Goal: Task Accomplishment & Management: Use online tool/utility

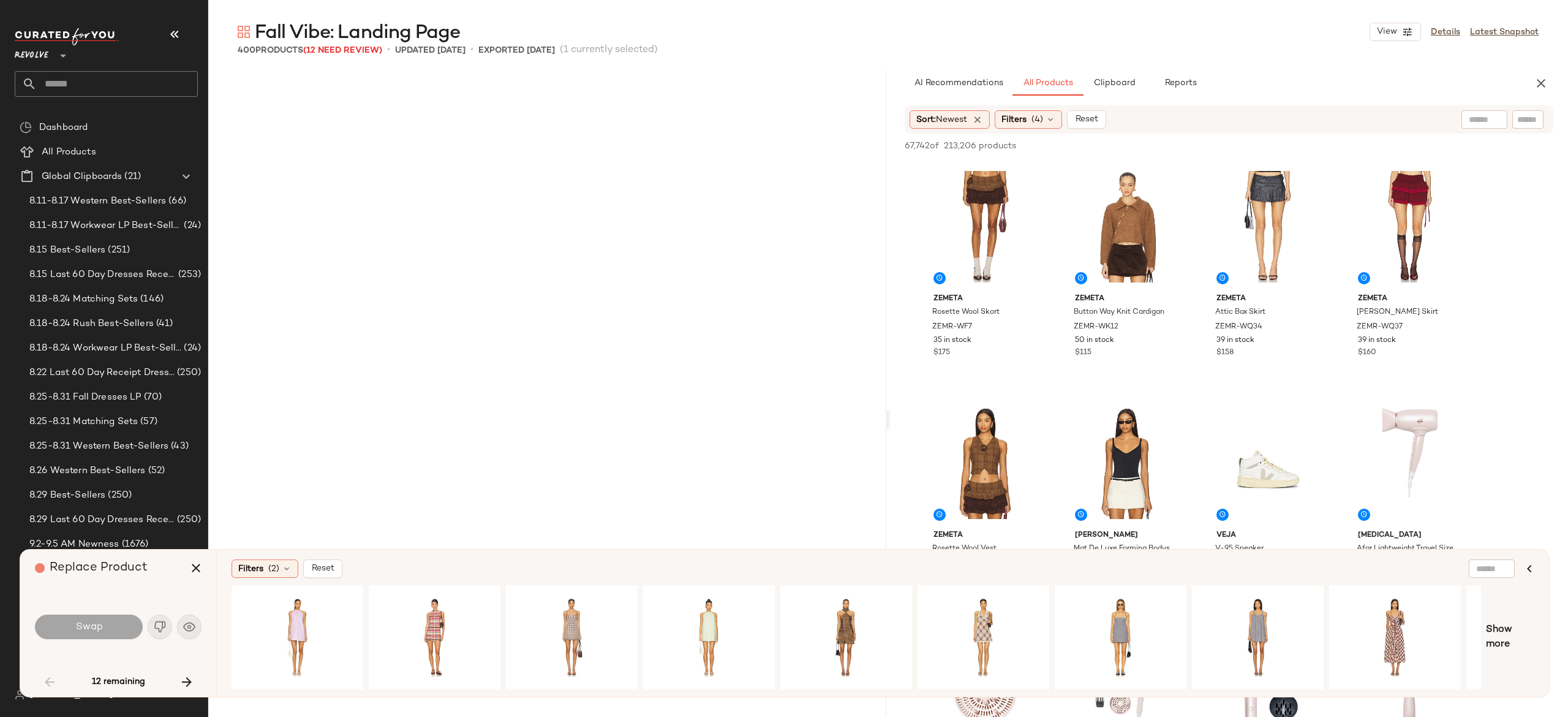
scroll to position [1892, 0]
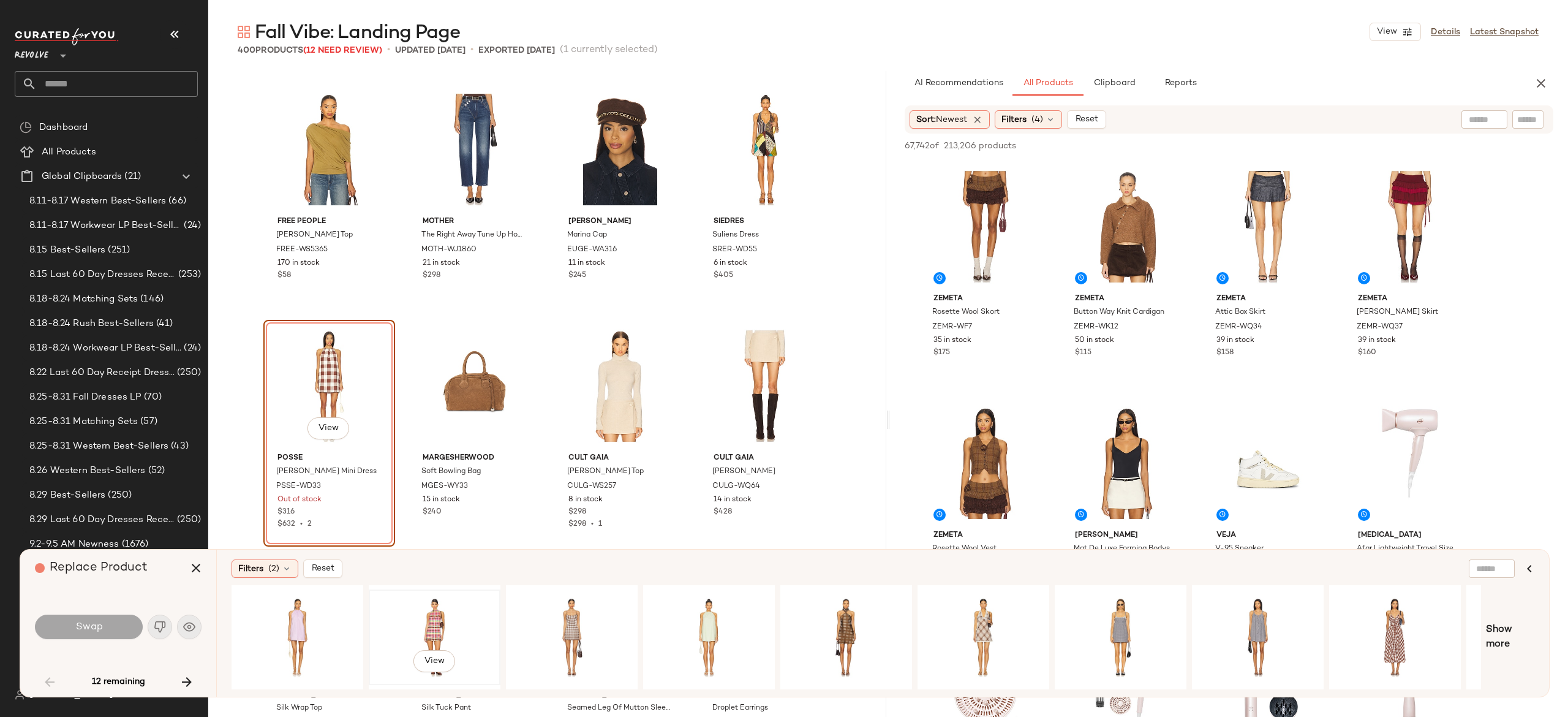
click at [431, 617] on div "View" at bounding box center [435, 637] width 123 height 87
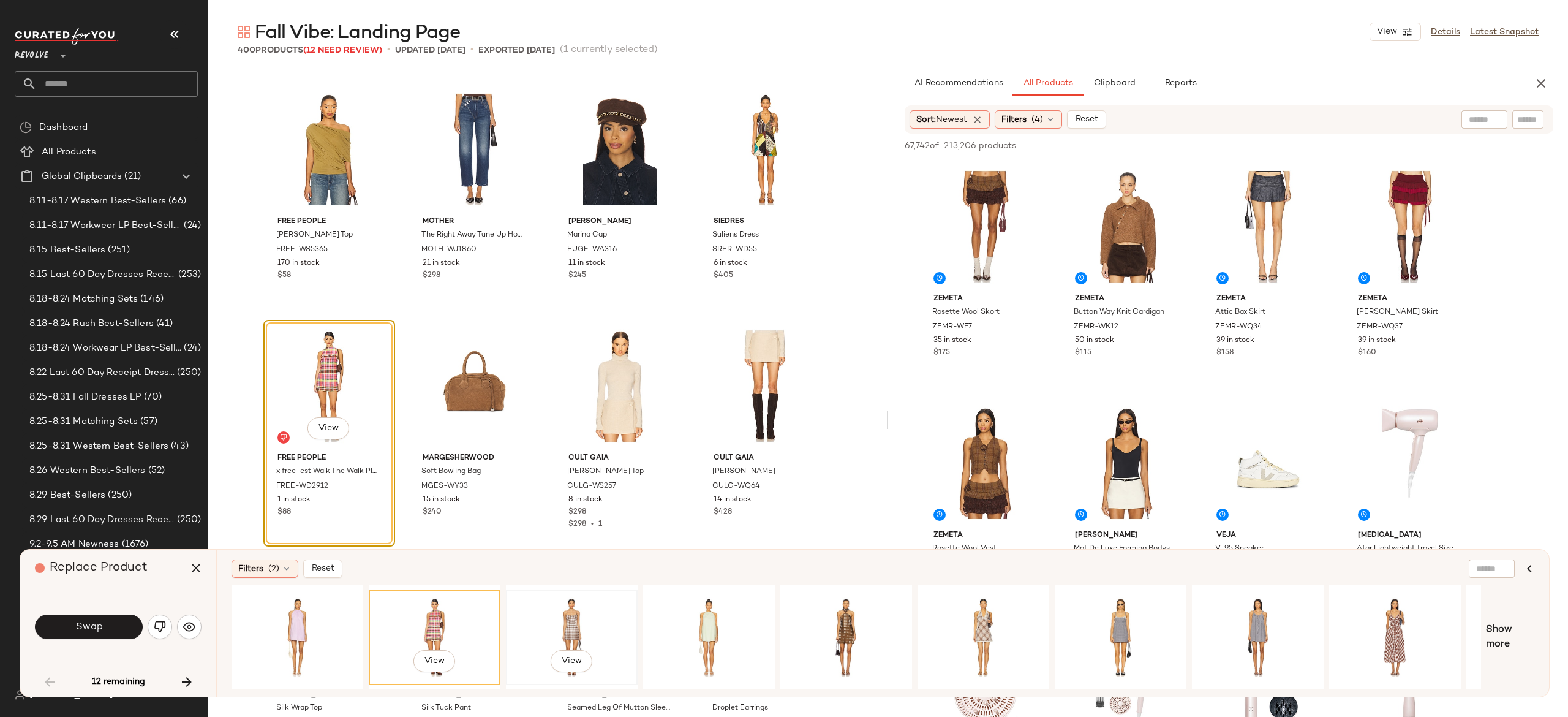
click at [566, 612] on div "View" at bounding box center [571, 637] width 123 height 87
click at [981, 626] on div "View" at bounding box center [984, 637] width 123 height 87
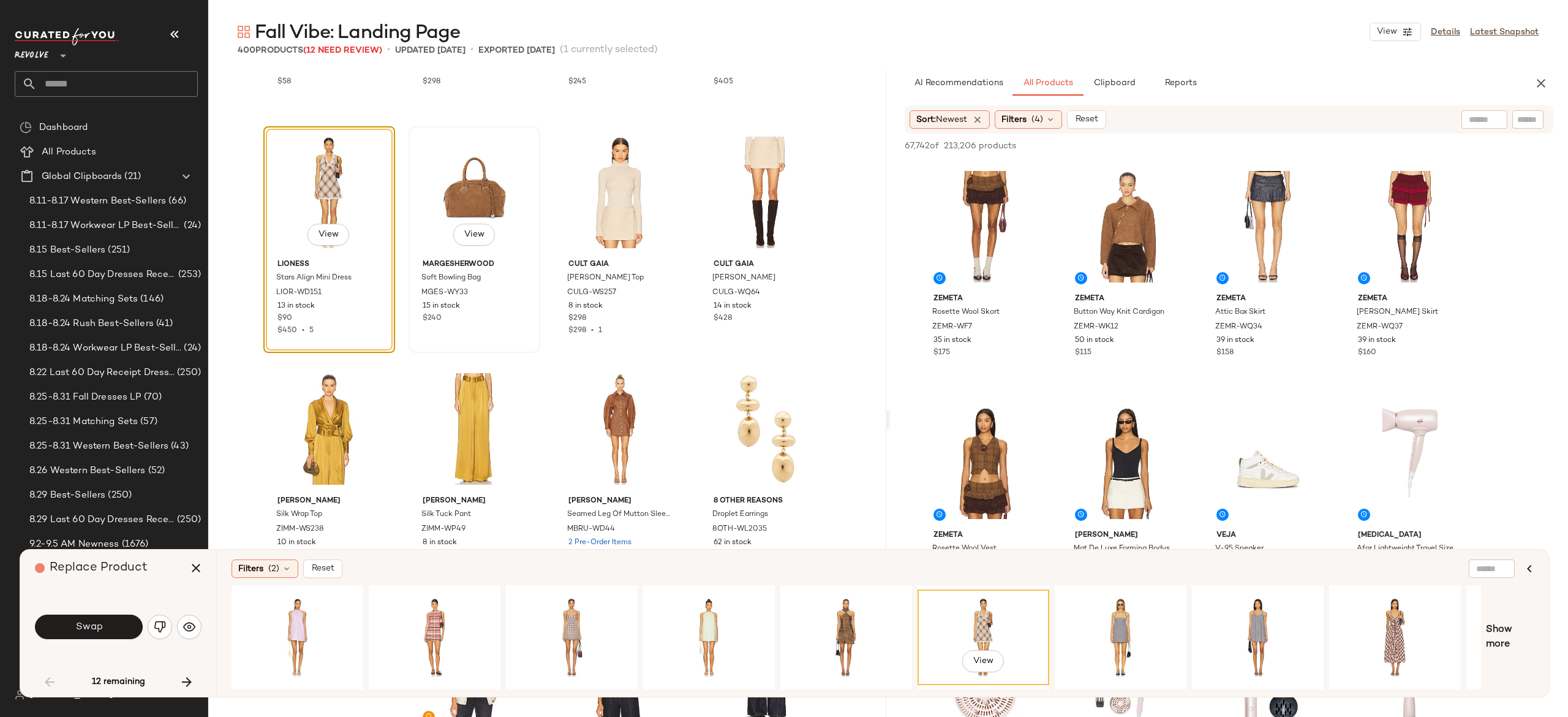
scroll to position [2087, 0]
click at [121, 625] on button "Swap" at bounding box center [89, 626] width 108 height 25
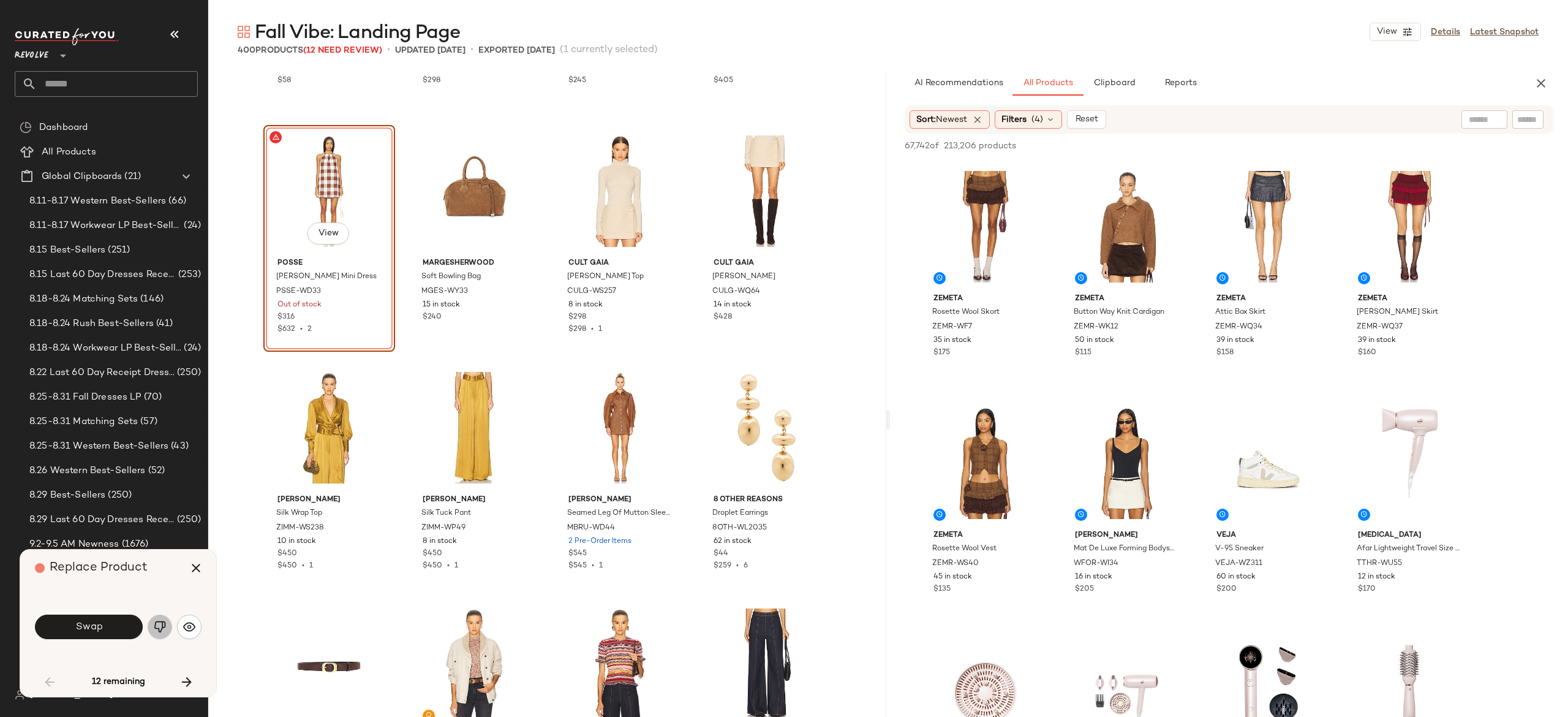
click at [163, 625] on img "button" at bounding box center [160, 626] width 12 height 12
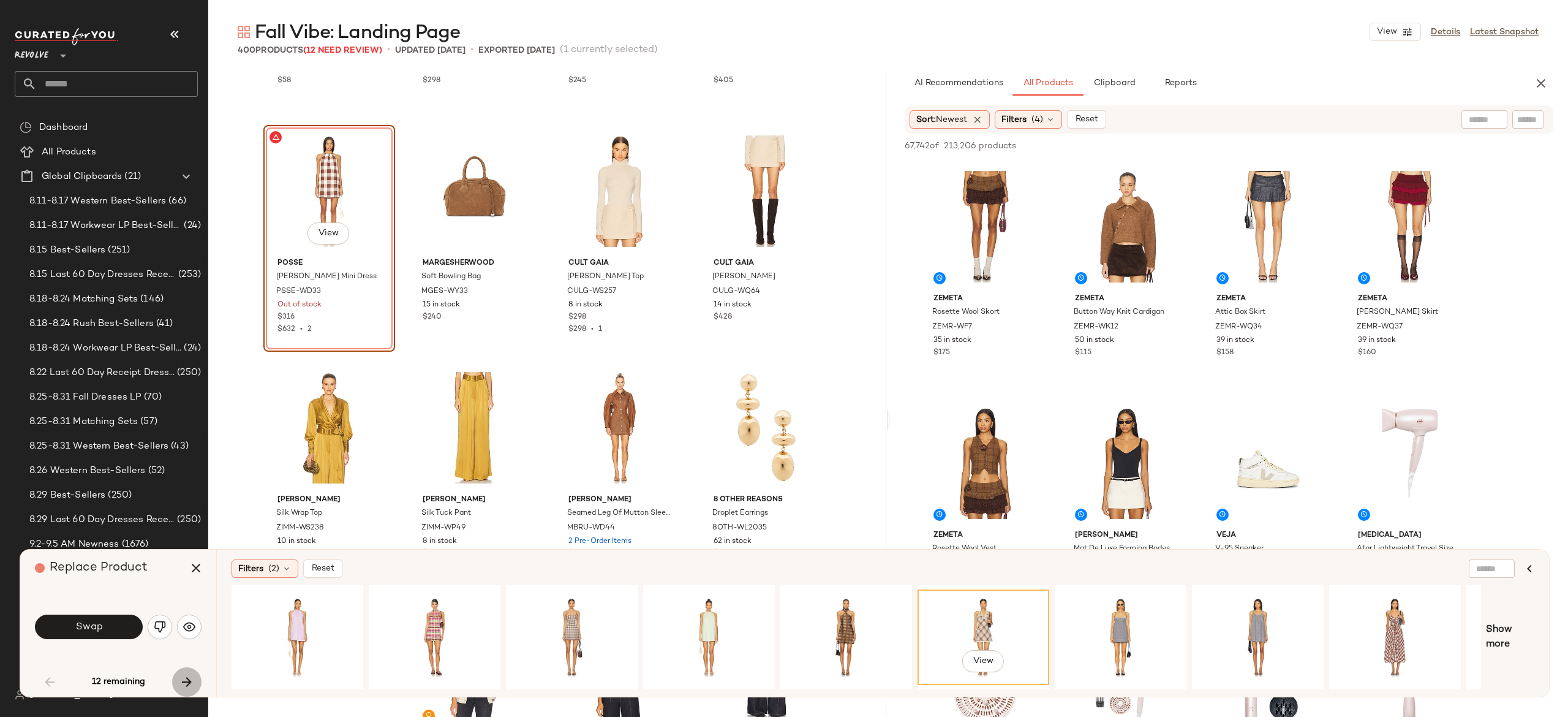
click at [187, 673] on button "button" at bounding box center [186, 682] width 29 height 29
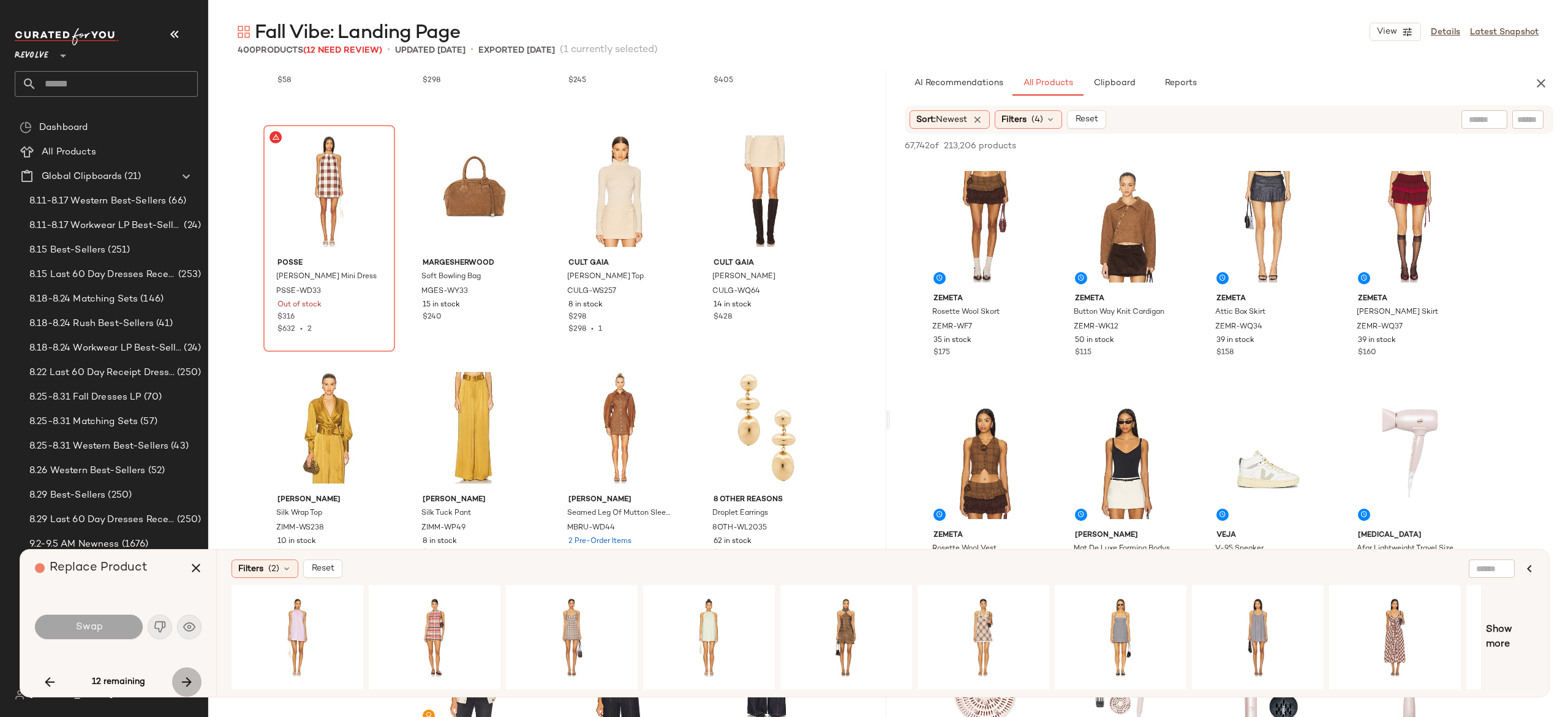
scroll to position [7566, 0]
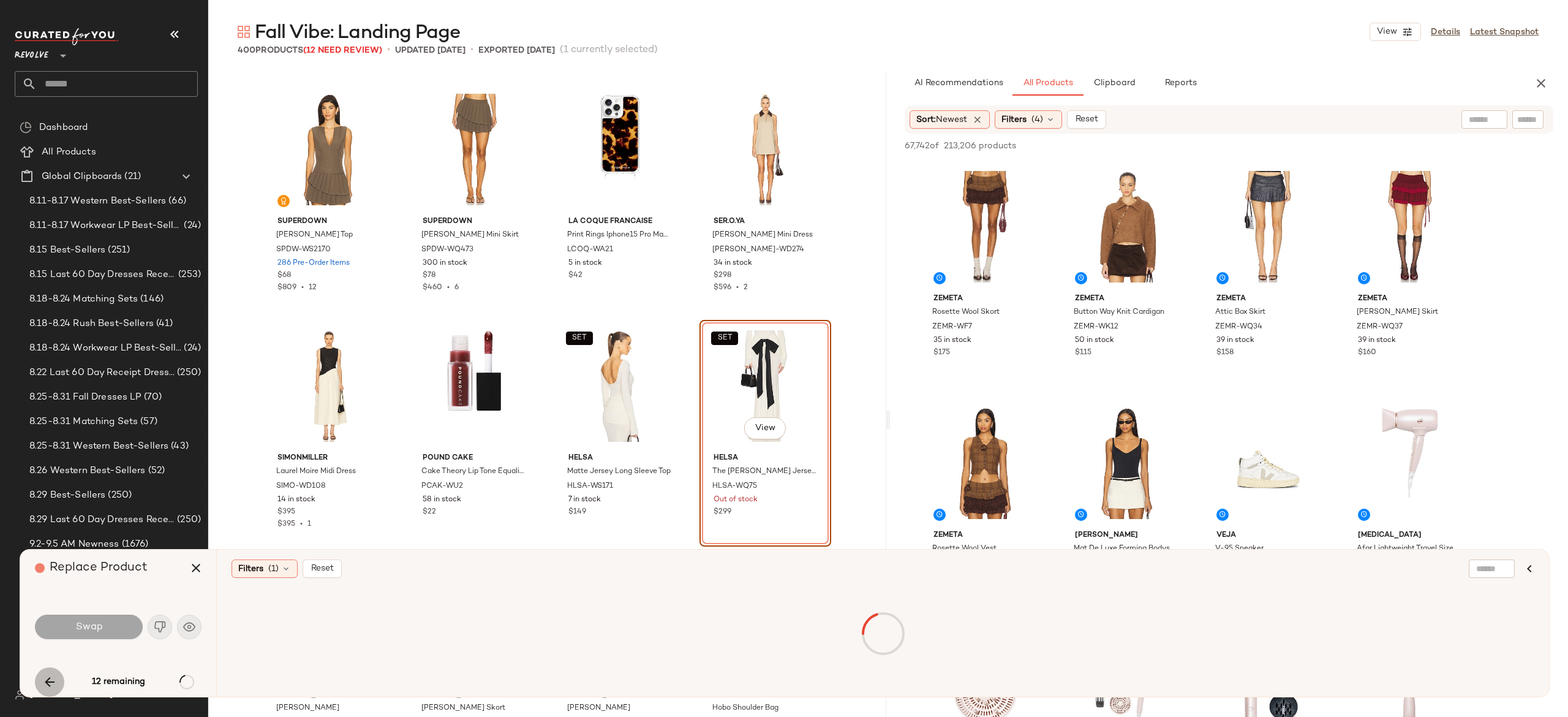
click at [44, 683] on icon "button" at bounding box center [49, 681] width 15 height 15
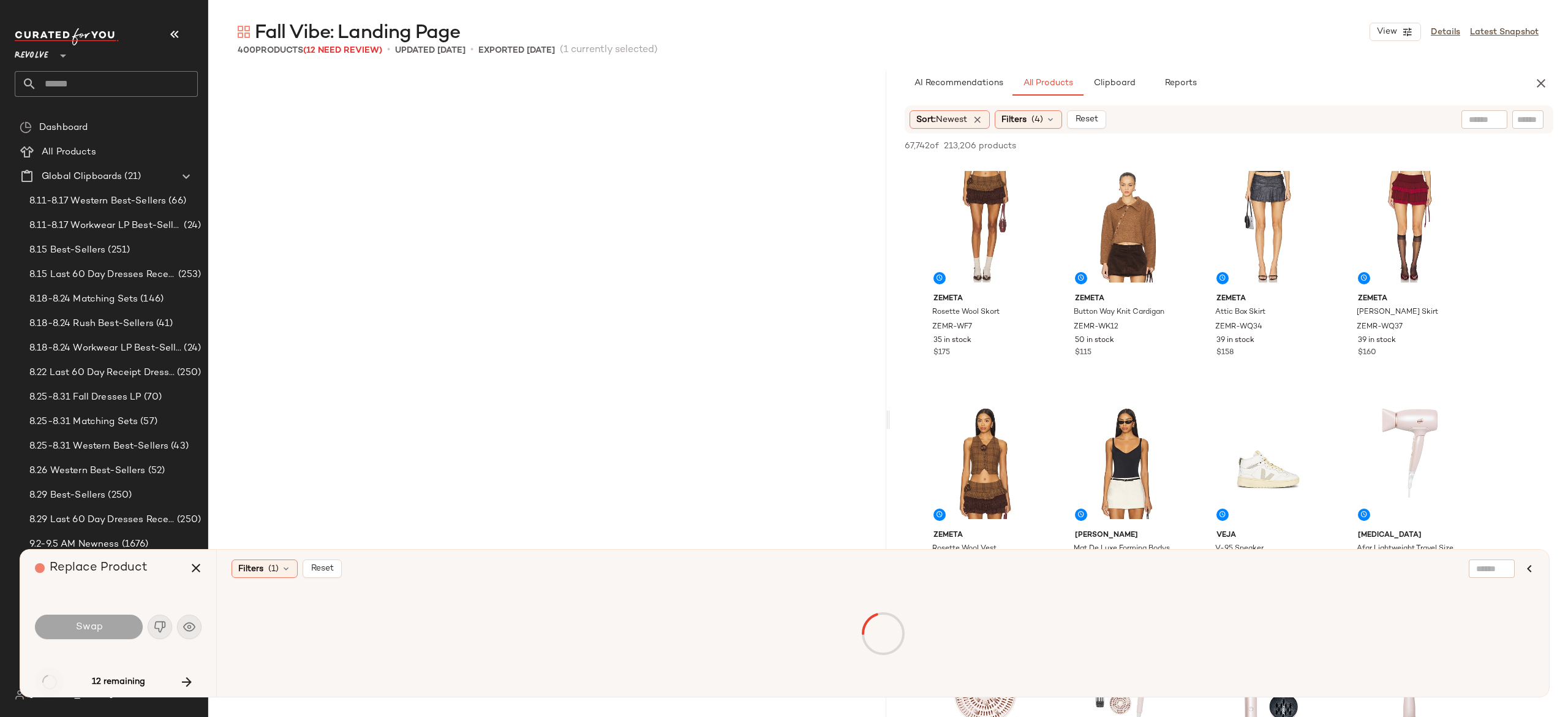
scroll to position [1892, 0]
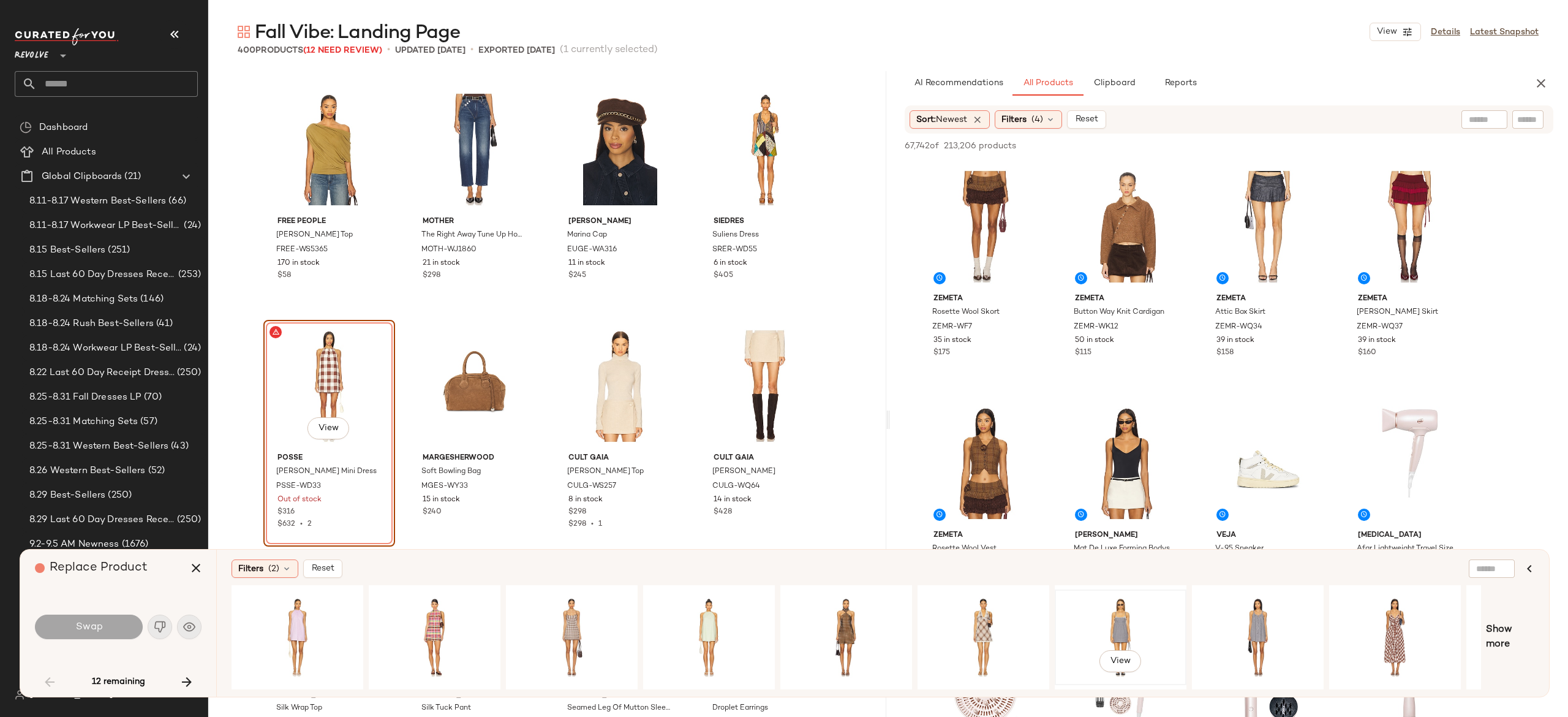
click at [1125, 613] on div "View" at bounding box center [1121, 637] width 123 height 87
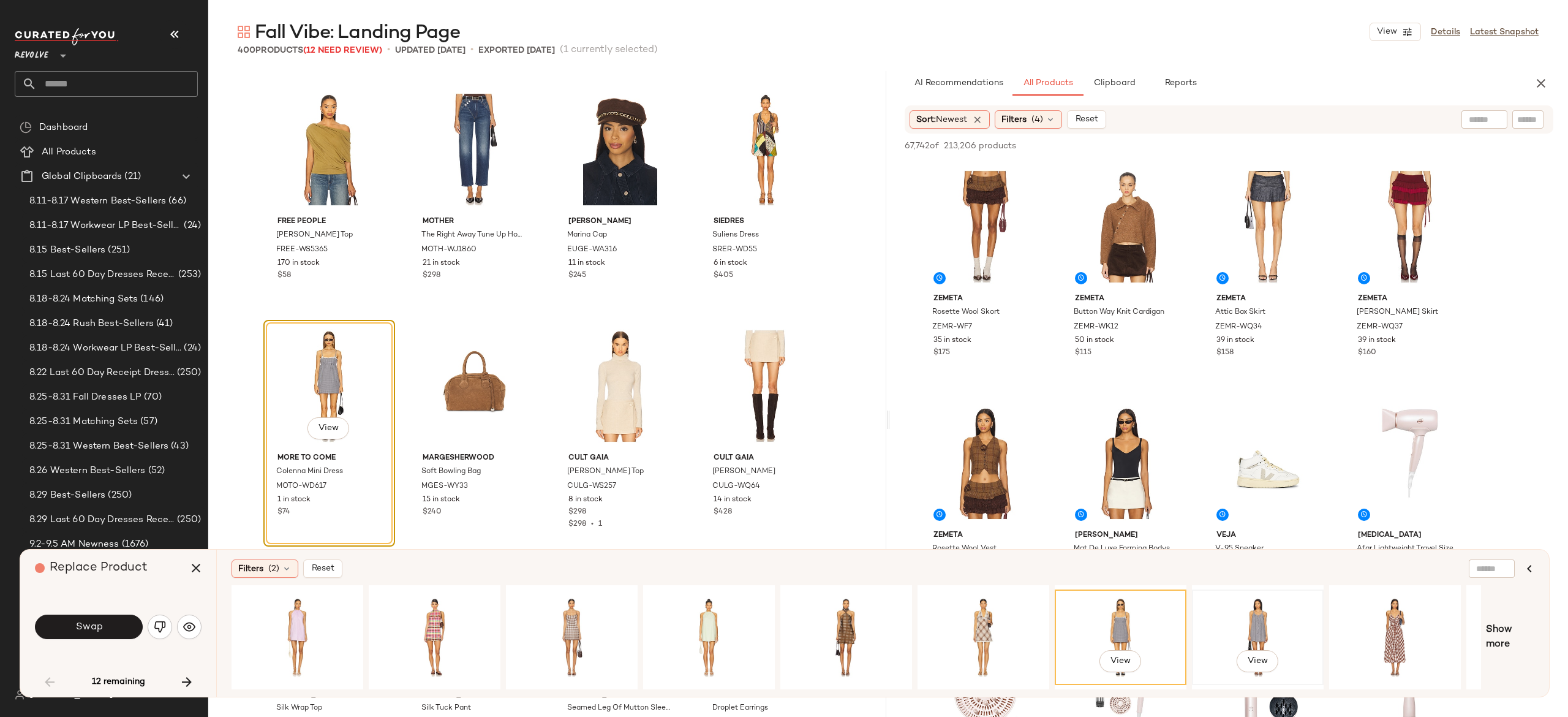
click at [1242, 613] on div "View" at bounding box center [1257, 637] width 123 height 87
click at [567, 622] on div "View" at bounding box center [571, 637] width 123 height 87
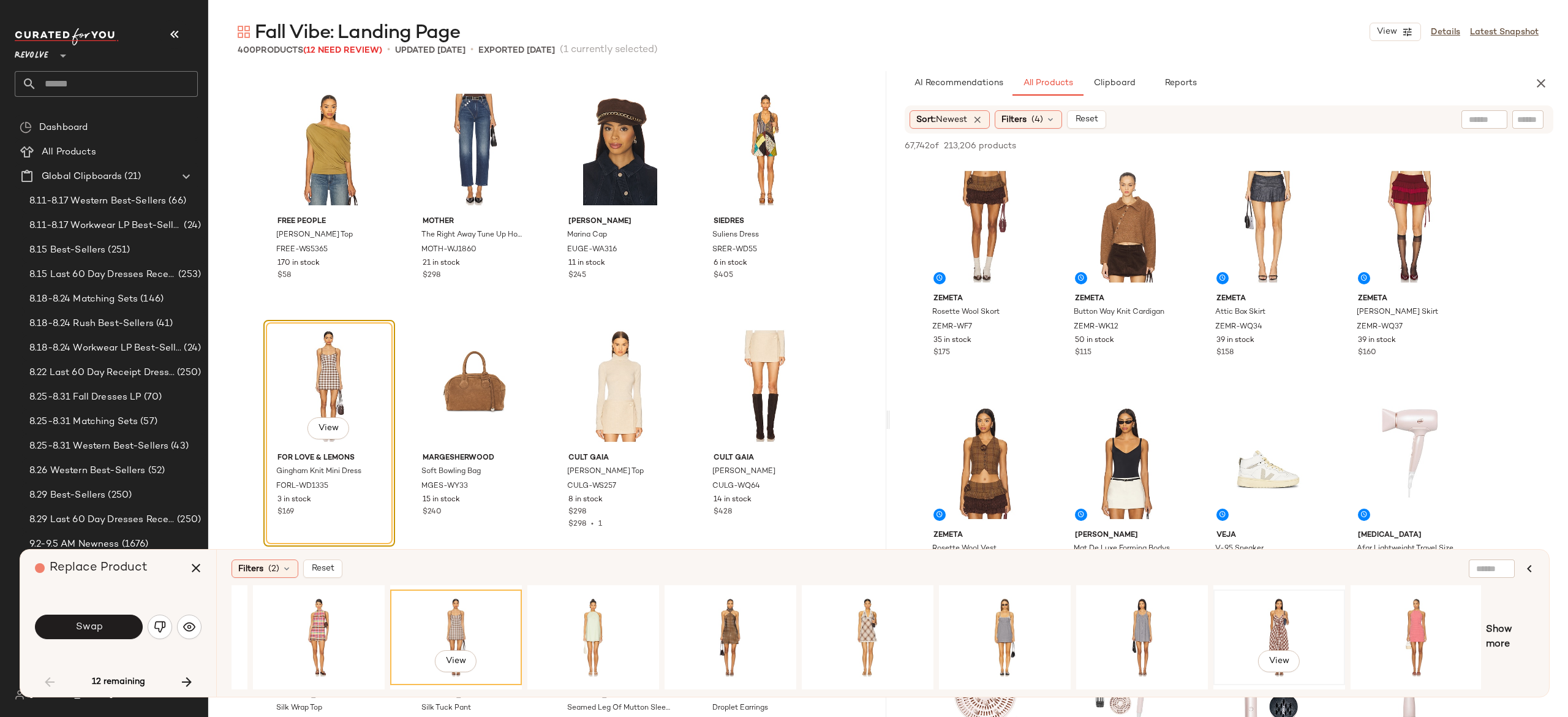
click at [1274, 622] on div "View" at bounding box center [1279, 637] width 123 height 87
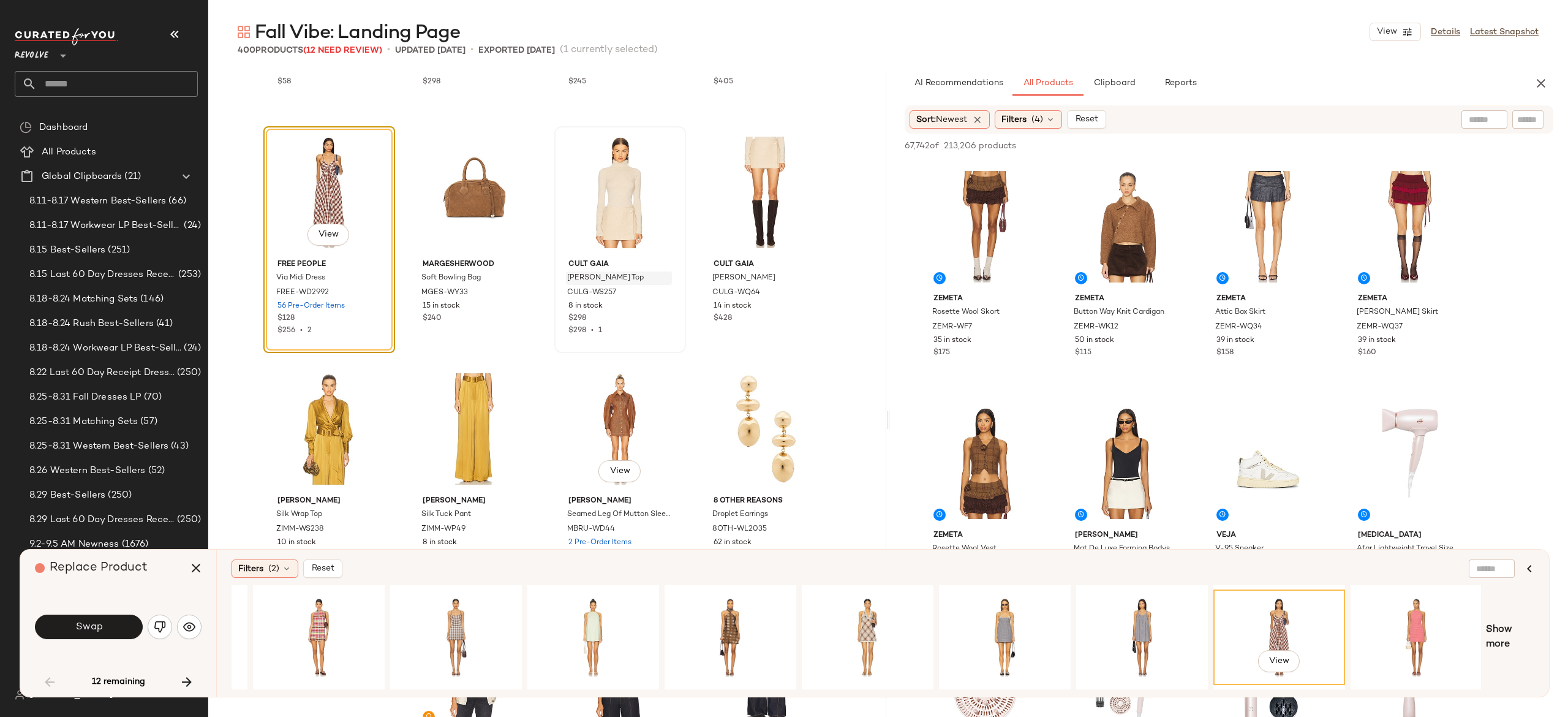
scroll to position [2106, 0]
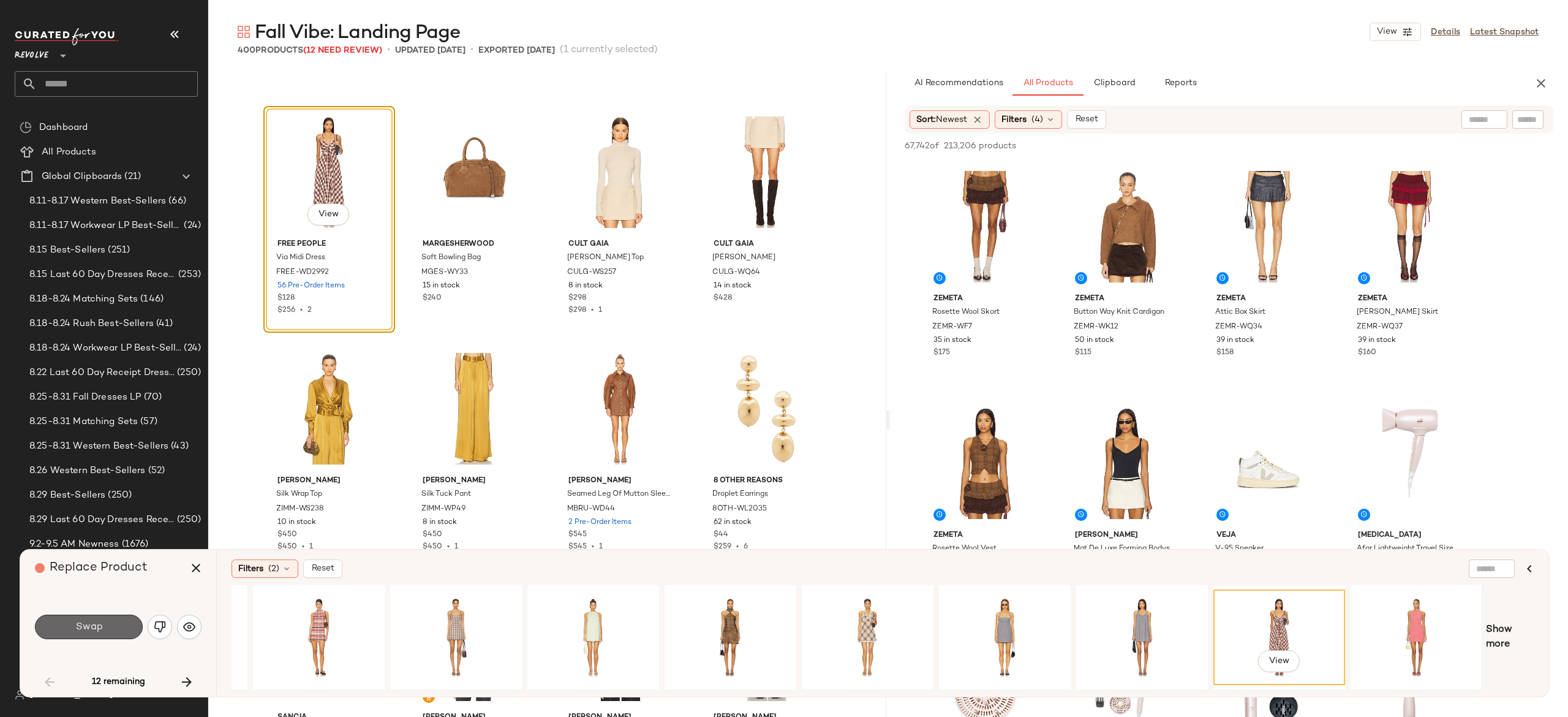
click at [120, 625] on button "Swap" at bounding box center [89, 626] width 108 height 25
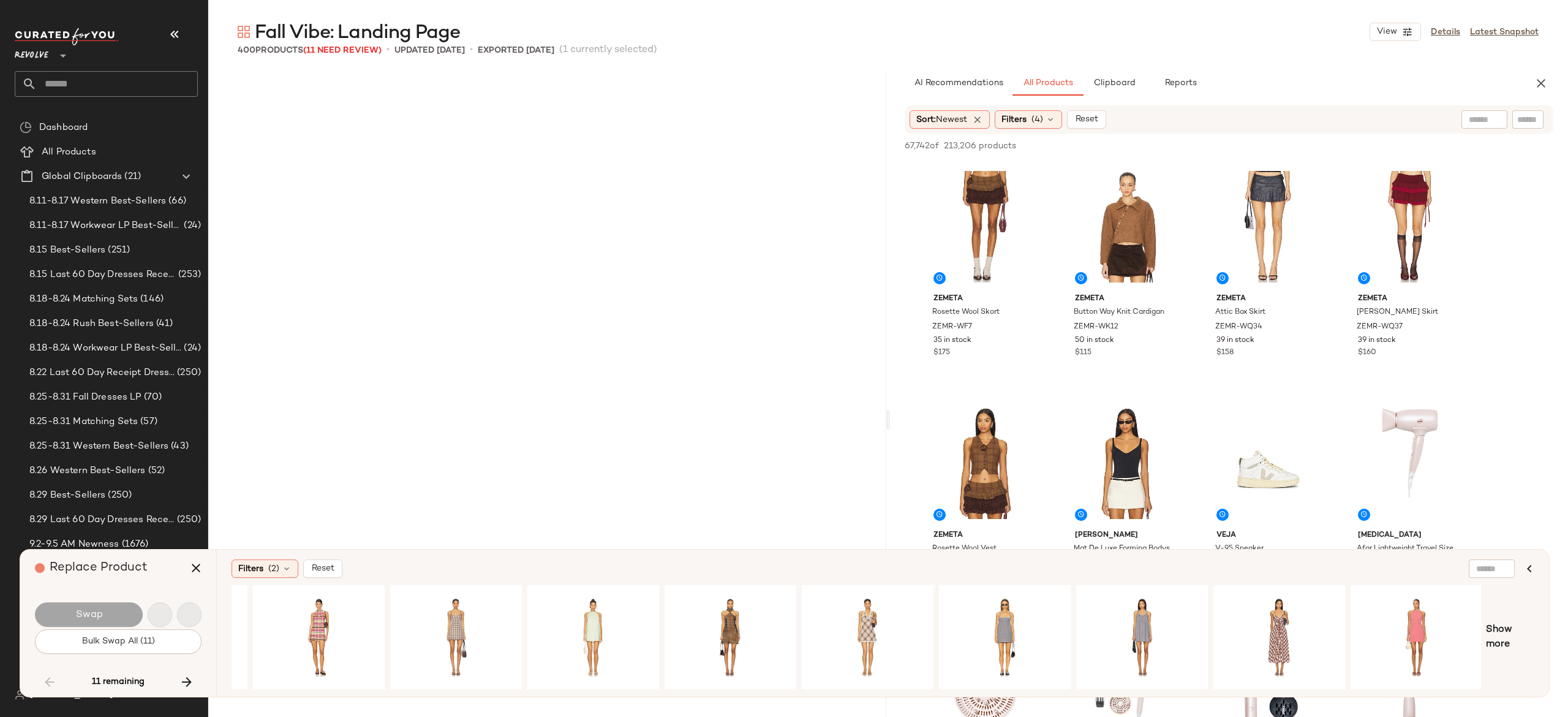
scroll to position [7566, 0]
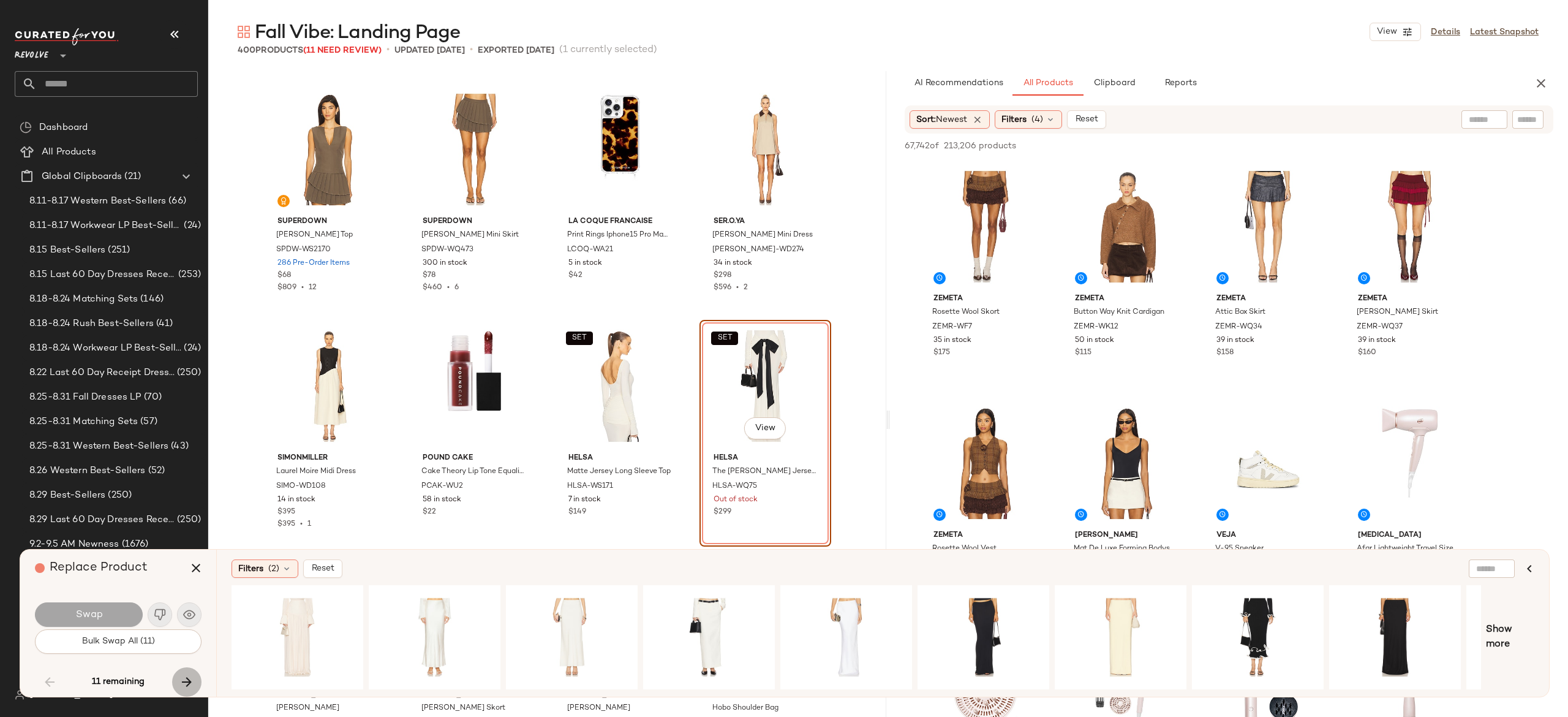
click at [185, 675] on icon "button" at bounding box center [186, 681] width 15 height 15
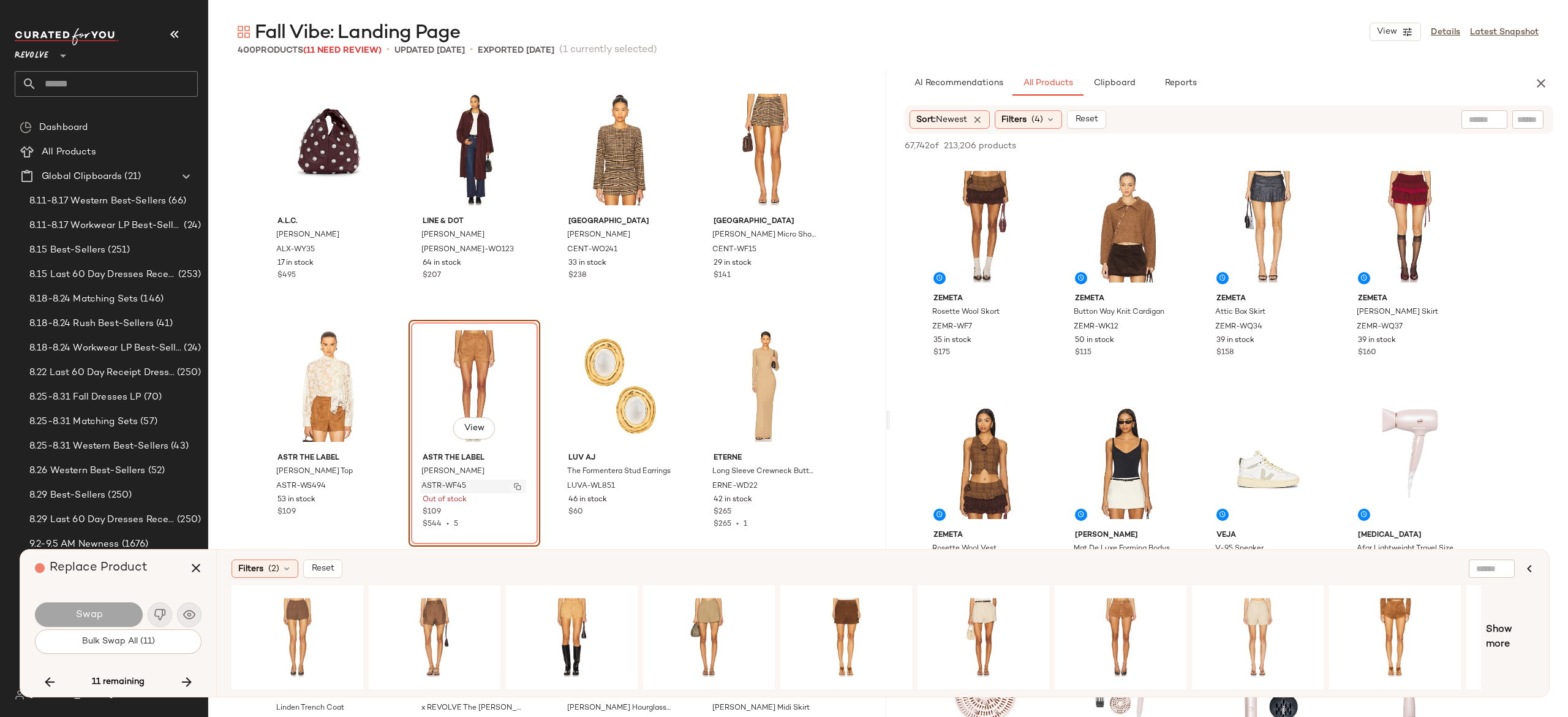
click at [514, 485] on img "button" at bounding box center [518, 486] width 8 height 8
click at [187, 676] on icon "button" at bounding box center [186, 681] width 15 height 15
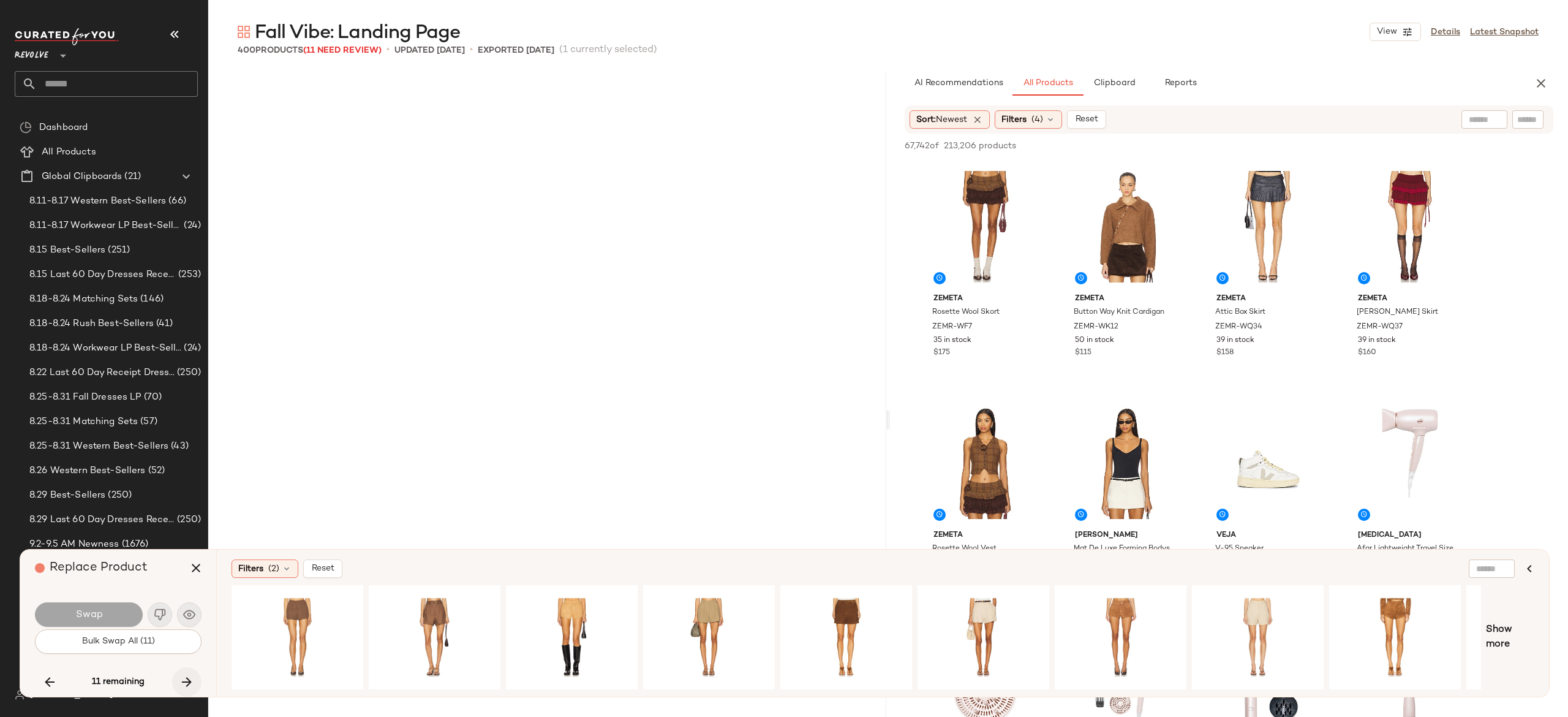
scroll to position [13478, 0]
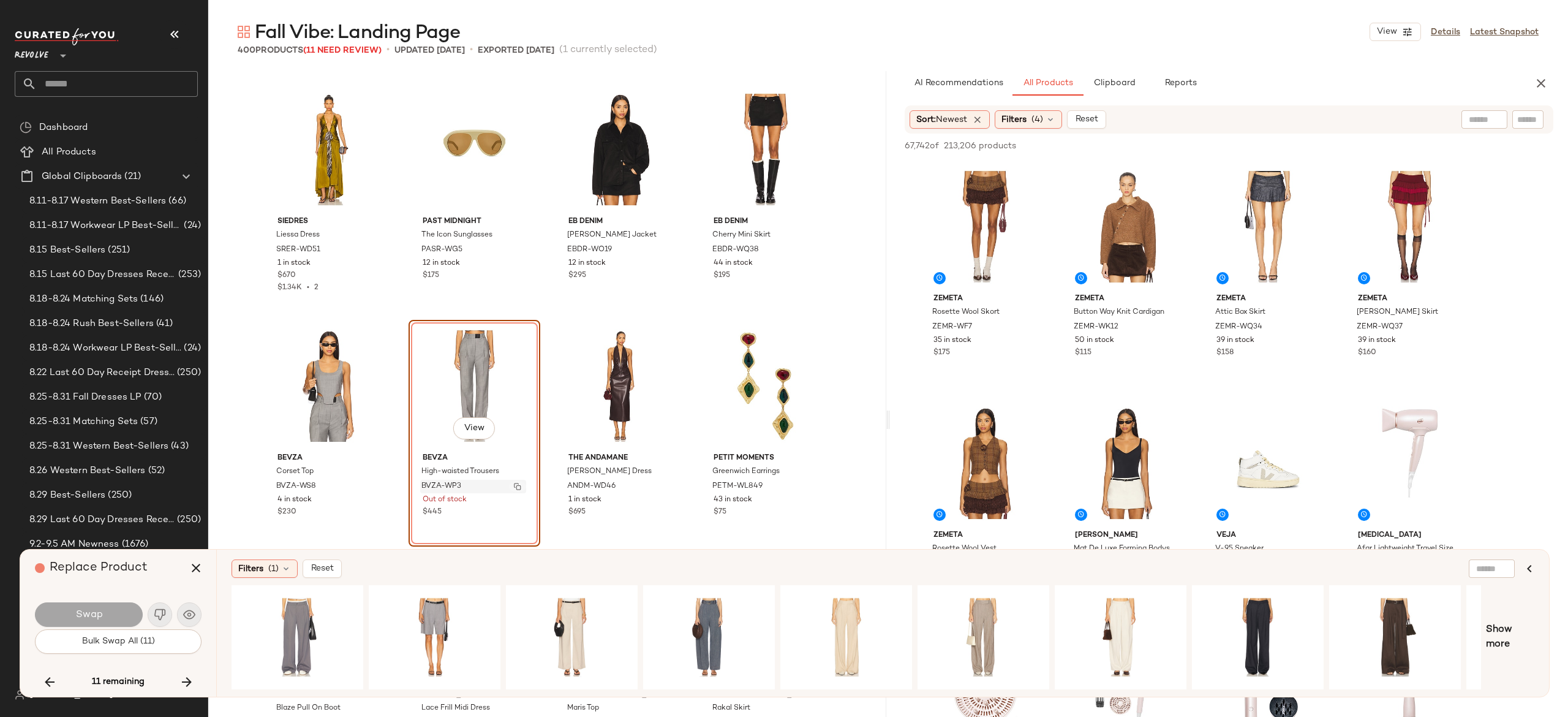
click at [514, 484] on img "button" at bounding box center [518, 486] width 8 height 8
click at [189, 676] on icon "button" at bounding box center [186, 681] width 15 height 15
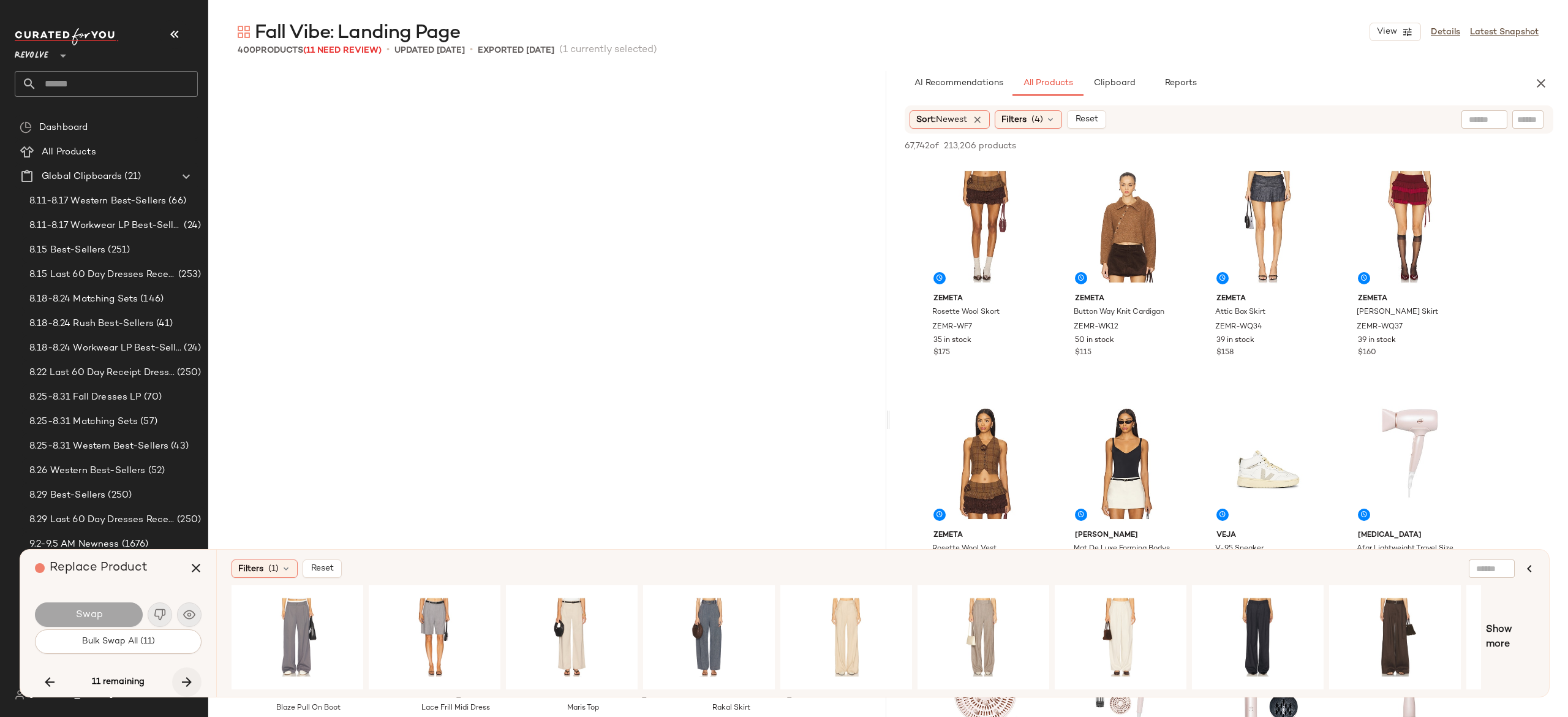
scroll to position [13951, 0]
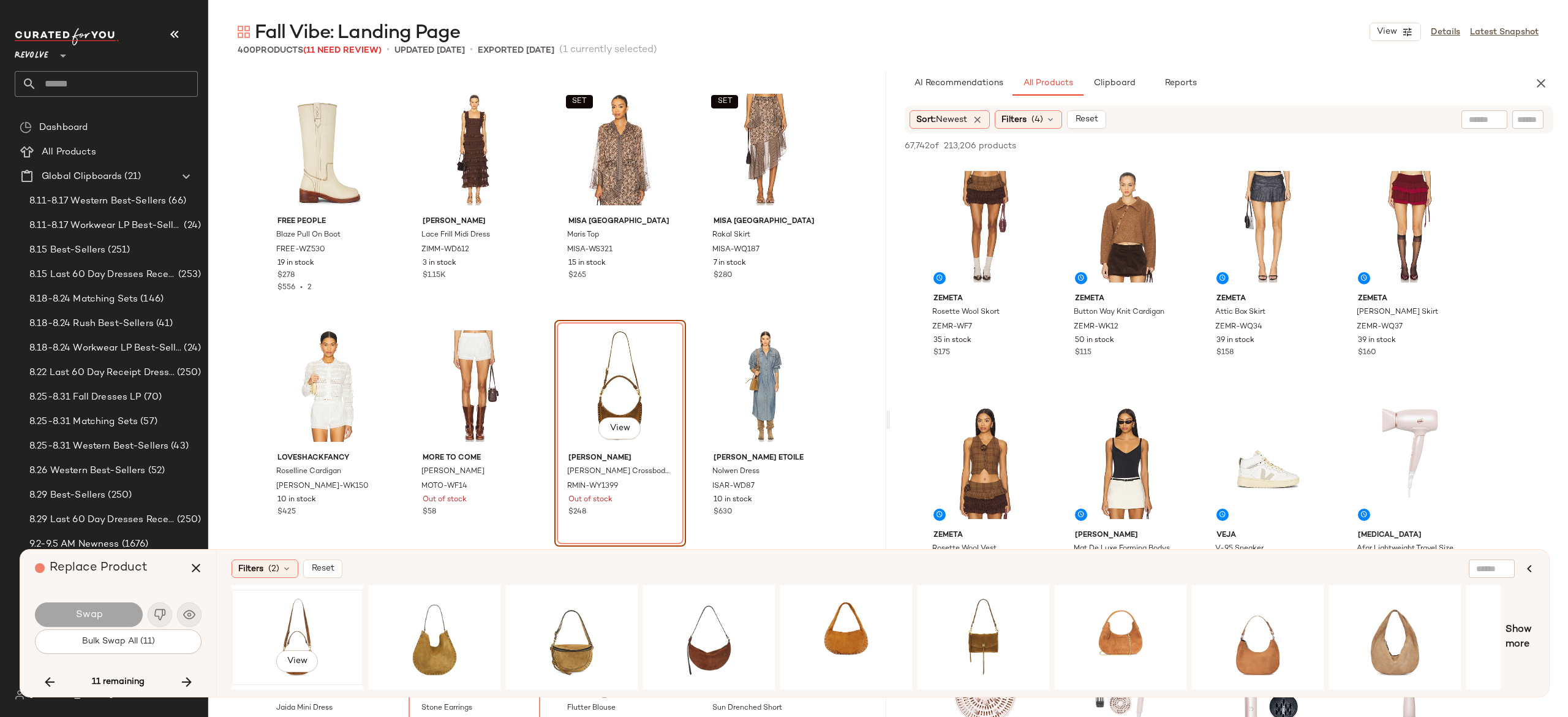
click at [301, 619] on div "View" at bounding box center [298, 637] width 123 height 87
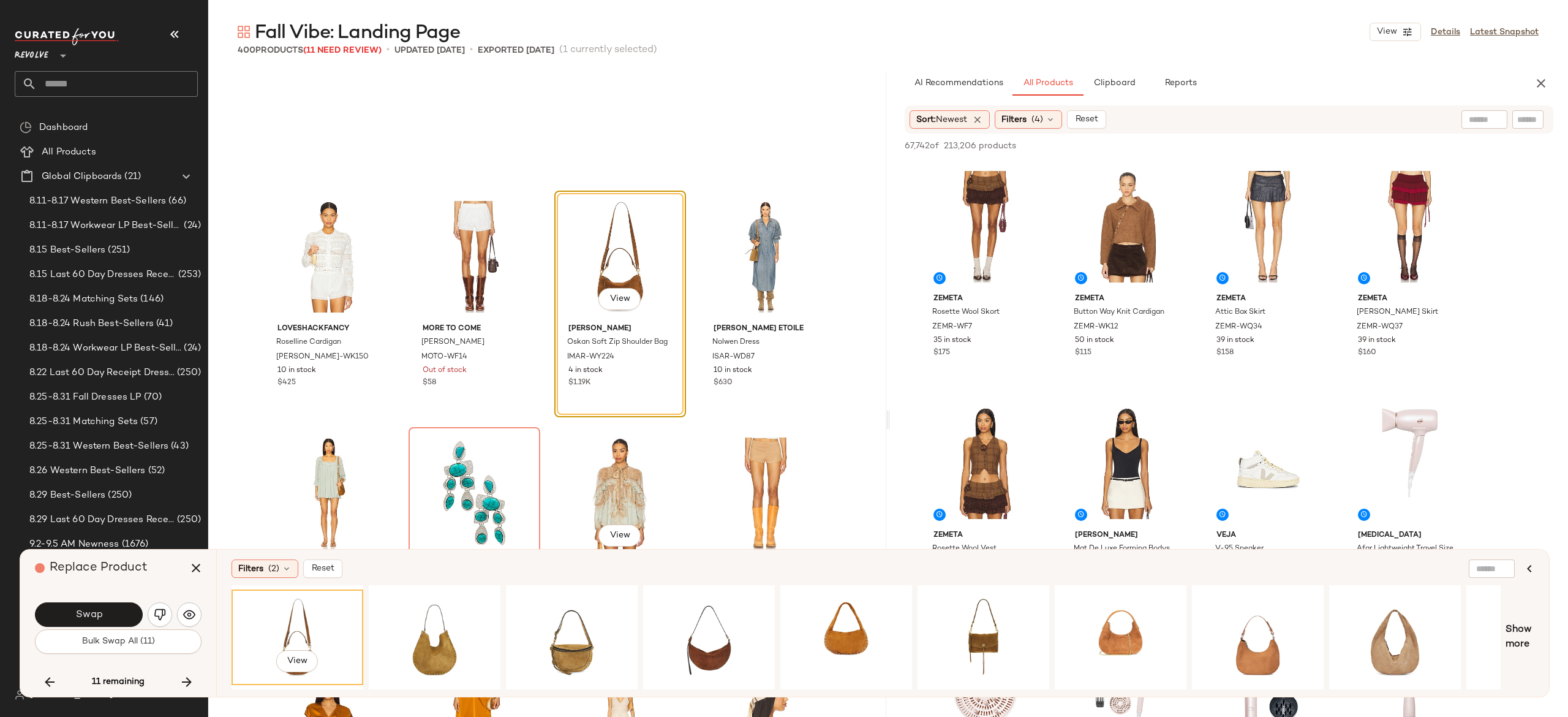
scroll to position [14070, 0]
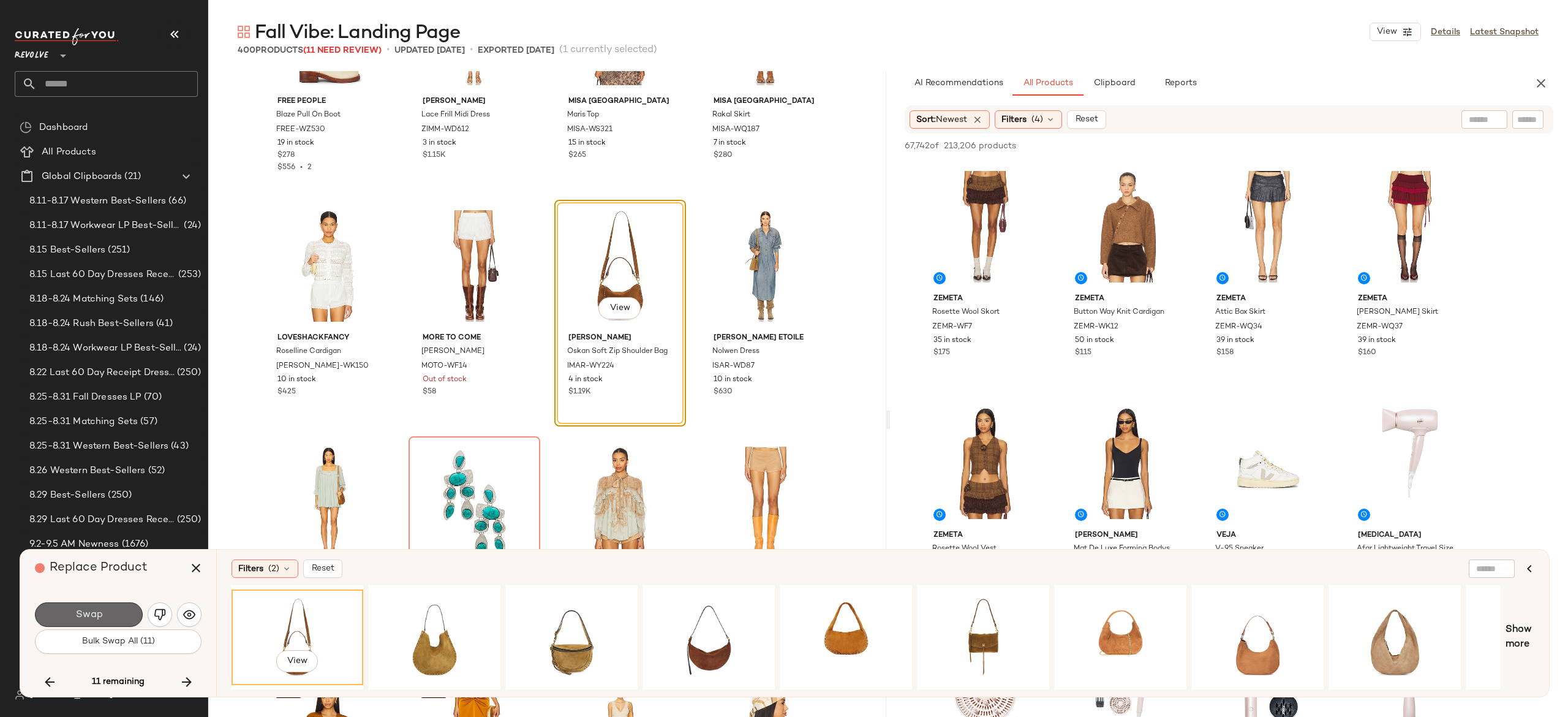
click at [130, 607] on button "Swap" at bounding box center [89, 614] width 108 height 25
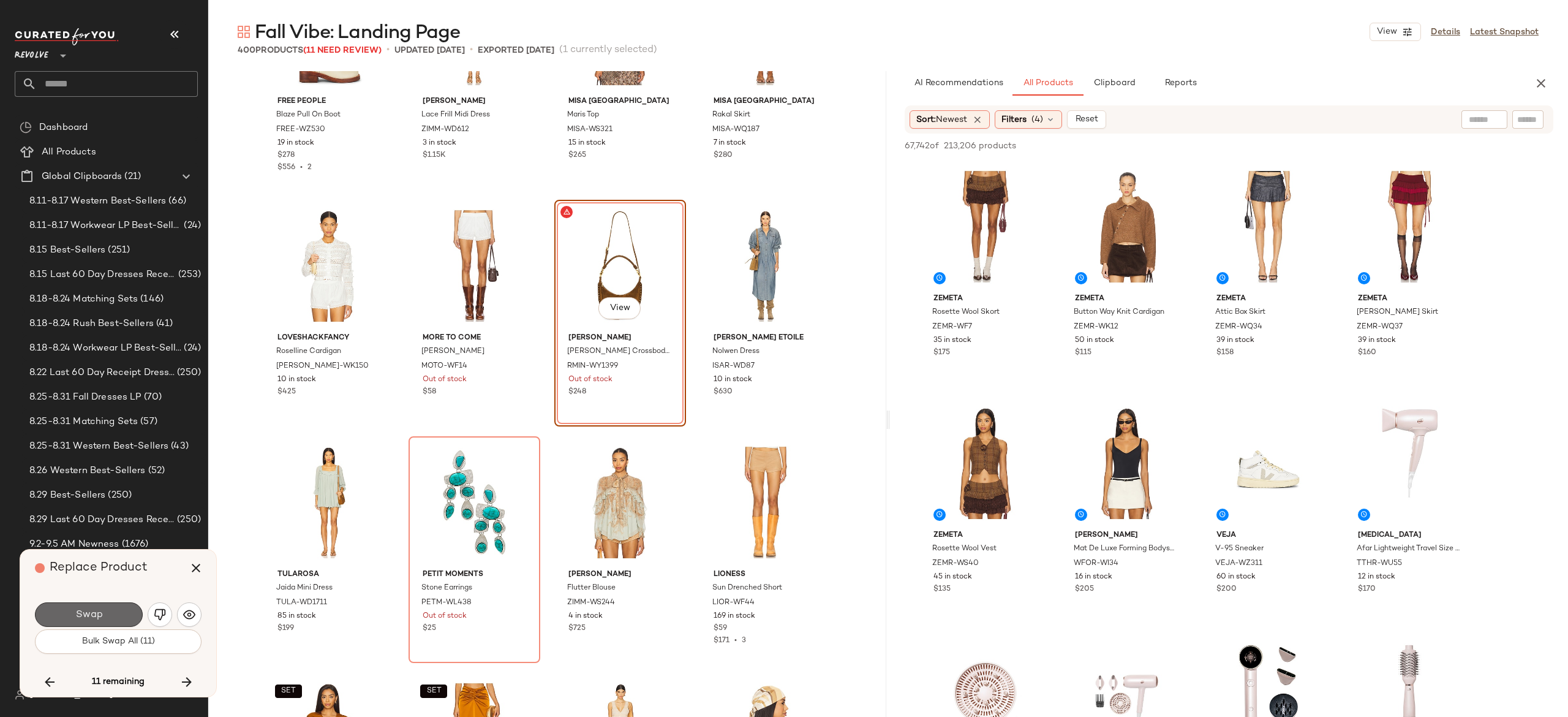
click at [126, 609] on button "Swap" at bounding box center [89, 614] width 108 height 25
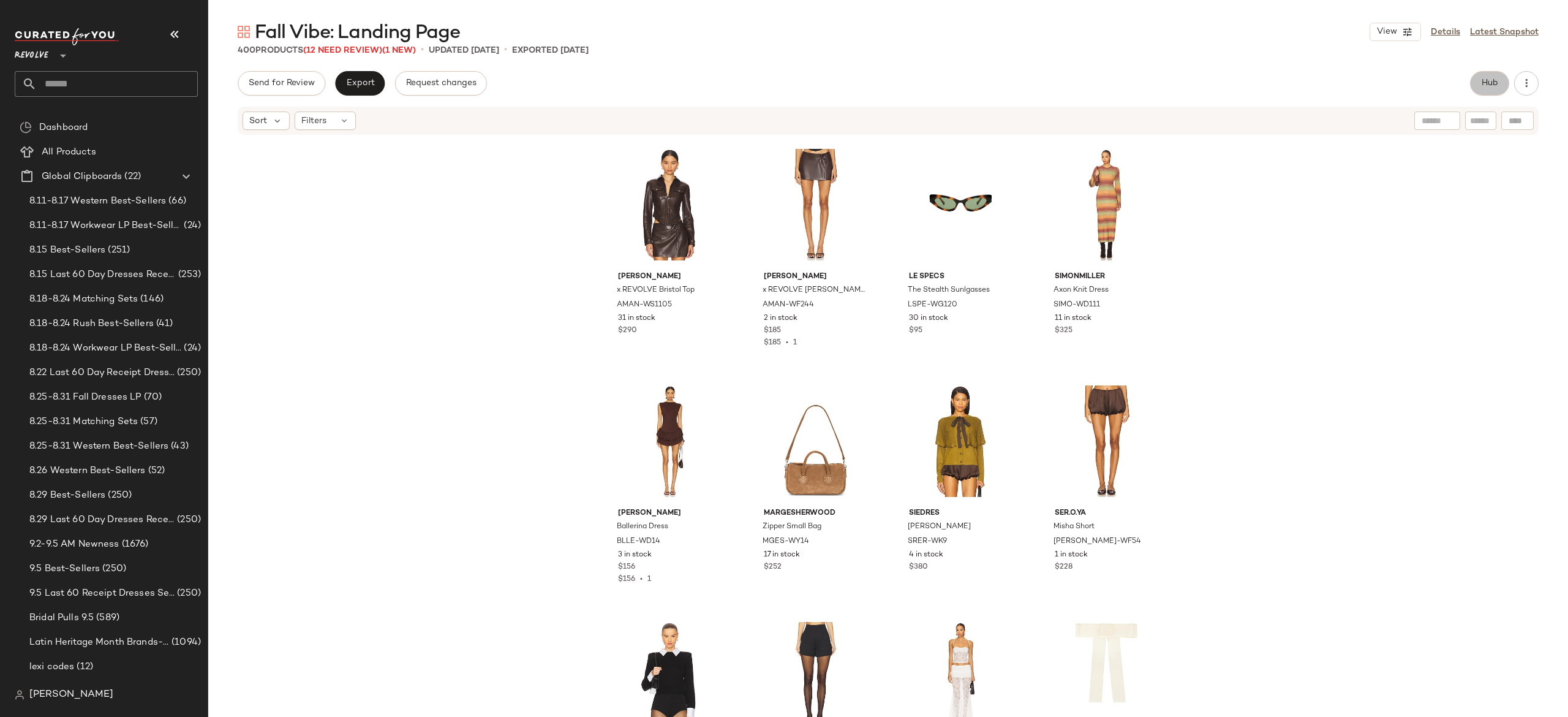
click at [1487, 83] on span "Hub" at bounding box center [1489, 83] width 17 height 9
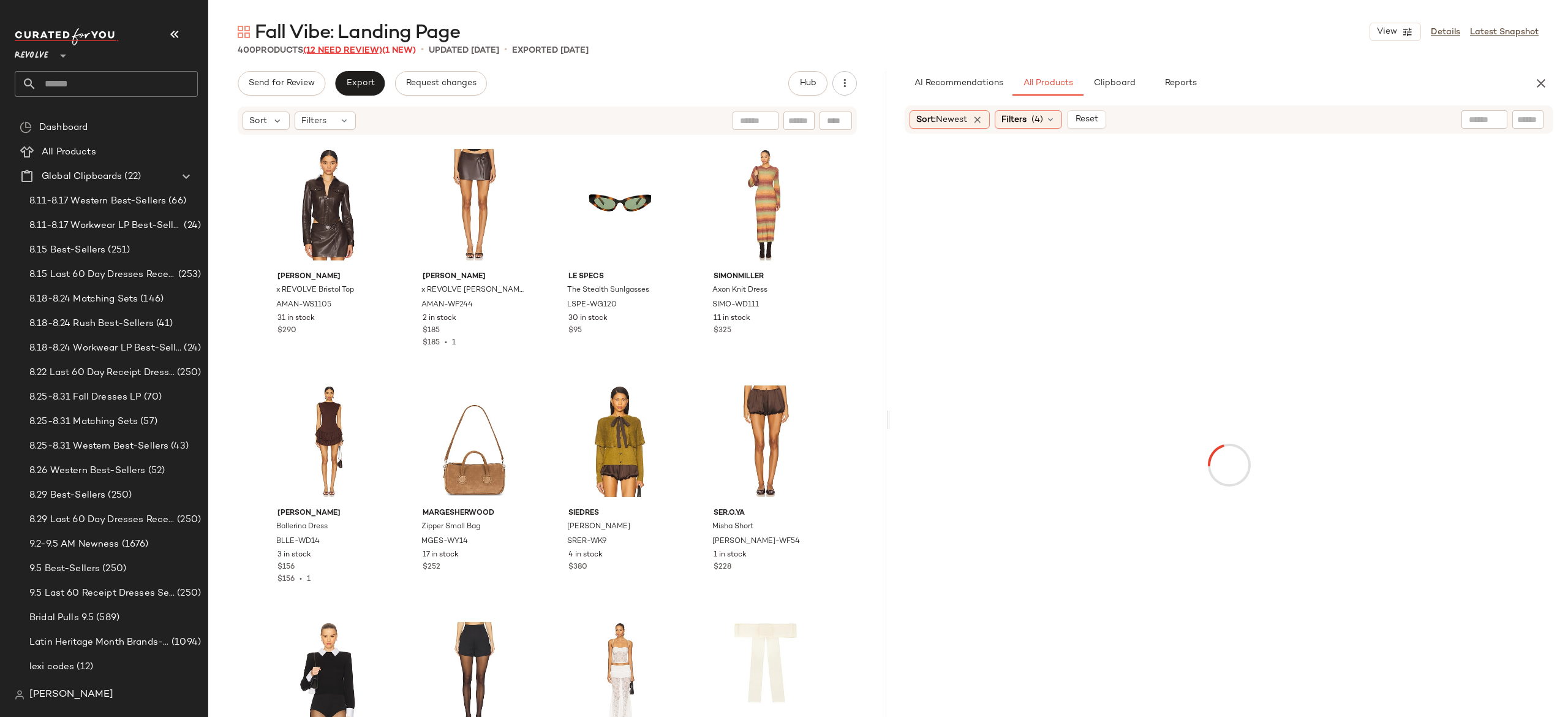
click at [378, 50] on span "(12 Need Review)" at bounding box center [342, 50] width 79 height 9
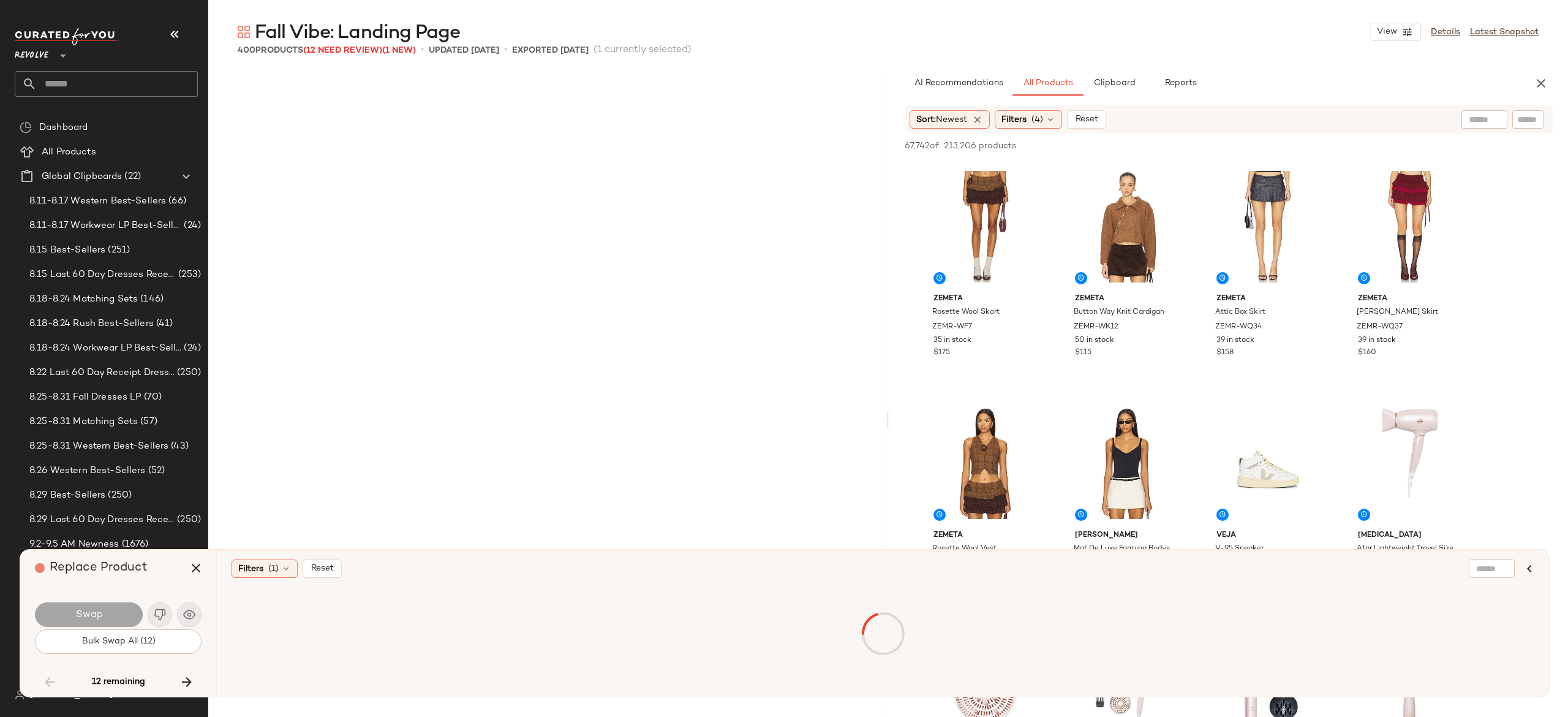
scroll to position [7566, 0]
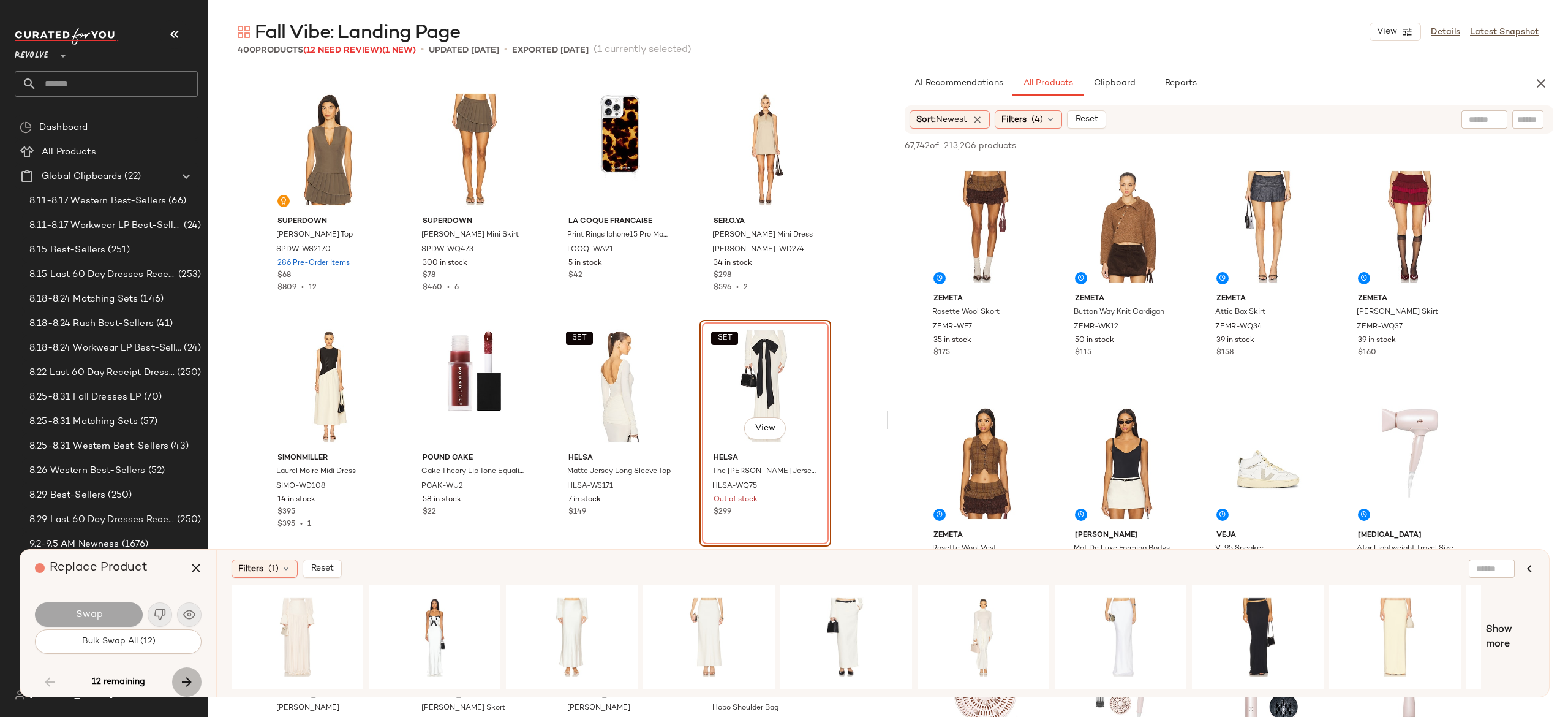
click at [187, 676] on icon "button" at bounding box center [186, 681] width 15 height 15
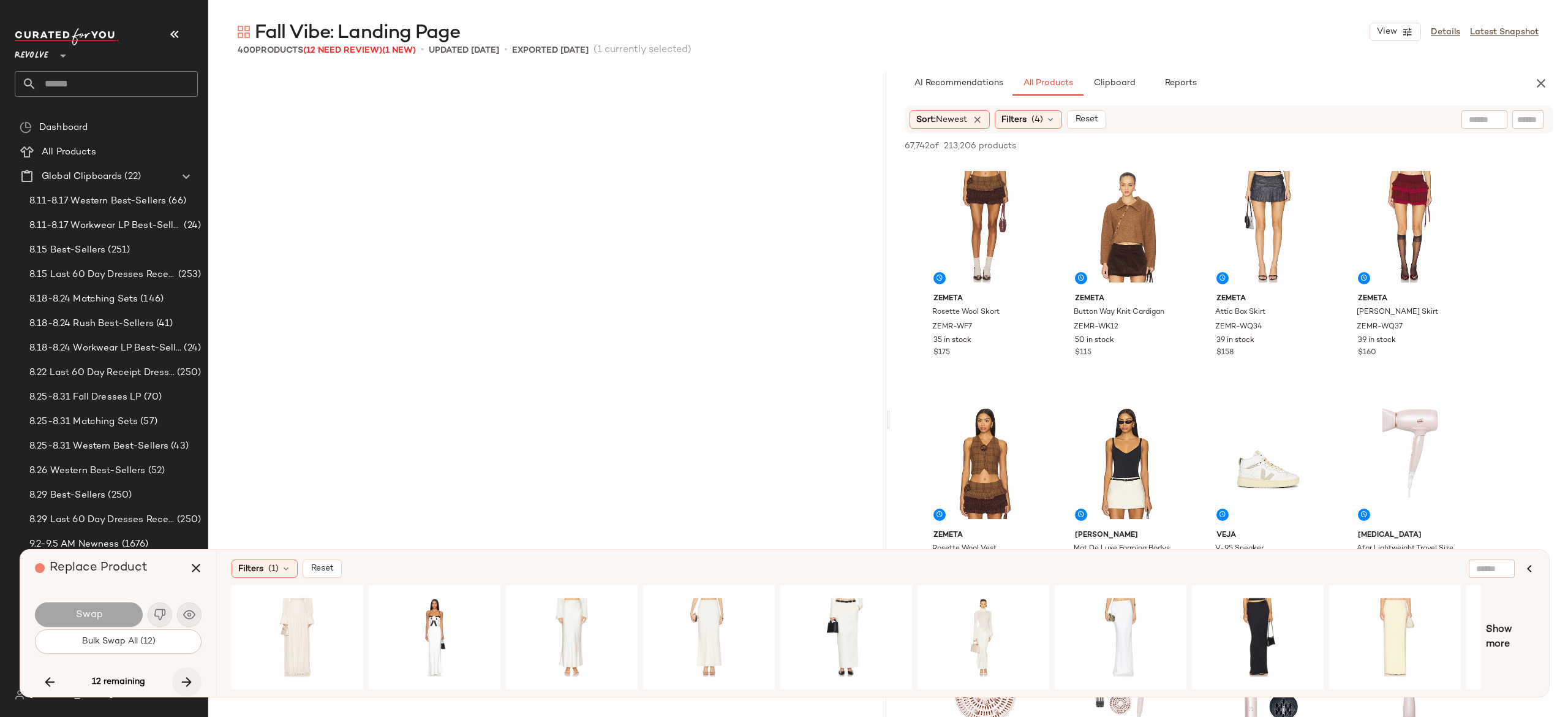
scroll to position [9222, 0]
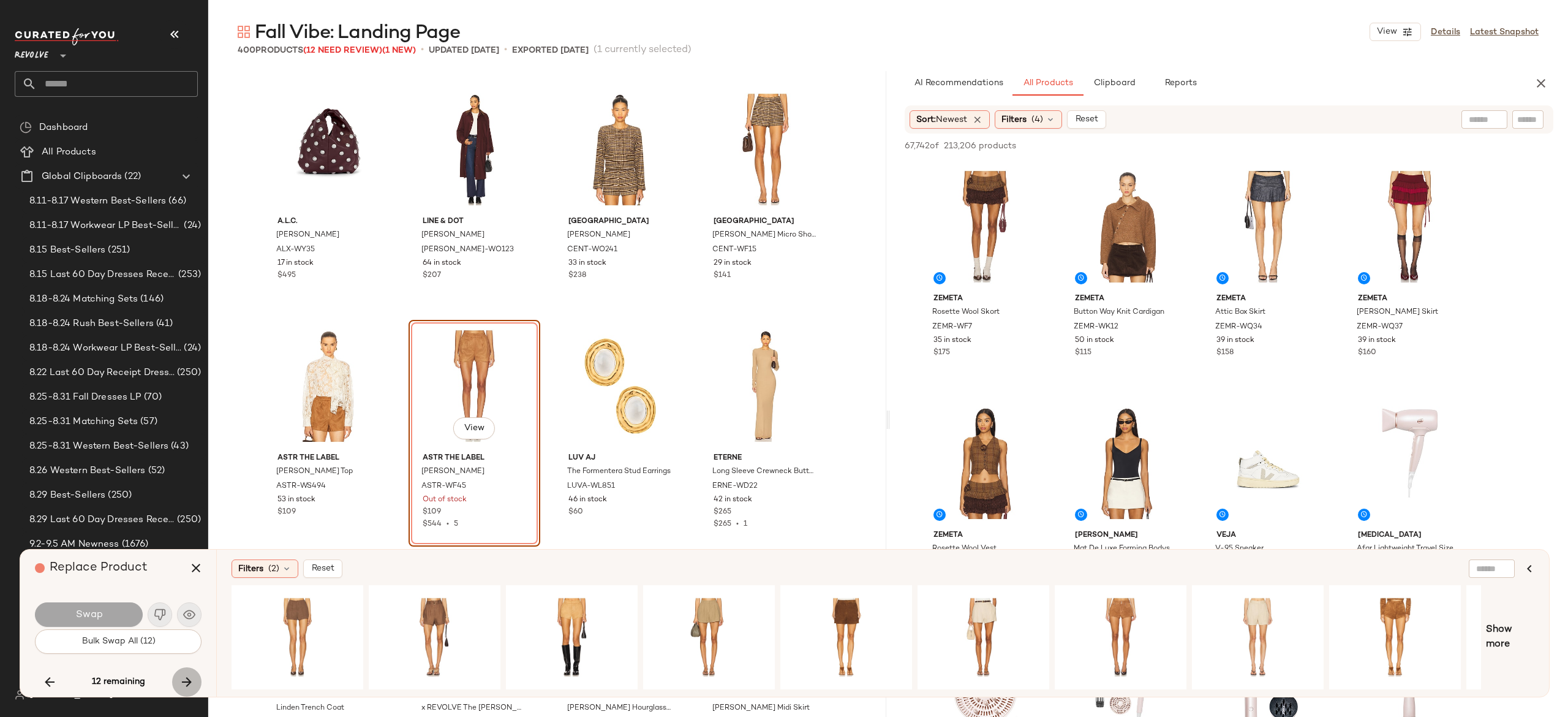
click at [187, 676] on icon "button" at bounding box center [186, 681] width 15 height 15
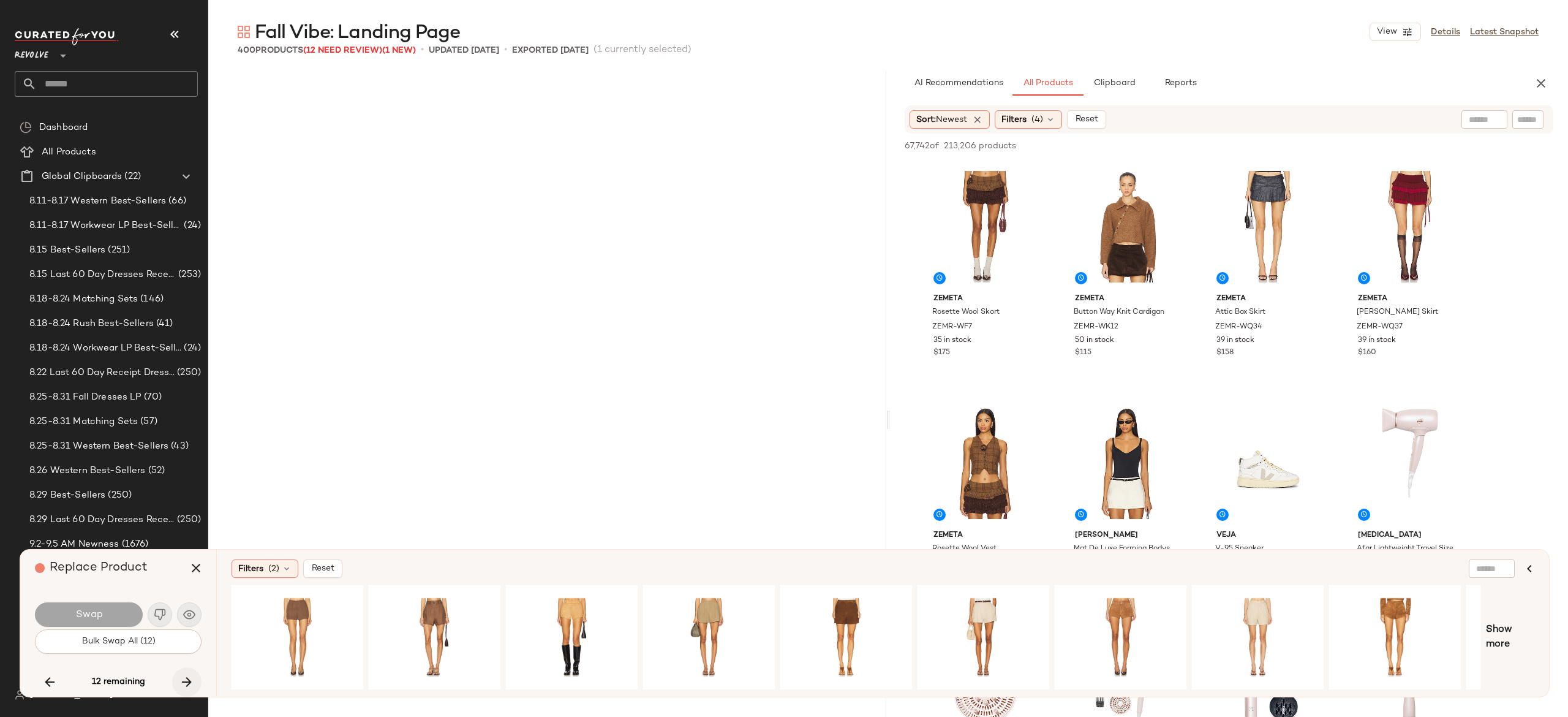
scroll to position [13478, 0]
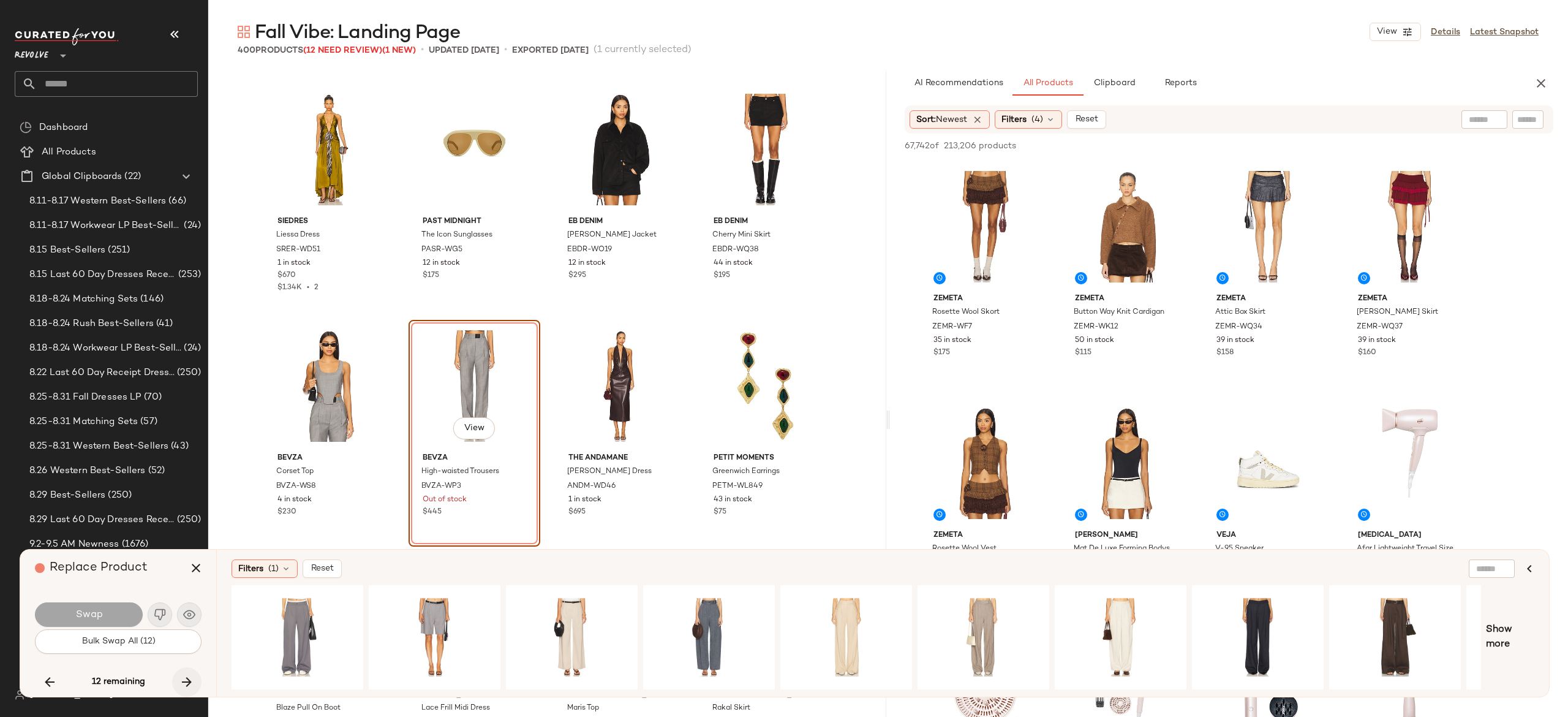
click at [187, 676] on div "12 remaining" at bounding box center [118, 682] width 167 height 29
click at [187, 676] on icon "button" at bounding box center [186, 681] width 15 height 15
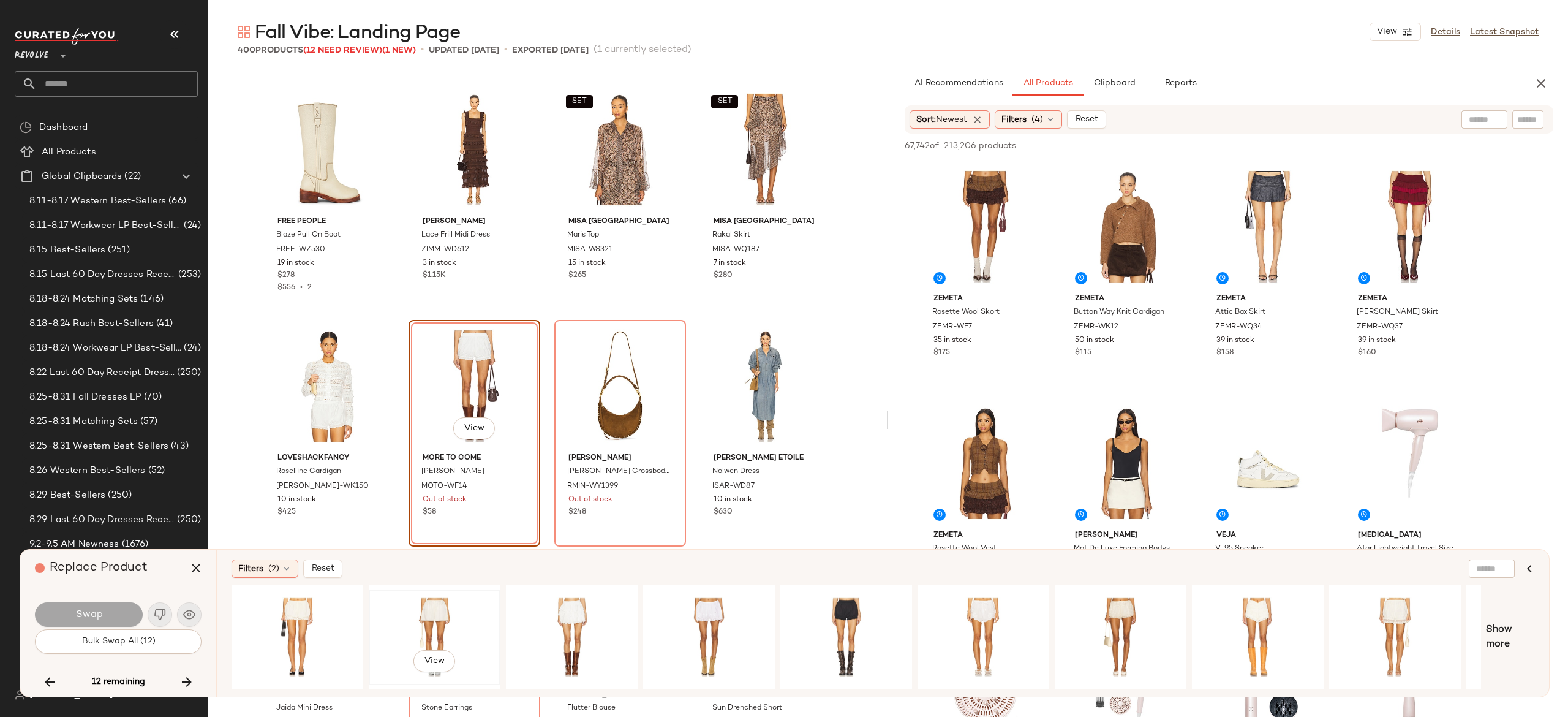
click at [436, 616] on div "View" at bounding box center [435, 637] width 123 height 87
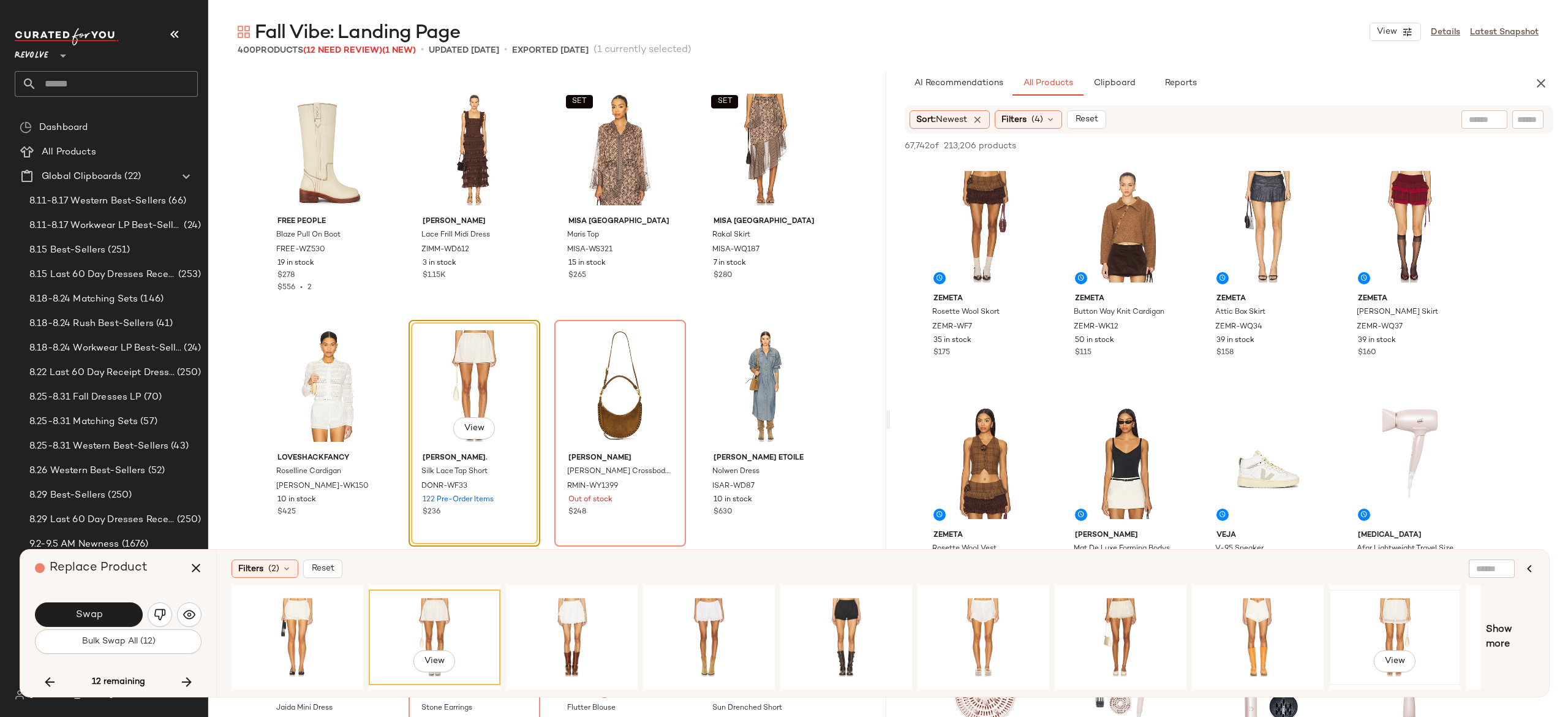
click at [1375, 614] on div "View" at bounding box center [1395, 637] width 123 height 87
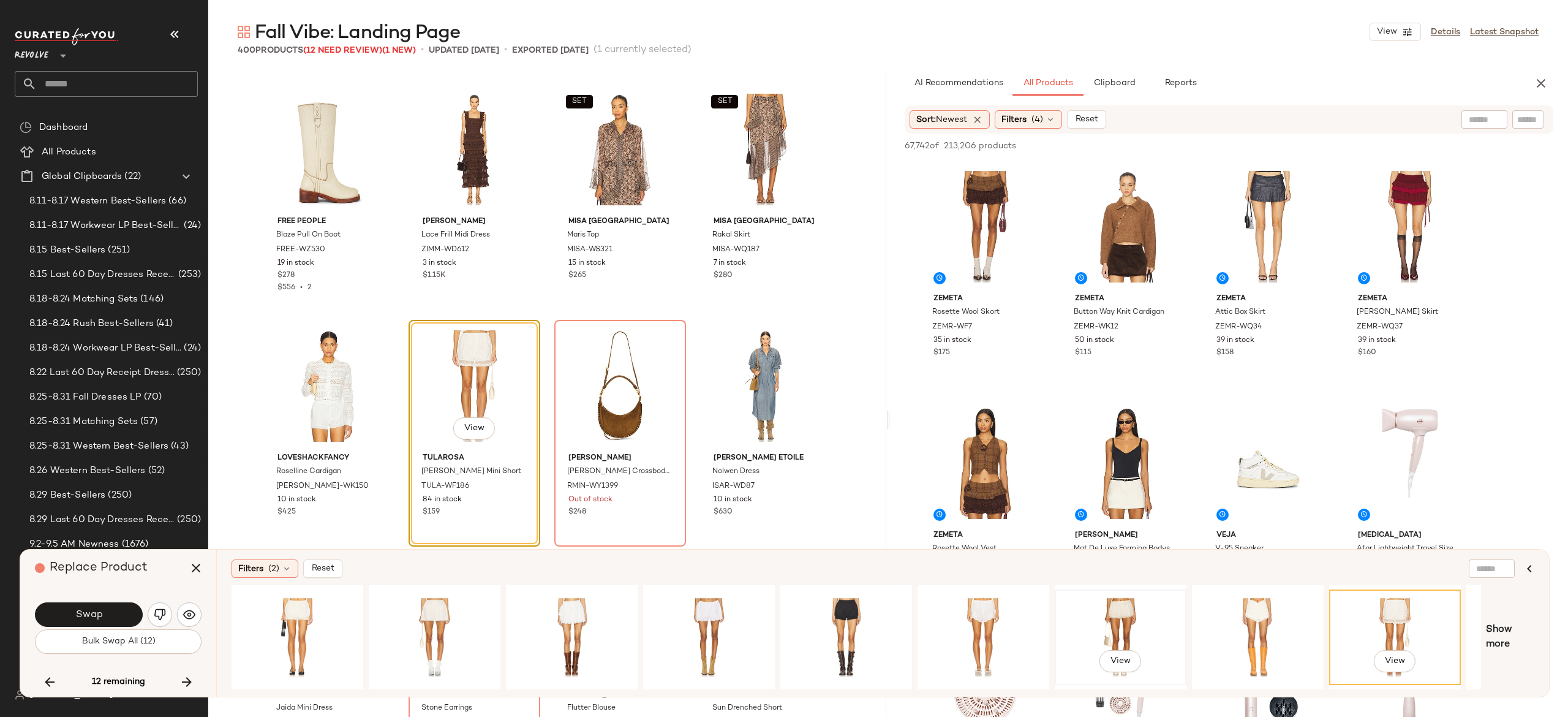
click at [1114, 619] on div "View" at bounding box center [1121, 637] width 123 height 87
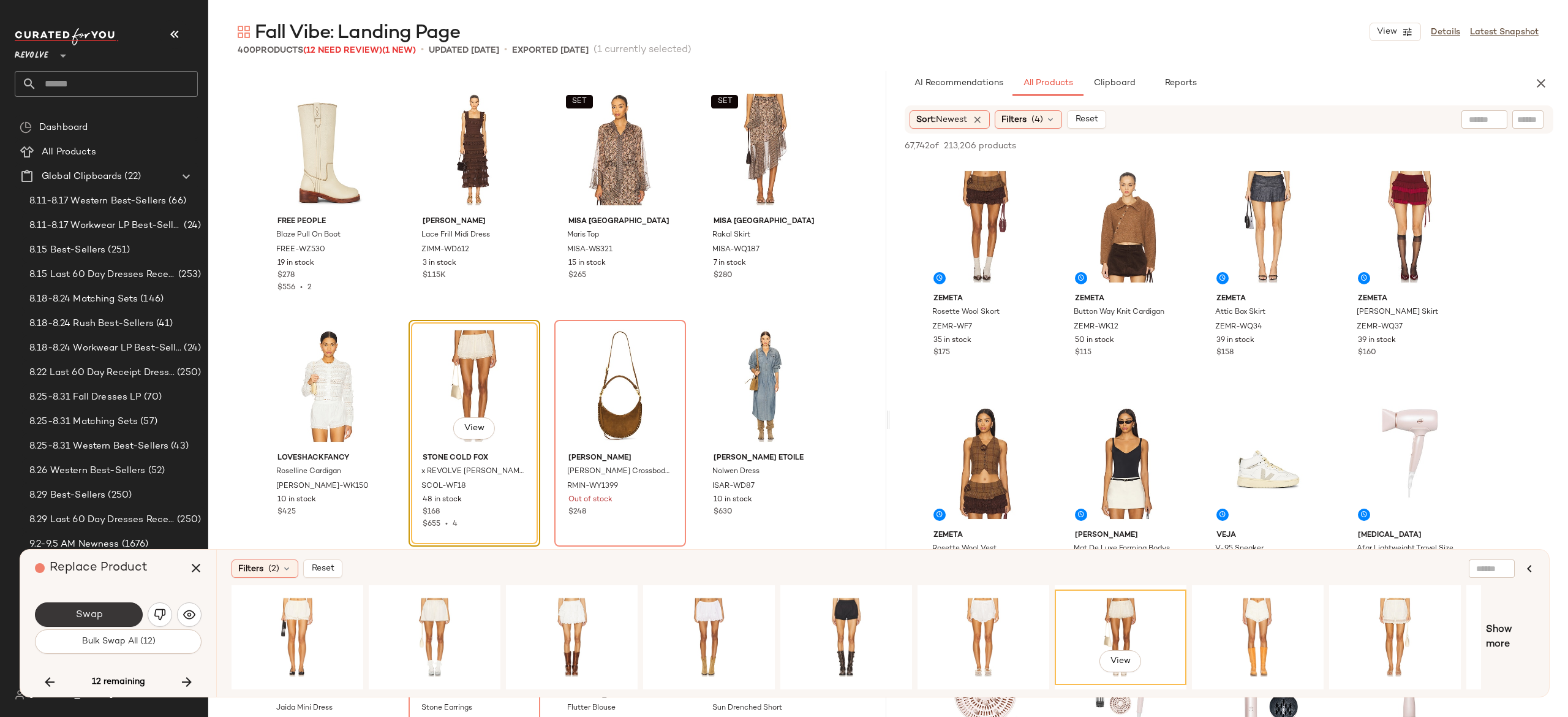
click at [124, 610] on button "Swap" at bounding box center [89, 614] width 108 height 25
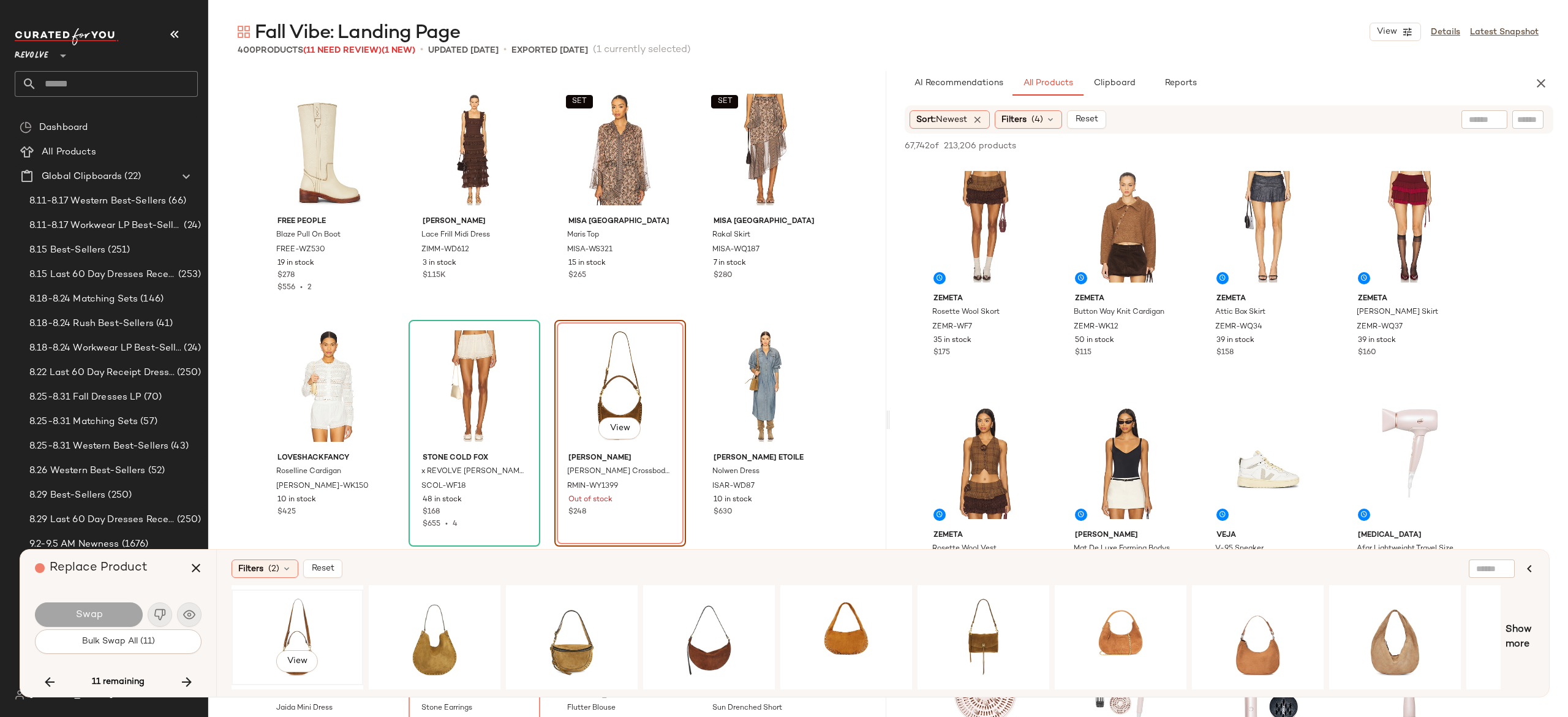
click at [310, 632] on div "View" at bounding box center [298, 637] width 123 height 87
click at [111, 610] on button "Swap" at bounding box center [89, 614] width 108 height 25
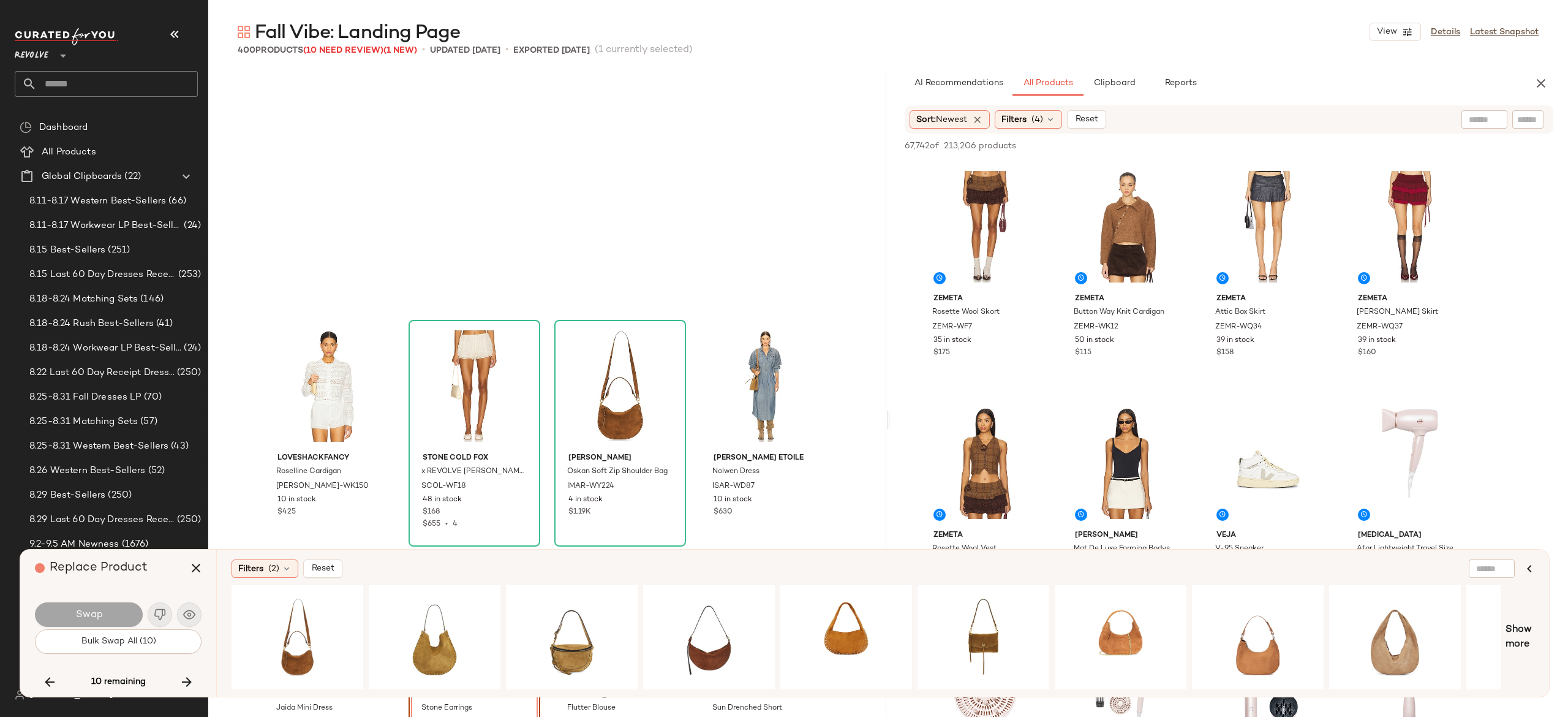
scroll to position [14187, 0]
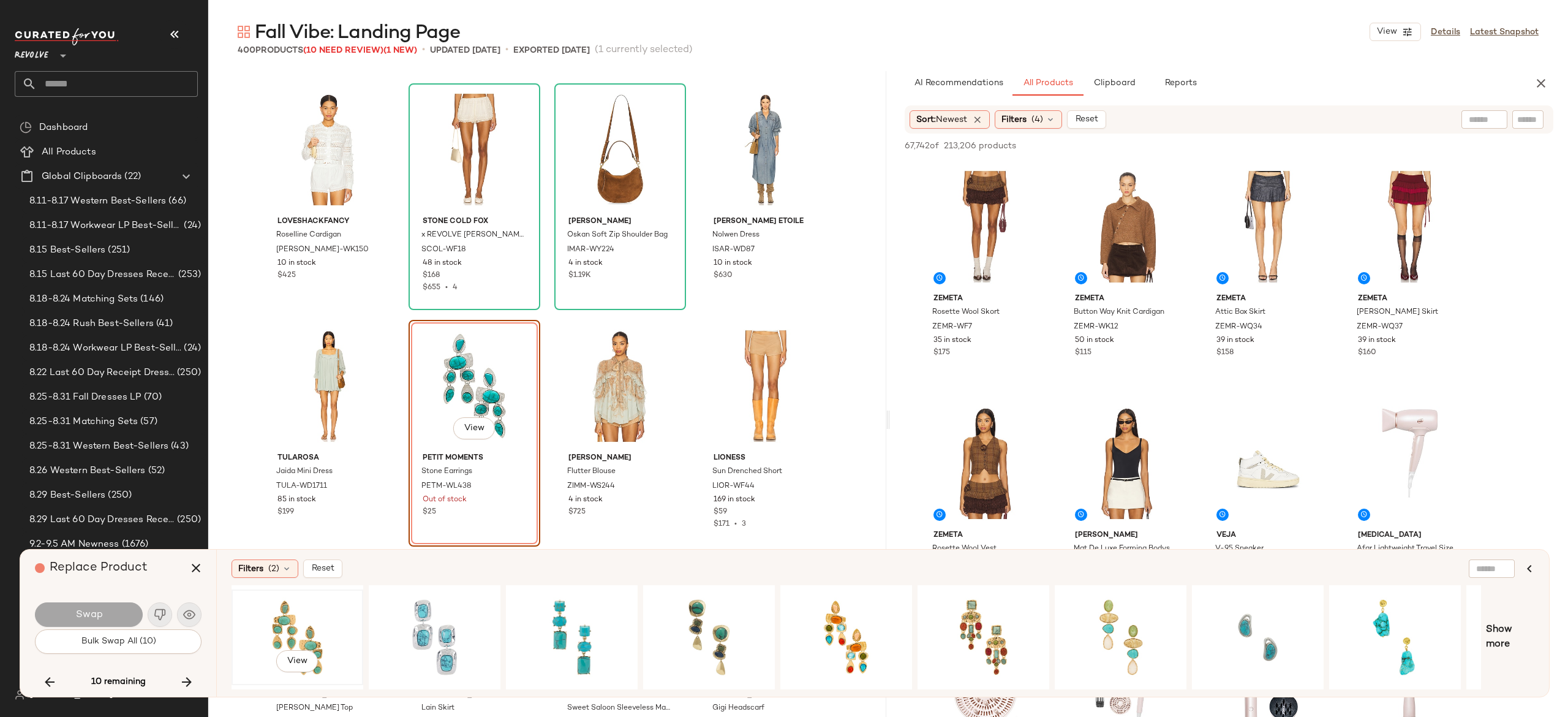
click at [300, 626] on div "View" at bounding box center [298, 637] width 123 height 87
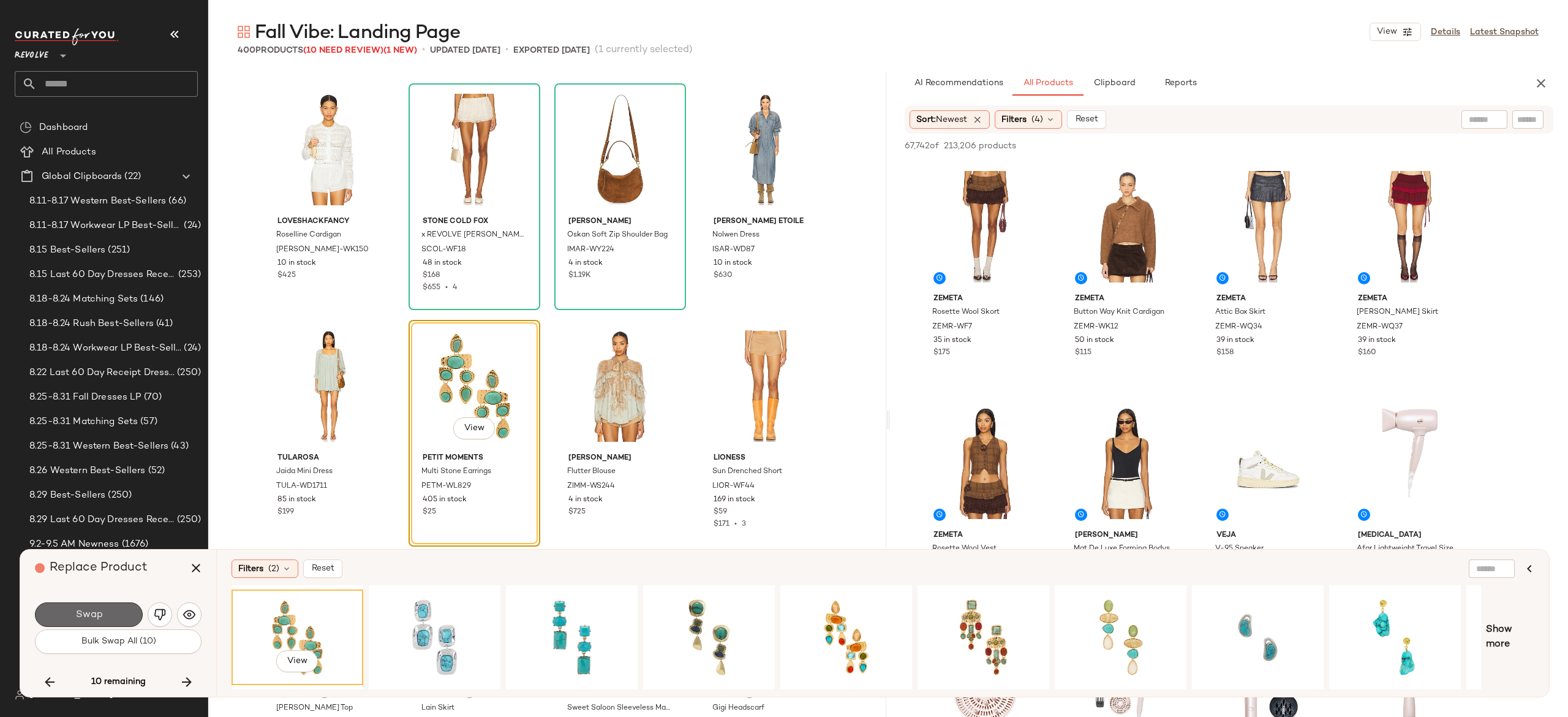
click at [121, 609] on button "Swap" at bounding box center [89, 614] width 108 height 25
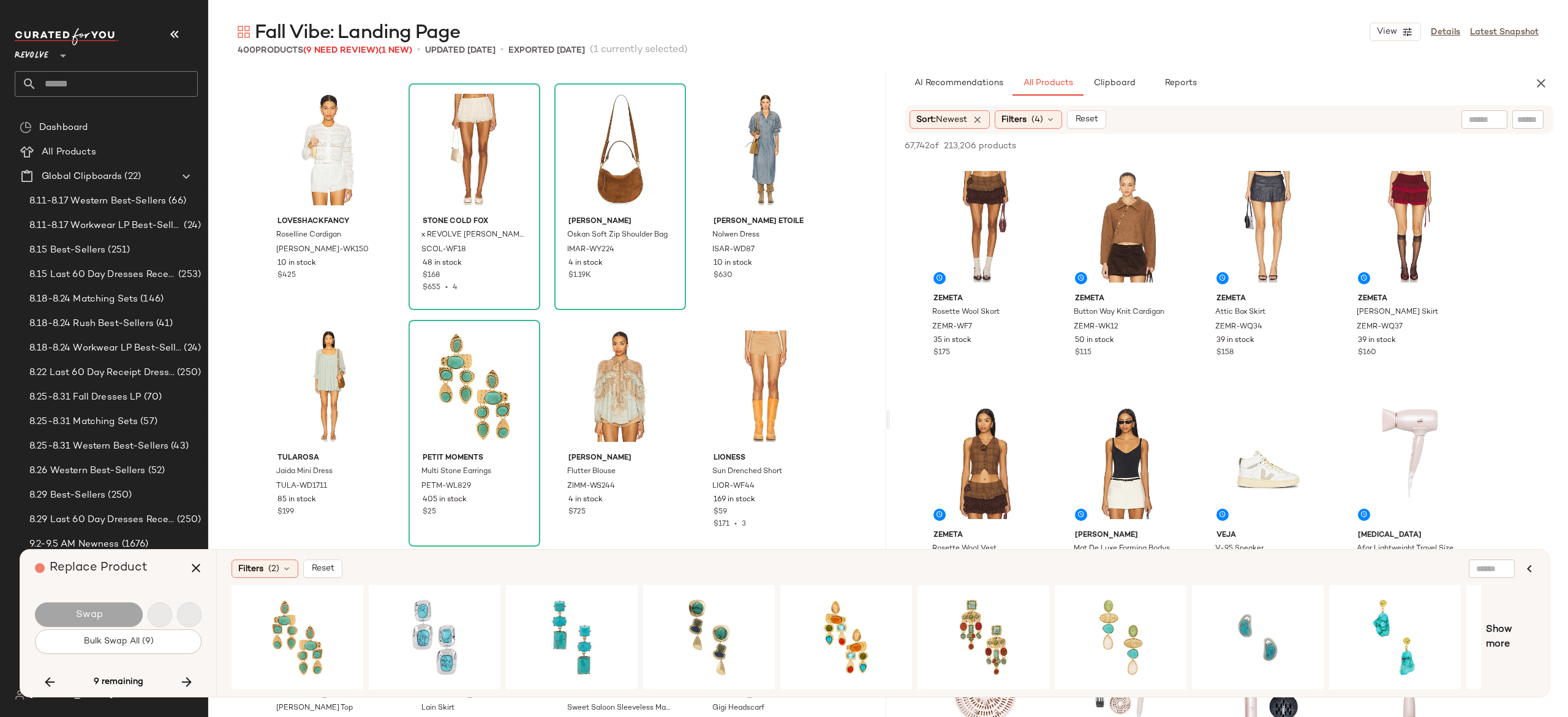
scroll to position [14660, 0]
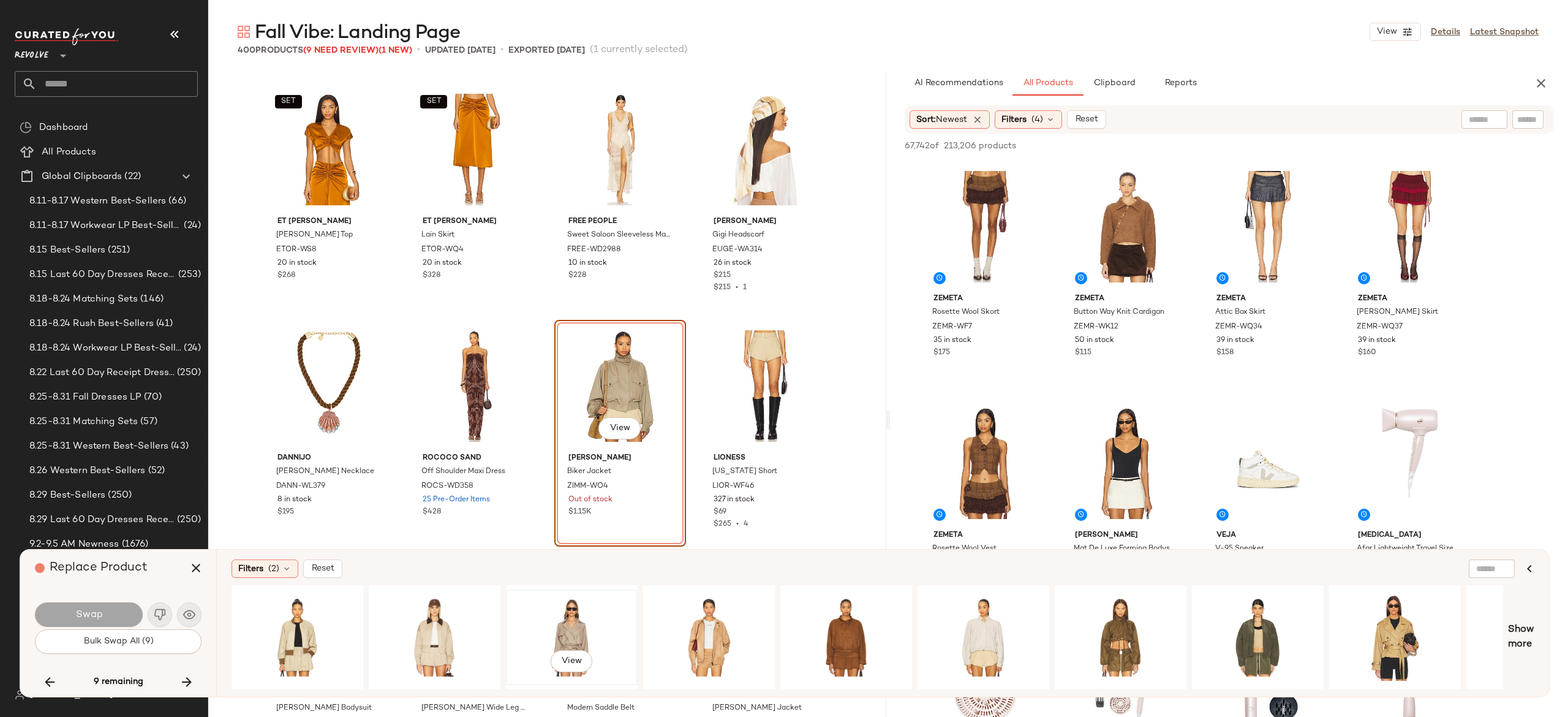
click at [574, 631] on div "View" at bounding box center [571, 637] width 123 height 87
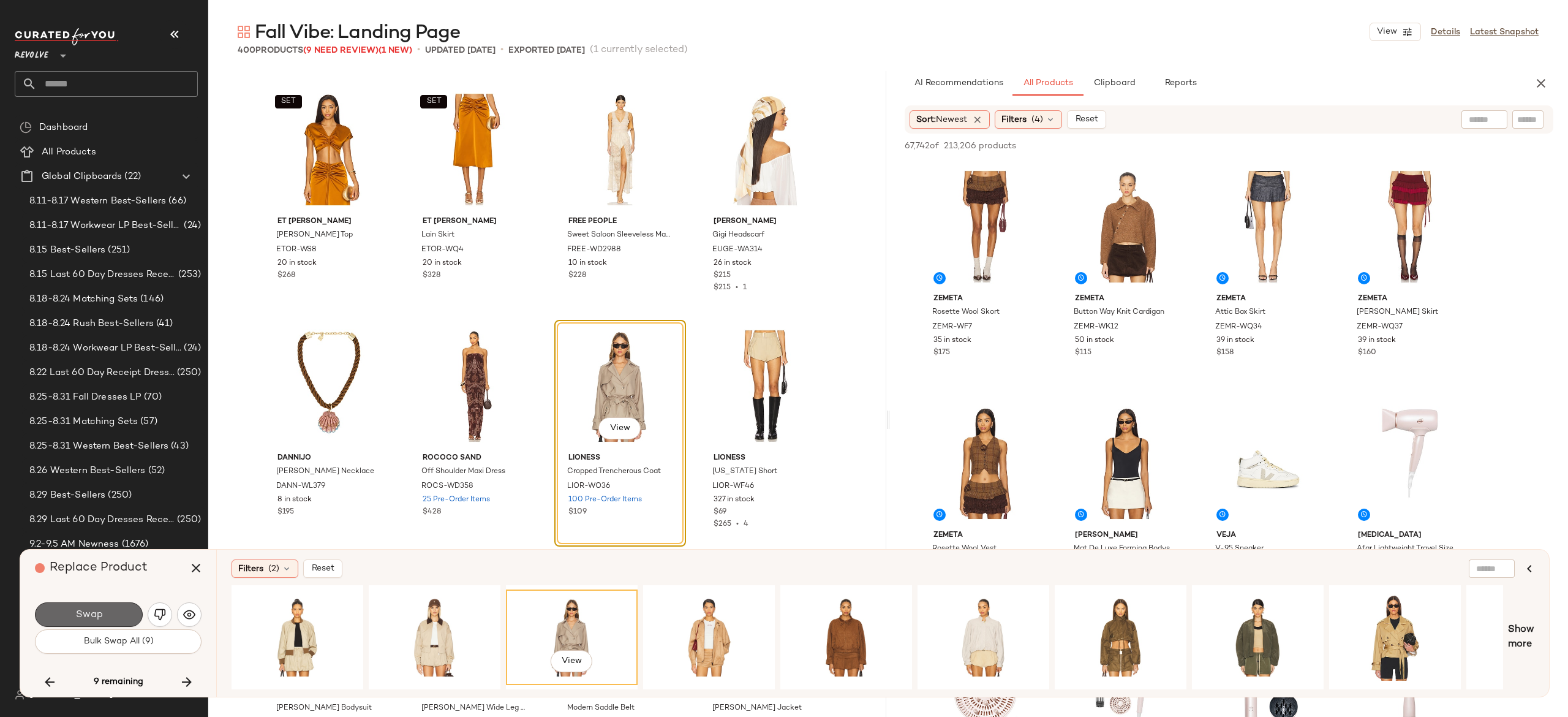
click at [115, 613] on button "Swap" at bounding box center [89, 614] width 108 height 25
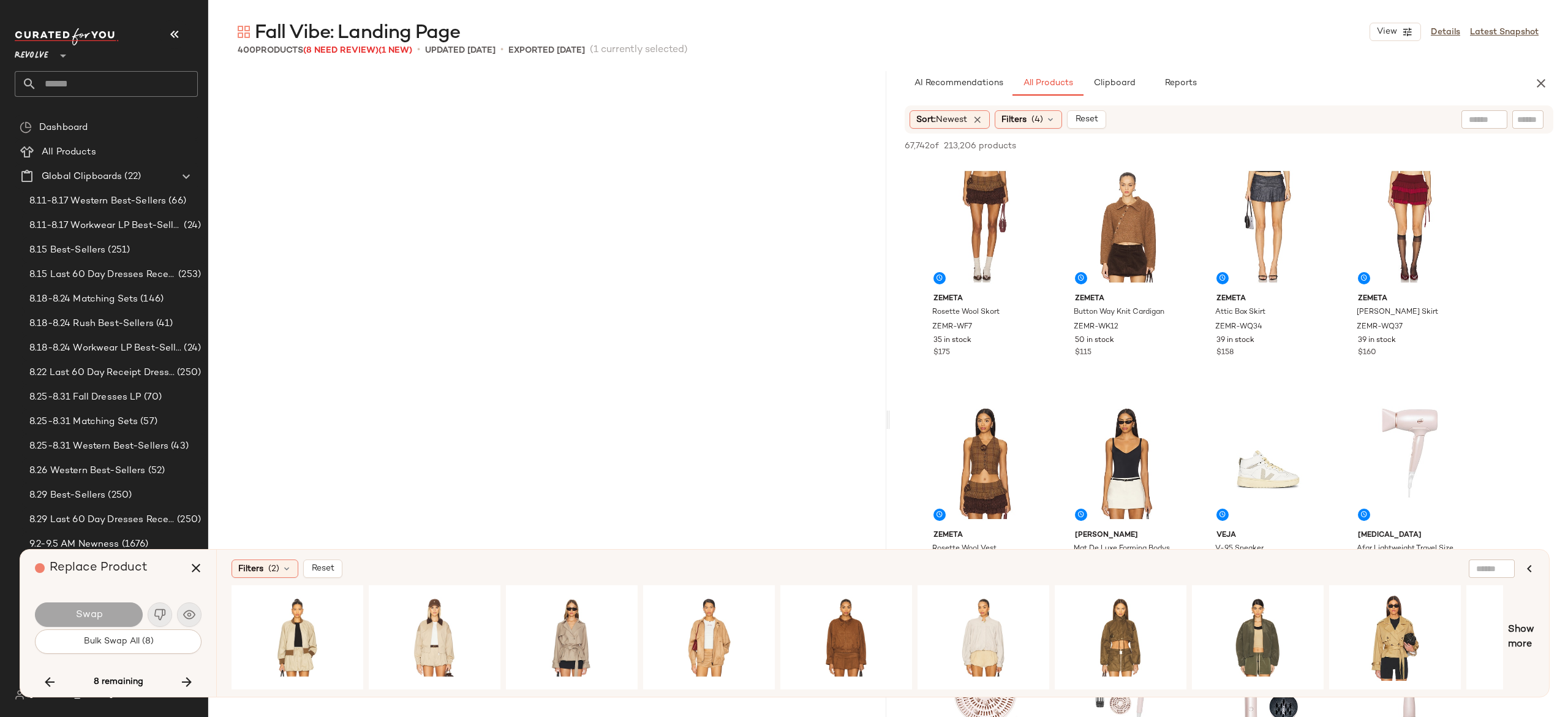
scroll to position [15369, 0]
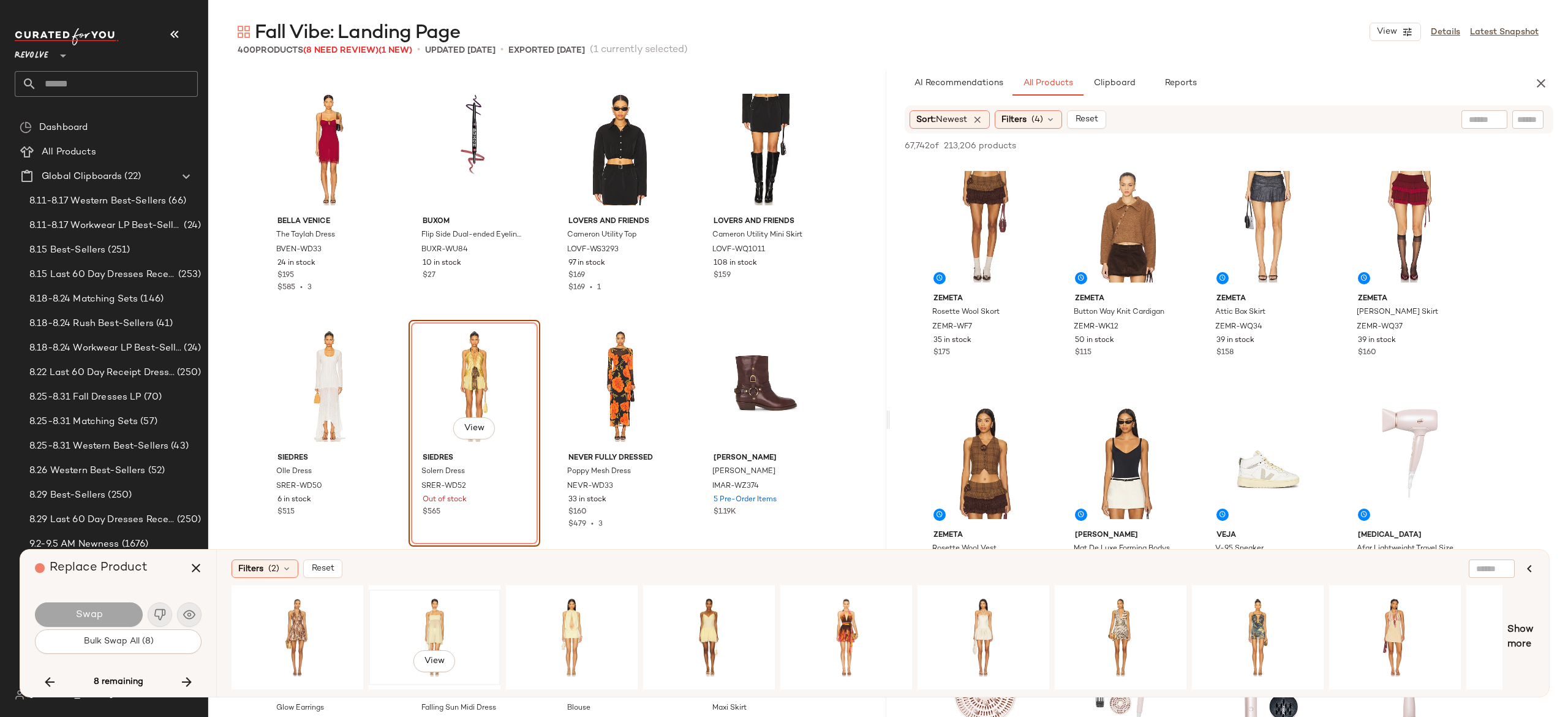
click at [431, 610] on div "View" at bounding box center [435, 637] width 123 height 87
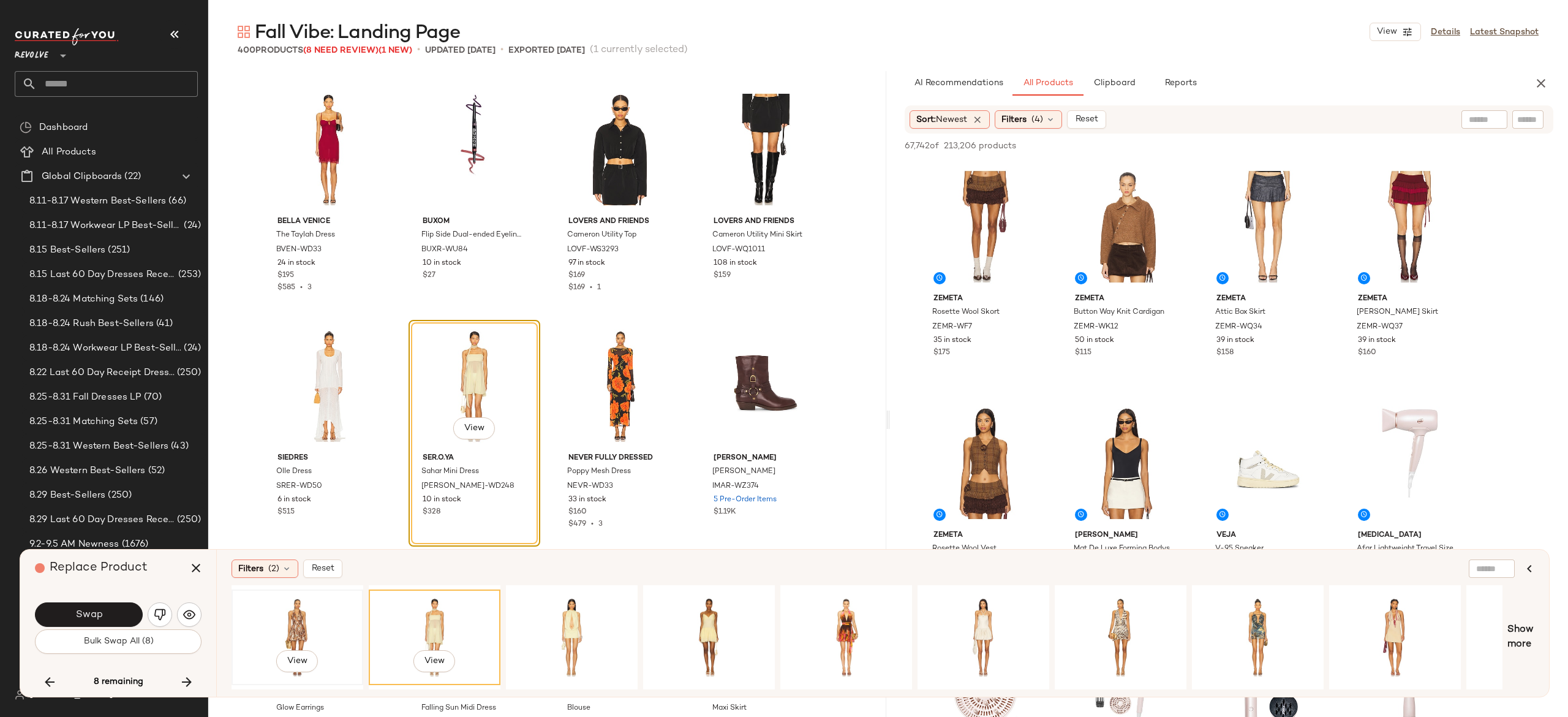
click at [300, 616] on div "View" at bounding box center [298, 637] width 123 height 87
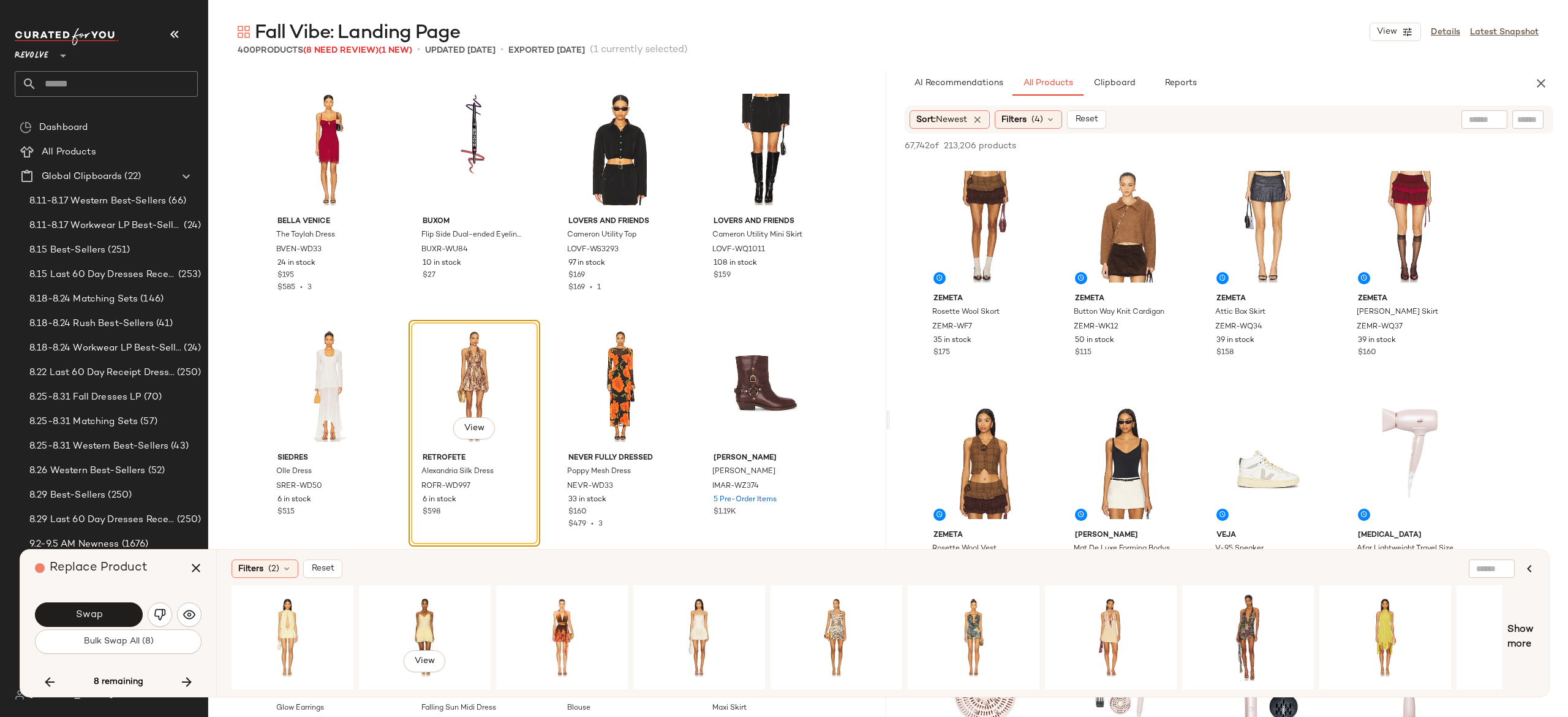
scroll to position [0, 286]
click at [1098, 629] on div "View" at bounding box center [1109, 637] width 123 height 87
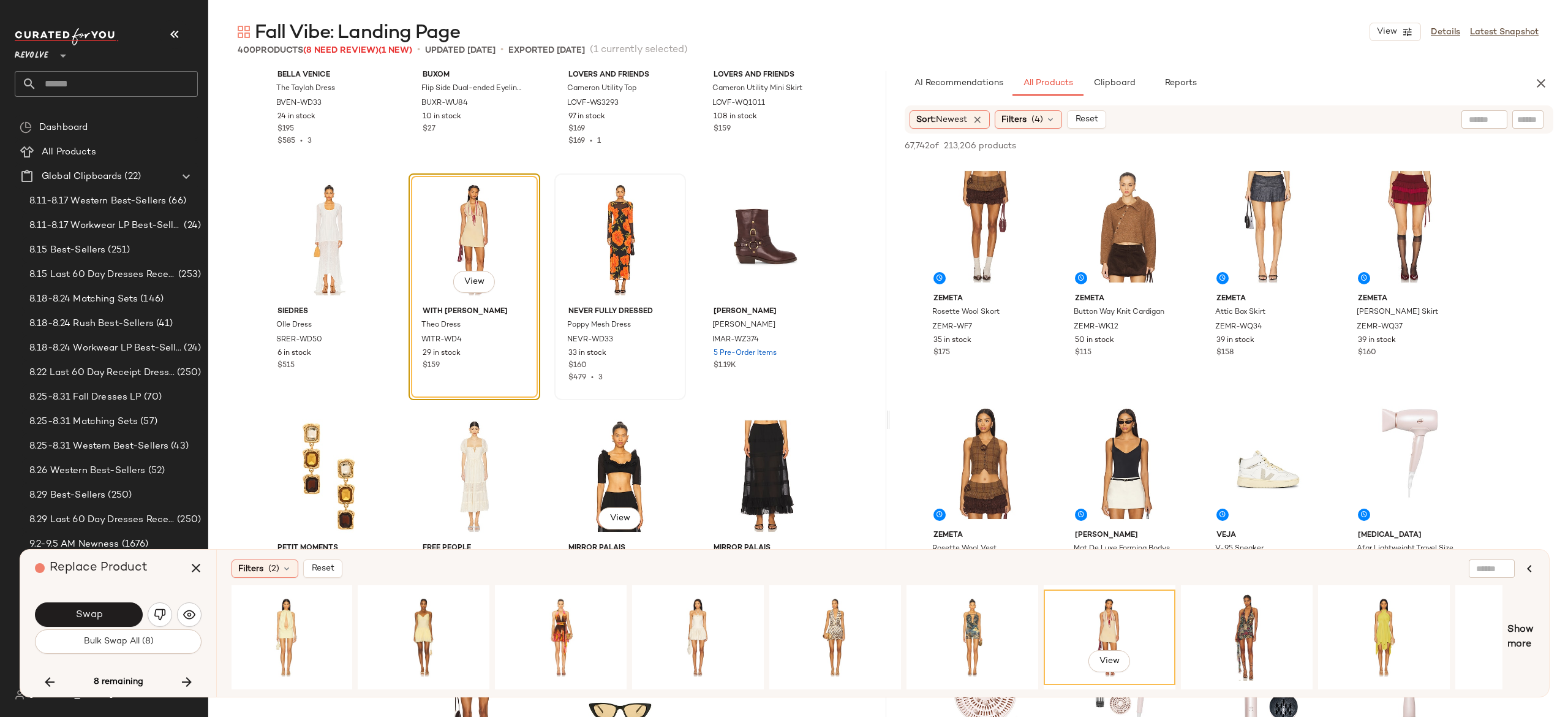
scroll to position [15526, 0]
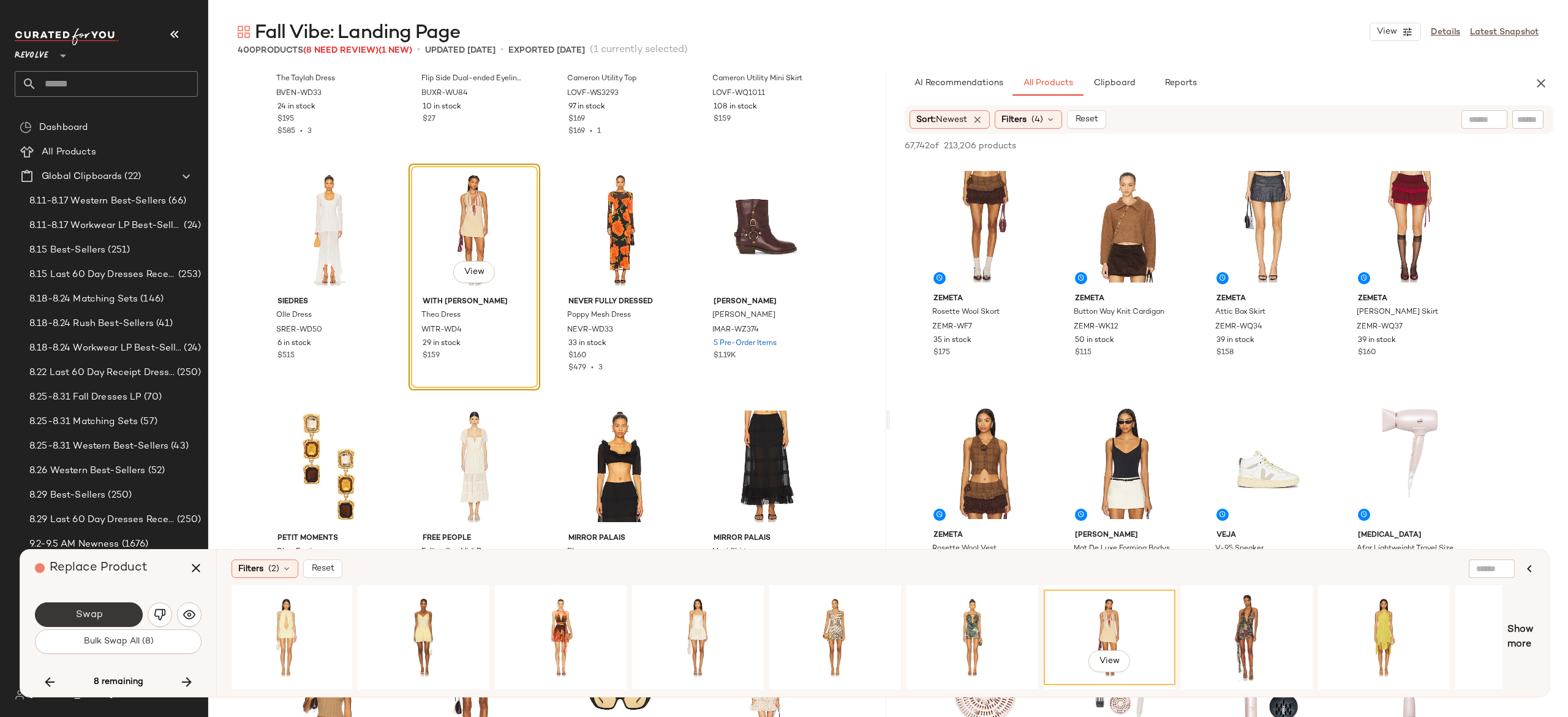
click at [118, 613] on button "Swap" at bounding box center [89, 614] width 108 height 25
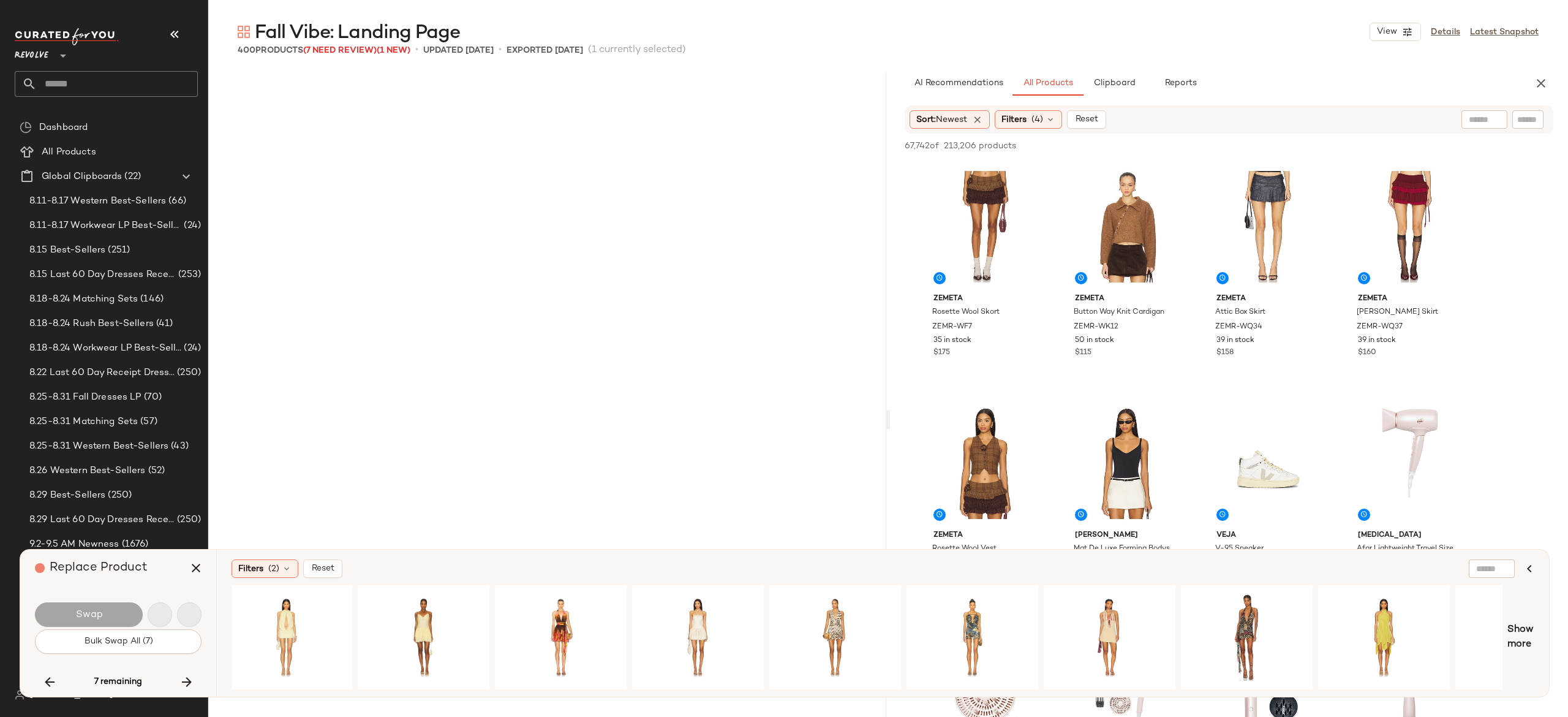
scroll to position [18917, 0]
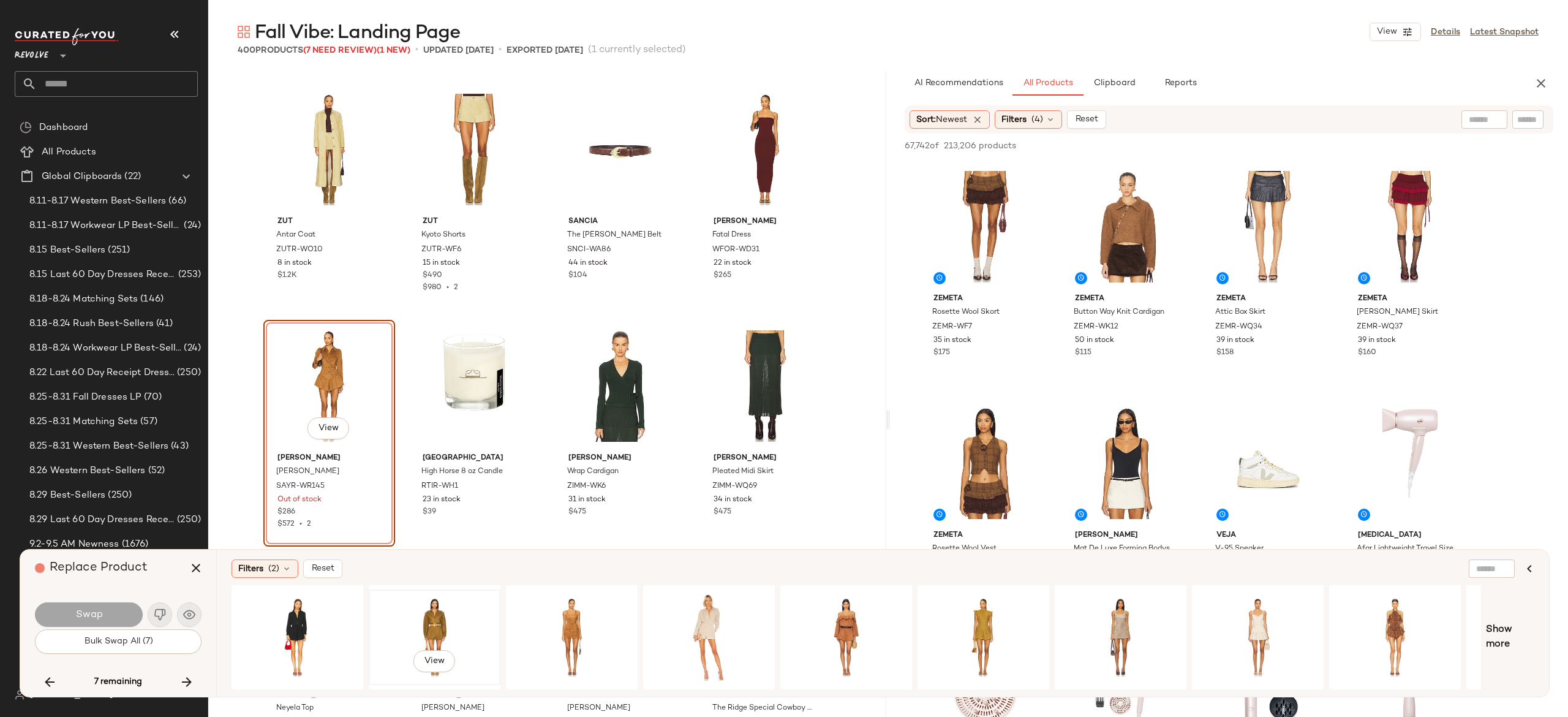
click at [436, 618] on div "View" at bounding box center [435, 637] width 123 height 87
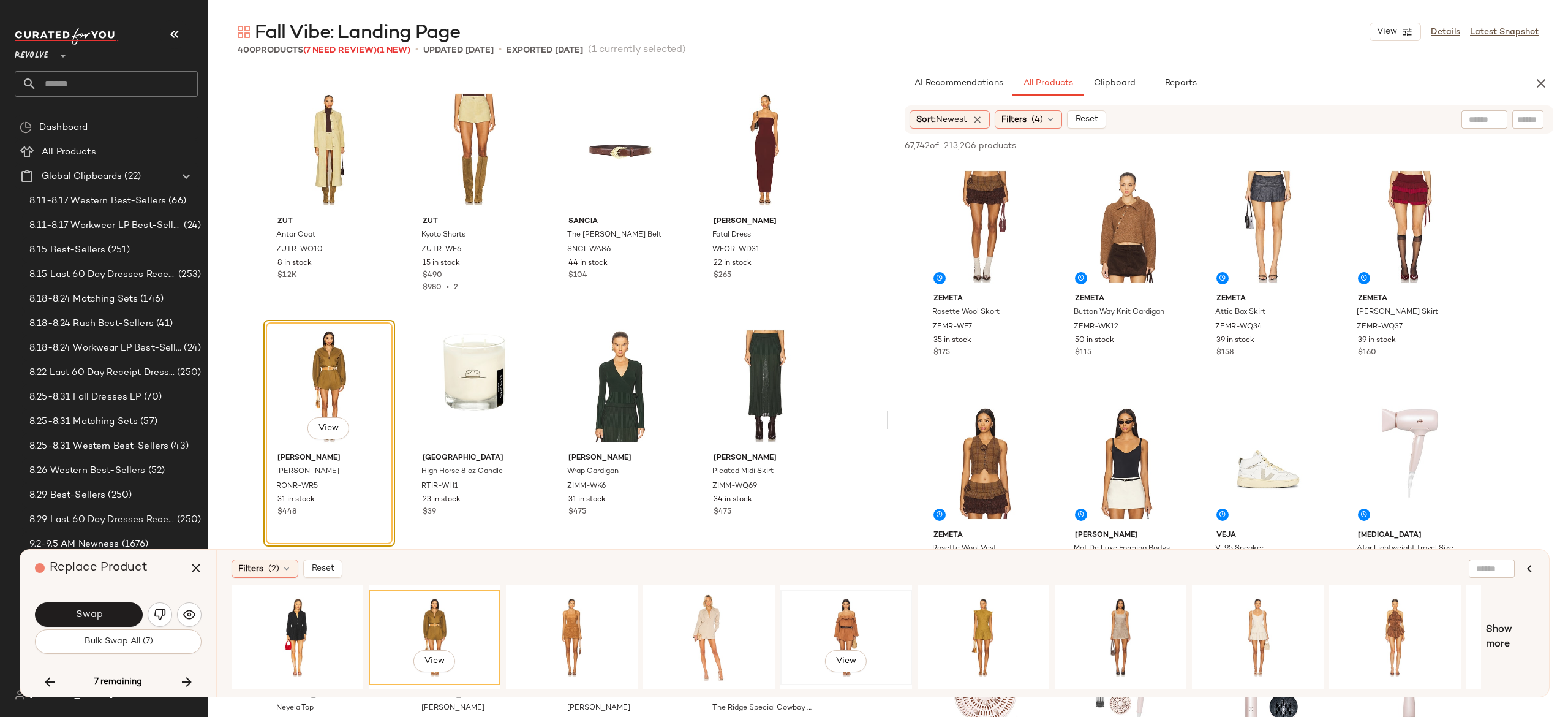
click at [838, 614] on div "View" at bounding box center [846, 637] width 123 height 87
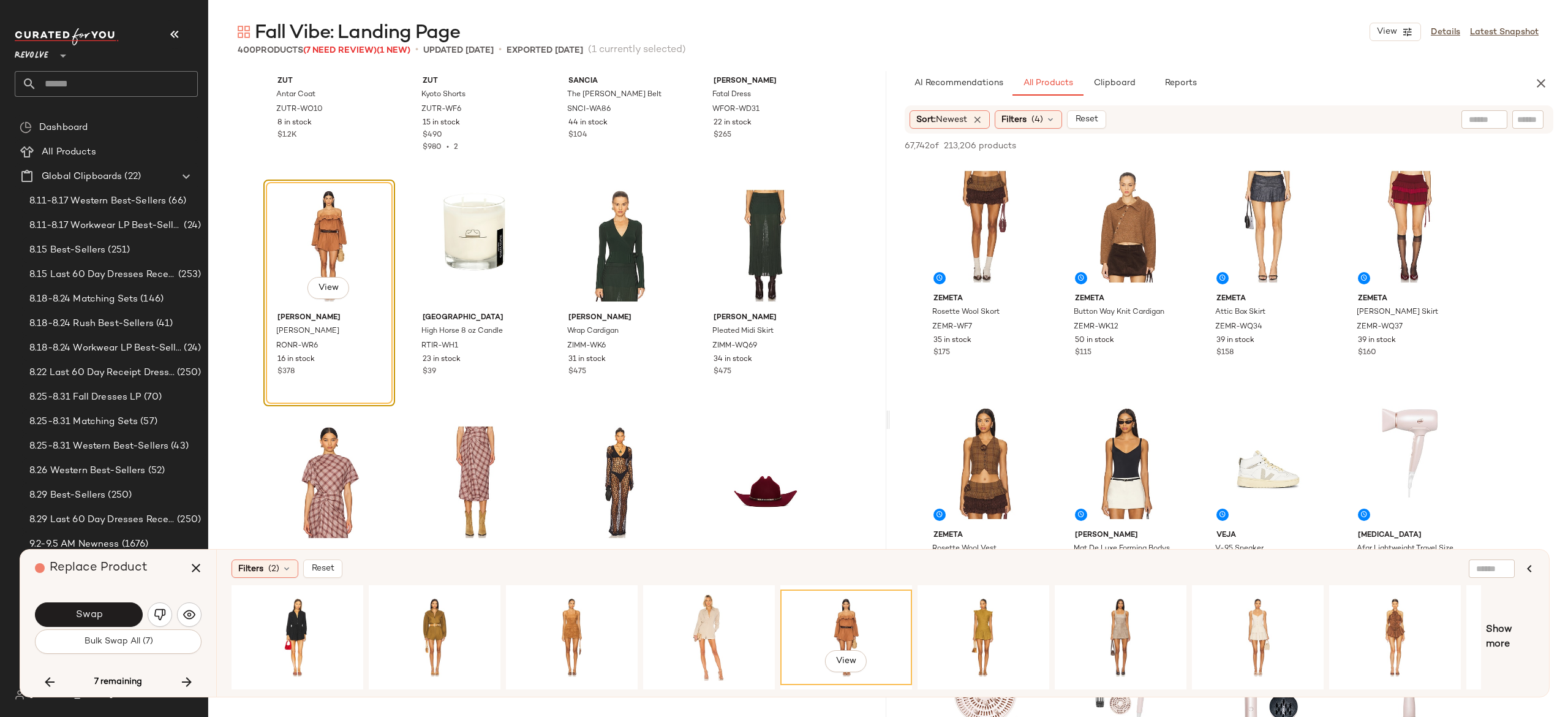
scroll to position [19076, 0]
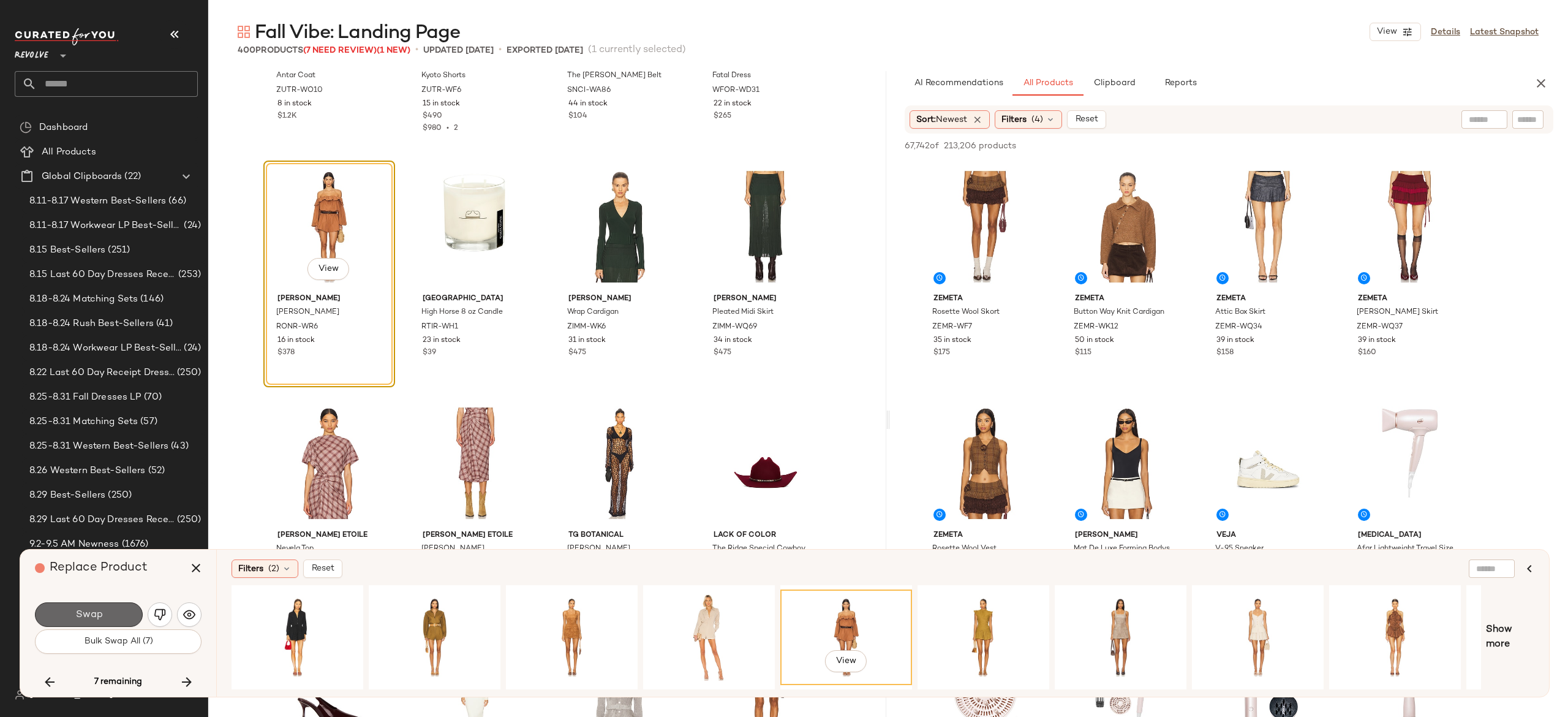
click at [124, 607] on button "Swap" at bounding box center [89, 614] width 108 height 25
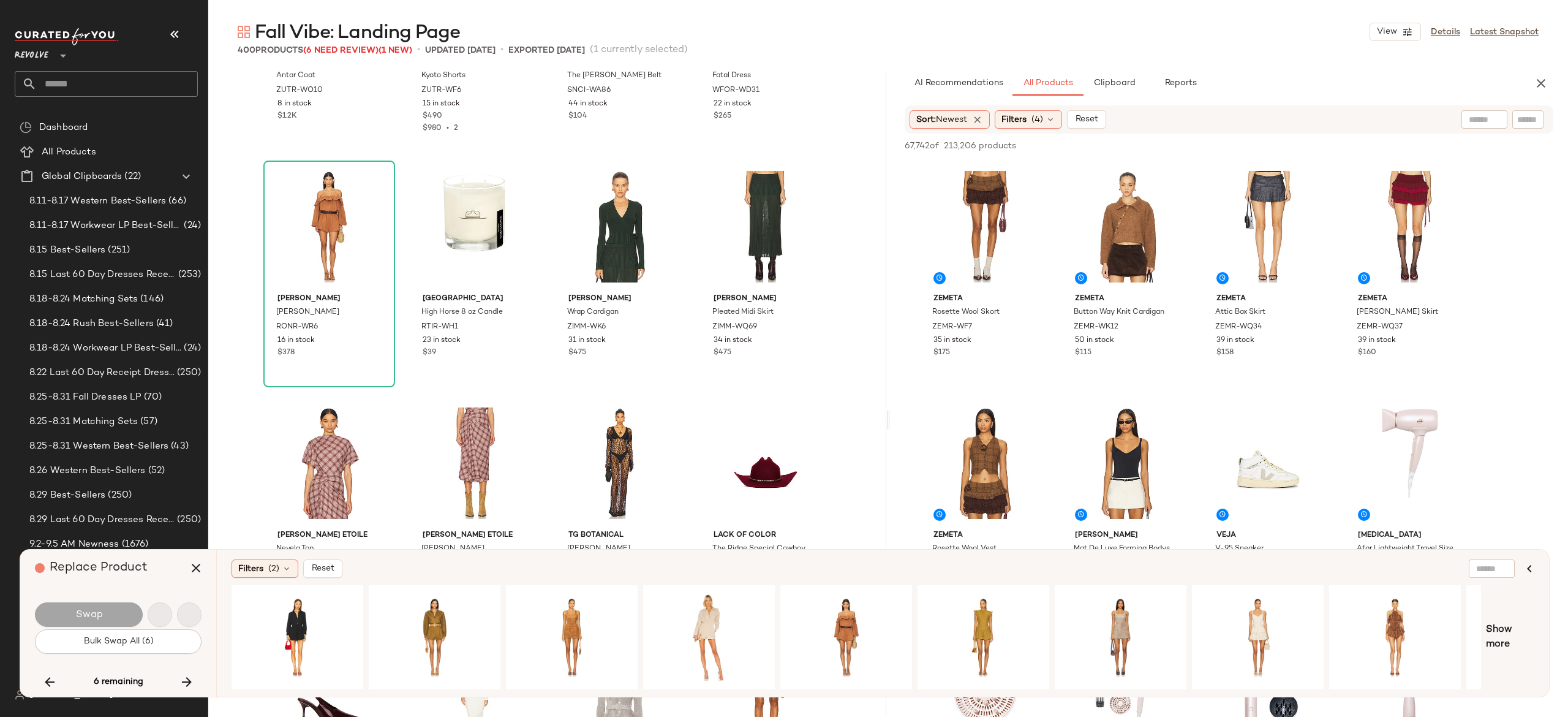
scroll to position [19626, 0]
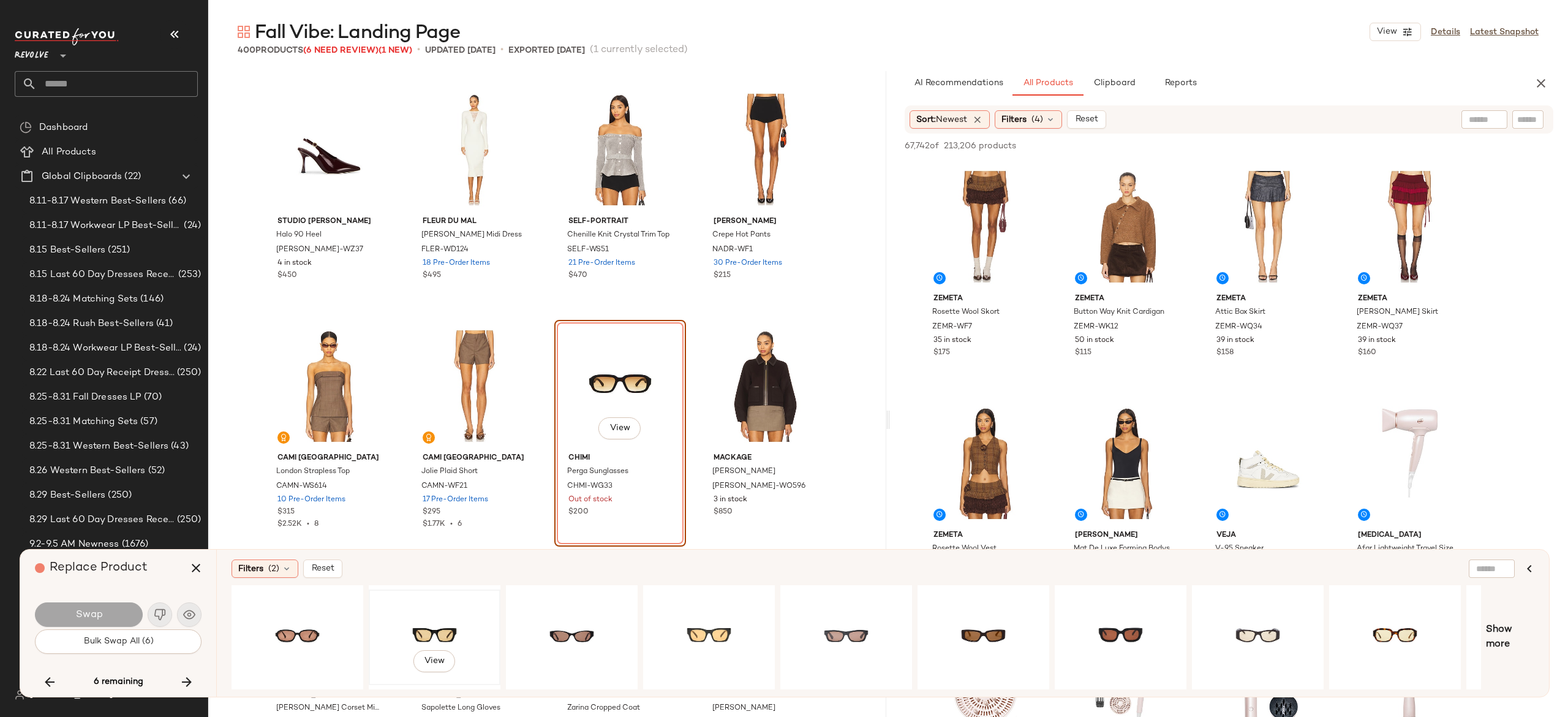
click at [425, 618] on div "View" at bounding box center [435, 637] width 123 height 87
click at [128, 613] on button "Swap" at bounding box center [89, 614] width 108 height 25
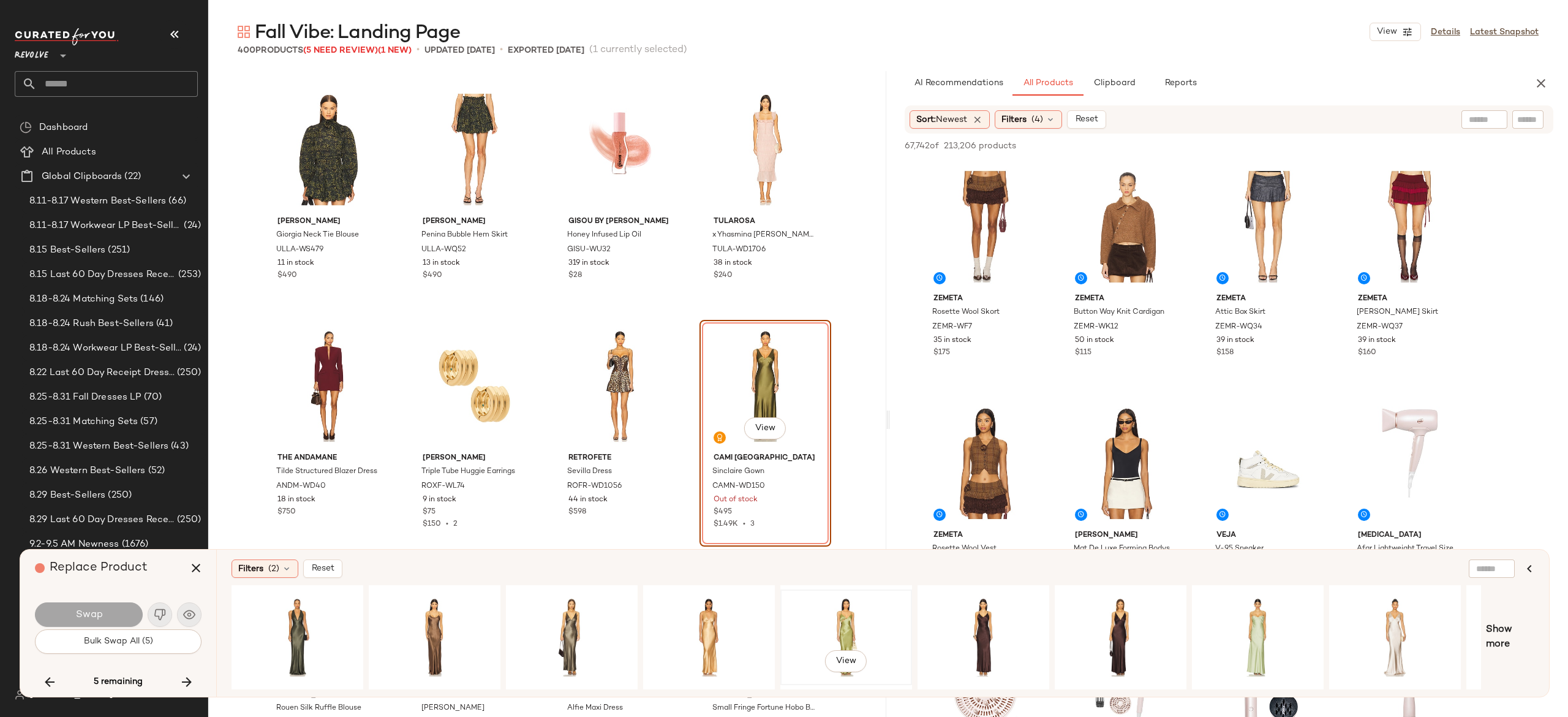
click at [856, 626] on div "View" at bounding box center [846, 637] width 123 height 87
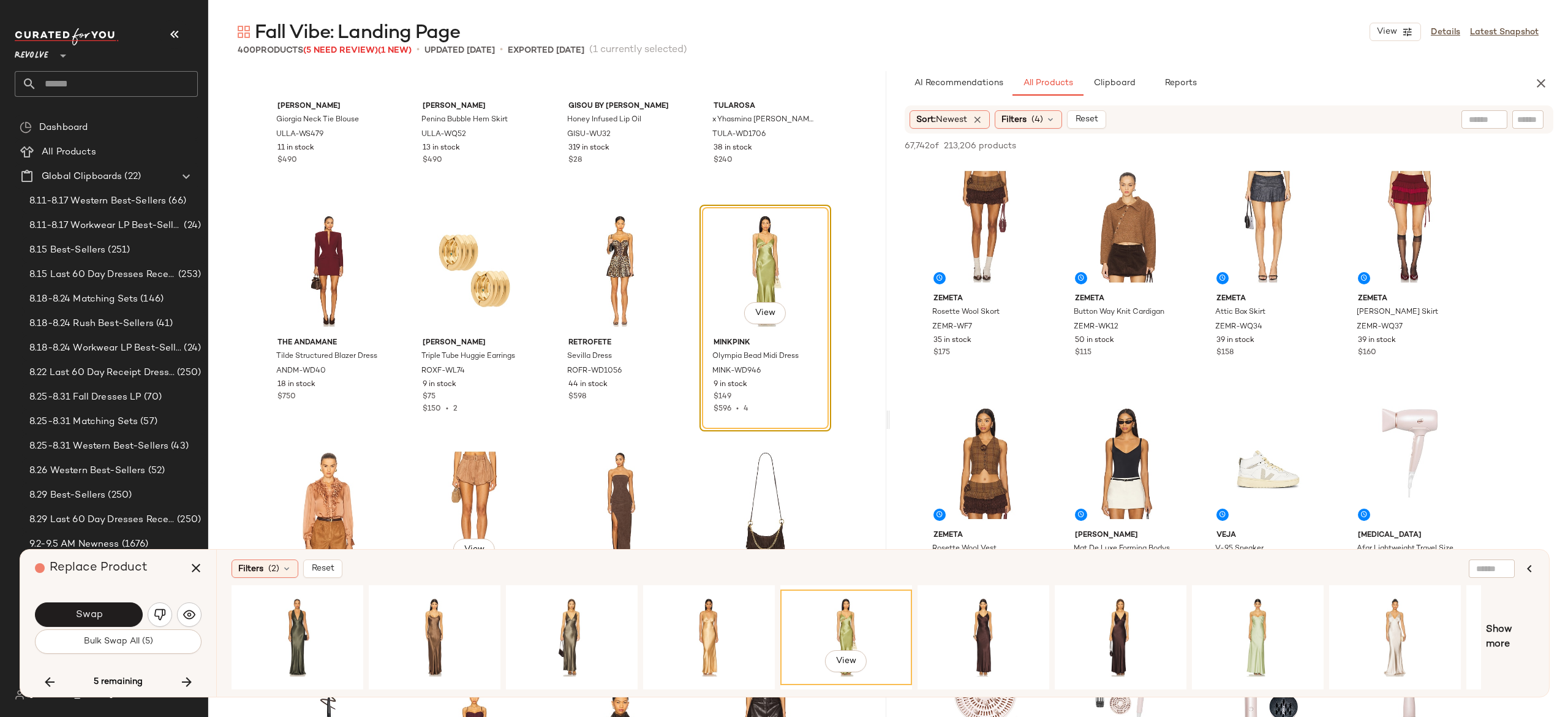
scroll to position [20923, 0]
click at [437, 616] on div "View" at bounding box center [435, 637] width 123 height 87
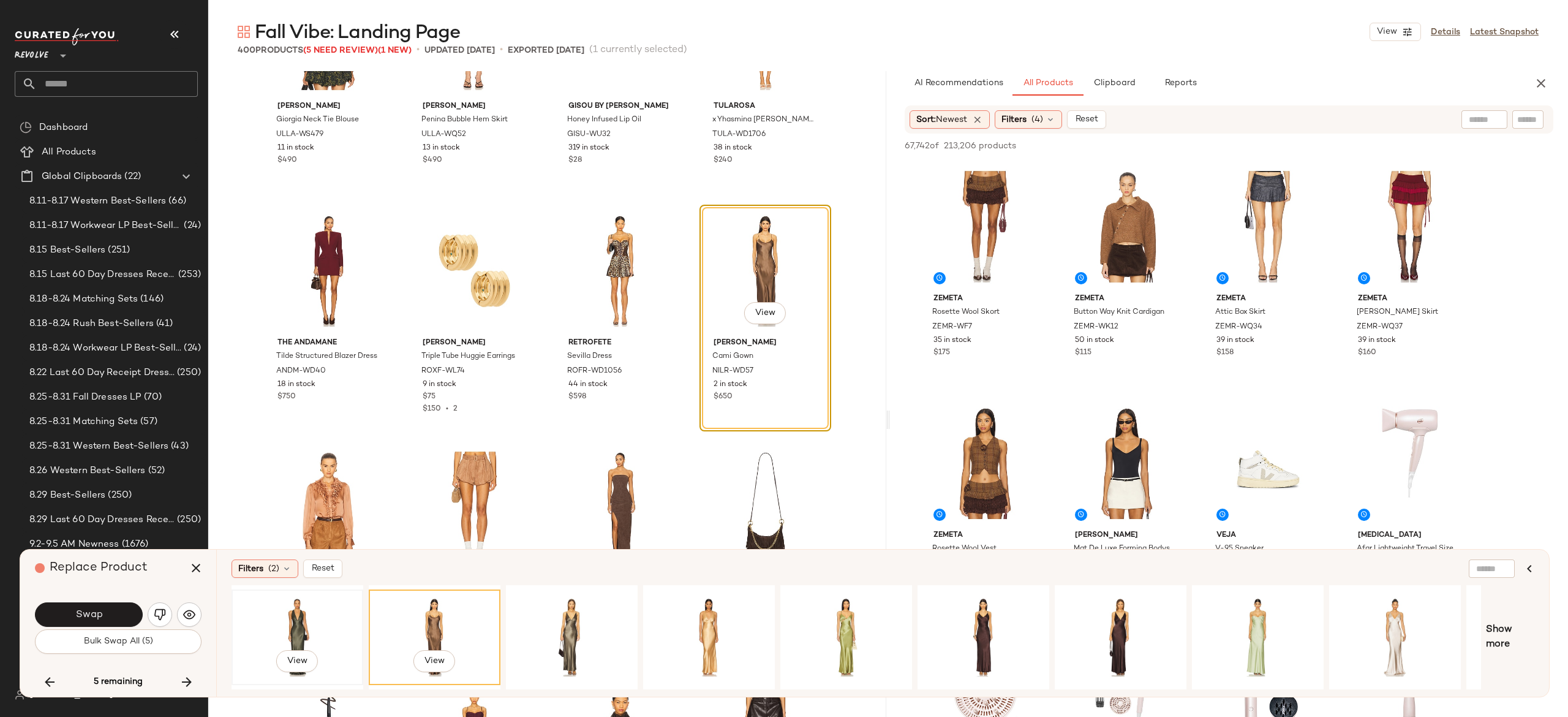
click at [290, 615] on div "View" at bounding box center [298, 637] width 123 height 87
click at [441, 619] on div "View" at bounding box center [435, 637] width 123 height 87
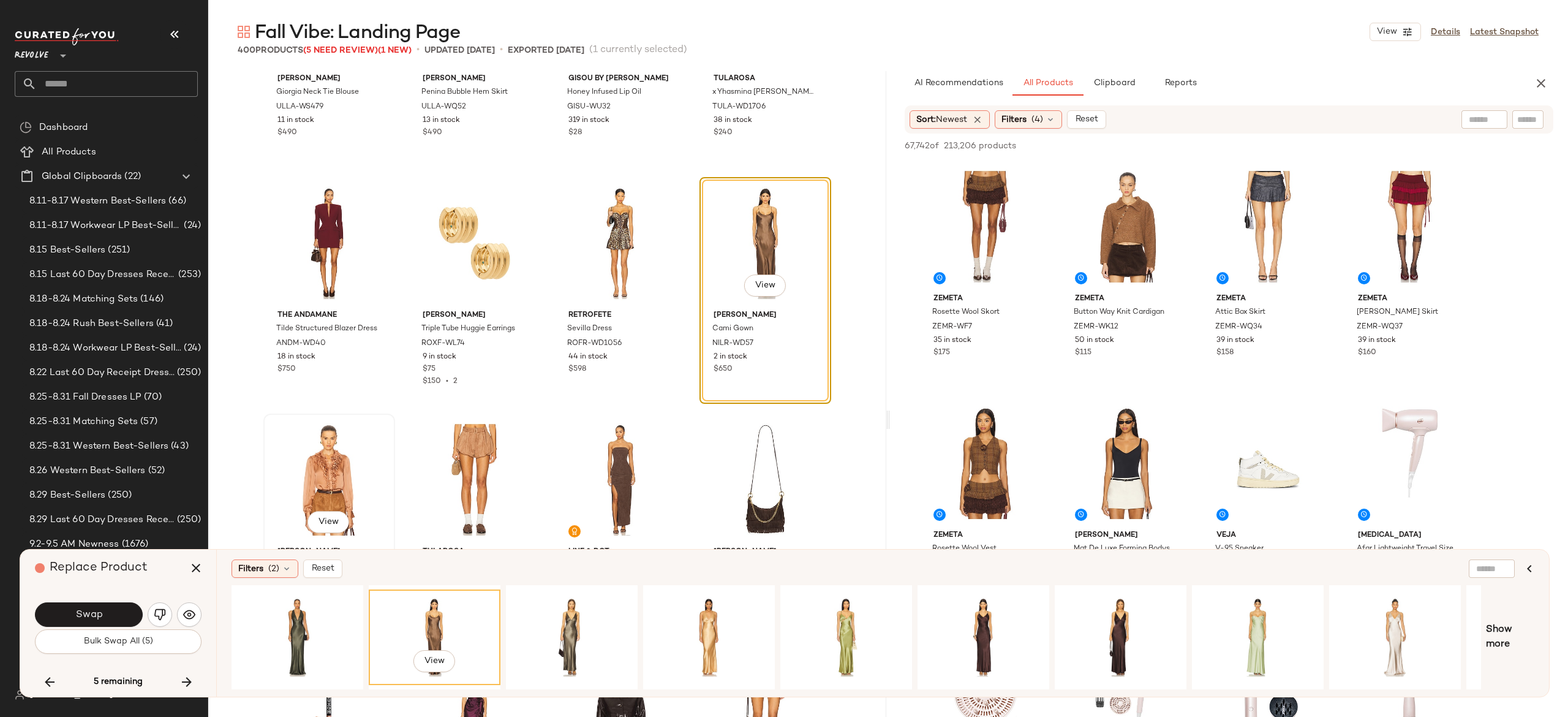
scroll to position [20944, 0]
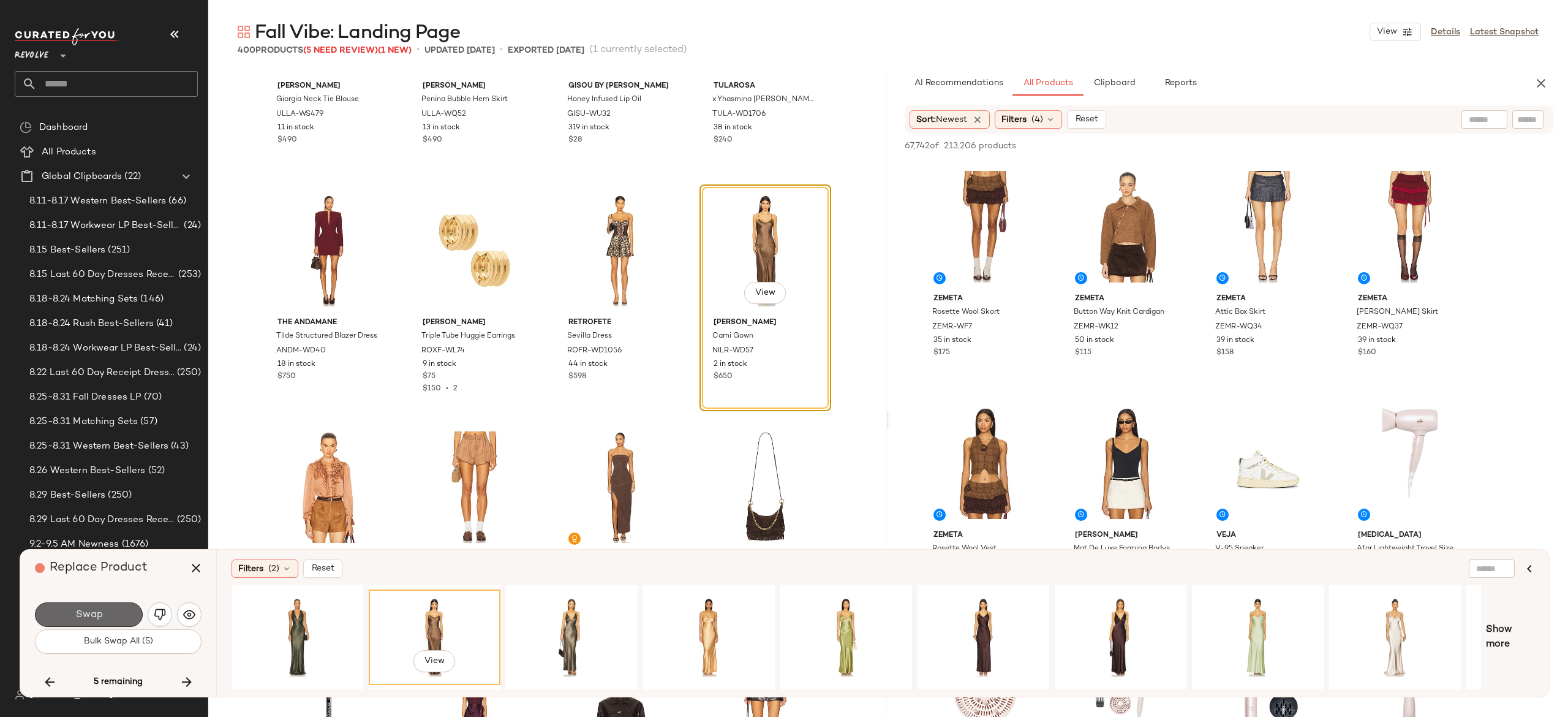
click at [113, 605] on button "Swap" at bounding box center [89, 614] width 108 height 25
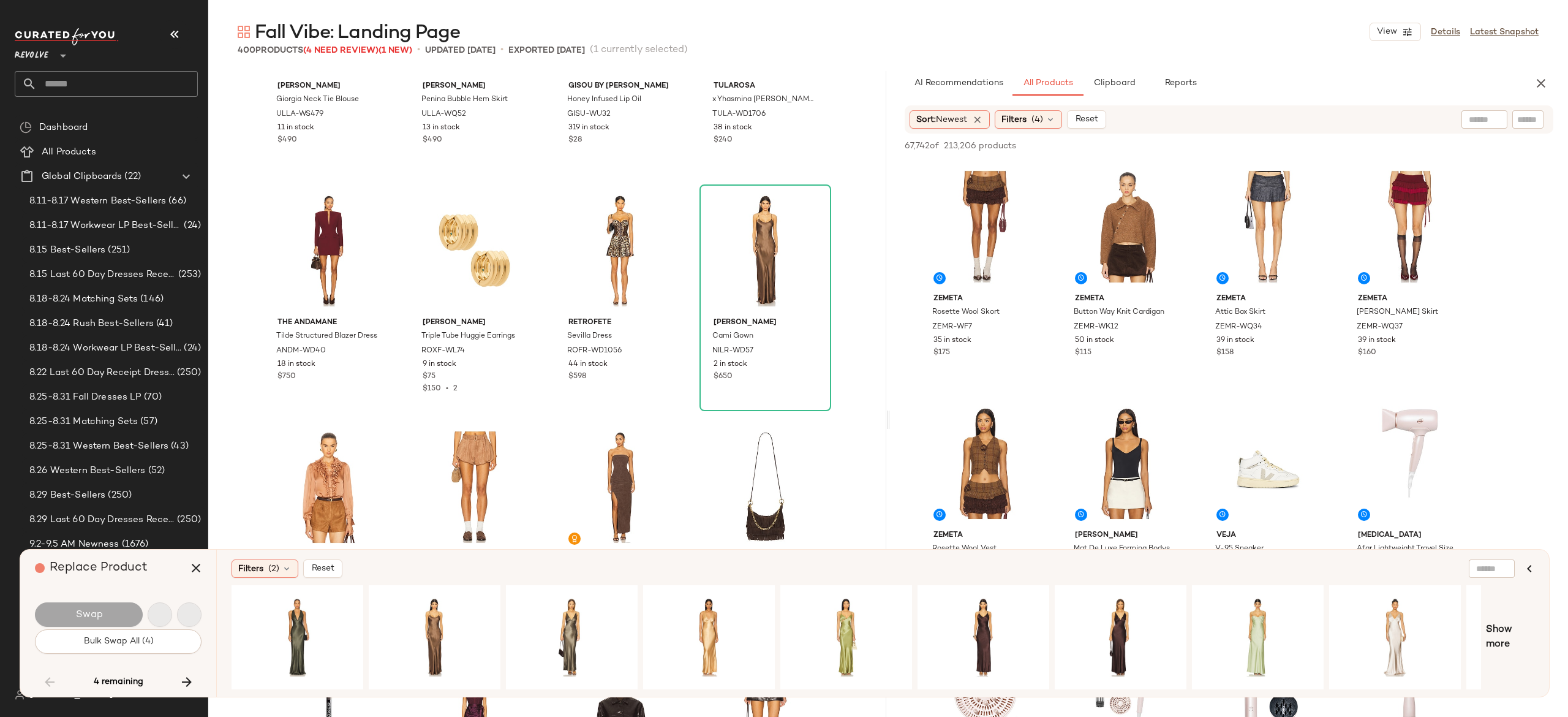
scroll to position [7566, 0]
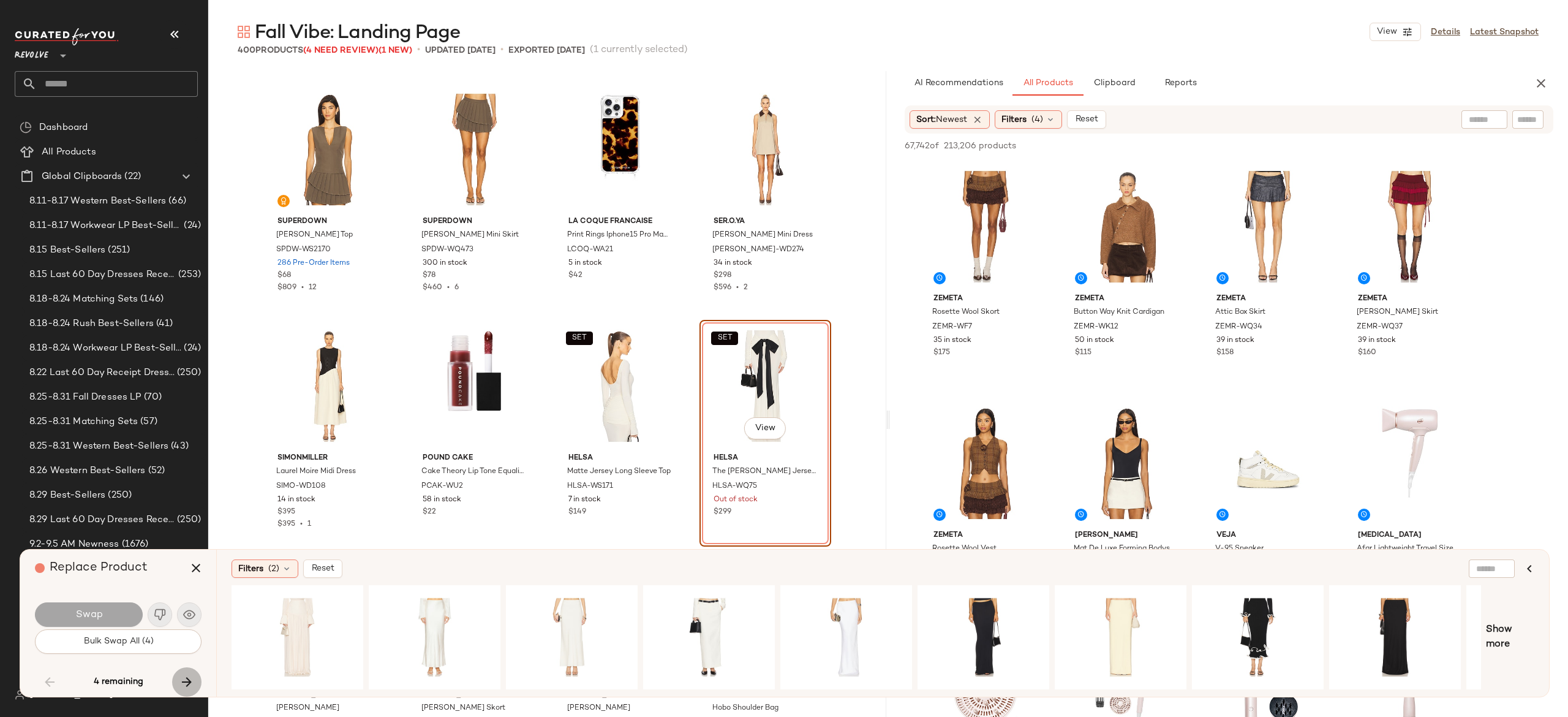
click at [185, 680] on icon "button" at bounding box center [186, 681] width 15 height 15
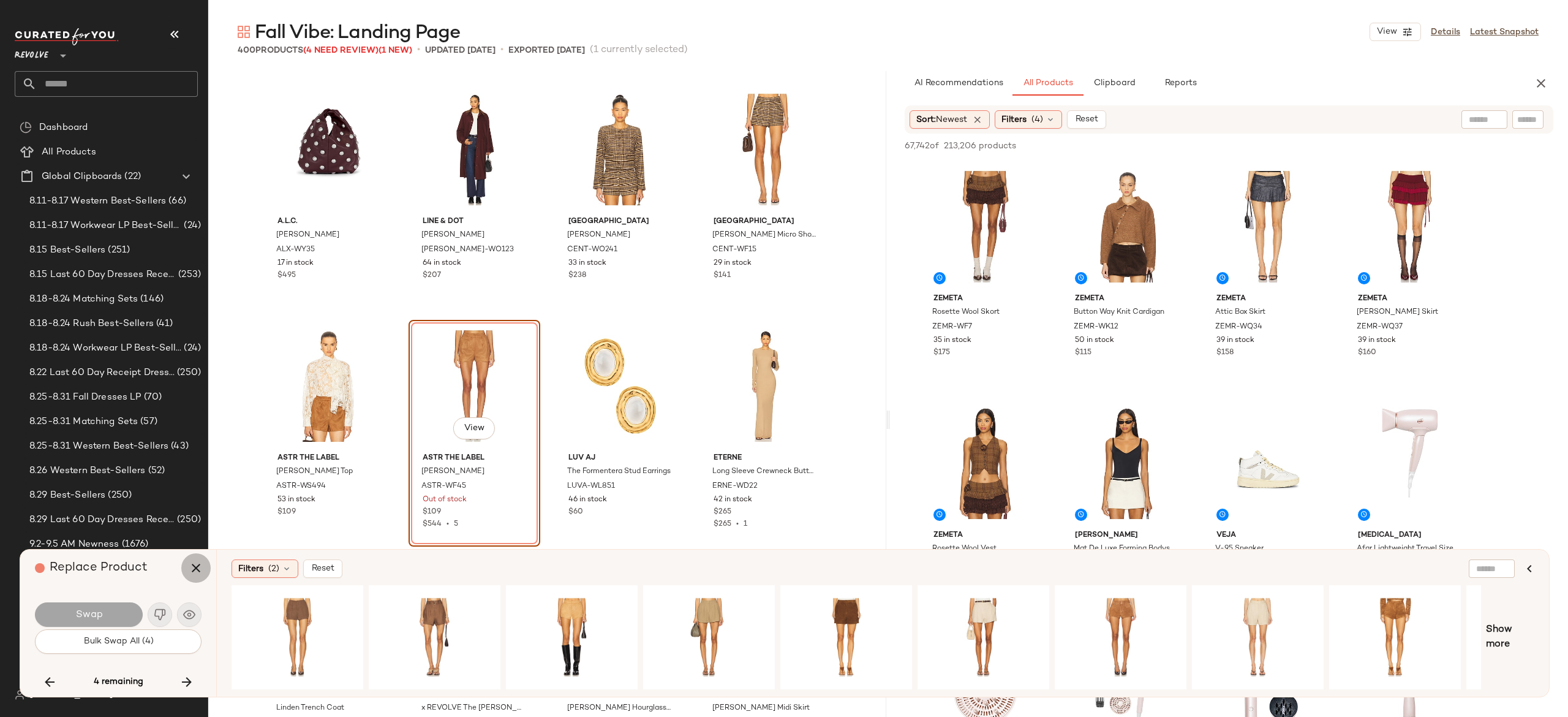
click at [199, 571] on icon "button" at bounding box center [196, 567] width 15 height 15
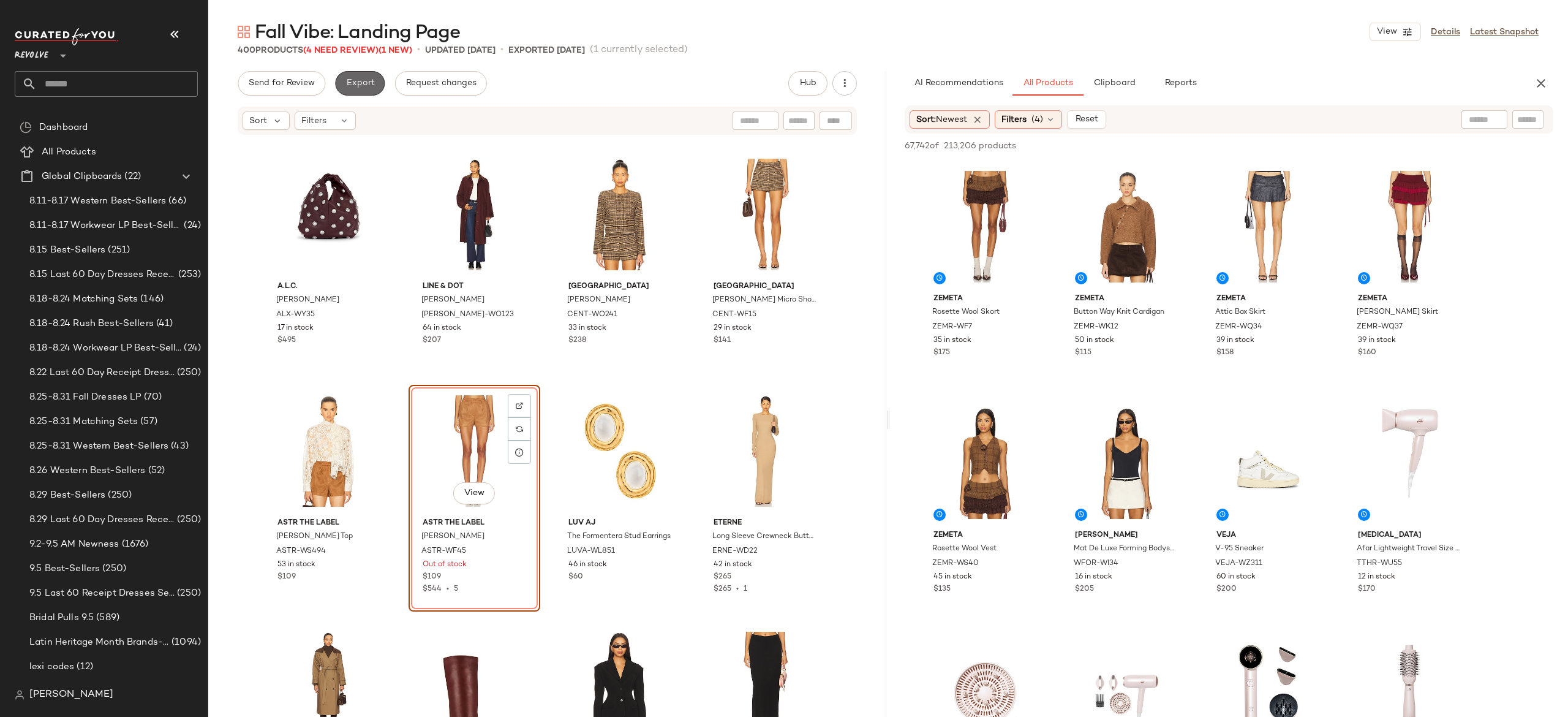
click at [364, 74] on button "Export" at bounding box center [360, 83] width 50 height 25
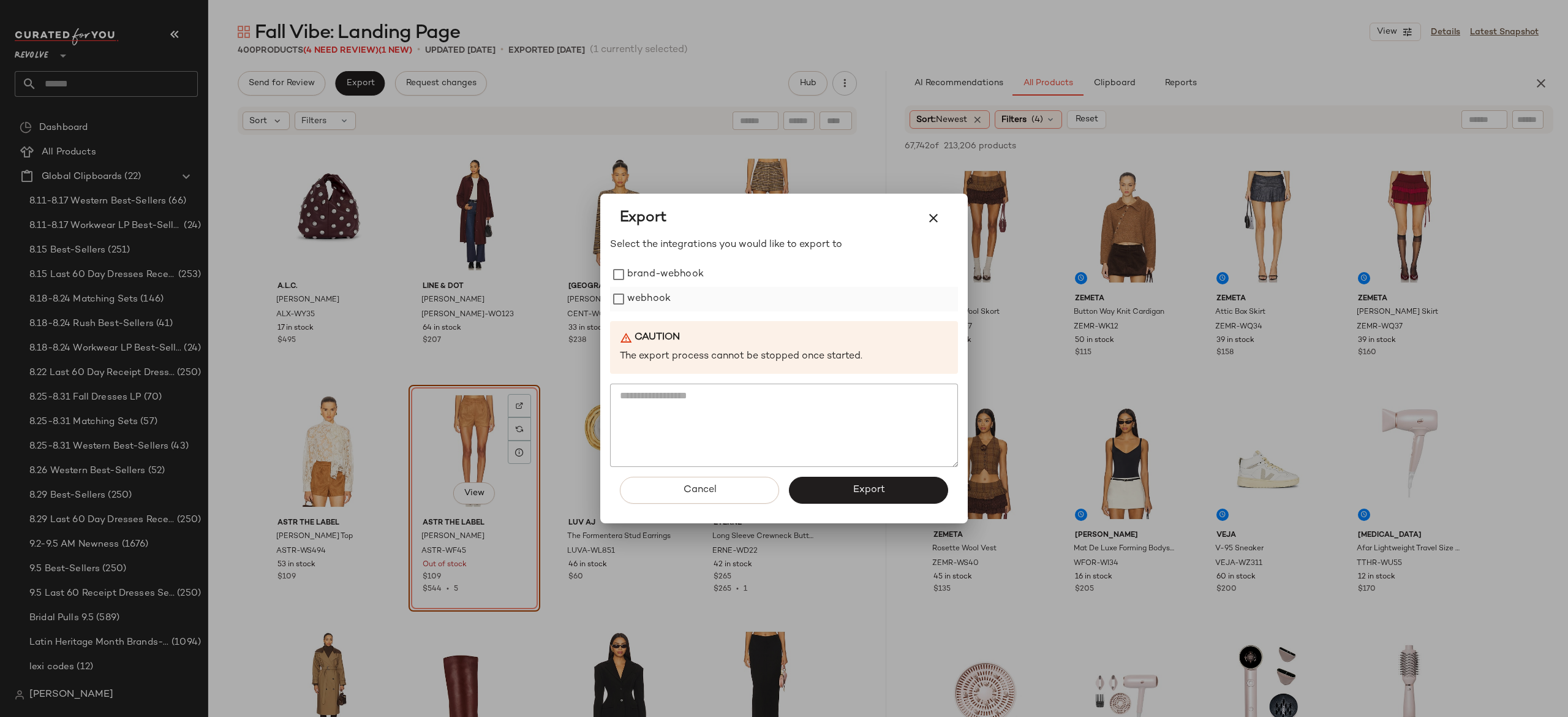
click at [642, 303] on label "webhook" at bounding box center [648, 299] width 44 height 25
click at [808, 487] on button "Export" at bounding box center [868, 490] width 159 height 27
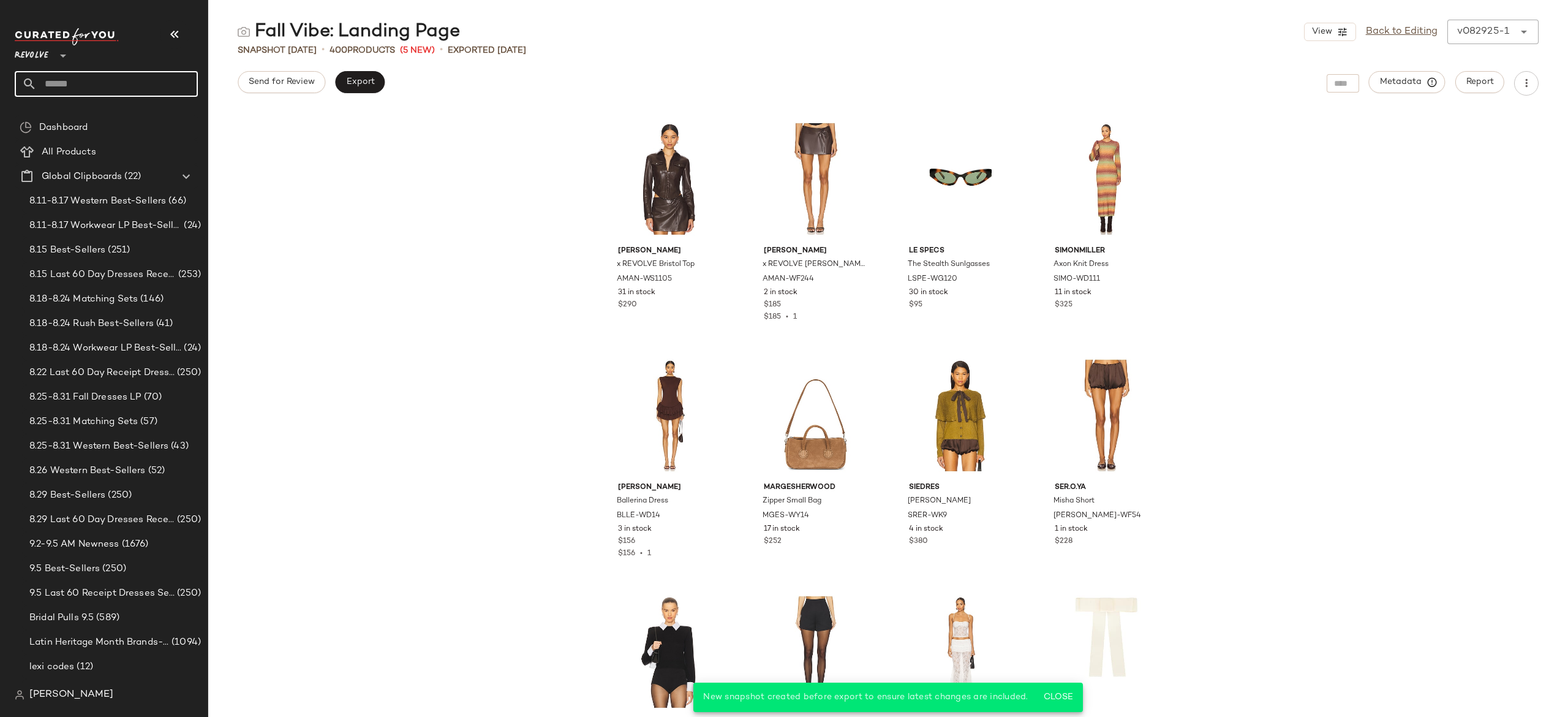
click at [185, 86] on input "text" at bounding box center [117, 84] width 161 height 26
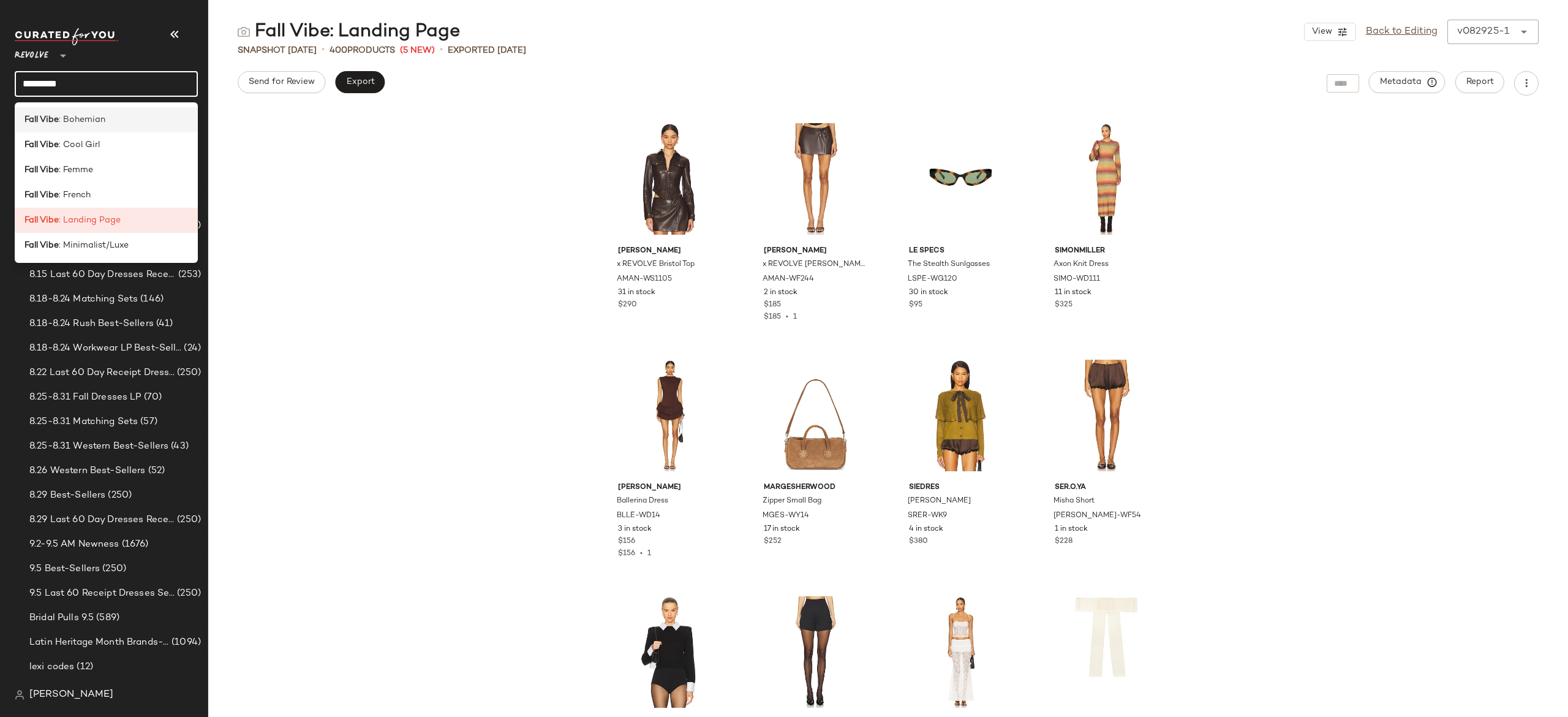
type input "*********"
click at [124, 125] on div "Fall Vibe : Bohemian" at bounding box center [106, 119] width 163 height 13
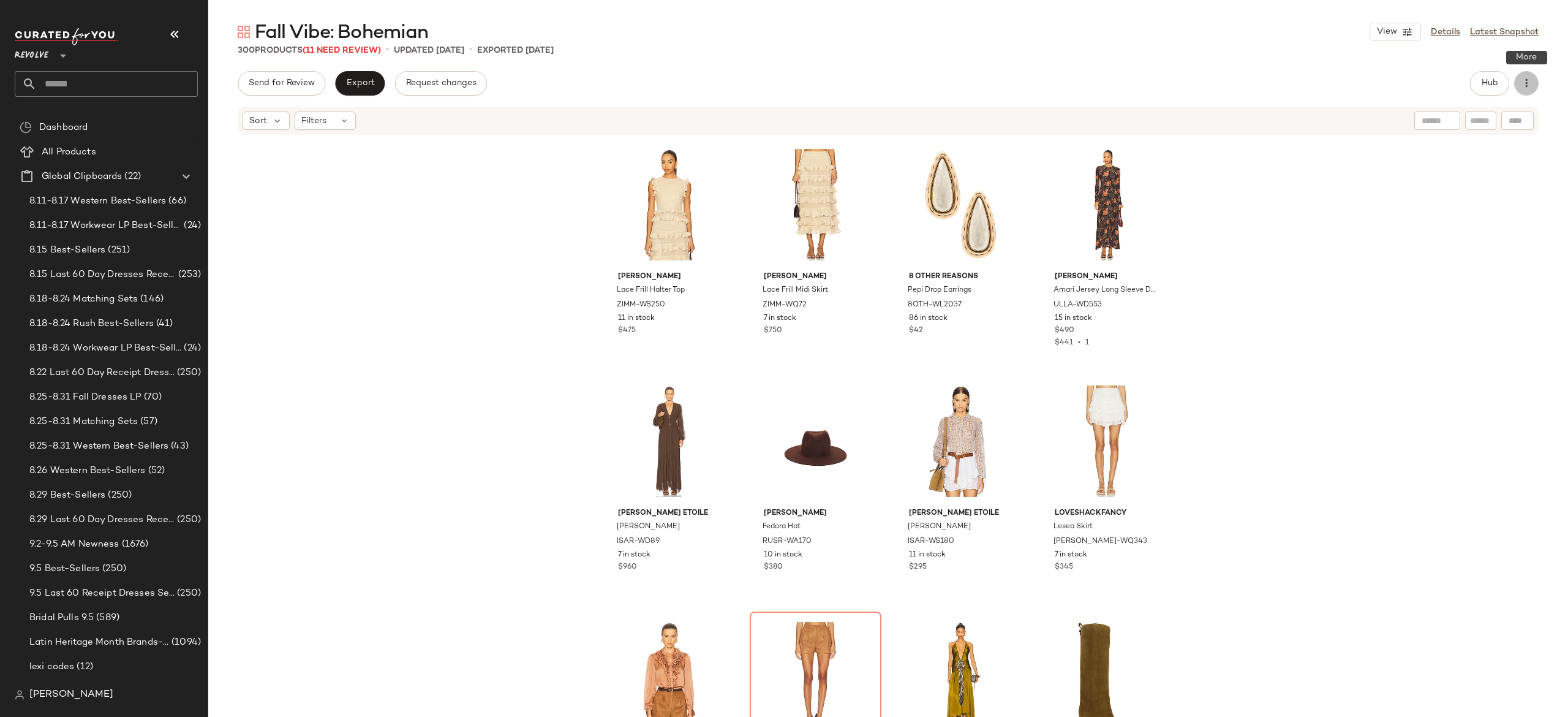
click at [1527, 80] on icon "button" at bounding box center [1526, 83] width 12 height 12
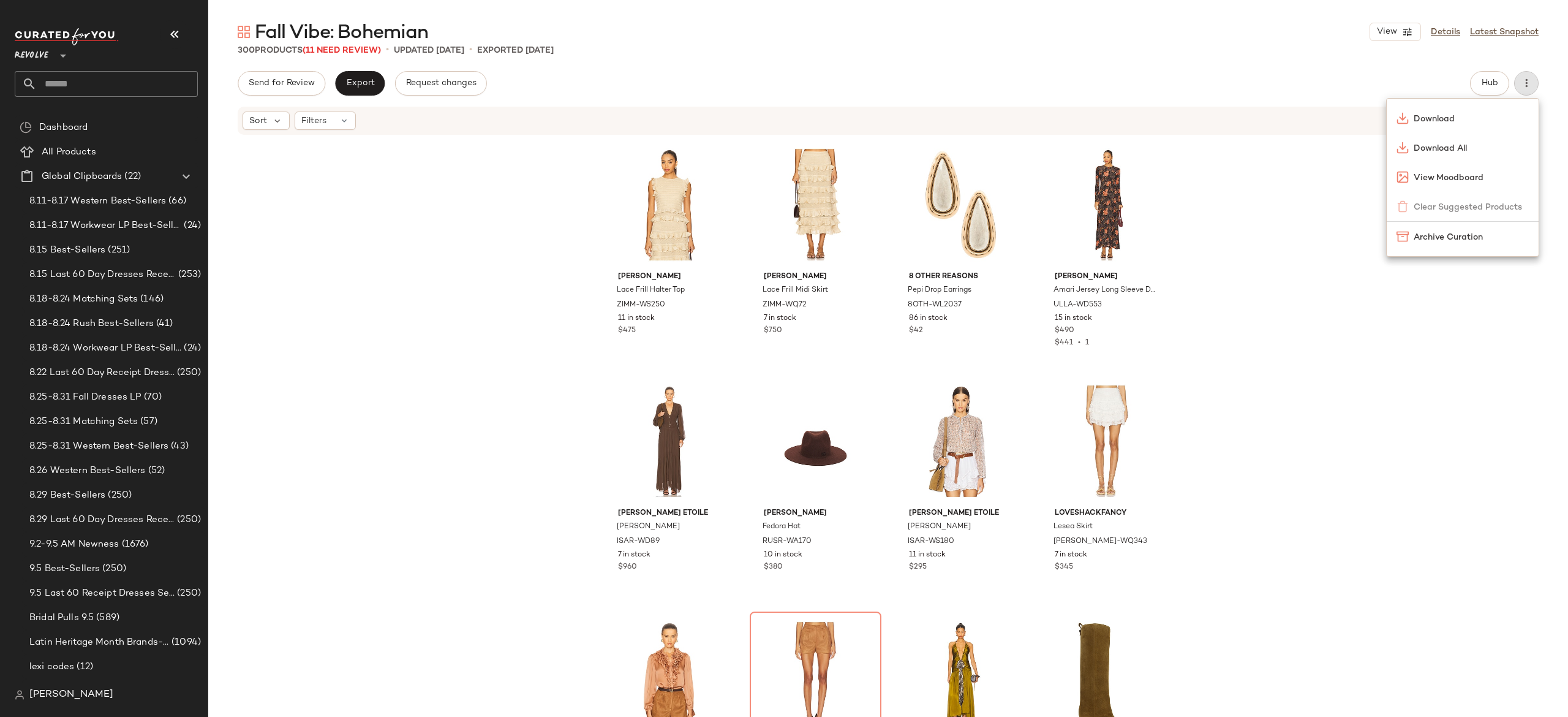
click at [1436, 81] on div "Send for Review Export Request changes Hub" at bounding box center [888, 83] width 1301 height 25
click at [1494, 82] on span "Hub" at bounding box center [1489, 83] width 17 height 9
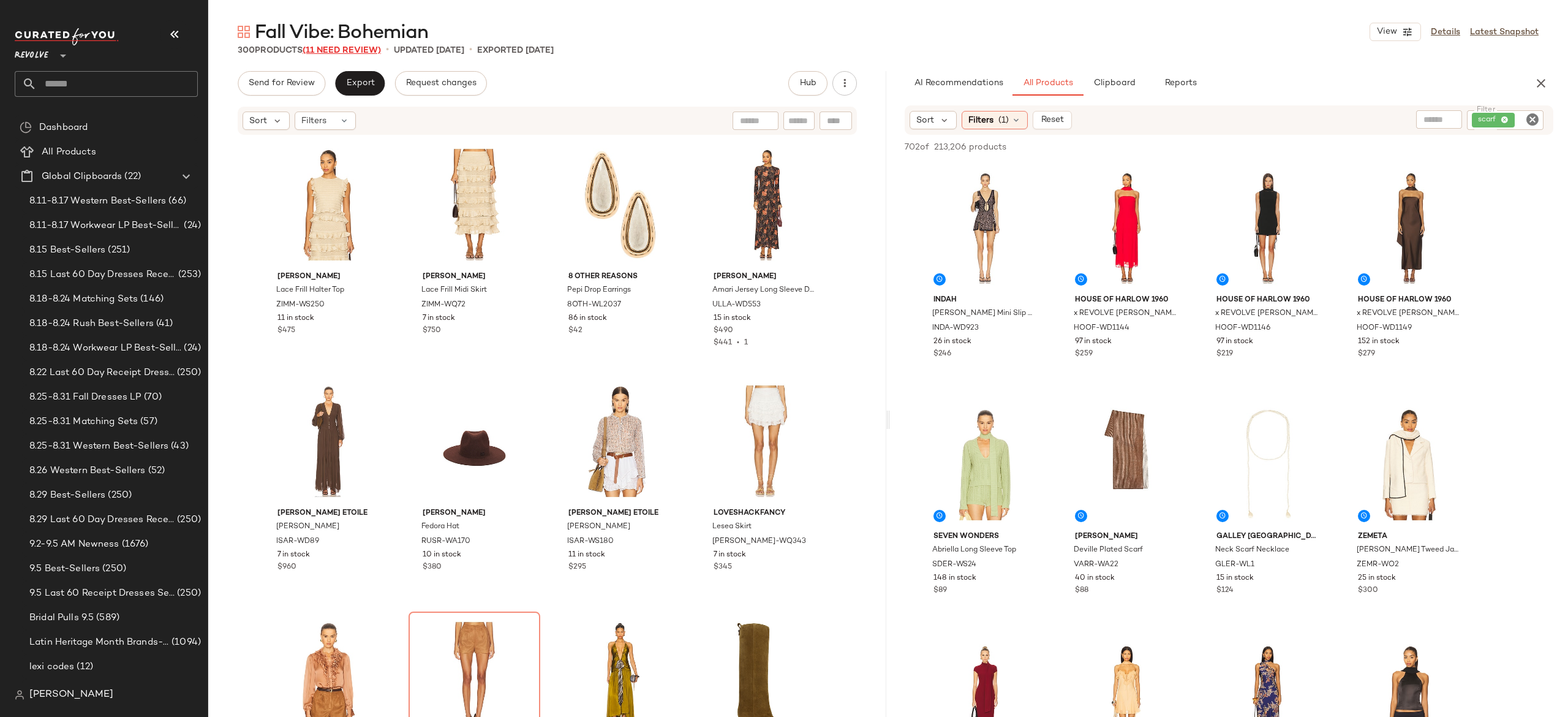
click at [357, 51] on span "(11 Need Review)" at bounding box center [342, 50] width 79 height 9
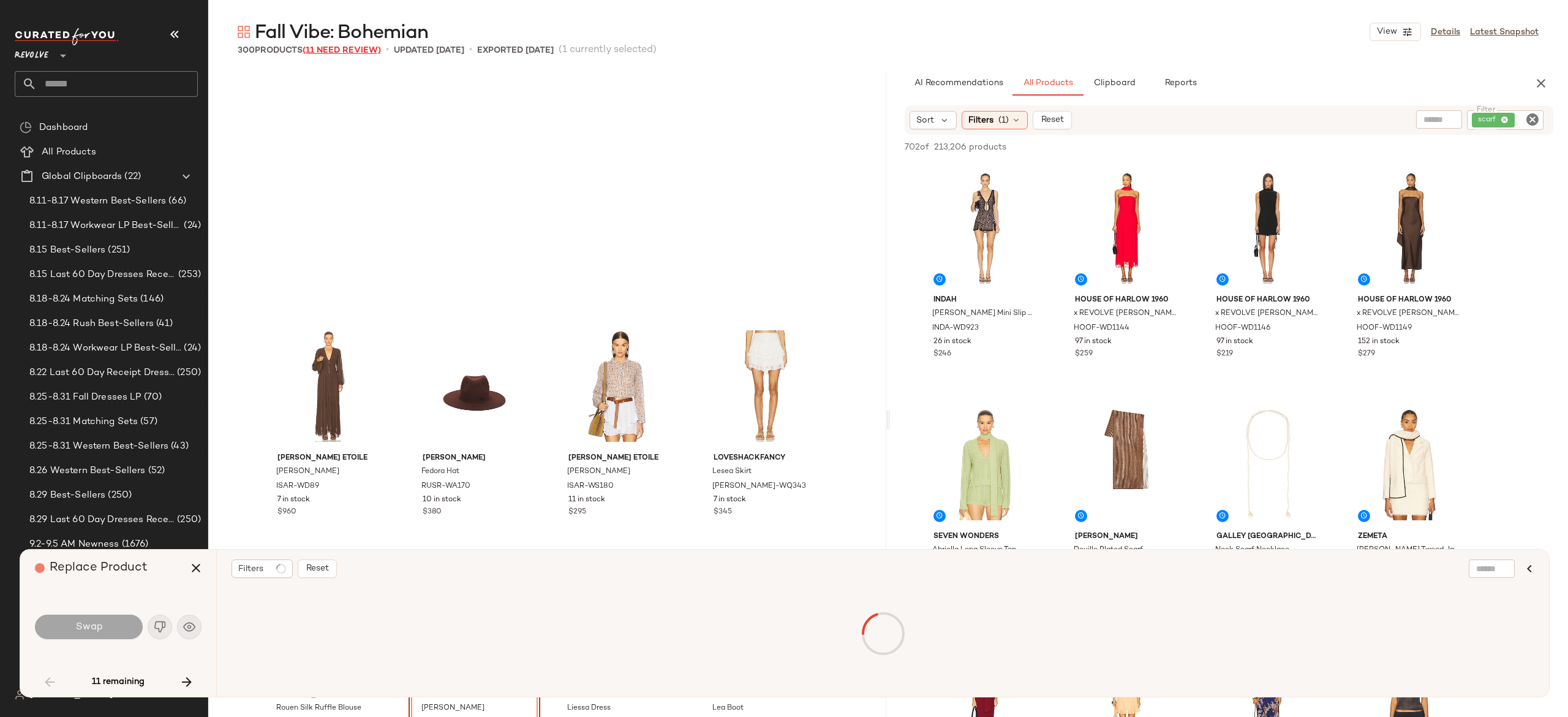
scroll to position [246, 0]
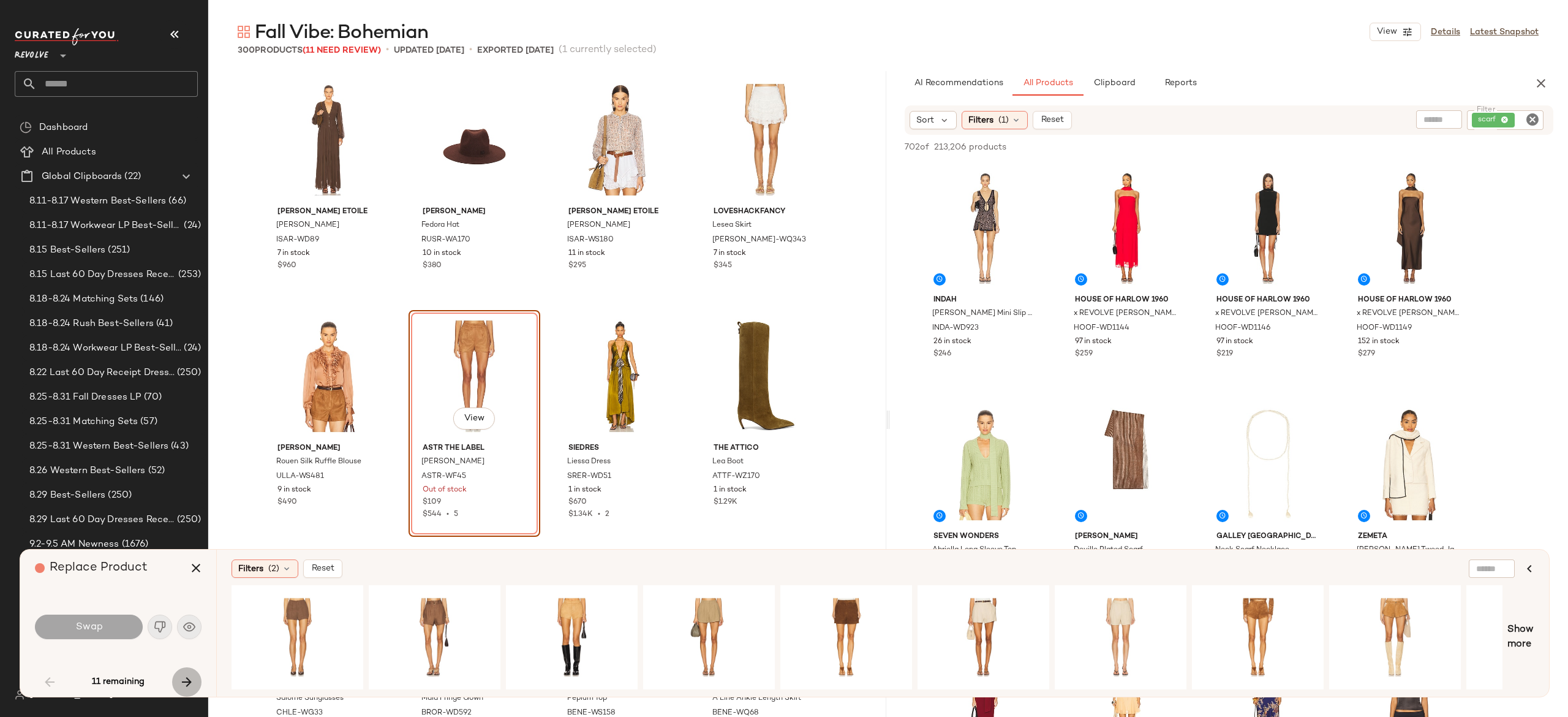
click at [185, 678] on icon "button" at bounding box center [186, 681] width 15 height 15
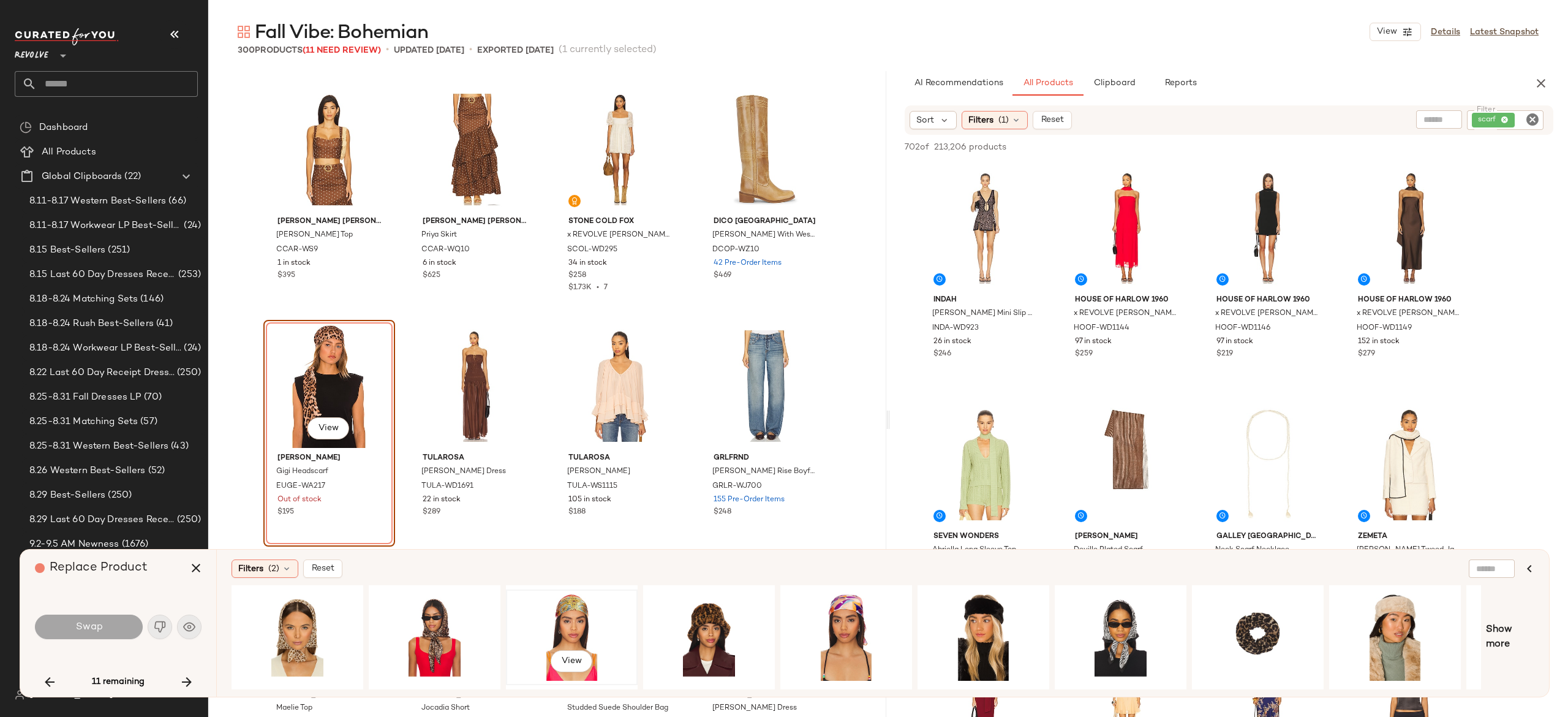
click at [567, 609] on div "View" at bounding box center [571, 637] width 123 height 87
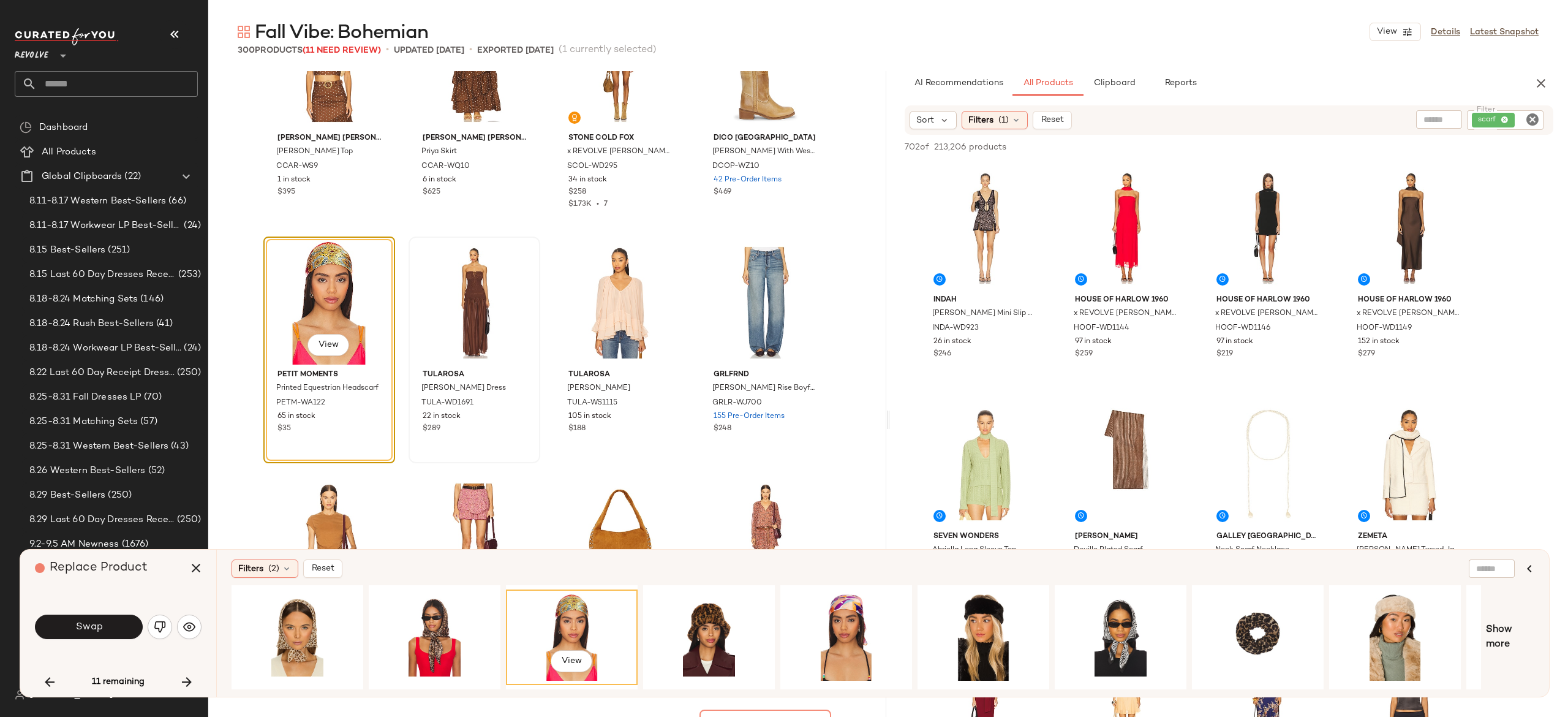
scroll to position [1501, 0]
click at [125, 622] on button "Swap" at bounding box center [89, 626] width 108 height 25
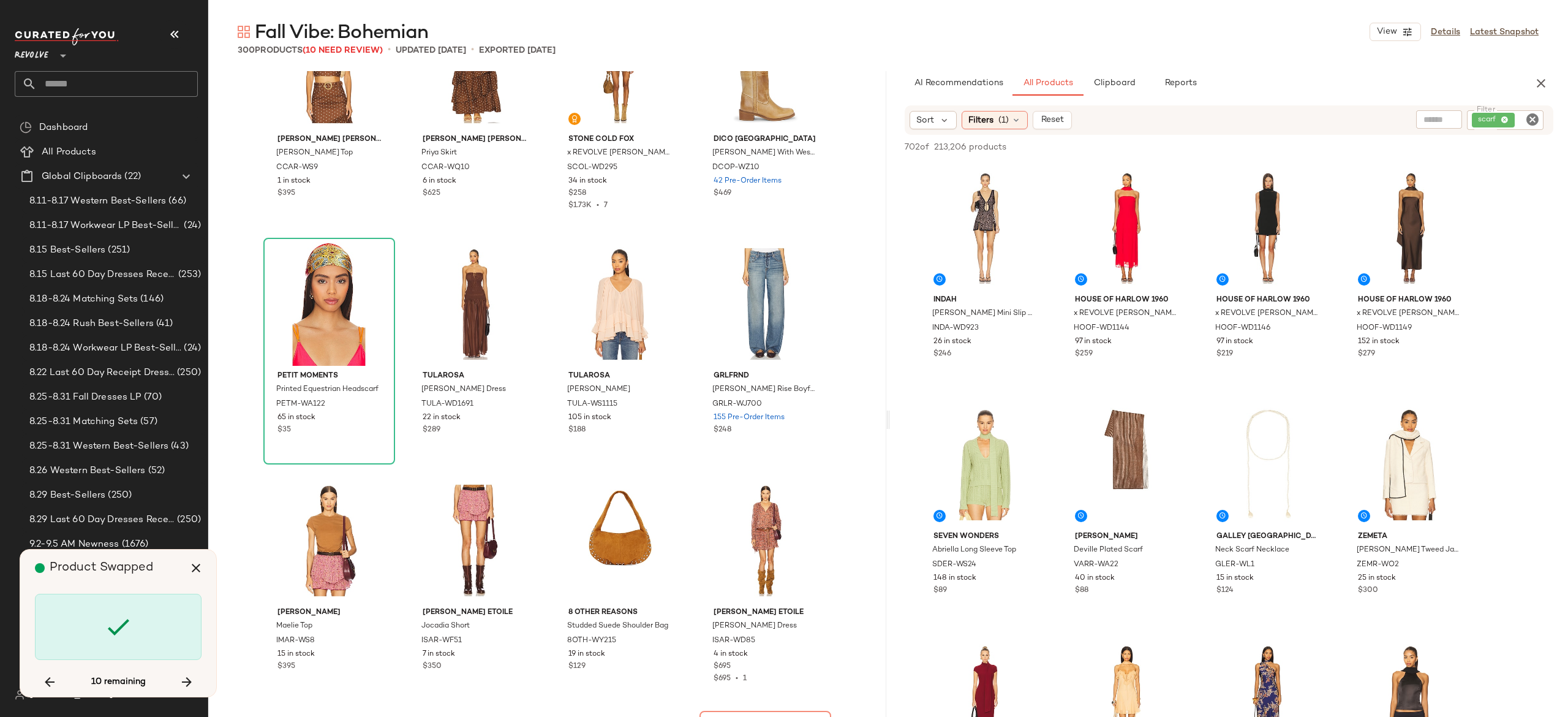
scroll to position [1892, 0]
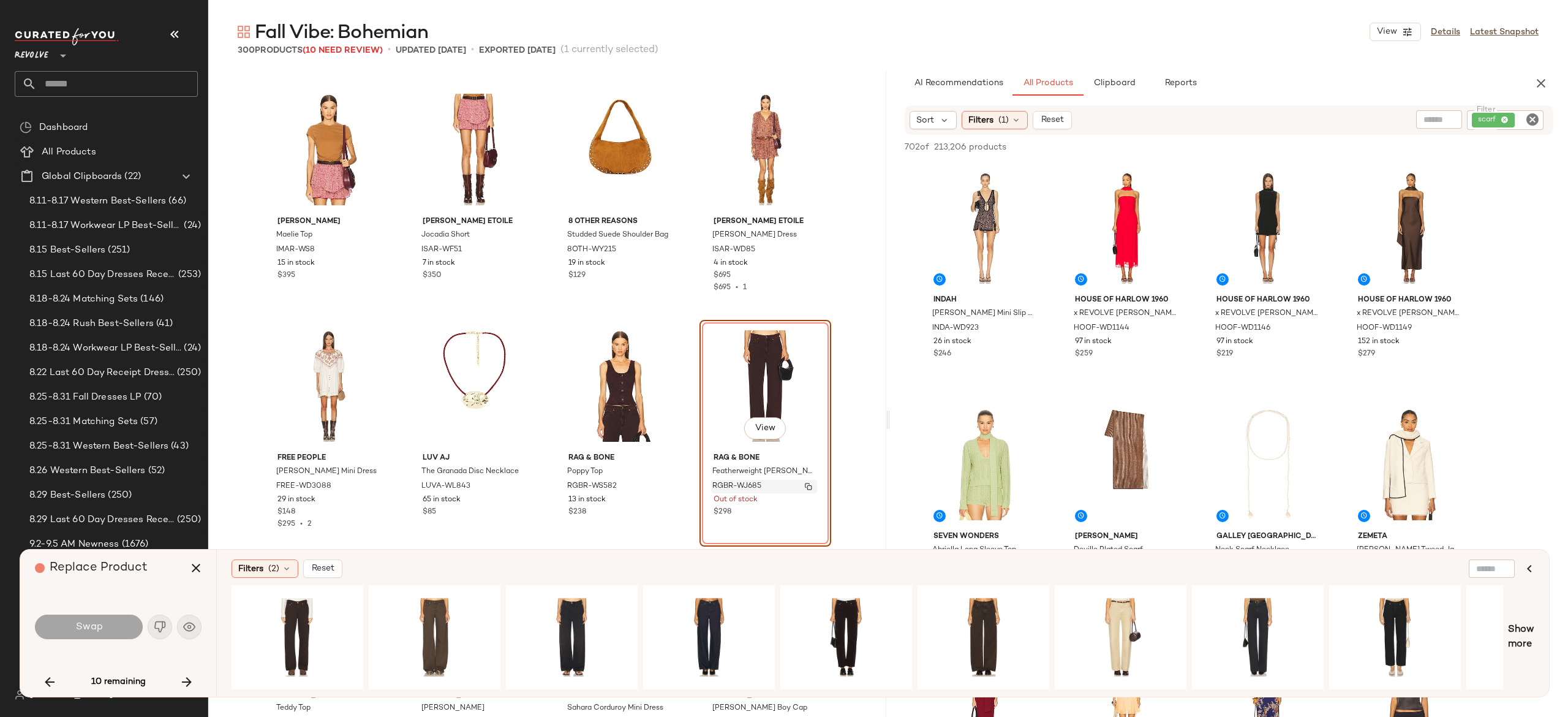
click at [811, 491] on div "RGBR-WJ685" at bounding box center [764, 487] width 106 height 14
click at [186, 683] on icon "button" at bounding box center [186, 681] width 15 height 15
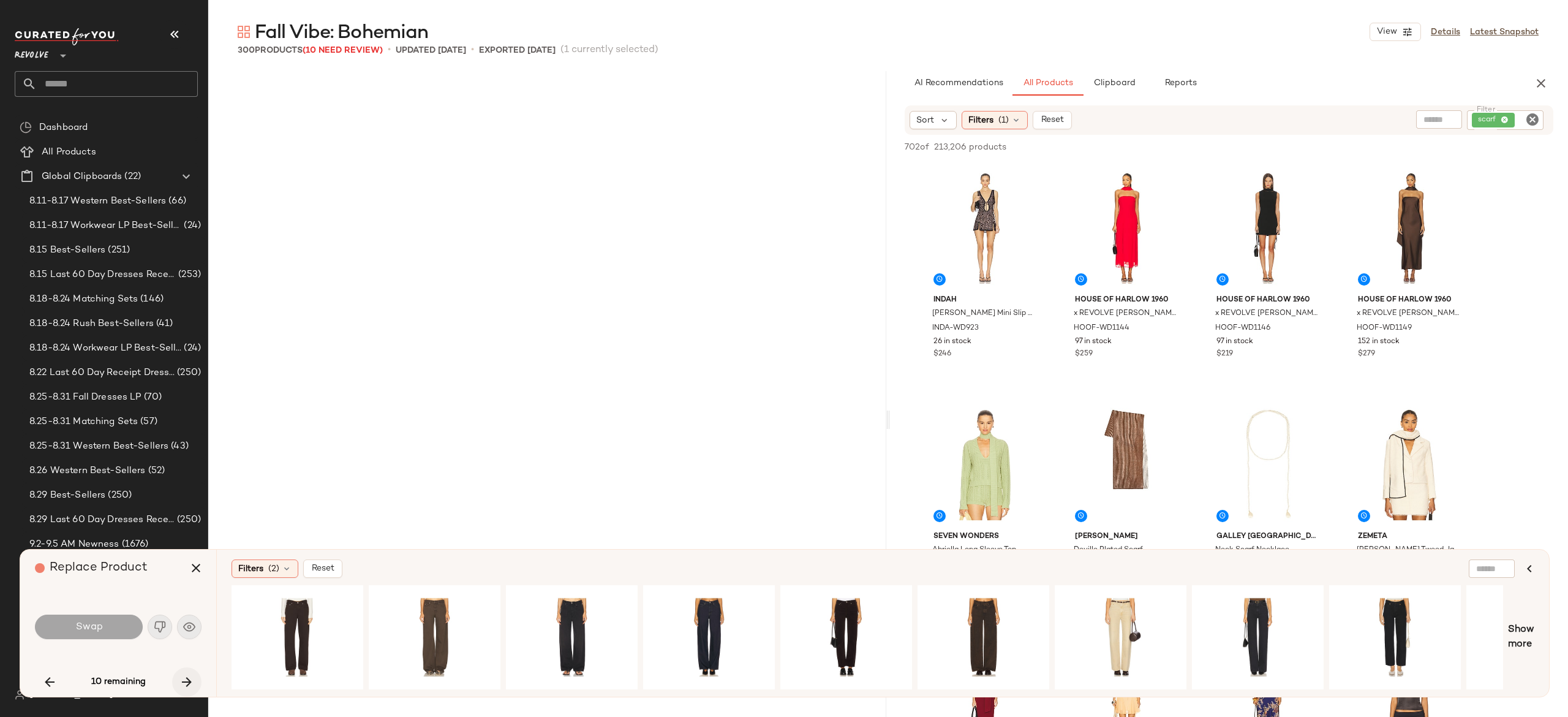
scroll to position [4020, 0]
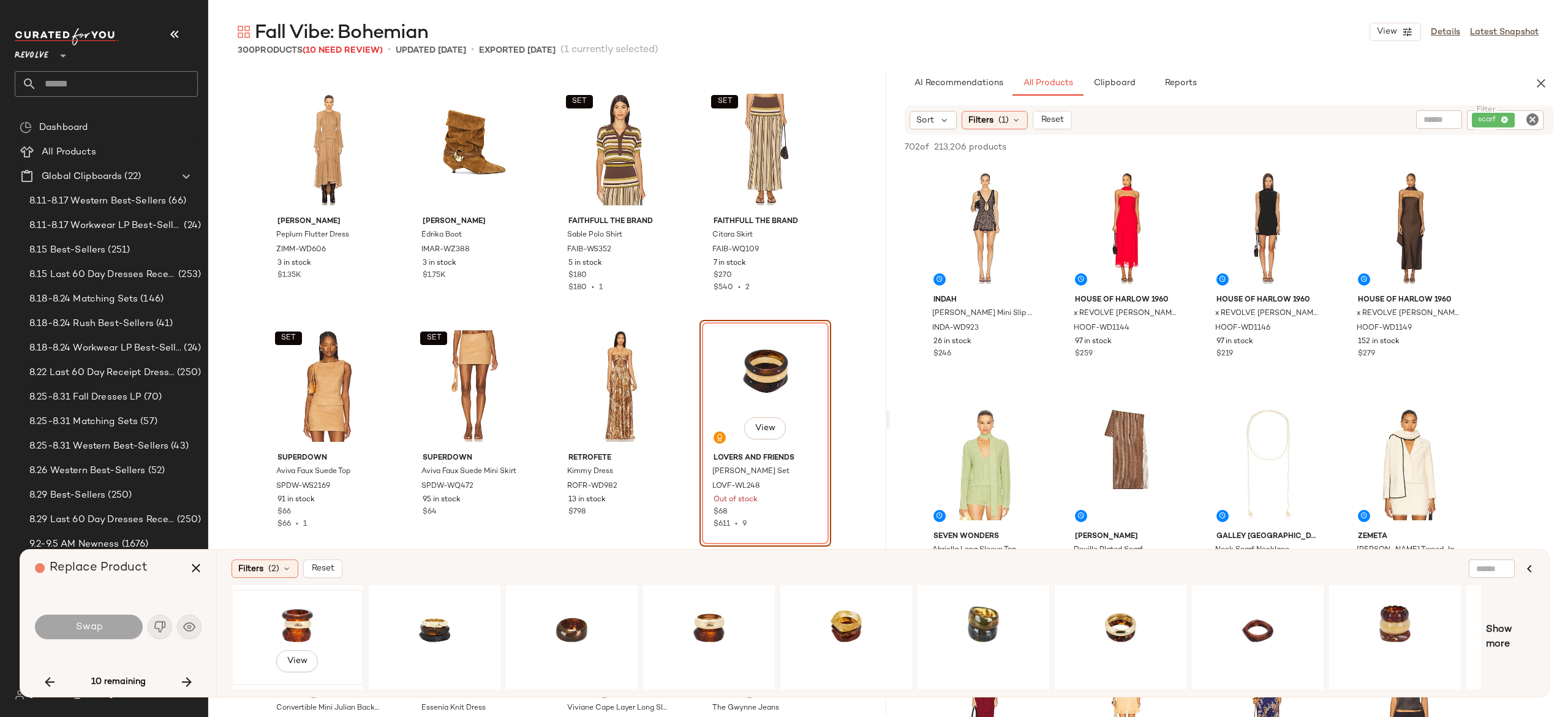
click at [306, 612] on div "View" at bounding box center [298, 637] width 123 height 87
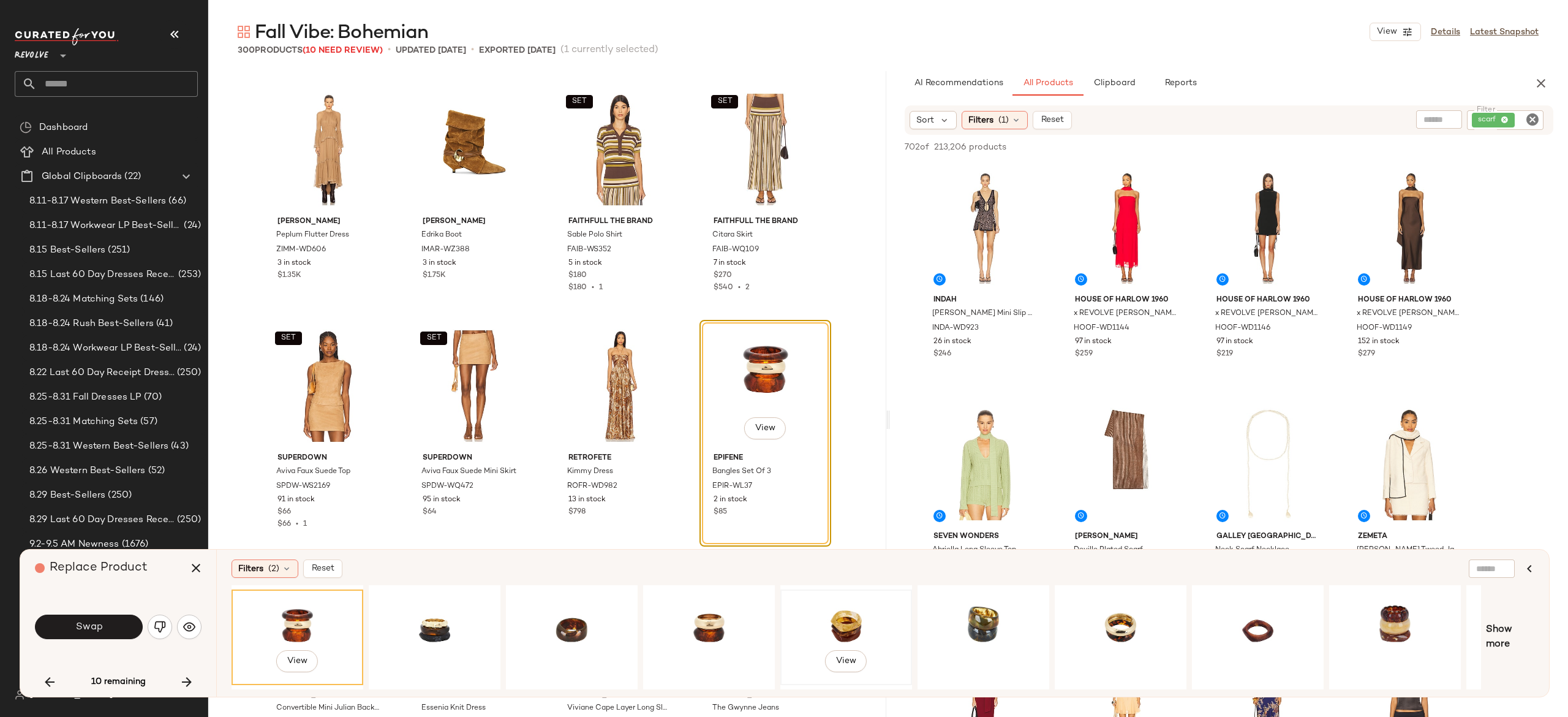
click at [842, 609] on div "View" at bounding box center [846, 637] width 123 height 87
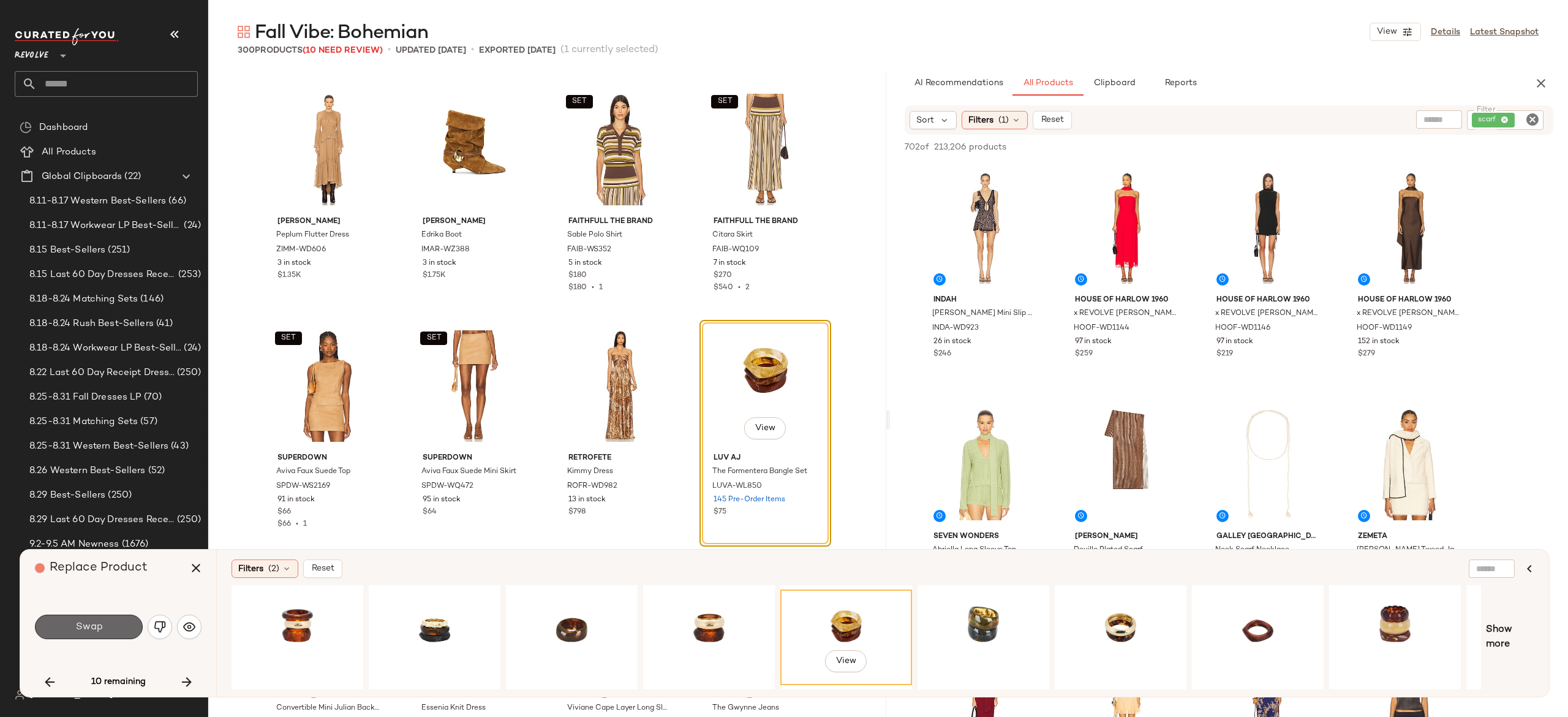
click at [108, 624] on button "Swap" at bounding box center [89, 626] width 108 height 25
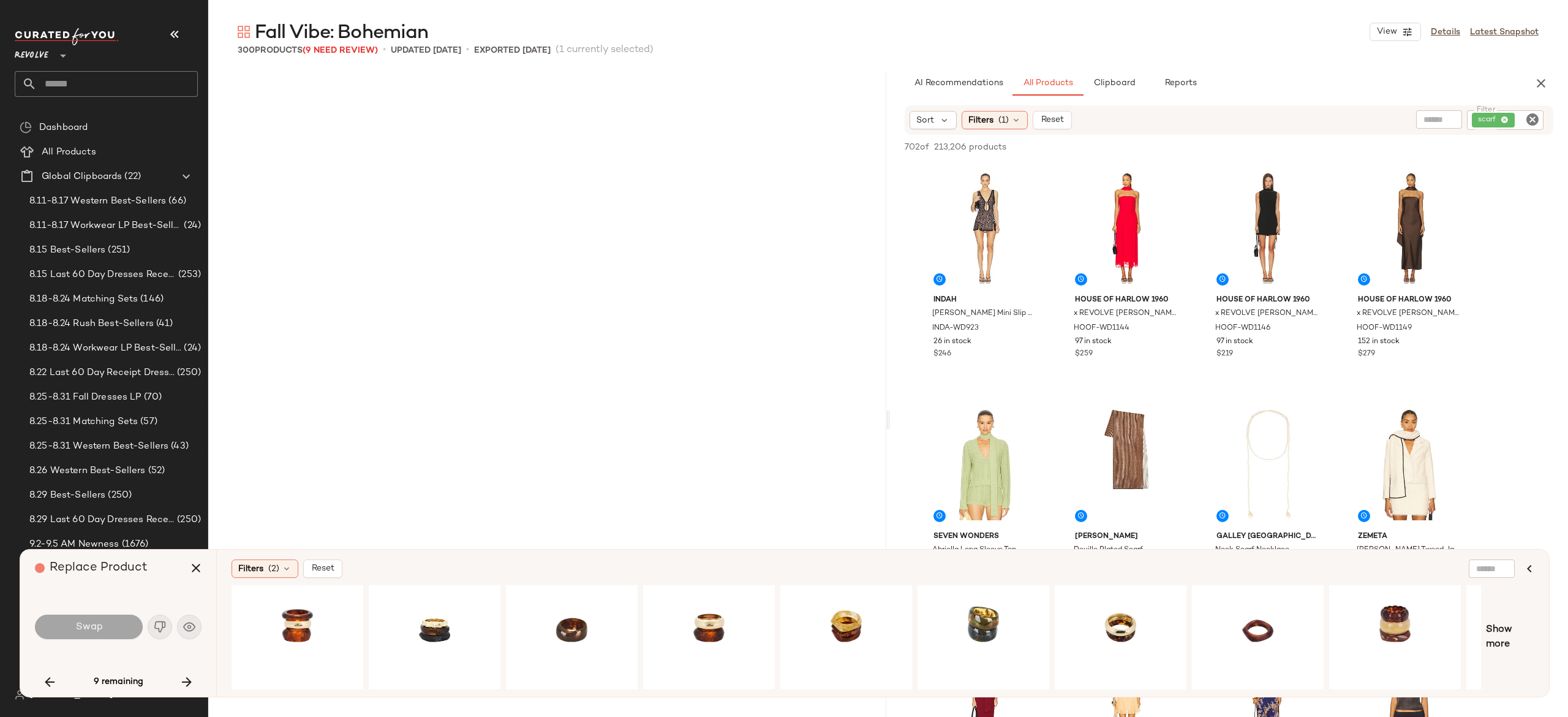
scroll to position [5202, 0]
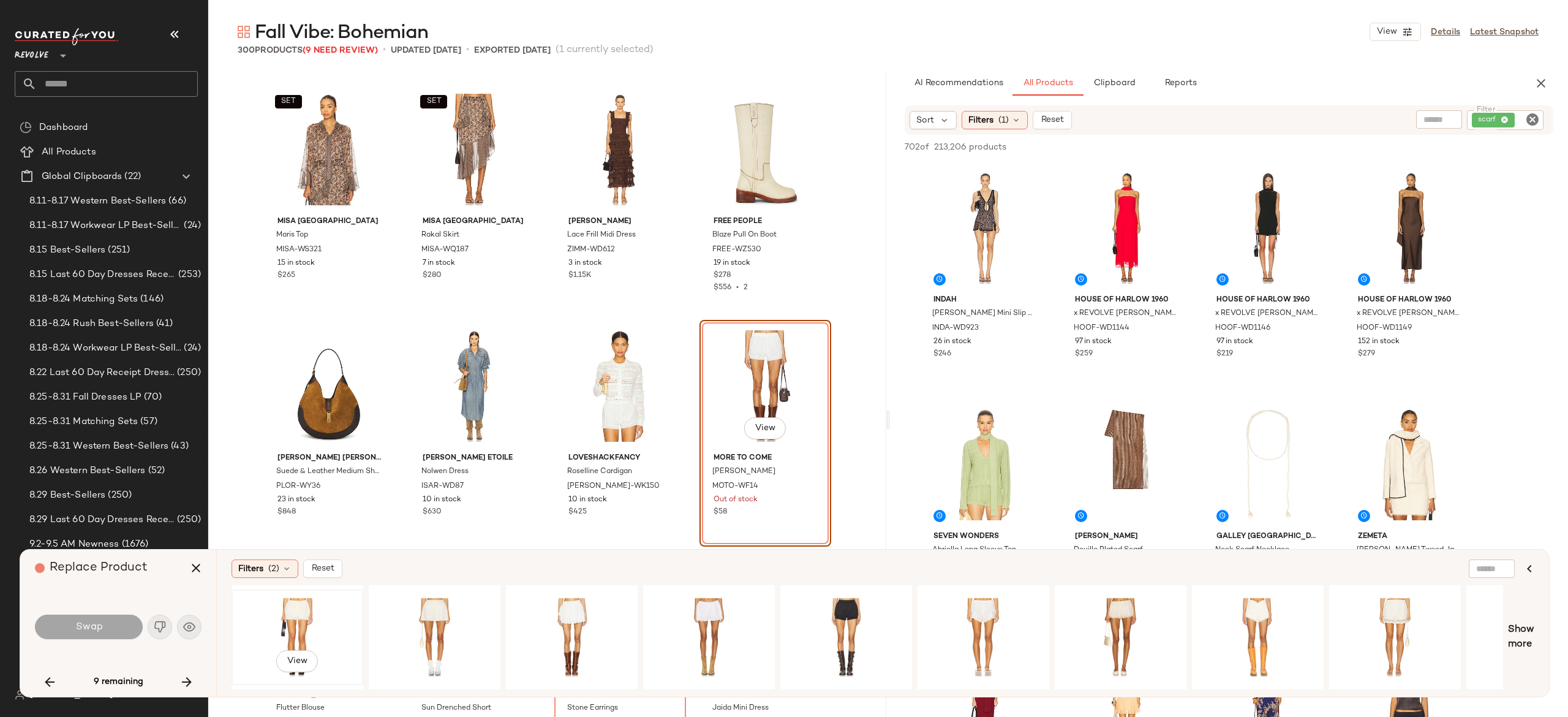
click at [306, 615] on div "View" at bounding box center [298, 637] width 123 height 87
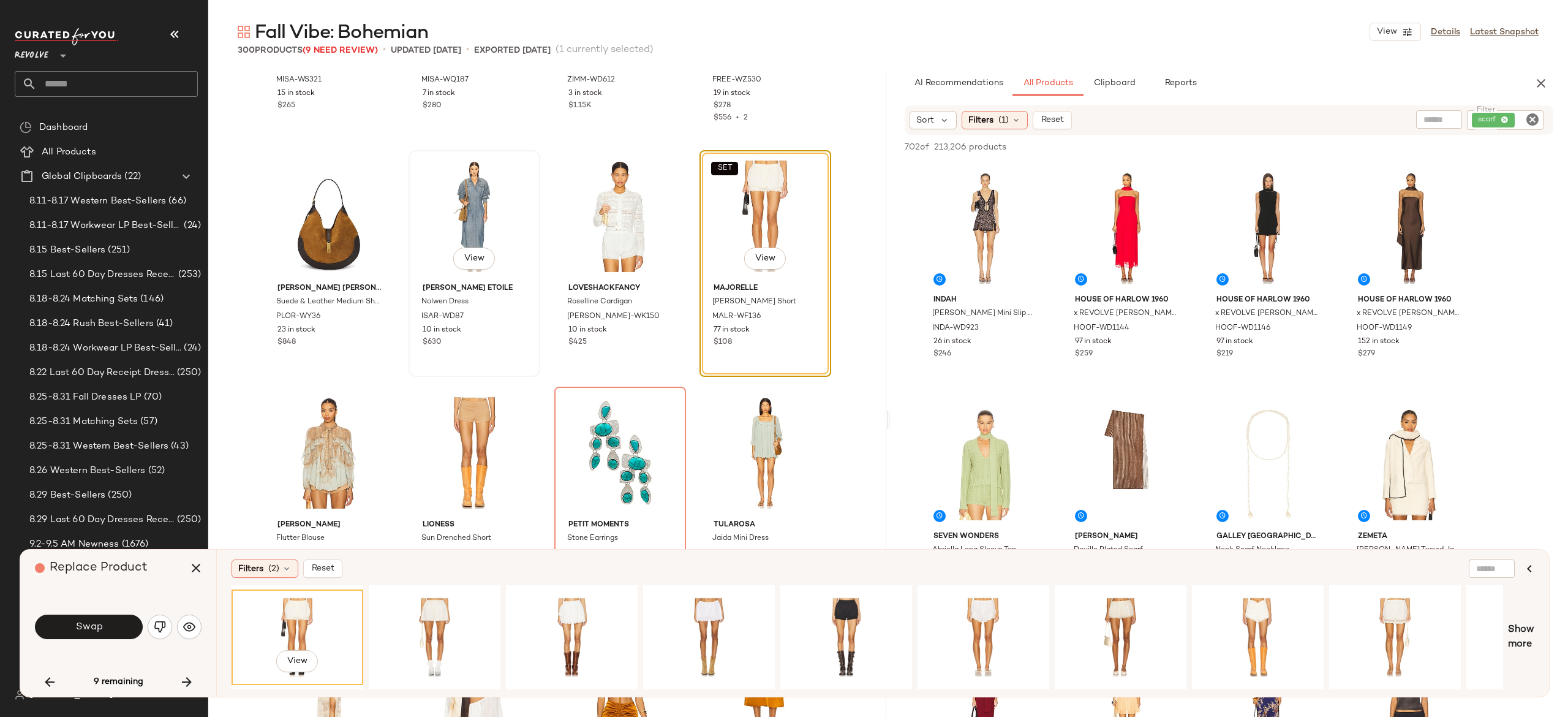
scroll to position [5388, 0]
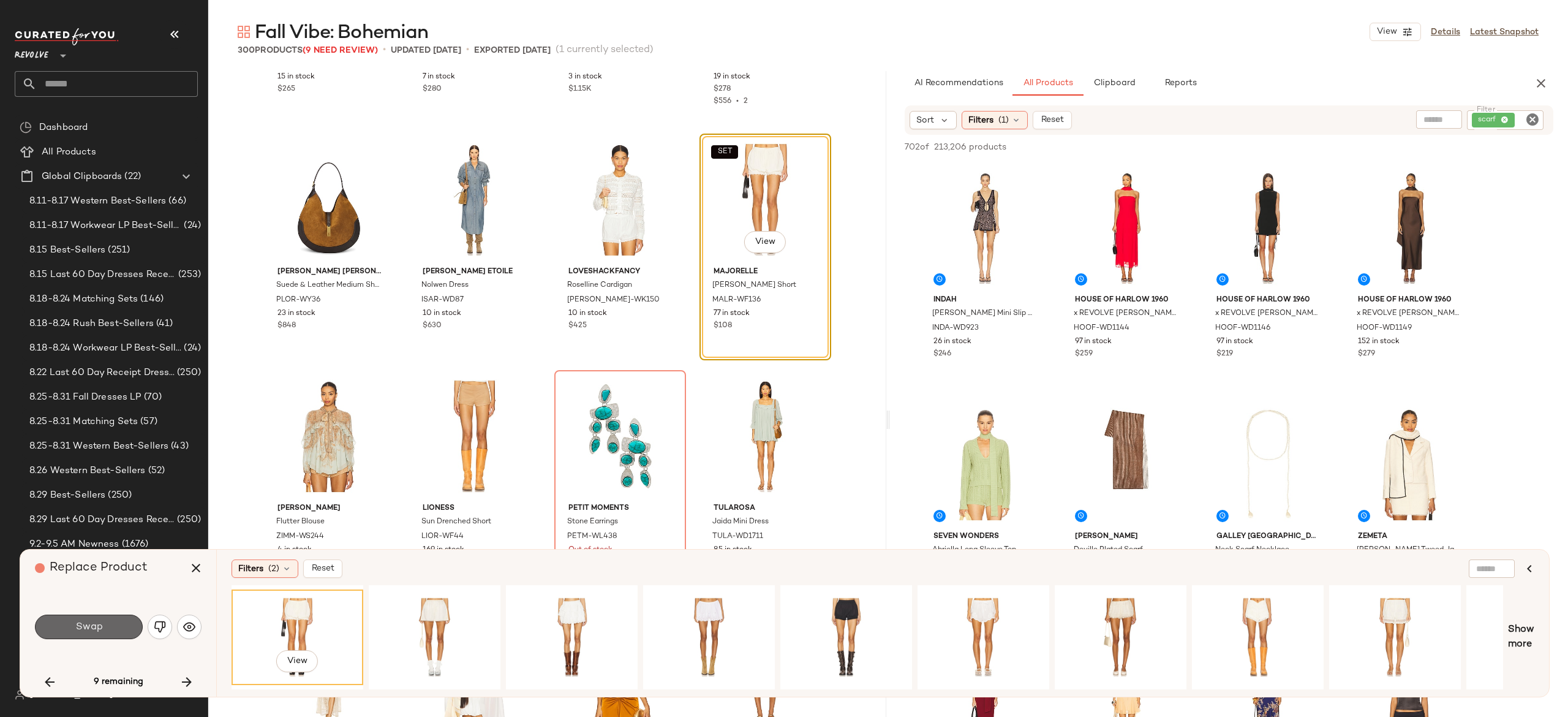
click at [122, 622] on button "Swap" at bounding box center [89, 626] width 108 height 25
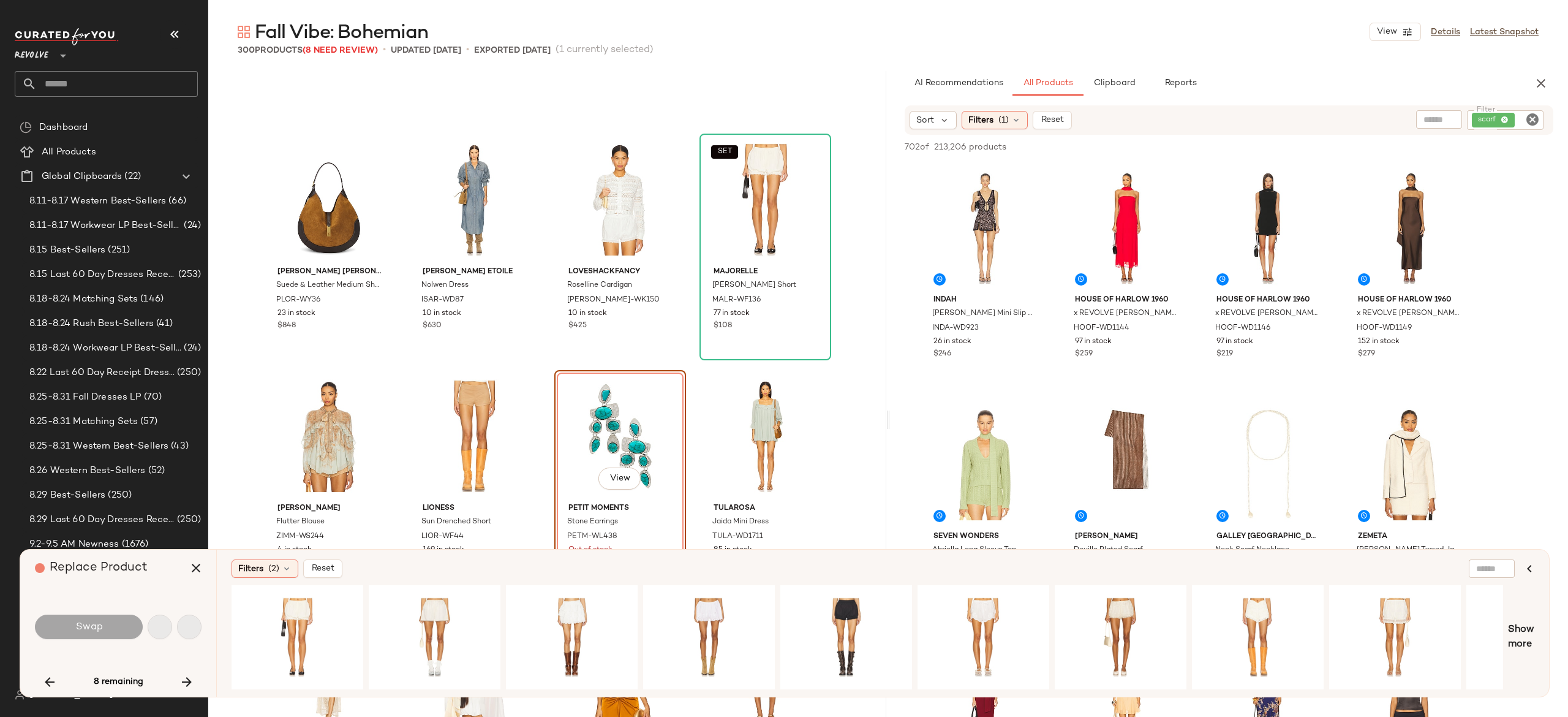
scroll to position [5438, 0]
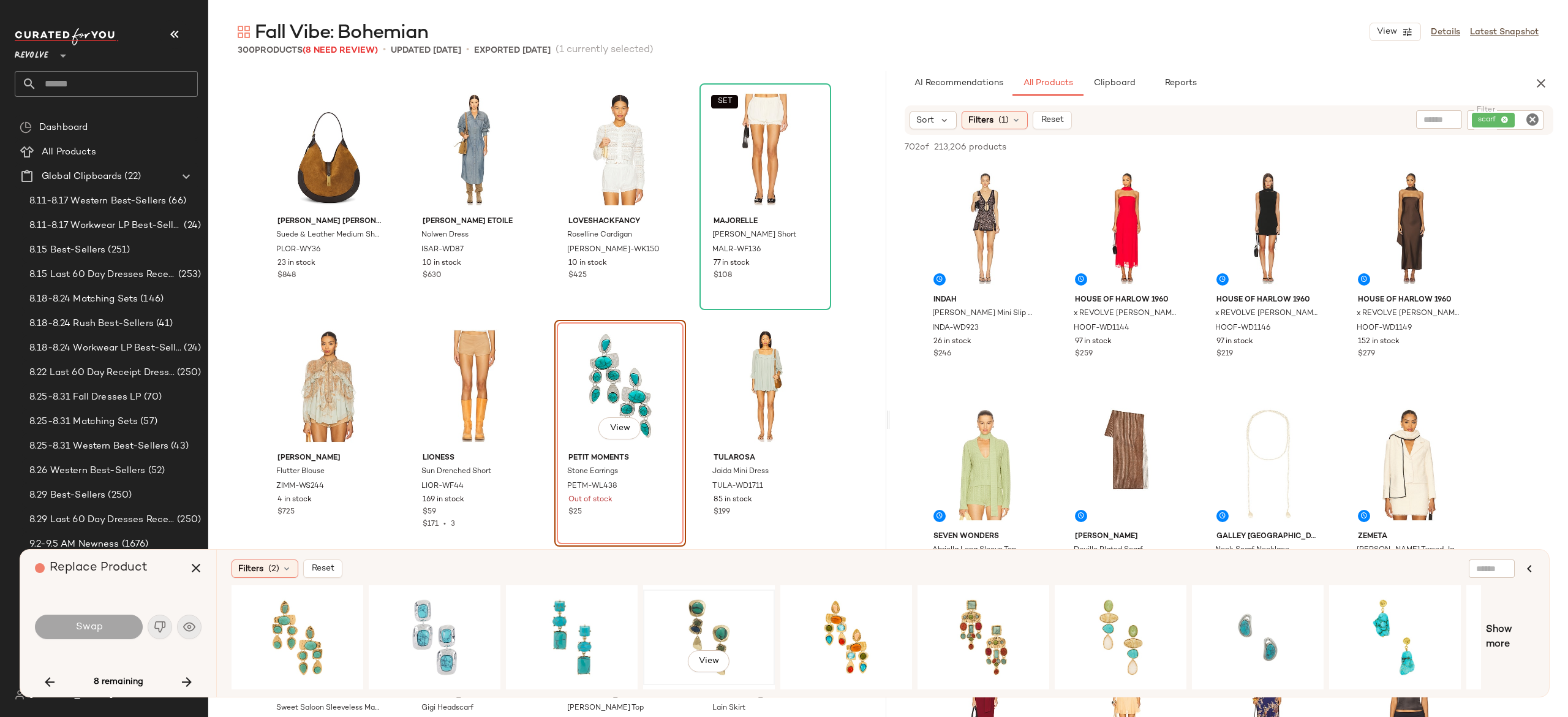
click at [707, 610] on div "View" at bounding box center [709, 637] width 123 height 87
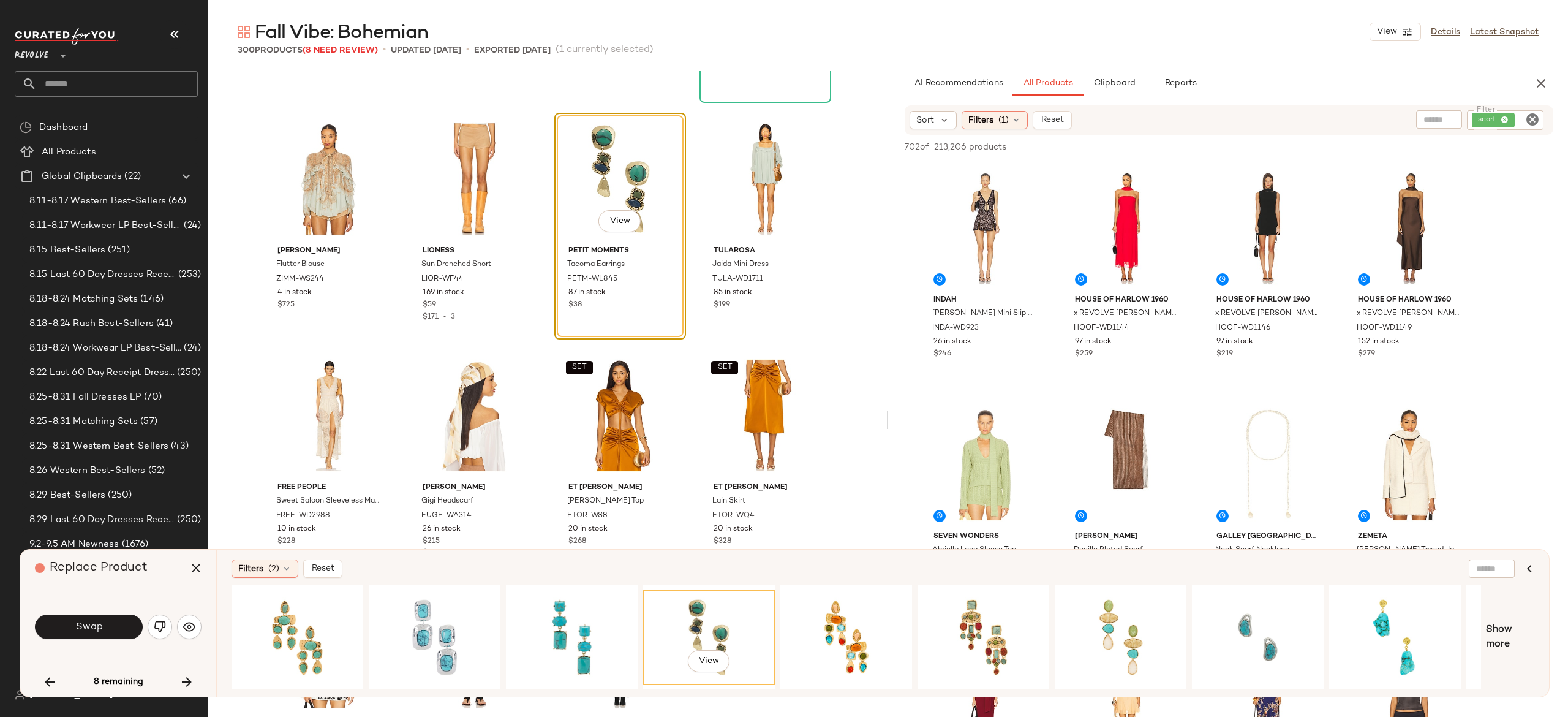
scroll to position [5647, 0]
click at [126, 621] on button "Swap" at bounding box center [89, 626] width 108 height 25
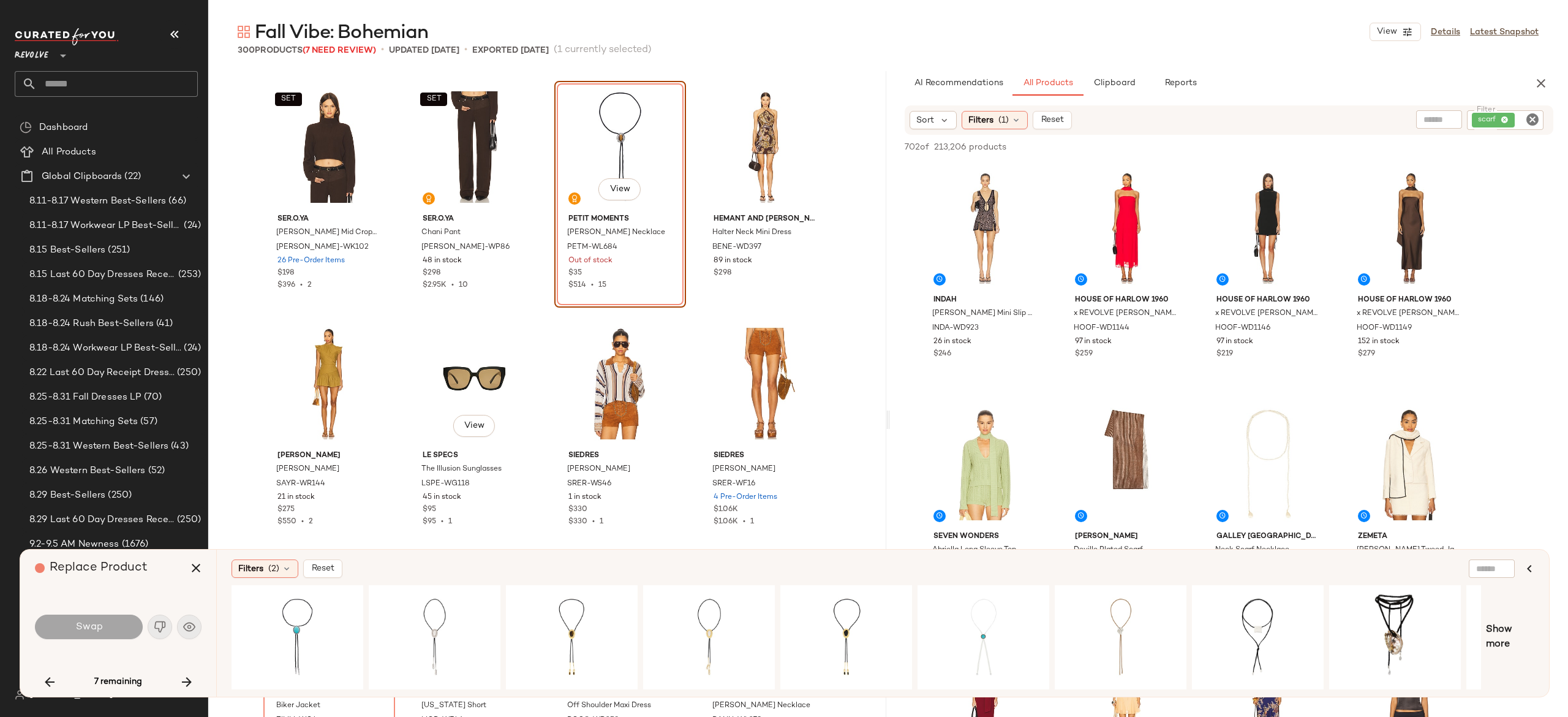
scroll to position [6423, 0]
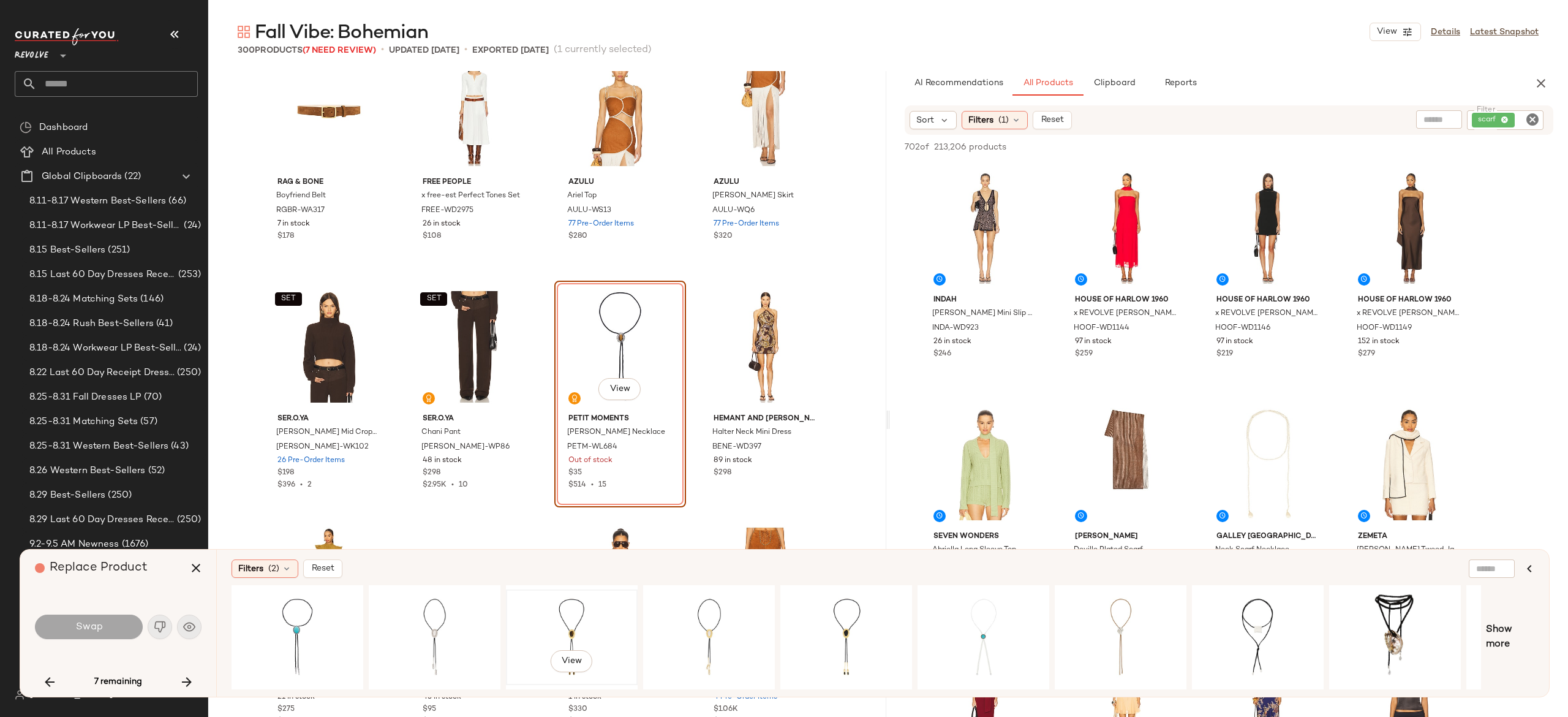
click at [565, 609] on div "View" at bounding box center [571, 637] width 123 height 87
click at [111, 625] on button "Swap" at bounding box center [89, 626] width 108 height 25
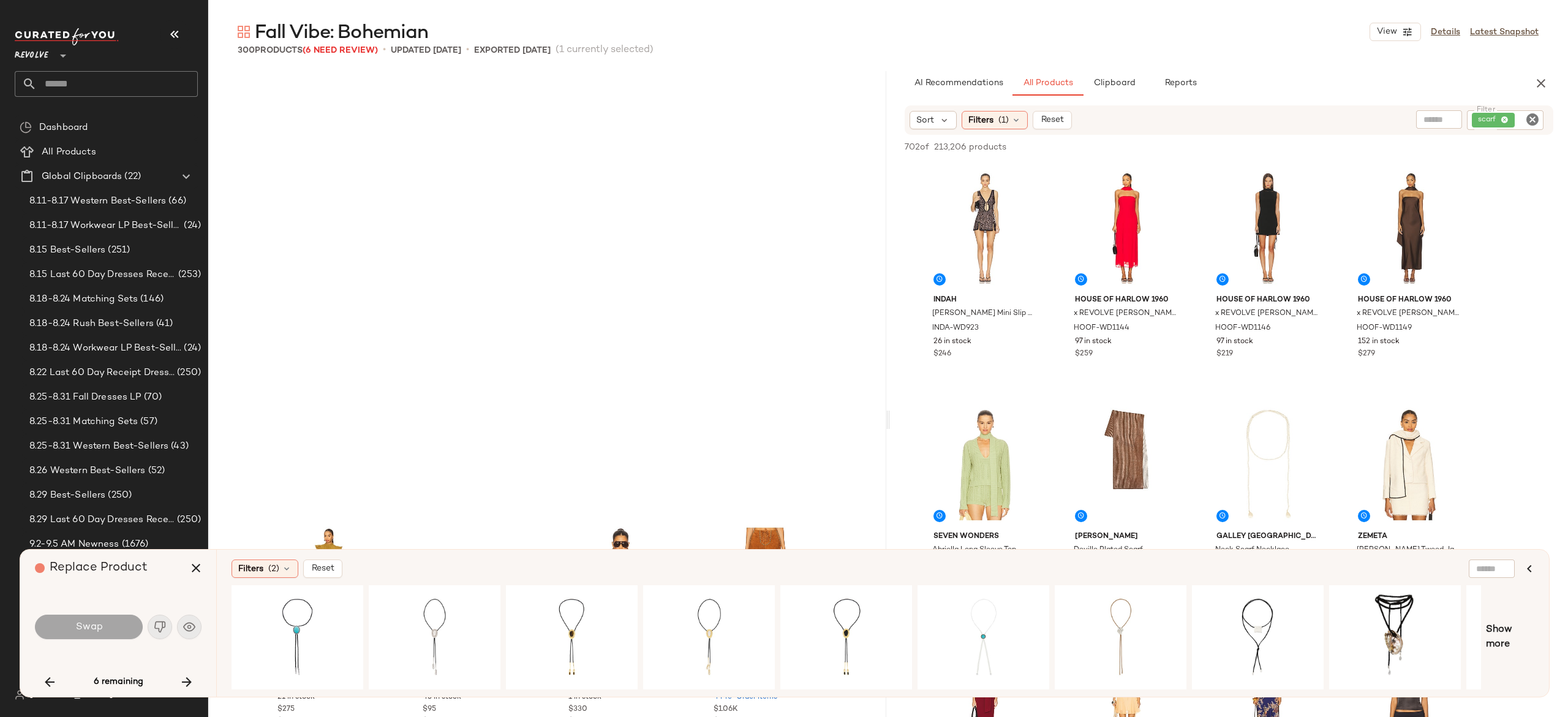
scroll to position [6857, 0]
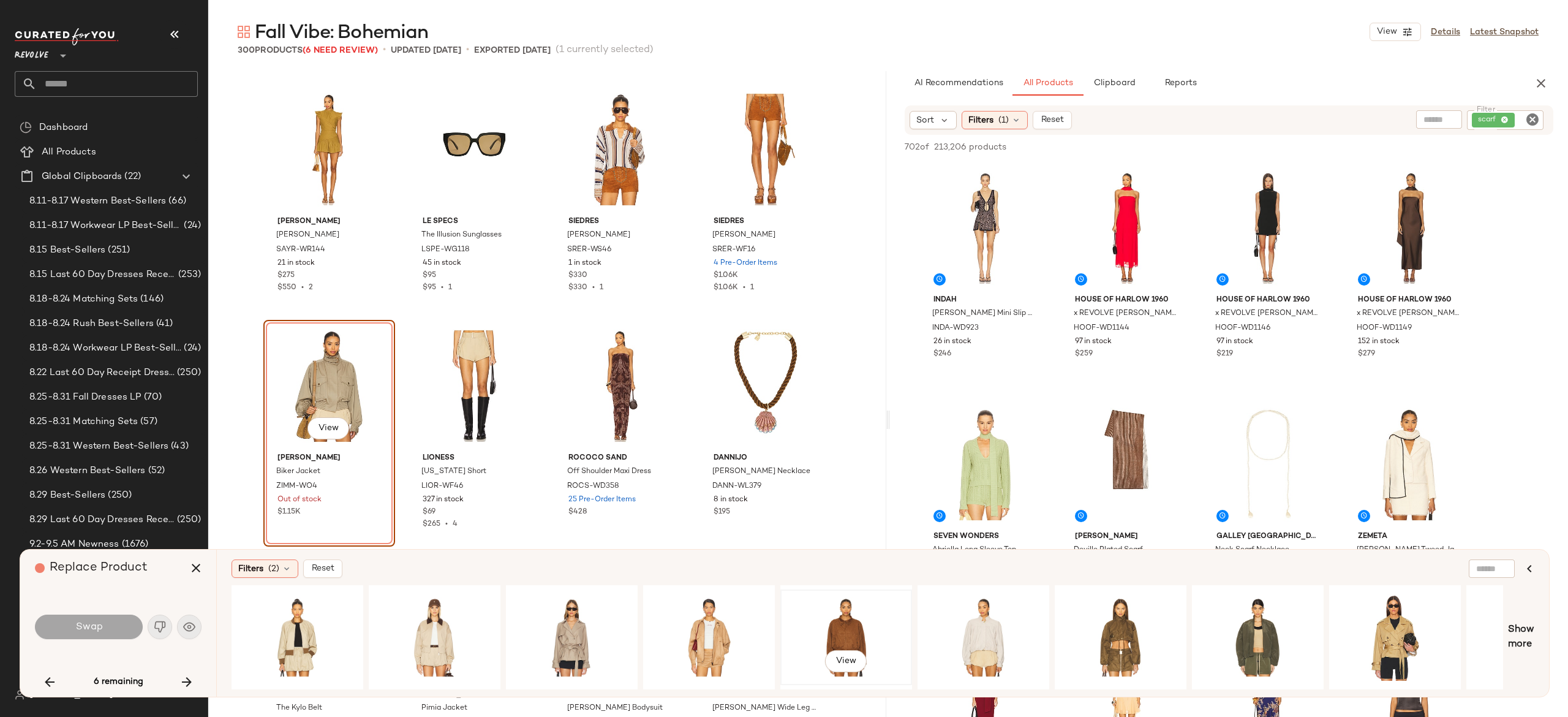
click at [837, 613] on div "View" at bounding box center [846, 637] width 123 height 87
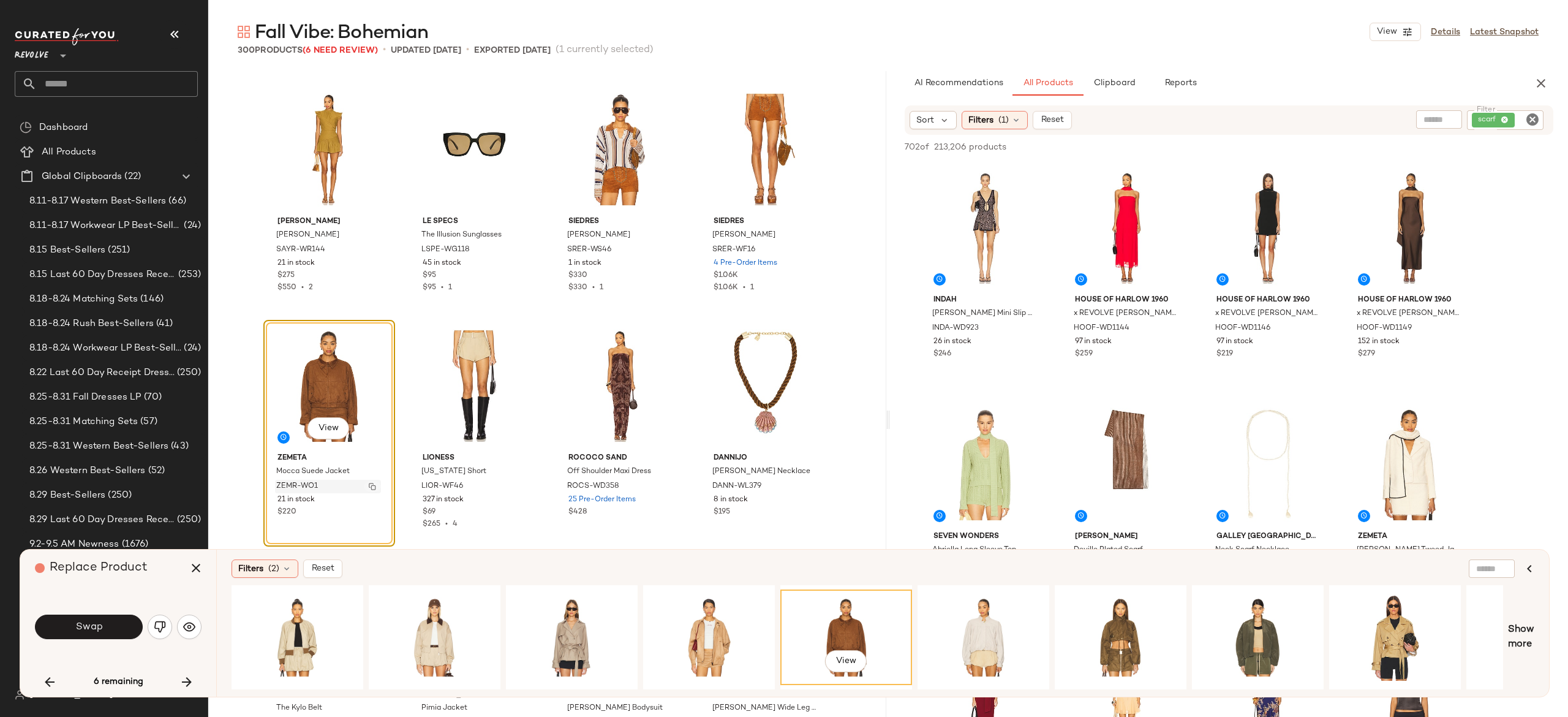
click at [370, 481] on button "button" at bounding box center [372, 486] width 17 height 11
click at [707, 614] on div "View" at bounding box center [709, 637] width 123 height 87
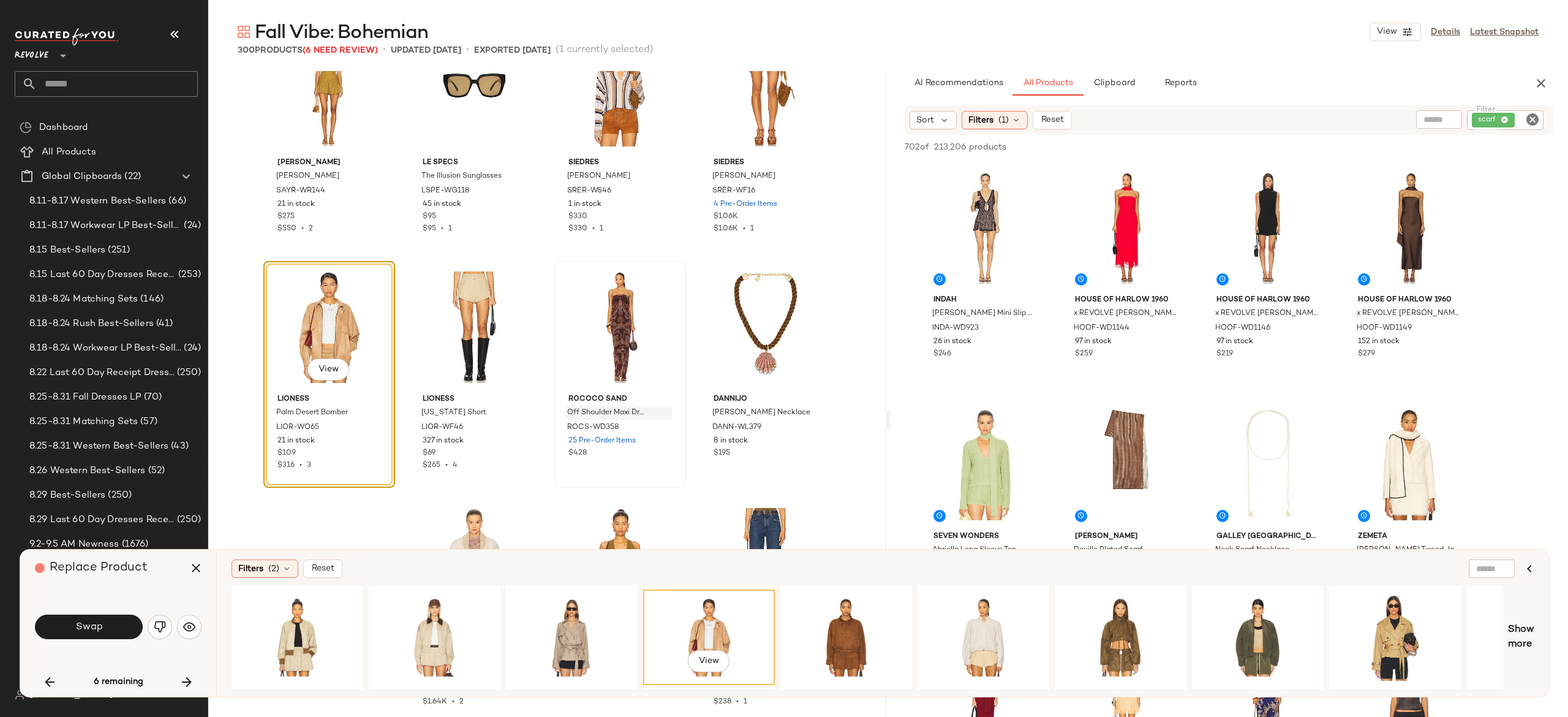
scroll to position [6896, 0]
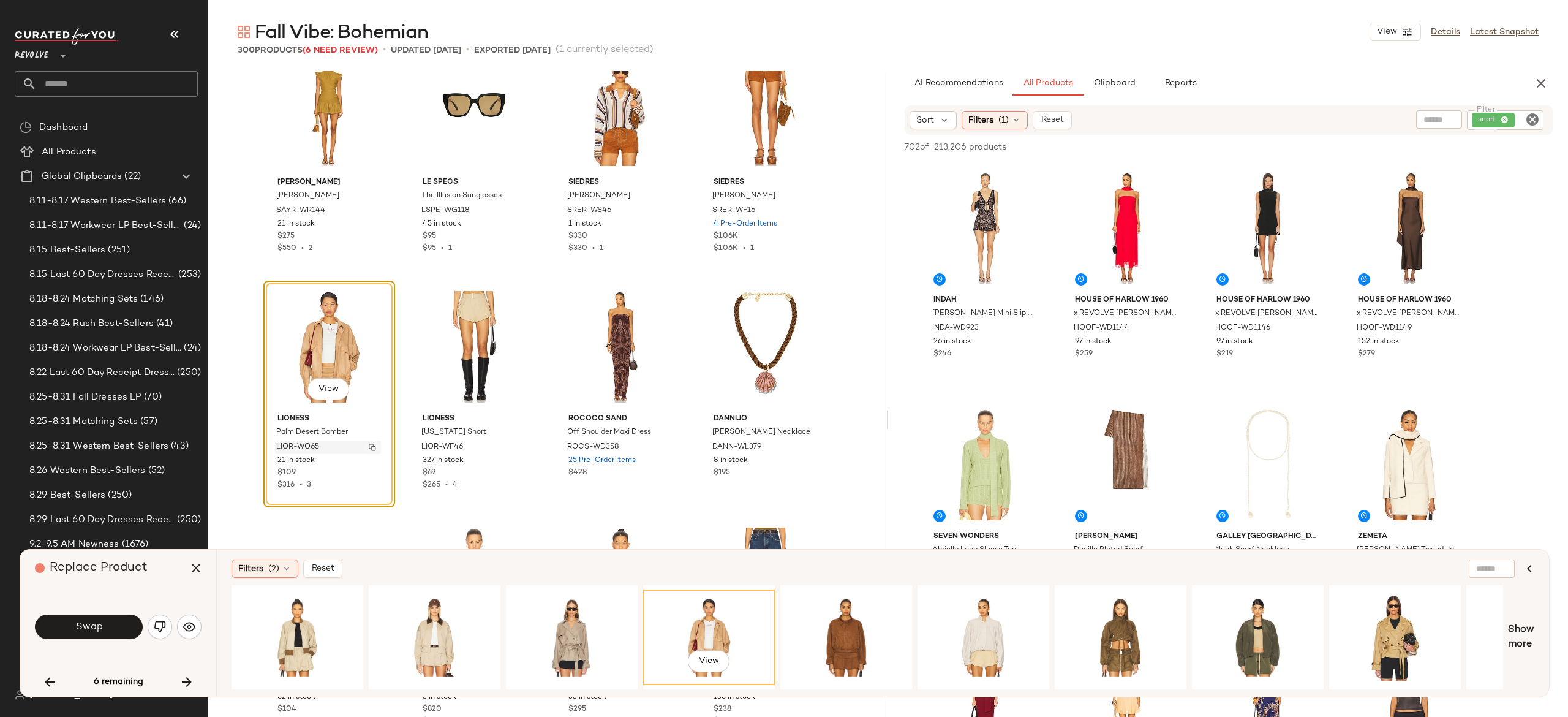
click at [369, 447] on img "button" at bounding box center [372, 447] width 8 height 8
click at [195, 561] on icon "button" at bounding box center [196, 567] width 15 height 15
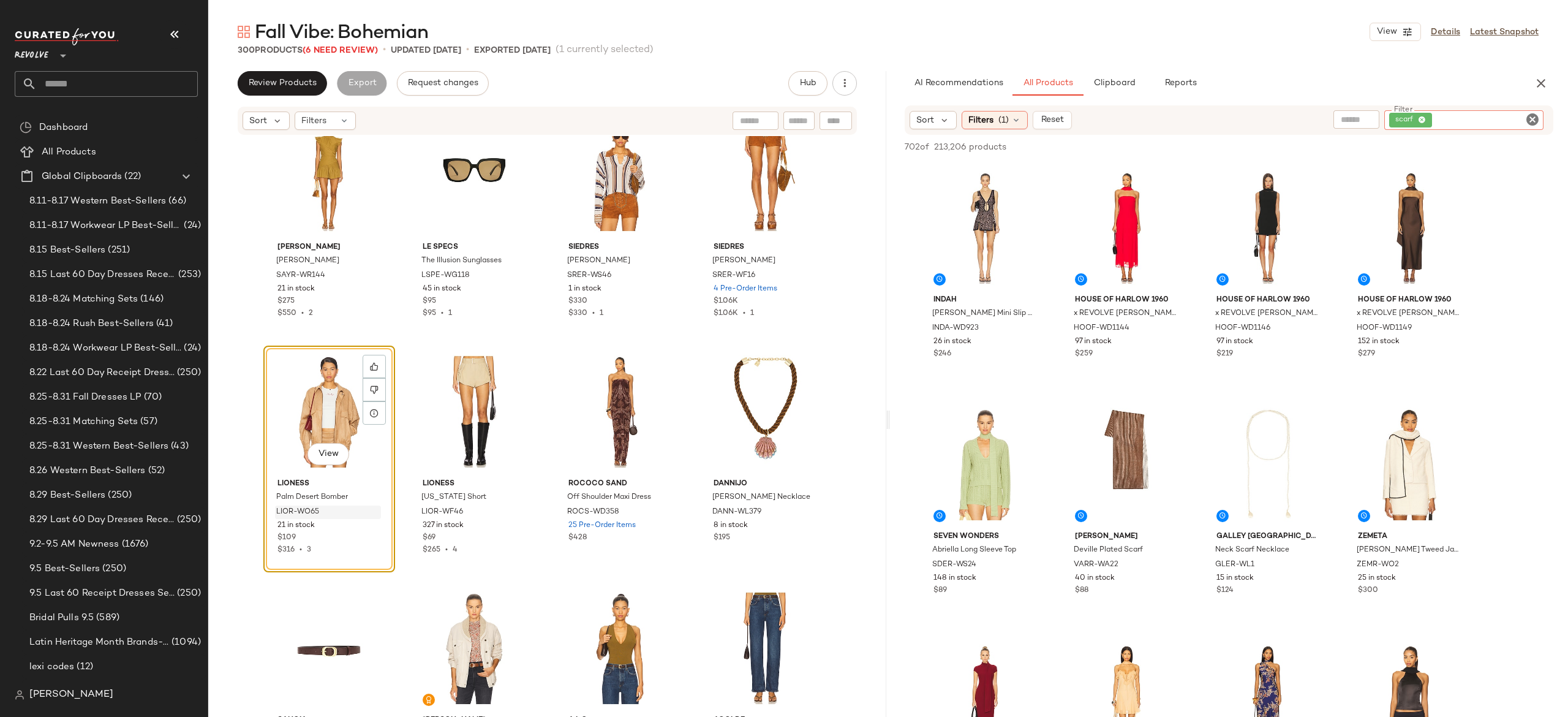
click at [1497, 117] on div "scarf" at bounding box center [1464, 120] width 160 height 20
paste input "*********"
type input "*********"
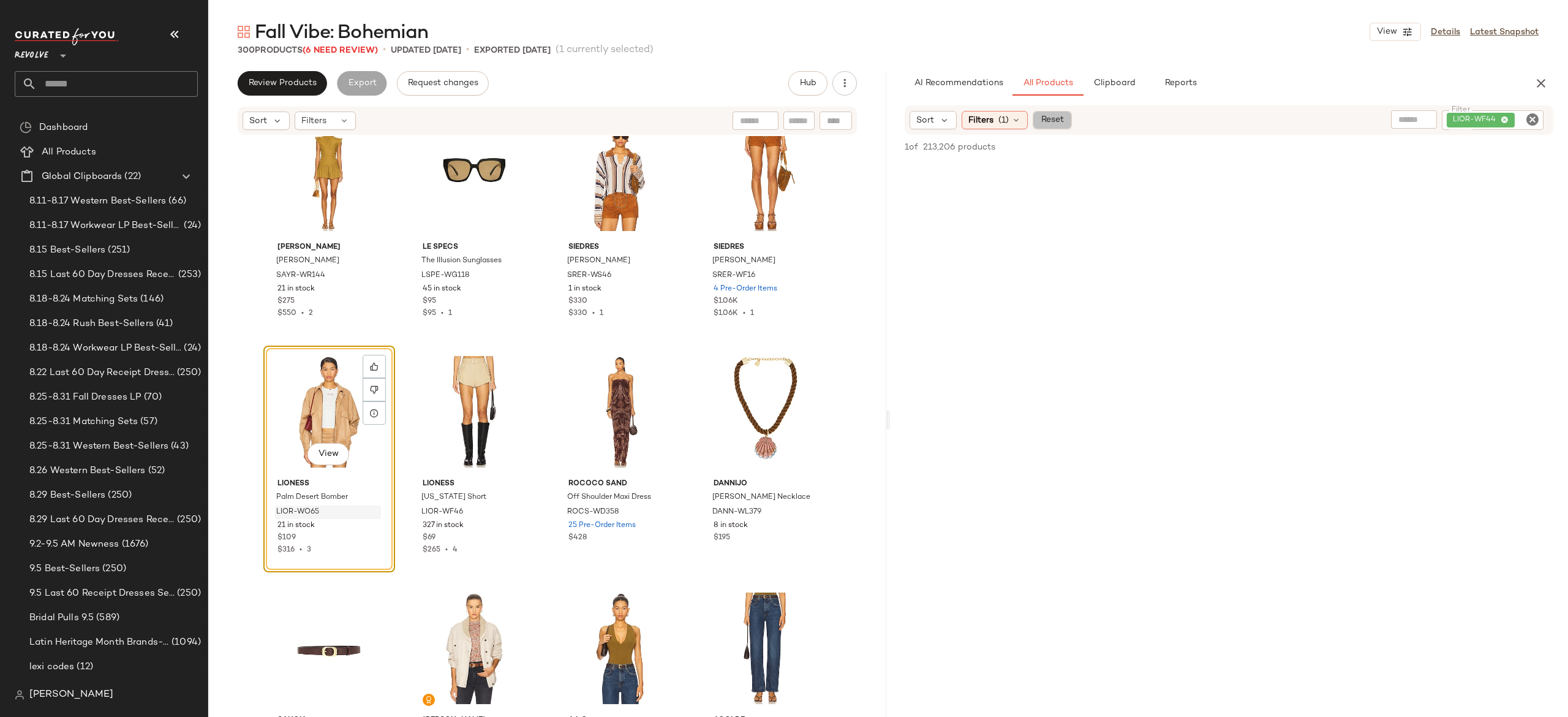
click at [1060, 119] on span "Reset" at bounding box center [1051, 120] width 23 height 9
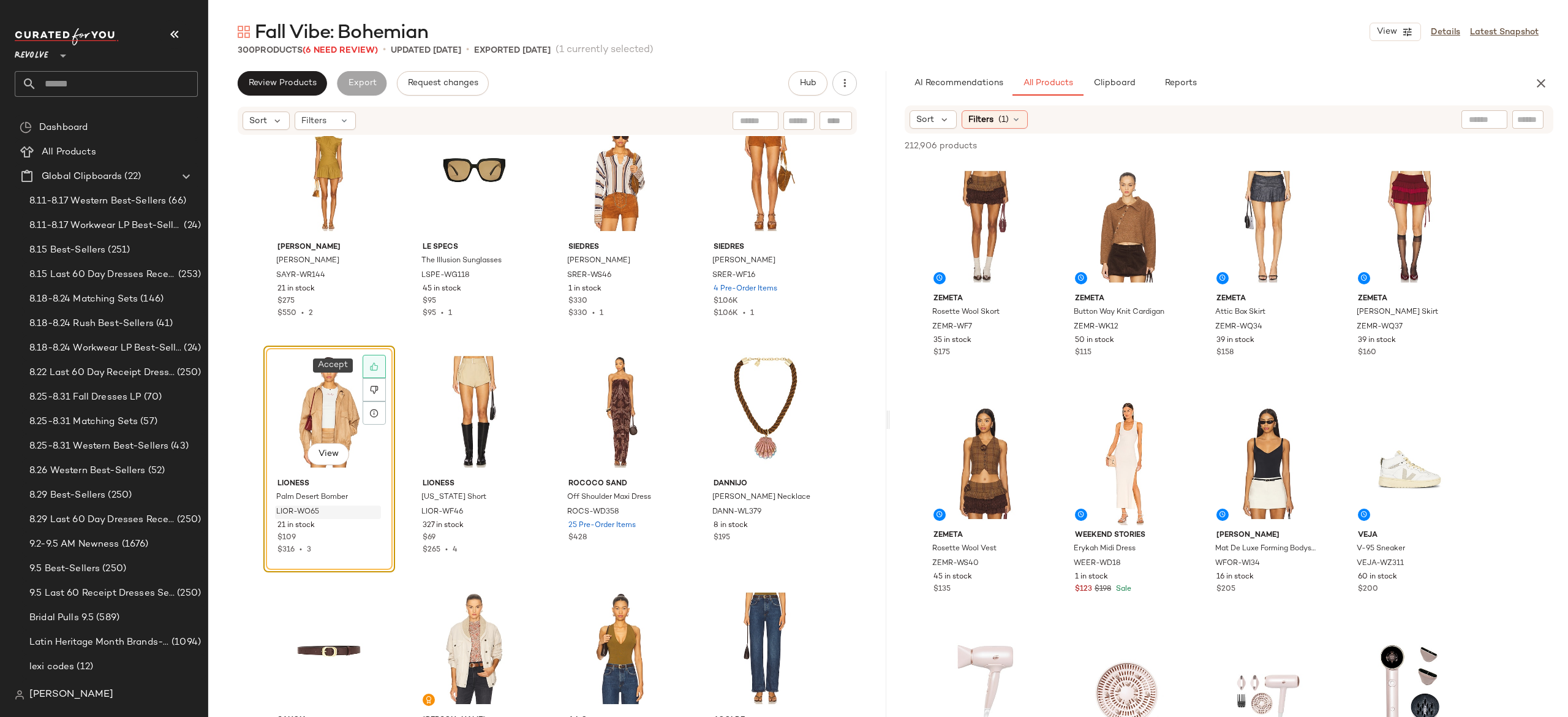
click at [370, 370] on icon at bounding box center [374, 366] width 9 height 9
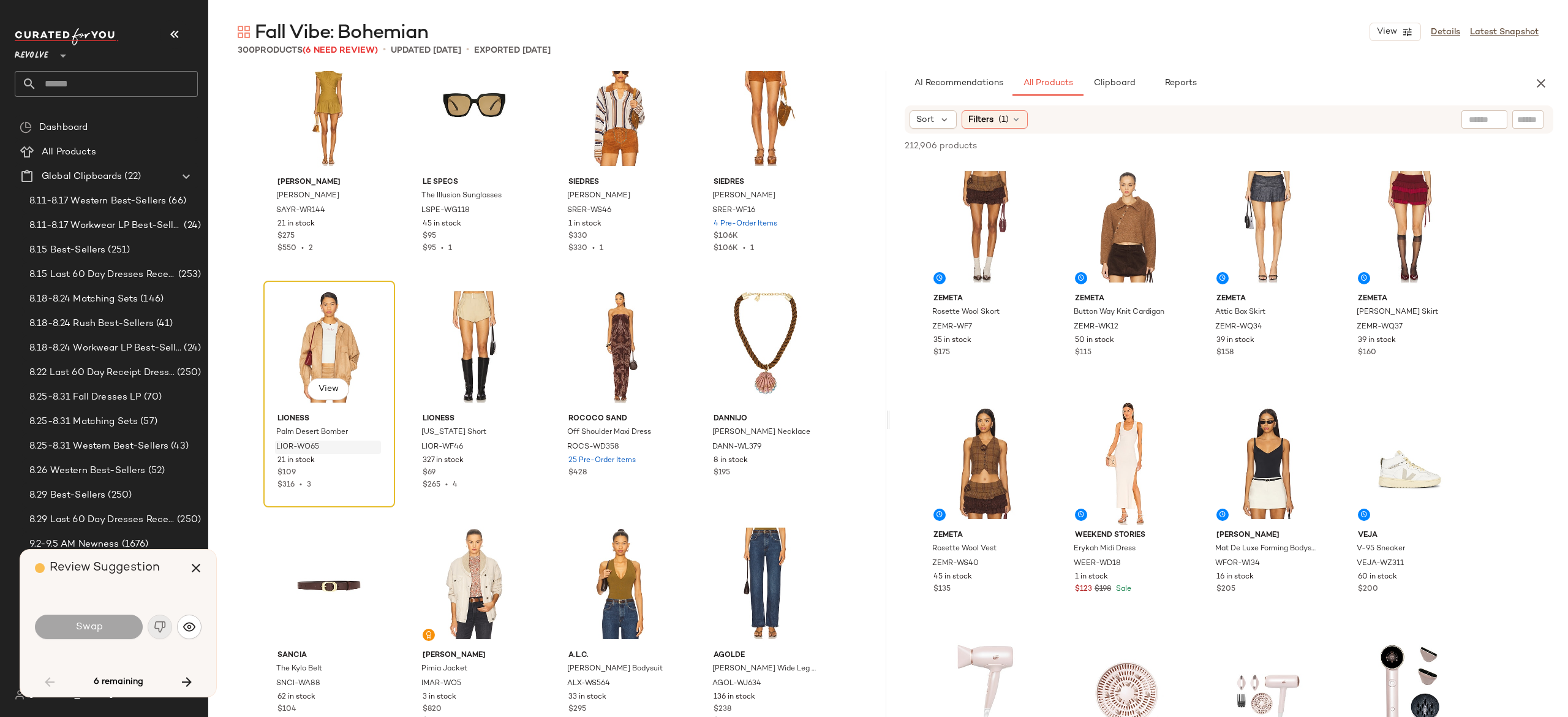
scroll to position [236, 0]
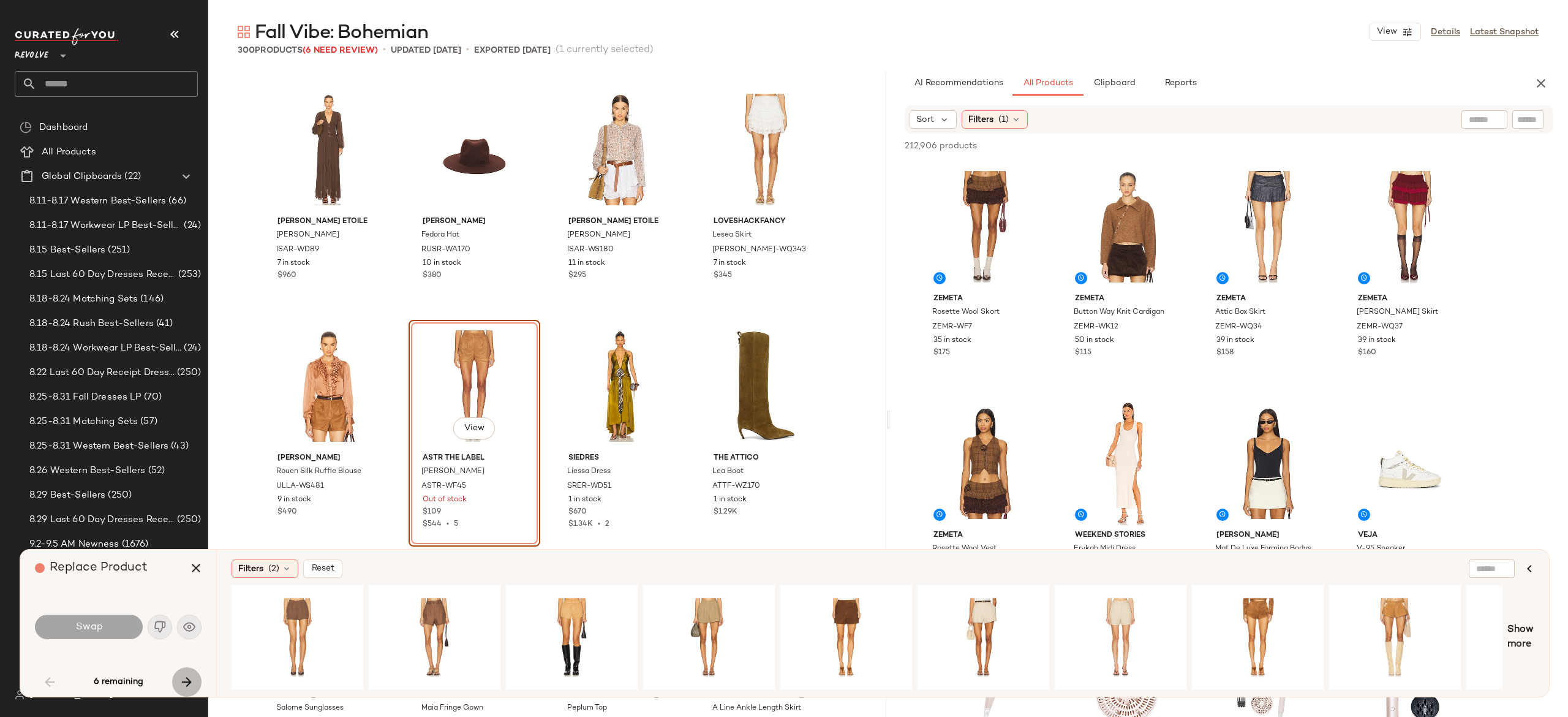
click at [186, 676] on icon "button" at bounding box center [186, 681] width 15 height 15
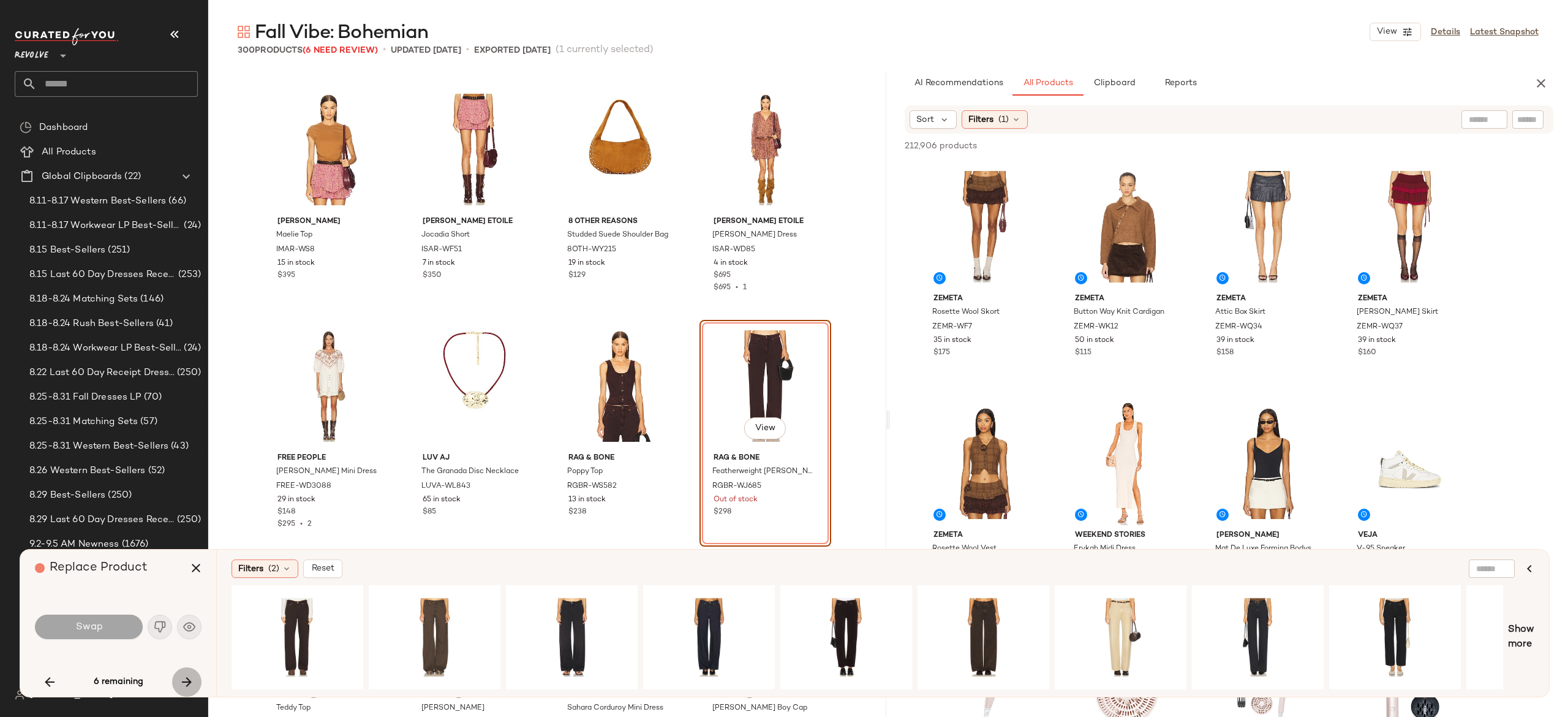
click at [186, 676] on icon "button" at bounding box center [186, 681] width 15 height 15
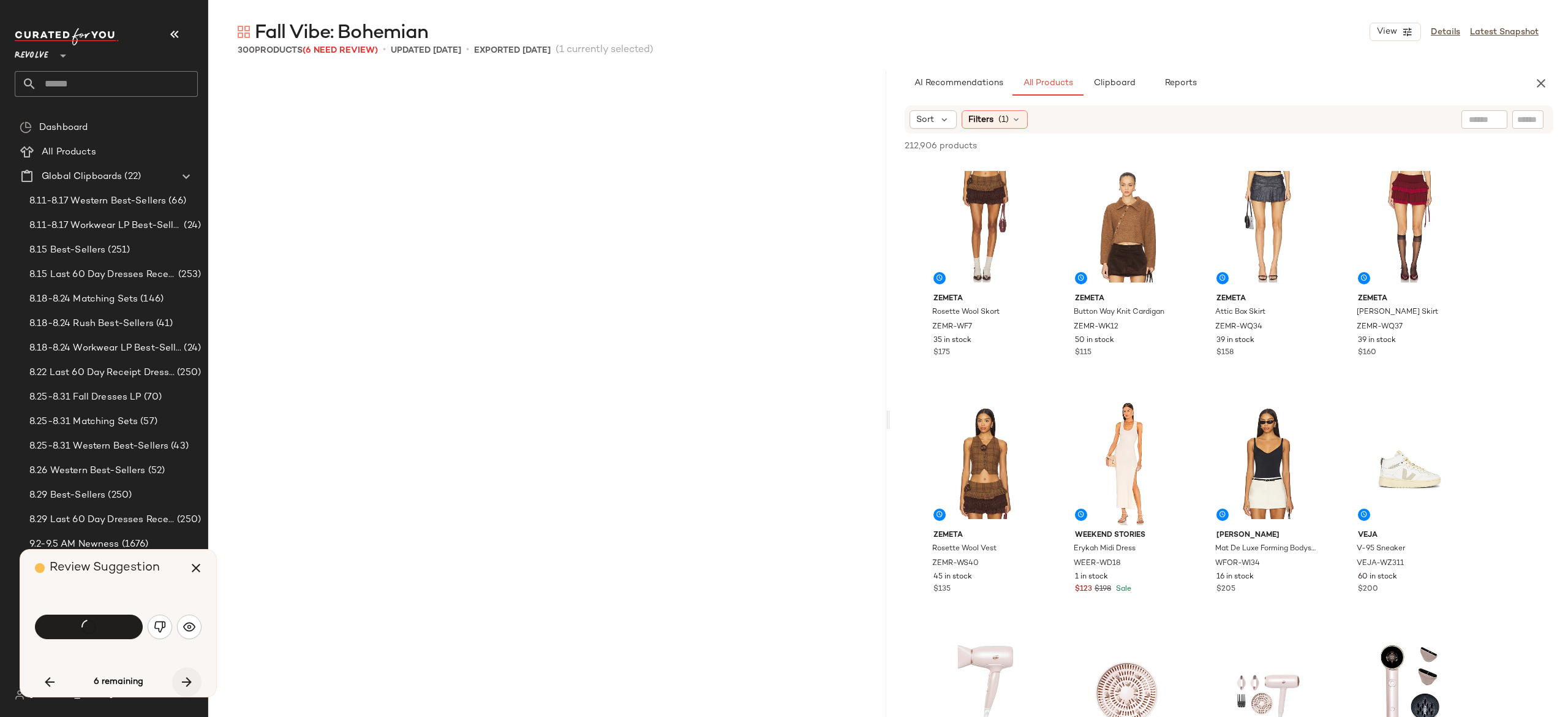
scroll to position [6857, 0]
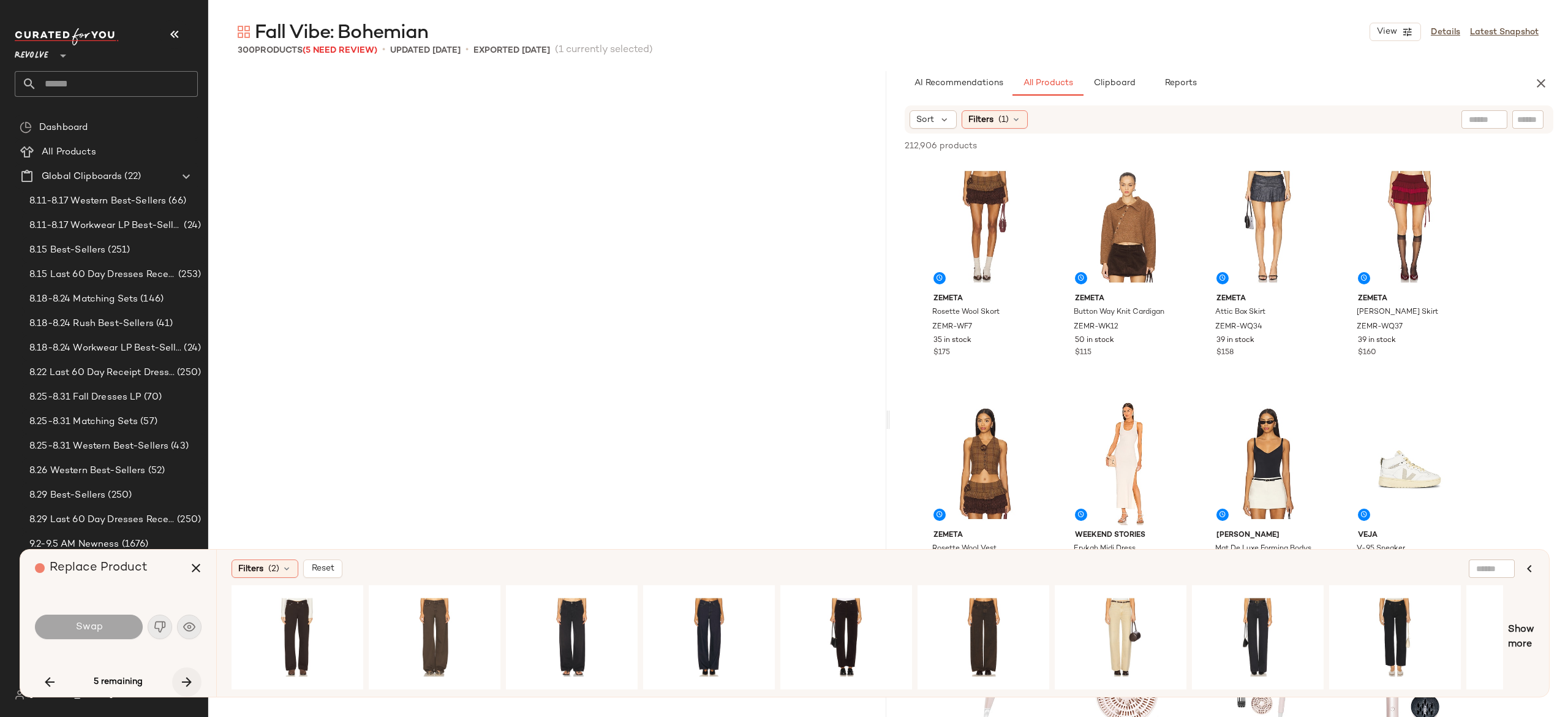
scroll to position [10640, 0]
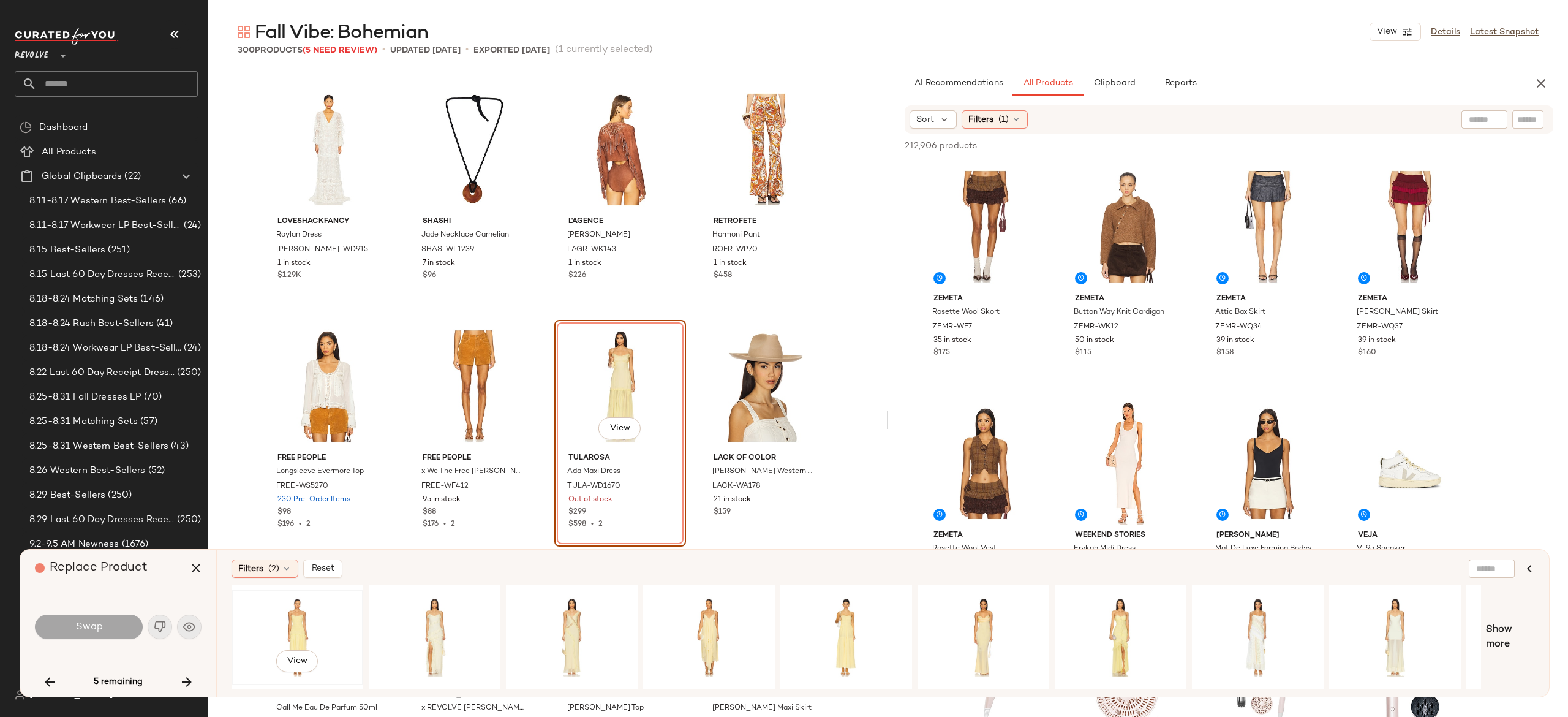
click at [290, 626] on div "View" at bounding box center [298, 637] width 123 height 87
click at [564, 610] on div "View" at bounding box center [571, 637] width 123 height 87
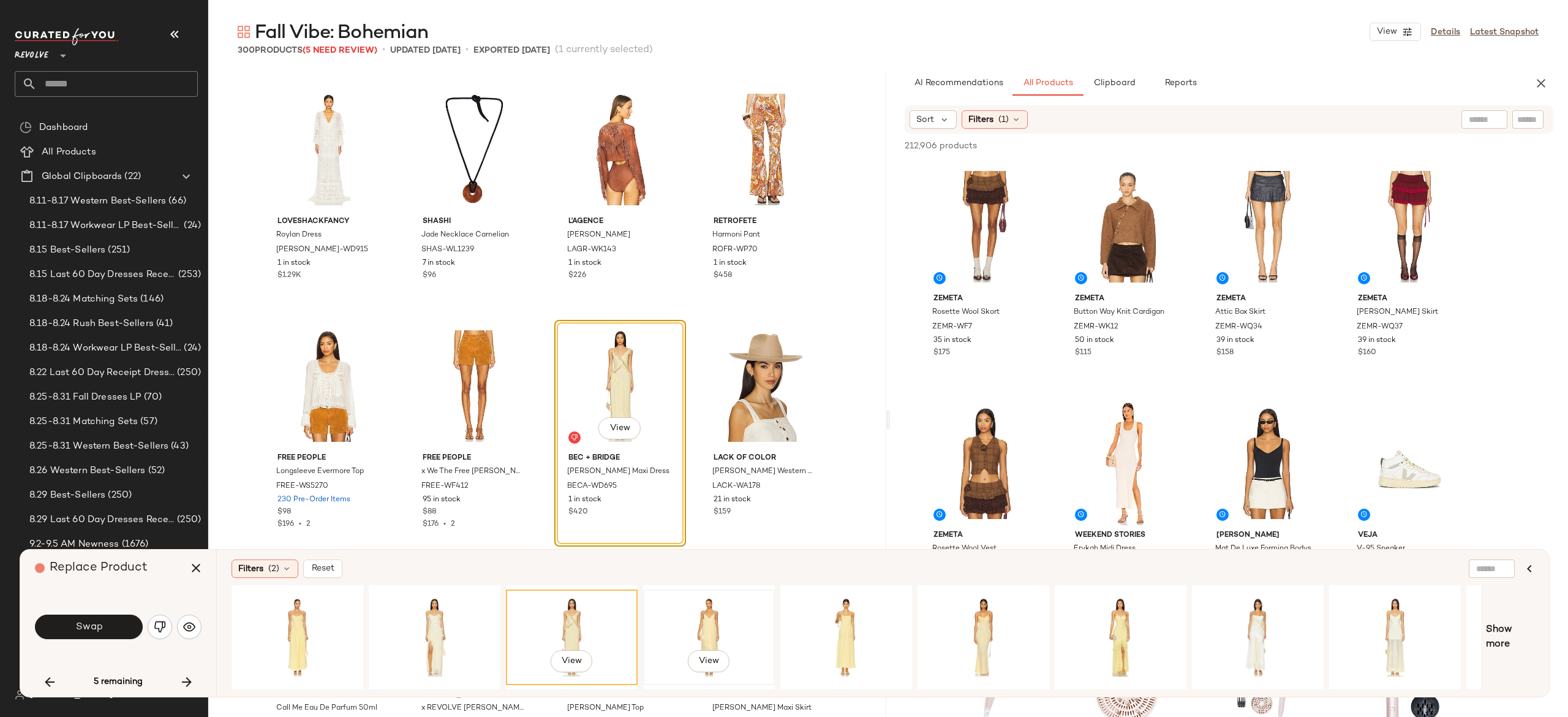
click at [718, 617] on div "View" at bounding box center [709, 637] width 123 height 87
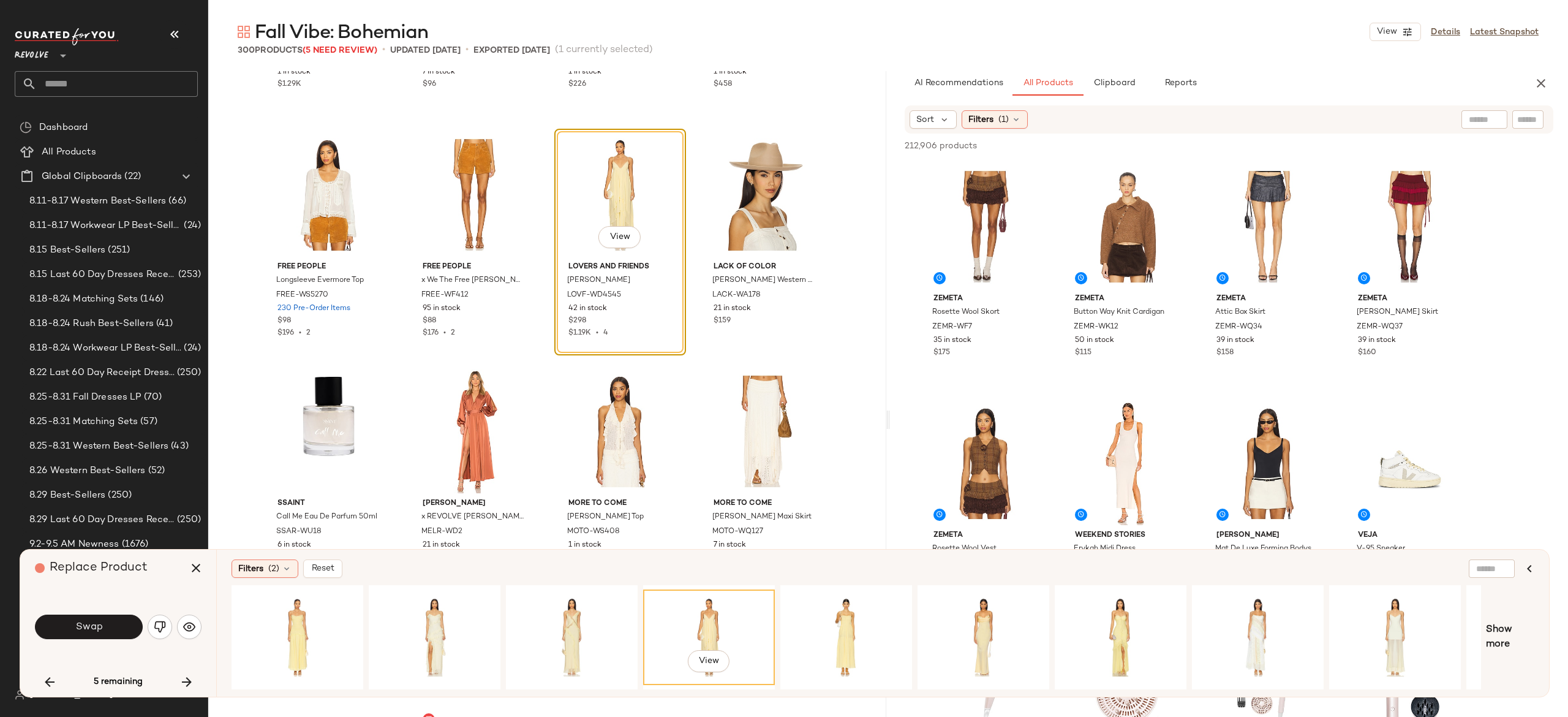
scroll to position [10835, 0]
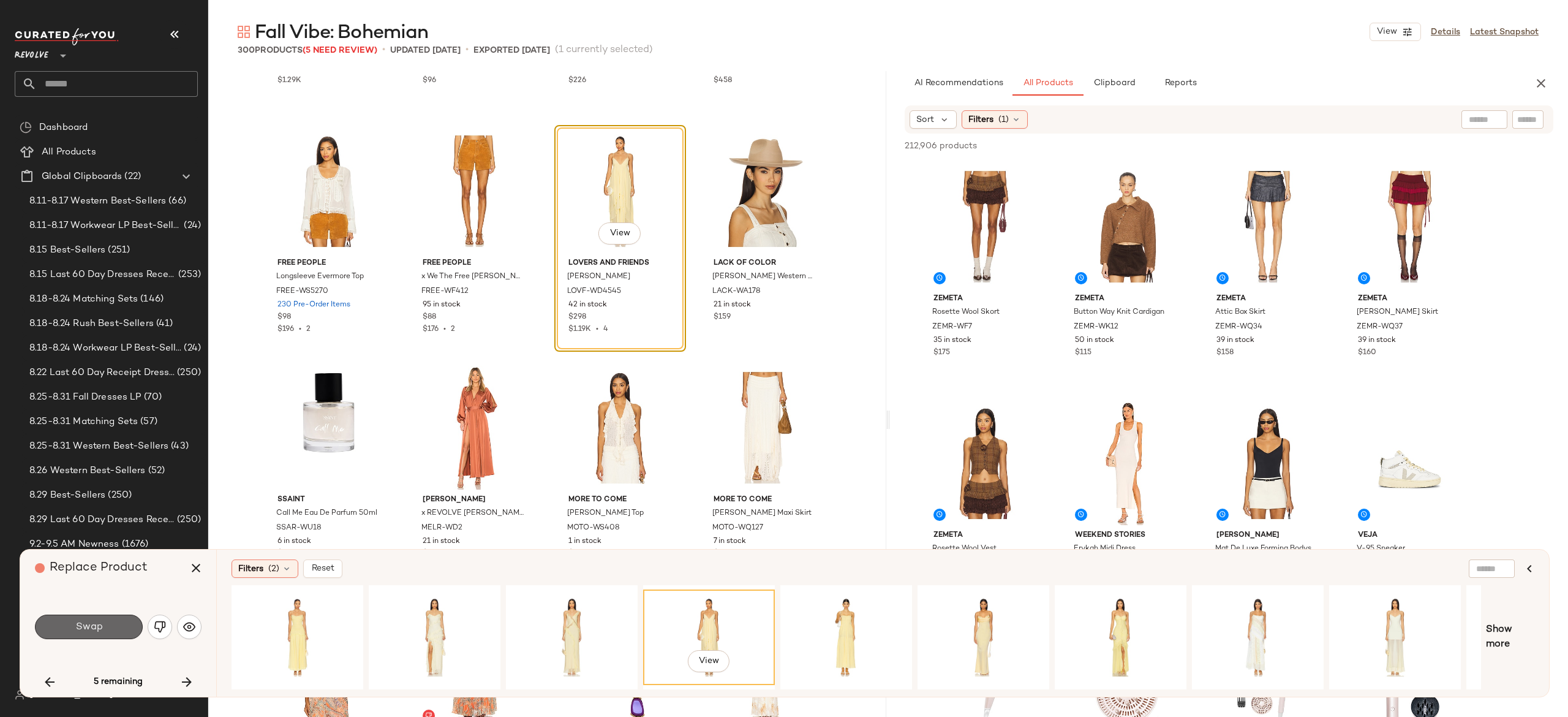
click at [121, 622] on button "Swap" at bounding box center [89, 626] width 108 height 25
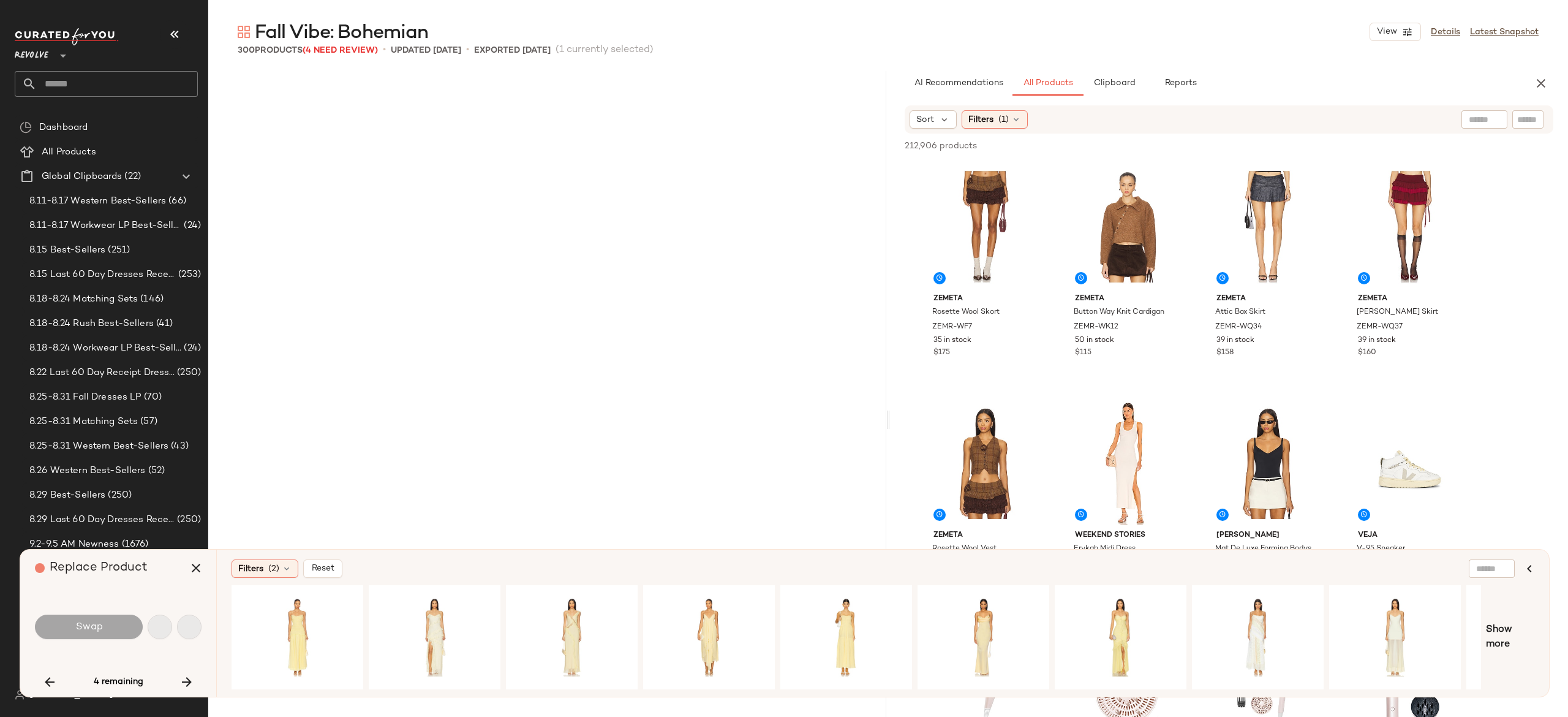
scroll to position [14424, 0]
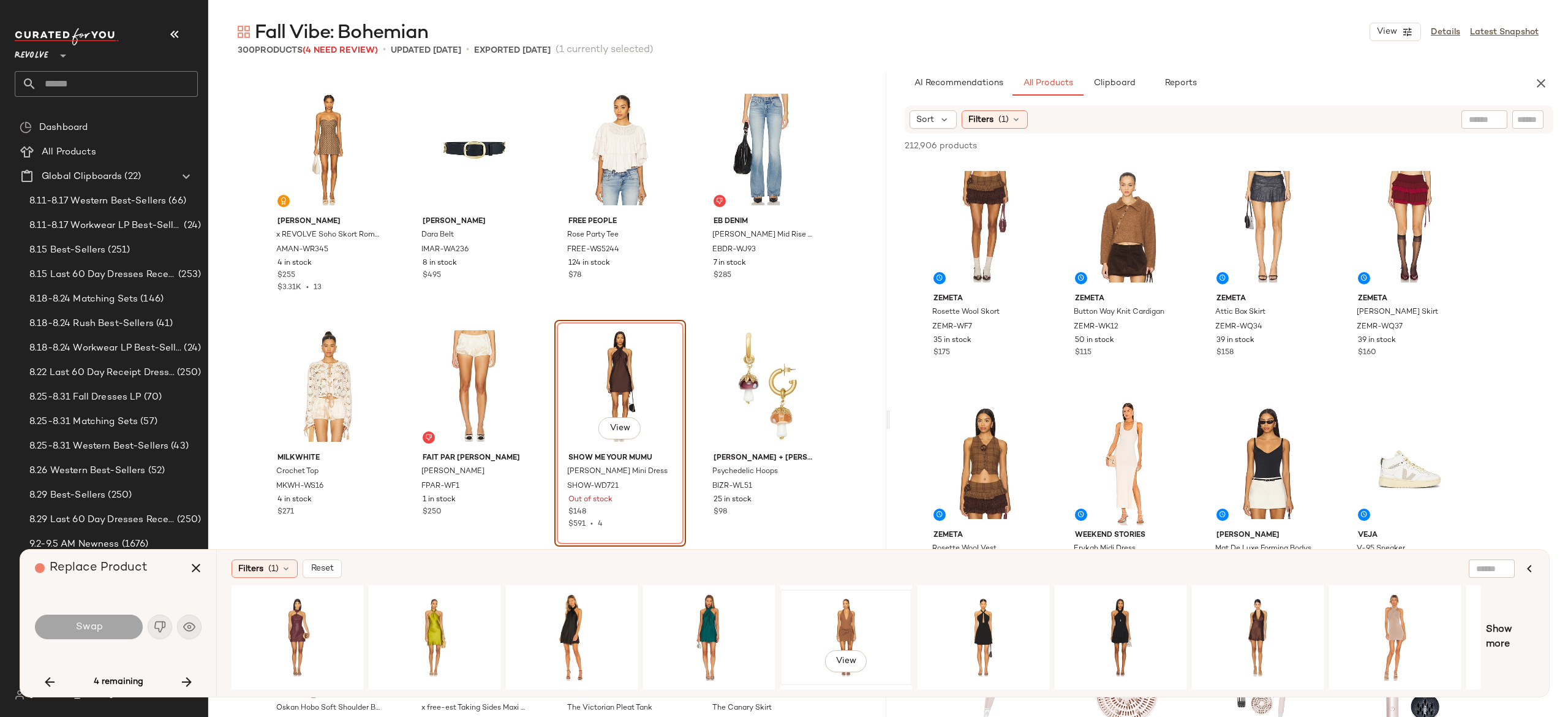
click at [834, 612] on div "View" at bounding box center [846, 637] width 123 height 87
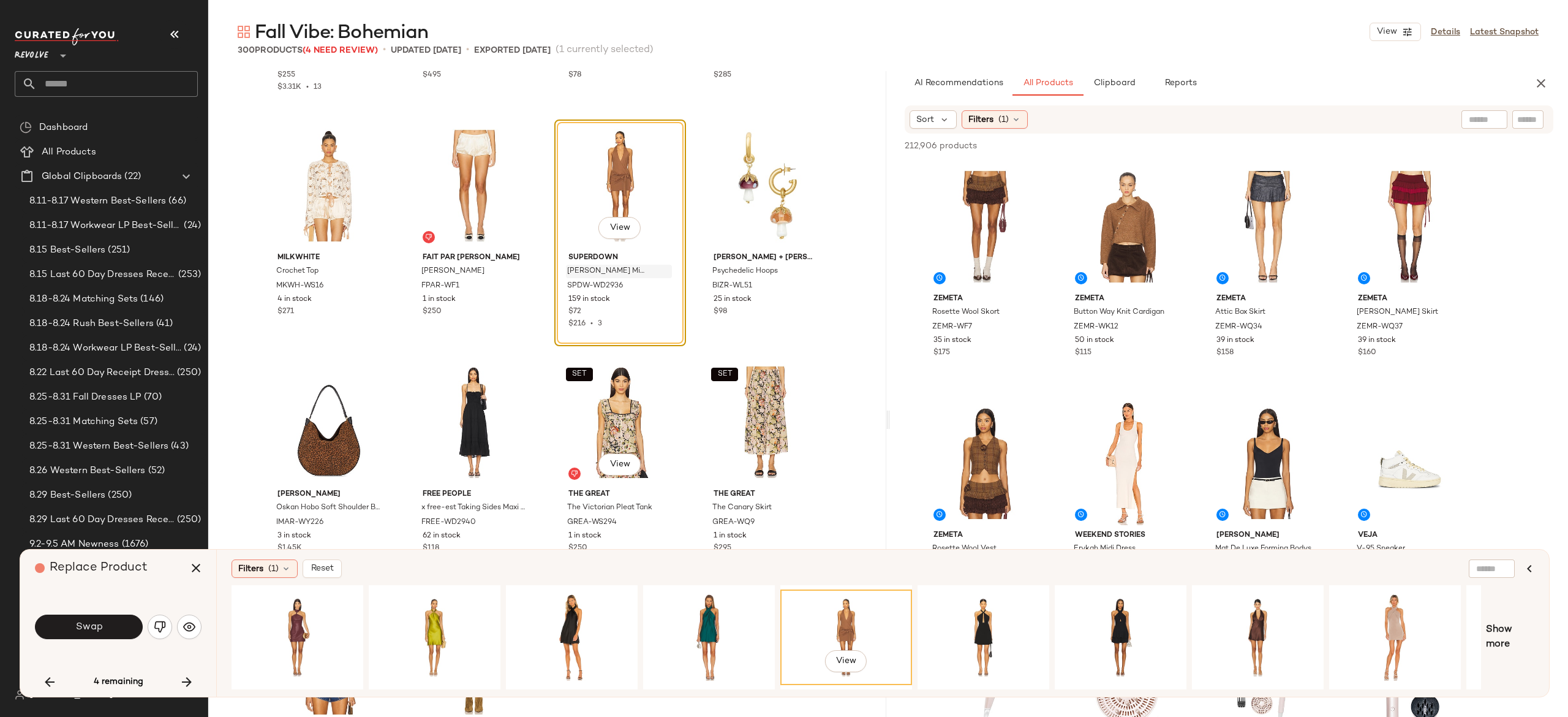
scroll to position [14625, 0]
click at [120, 629] on button "Swap" at bounding box center [89, 626] width 108 height 25
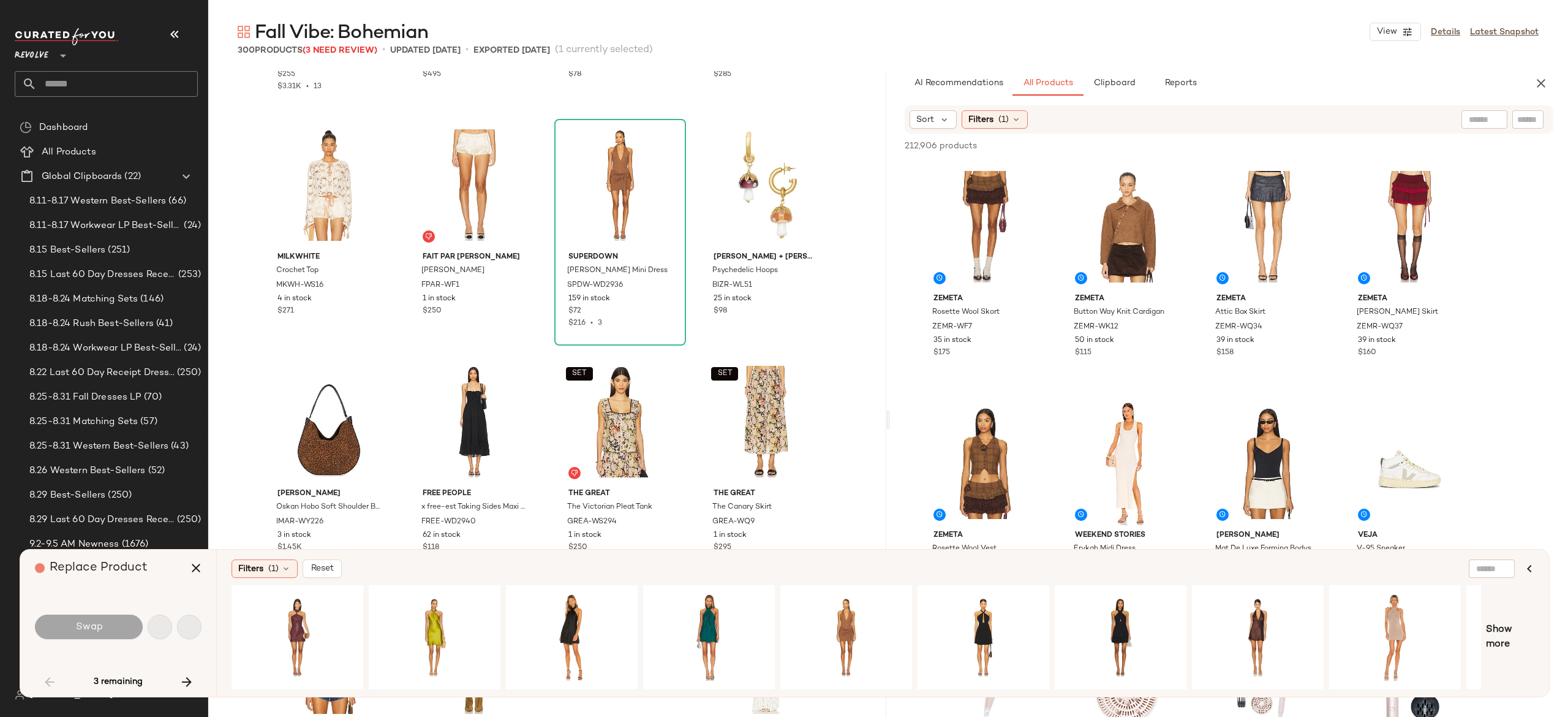
scroll to position [236, 0]
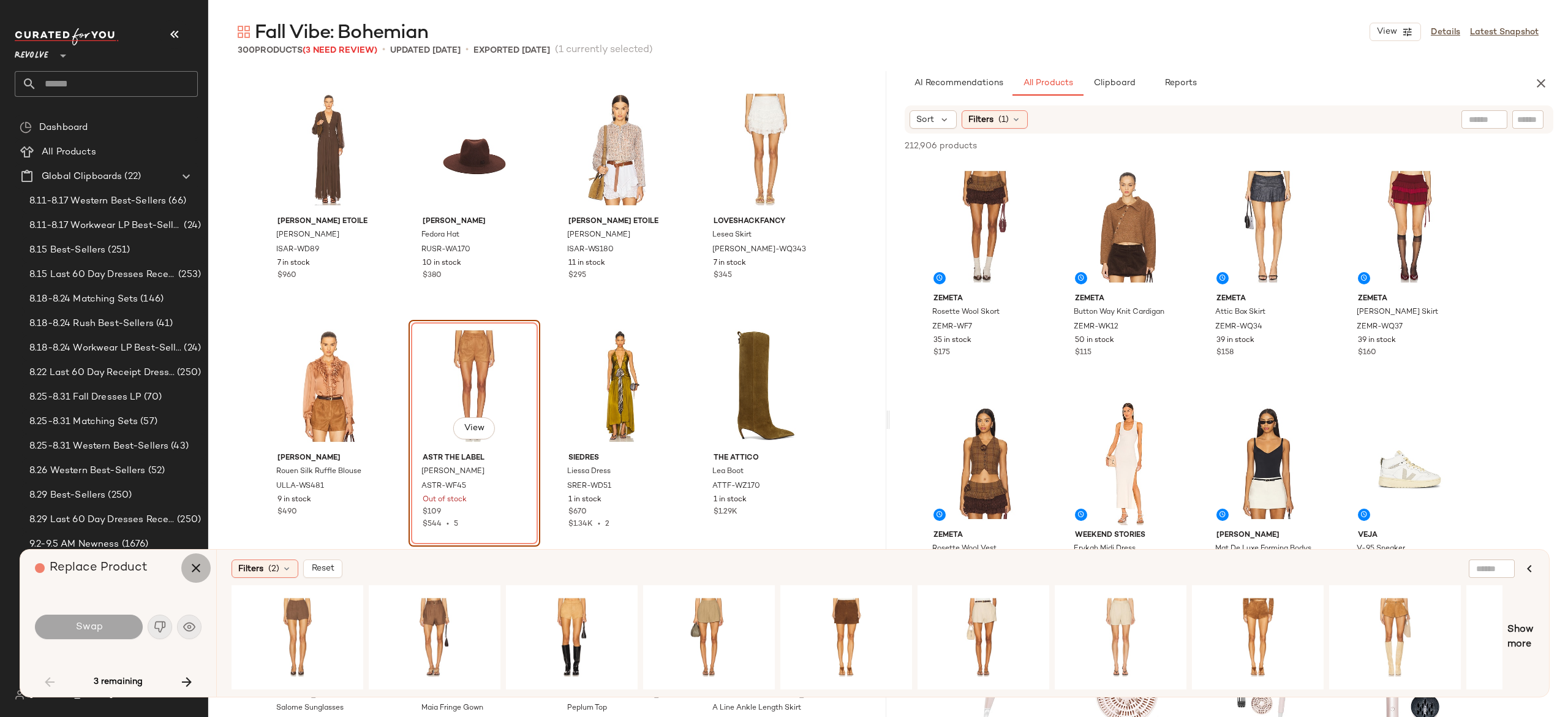
click at [196, 571] on icon "button" at bounding box center [196, 567] width 15 height 15
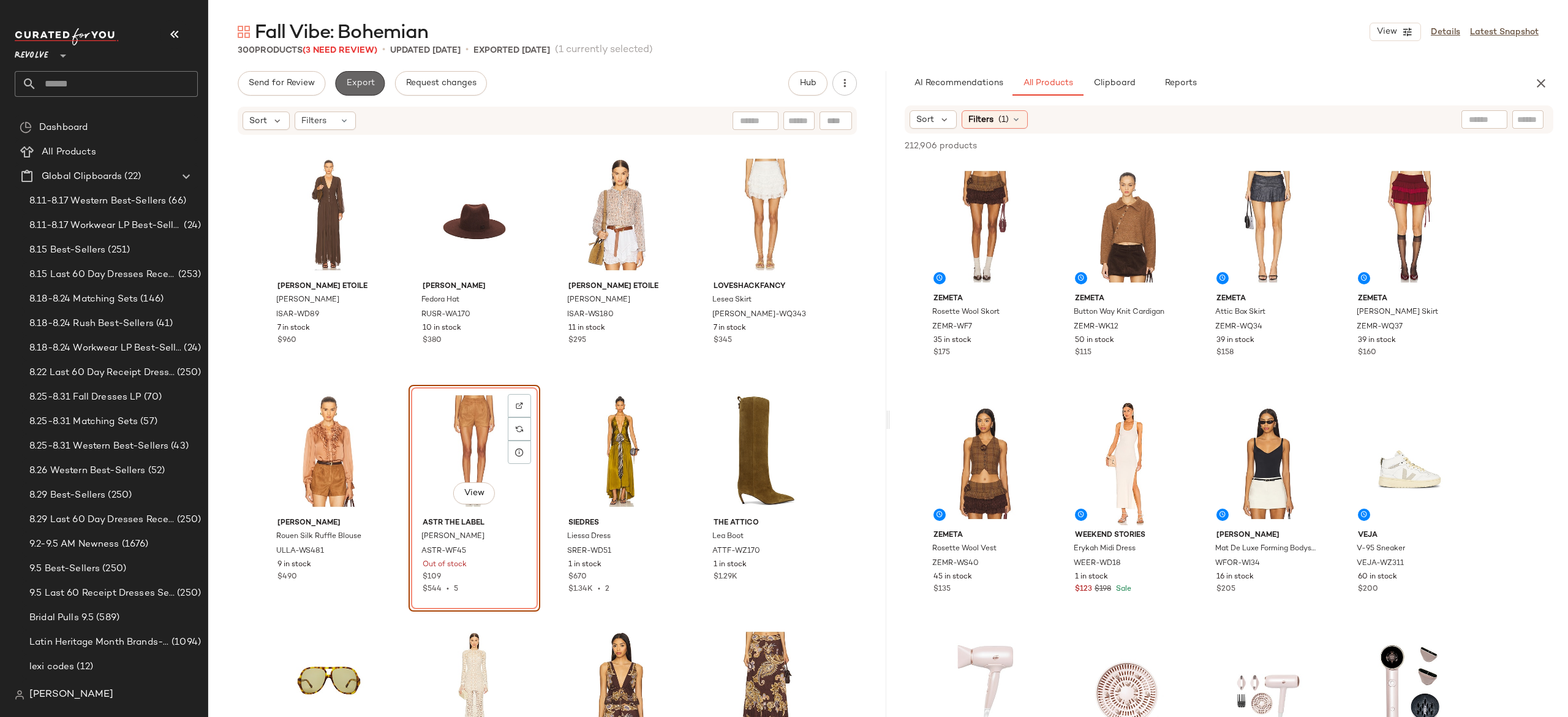
click at [349, 85] on span "Export" at bounding box center [360, 83] width 29 height 9
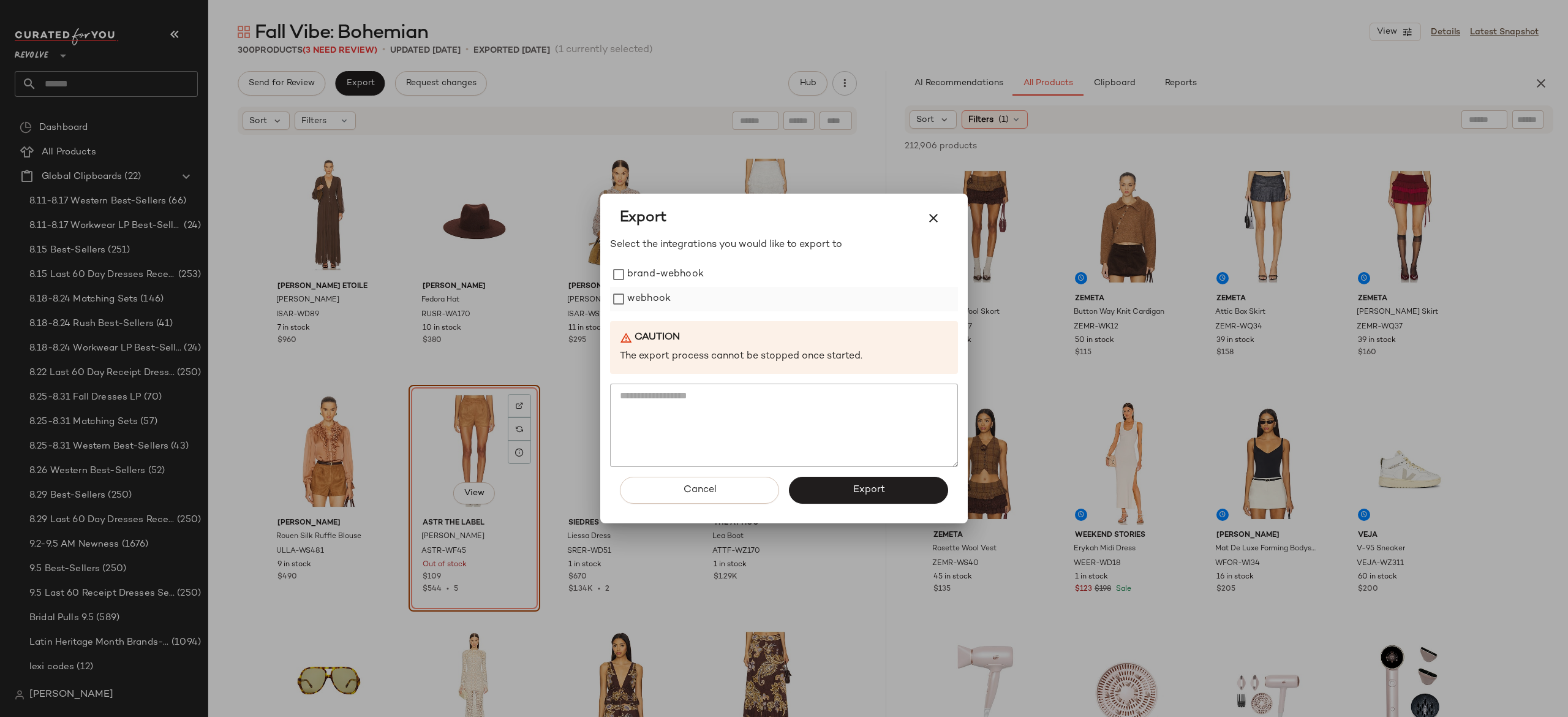
click at [646, 298] on label "webhook" at bounding box center [648, 299] width 44 height 25
click at [819, 484] on button "Export" at bounding box center [868, 490] width 159 height 27
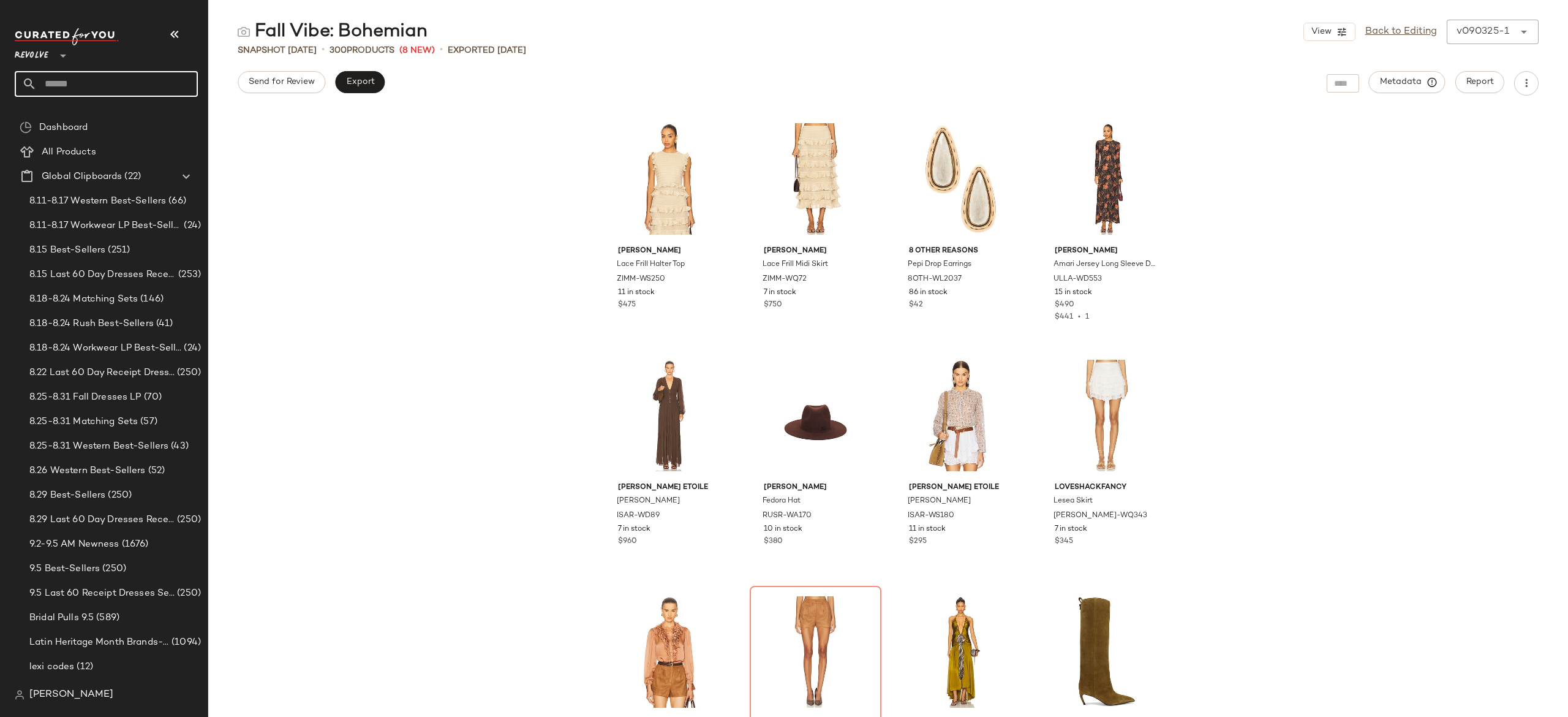
click at [159, 87] on input "text" at bounding box center [117, 84] width 161 height 26
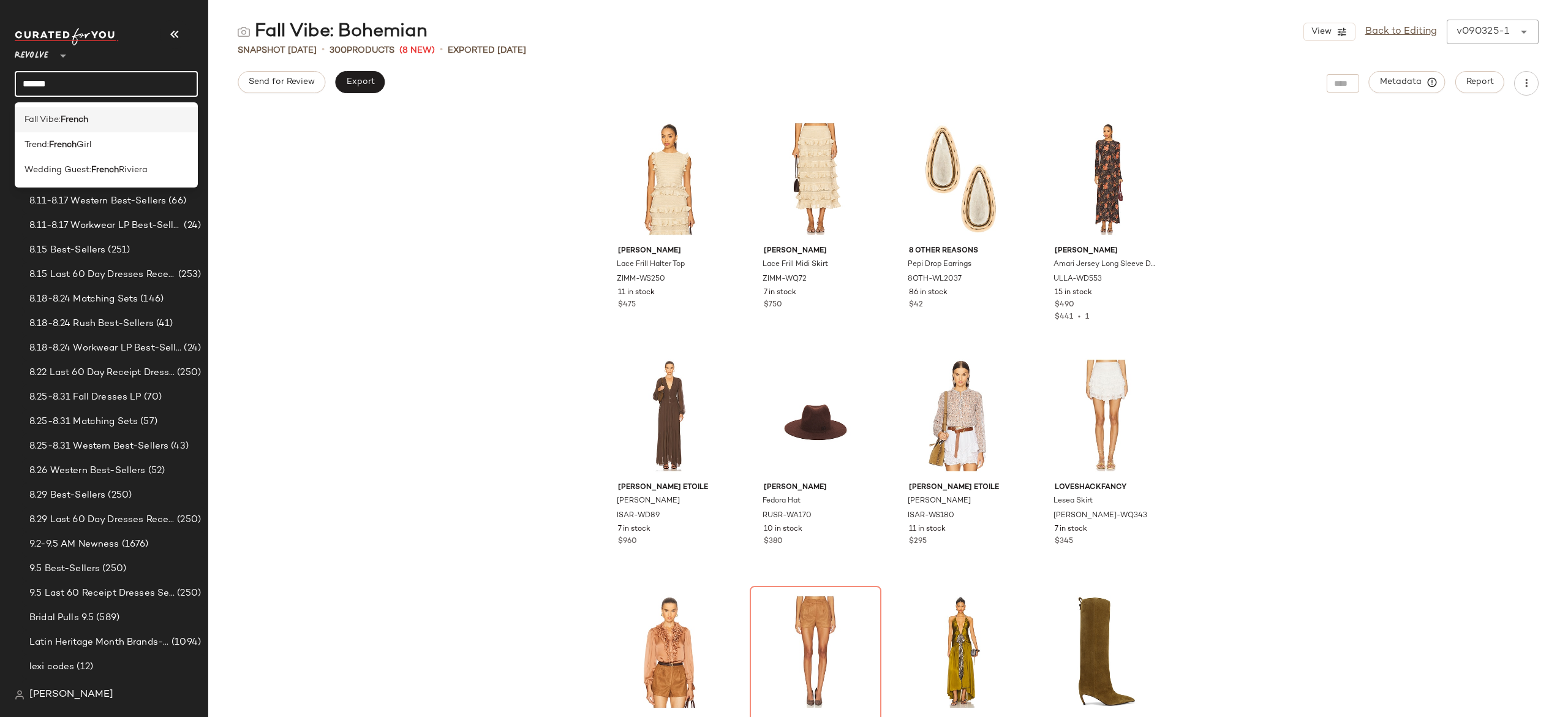
type input "******"
click at [114, 124] on div "Fall Vibe: French" at bounding box center [106, 119] width 163 height 13
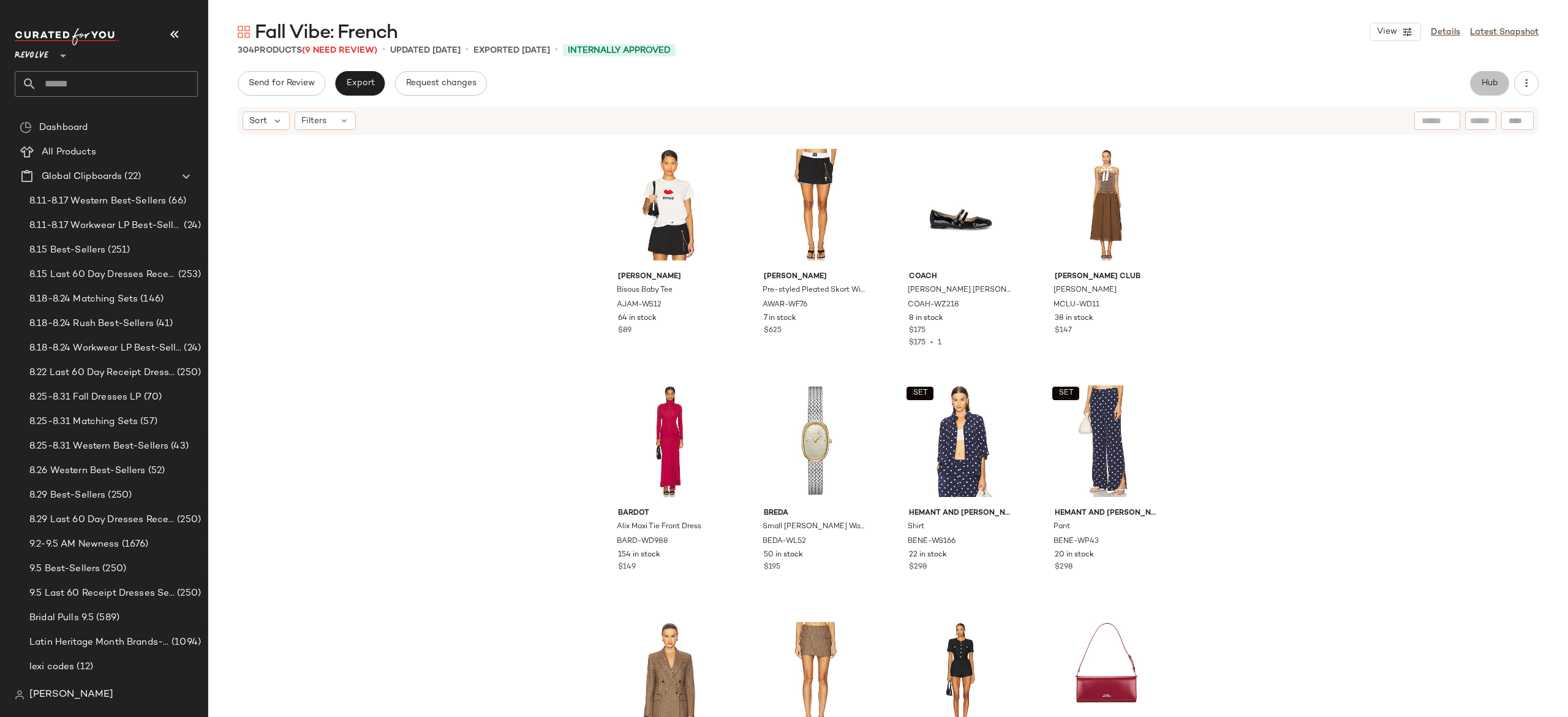
click at [1488, 77] on button "Hub" at bounding box center [1489, 83] width 39 height 25
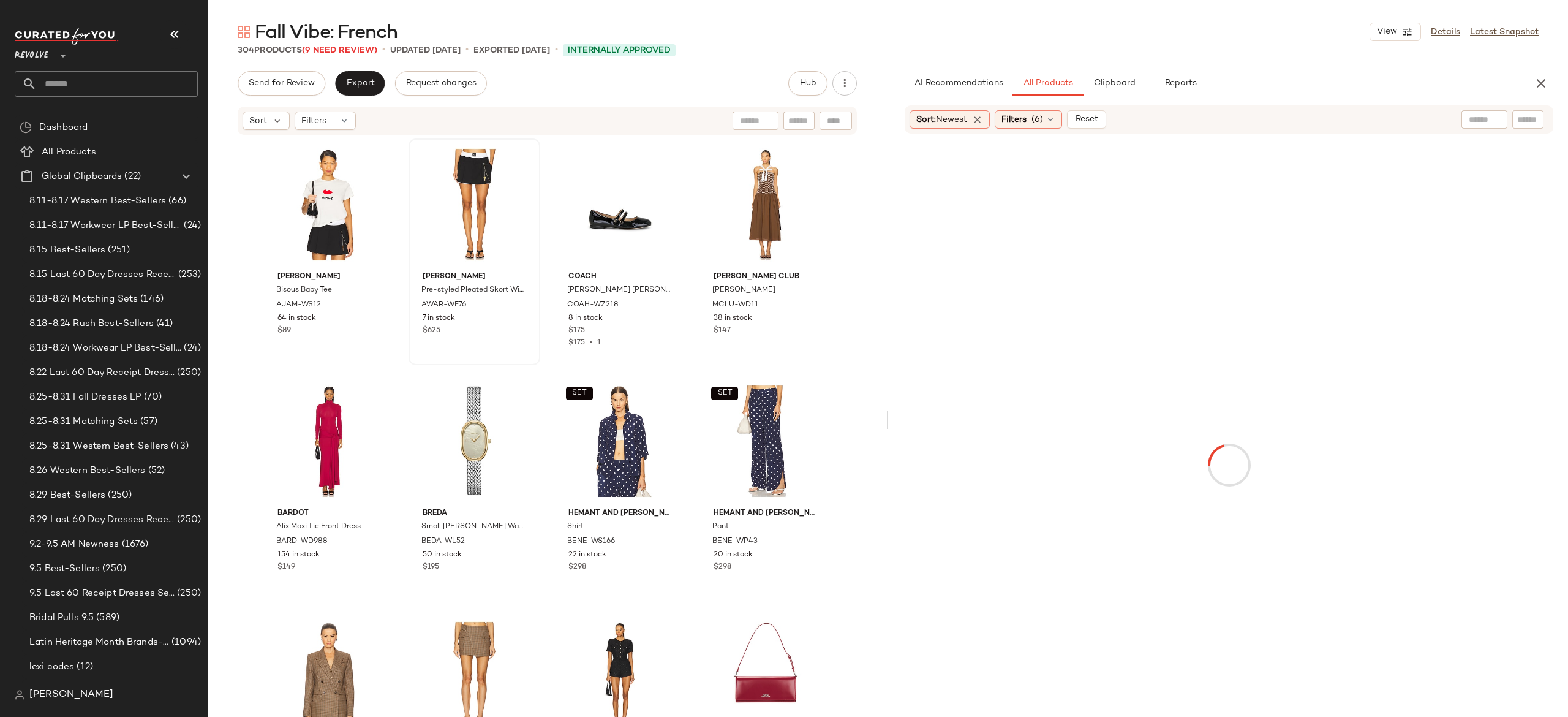
click at [368, 48] on span "(9 Need Review)" at bounding box center [340, 50] width 75 height 9
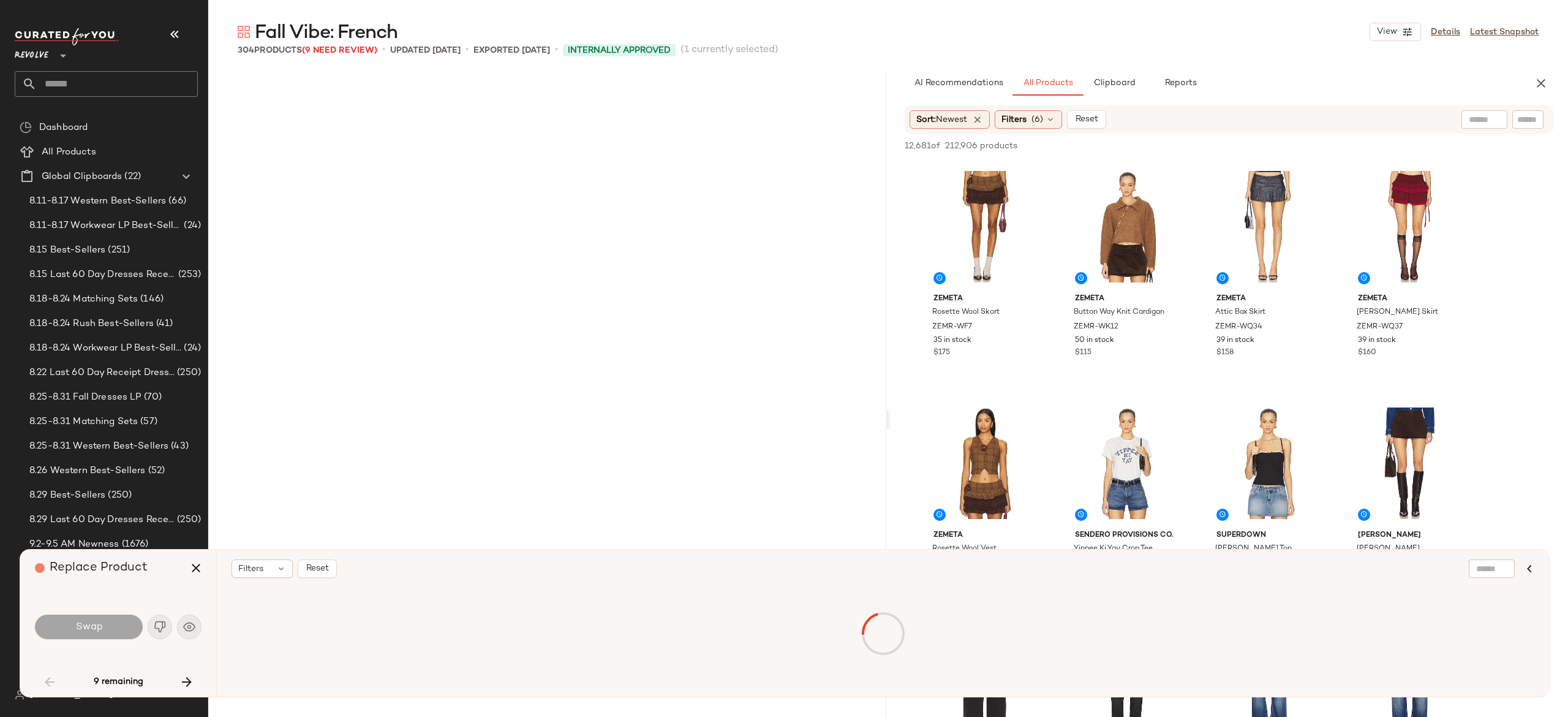
scroll to position [1419, 0]
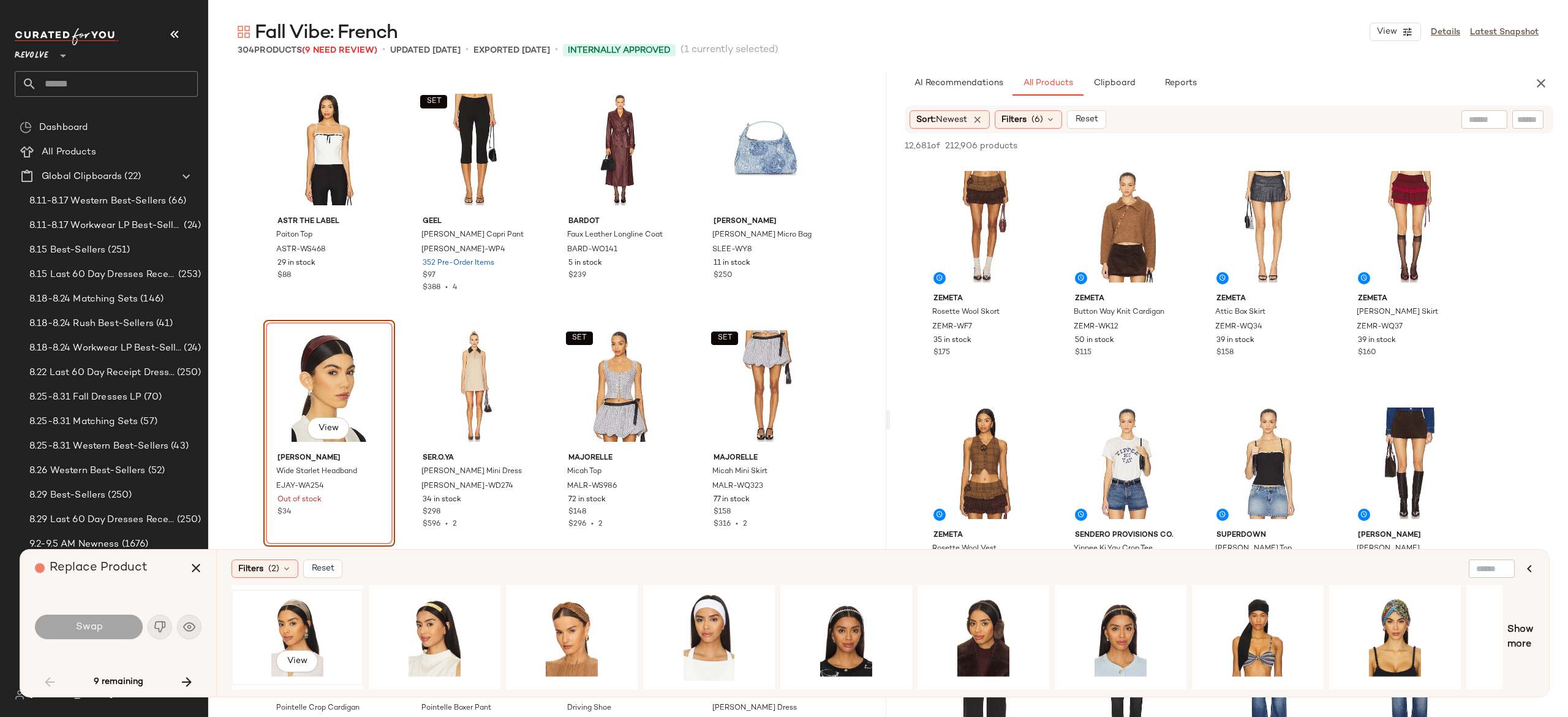
click at [293, 626] on div "View" at bounding box center [298, 637] width 123 height 87
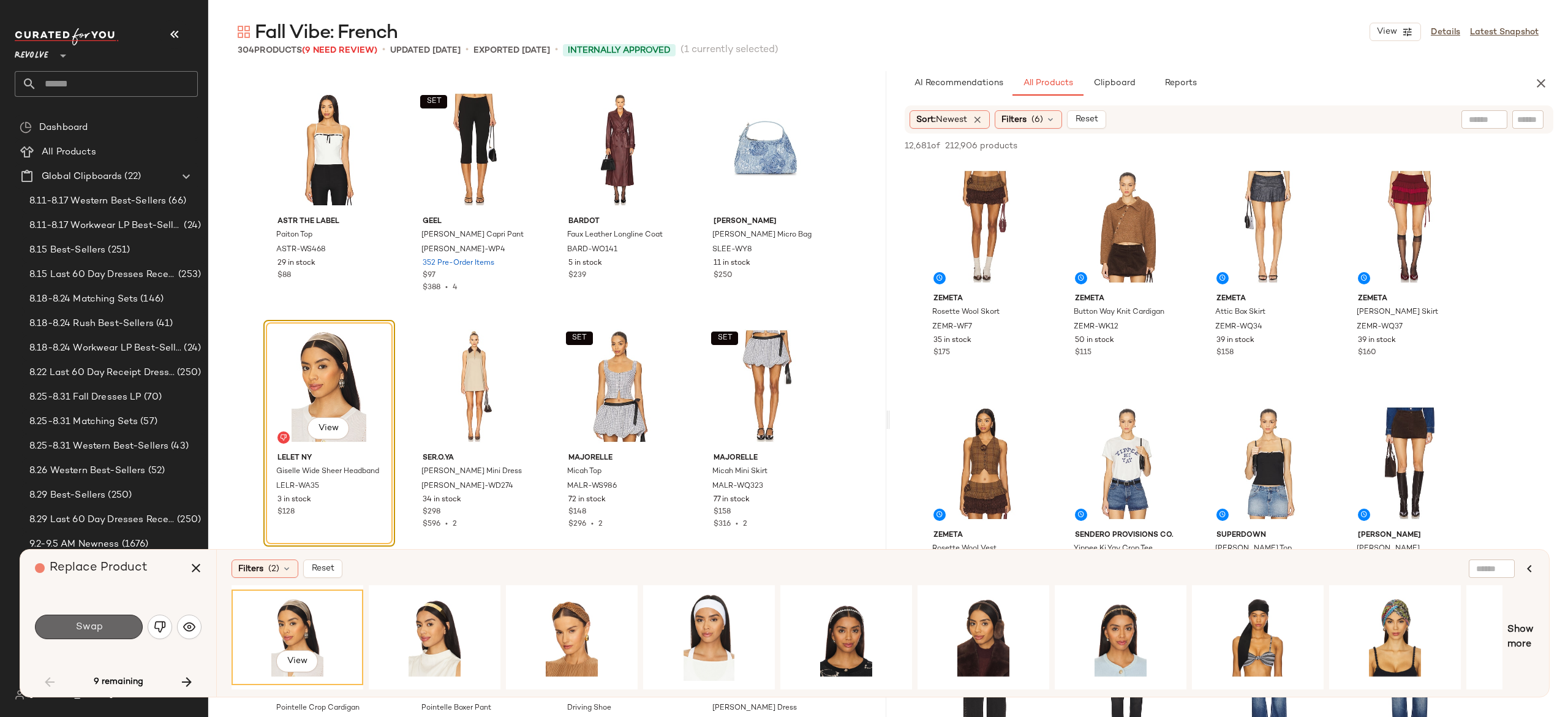
click at [126, 624] on button "Swap" at bounding box center [89, 626] width 108 height 25
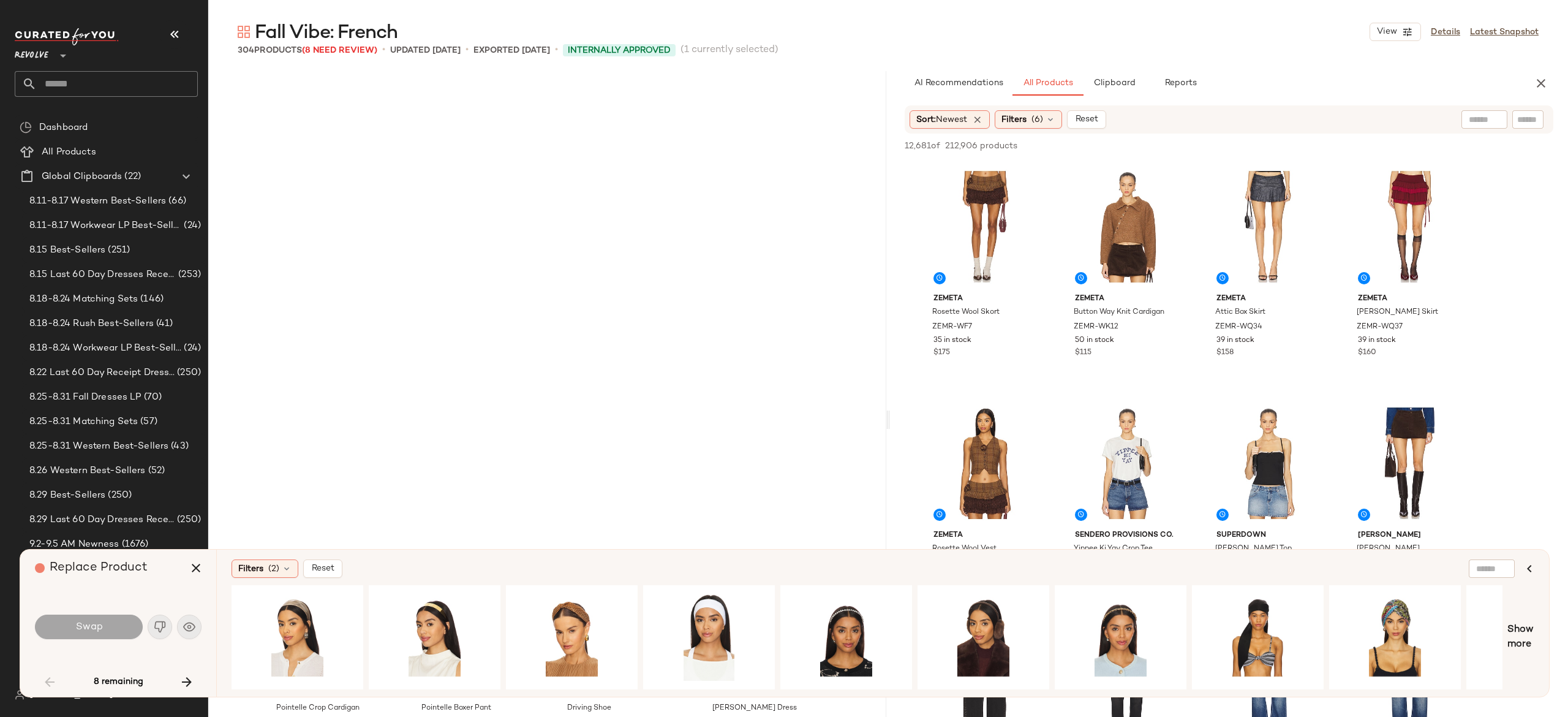
scroll to position [1892, 0]
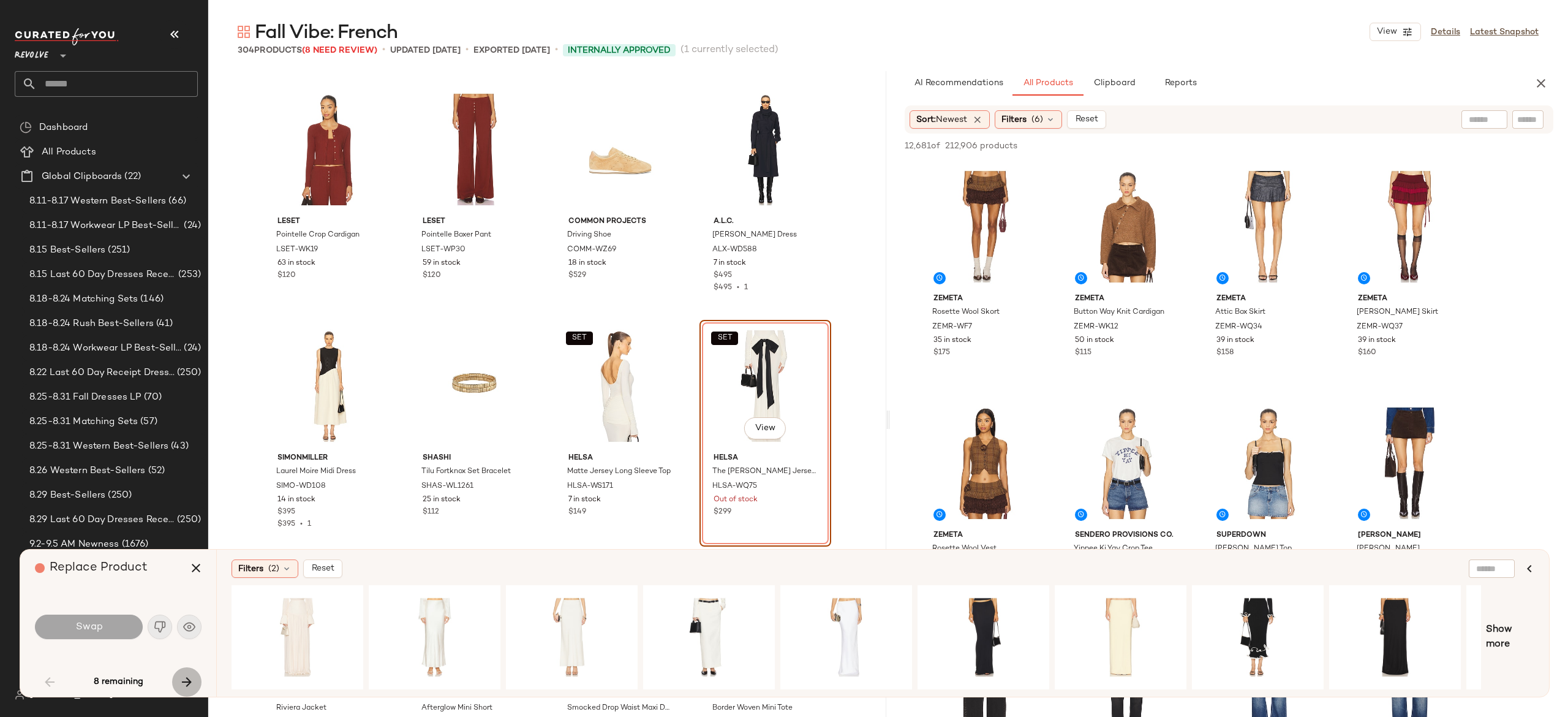
click at [190, 680] on icon "button" at bounding box center [186, 681] width 15 height 15
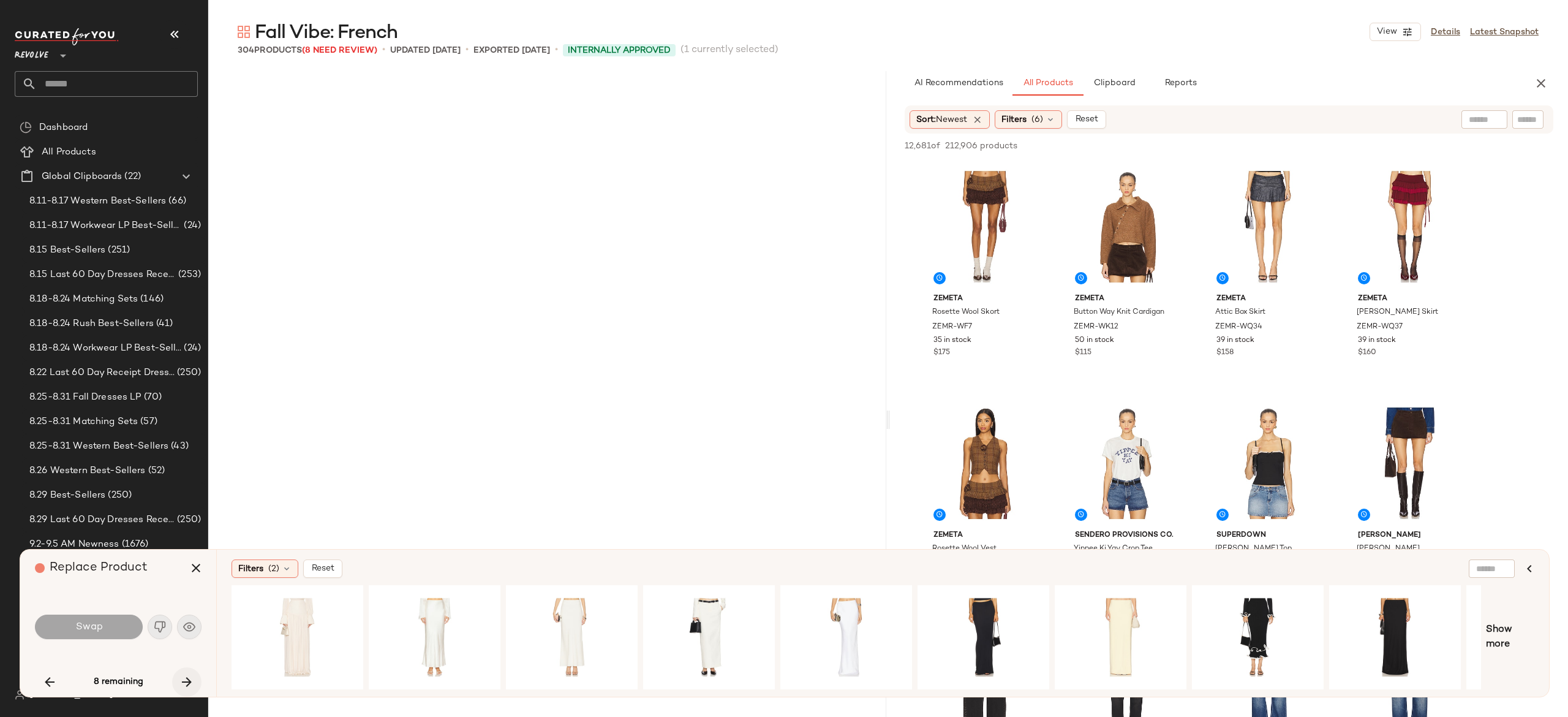
scroll to position [3784, 0]
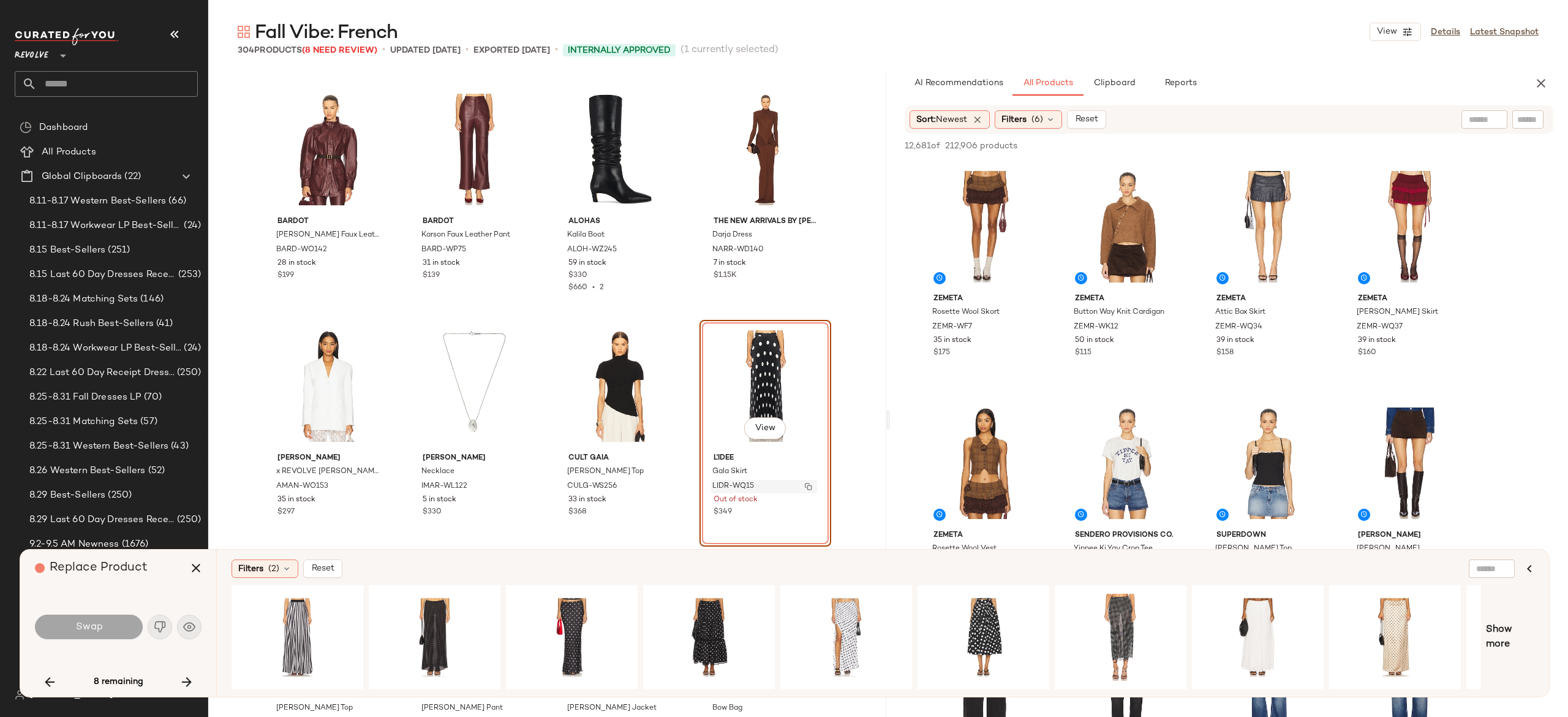
click at [805, 484] on img "button" at bounding box center [808, 486] width 8 height 8
click at [189, 678] on icon "button" at bounding box center [186, 681] width 15 height 15
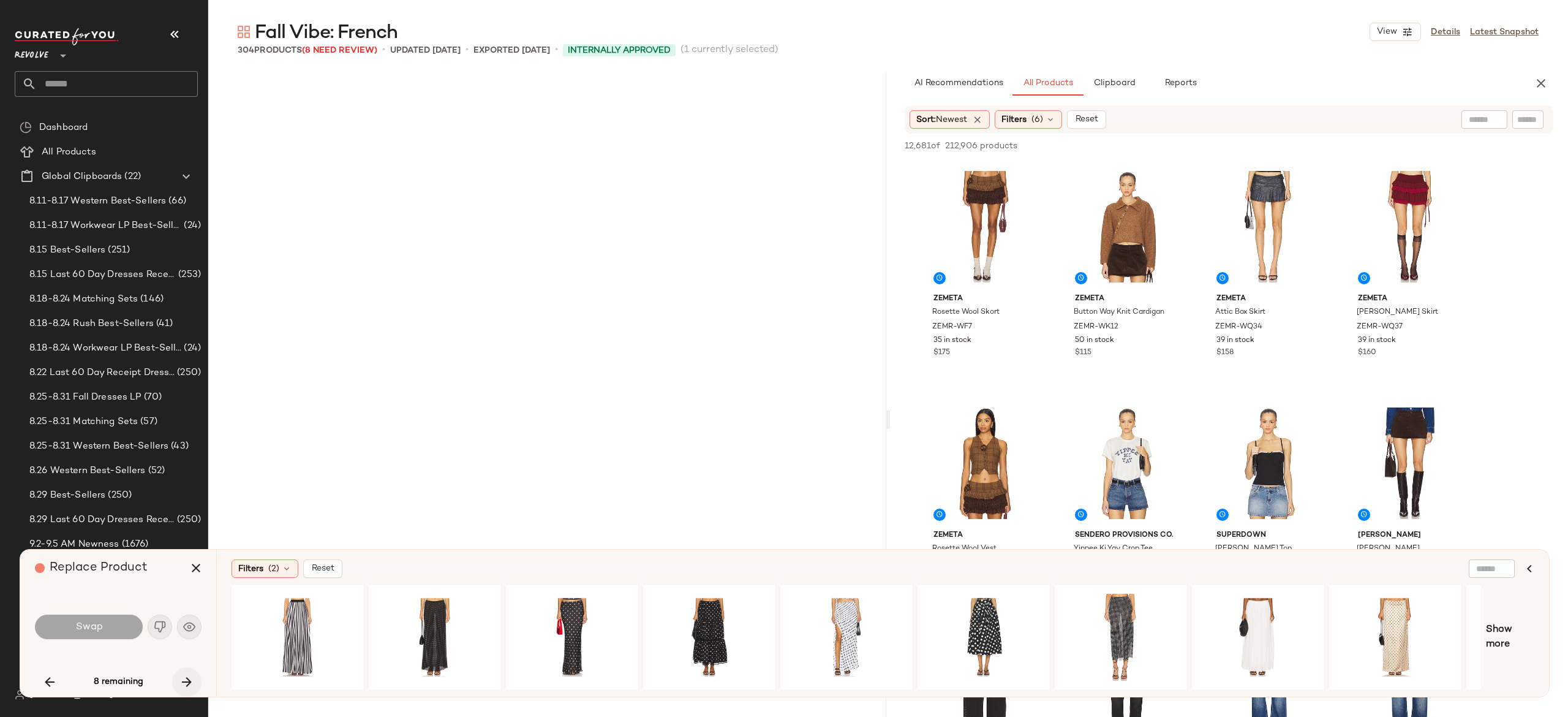
scroll to position [4493, 0]
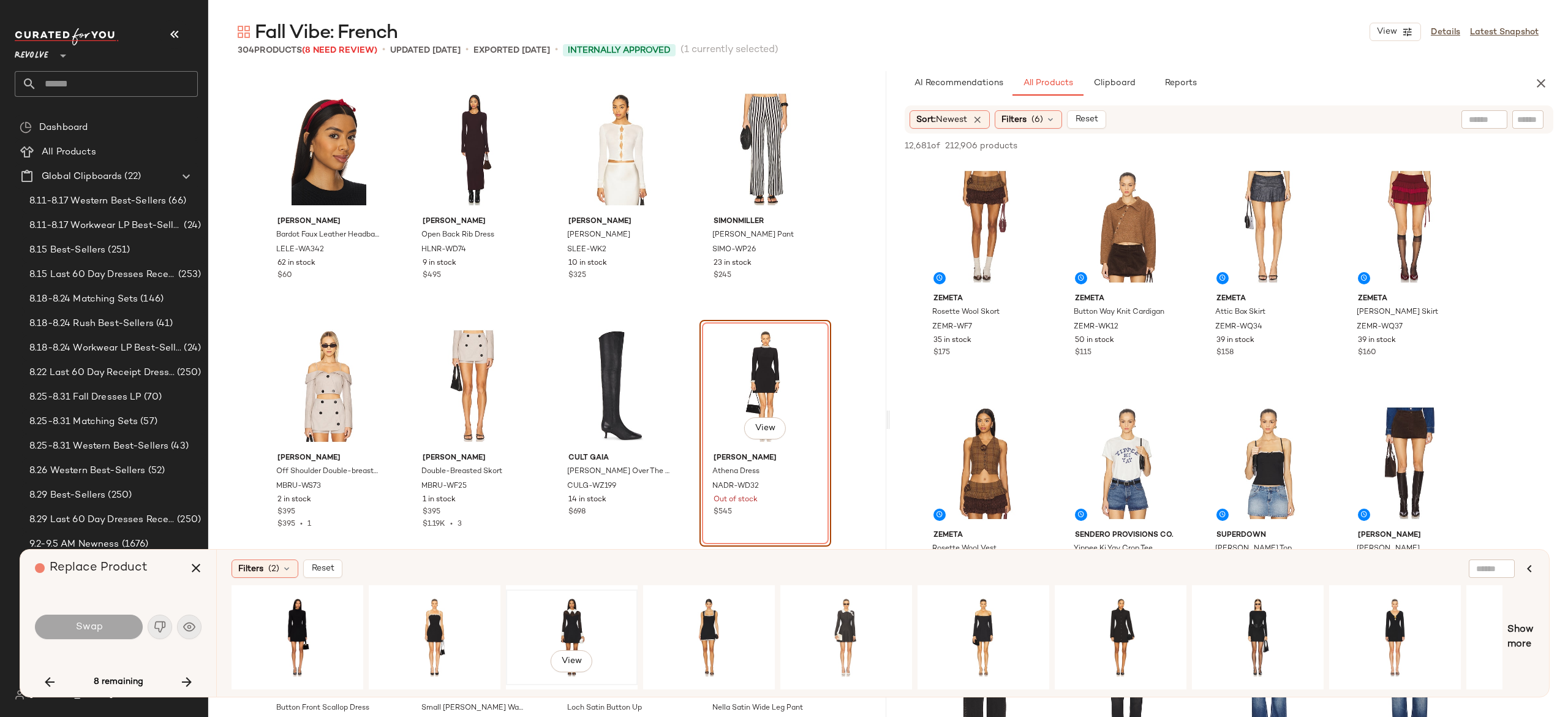
click at [576, 612] on div "View" at bounding box center [571, 637] width 123 height 87
click at [849, 605] on div "View" at bounding box center [846, 637] width 123 height 87
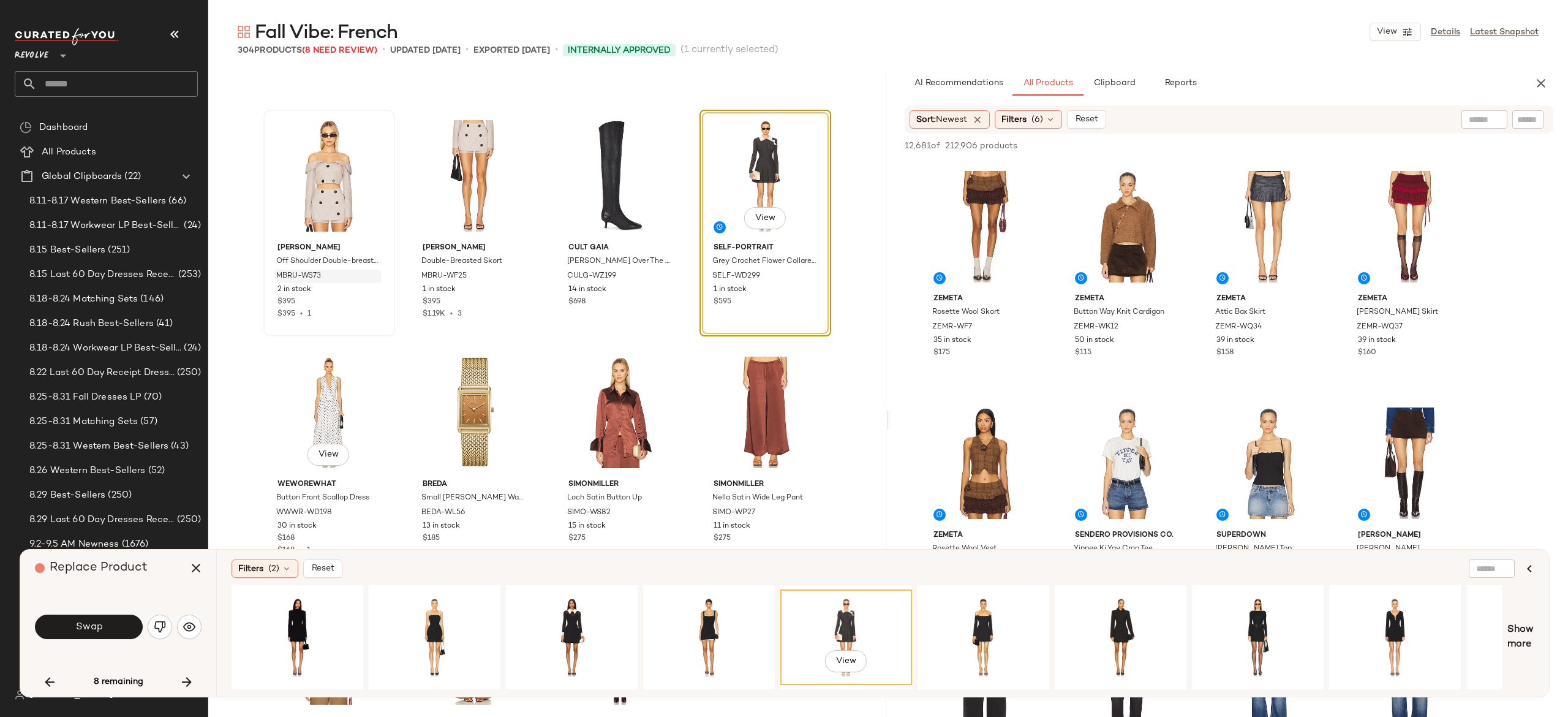
scroll to position [4715, 0]
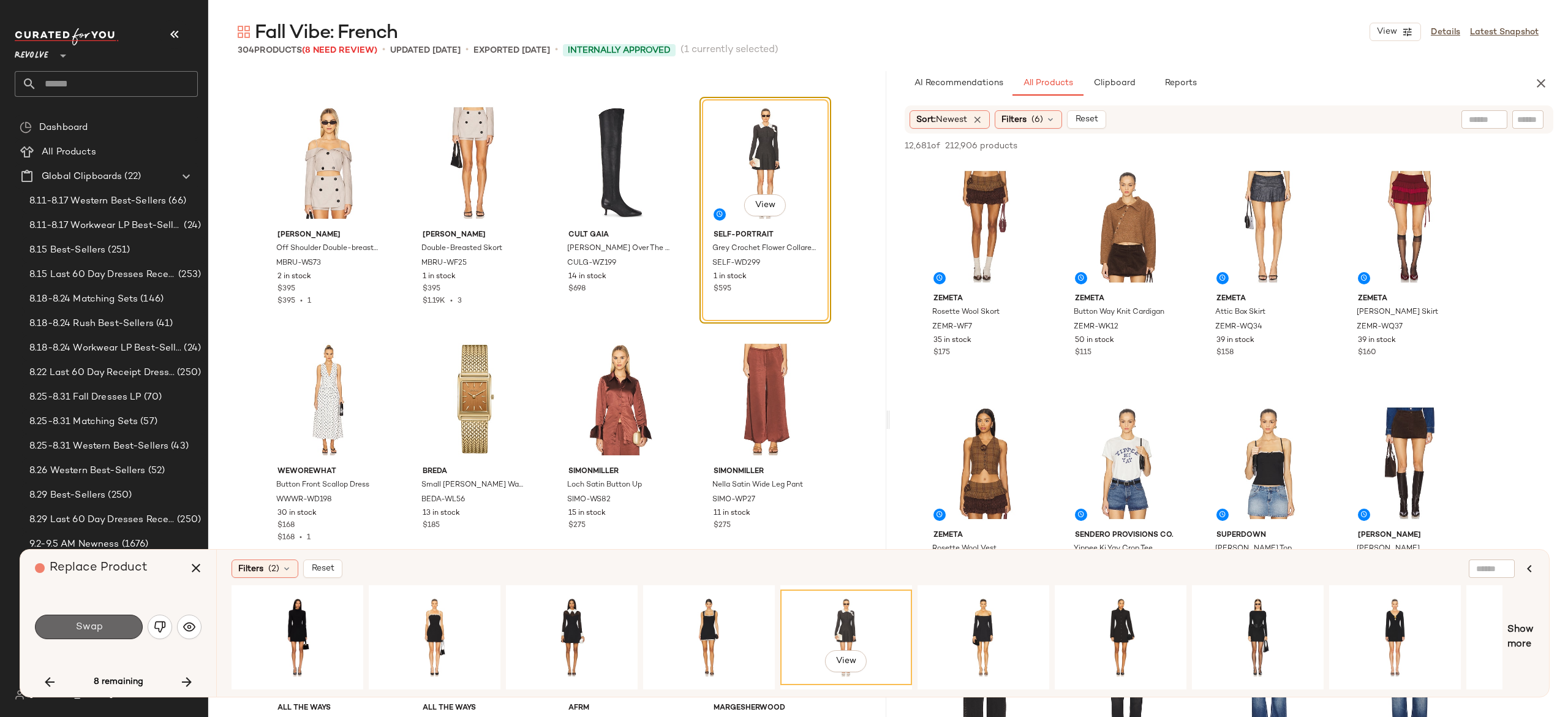
click at [111, 627] on button "Swap" at bounding box center [89, 626] width 108 height 25
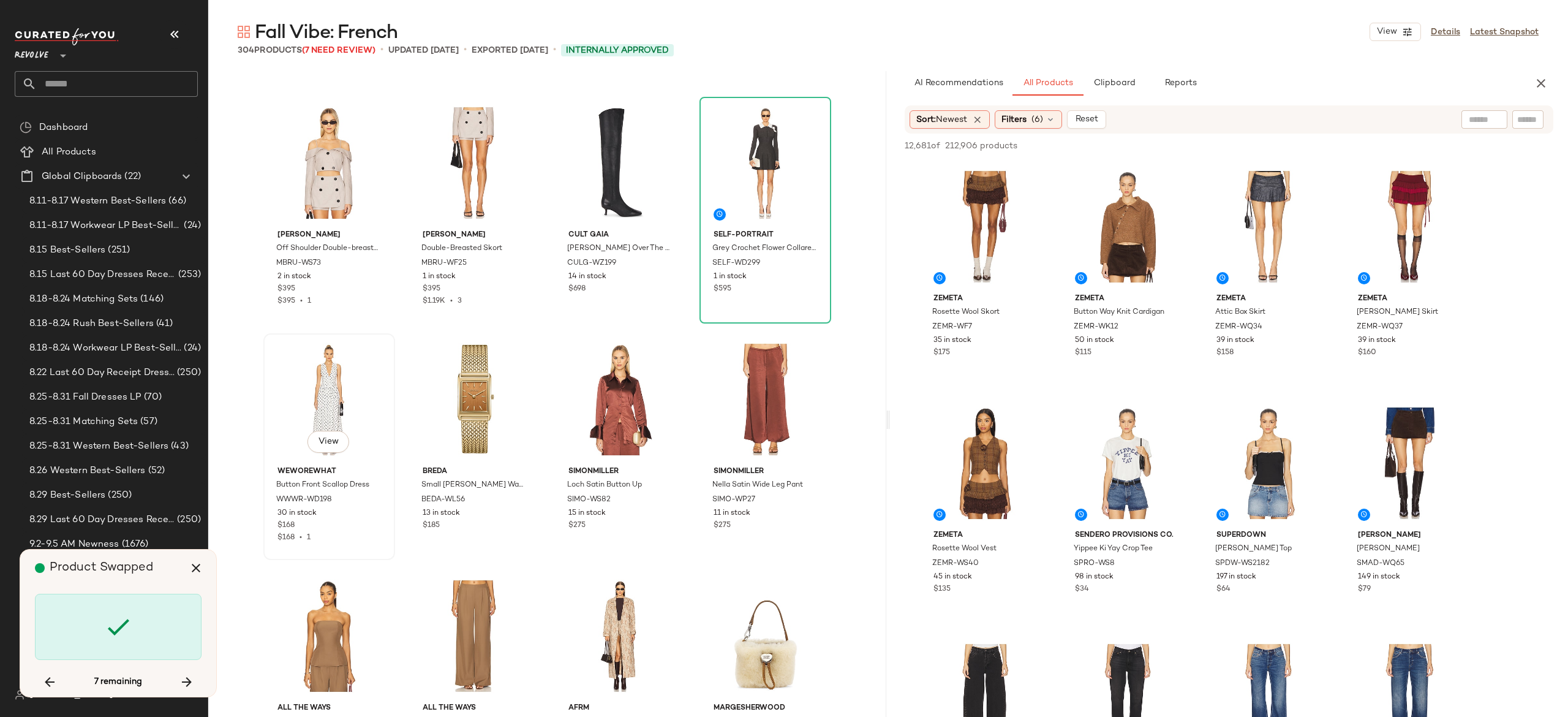
scroll to position [7094, 0]
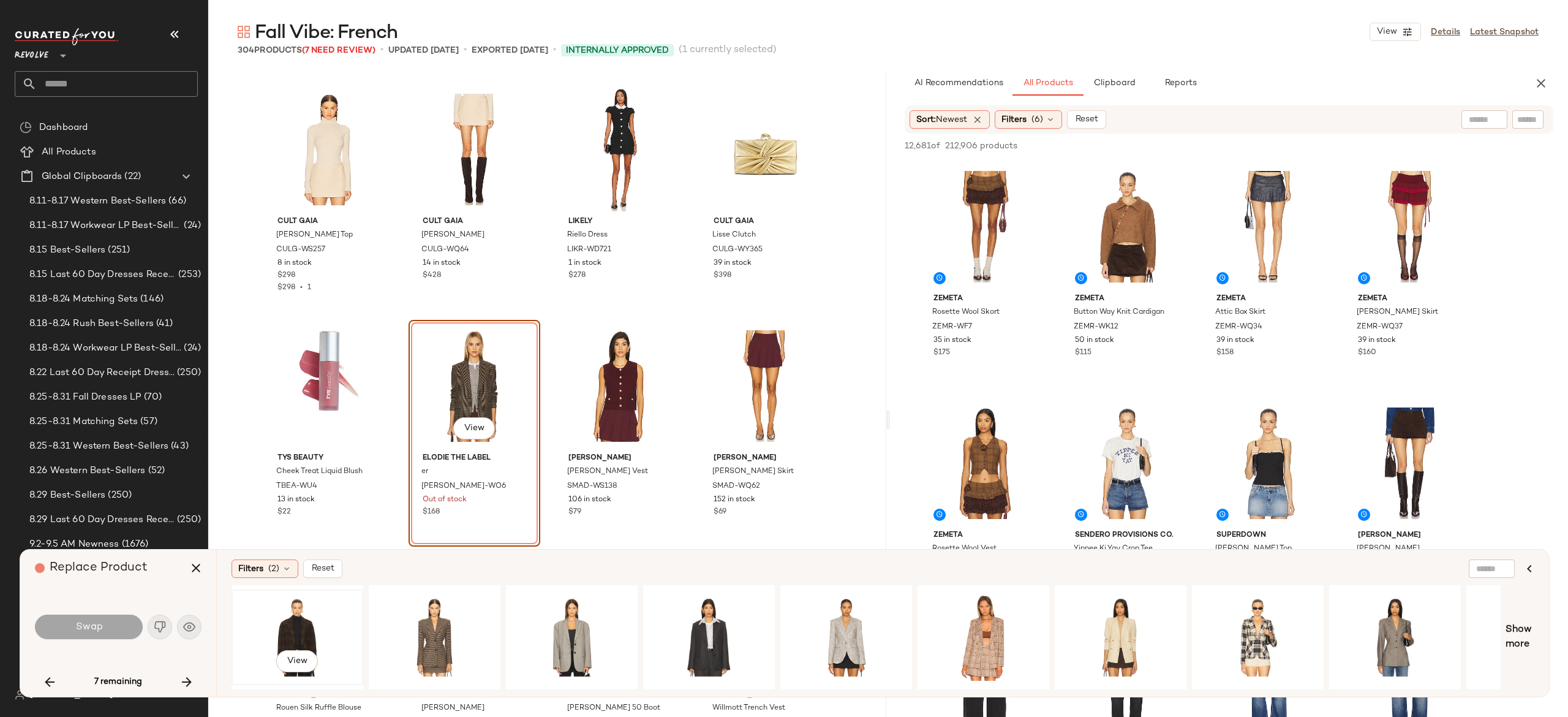
click at [303, 622] on div "View" at bounding box center [298, 637] width 123 height 87
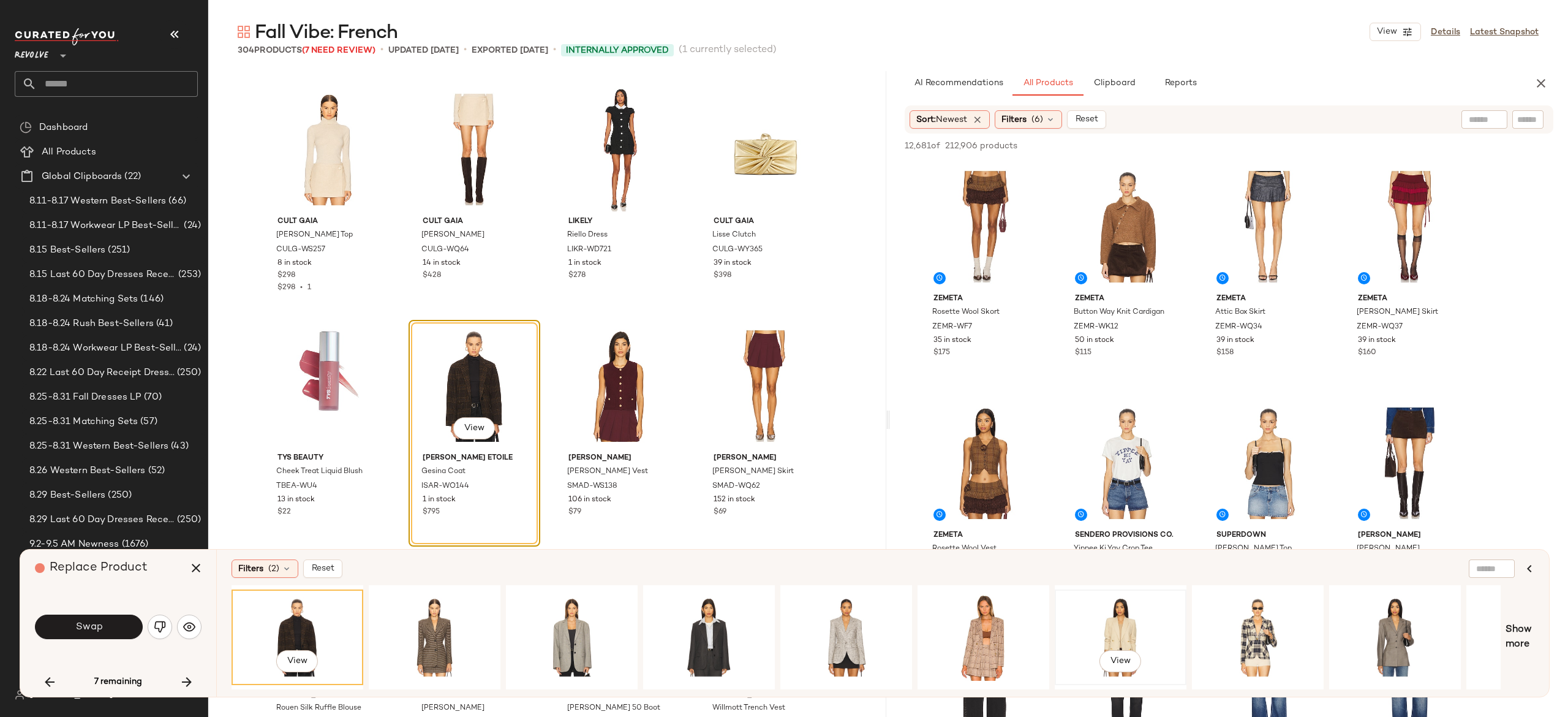
click at [1115, 619] on div "View" at bounding box center [1121, 637] width 123 height 87
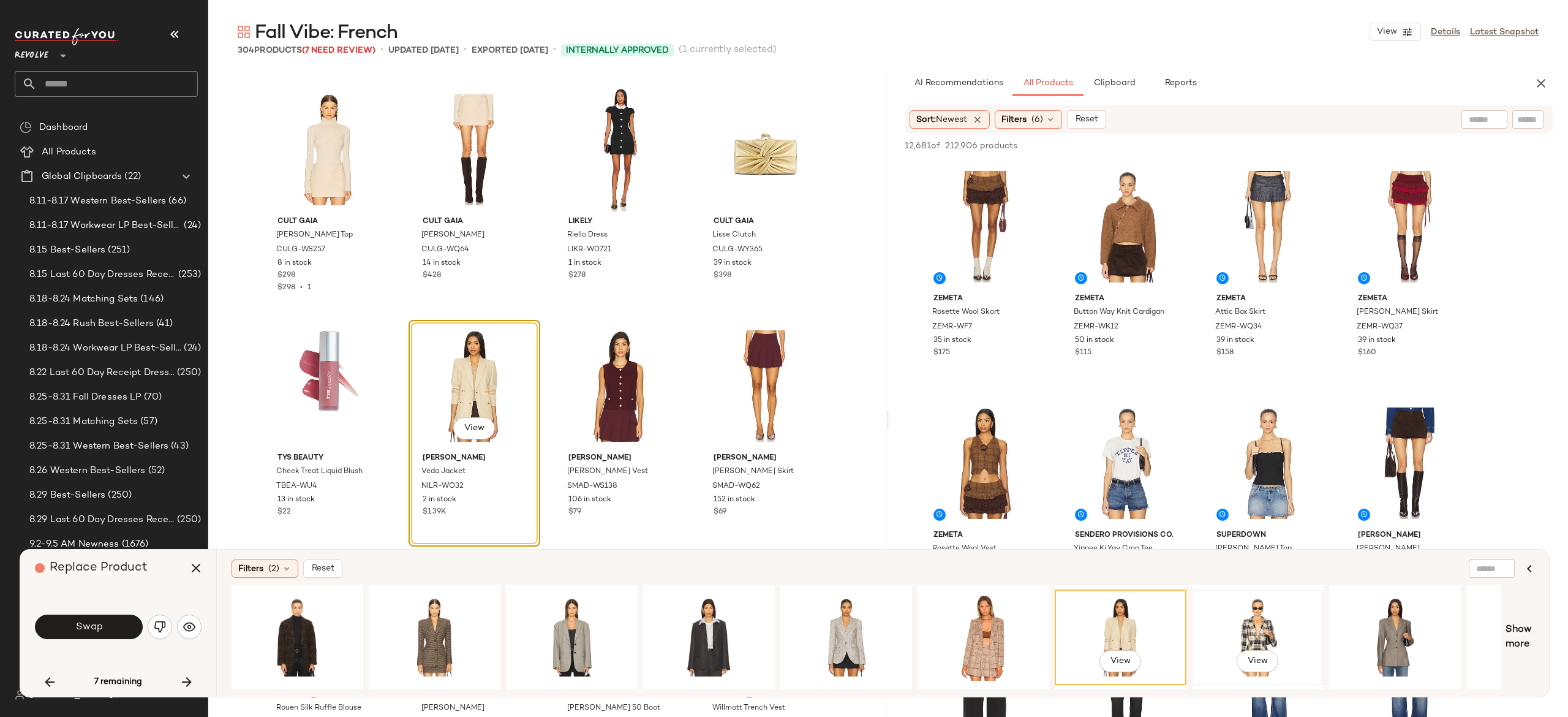
click at [1277, 613] on div "View" at bounding box center [1257, 637] width 123 height 87
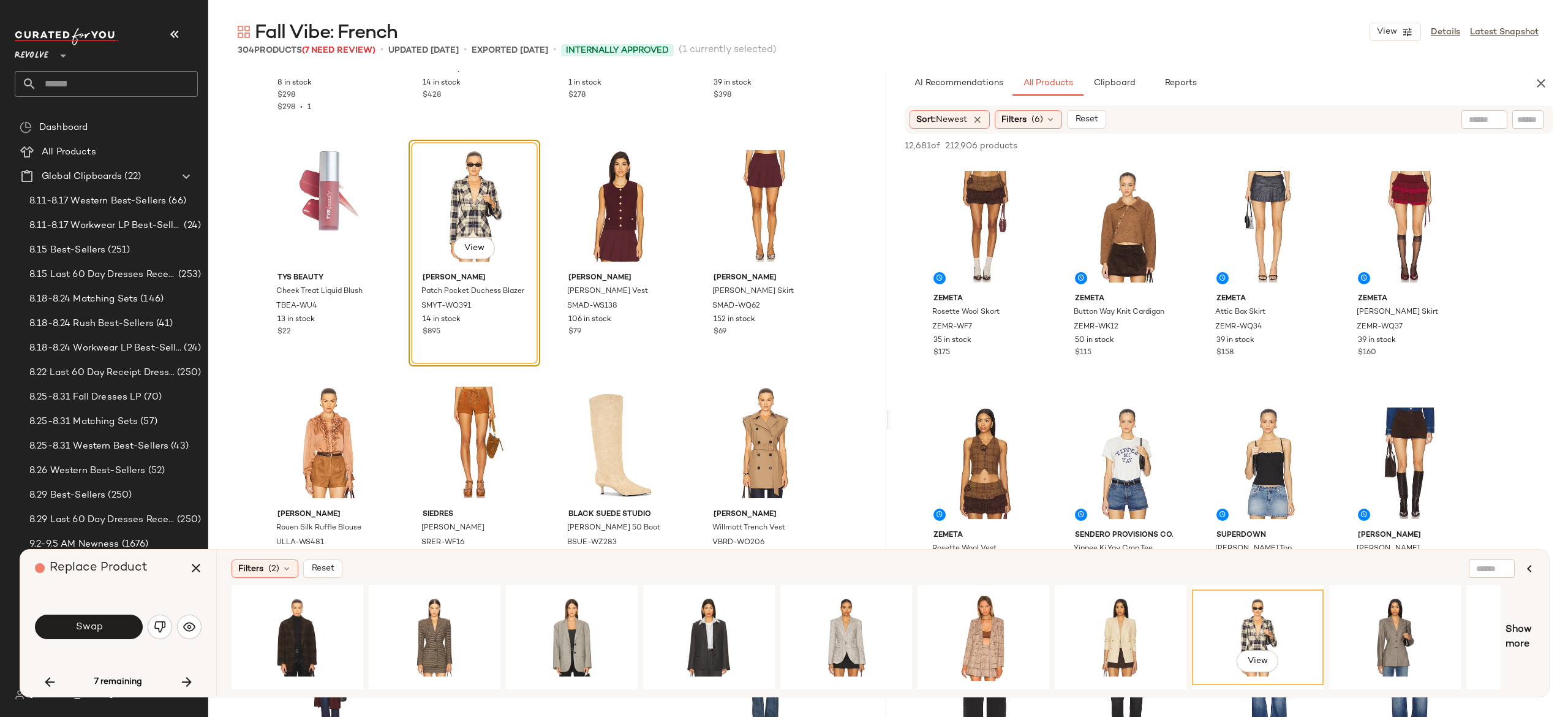
scroll to position [7276, 0]
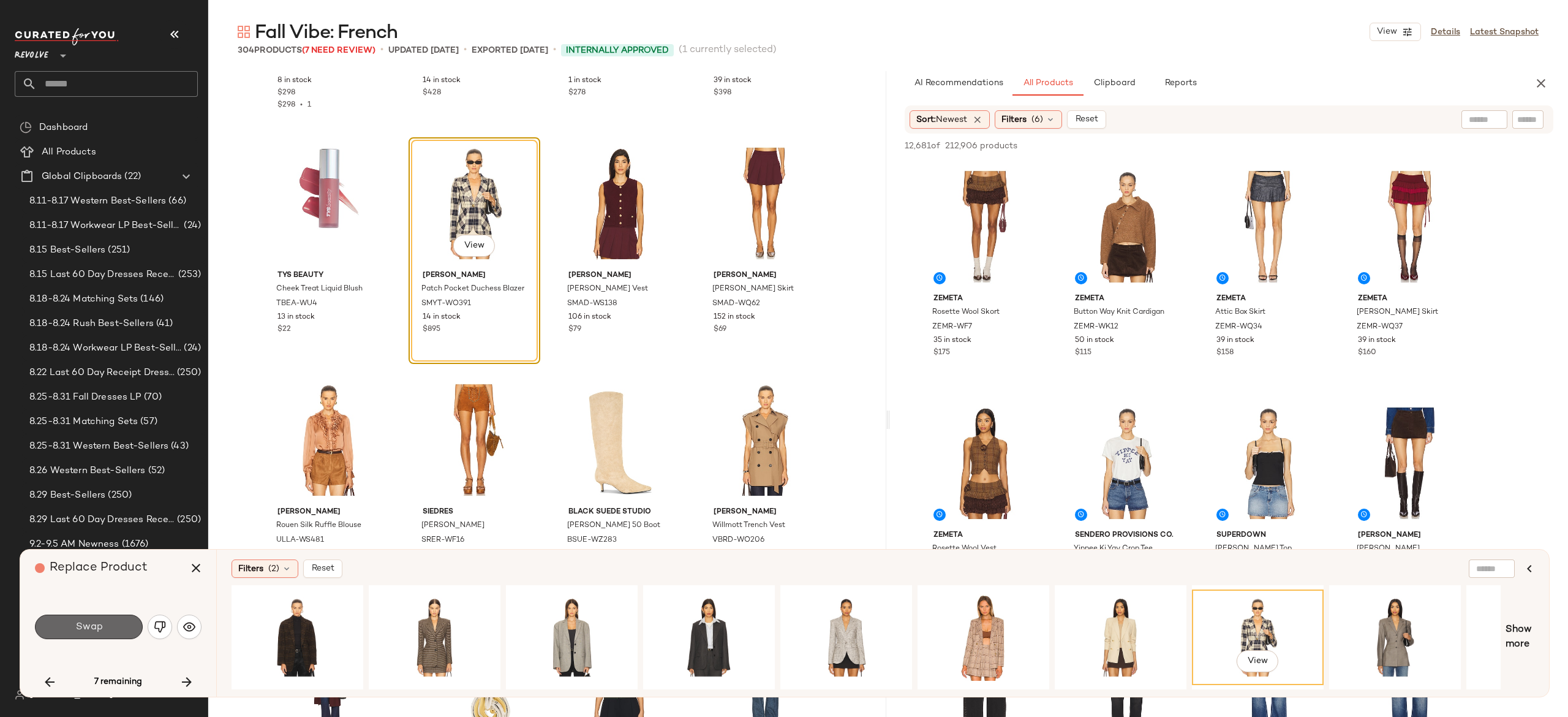
click at [125, 618] on button "Swap" at bounding box center [89, 626] width 108 height 25
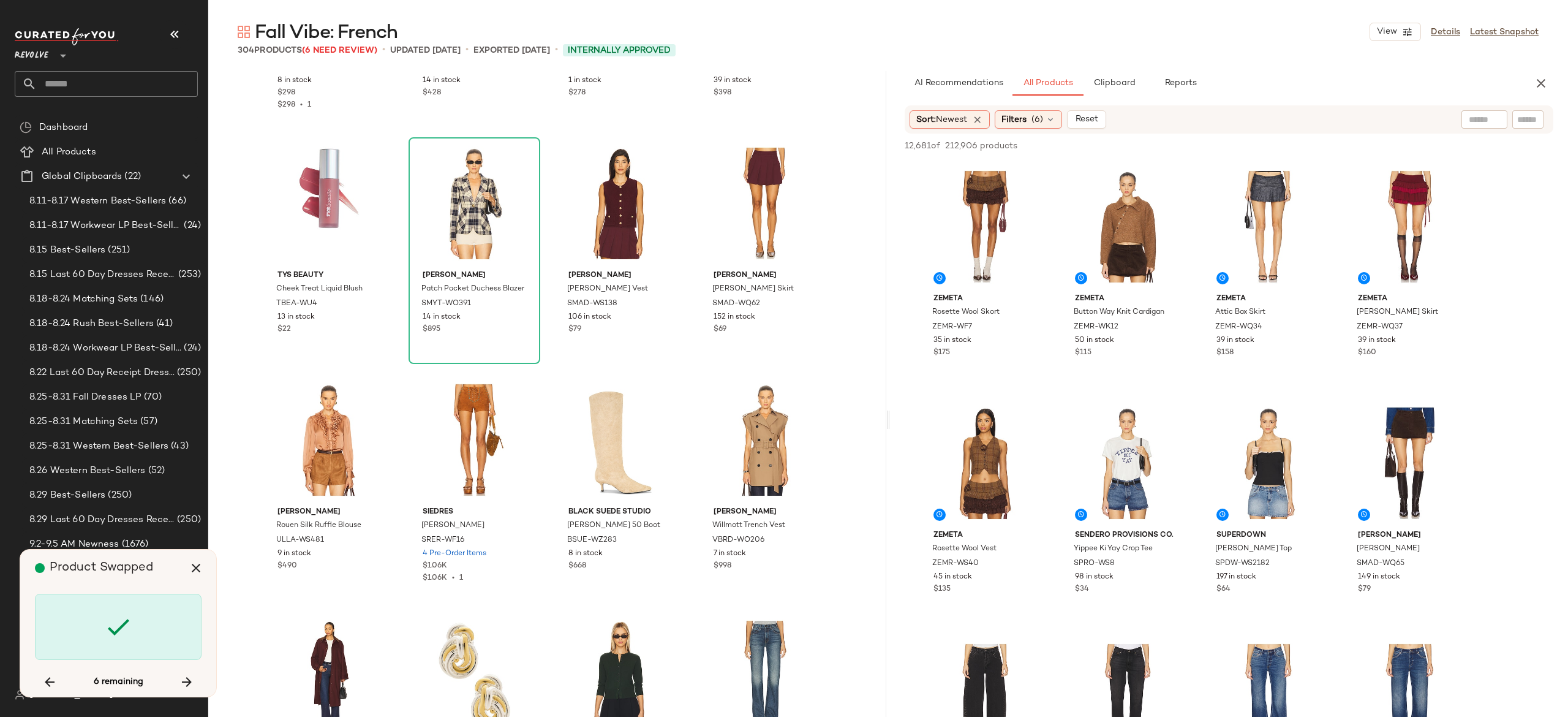
scroll to position [13715, 0]
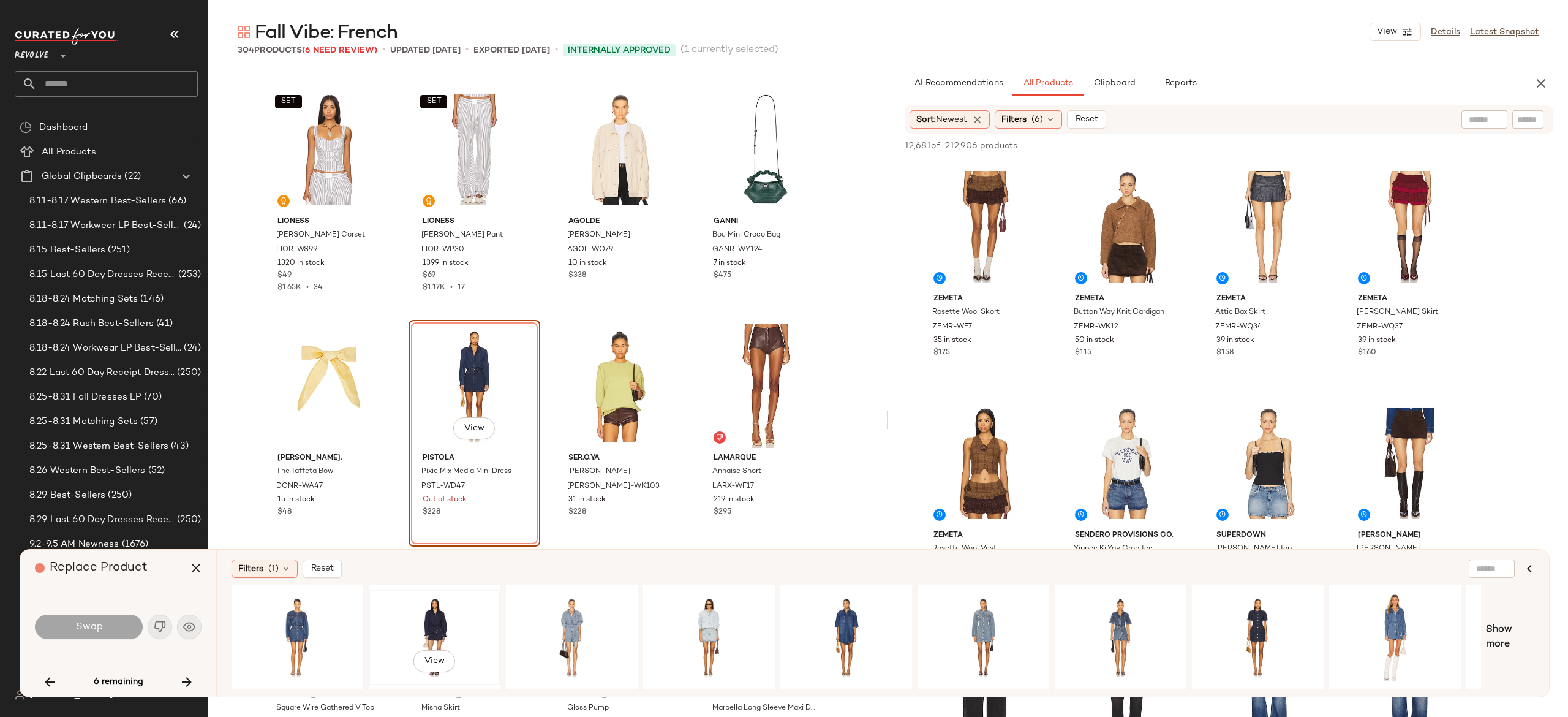
click at [428, 618] on div "View" at bounding box center [435, 637] width 123 height 87
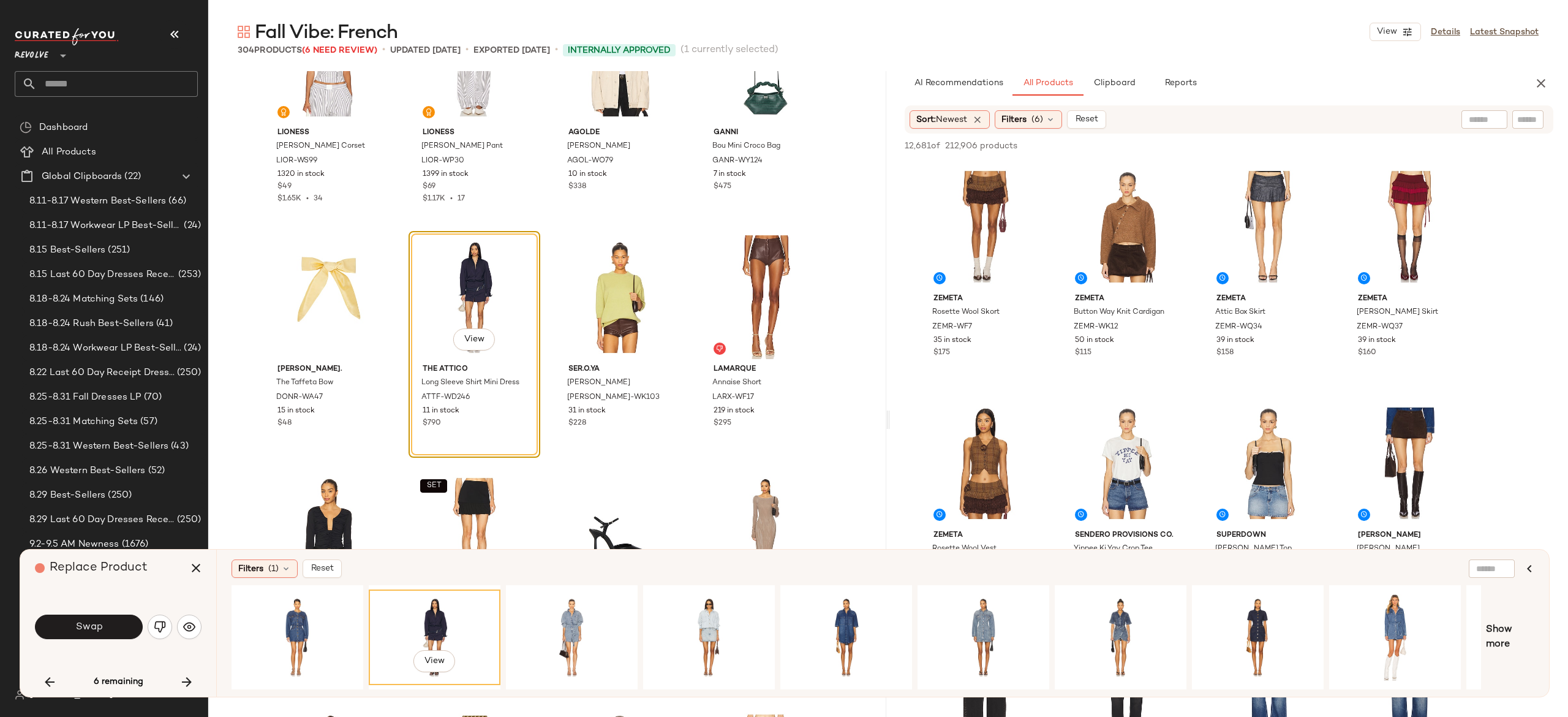
scroll to position [13803, 0]
click at [127, 619] on button "Swap" at bounding box center [89, 626] width 108 height 25
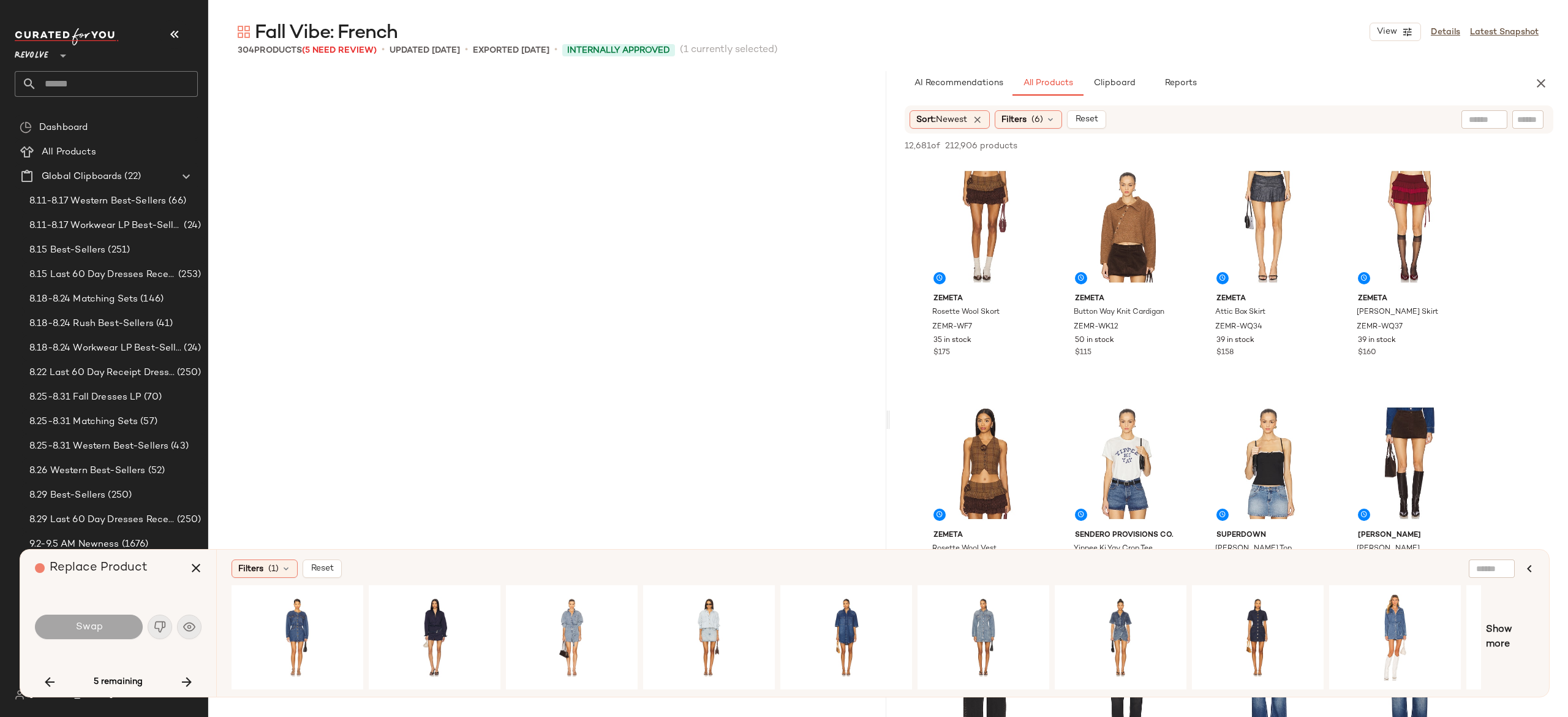
scroll to position [15369, 0]
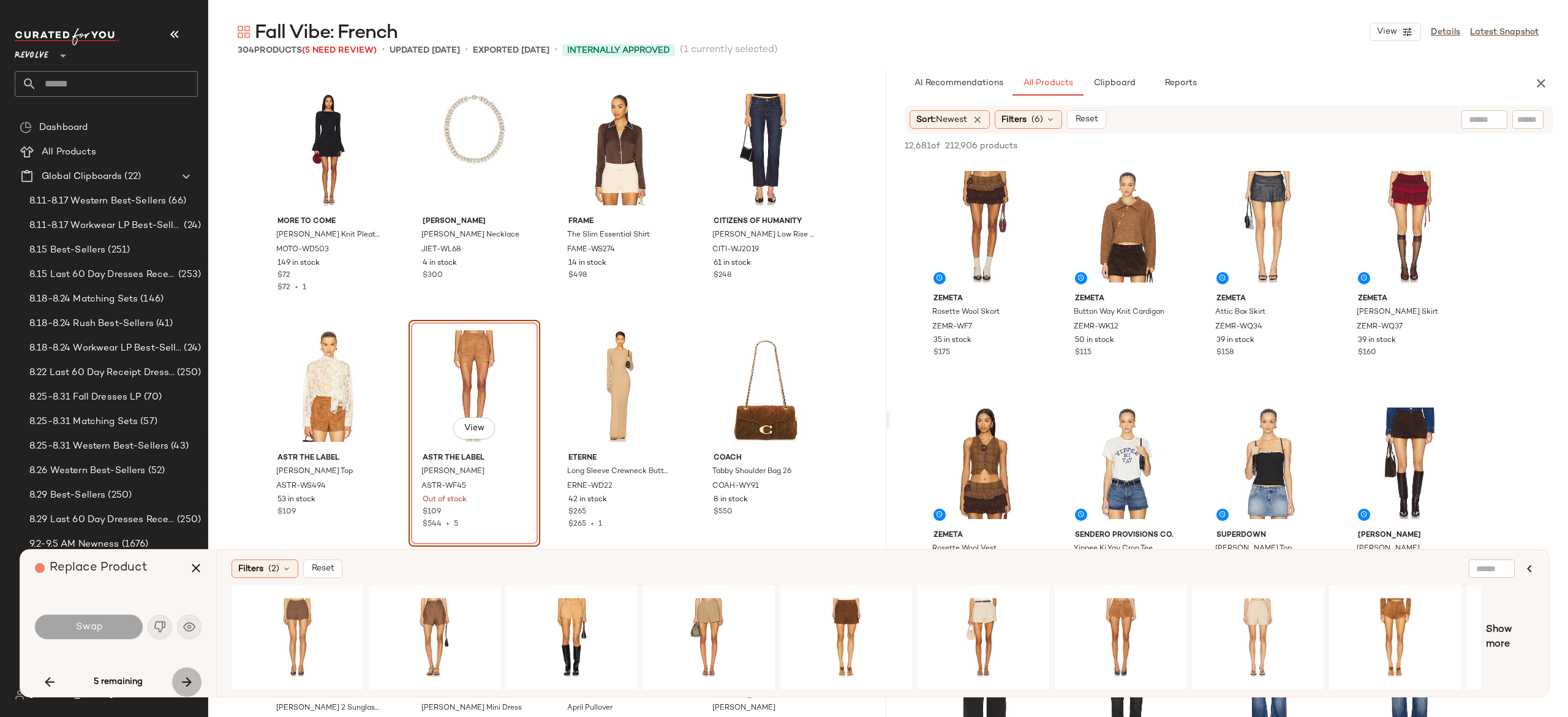
click at [185, 681] on icon "button" at bounding box center [186, 681] width 15 height 15
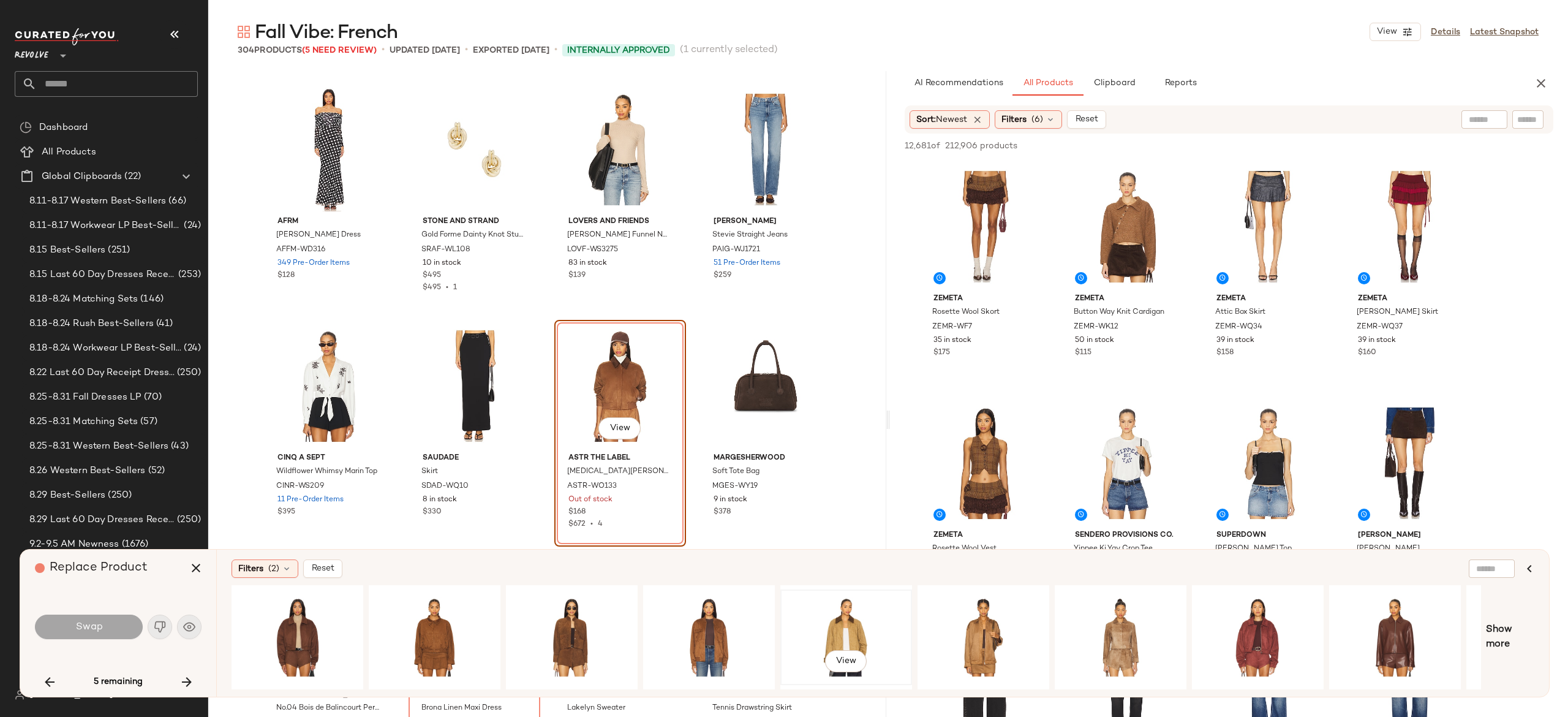
scroll to position [0, 115]
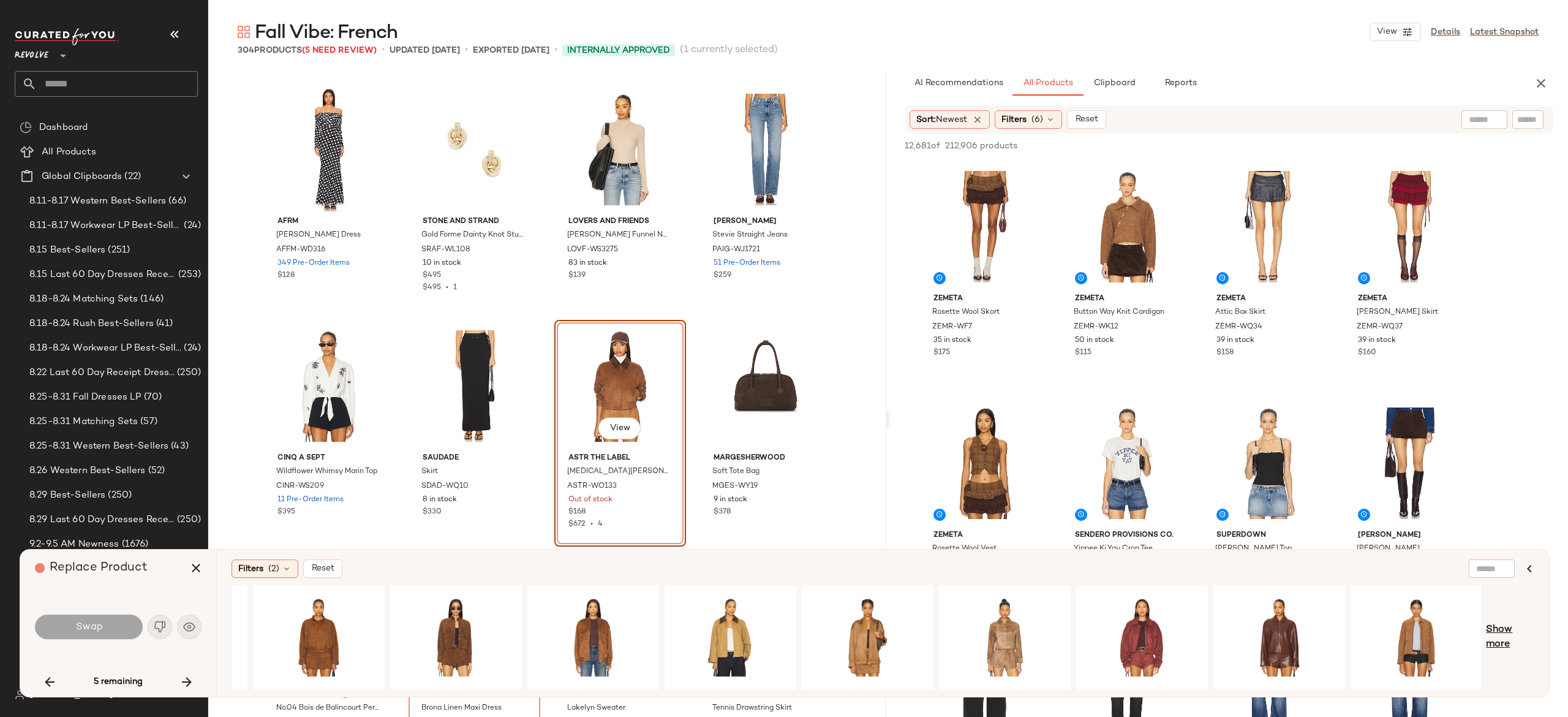
click at [1508, 631] on span "Show more" at bounding box center [1510, 637] width 49 height 29
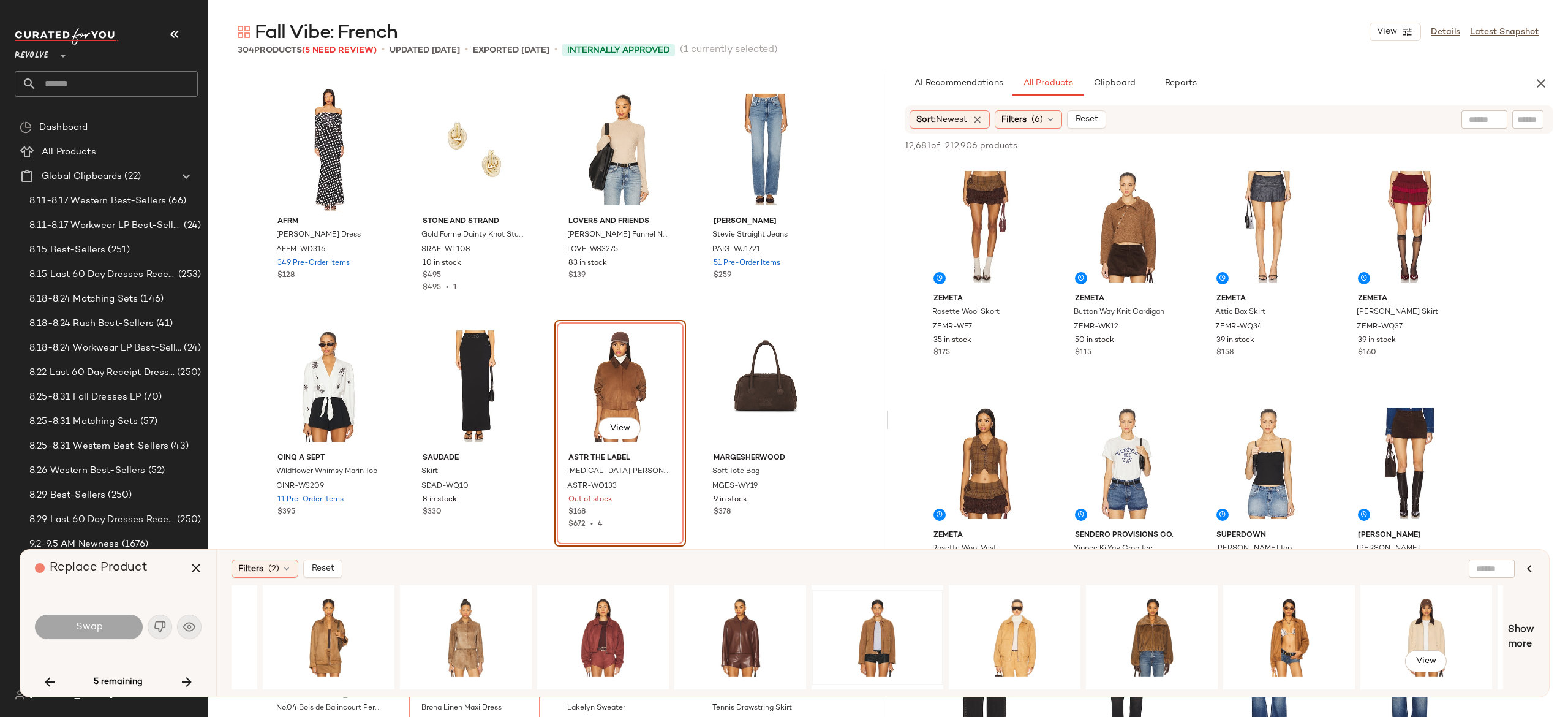
scroll to position [0, 782]
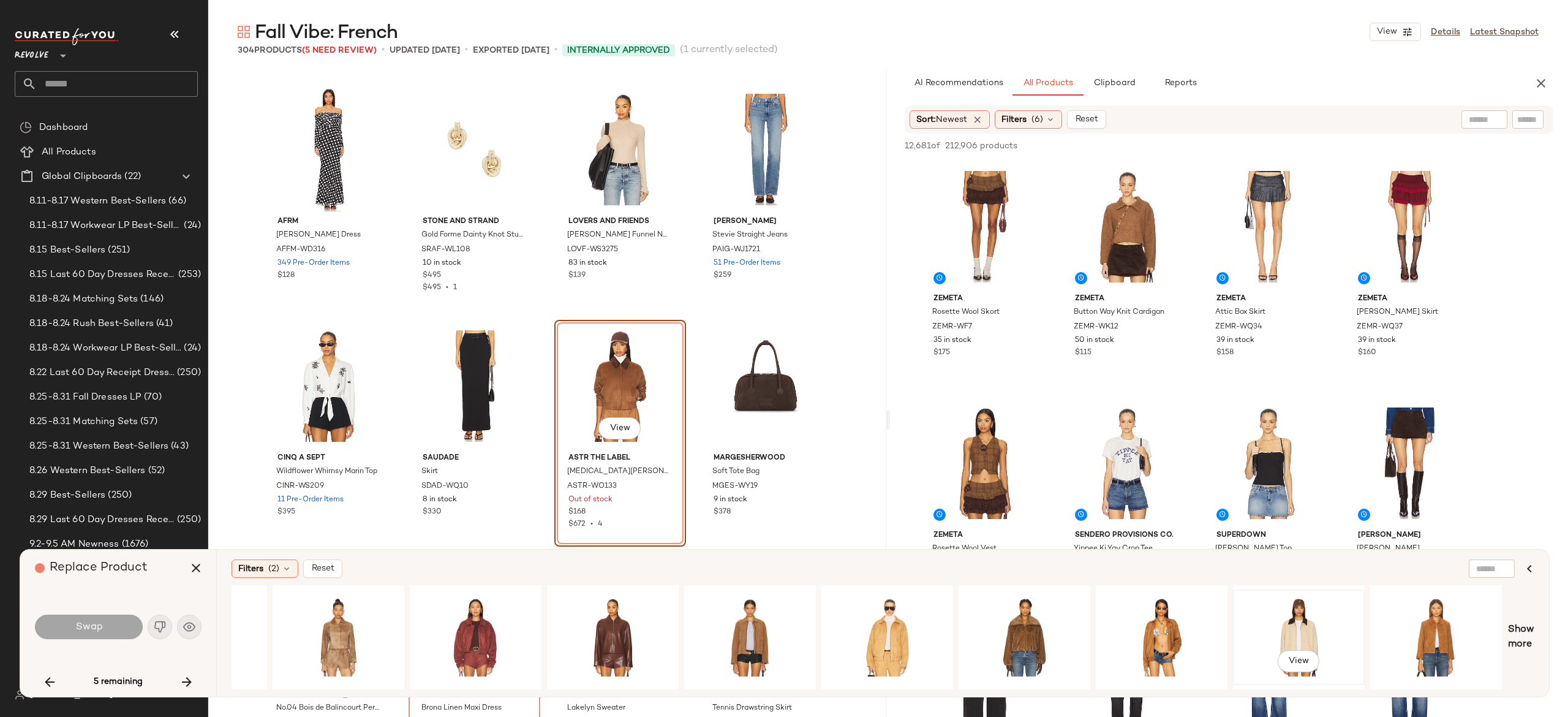
click at [1299, 646] on div "View" at bounding box center [1299, 637] width 123 height 87
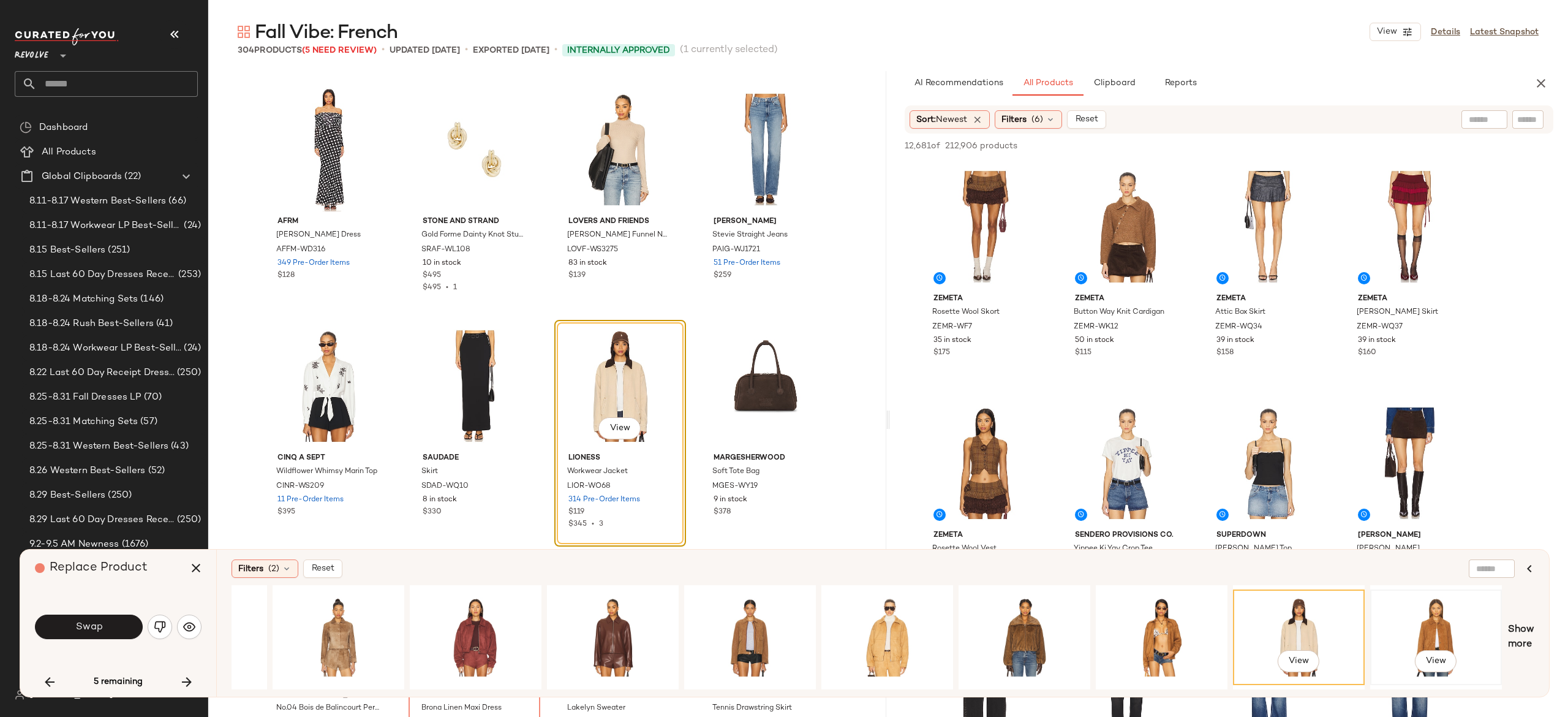
click at [1424, 629] on div "View" at bounding box center [1436, 637] width 123 height 87
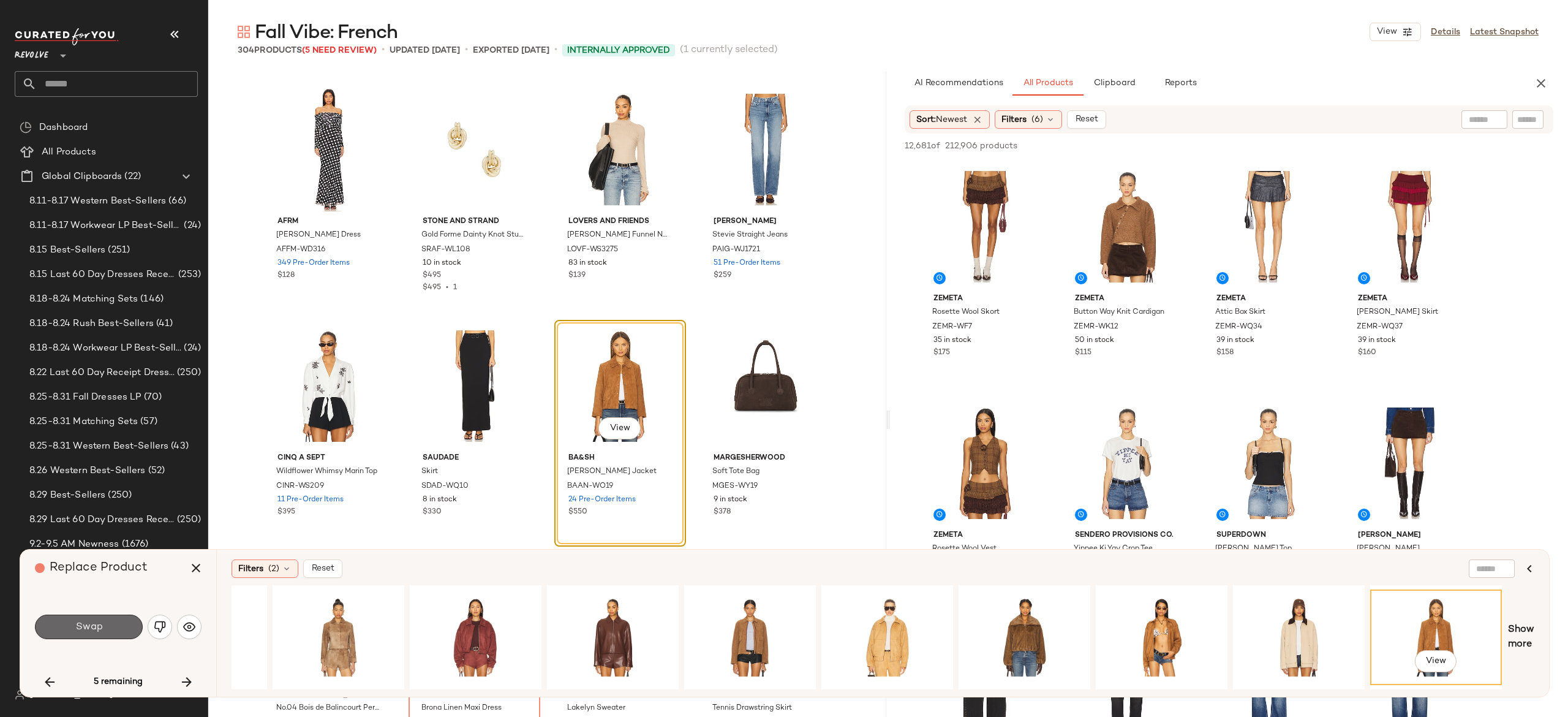
click at [128, 625] on button "Swap" at bounding box center [89, 626] width 108 height 25
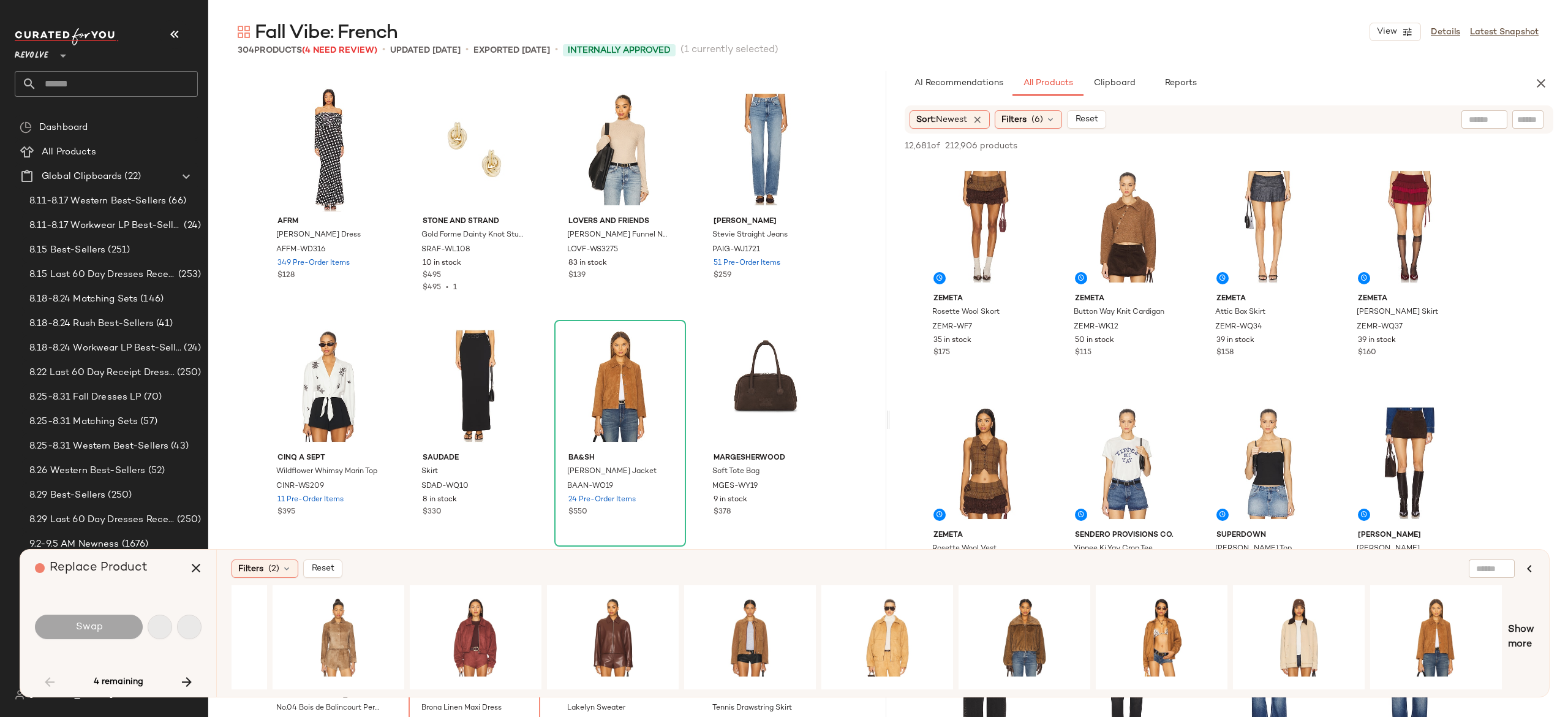
scroll to position [1892, 0]
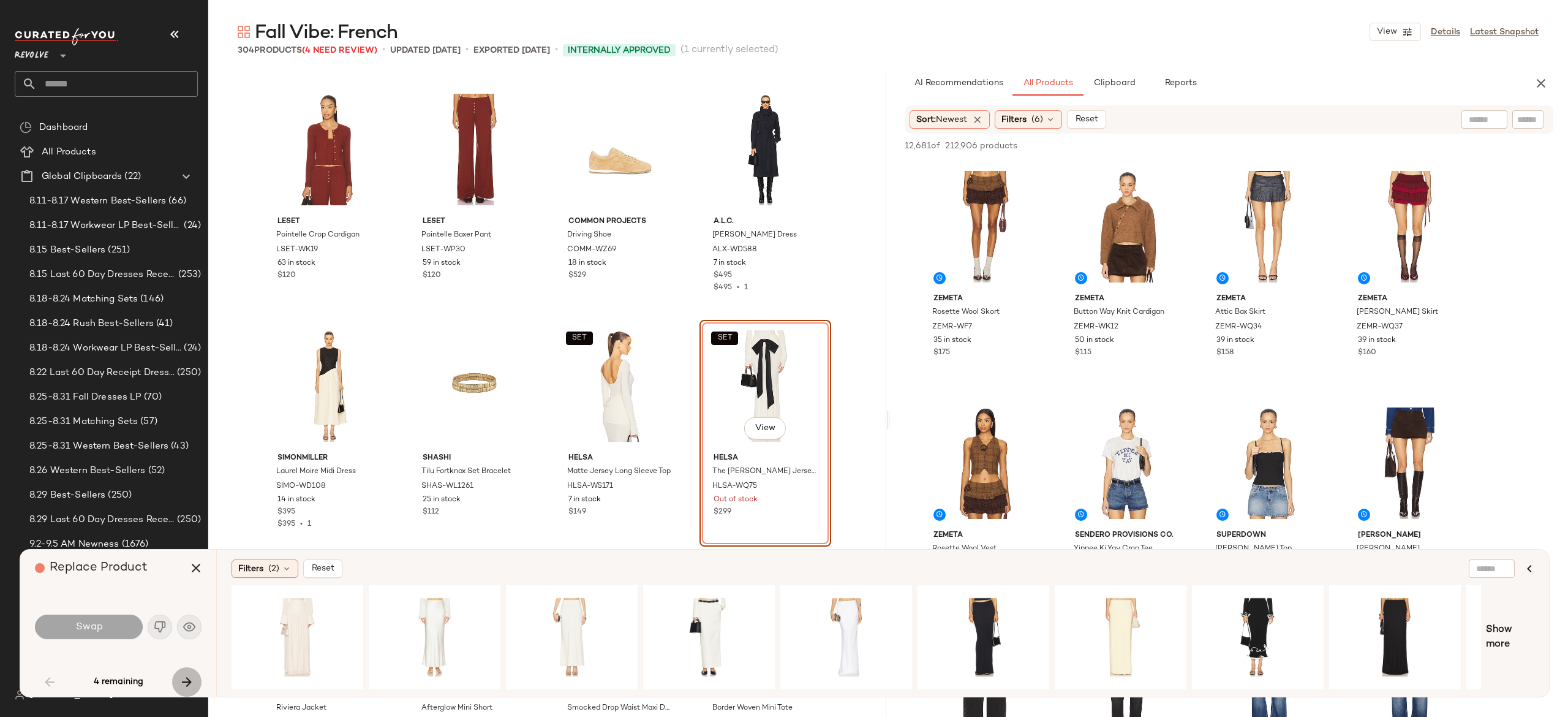
click at [186, 676] on icon "button" at bounding box center [186, 681] width 15 height 15
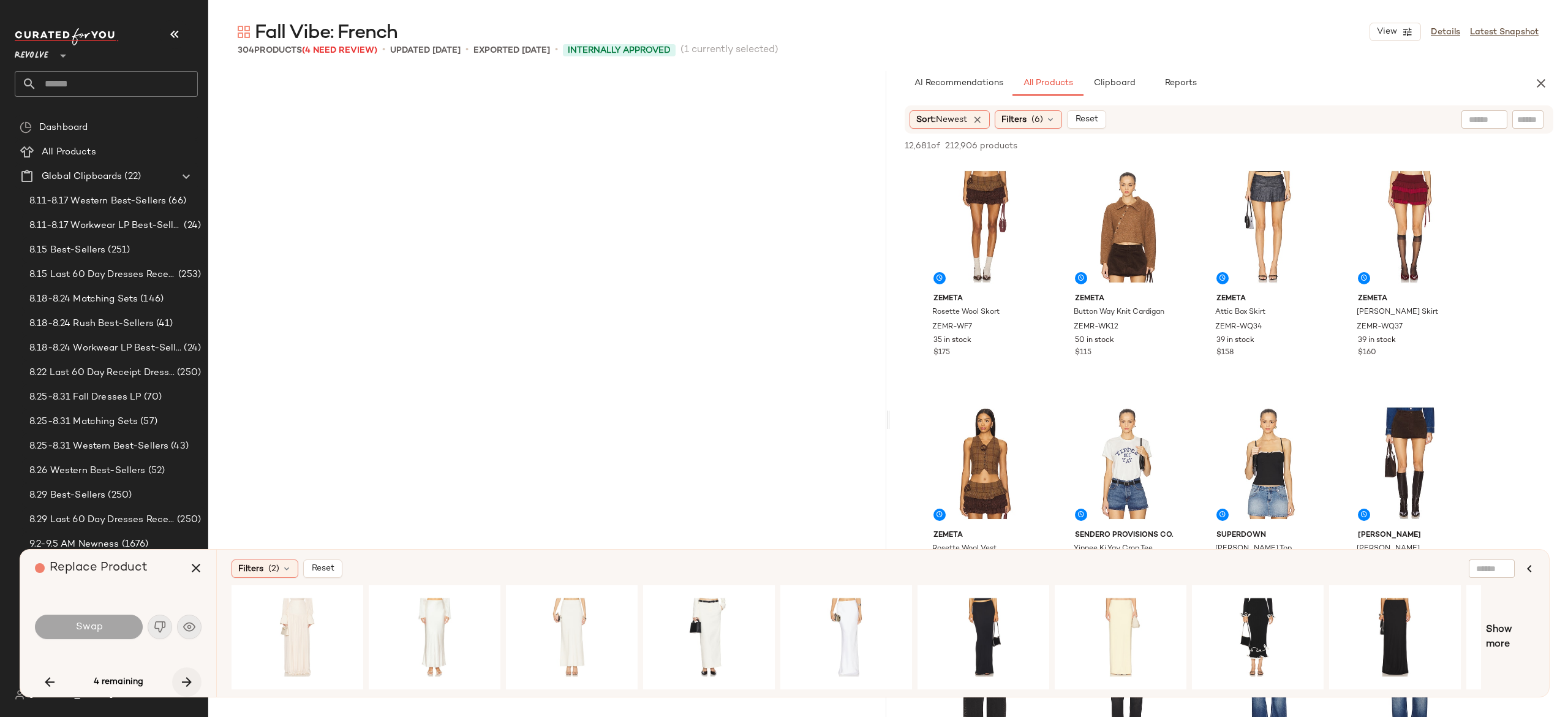
scroll to position [3784, 0]
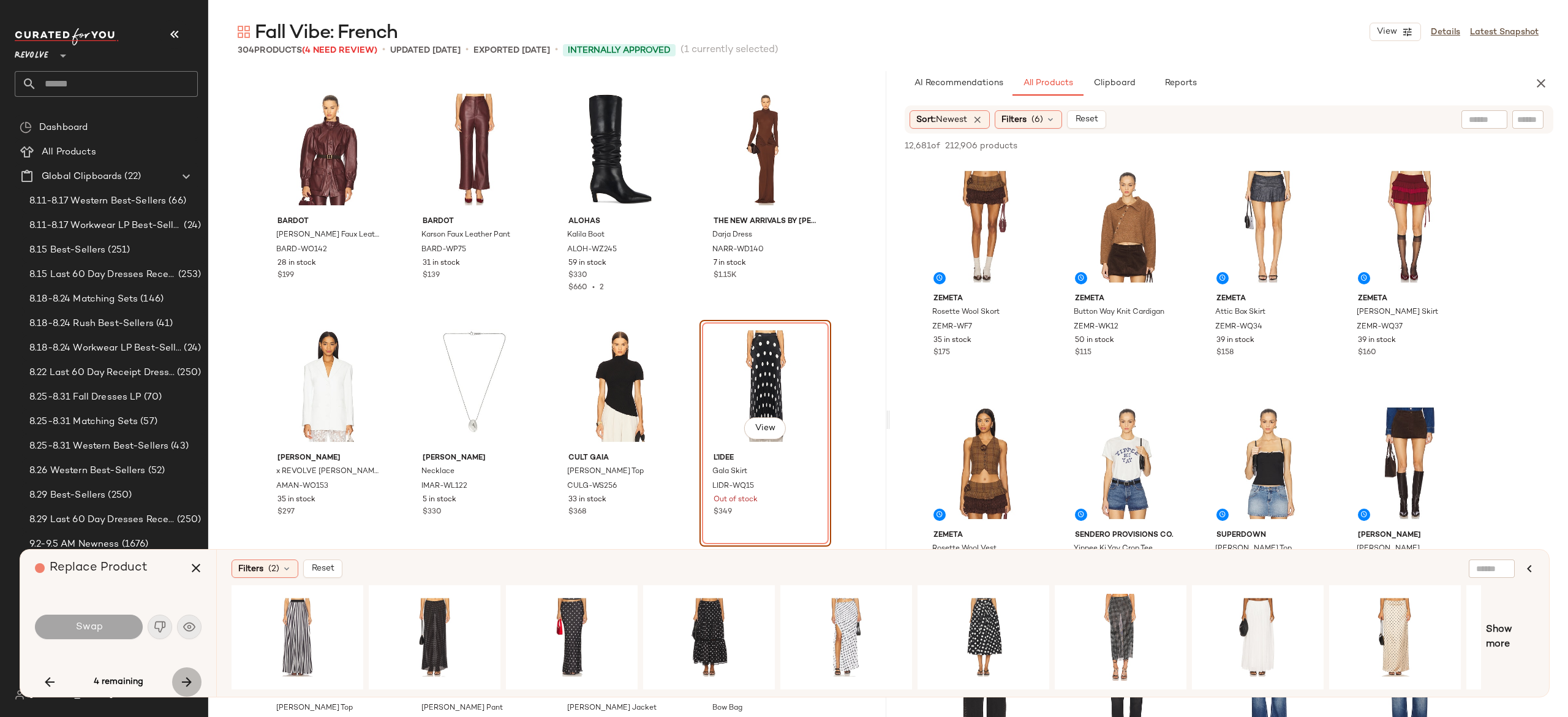
click at [186, 676] on icon "button" at bounding box center [186, 681] width 15 height 15
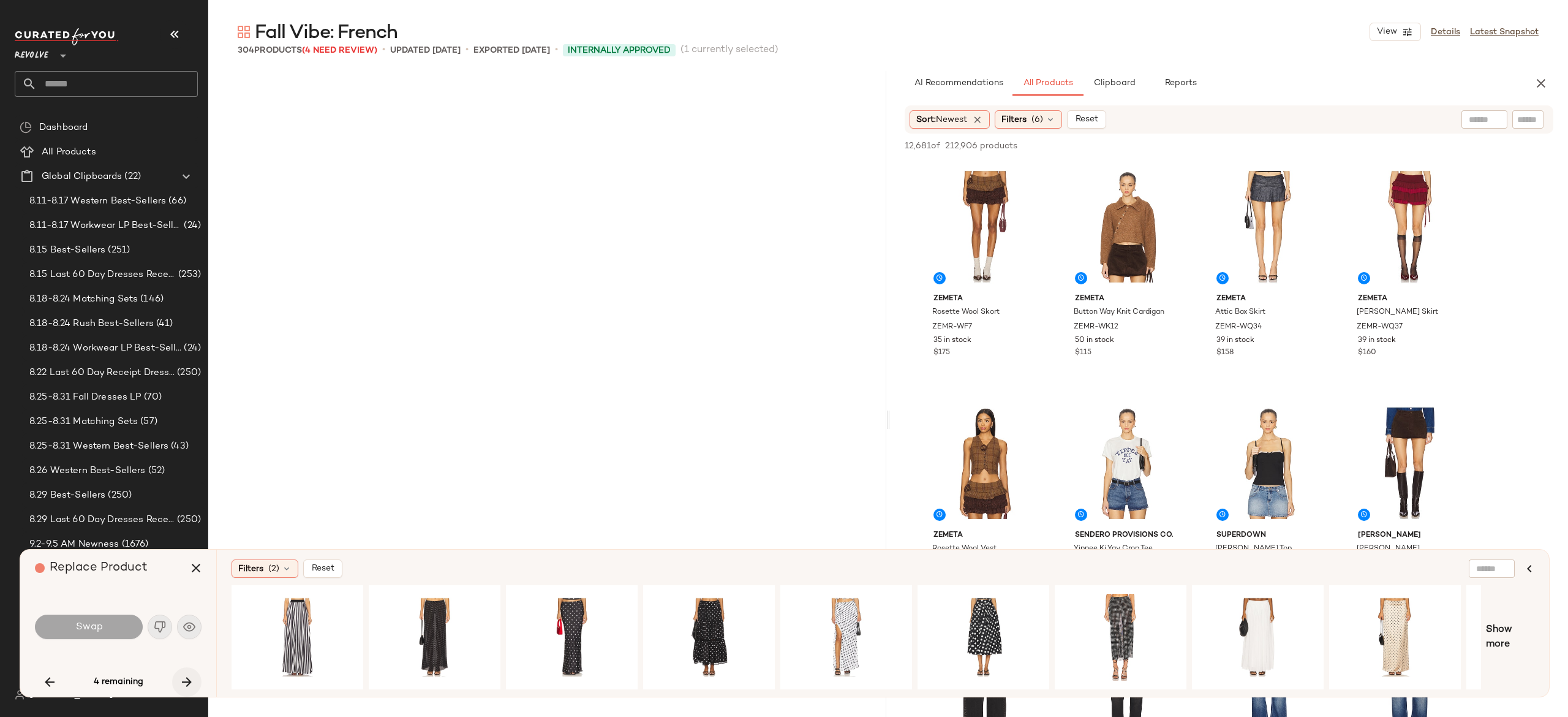
scroll to position [15369, 0]
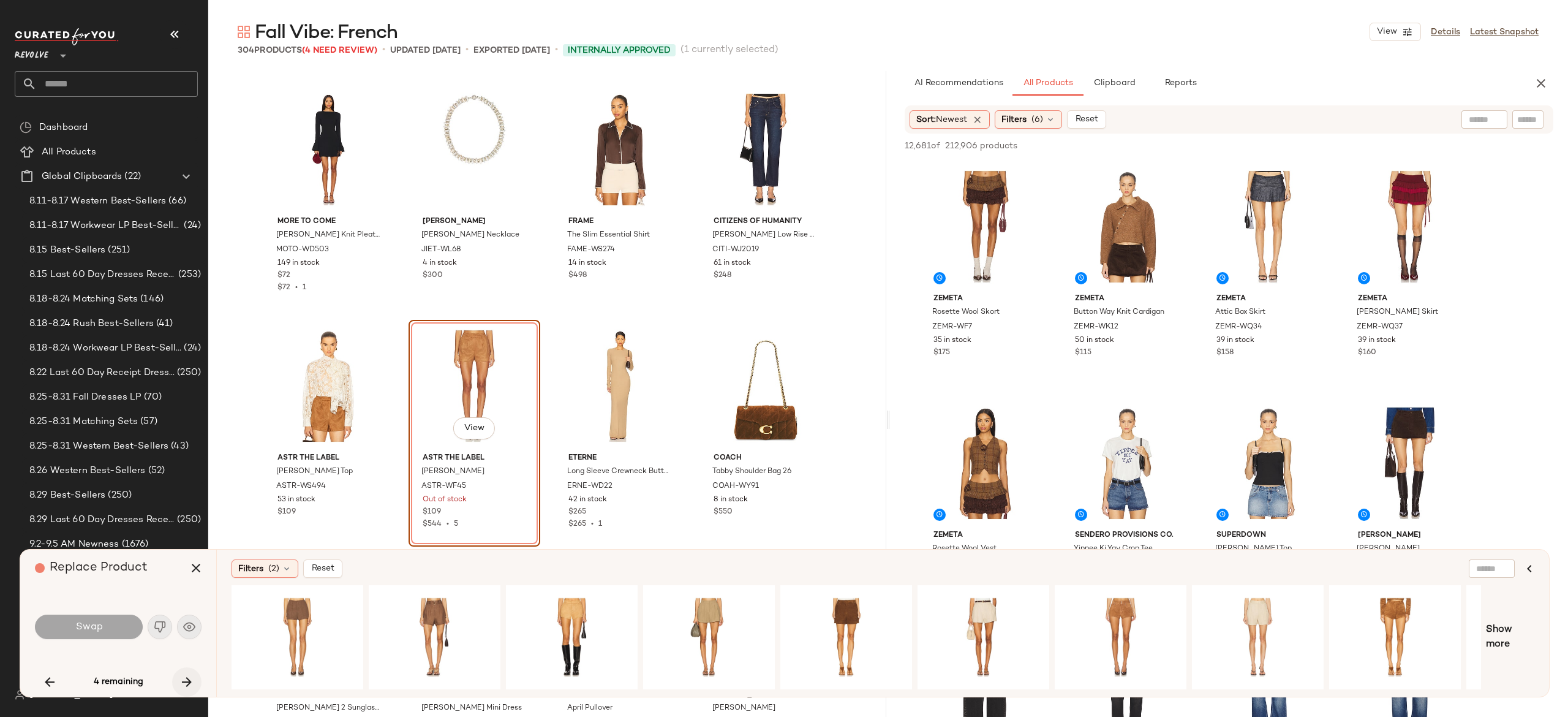
click at [186, 676] on icon "button" at bounding box center [186, 681] width 15 height 15
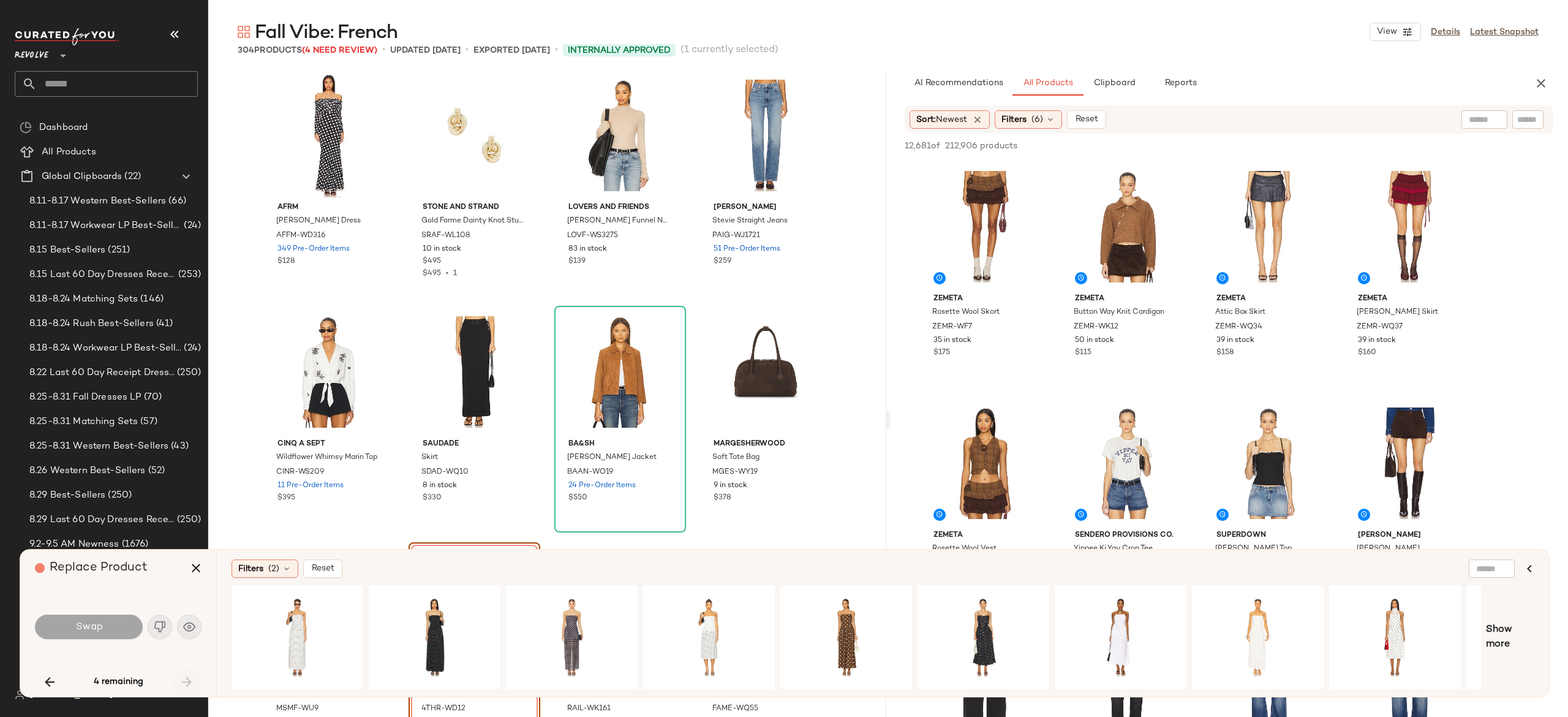
click at [186, 676] on div "4 remaining" at bounding box center [118, 682] width 167 height 29
click at [192, 566] on icon "button" at bounding box center [196, 567] width 15 height 15
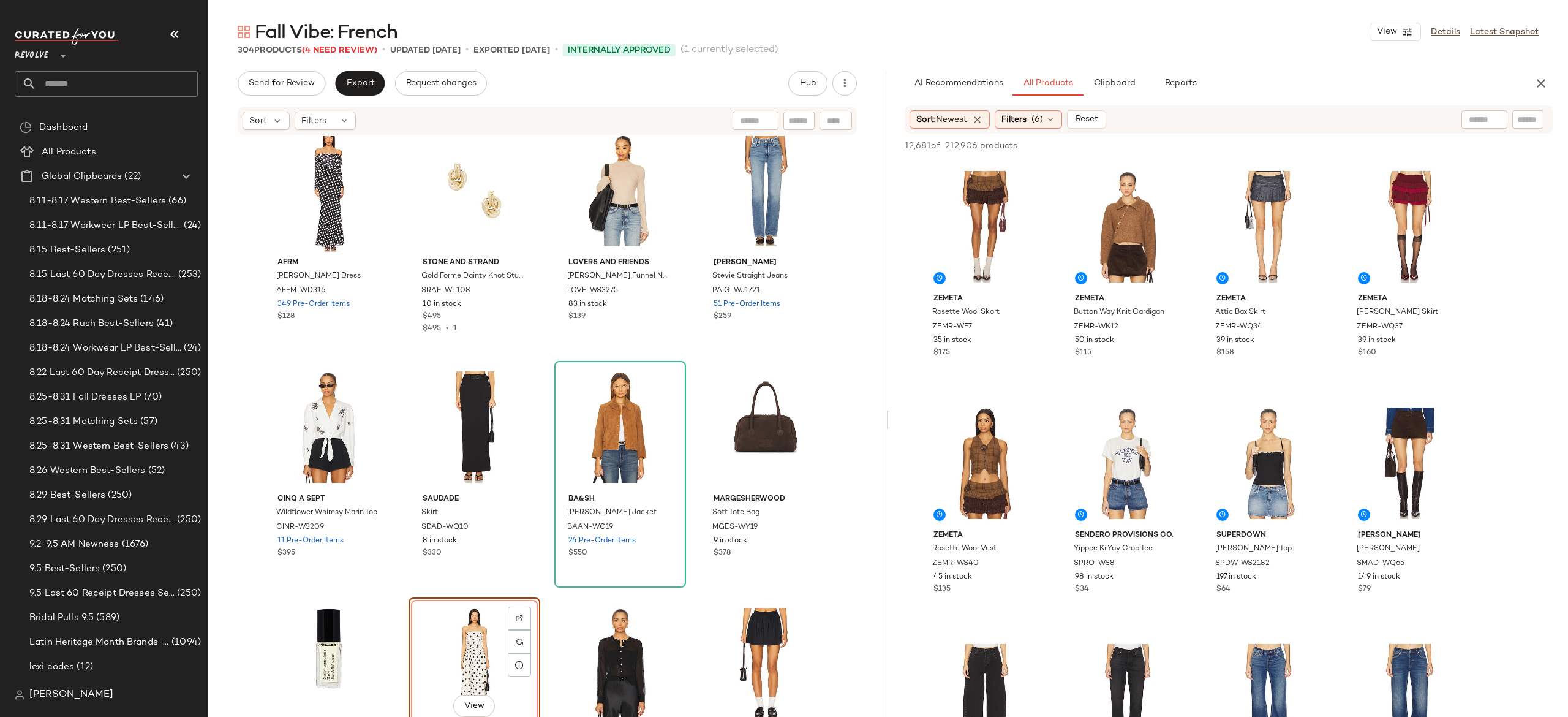
scroll to position [17354, 0]
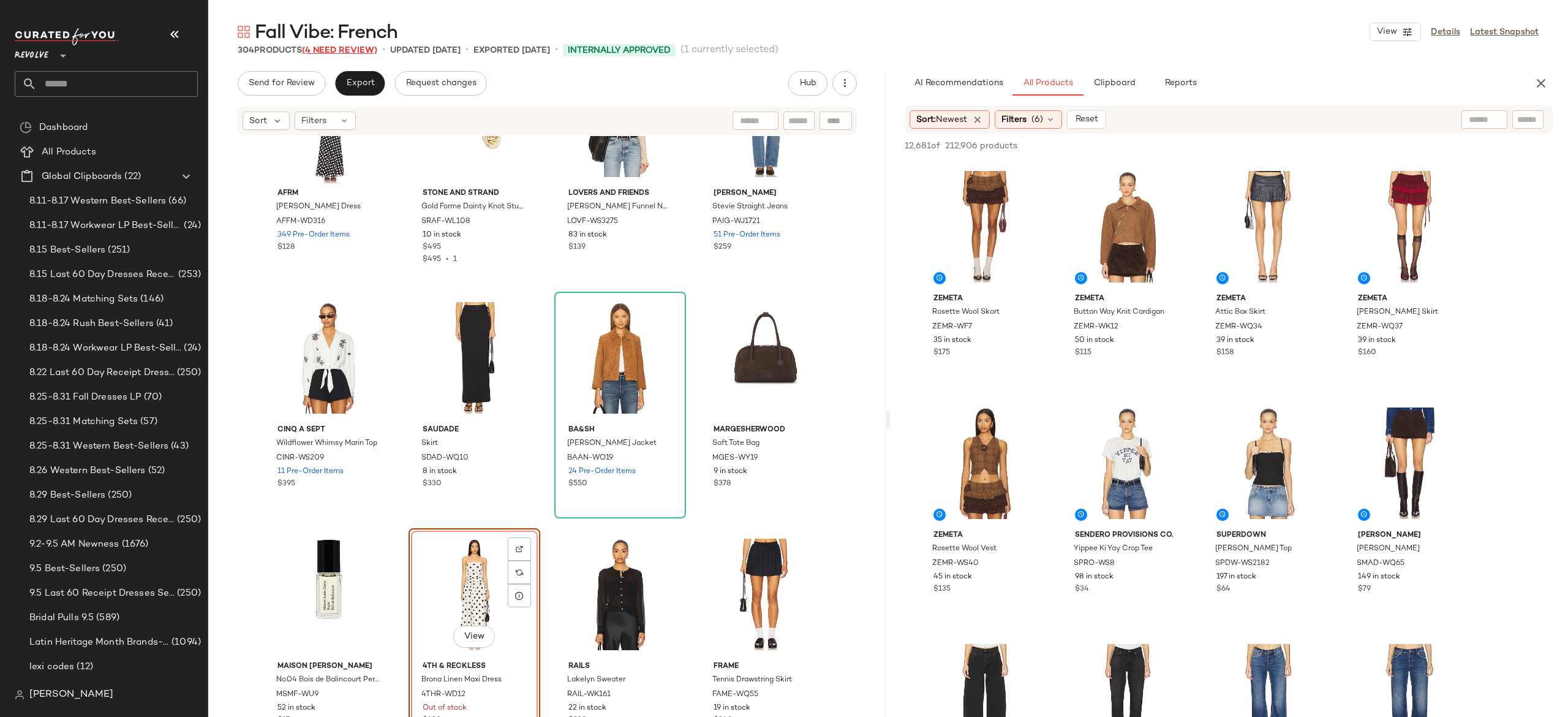
click at [376, 50] on span "(4 Need Review)" at bounding box center [340, 50] width 75 height 9
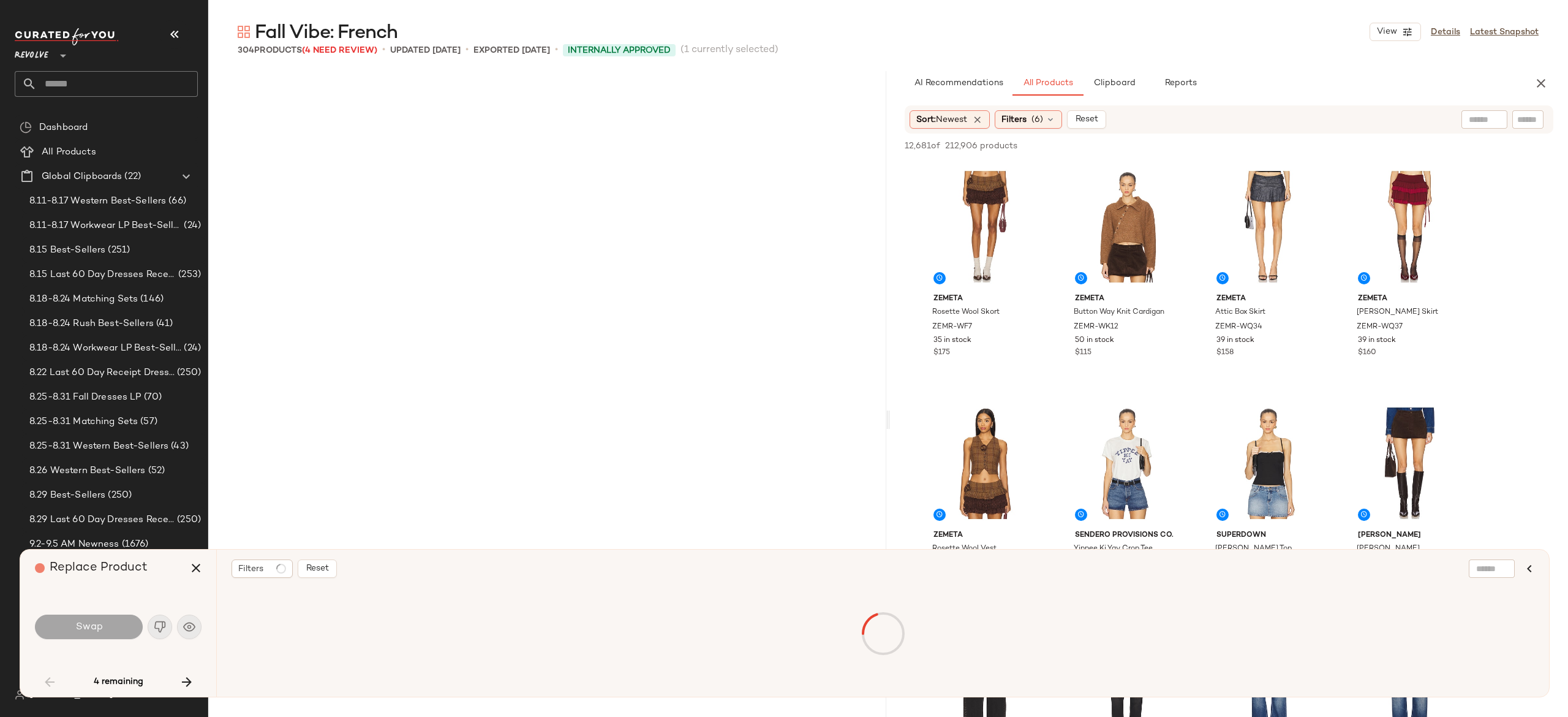
scroll to position [1892, 0]
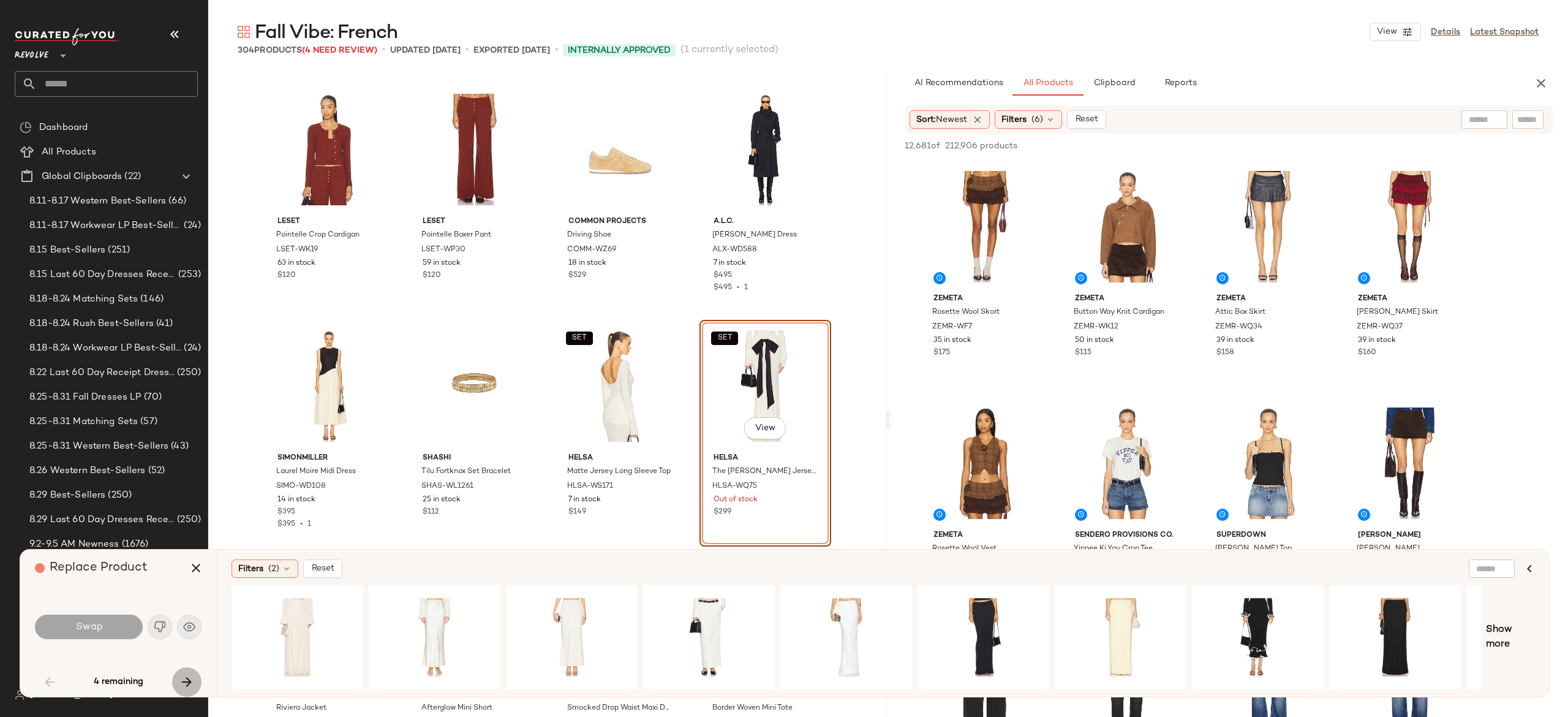
click at [189, 673] on button "button" at bounding box center [186, 682] width 29 height 29
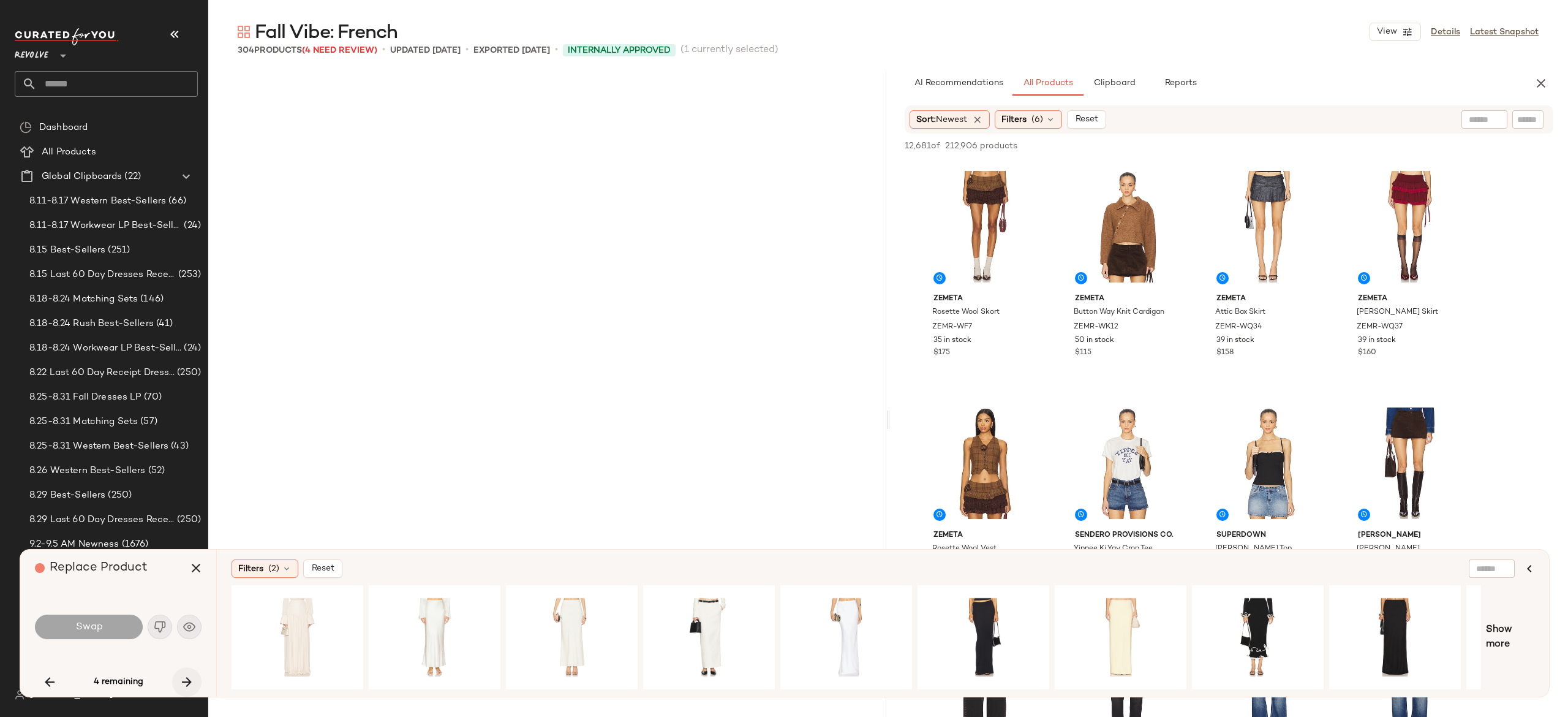
scroll to position [3784, 0]
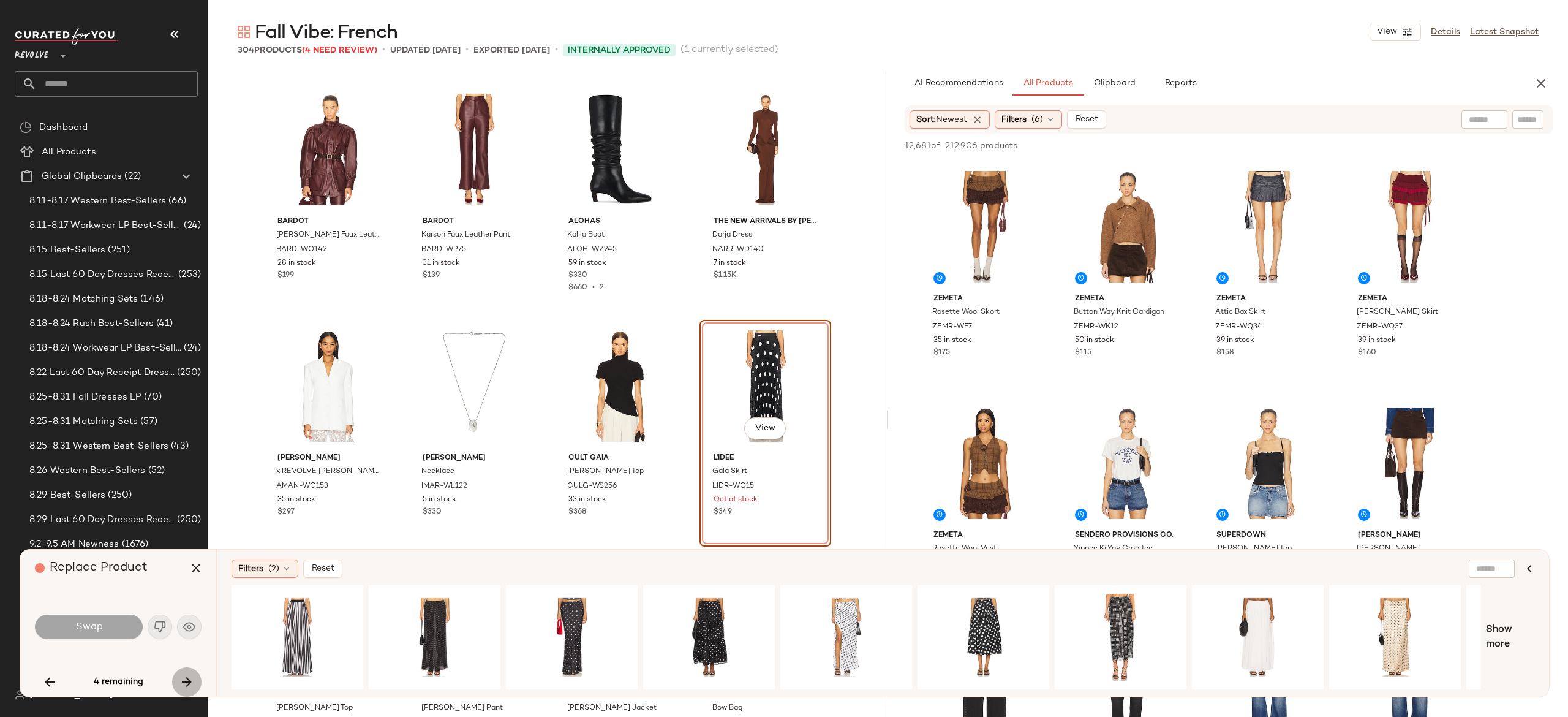
click at [189, 673] on button "button" at bounding box center [186, 682] width 29 height 29
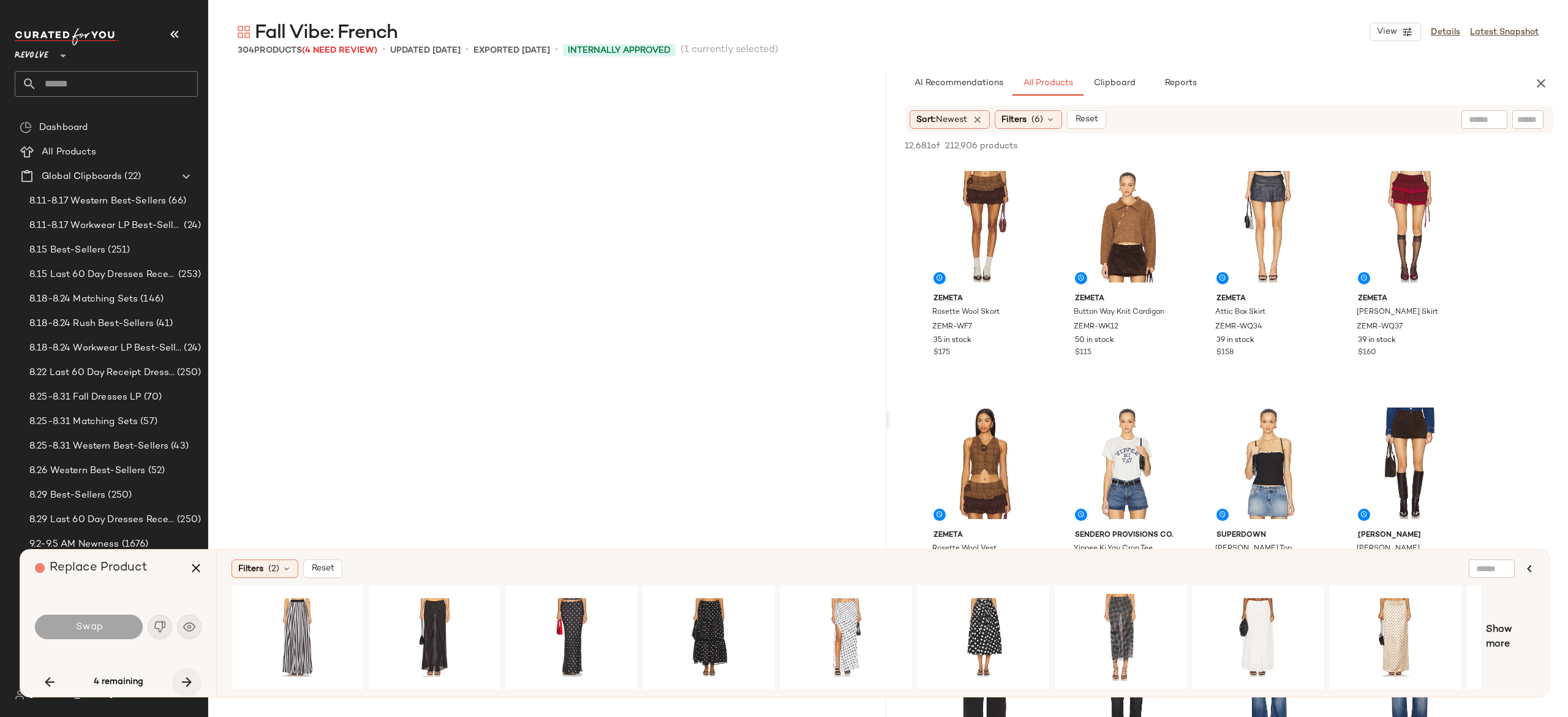
scroll to position [15369, 0]
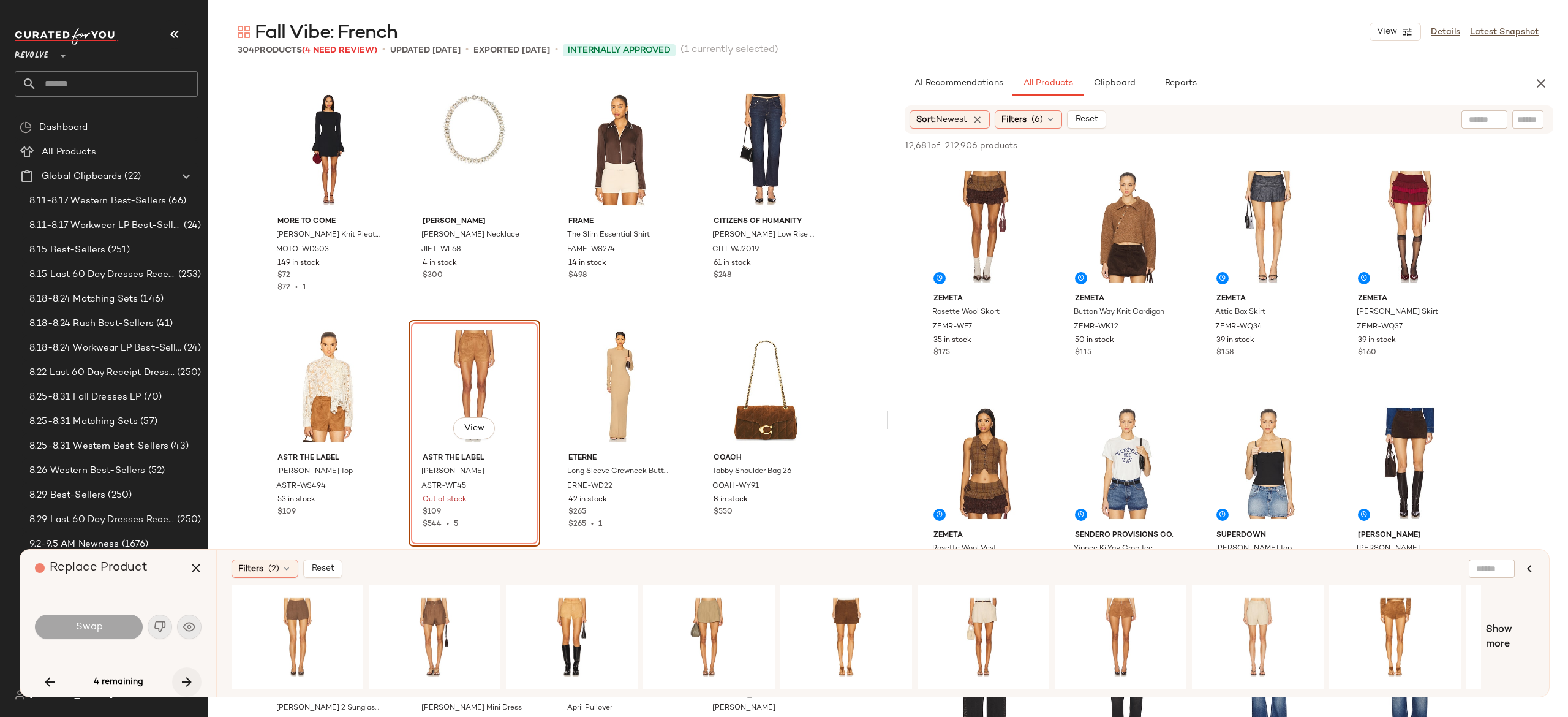
click at [189, 673] on button "button" at bounding box center [186, 682] width 29 height 29
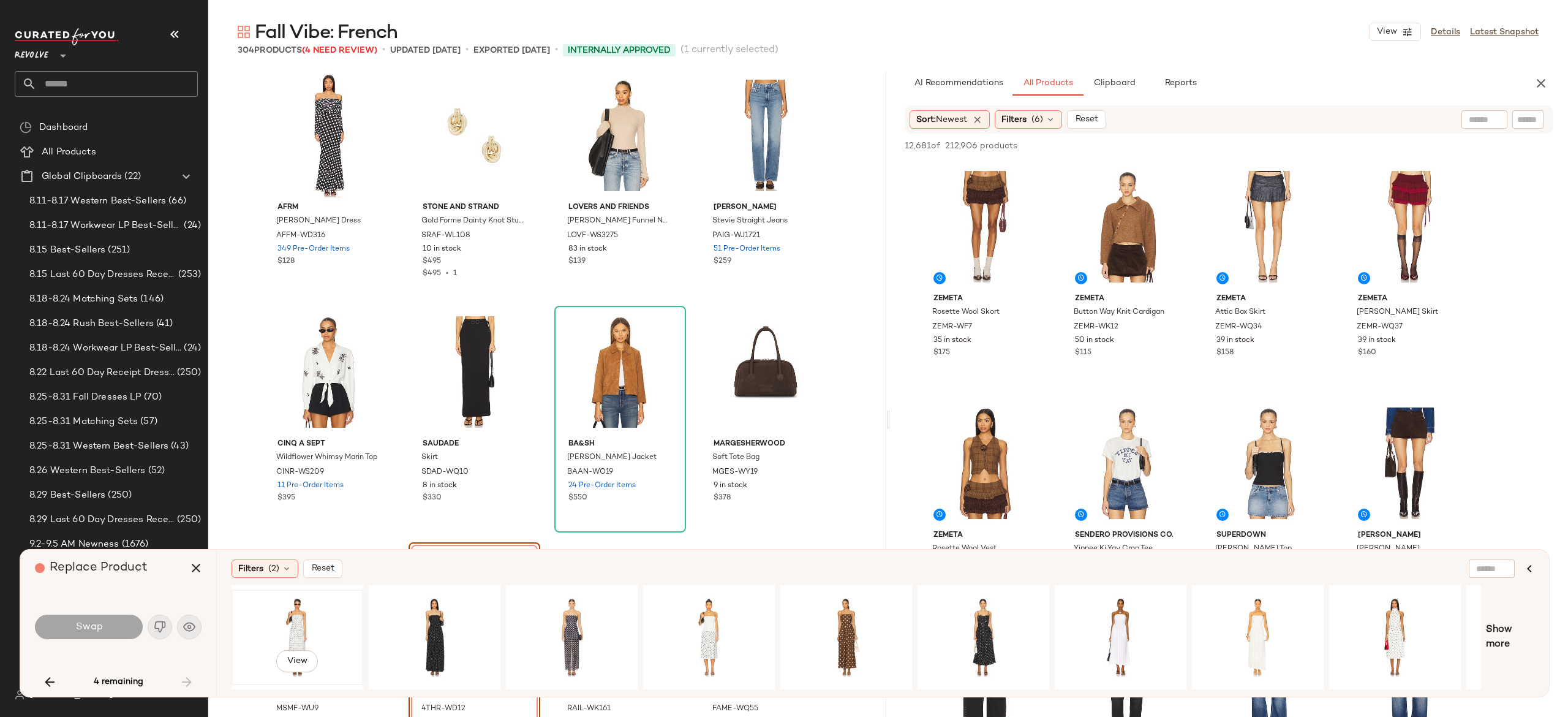
click at [301, 619] on div "View" at bounding box center [298, 637] width 123 height 87
click at [109, 634] on button "Swap" at bounding box center [89, 626] width 108 height 25
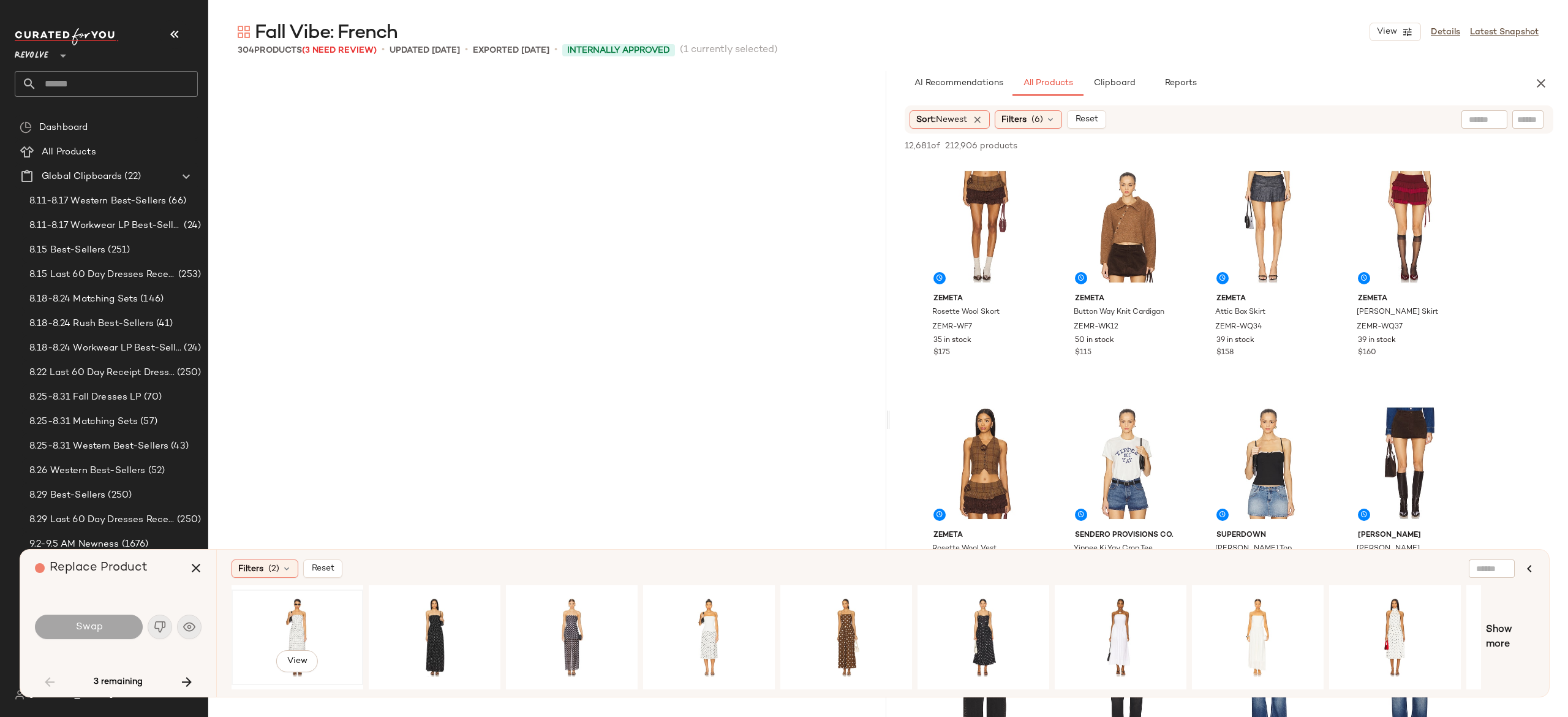
scroll to position [1892, 0]
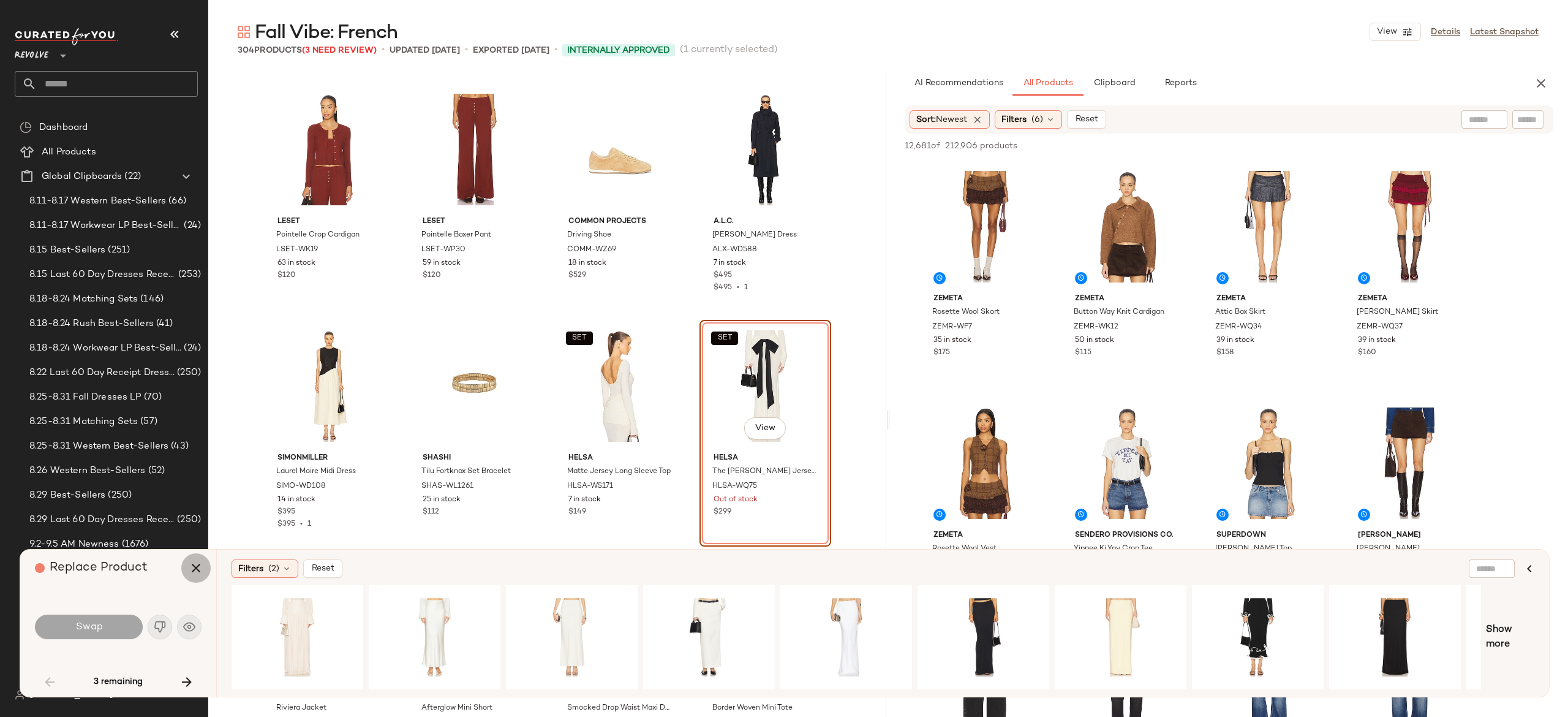
click at [196, 565] on icon "button" at bounding box center [196, 567] width 15 height 15
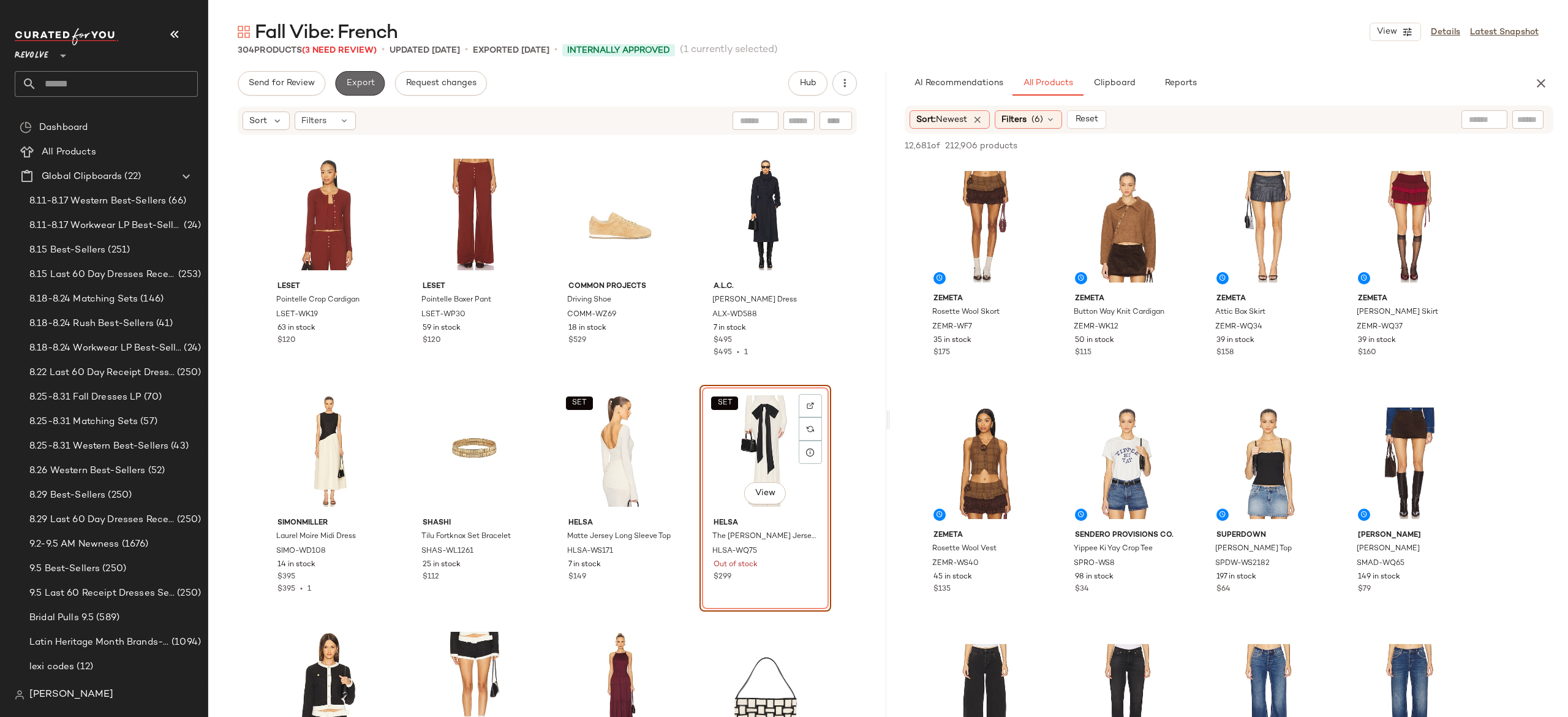
click at [363, 80] on span "Export" at bounding box center [360, 83] width 29 height 9
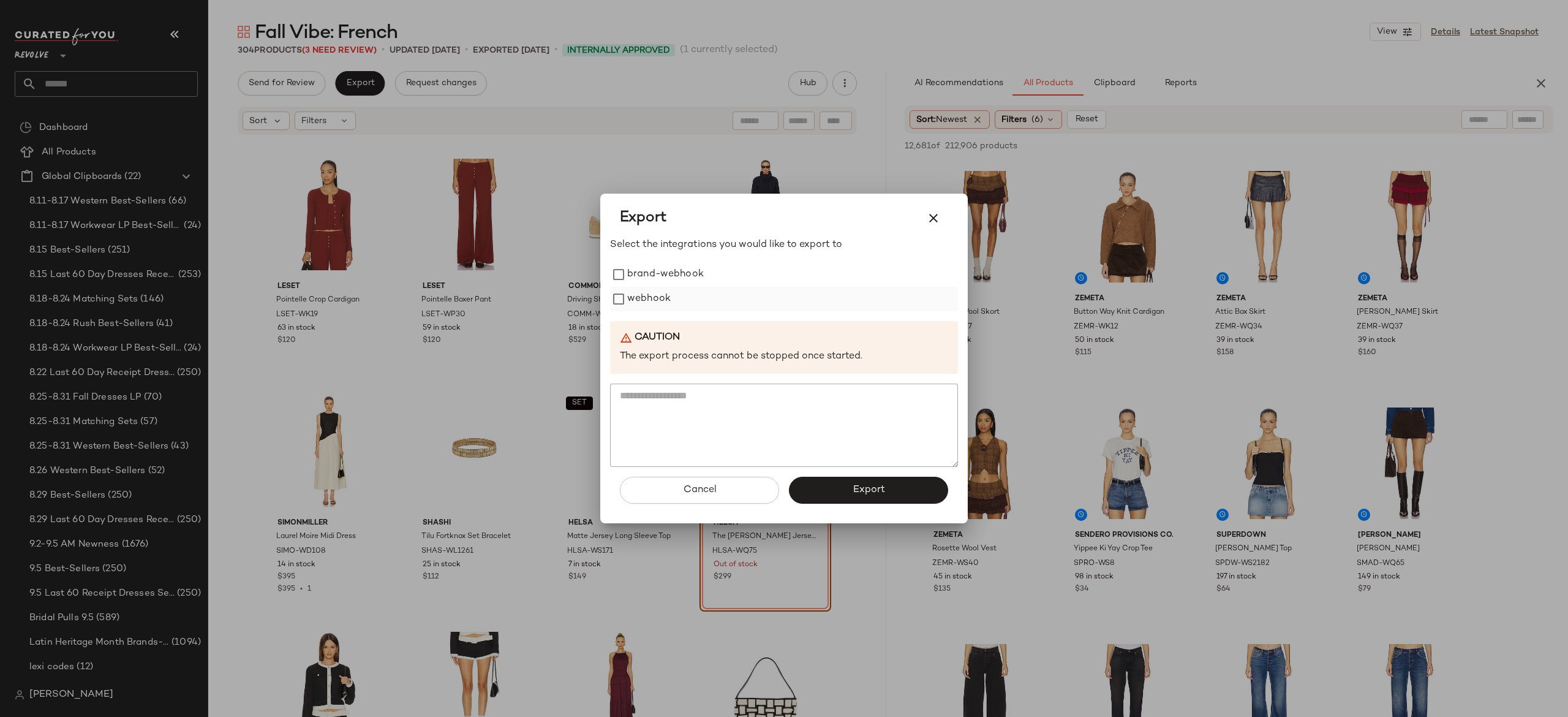
click at [658, 301] on label "webhook" at bounding box center [648, 299] width 44 height 25
click at [816, 491] on button "Export" at bounding box center [868, 490] width 159 height 27
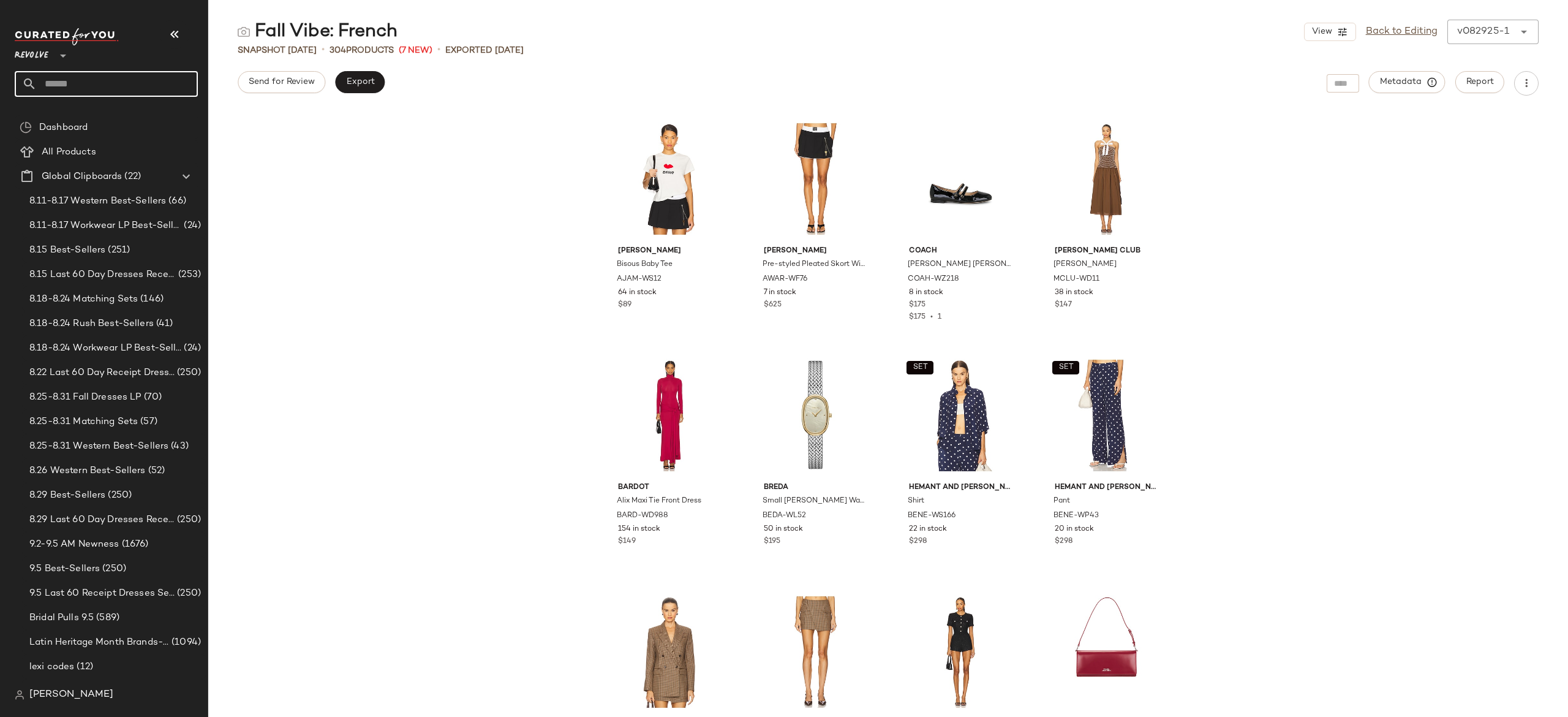
click at [174, 91] on input "text" at bounding box center [117, 84] width 161 height 26
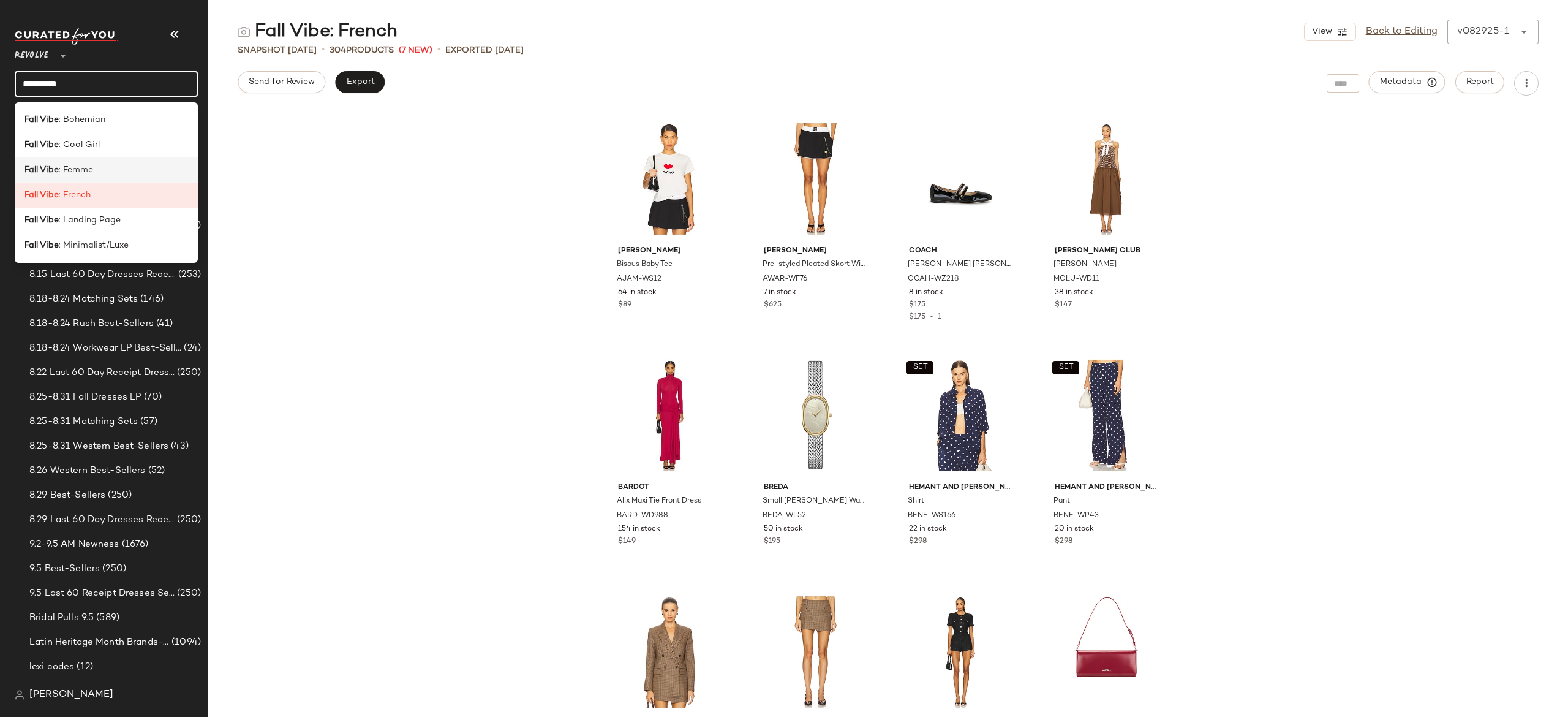
type input "*********"
click at [104, 174] on div "Fall Vibe : Femme" at bounding box center [106, 169] width 163 height 13
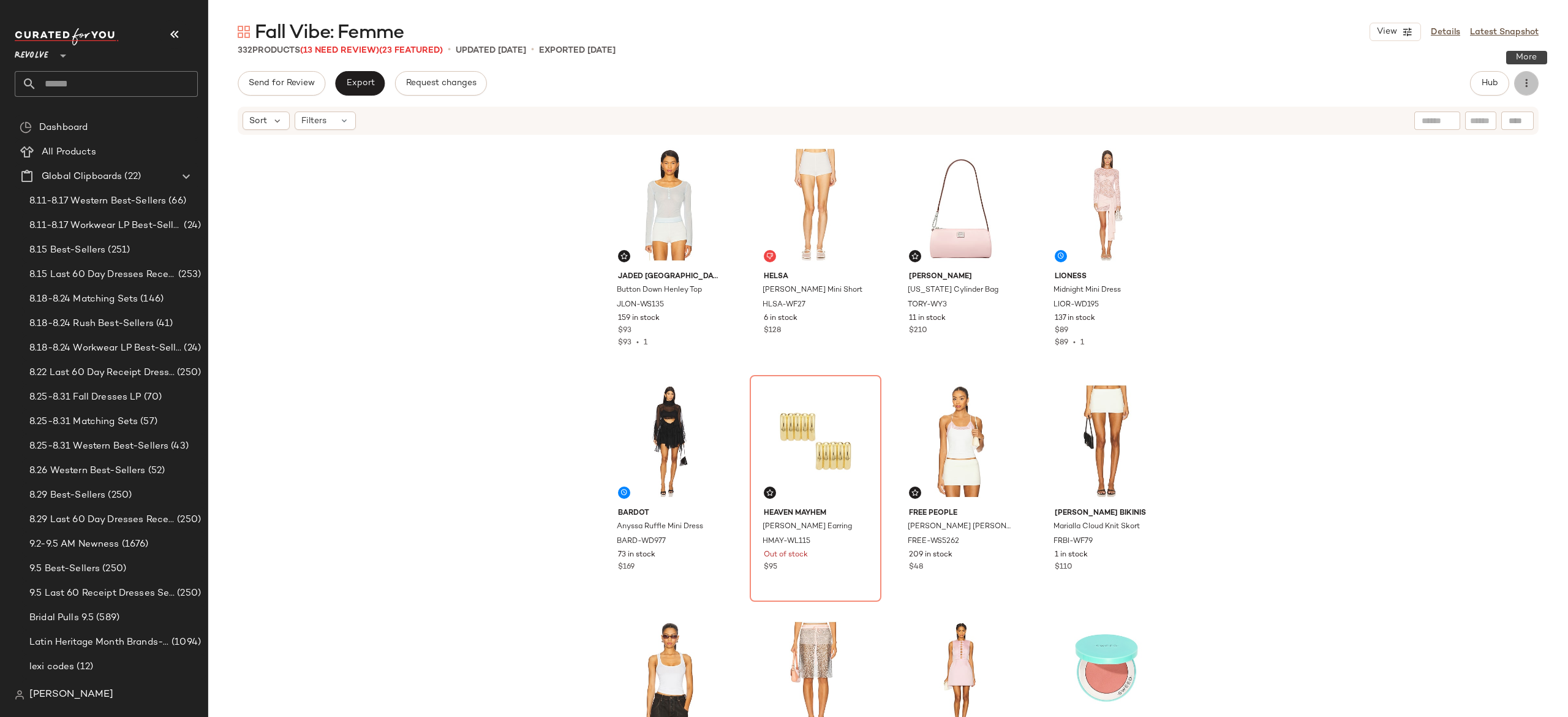
click at [1532, 83] on button "button" at bounding box center [1526, 83] width 25 height 25
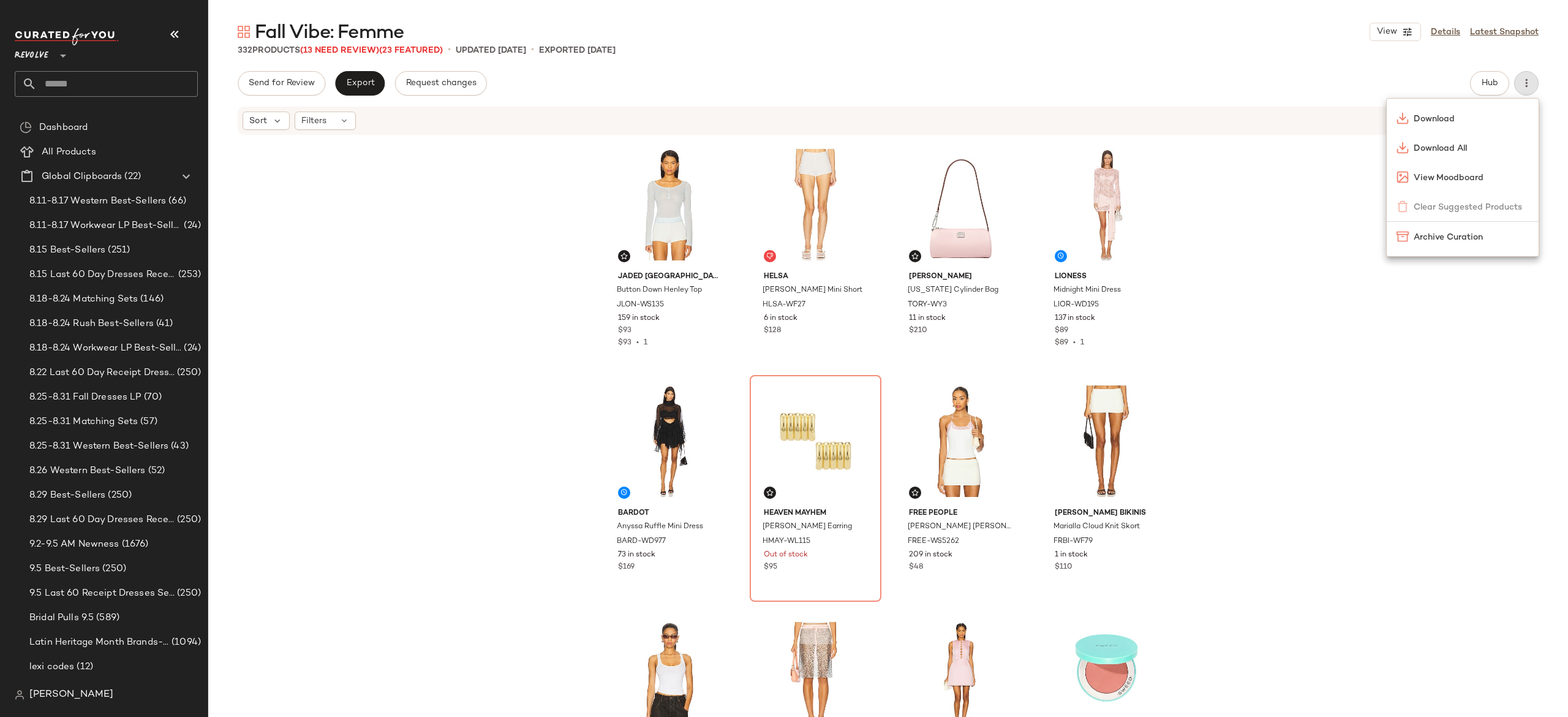
click at [1446, 73] on div "Send for Review Export Request changes Hub" at bounding box center [888, 83] width 1301 height 25
click at [1481, 79] on span "Hub" at bounding box center [1489, 83] width 17 height 9
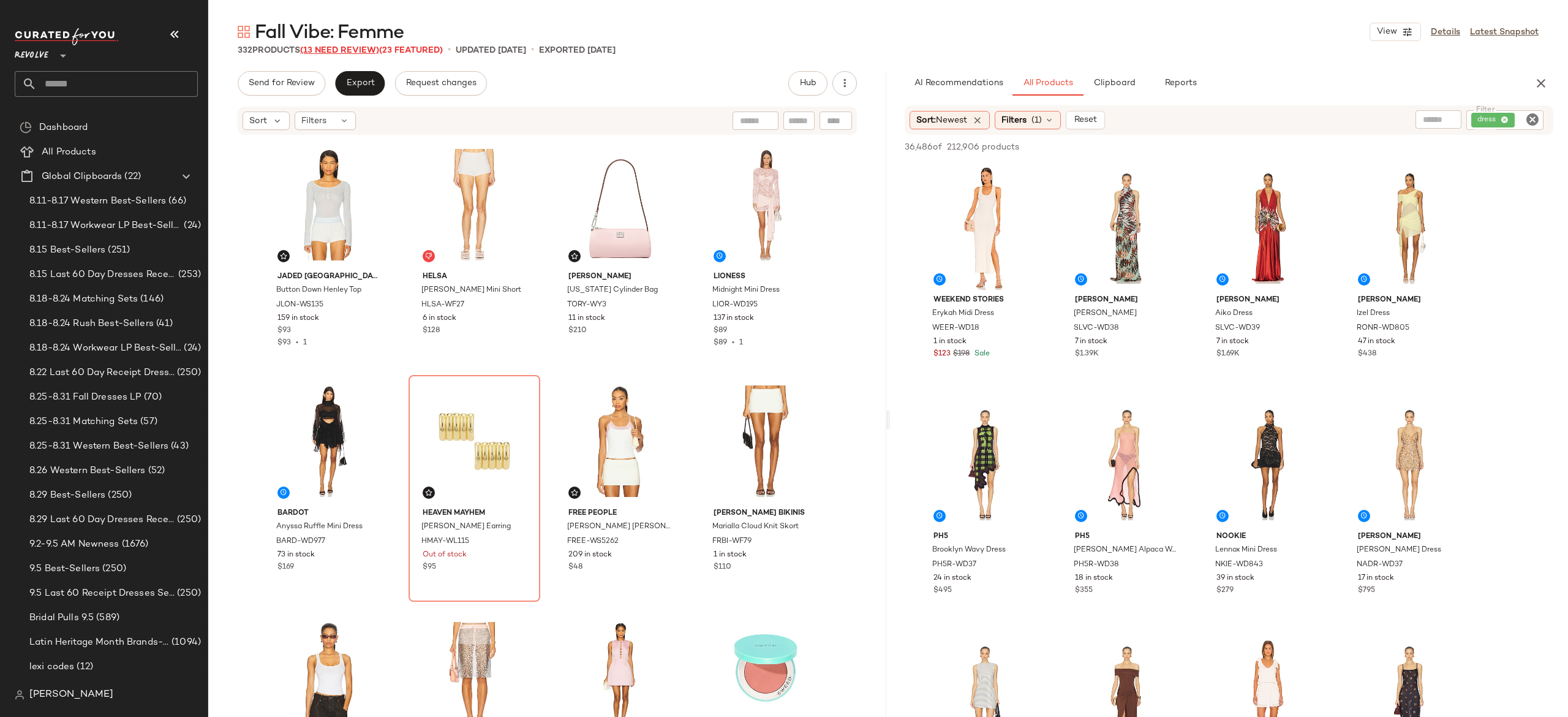
click at [370, 46] on span "(13 Need Review)" at bounding box center [340, 50] width 79 height 9
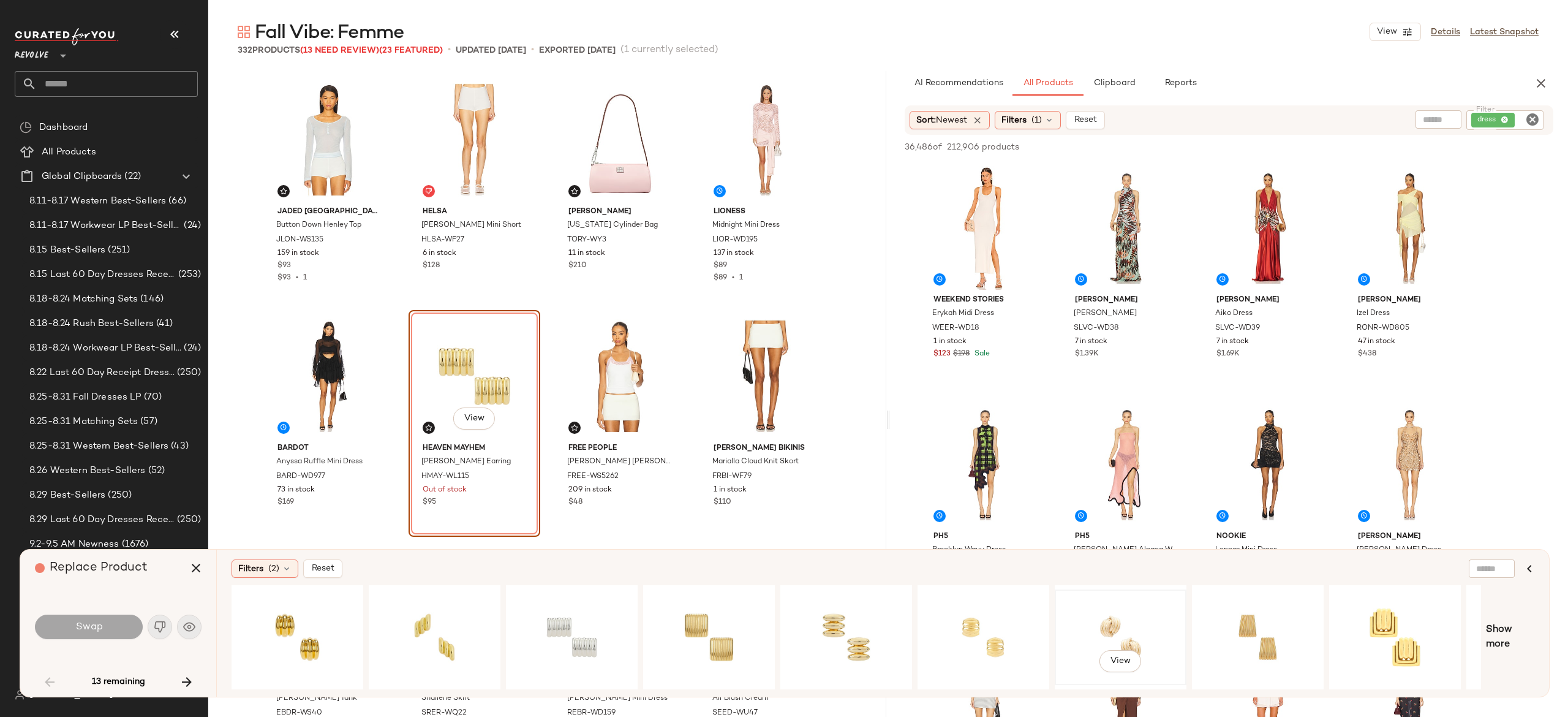
click at [1105, 622] on div "View" at bounding box center [1121, 637] width 123 height 87
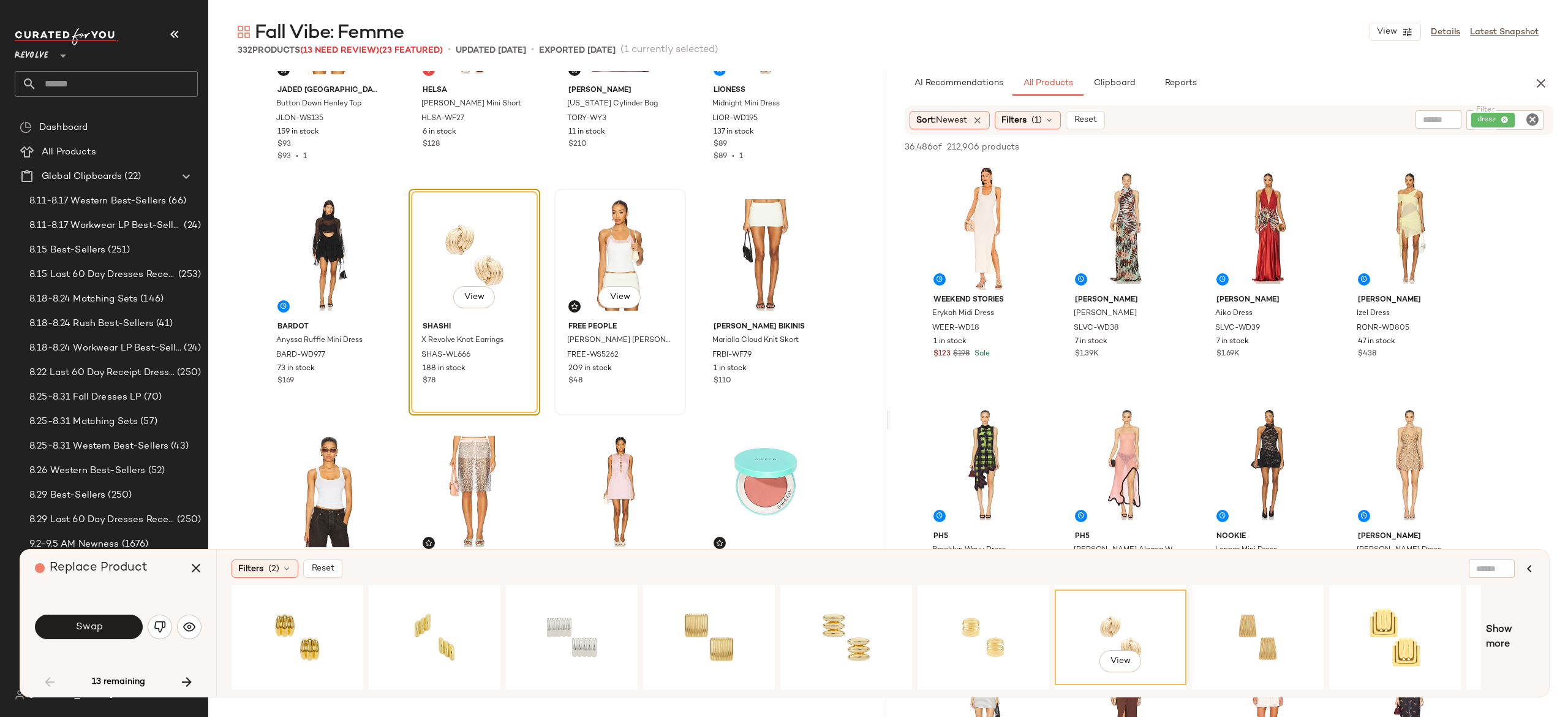
scroll to position [125, 0]
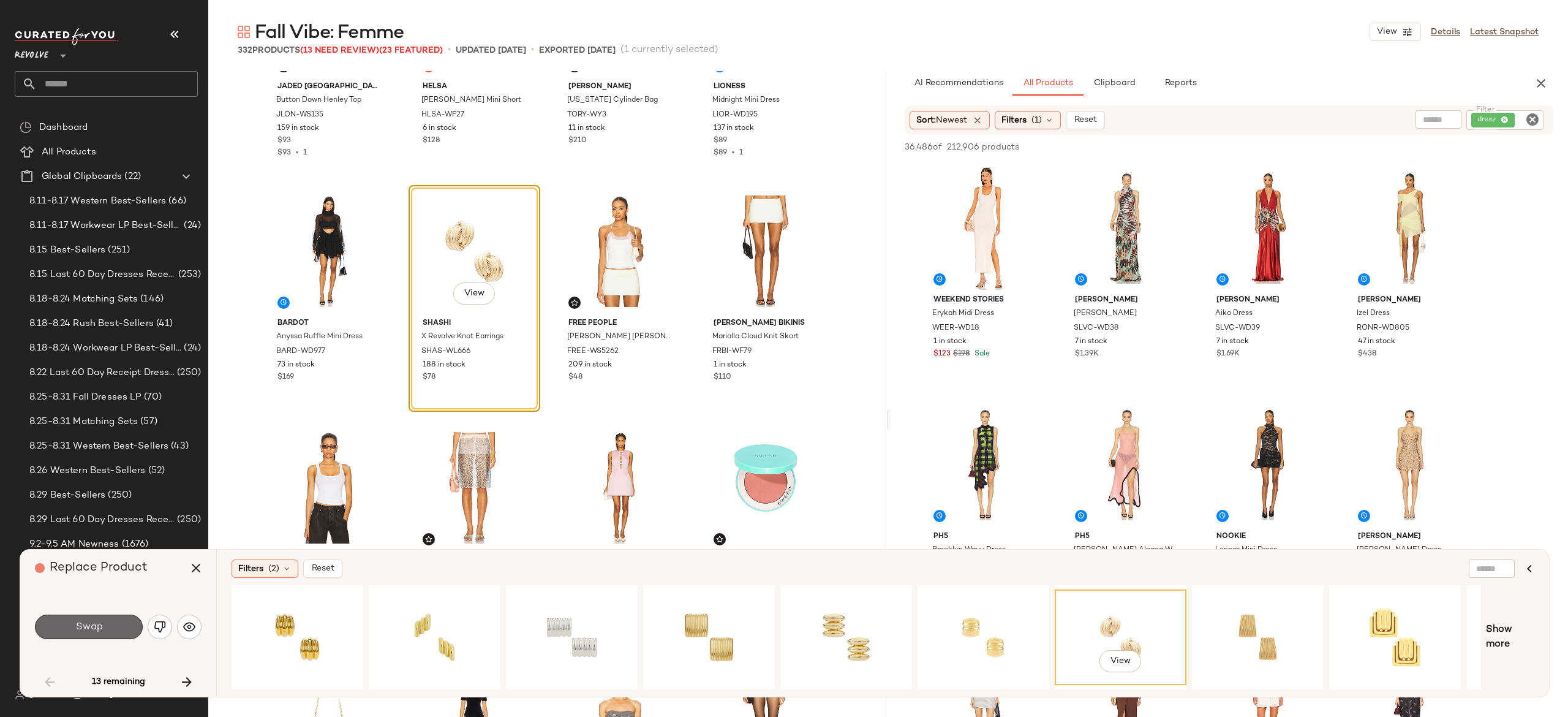
click at [122, 629] on button "Swap" at bounding box center [89, 626] width 108 height 25
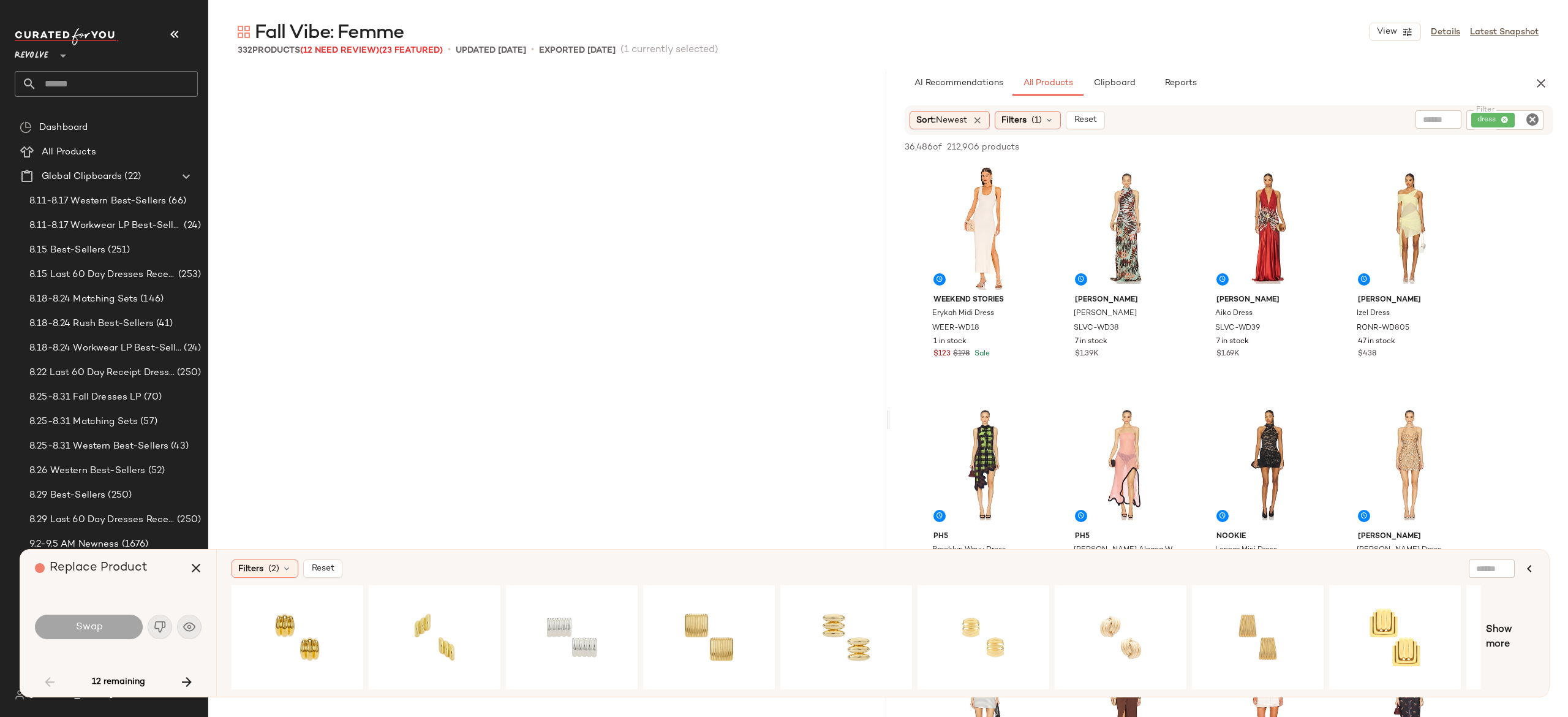
scroll to position [3546, 0]
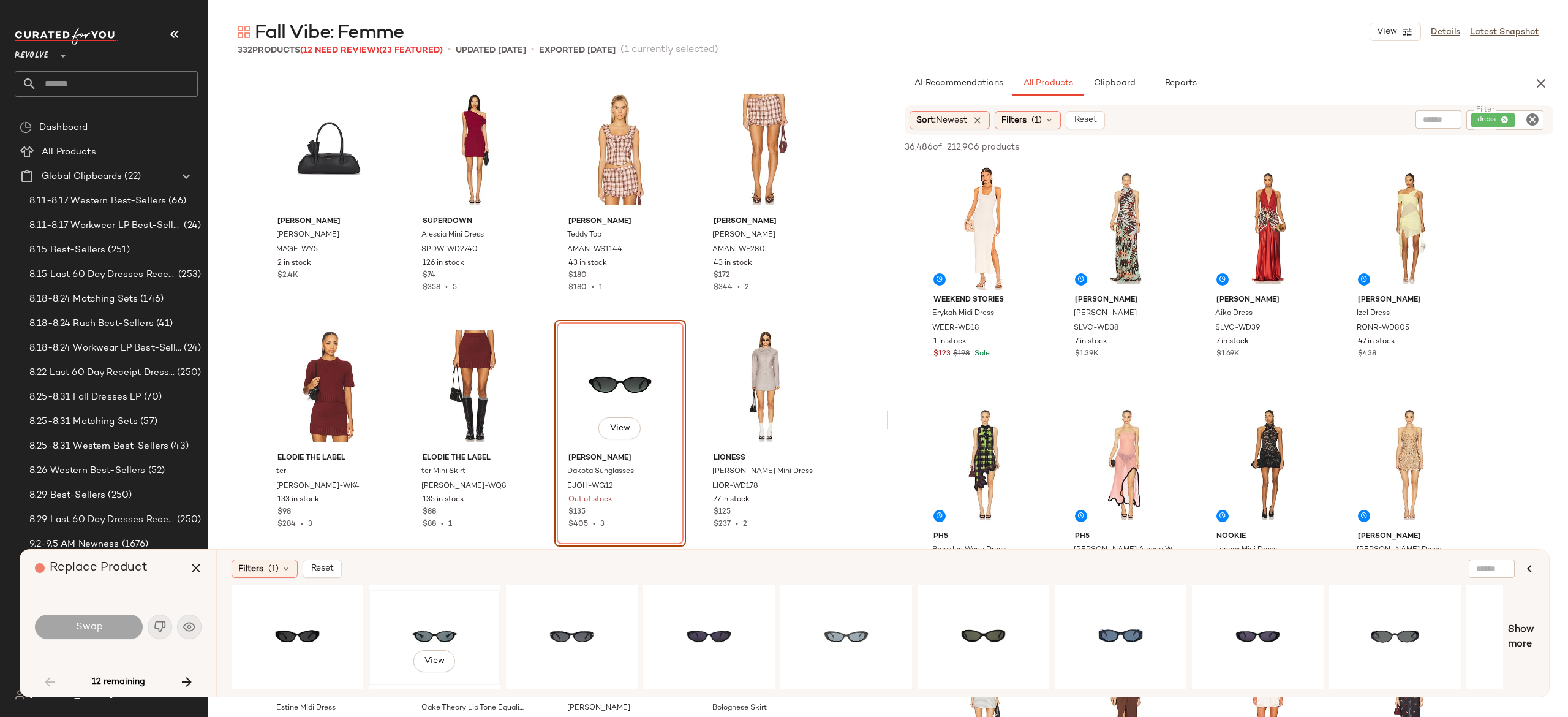
click at [443, 624] on div "View" at bounding box center [435, 637] width 123 height 87
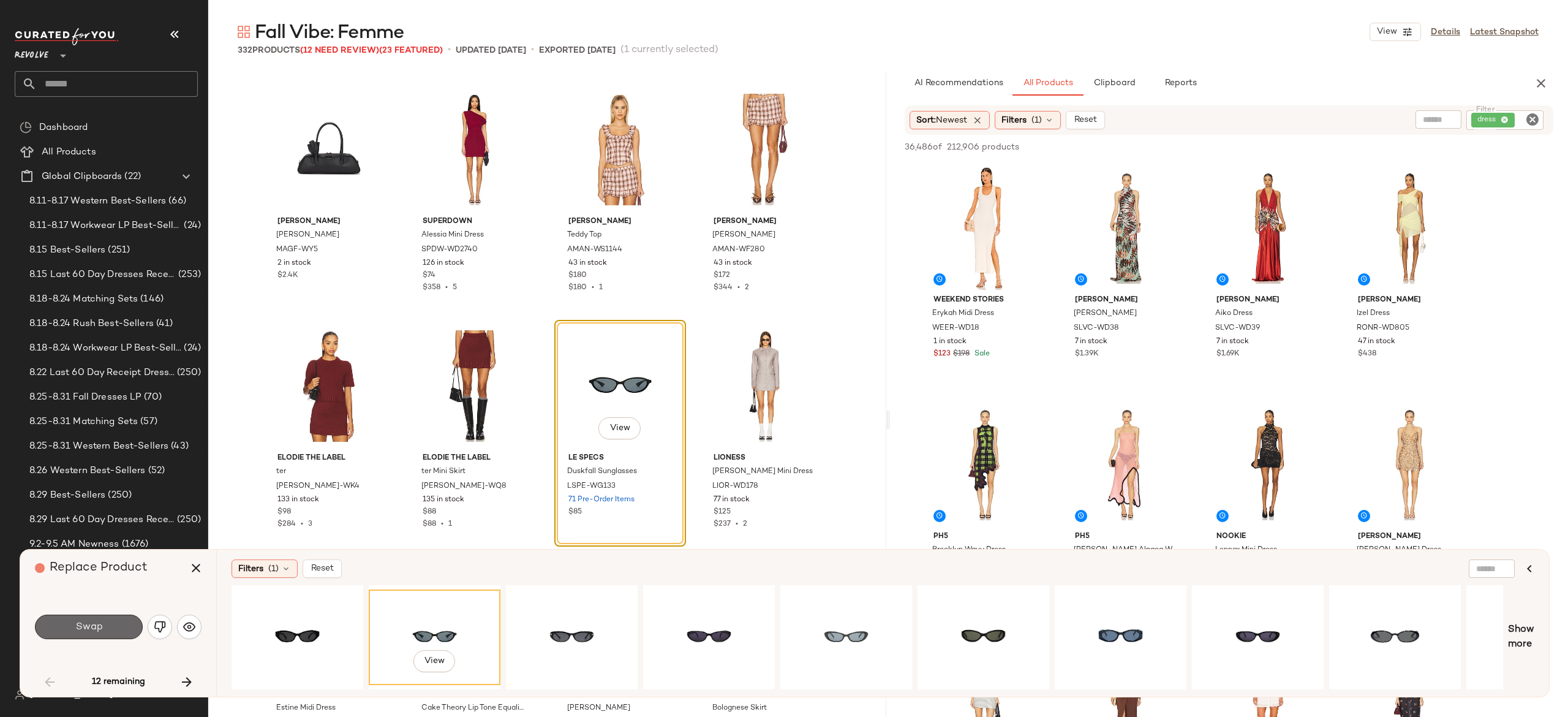
click at [127, 626] on button "Swap" at bounding box center [89, 626] width 108 height 25
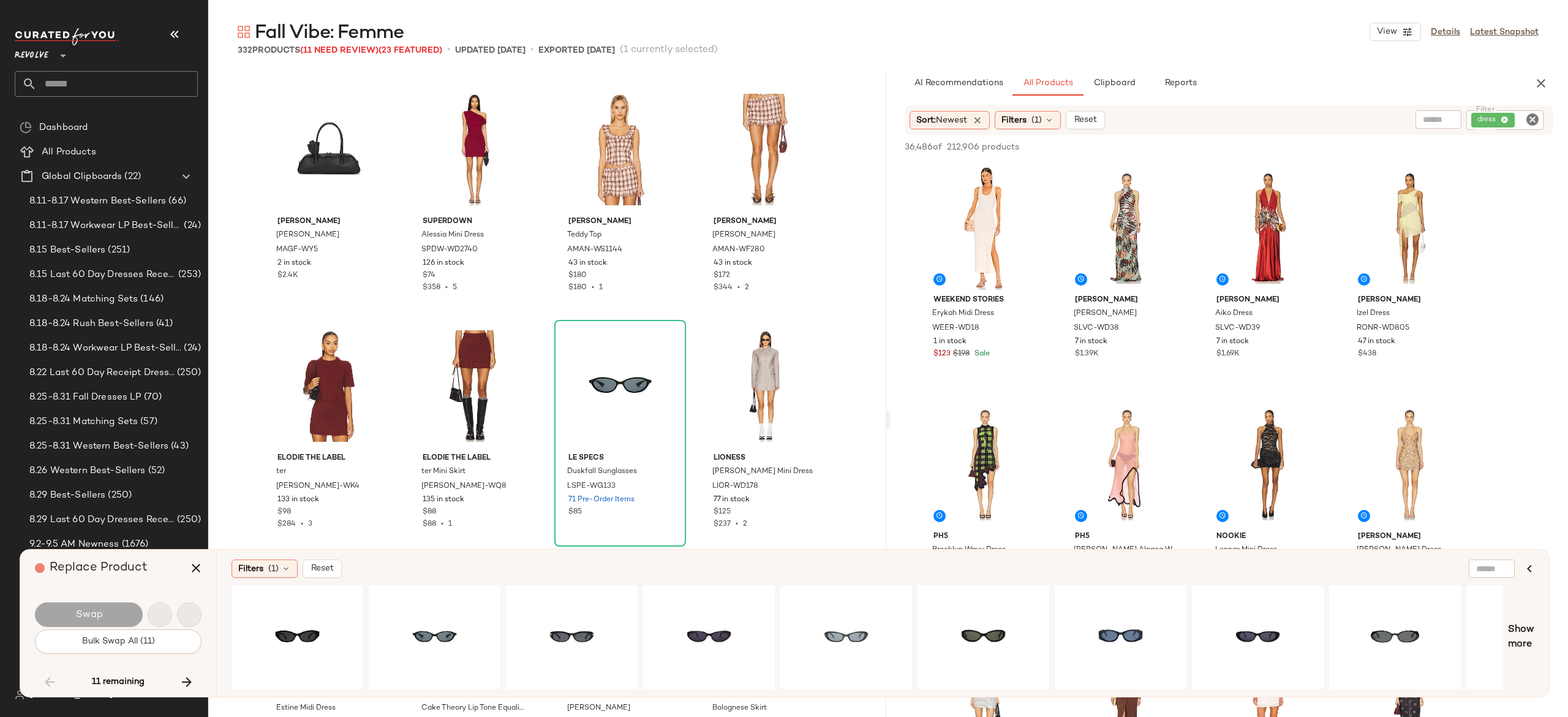
scroll to position [4729, 0]
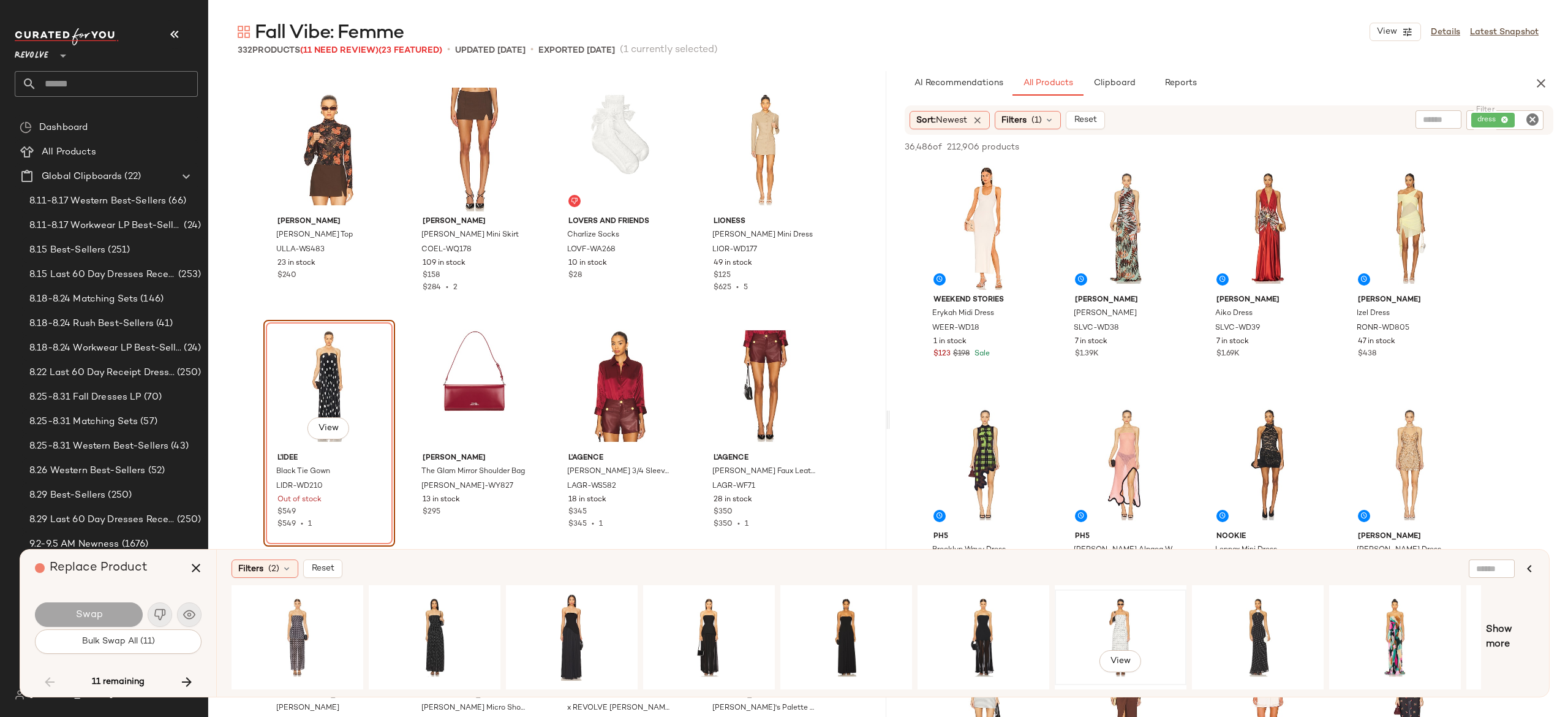
click at [1127, 619] on div "View" at bounding box center [1121, 637] width 123 height 87
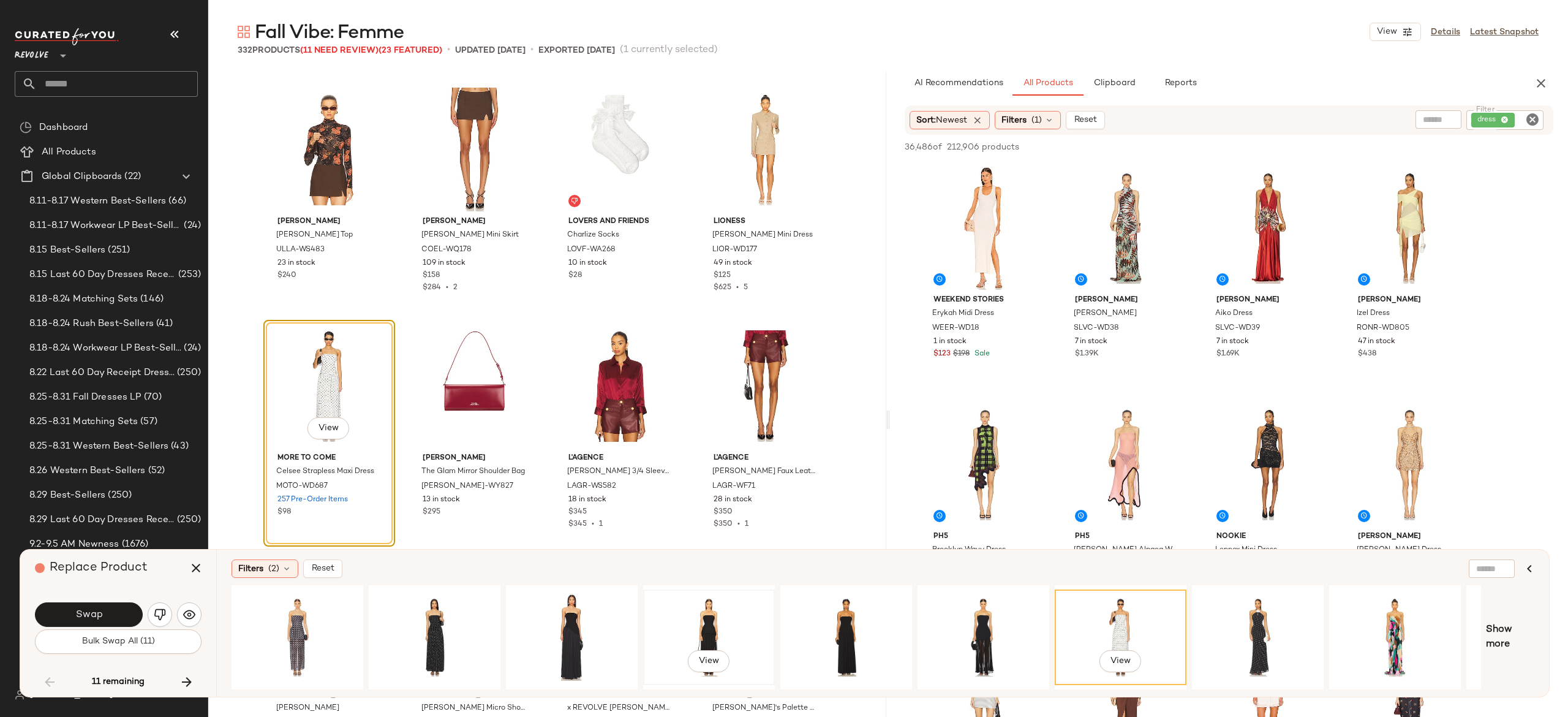
scroll to position [0, 115]
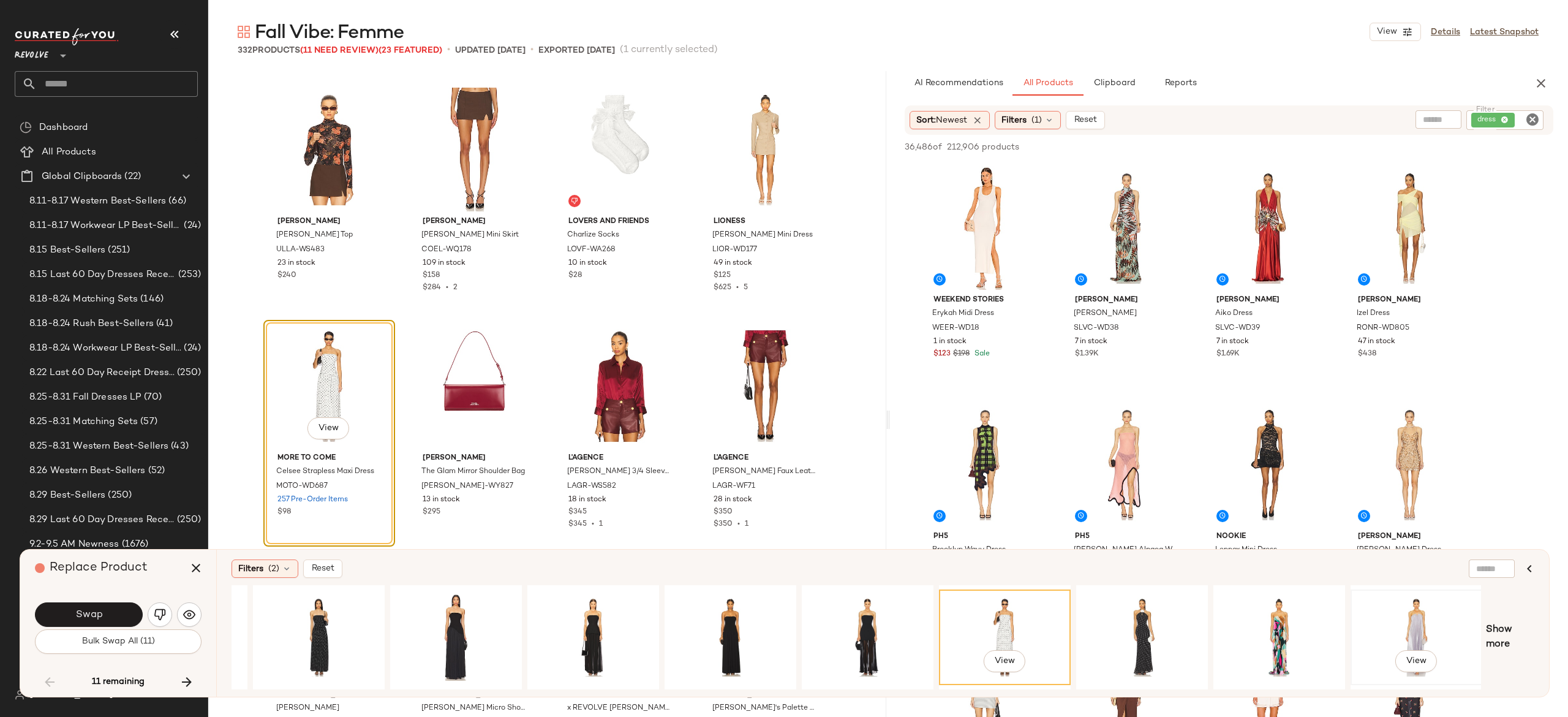
click at [1413, 609] on div "View" at bounding box center [1417, 637] width 123 height 87
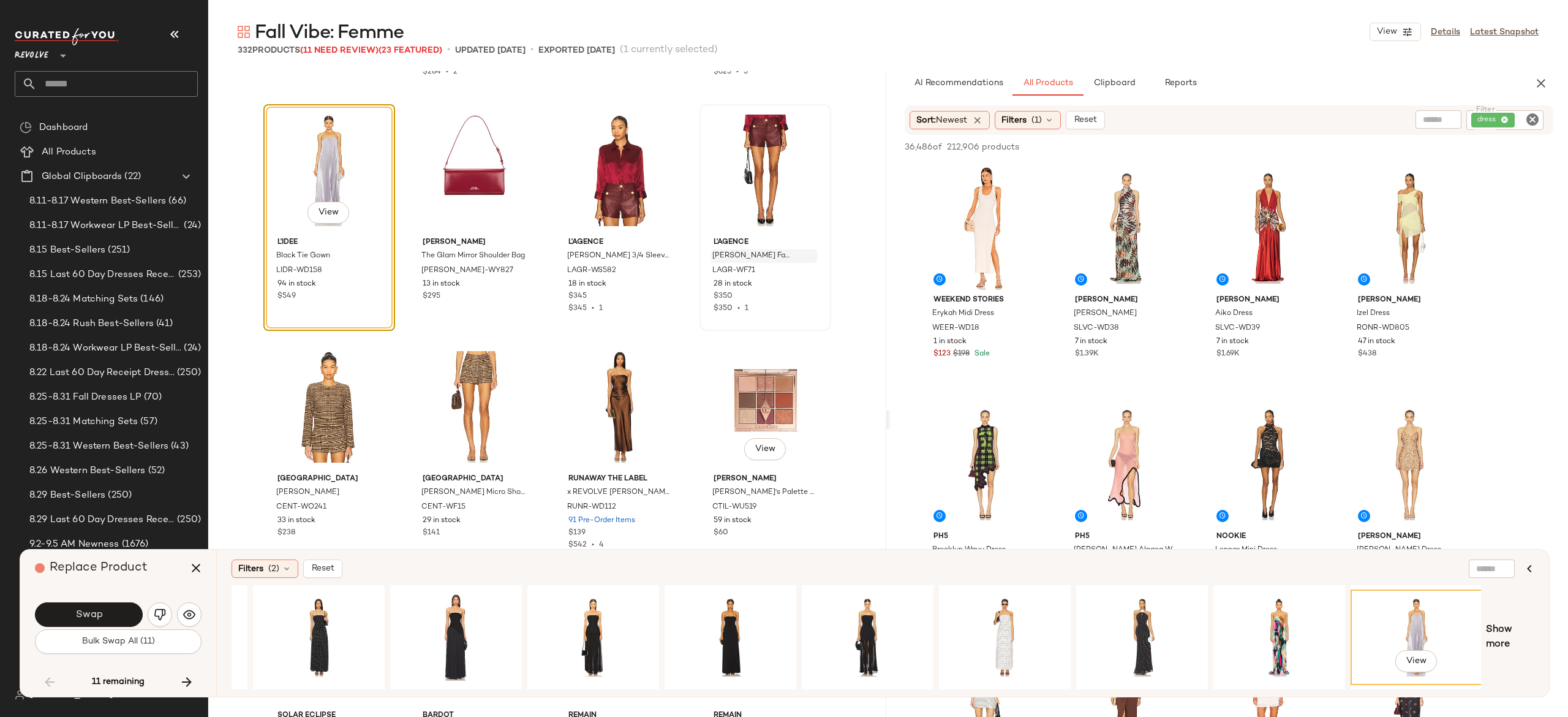
scroll to position [4961, 0]
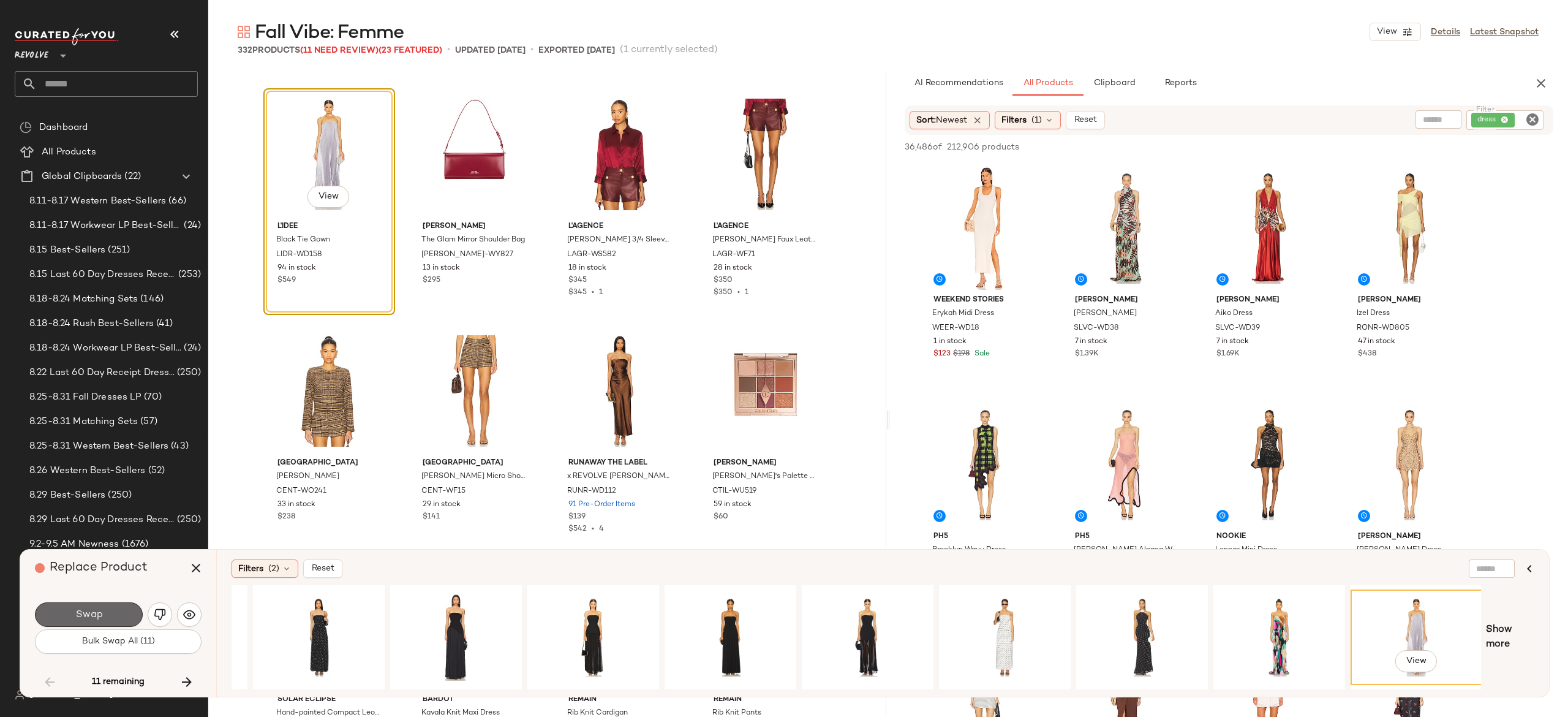
click at [122, 607] on button "Swap" at bounding box center [89, 614] width 108 height 25
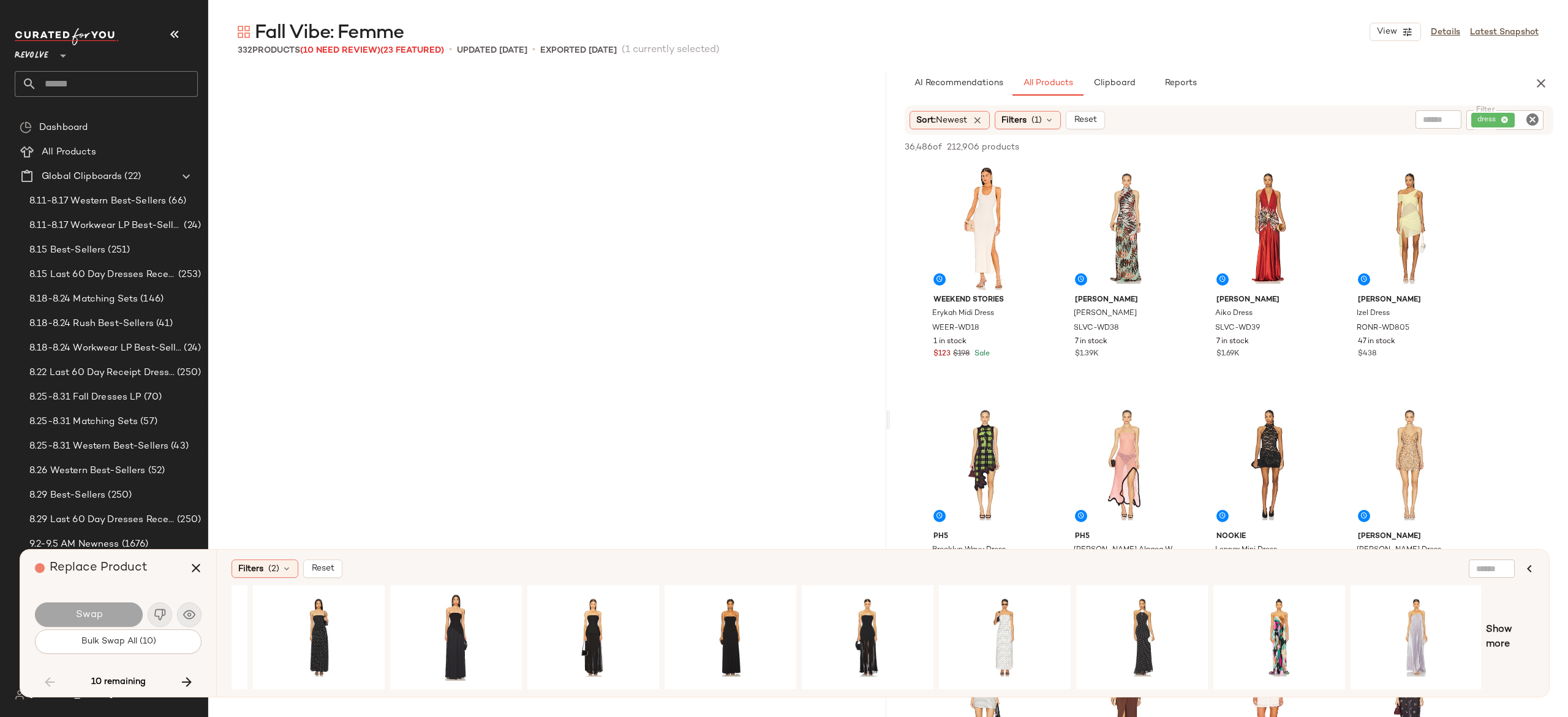
scroll to position [6857, 0]
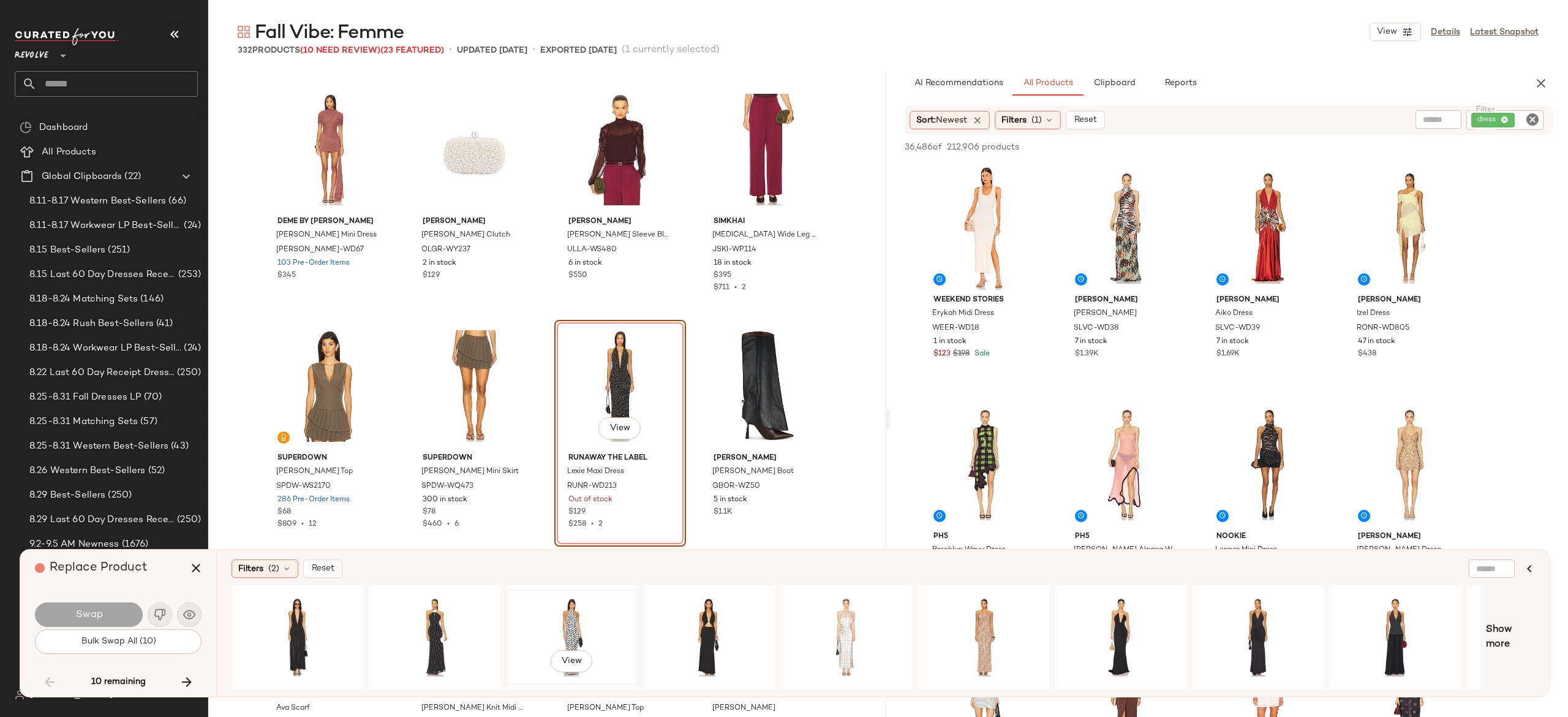
click at [564, 609] on div "View" at bounding box center [571, 637] width 123 height 87
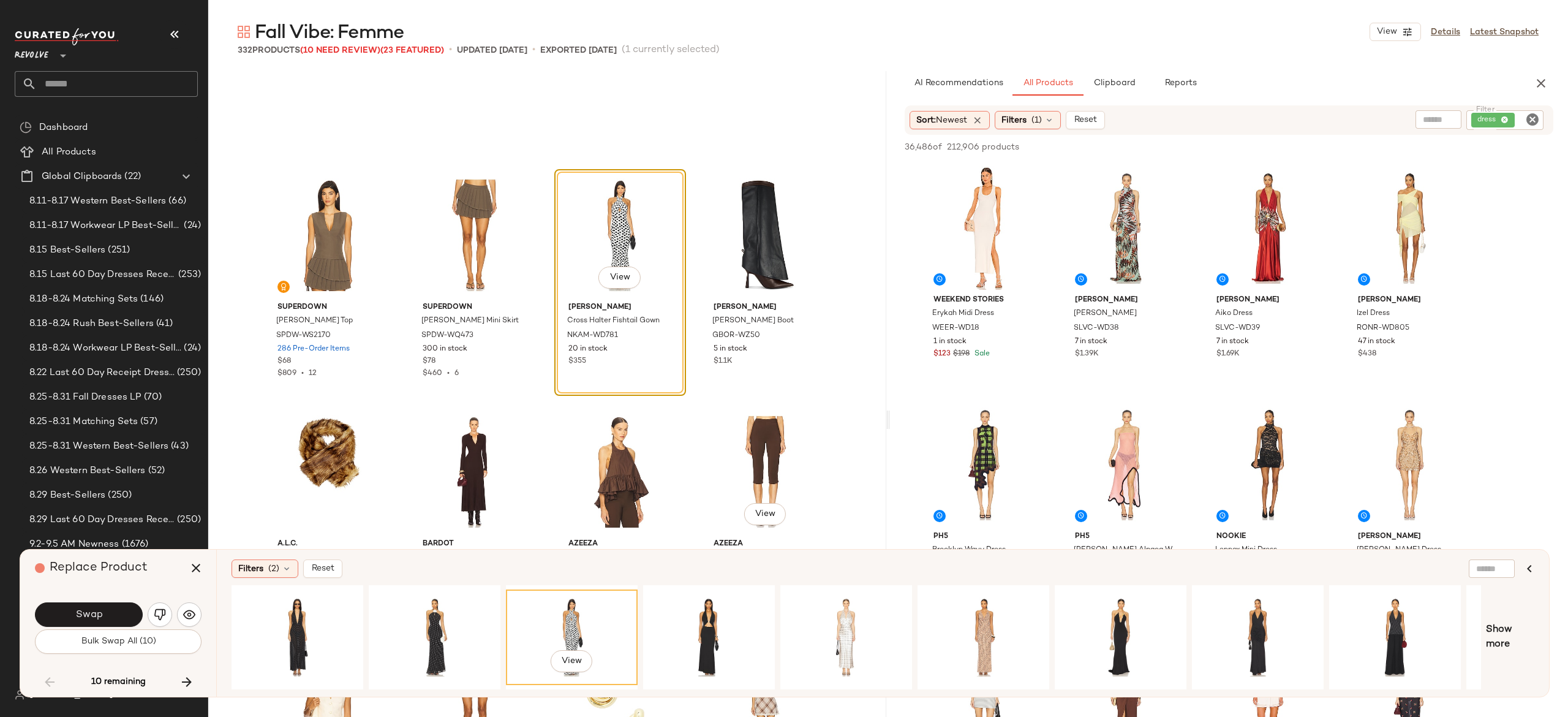
scroll to position [7007, 0]
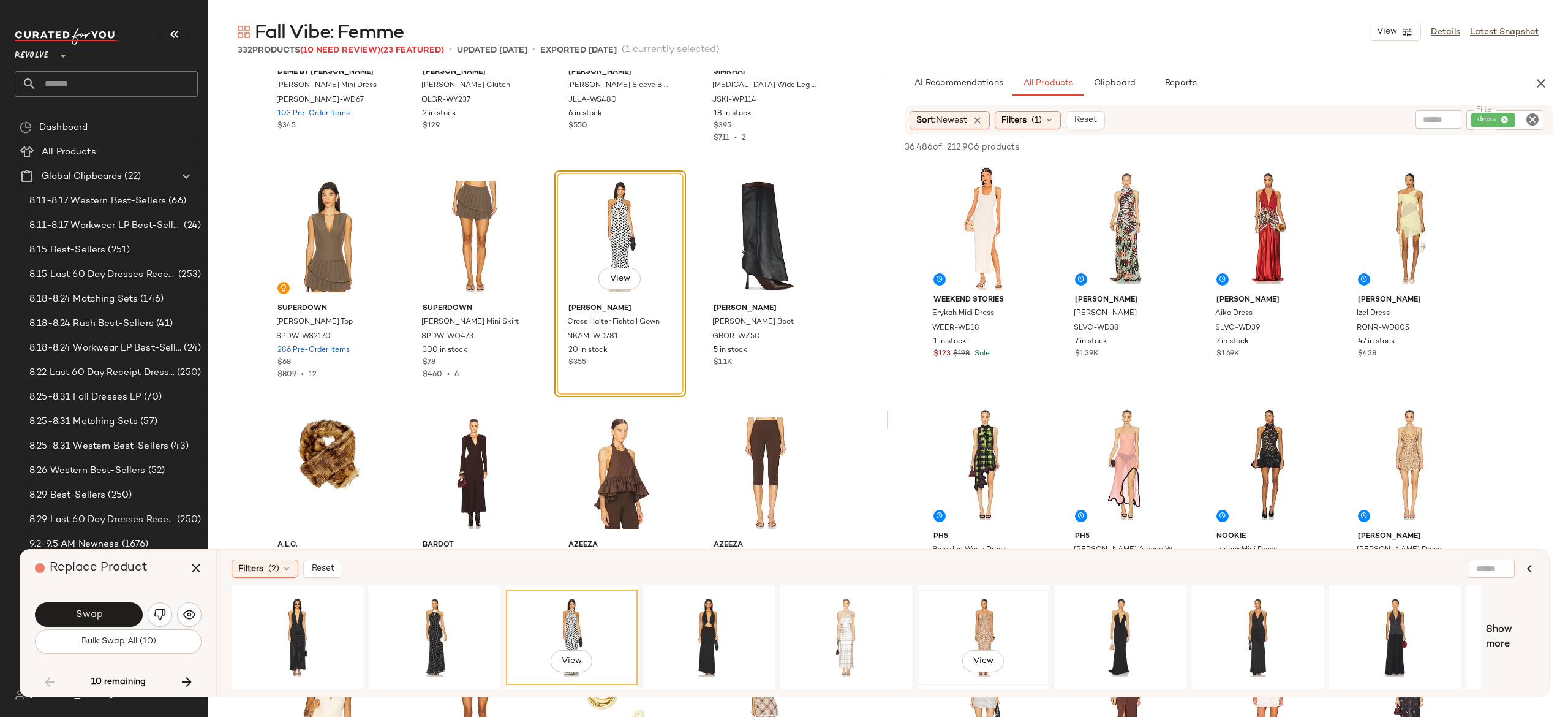
click at [995, 619] on div "View" at bounding box center [984, 637] width 123 height 87
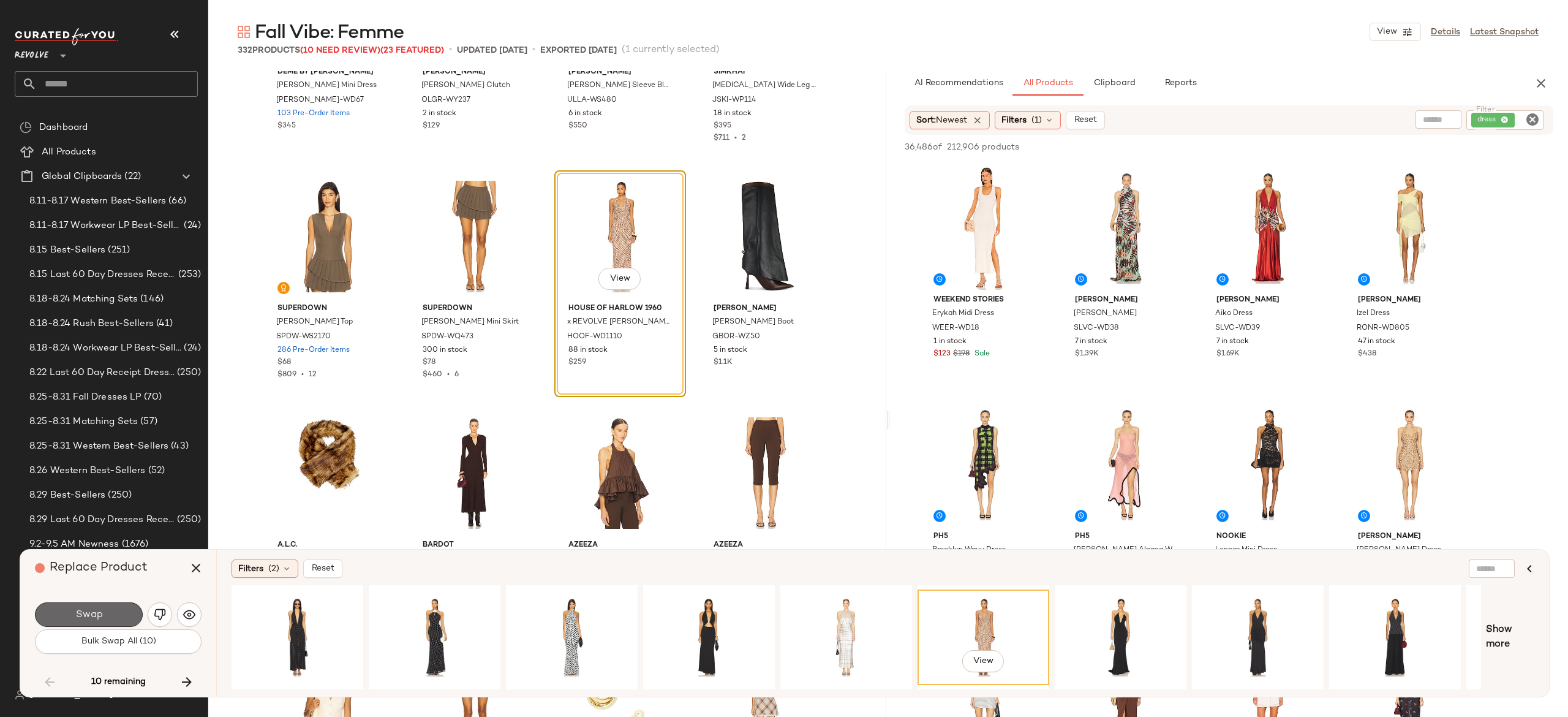
click at [117, 613] on button "Swap" at bounding box center [89, 614] width 108 height 25
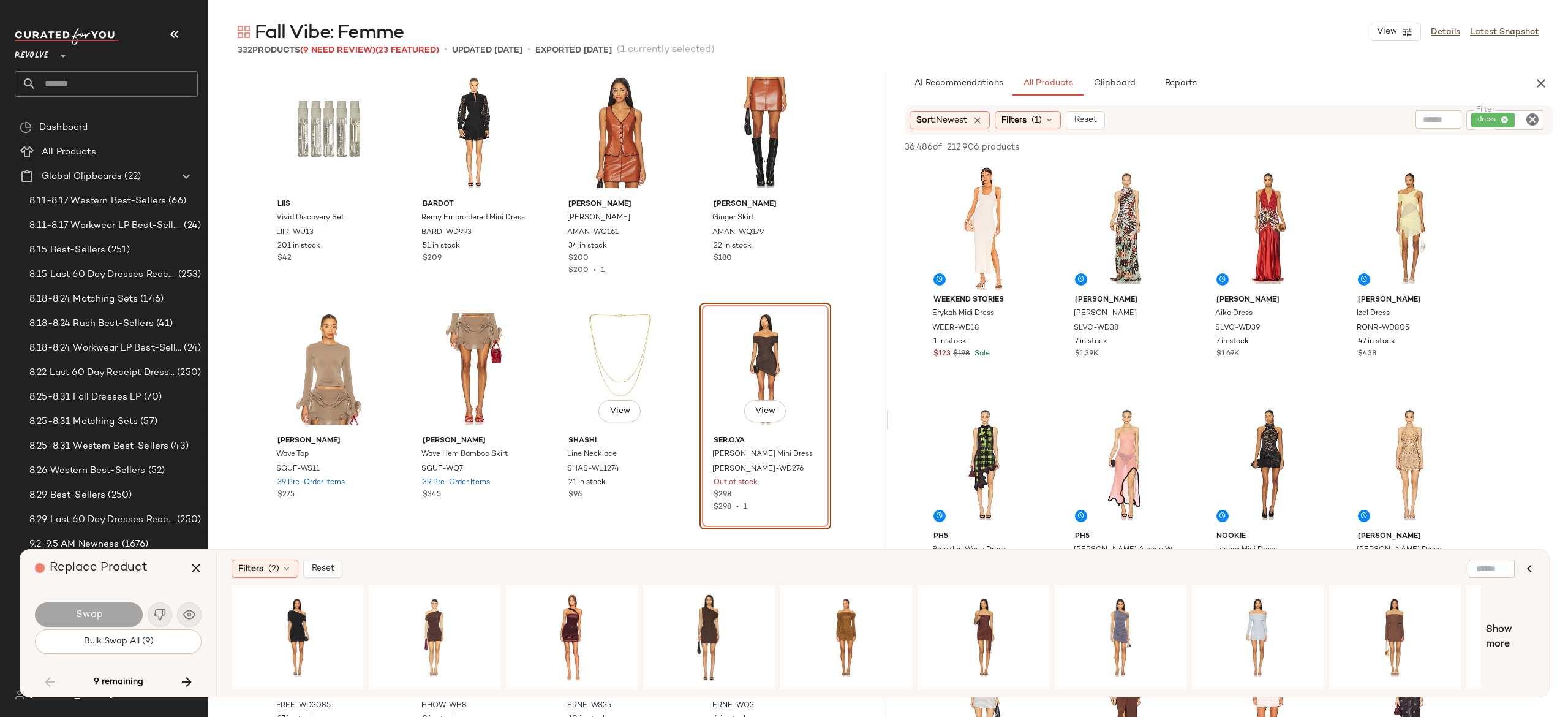
scroll to position [8287, 0]
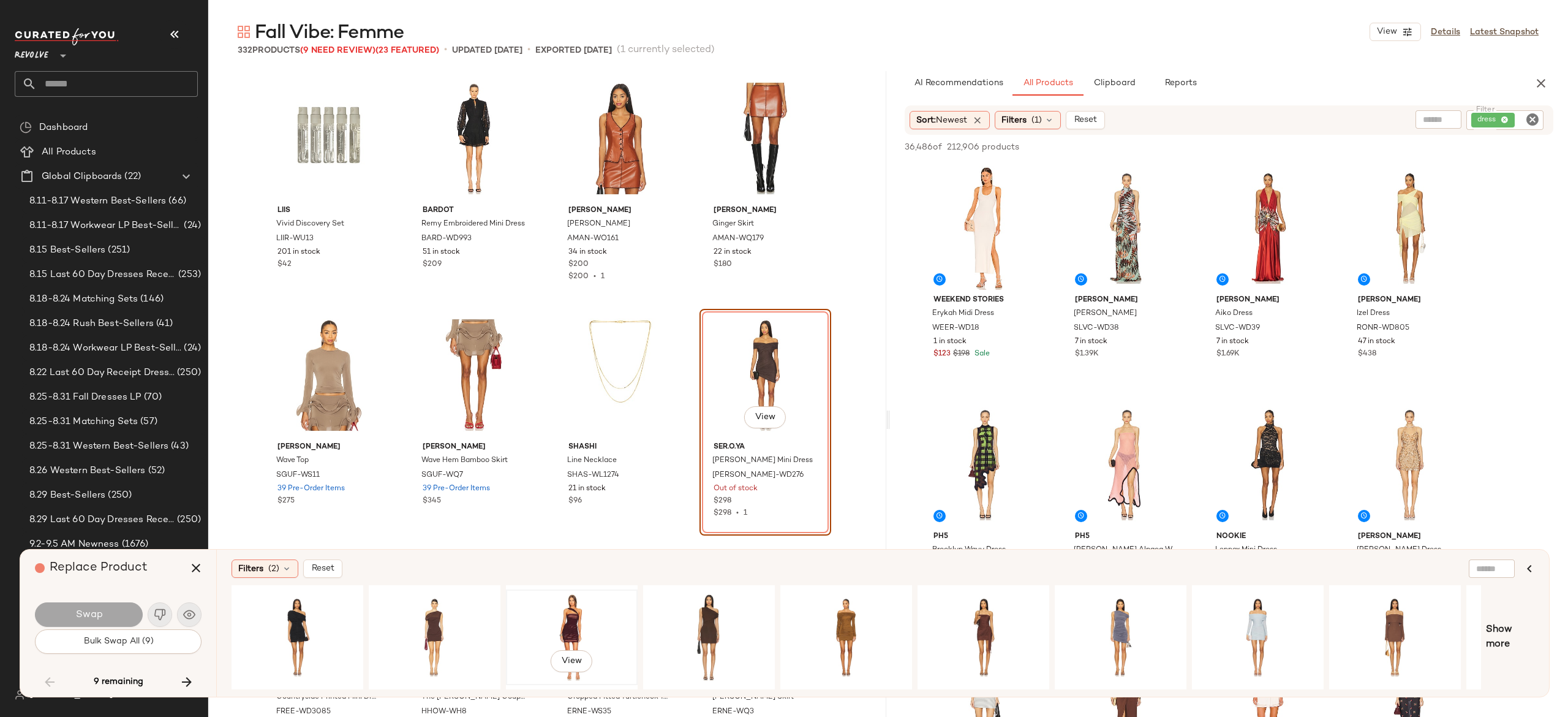
click at [573, 622] on div "View" at bounding box center [571, 637] width 123 height 87
click at [836, 626] on div "View" at bounding box center [846, 637] width 123 height 87
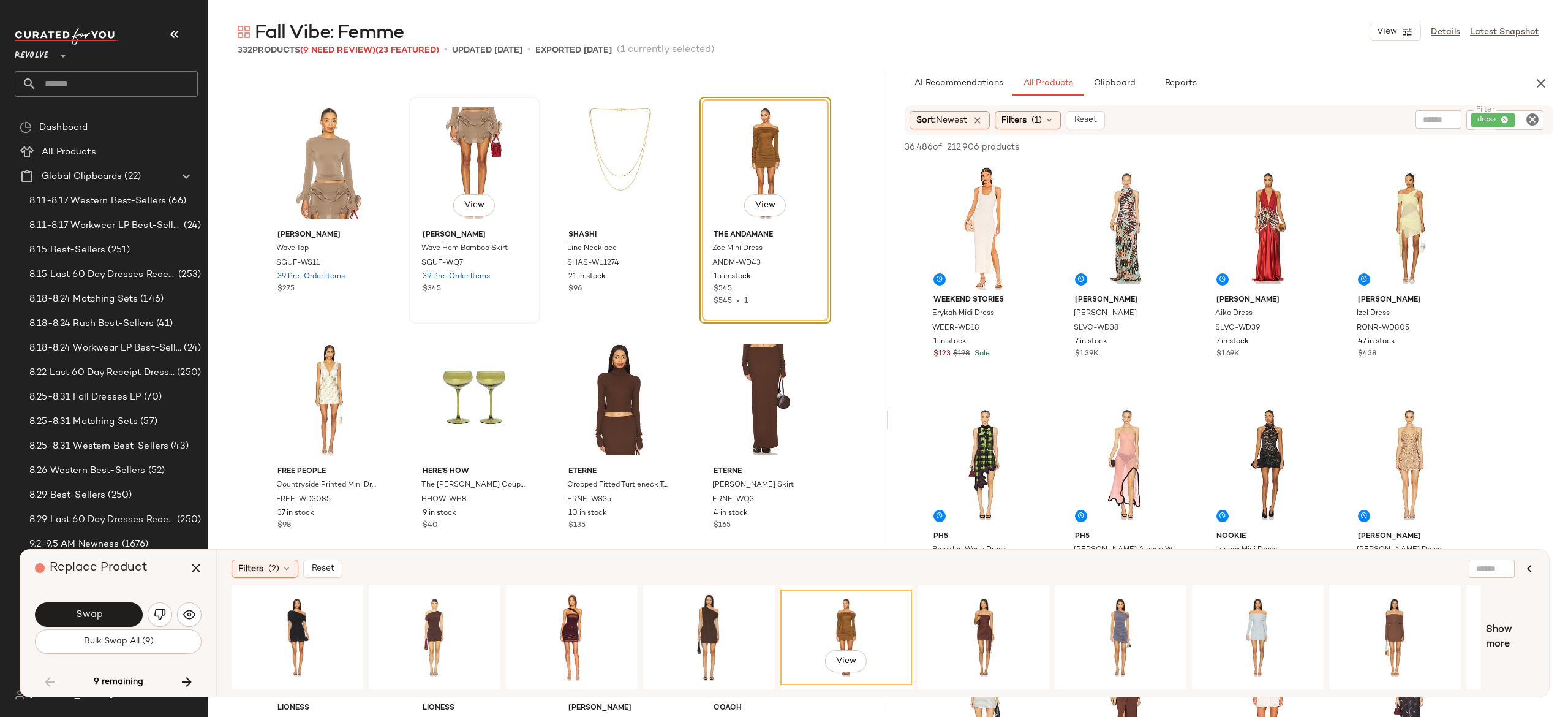
scroll to position [8518, 0]
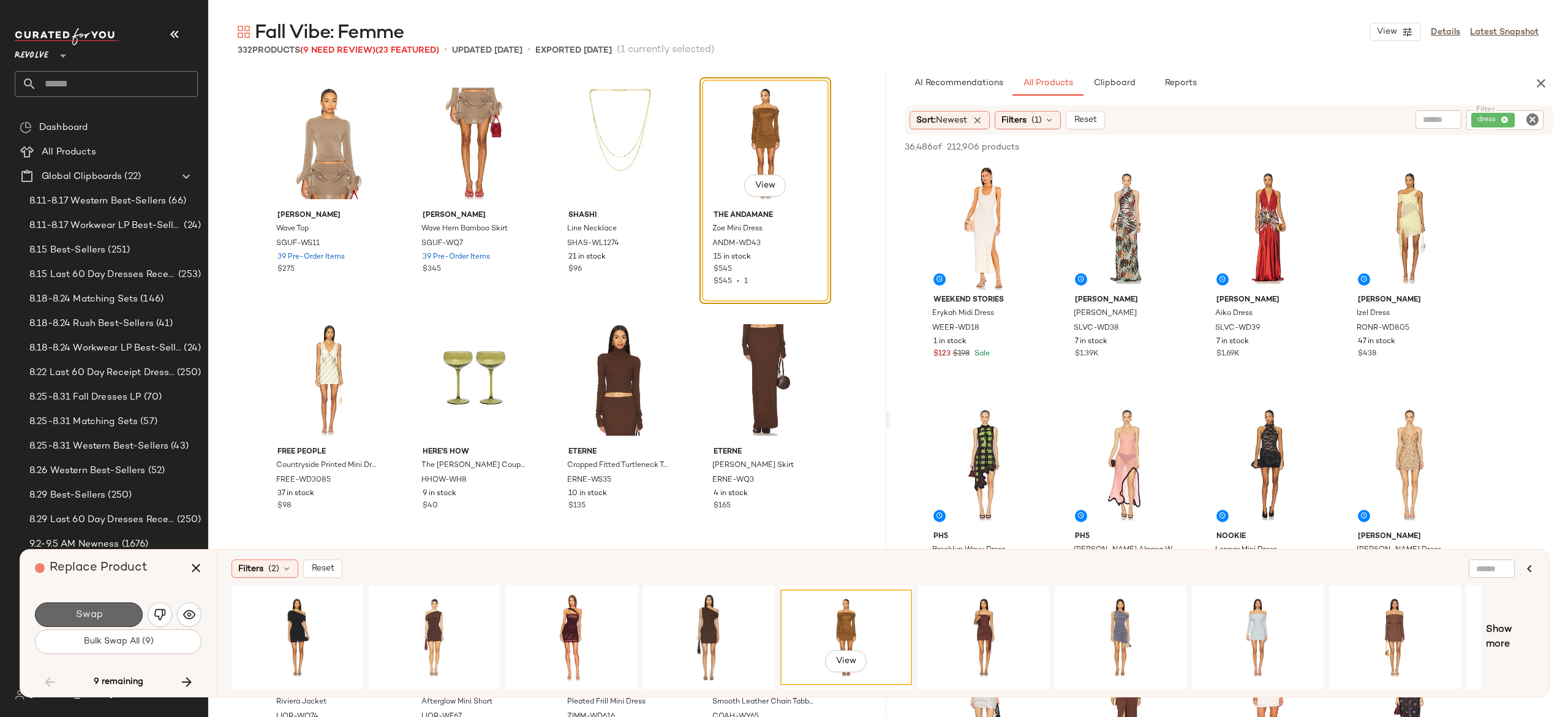
click at [119, 607] on button "Swap" at bounding box center [89, 614] width 108 height 25
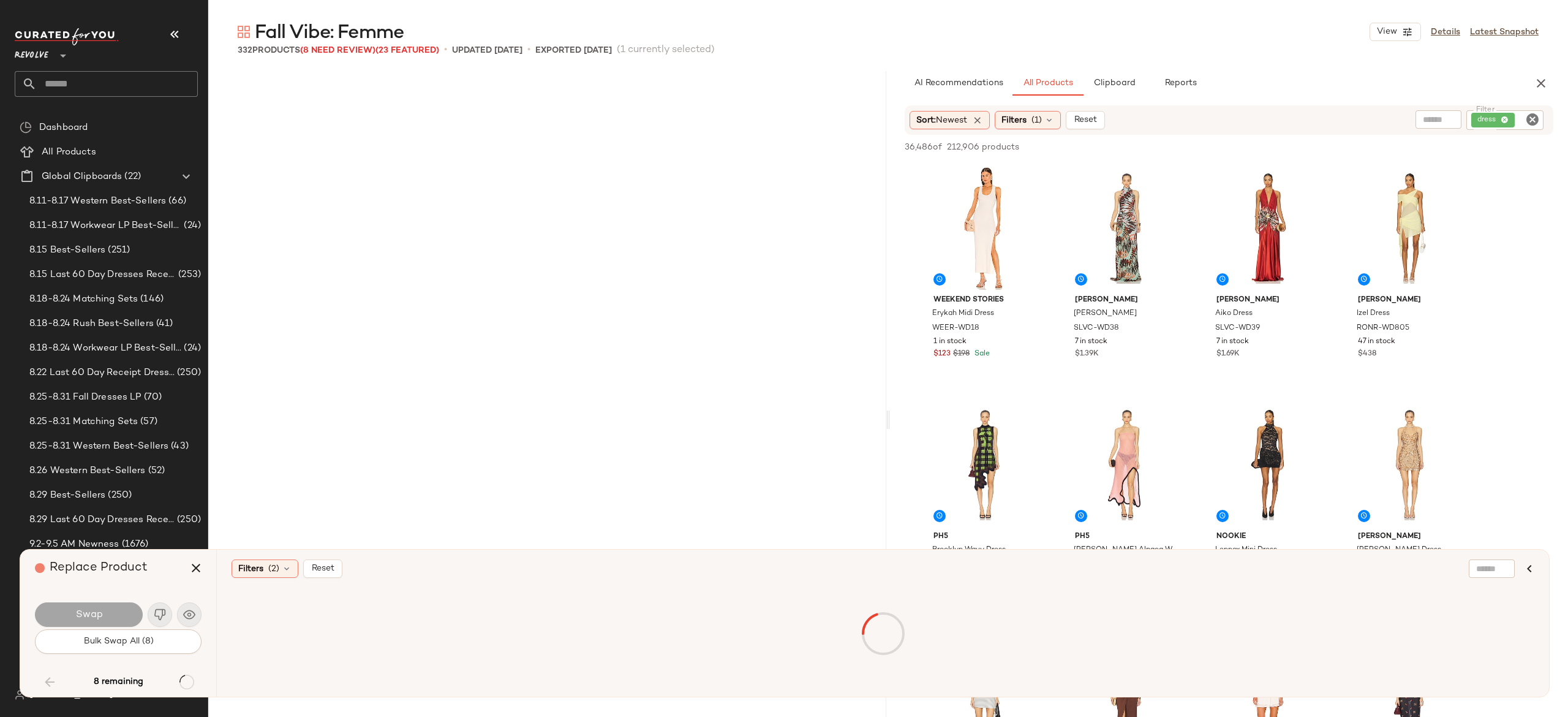
scroll to position [10167, 0]
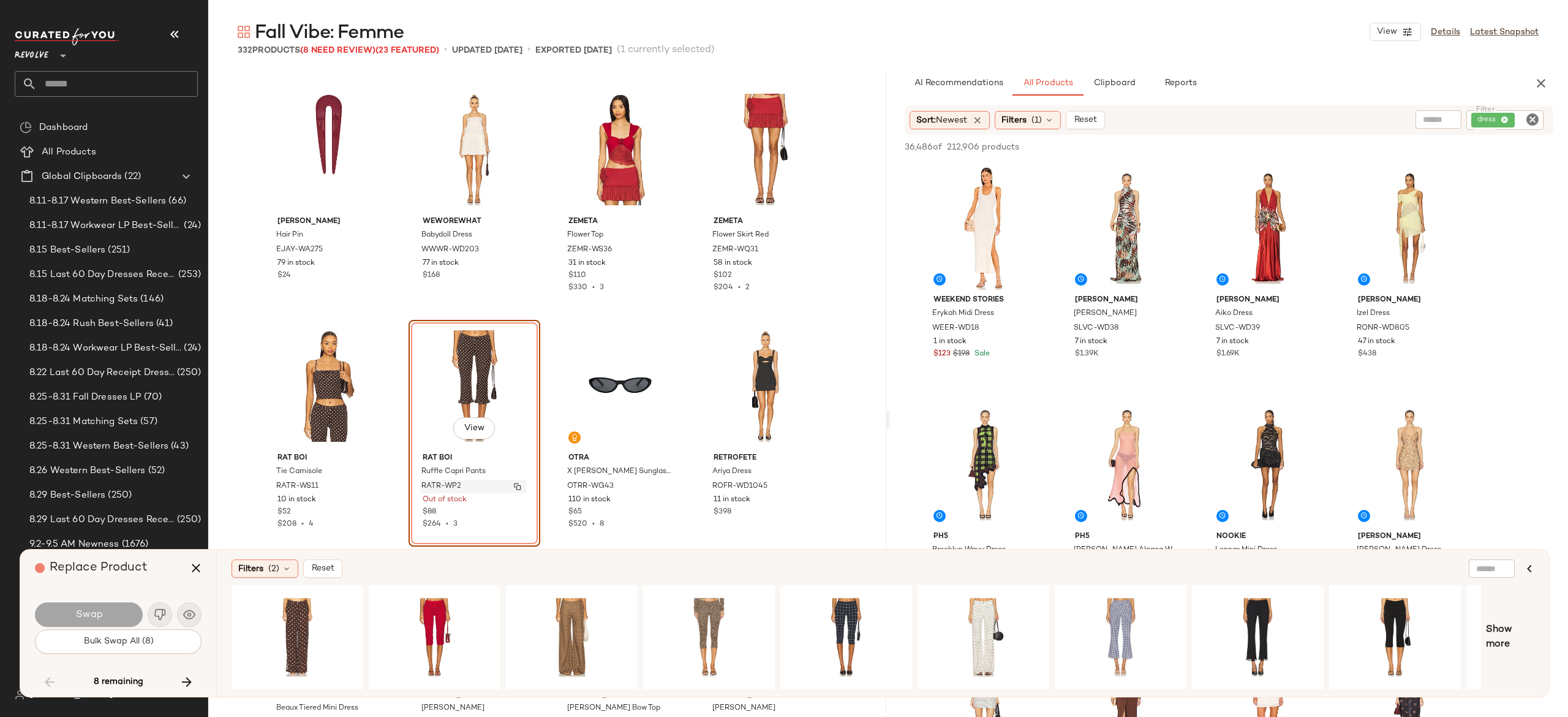
click at [514, 483] on img "button" at bounding box center [518, 486] width 8 height 8
click at [185, 688] on icon "button" at bounding box center [186, 681] width 15 height 15
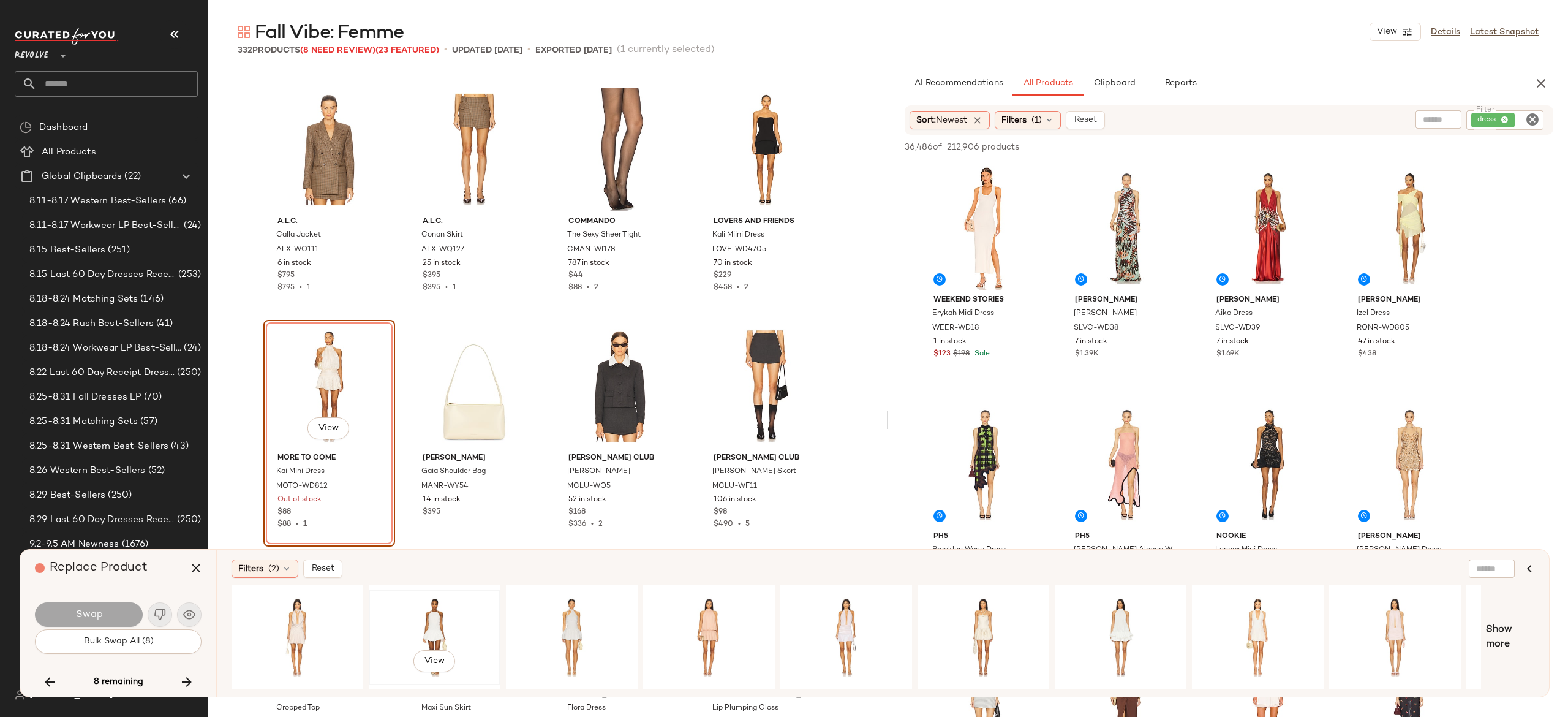
click at [435, 616] on div "View" at bounding box center [435, 637] width 123 height 87
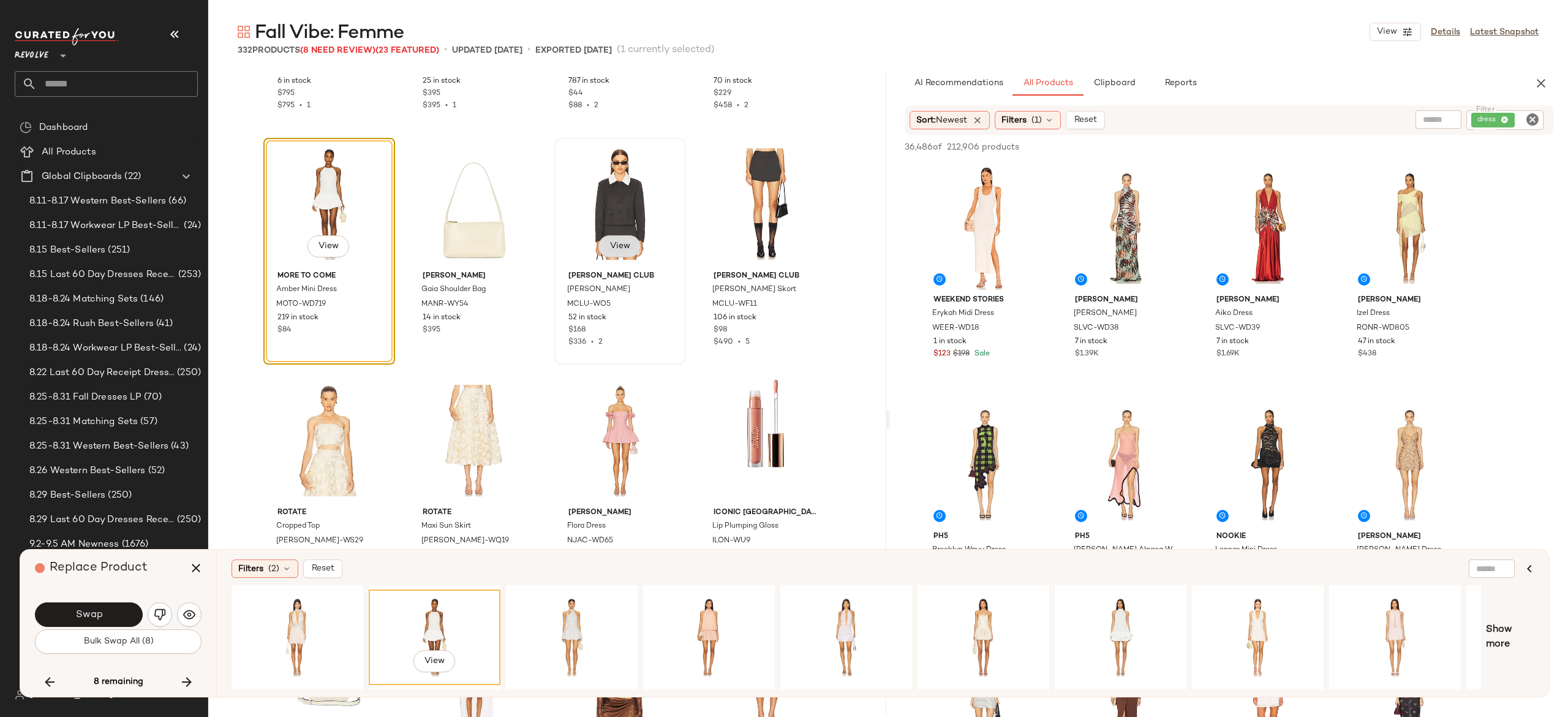
scroll to position [12479, 0]
click at [122, 612] on button "Swap" at bounding box center [89, 614] width 108 height 25
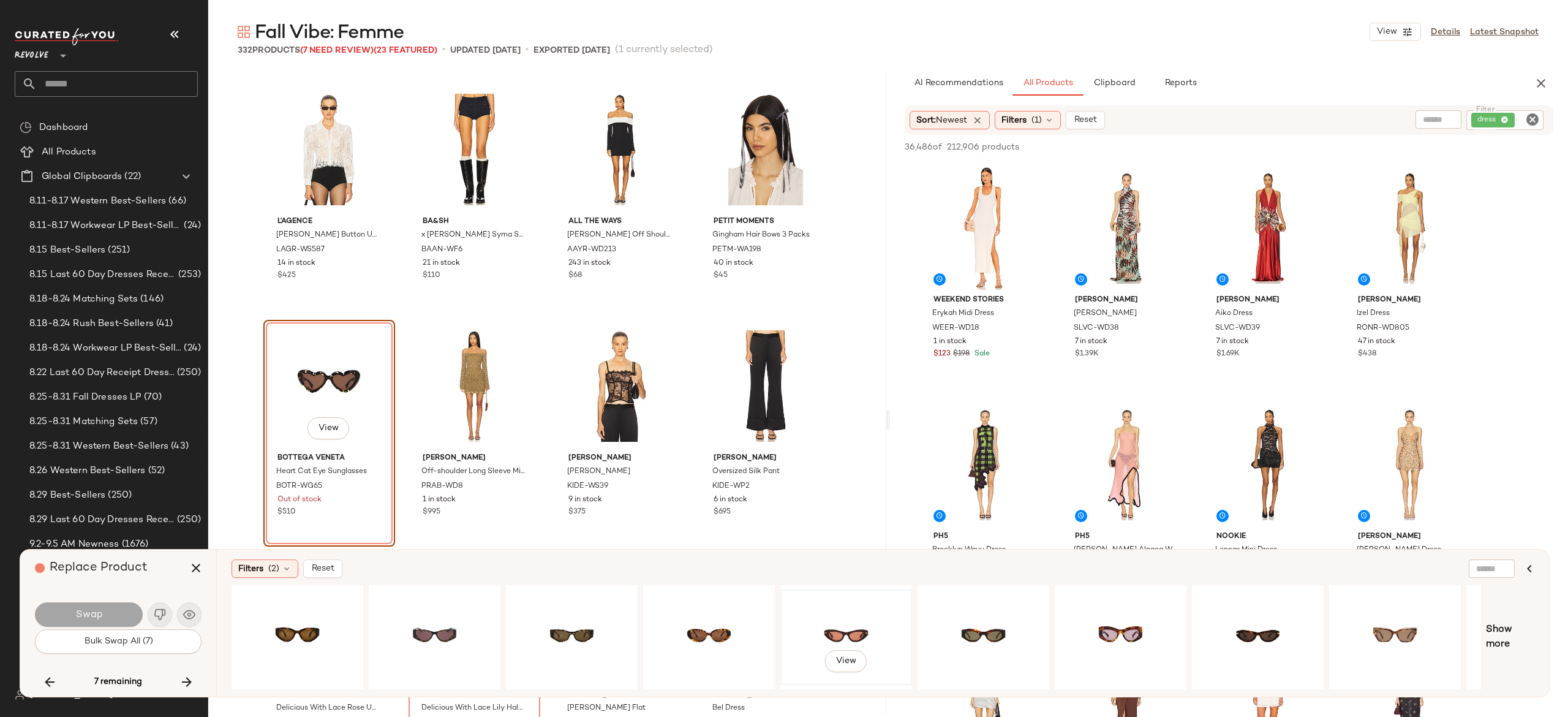
scroll to position [0, 115]
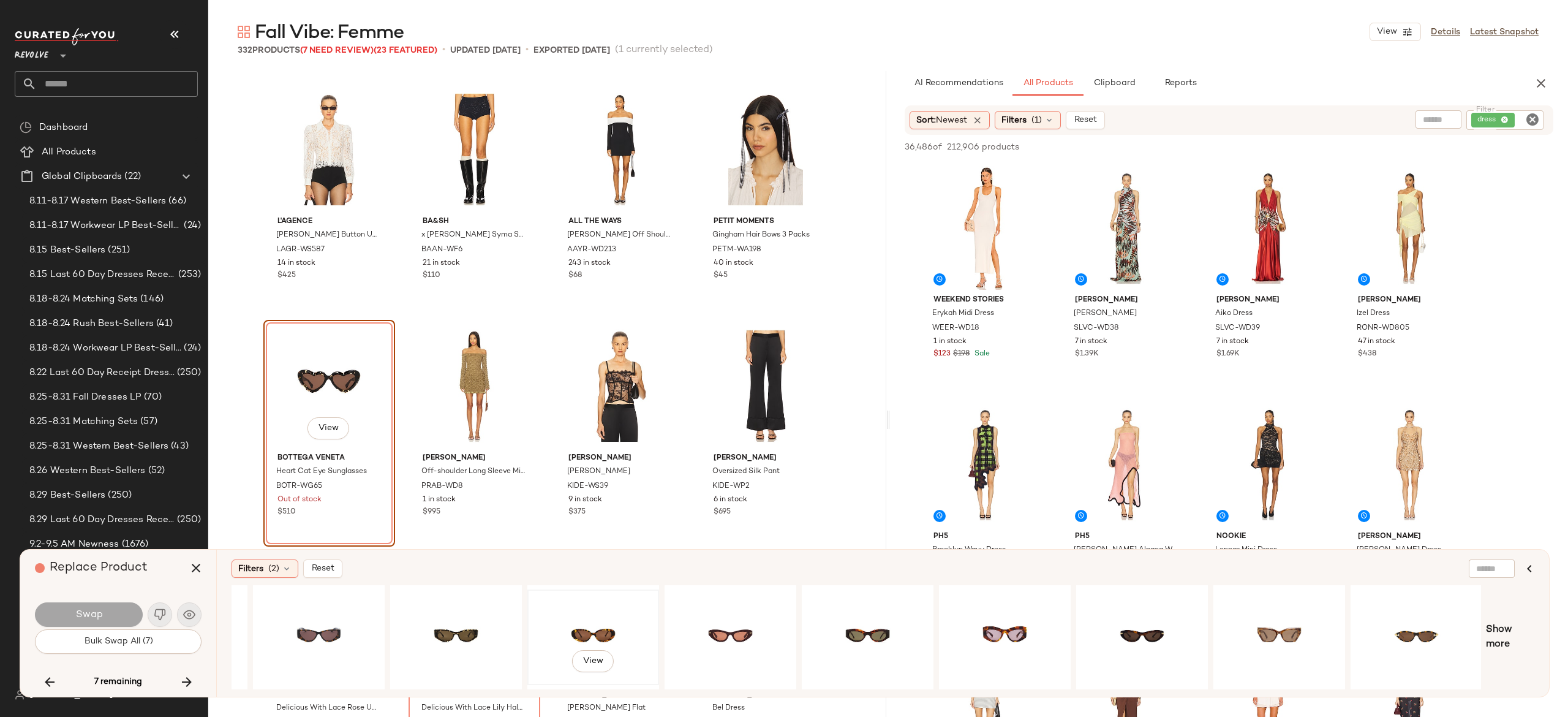
click at [595, 632] on div "View" at bounding box center [593, 637] width 123 height 87
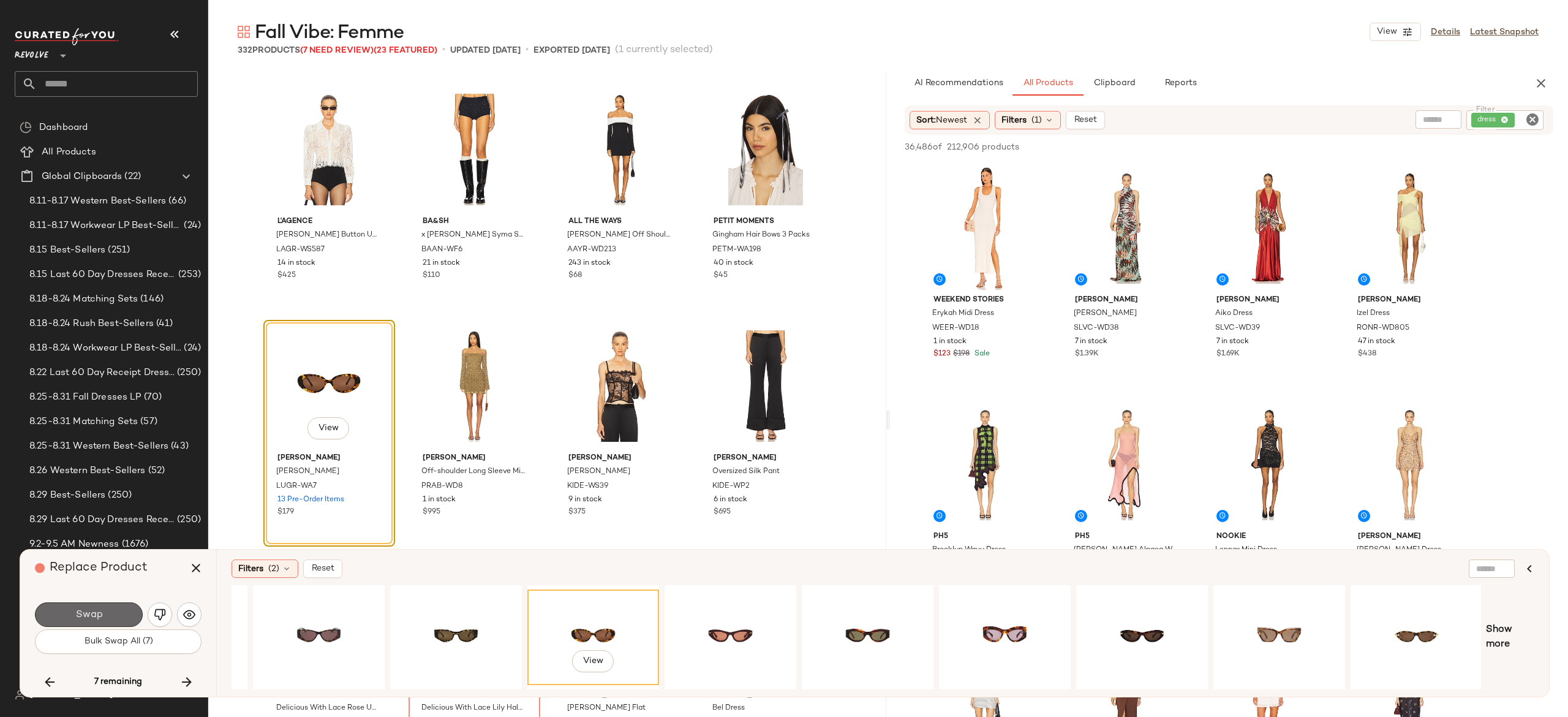
click at [128, 617] on button "Swap" at bounding box center [89, 614] width 108 height 25
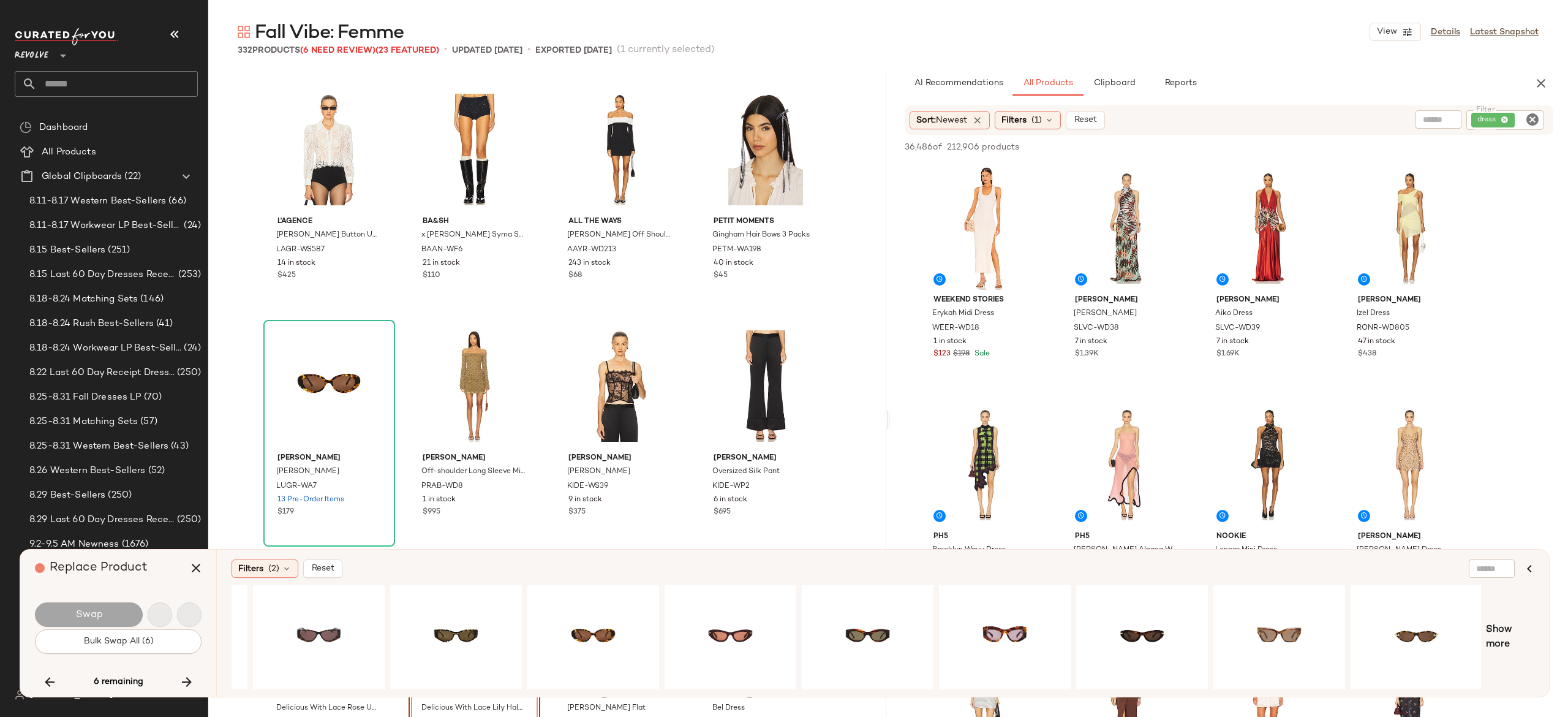
scroll to position [13951, 0]
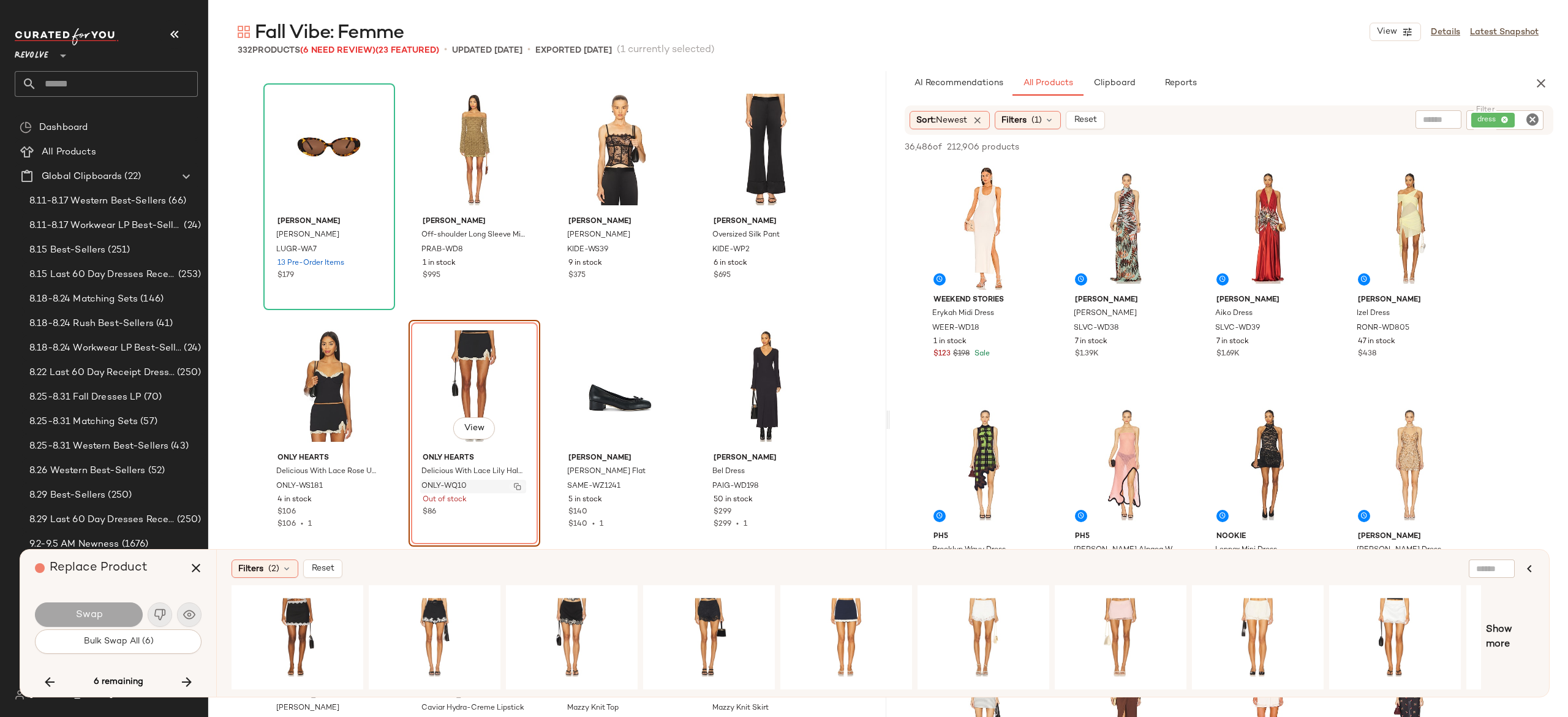
click at [515, 487] on img "button" at bounding box center [518, 486] width 8 height 8
click at [189, 676] on icon "button" at bounding box center [186, 681] width 15 height 15
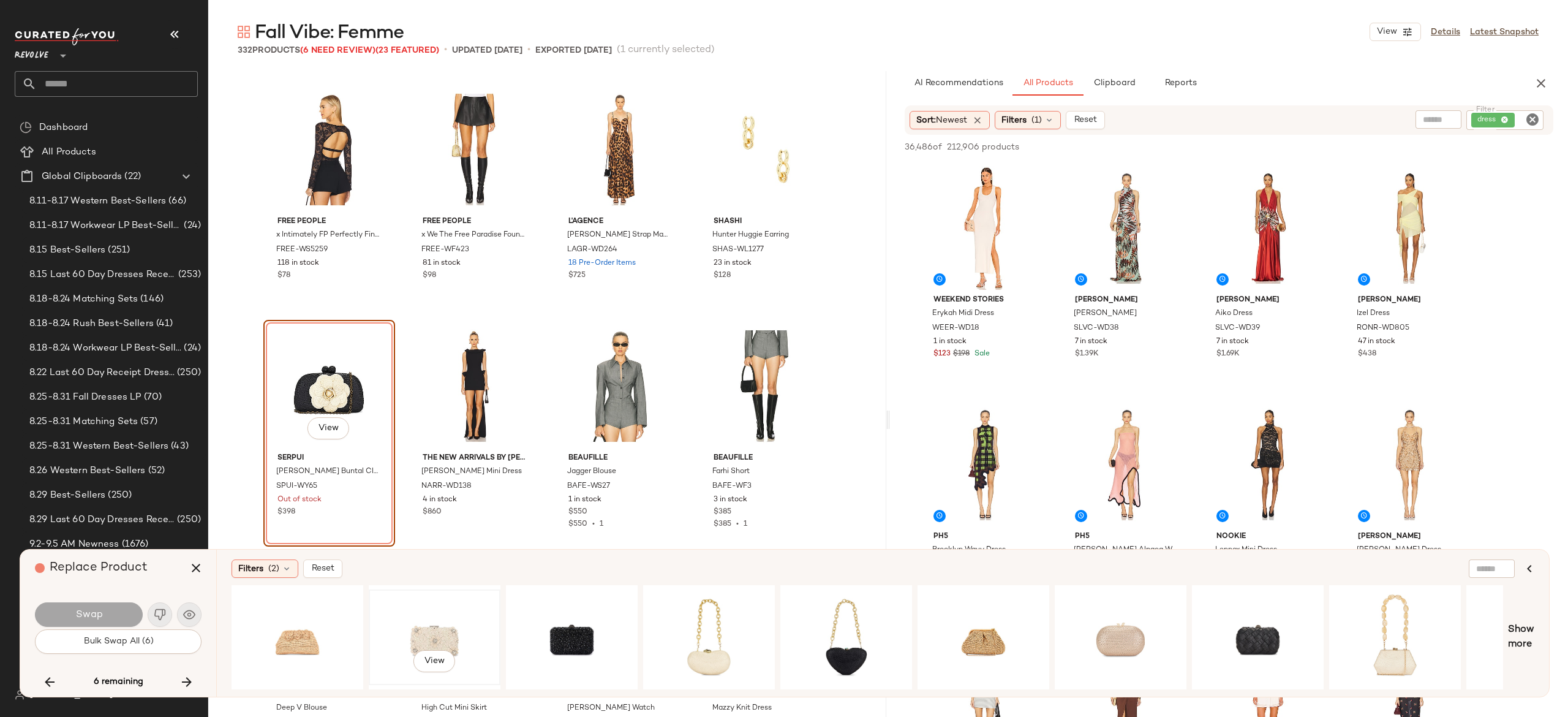
click at [437, 619] on div "View" at bounding box center [435, 637] width 123 height 87
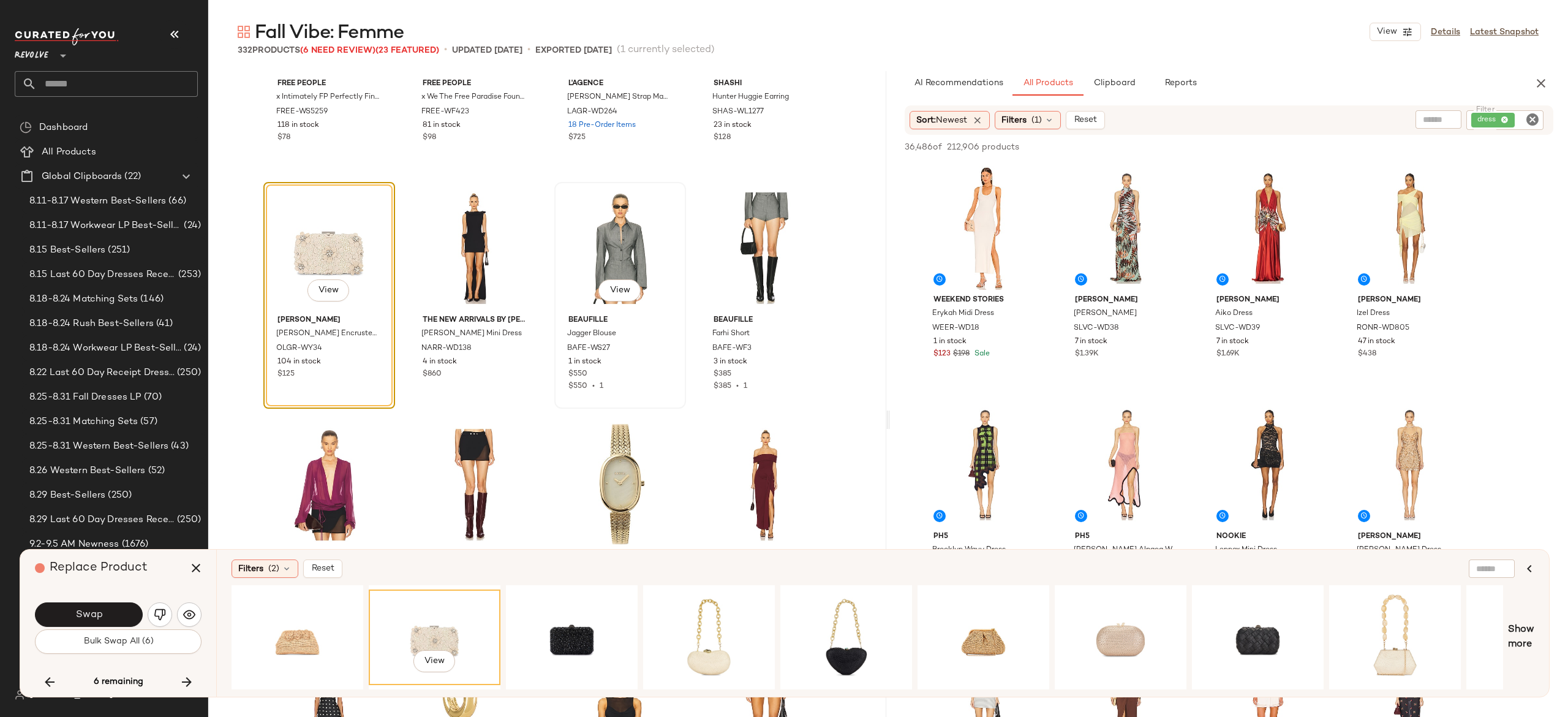
scroll to position [14797, 0]
click at [122, 605] on button "Swap" at bounding box center [89, 614] width 108 height 25
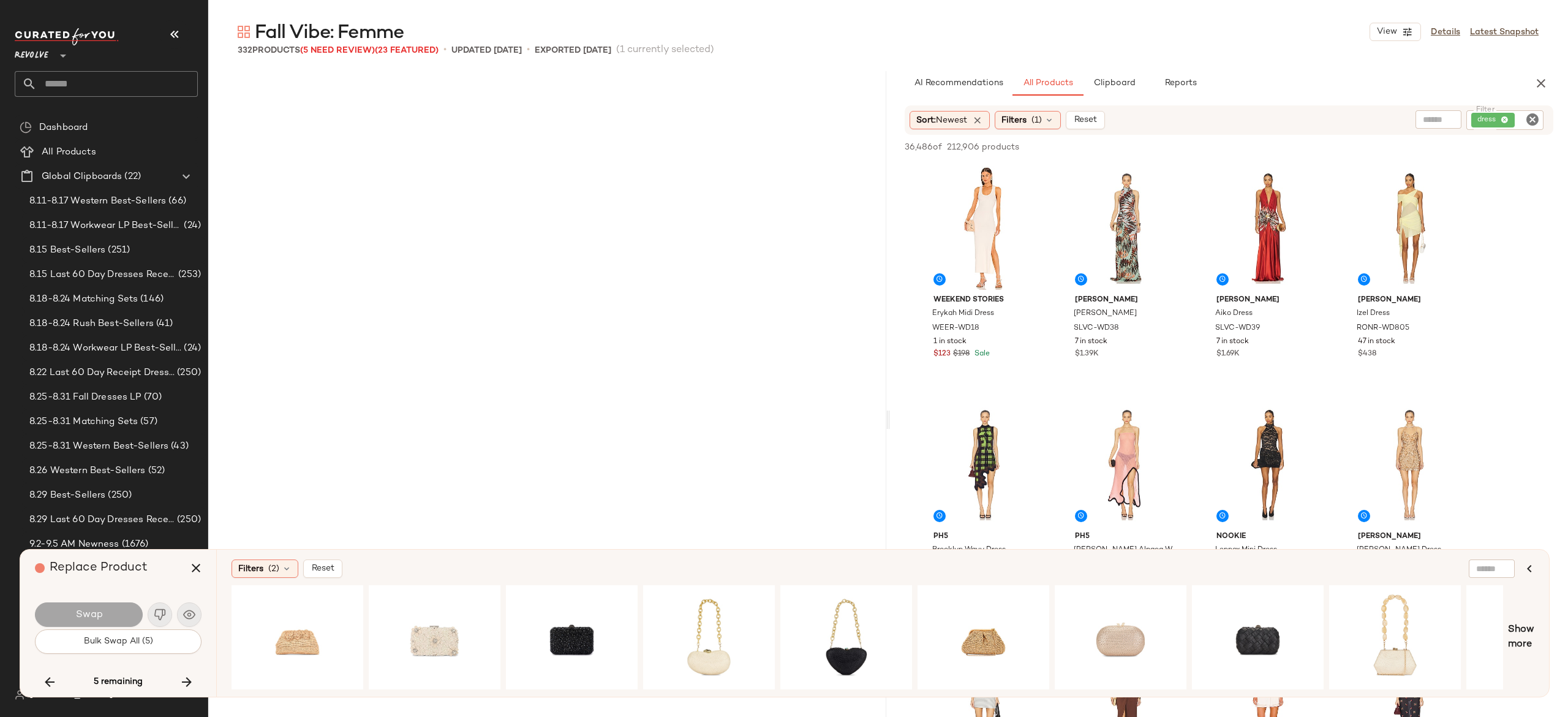
scroll to position [15606, 0]
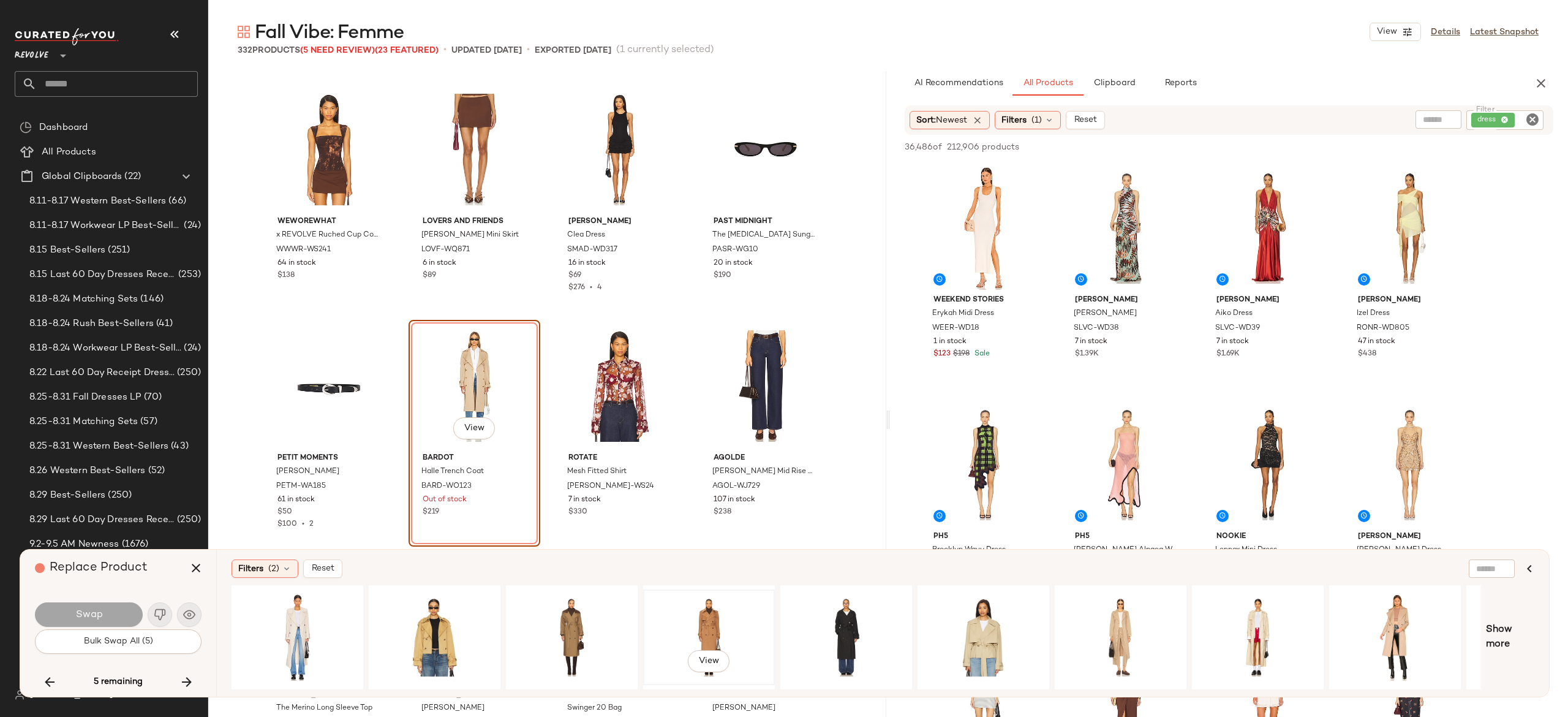
click at [713, 617] on div "View" at bounding box center [709, 637] width 123 height 87
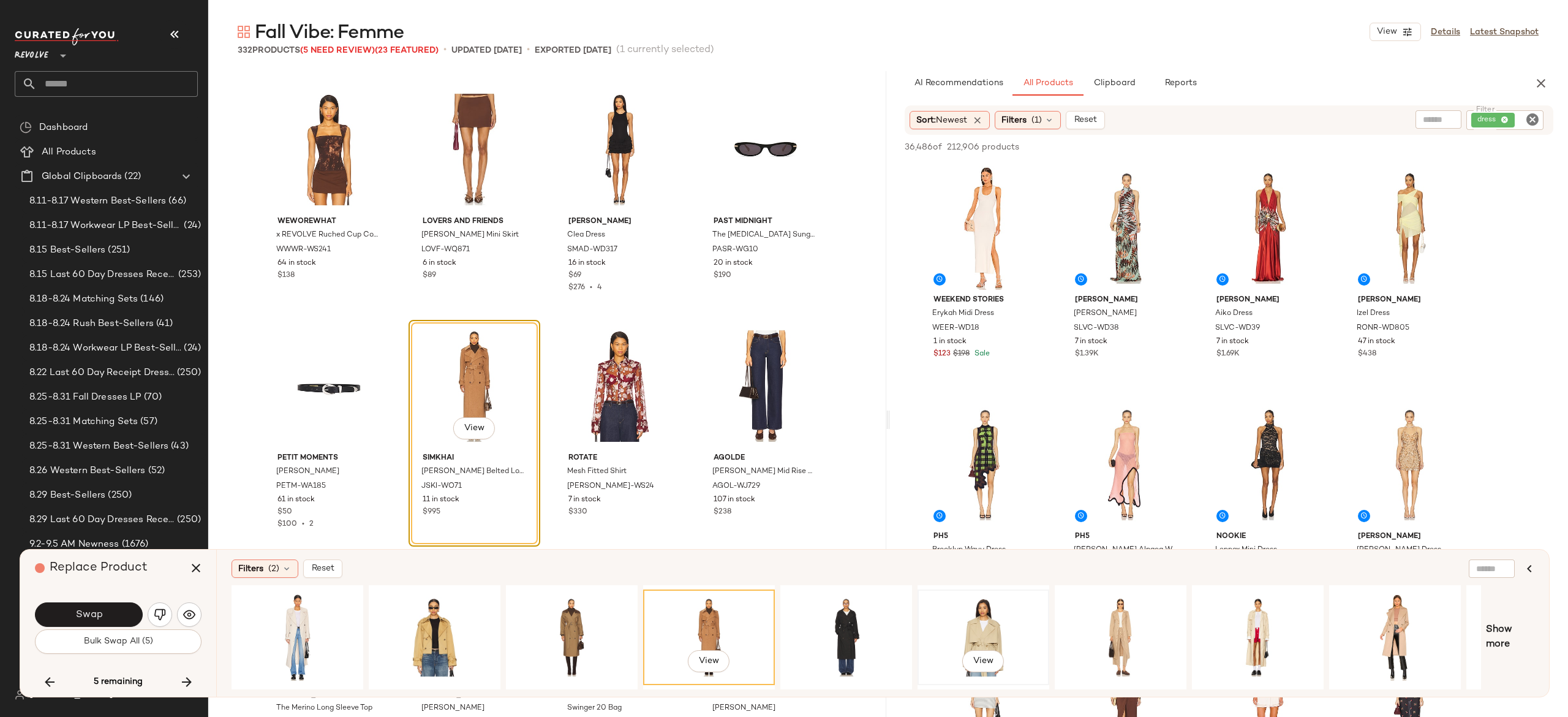
click at [969, 622] on div "View" at bounding box center [984, 637] width 123 height 87
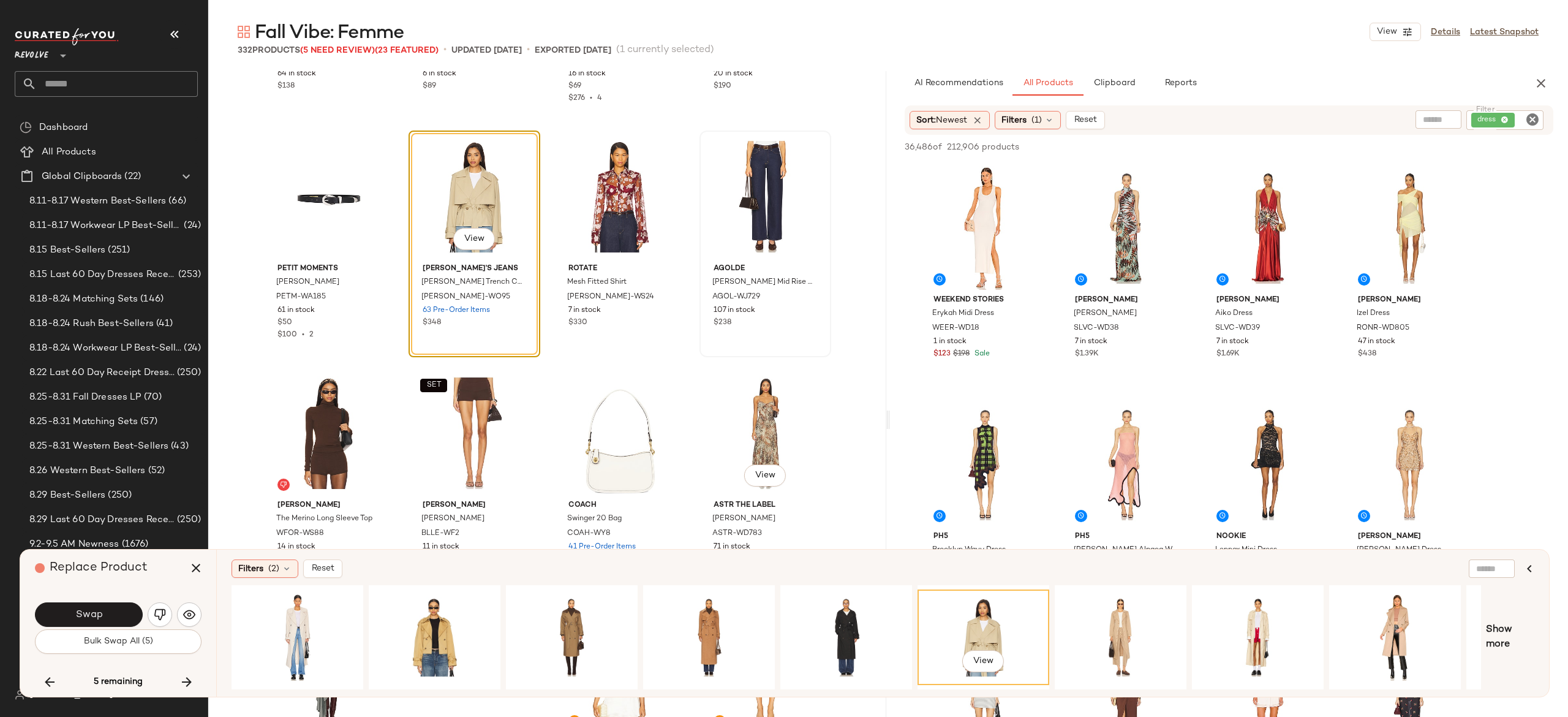
scroll to position [15797, 0]
click at [130, 612] on button "Swap" at bounding box center [89, 614] width 108 height 25
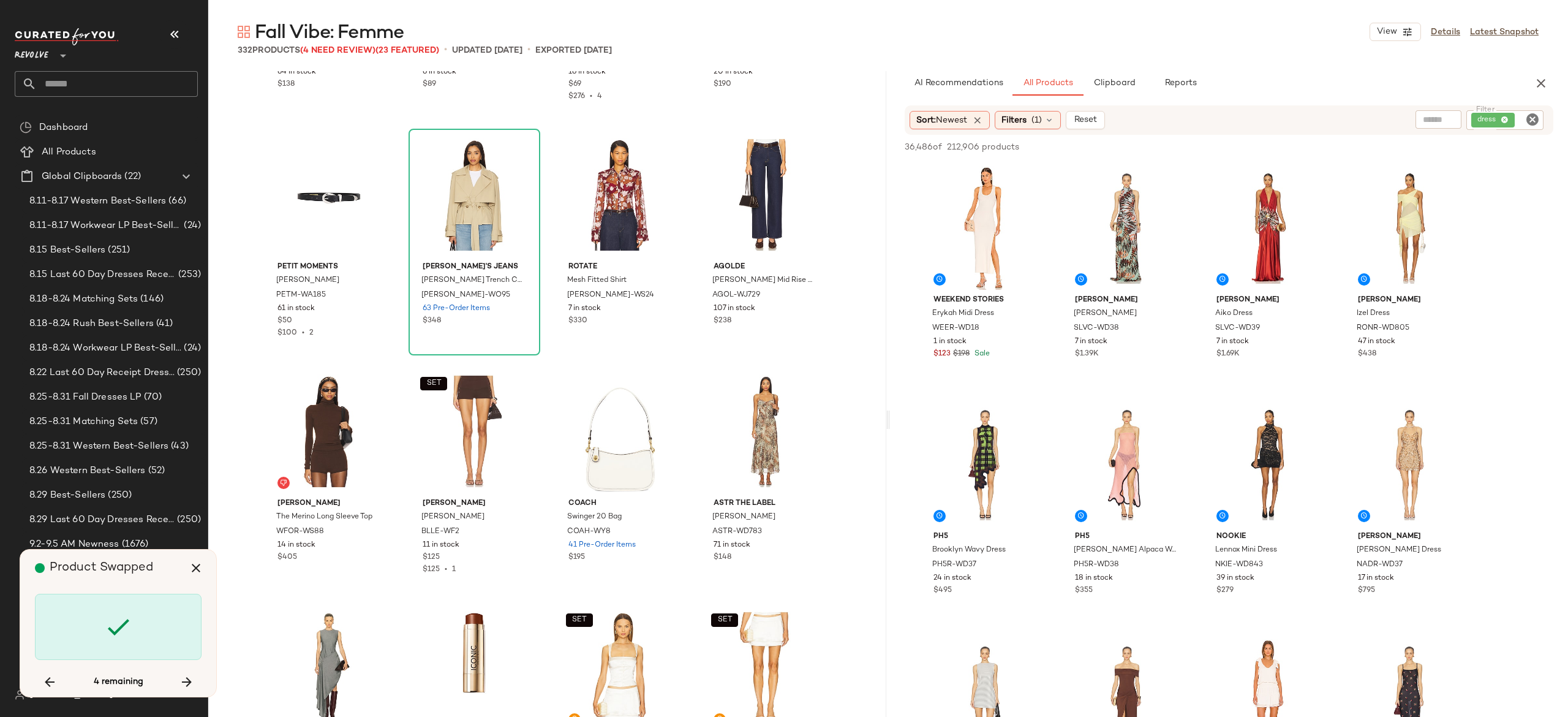
scroll to position [16316, 0]
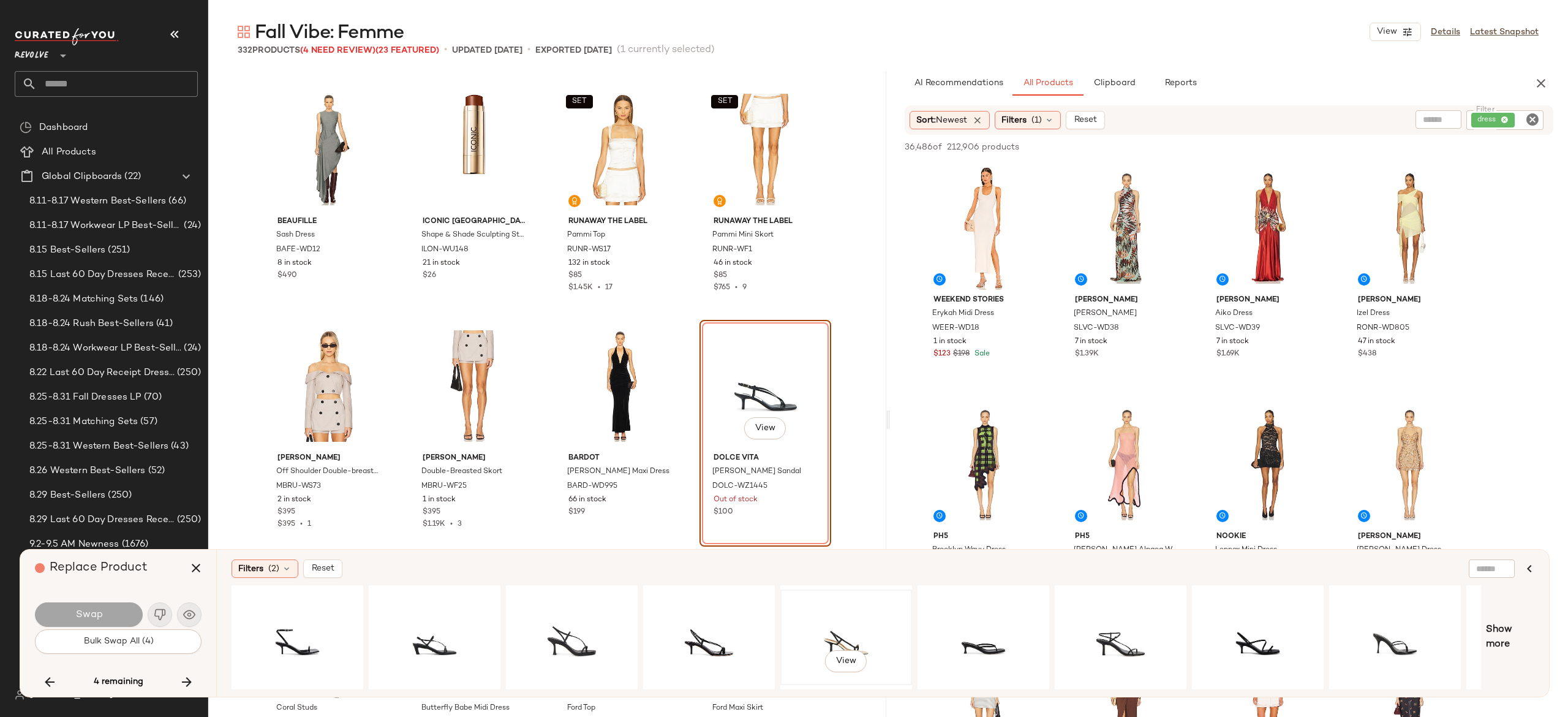
click at [846, 626] on div "View" at bounding box center [846, 637] width 123 height 87
click at [976, 629] on div "View" at bounding box center [984, 637] width 123 height 87
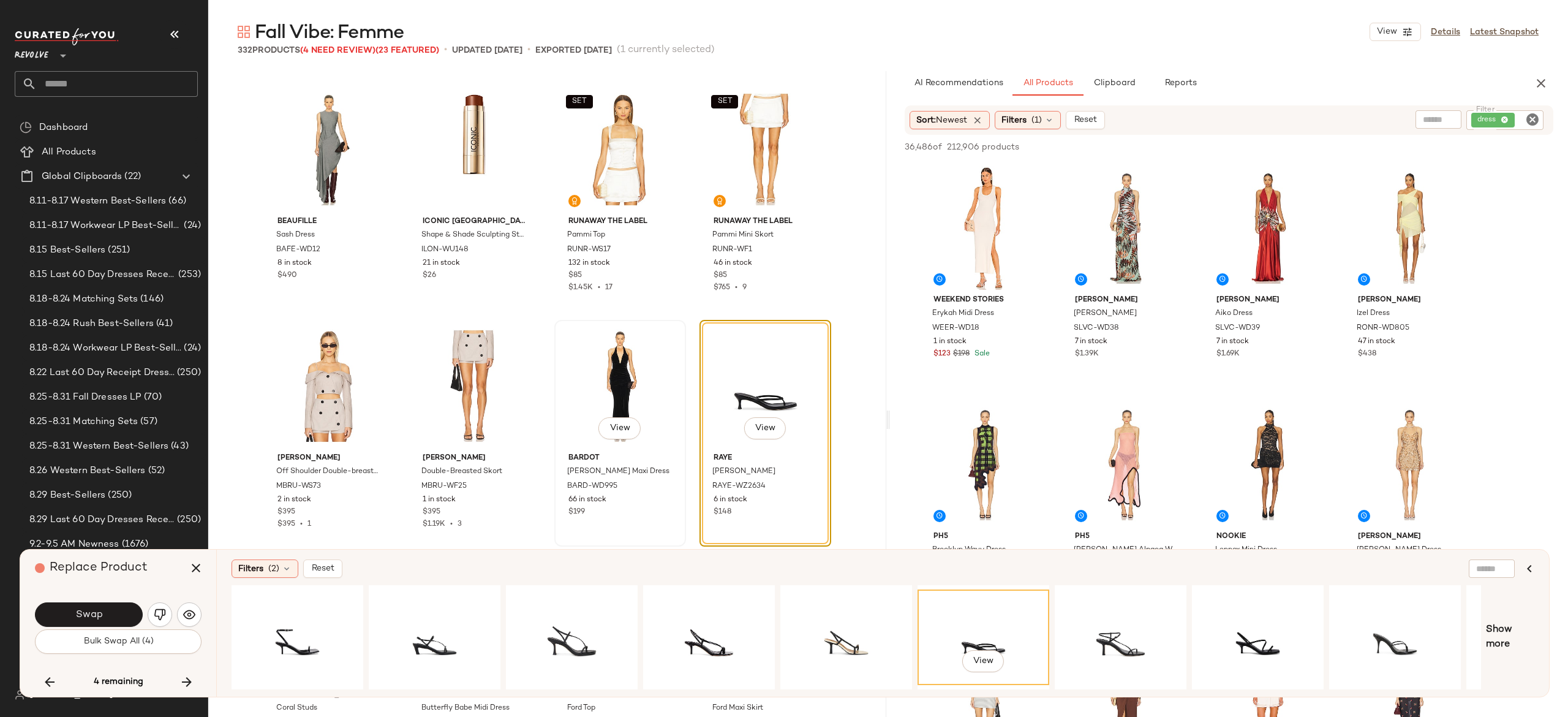
scroll to position [16553, 0]
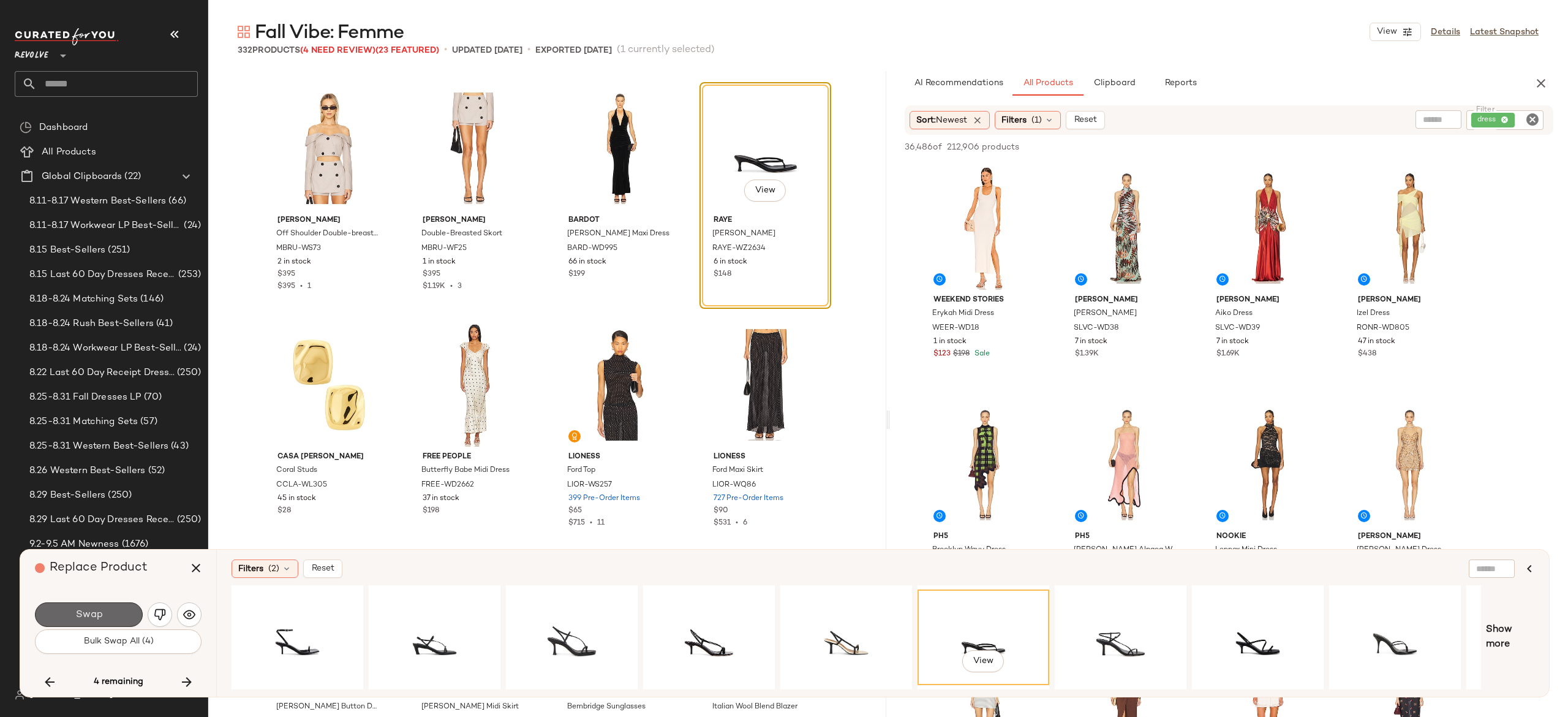
click at [113, 613] on button "Swap" at bounding box center [89, 614] width 108 height 25
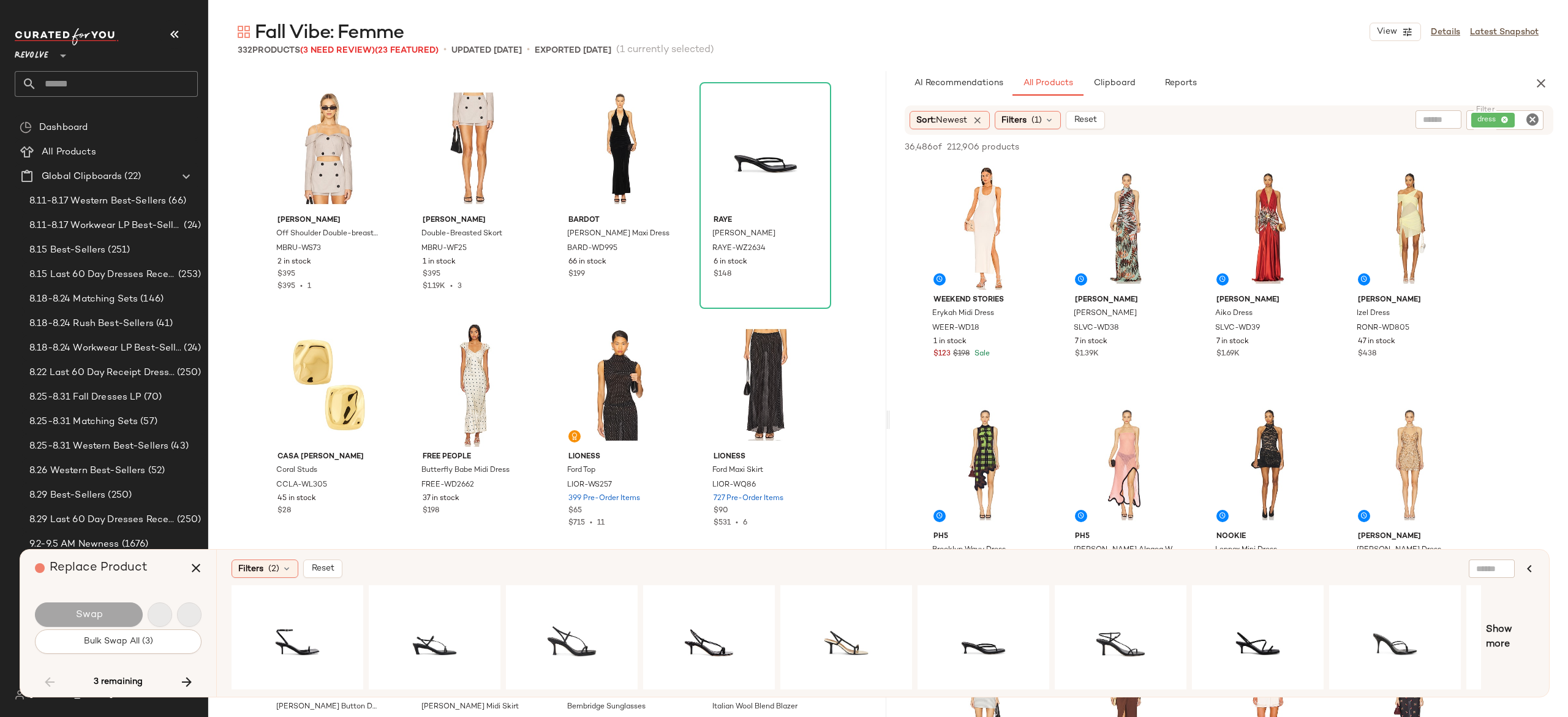
scroll to position [10167, 0]
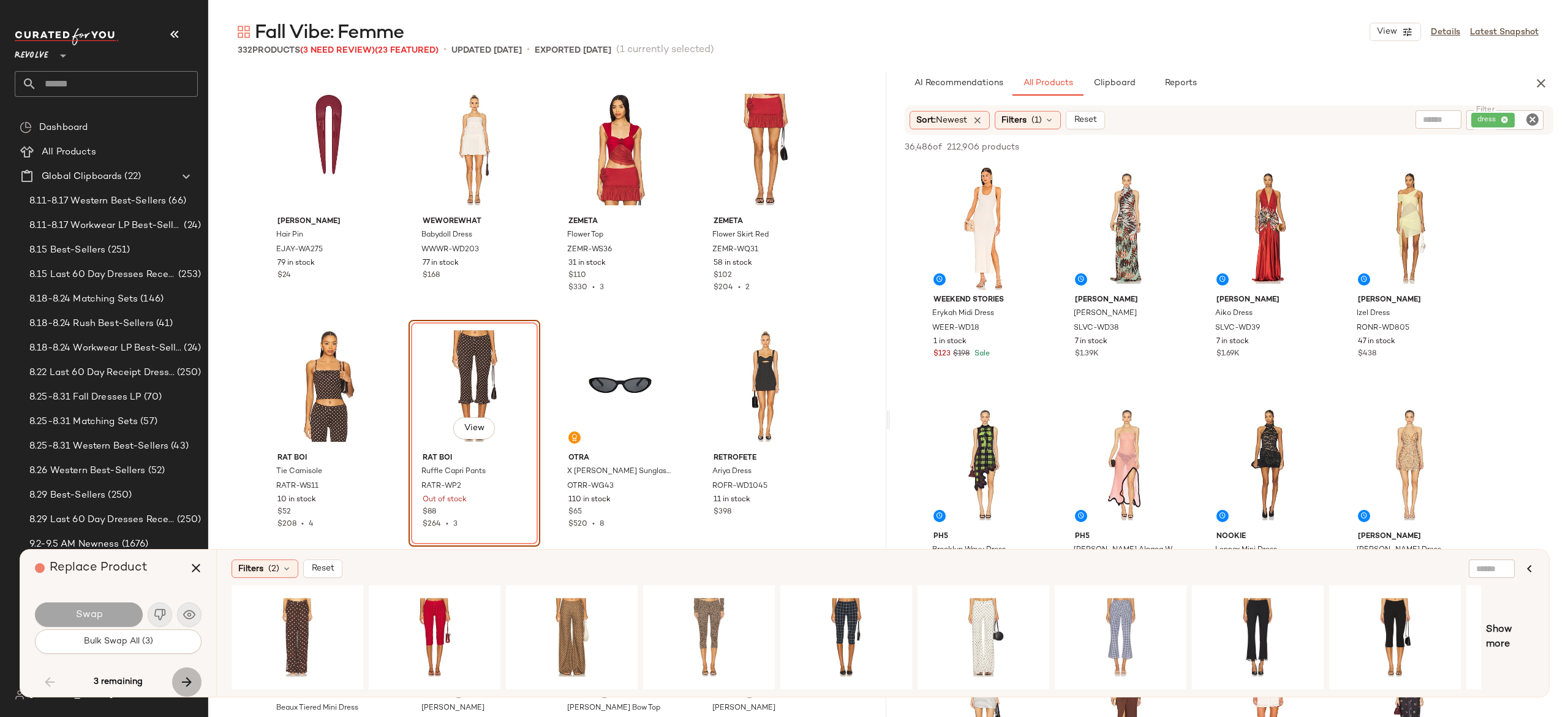
click at [186, 676] on icon "button" at bounding box center [186, 681] width 15 height 15
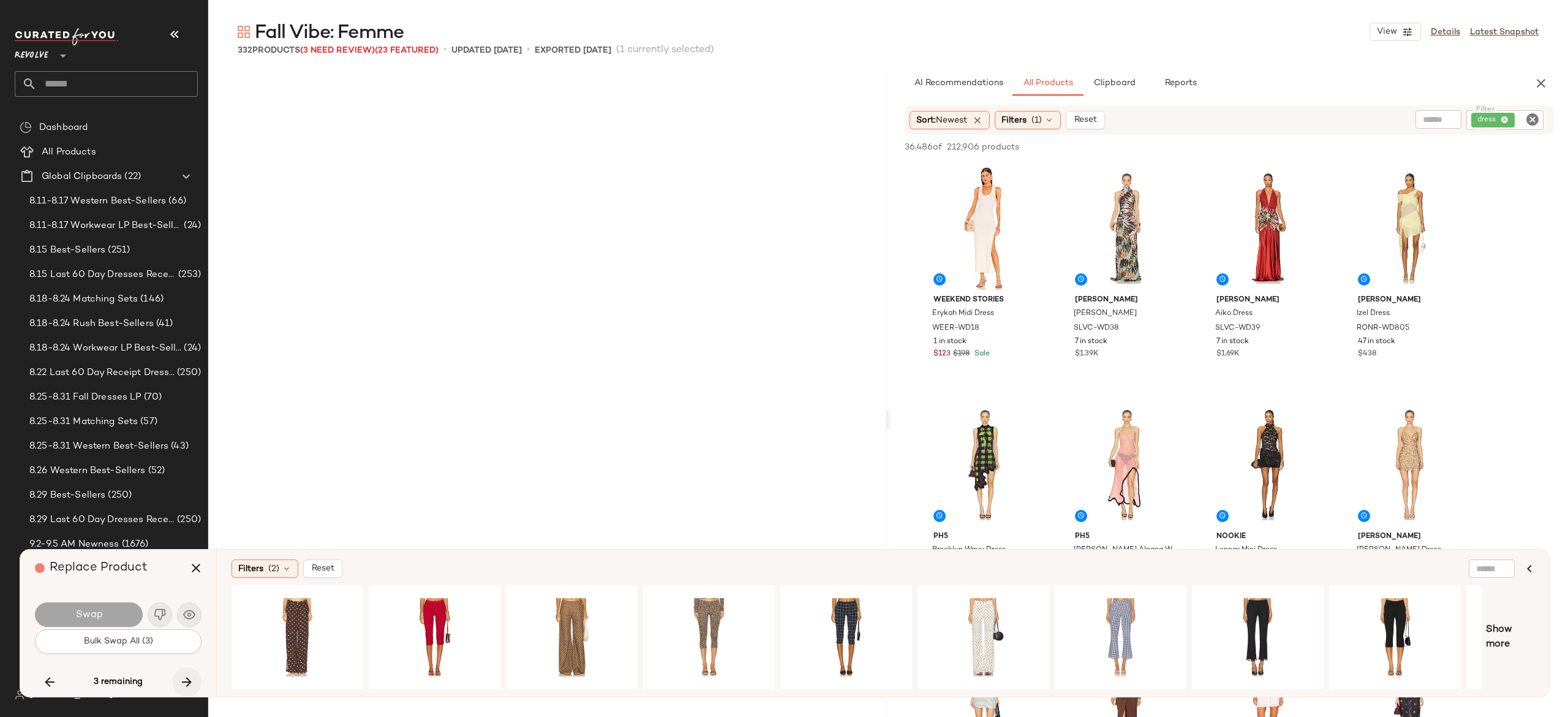
scroll to position [13951, 0]
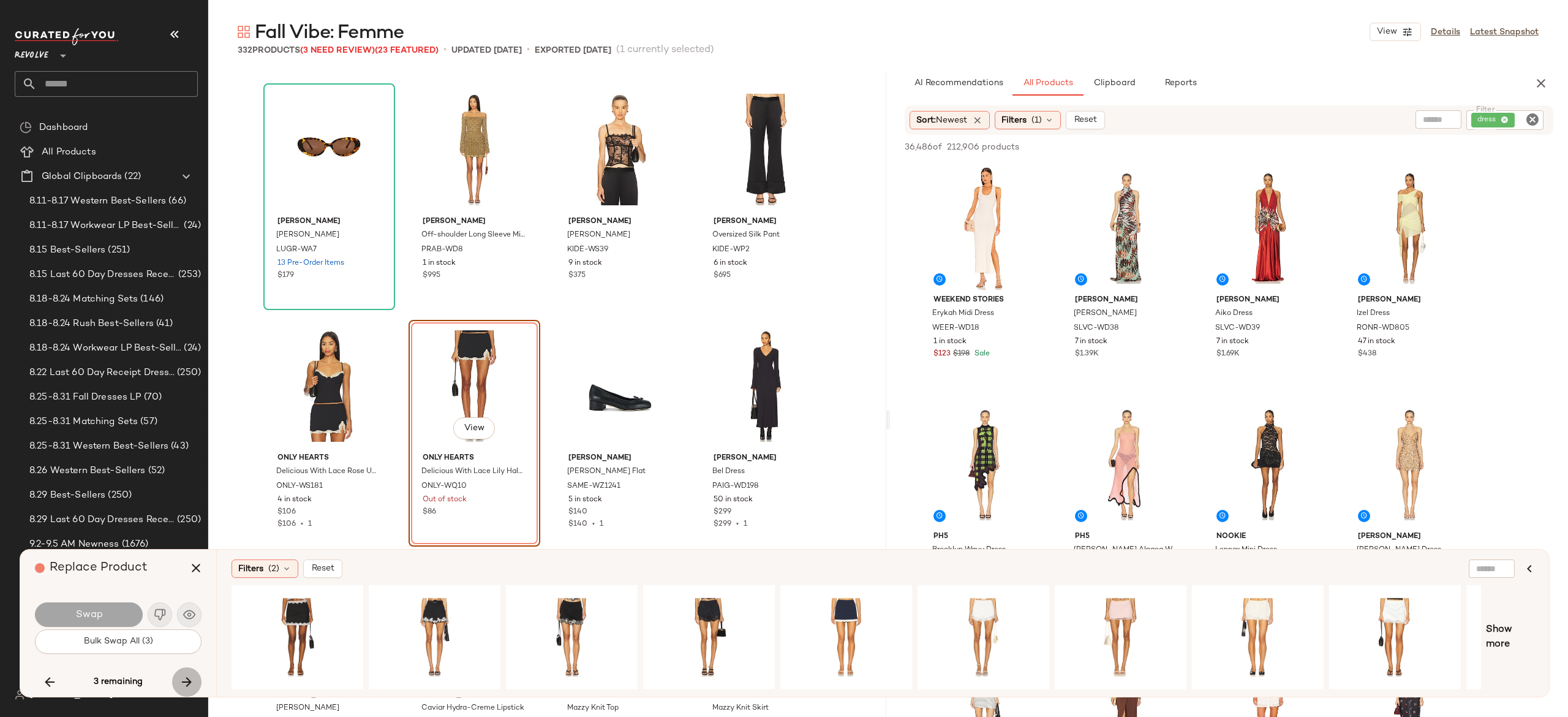
click at [185, 675] on icon "button" at bounding box center [186, 681] width 15 height 15
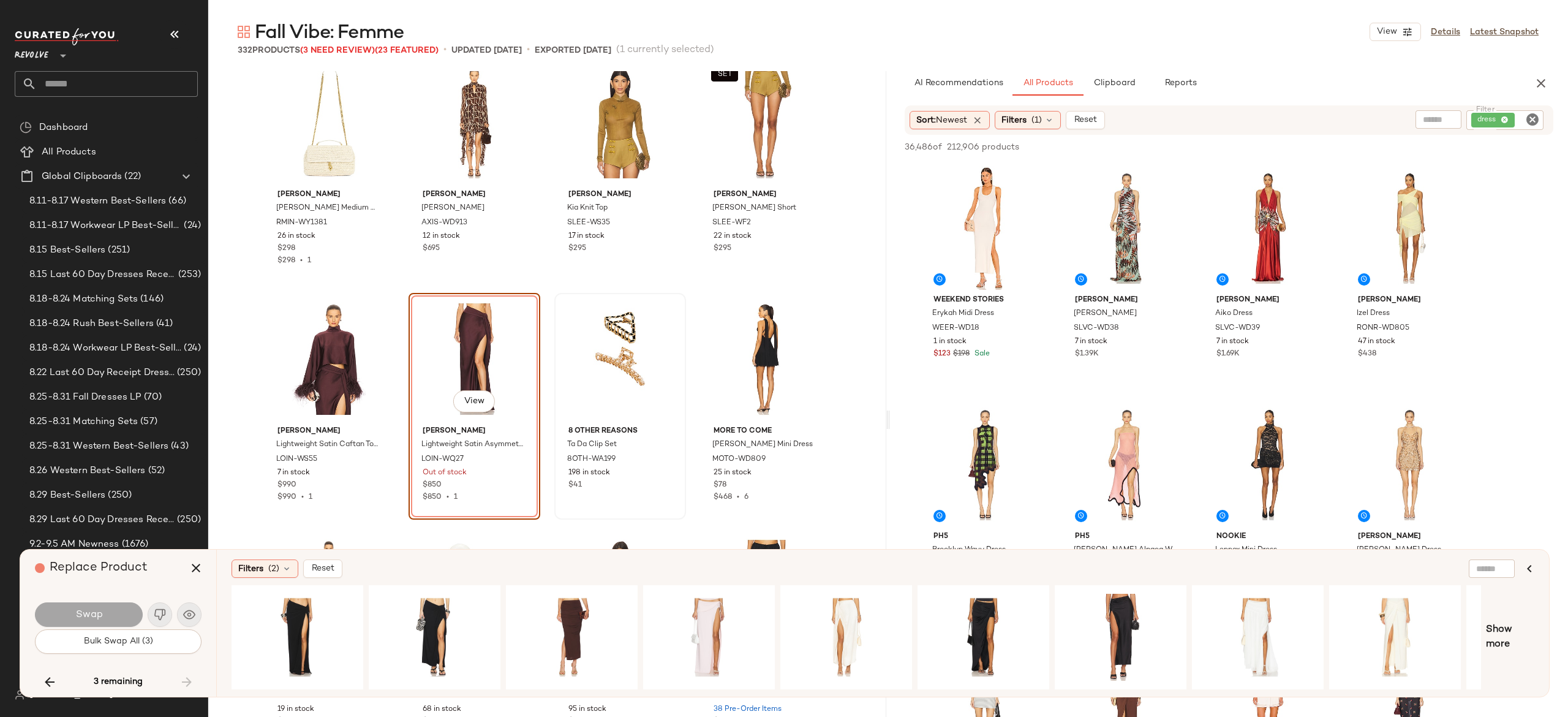
scroll to position [18703, 0]
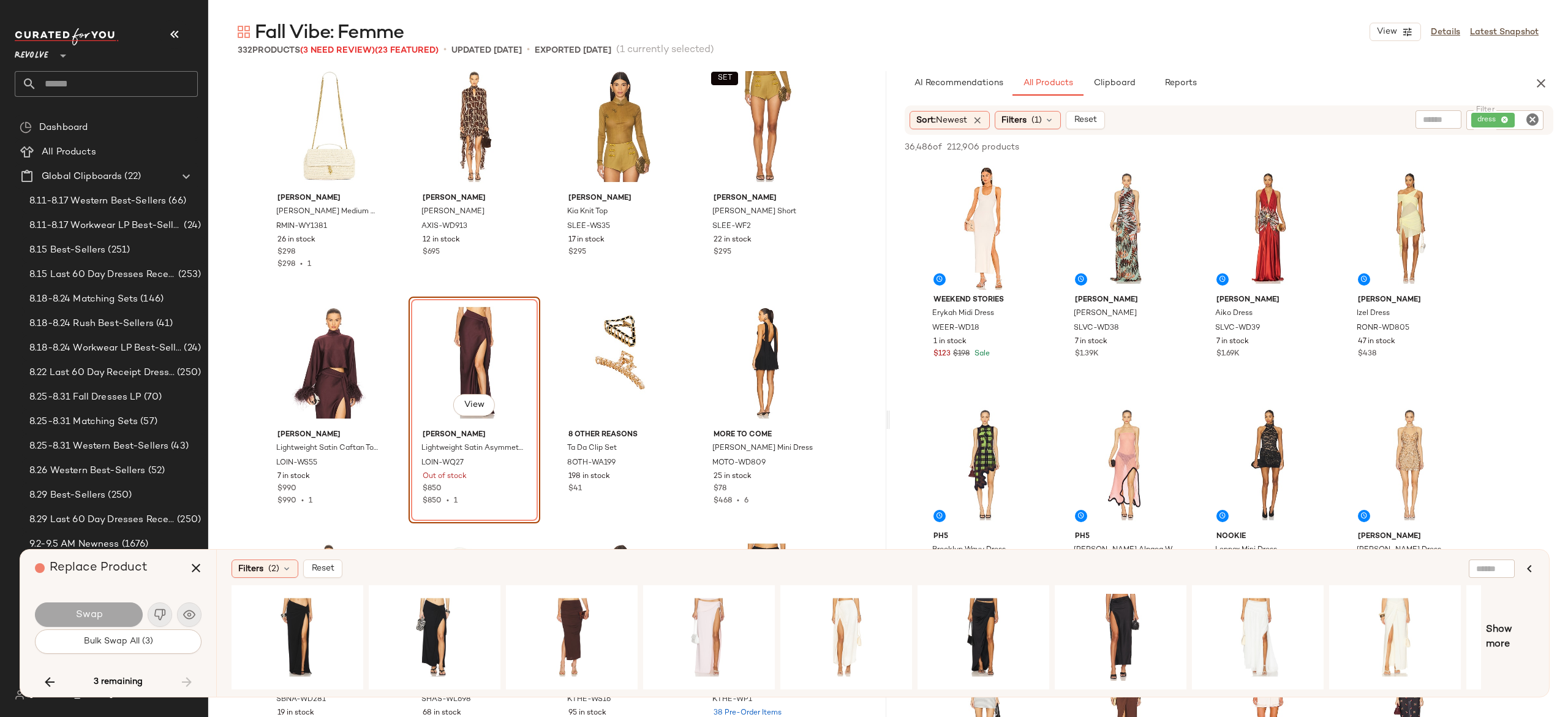
click at [1530, 120] on icon "Clear Filter" at bounding box center [1532, 119] width 15 height 15
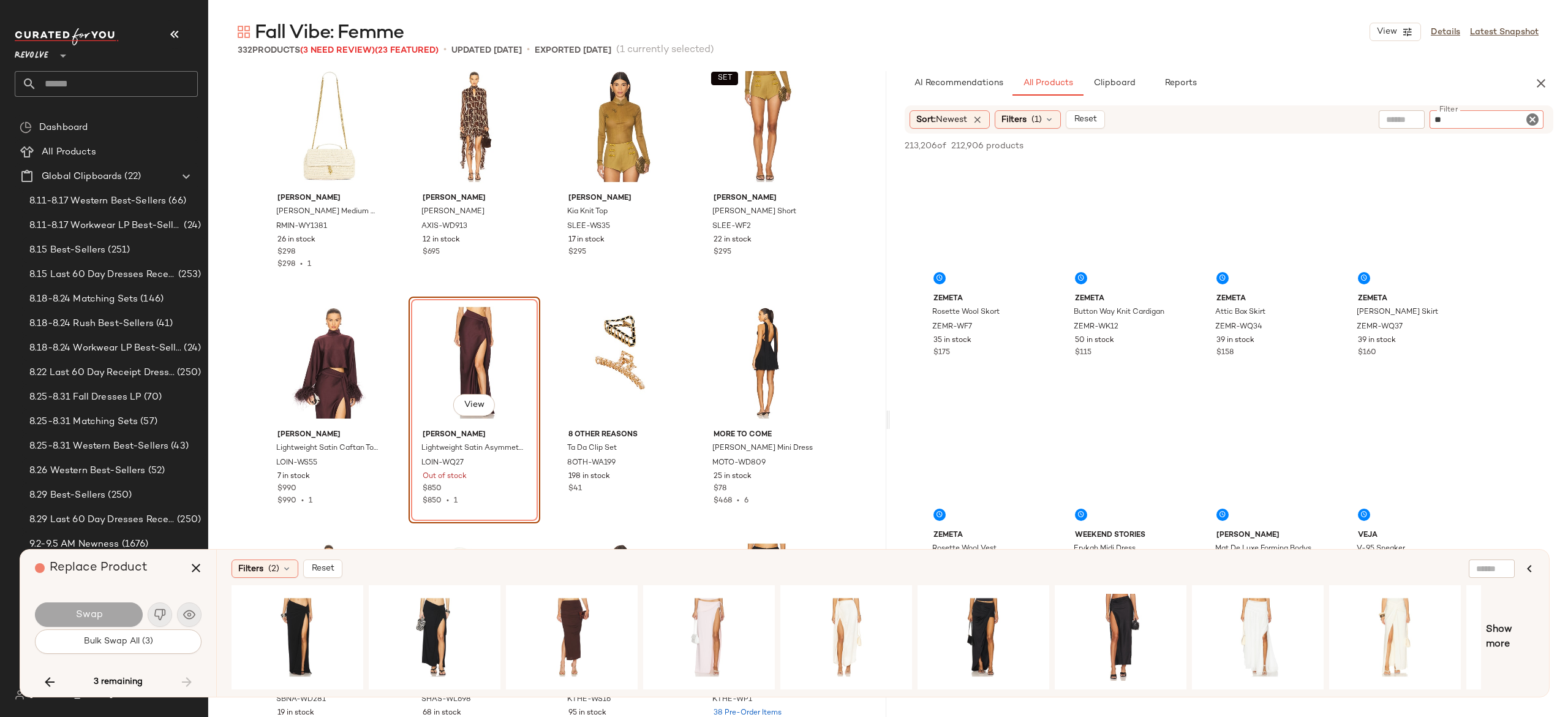
type input "***"
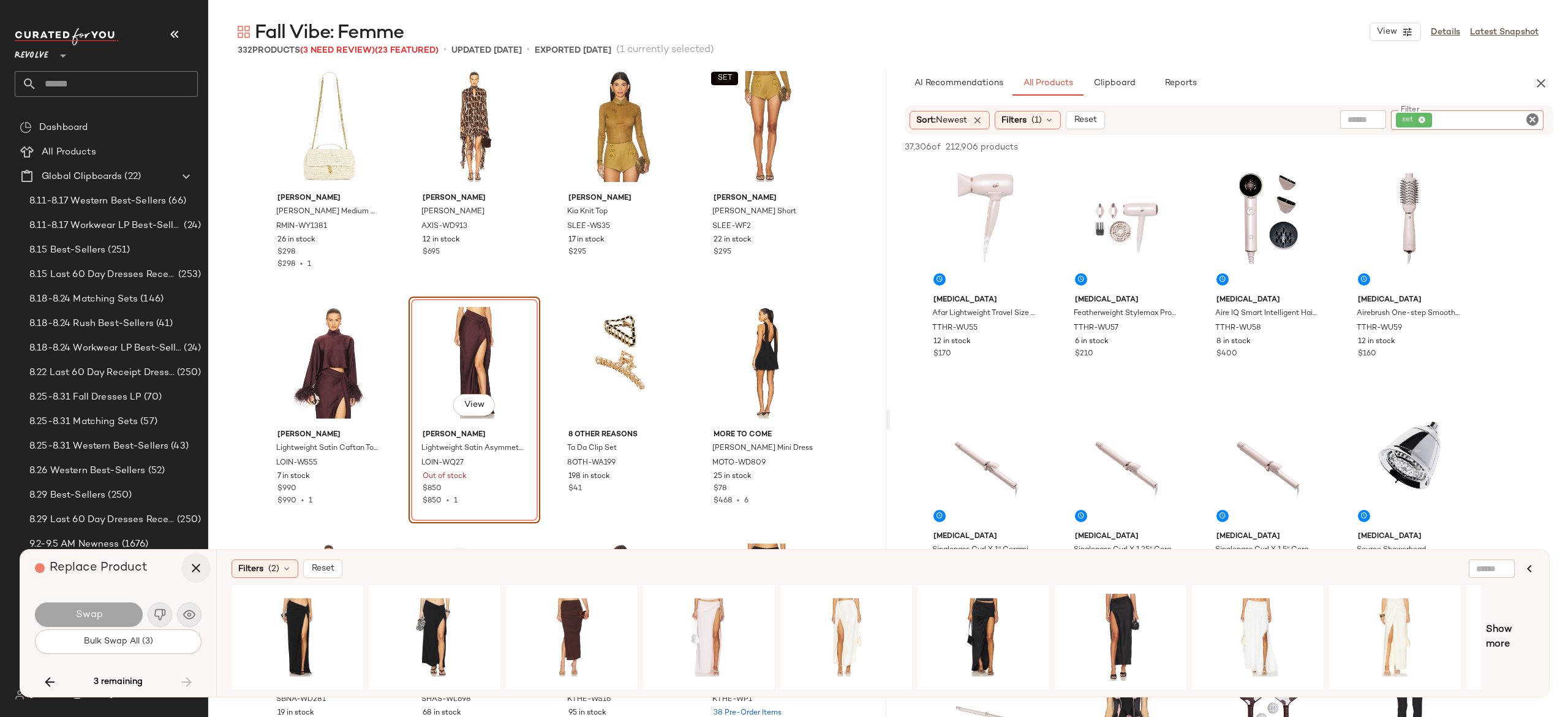
click at [192, 571] on icon "button" at bounding box center [196, 567] width 15 height 15
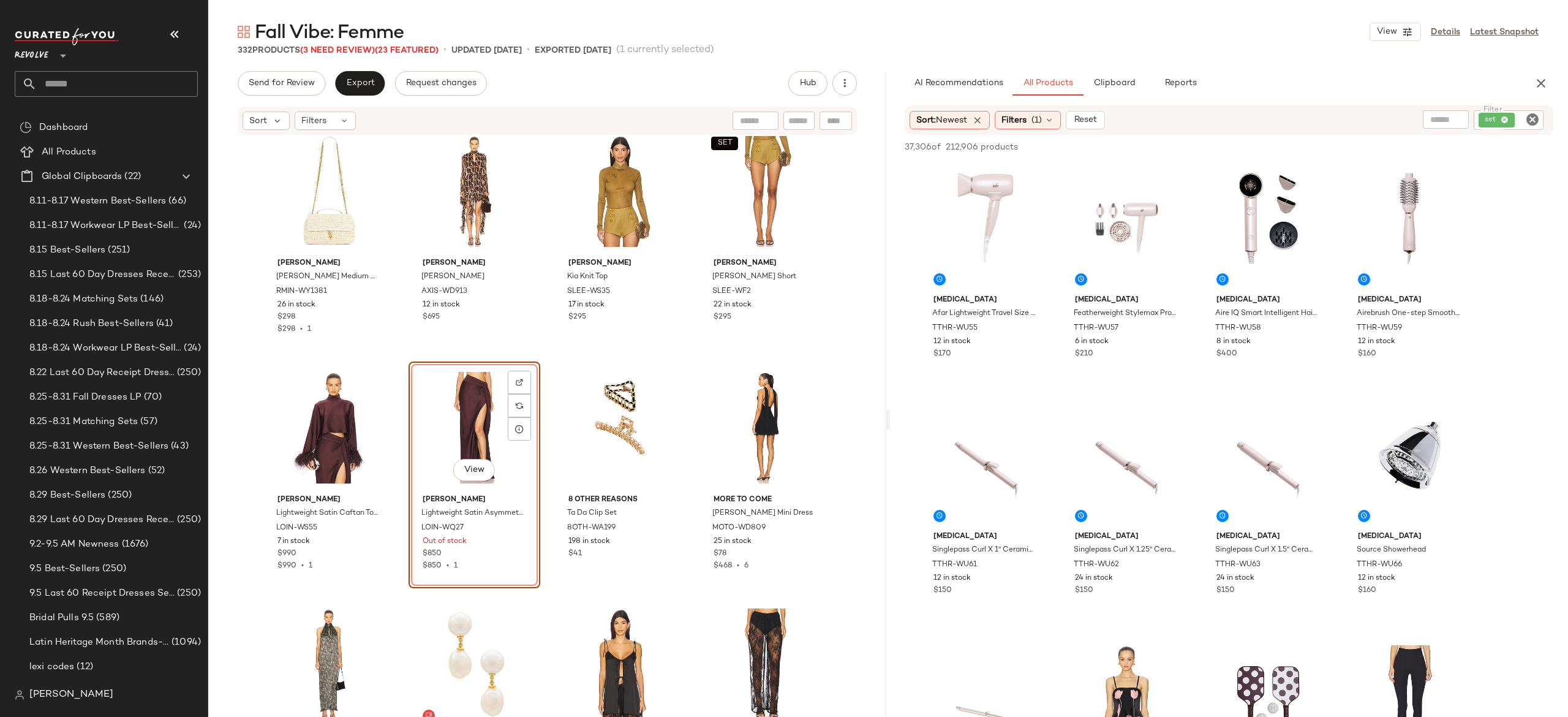
click at [1529, 121] on icon "Clear Filter" at bounding box center [1532, 119] width 15 height 15
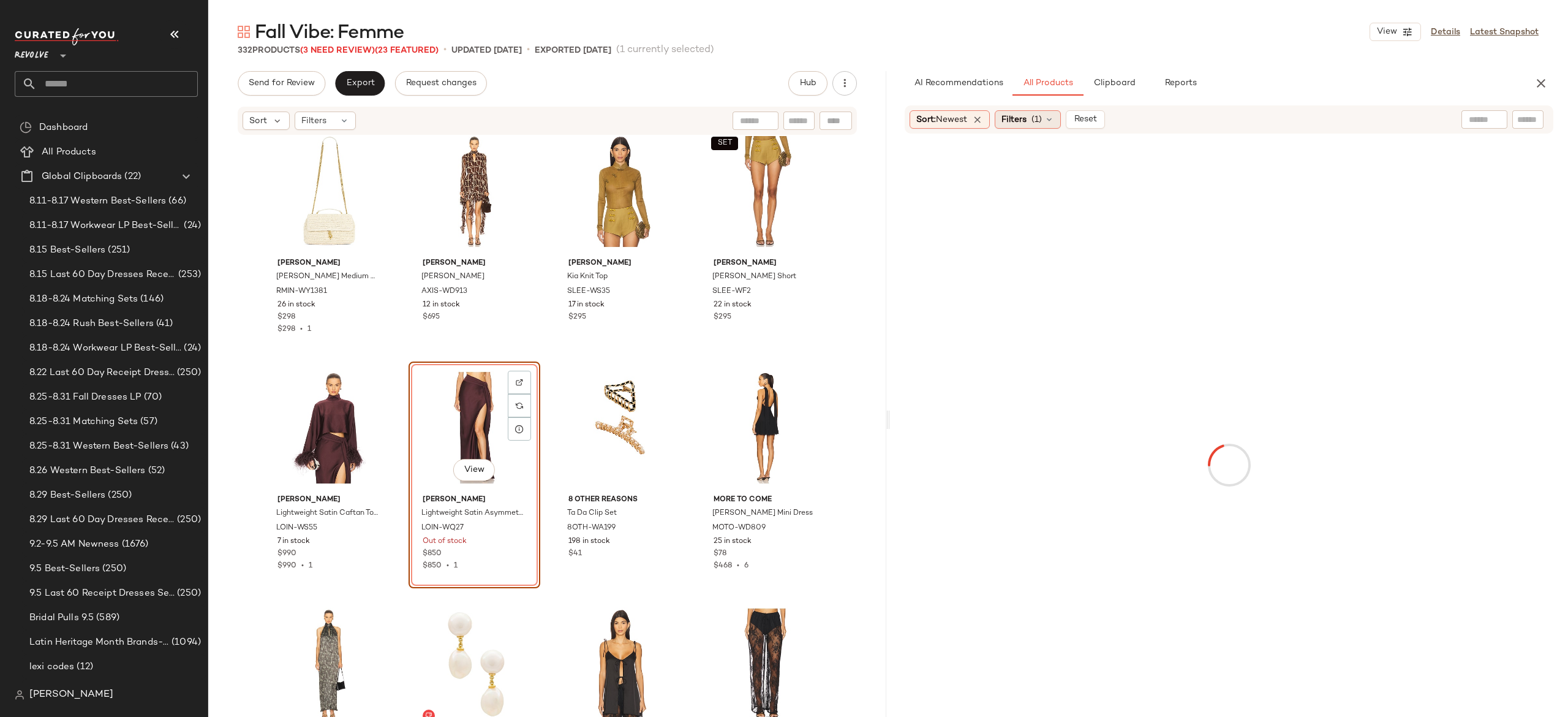
click at [1047, 120] on div "Filters (1)" at bounding box center [1027, 119] width 66 height 18
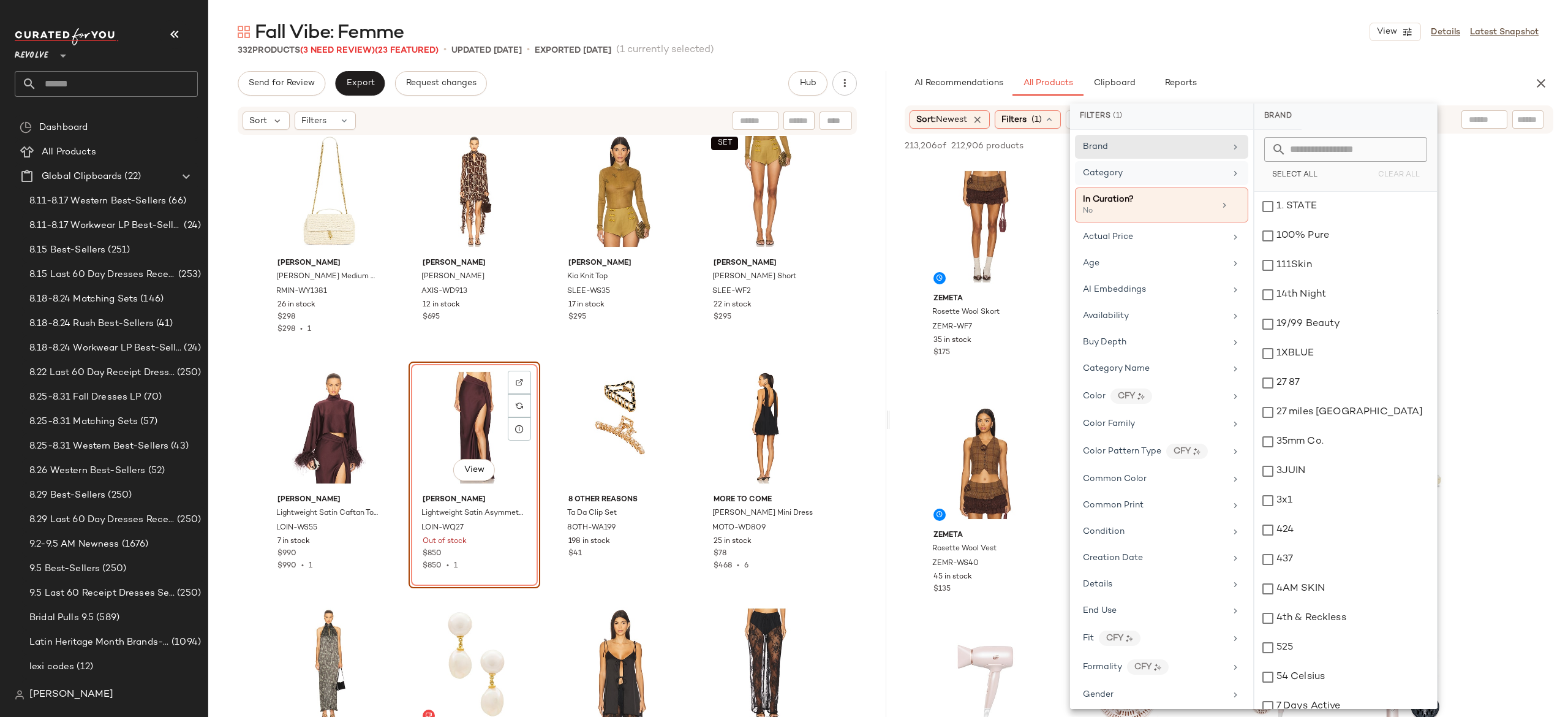
click at [1142, 183] on div "Category" at bounding box center [1161, 173] width 174 height 24
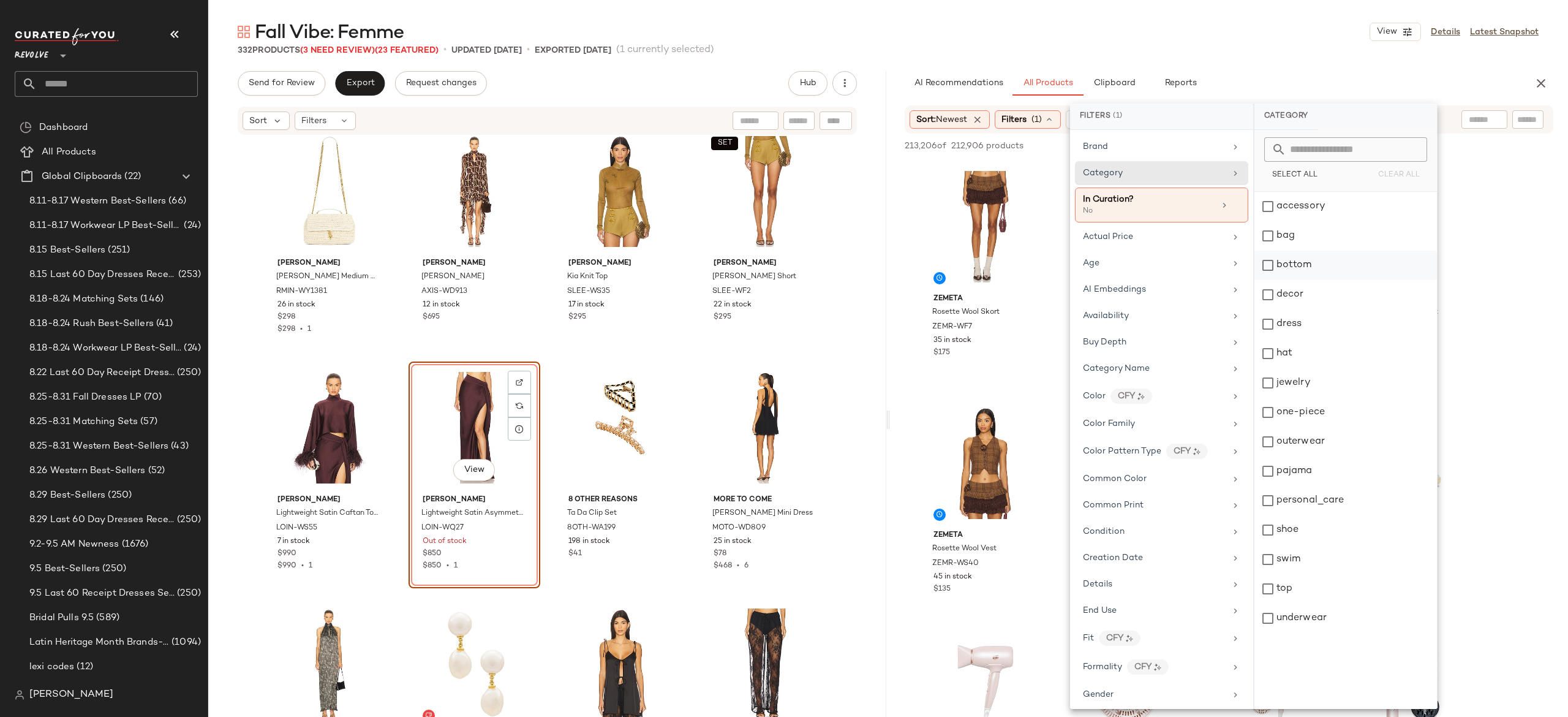
click at [1268, 266] on div "bottom" at bounding box center [1345, 265] width 182 height 29
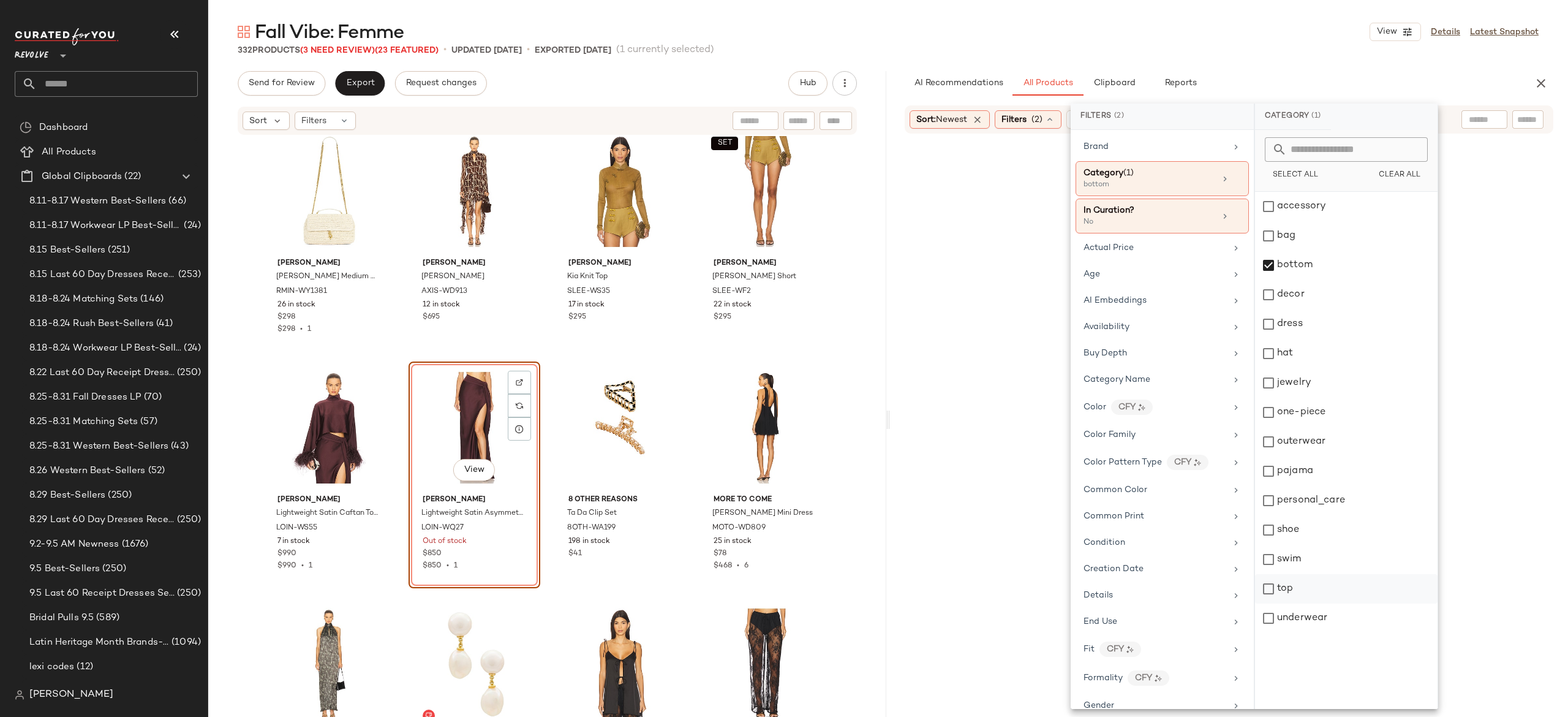
click at [1274, 588] on div "top" at bounding box center [1346, 589] width 182 height 29
click at [1160, 323] on div "Availability" at bounding box center [1162, 327] width 174 height 24
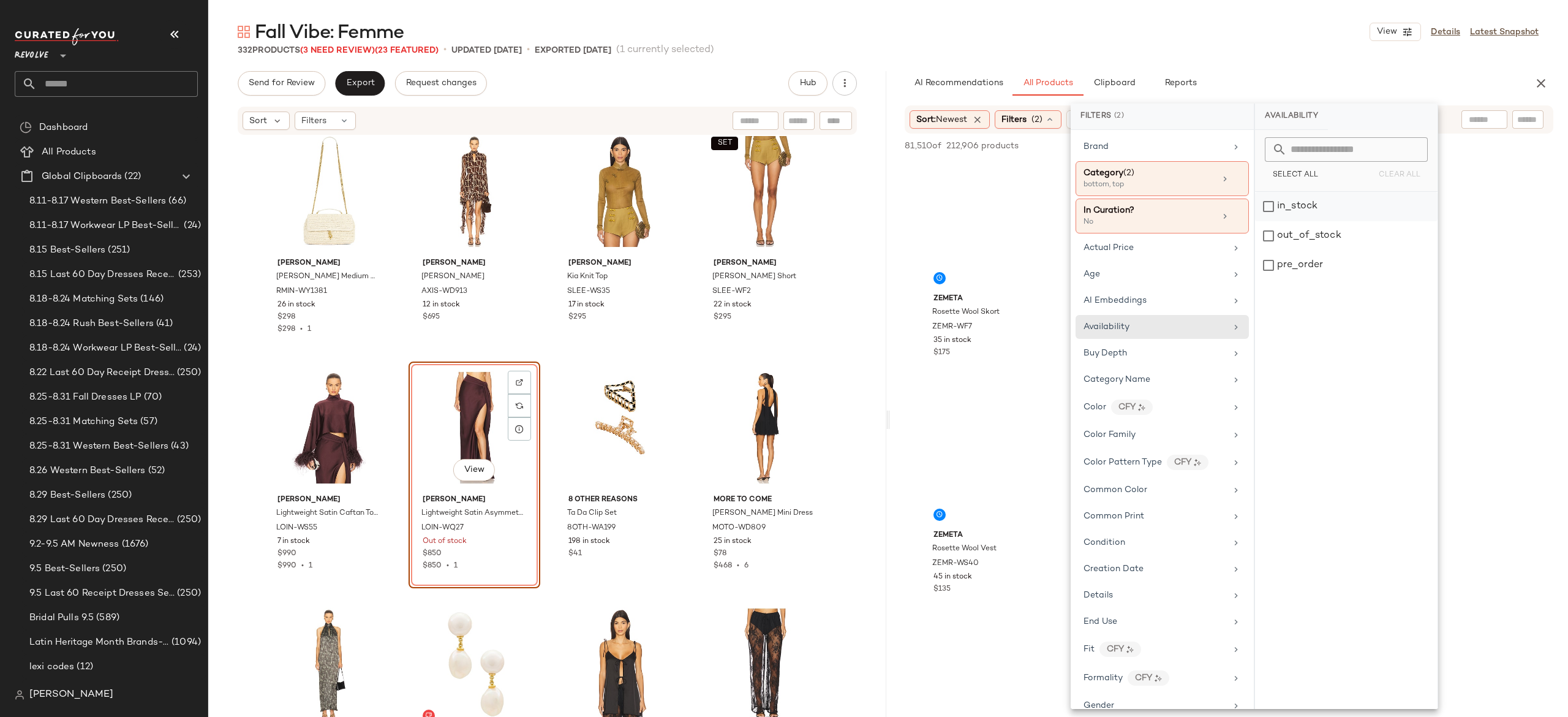
click at [1285, 208] on div "in_stock" at bounding box center [1346, 206] width 182 height 29
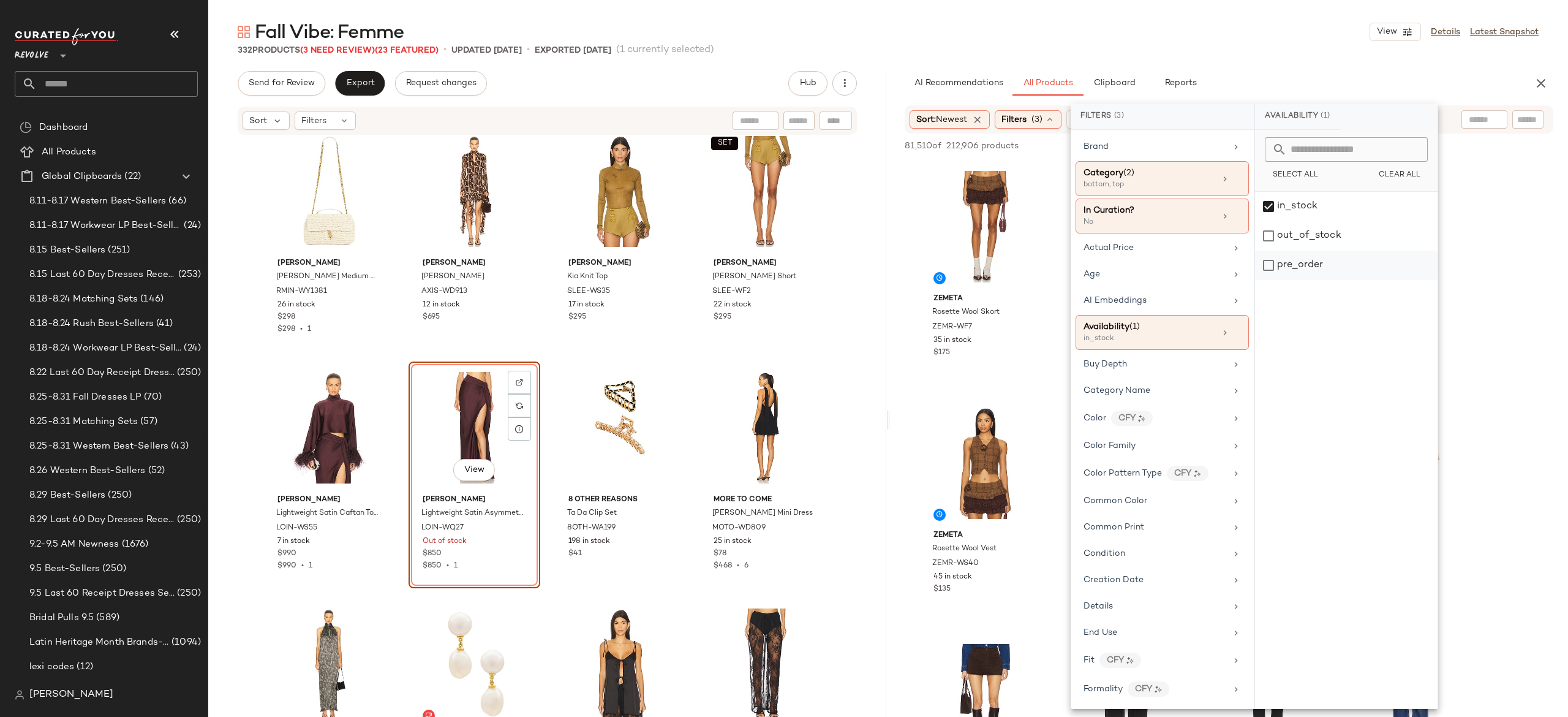
click at [1288, 262] on div "pre_order" at bounding box center [1346, 265] width 182 height 29
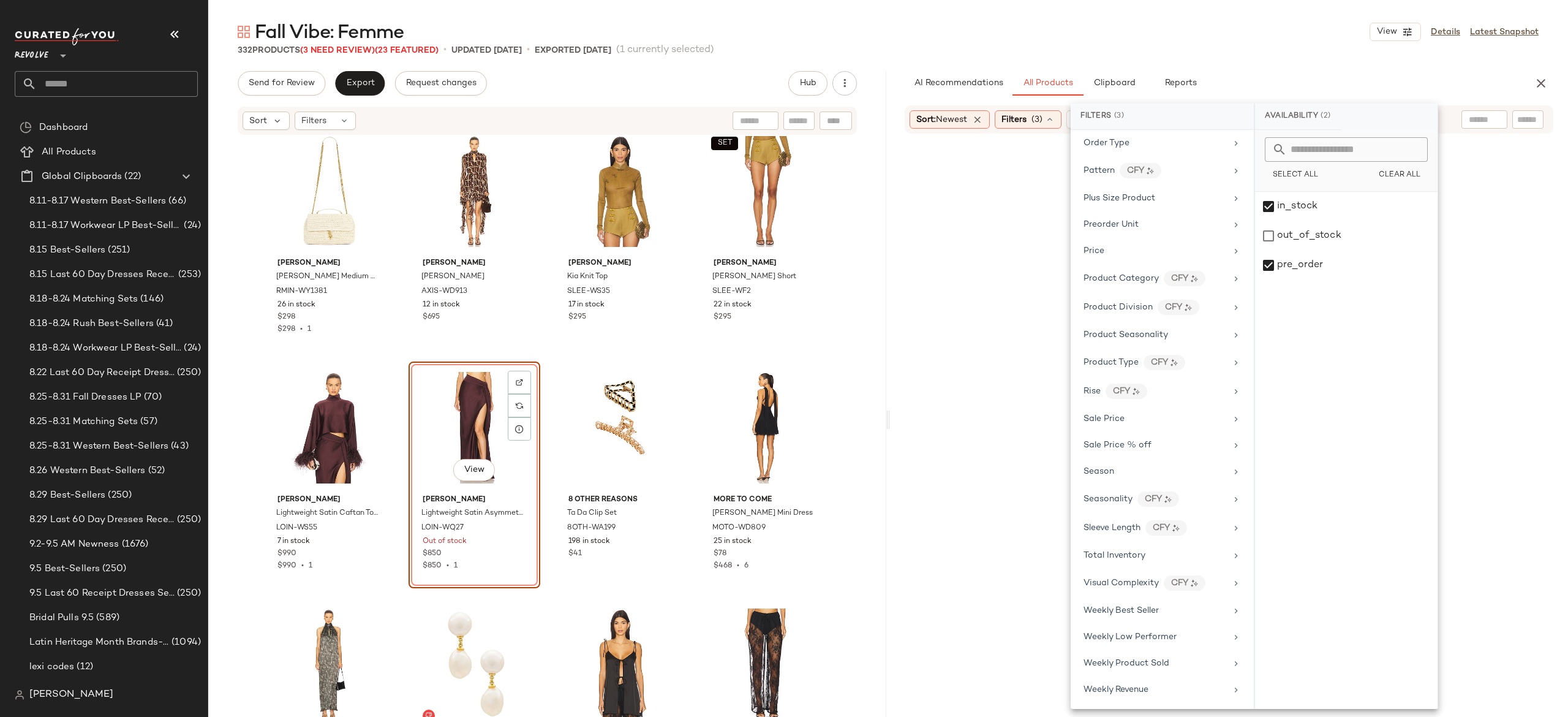
scroll to position [927, 0]
click at [1118, 414] on span "Sale Price" at bounding box center [1104, 418] width 41 height 9
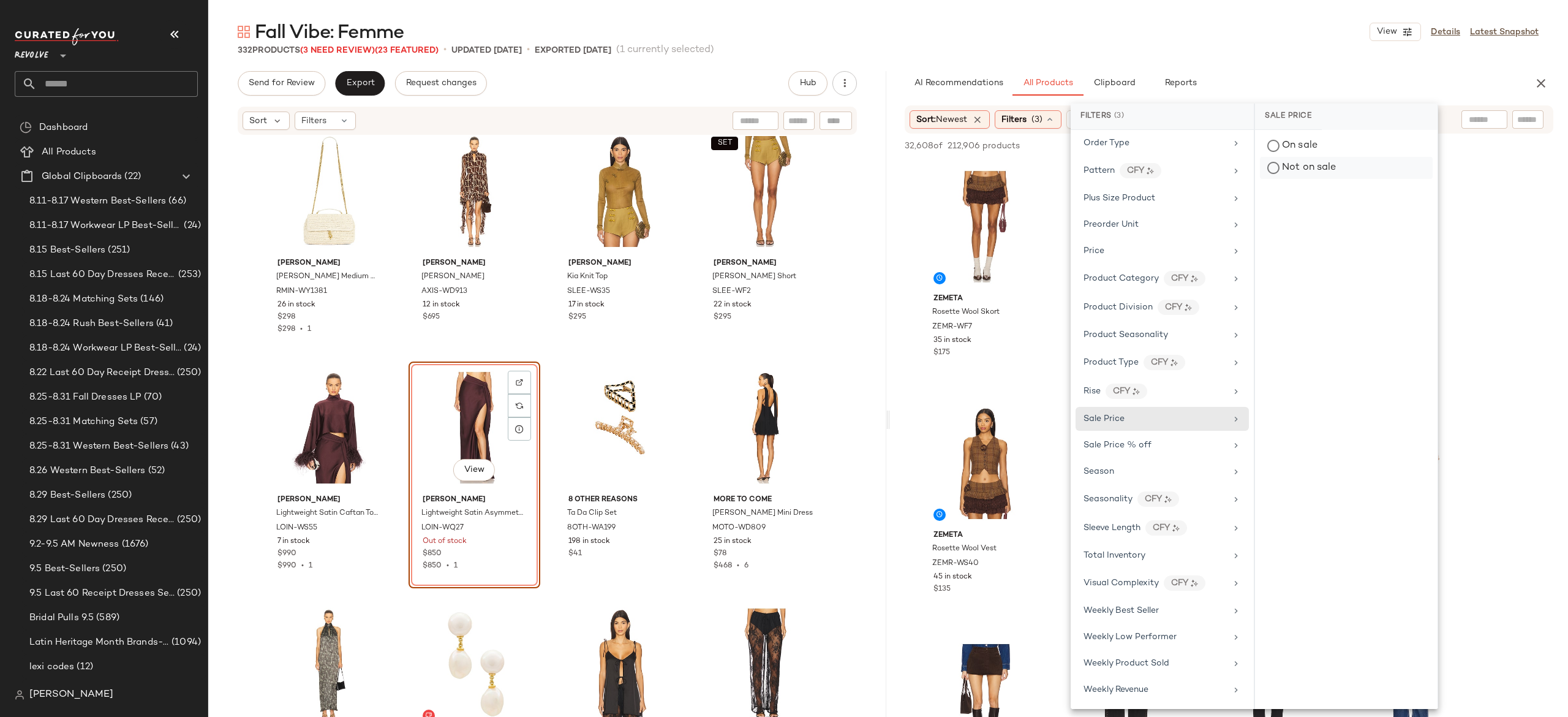
click at [1351, 165] on div "Not on sale" at bounding box center [1346, 168] width 173 height 22
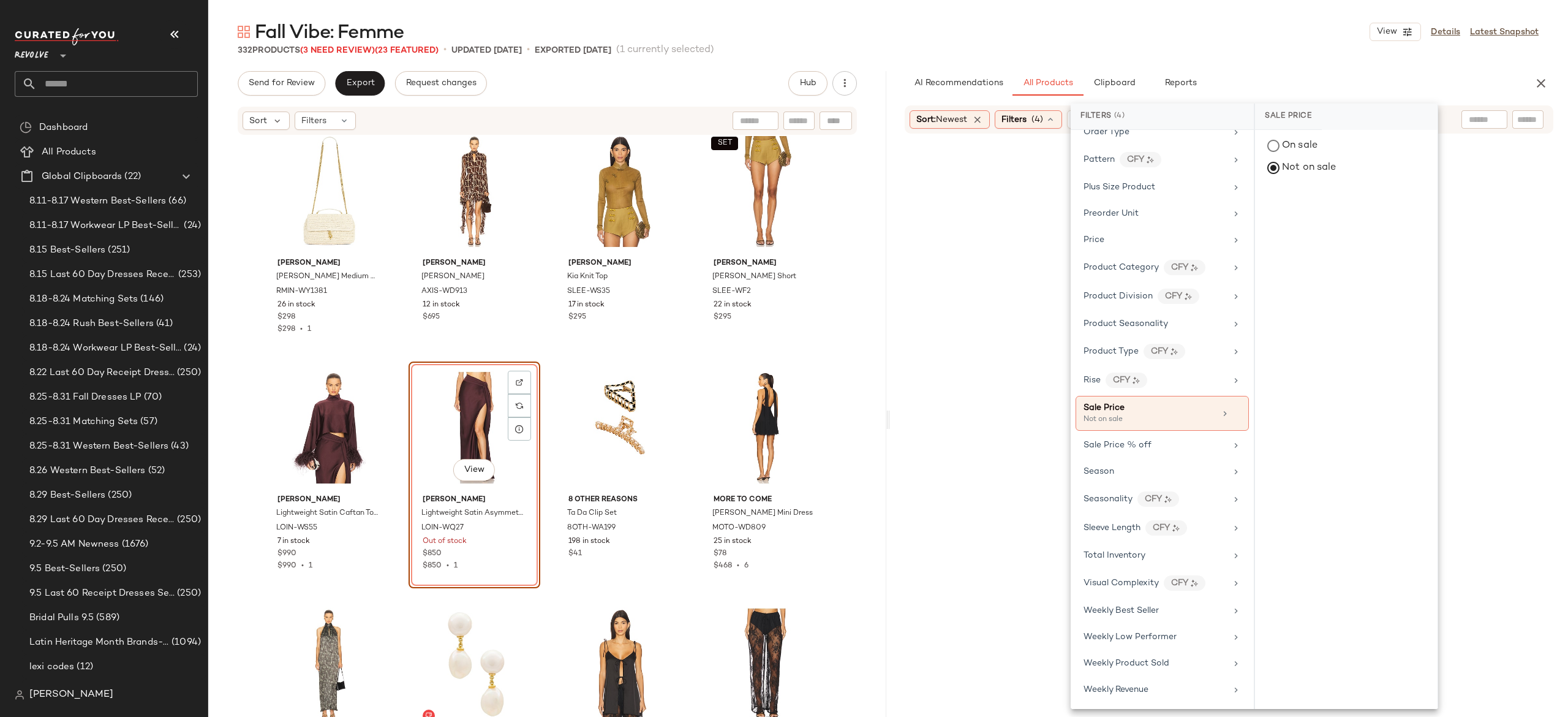
scroll to position [0, 0]
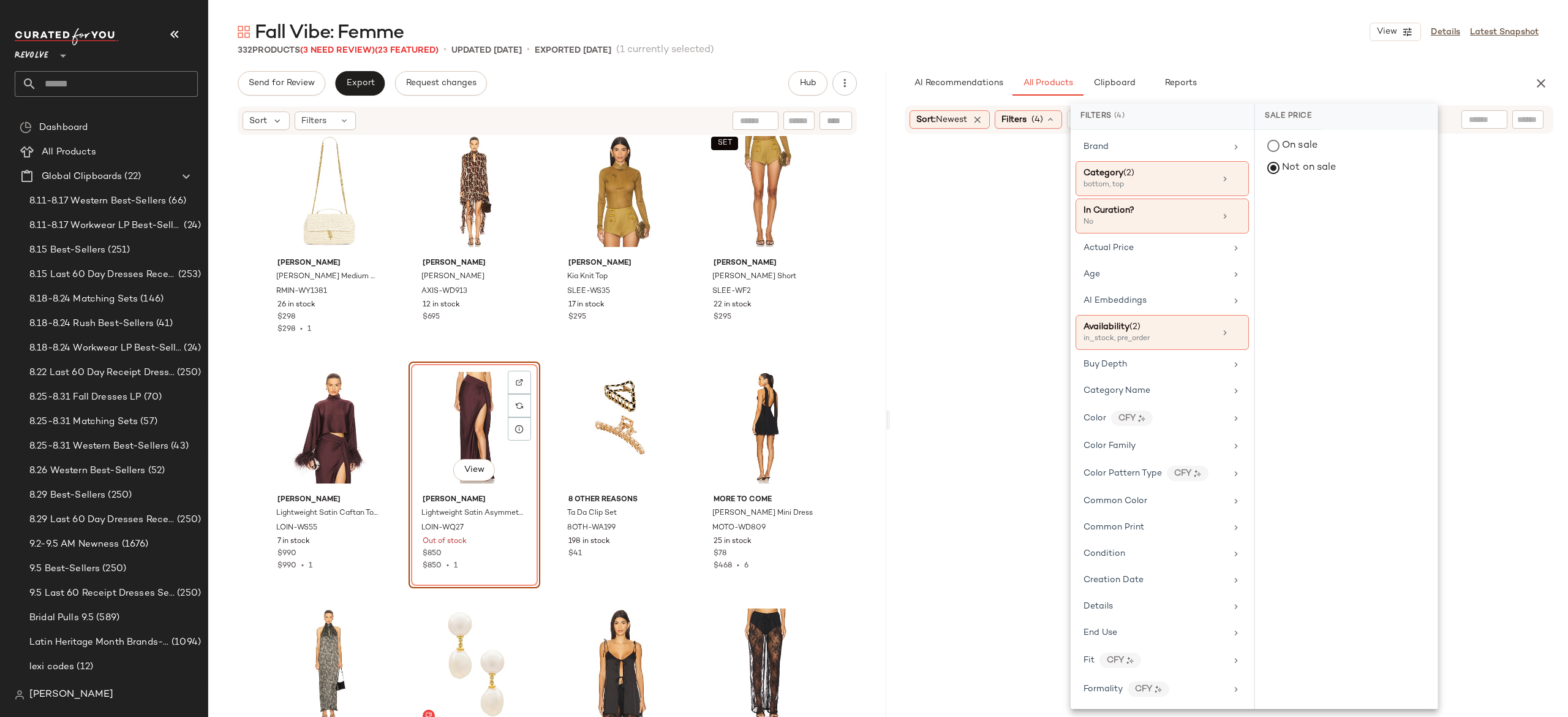
click at [1392, 75] on div "AI Recommendations All Products Clipboard Reports" at bounding box center [1209, 83] width 609 height 25
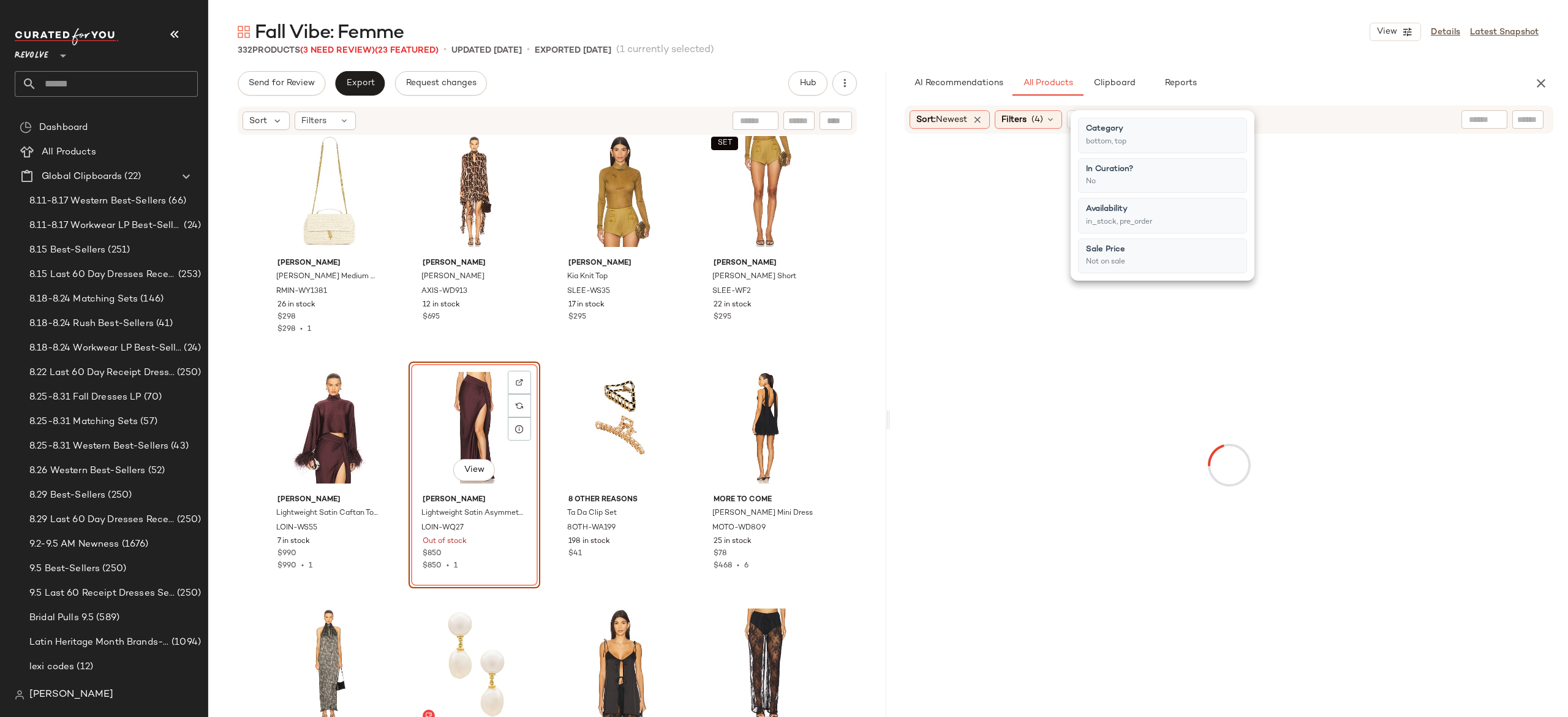
click at [1392, 75] on div "AI Recommendations All Products Clipboard Reports" at bounding box center [1209, 83] width 609 height 25
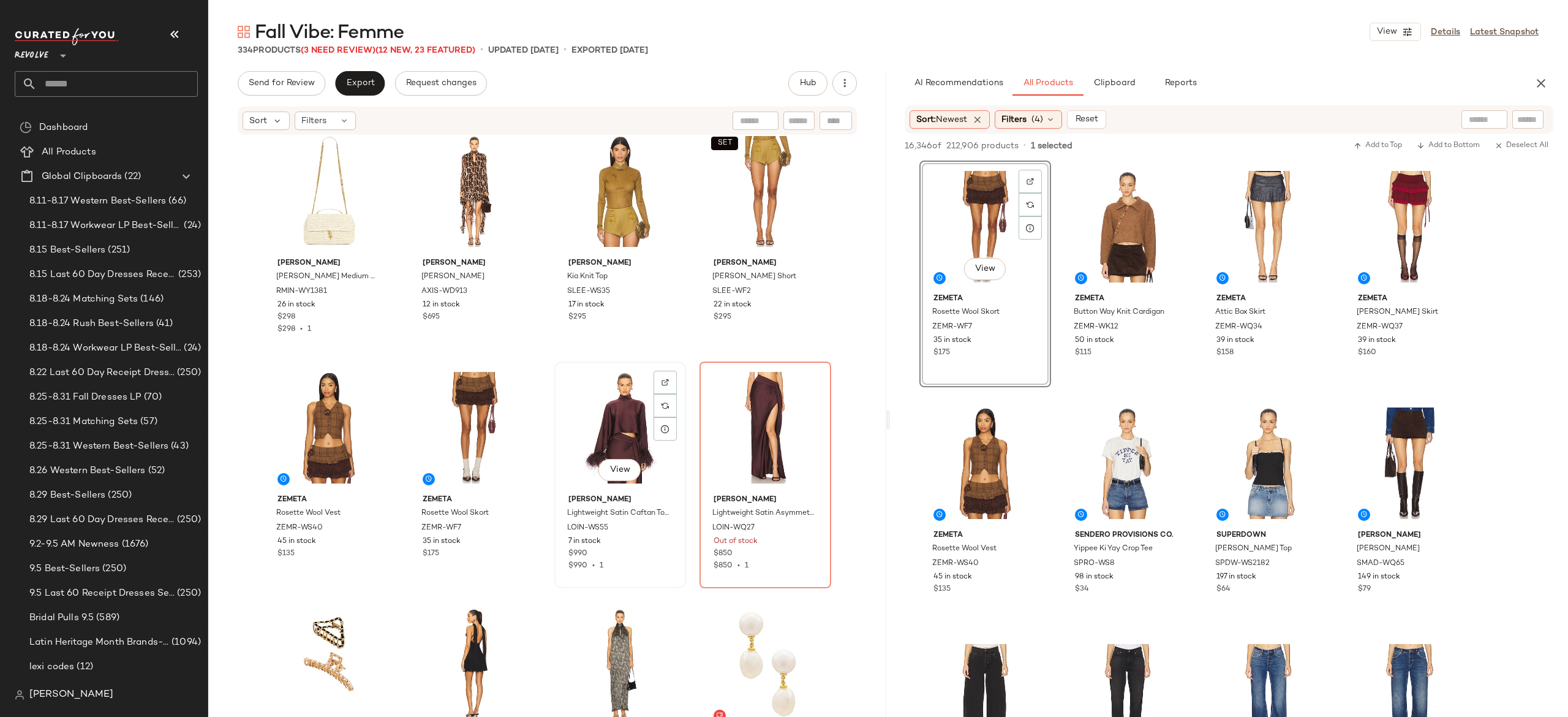
click at [630, 397] on div "View" at bounding box center [620, 427] width 123 height 124
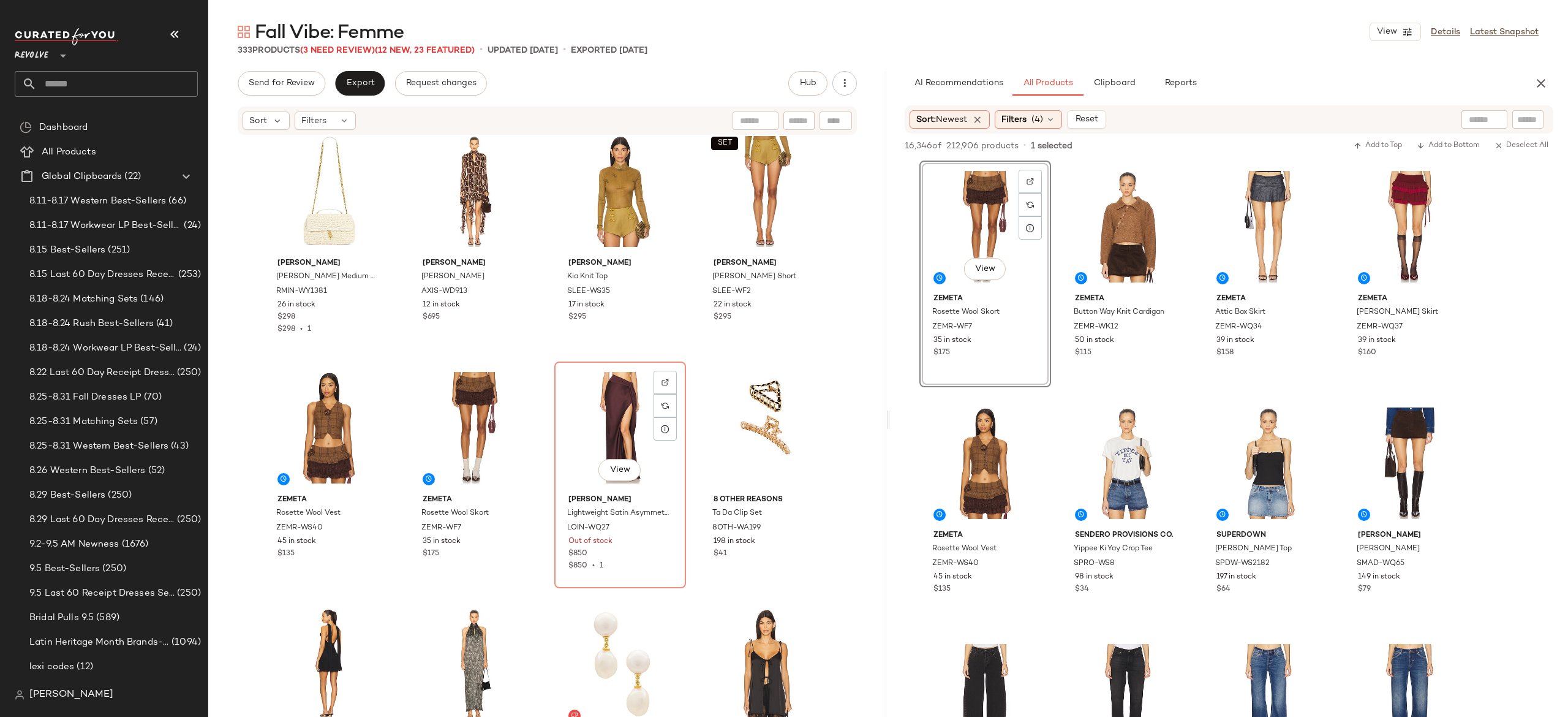
click at [630, 397] on div "View" at bounding box center [620, 427] width 123 height 124
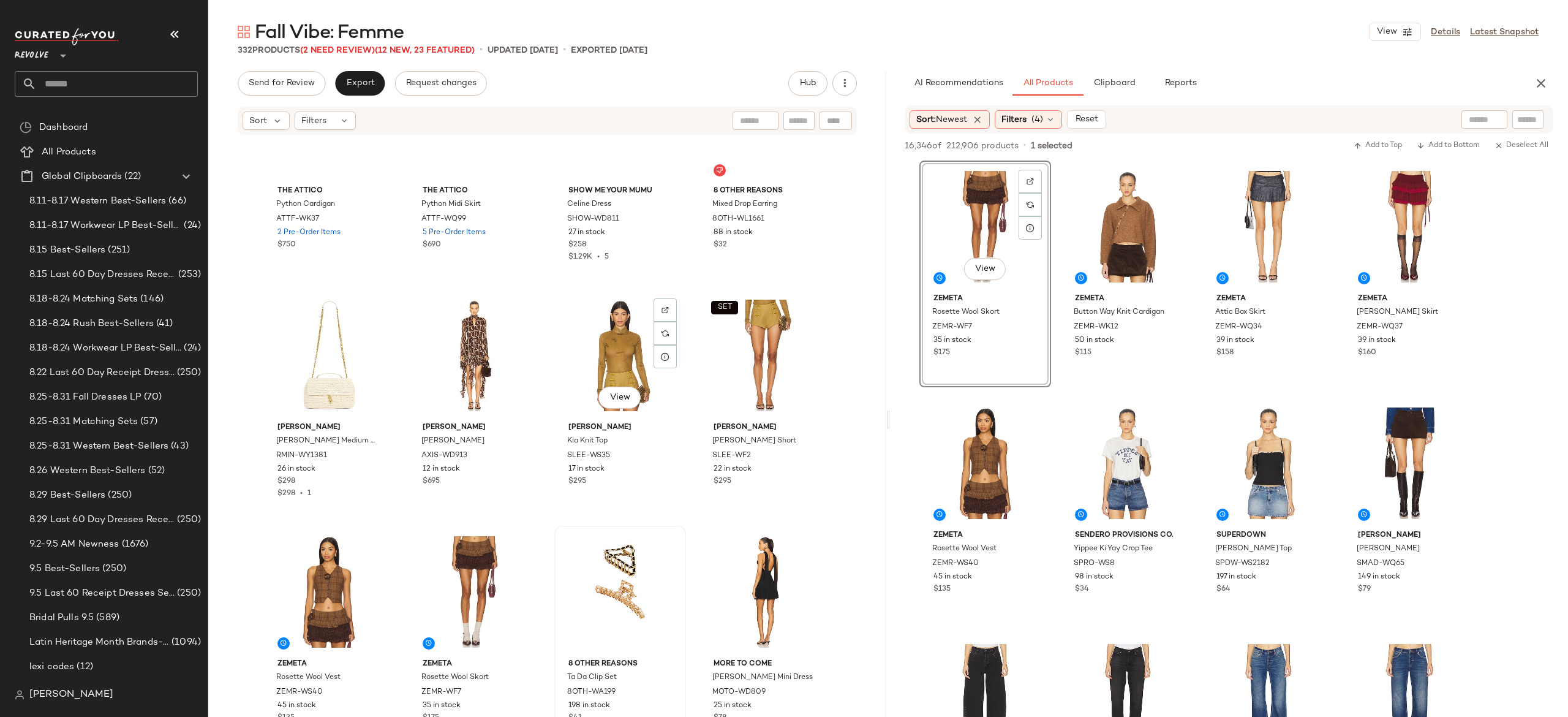
scroll to position [18537, 0]
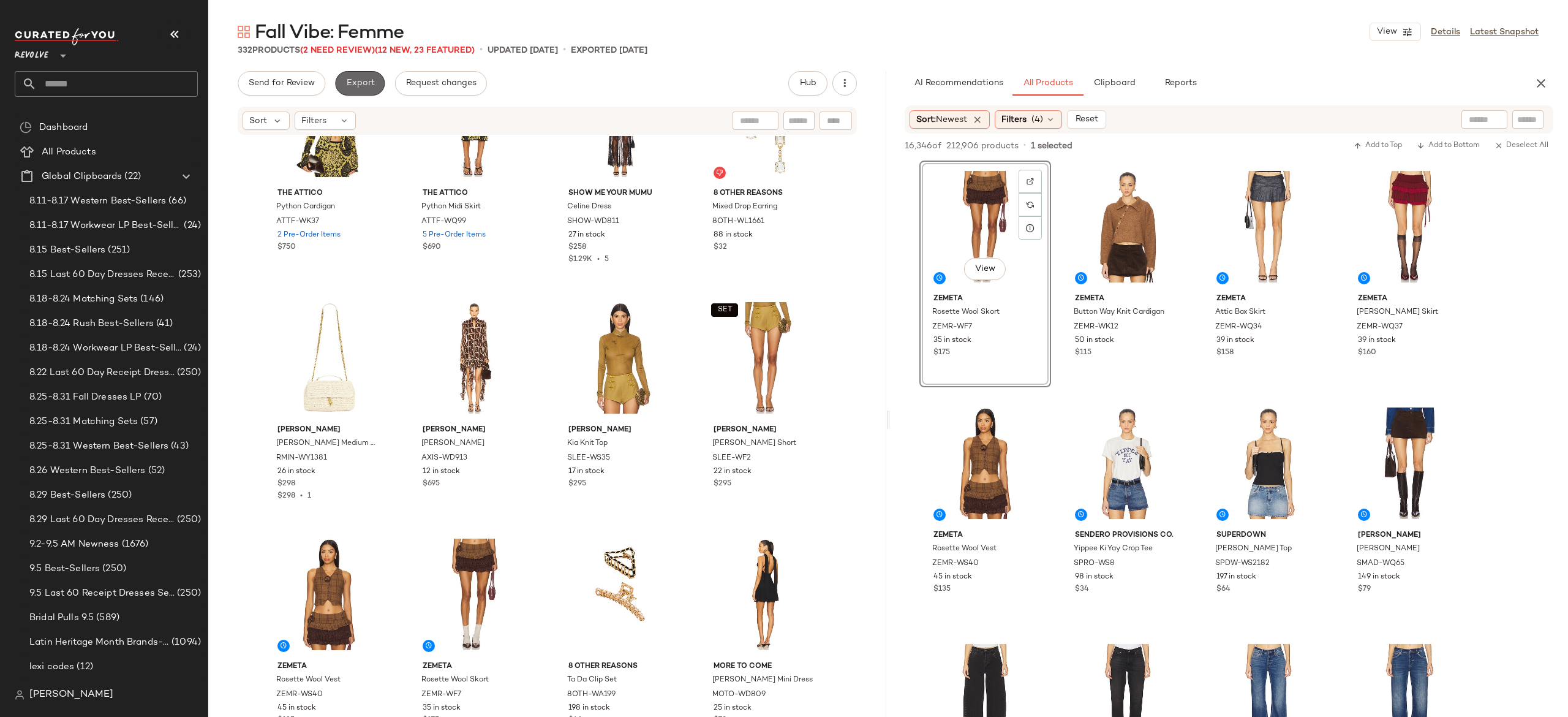
click at [361, 86] on span "Export" at bounding box center [360, 83] width 29 height 9
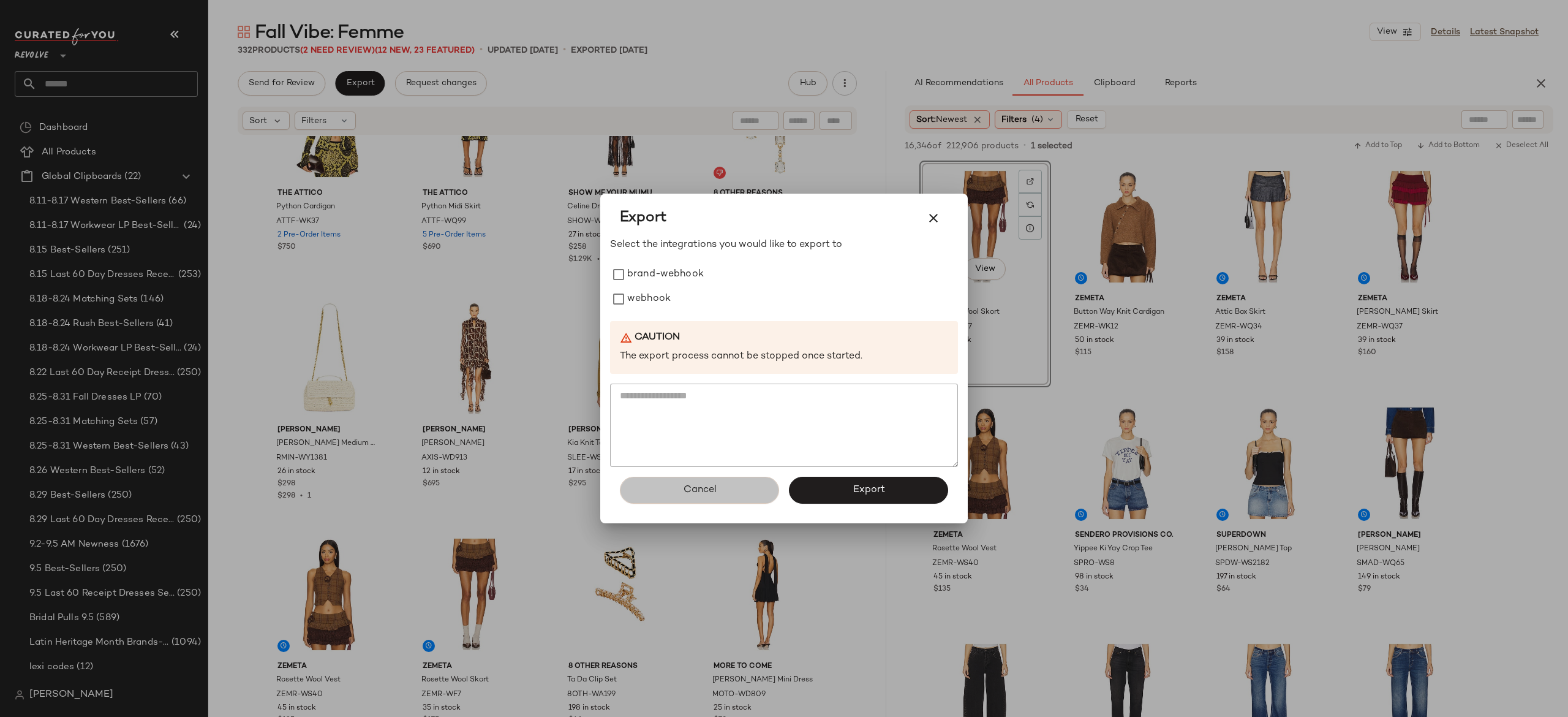
click at [672, 489] on button "Cancel" at bounding box center [700, 490] width 159 height 27
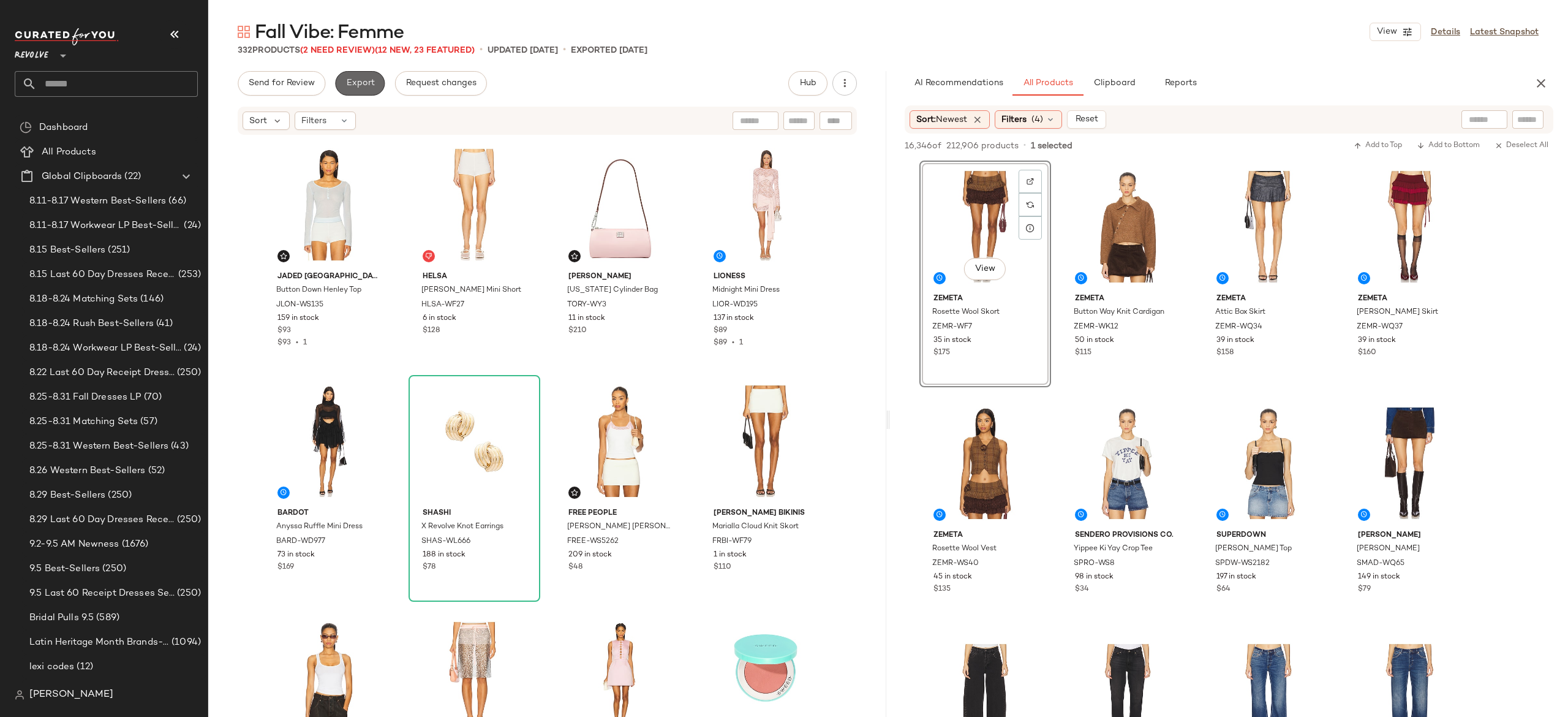
click at [369, 87] on span "Export" at bounding box center [360, 83] width 29 height 9
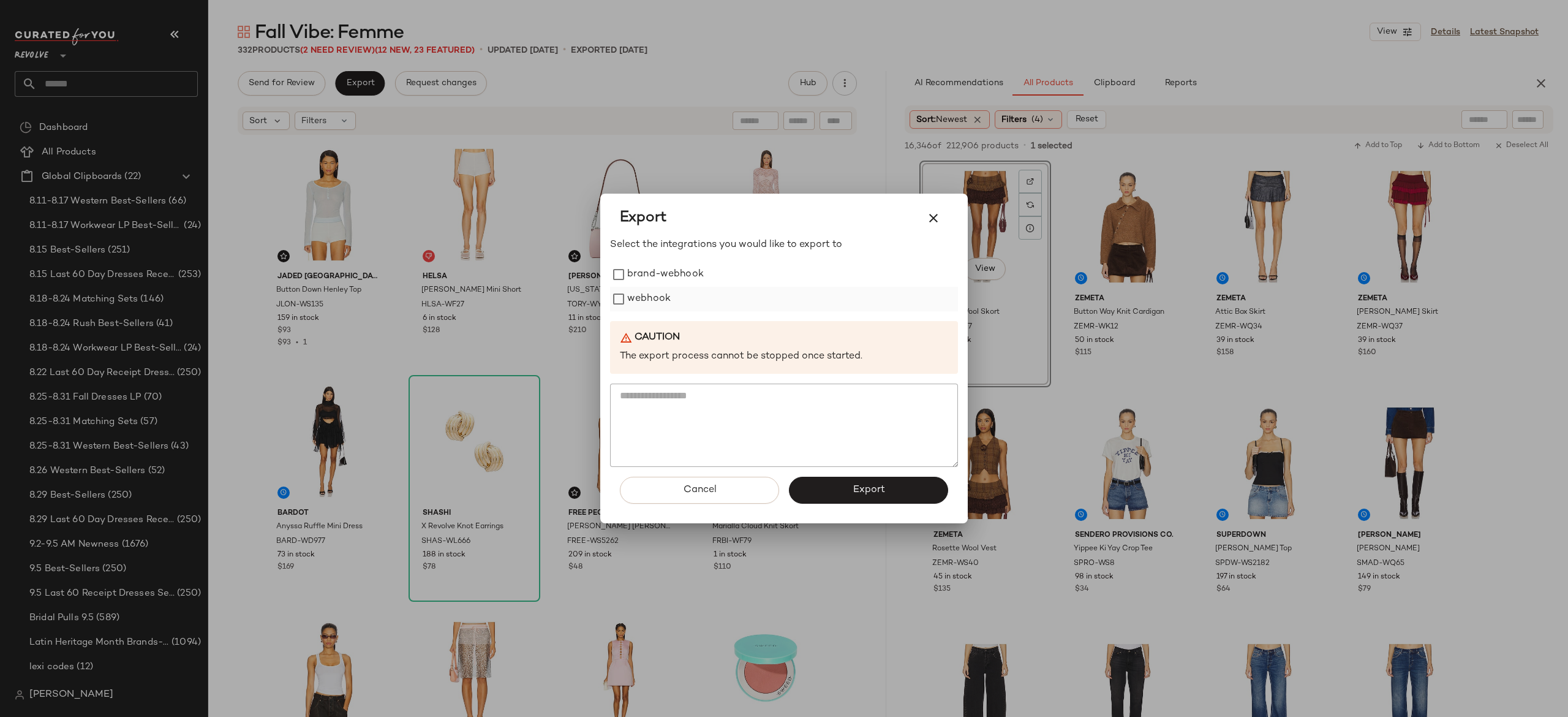
click at [630, 293] on label "webhook" at bounding box center [648, 299] width 44 height 25
click at [814, 488] on button "Export" at bounding box center [868, 490] width 159 height 27
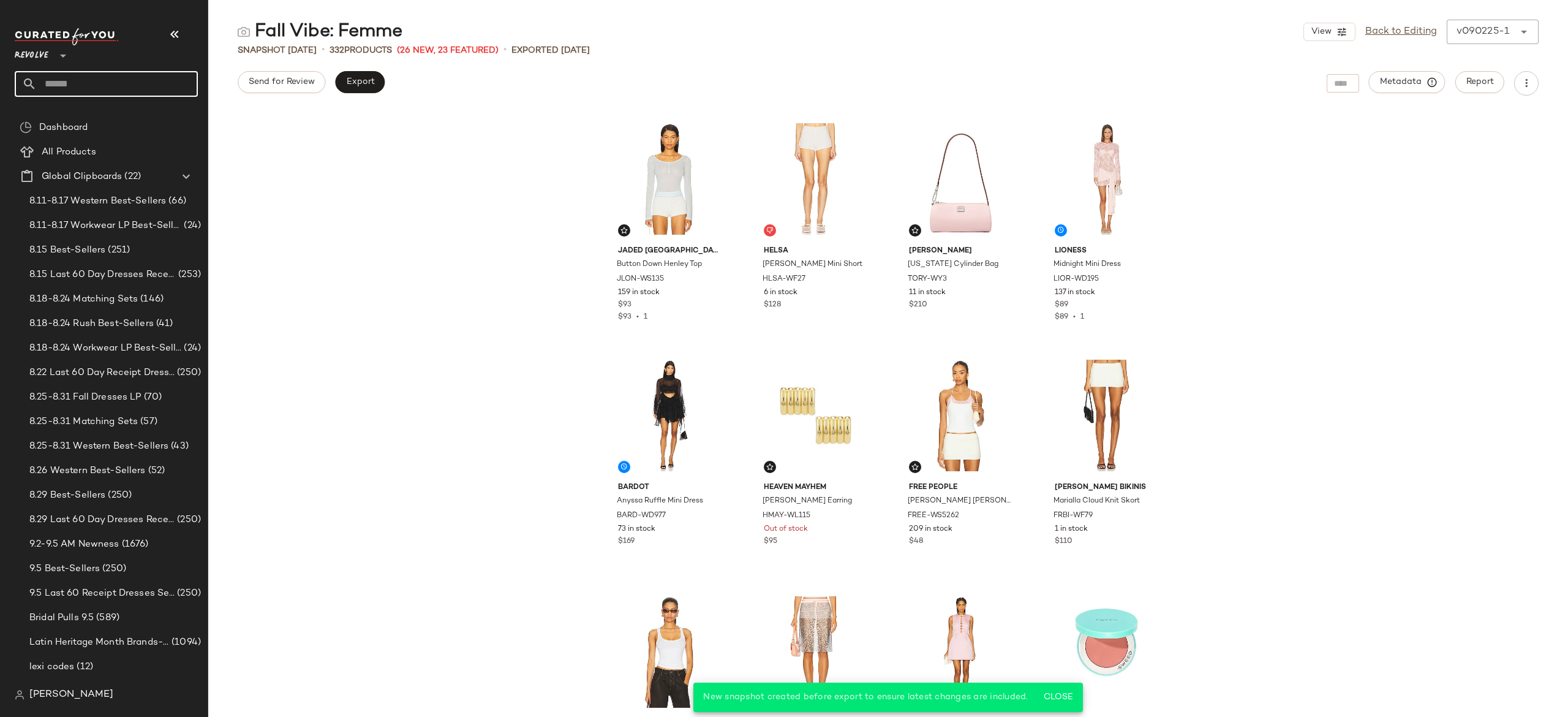
click at [161, 95] on input "text" at bounding box center [117, 84] width 161 height 26
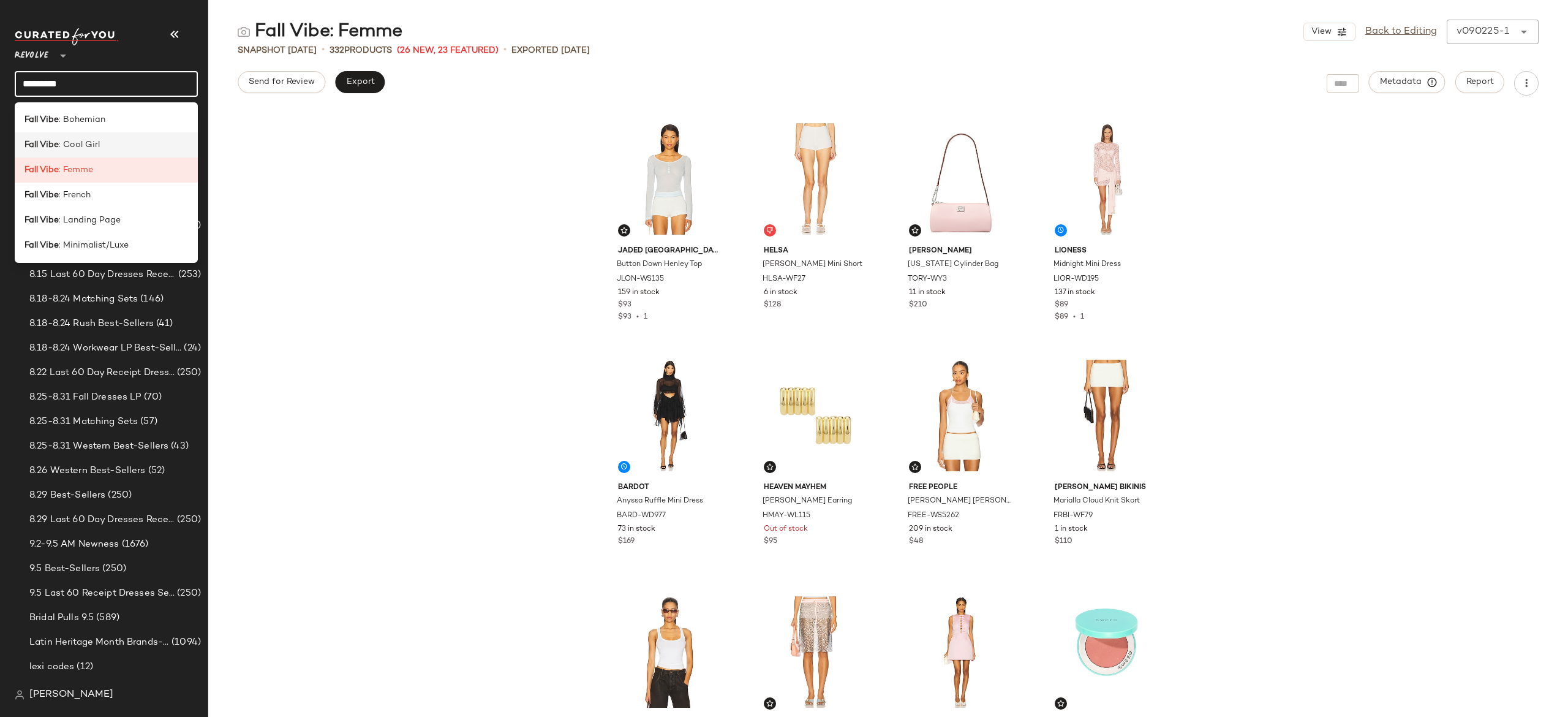
type input "*********"
click at [125, 144] on div "Fall Vibe : Cool Girl" at bounding box center [106, 145] width 163 height 13
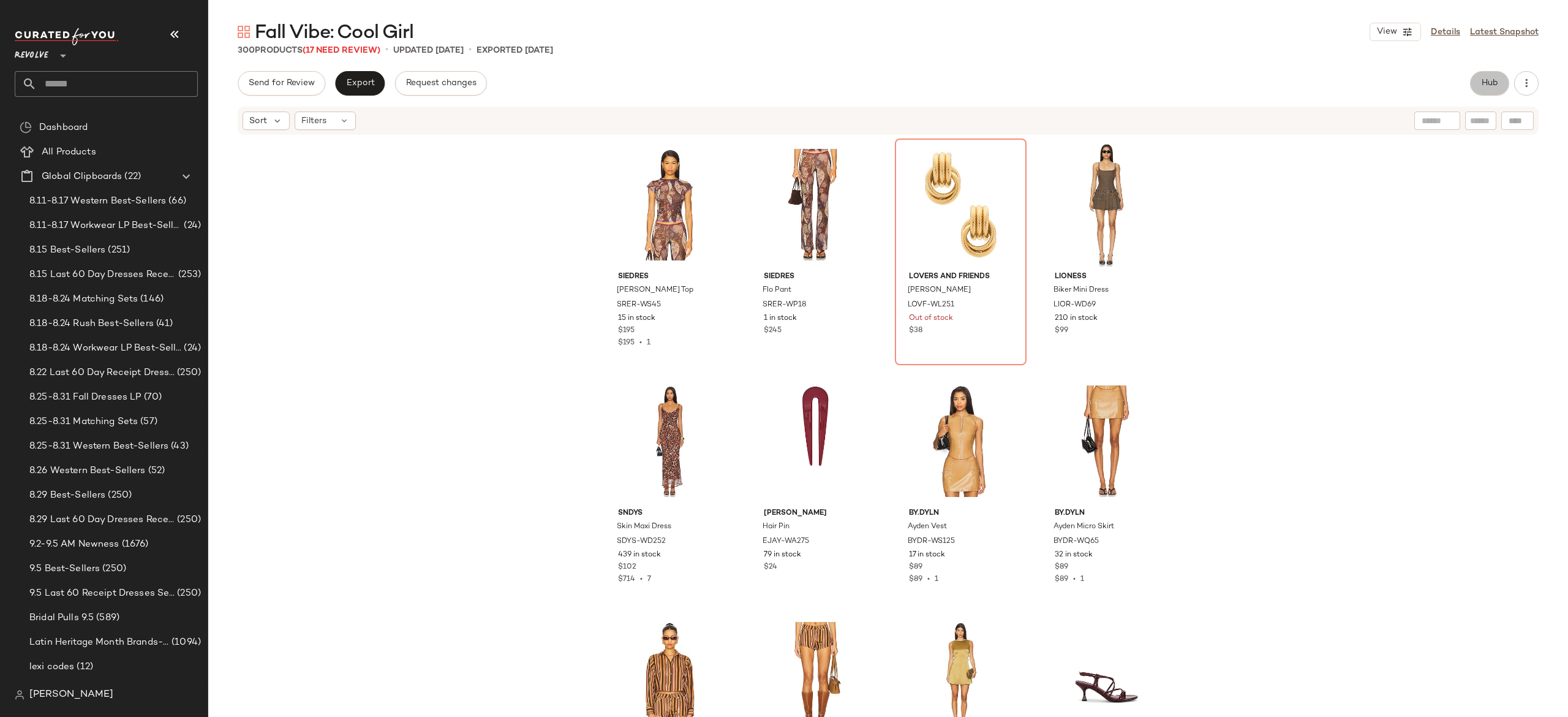
click at [1493, 83] on span "Hub" at bounding box center [1489, 83] width 17 height 9
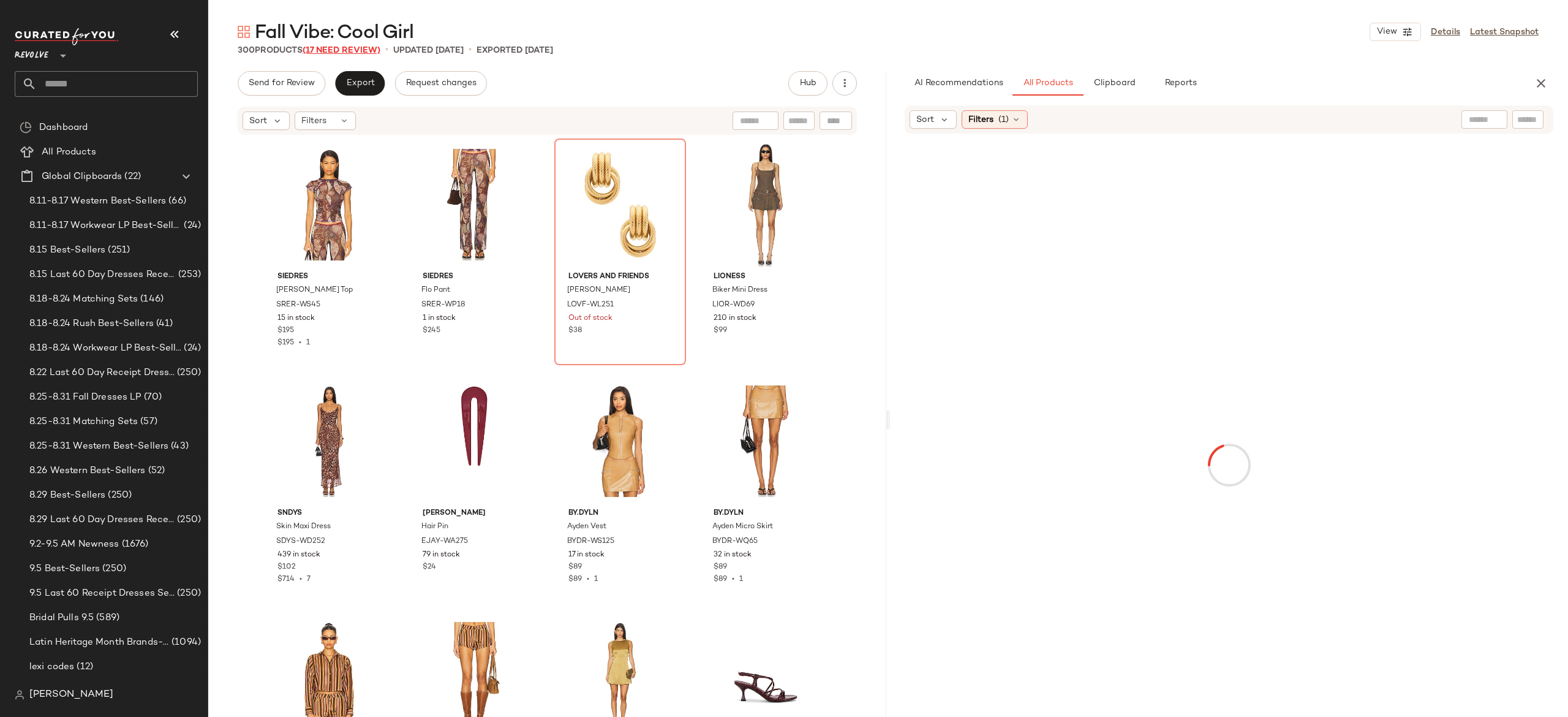
click at [371, 51] on span "(17 Need Review)" at bounding box center [341, 50] width 78 height 9
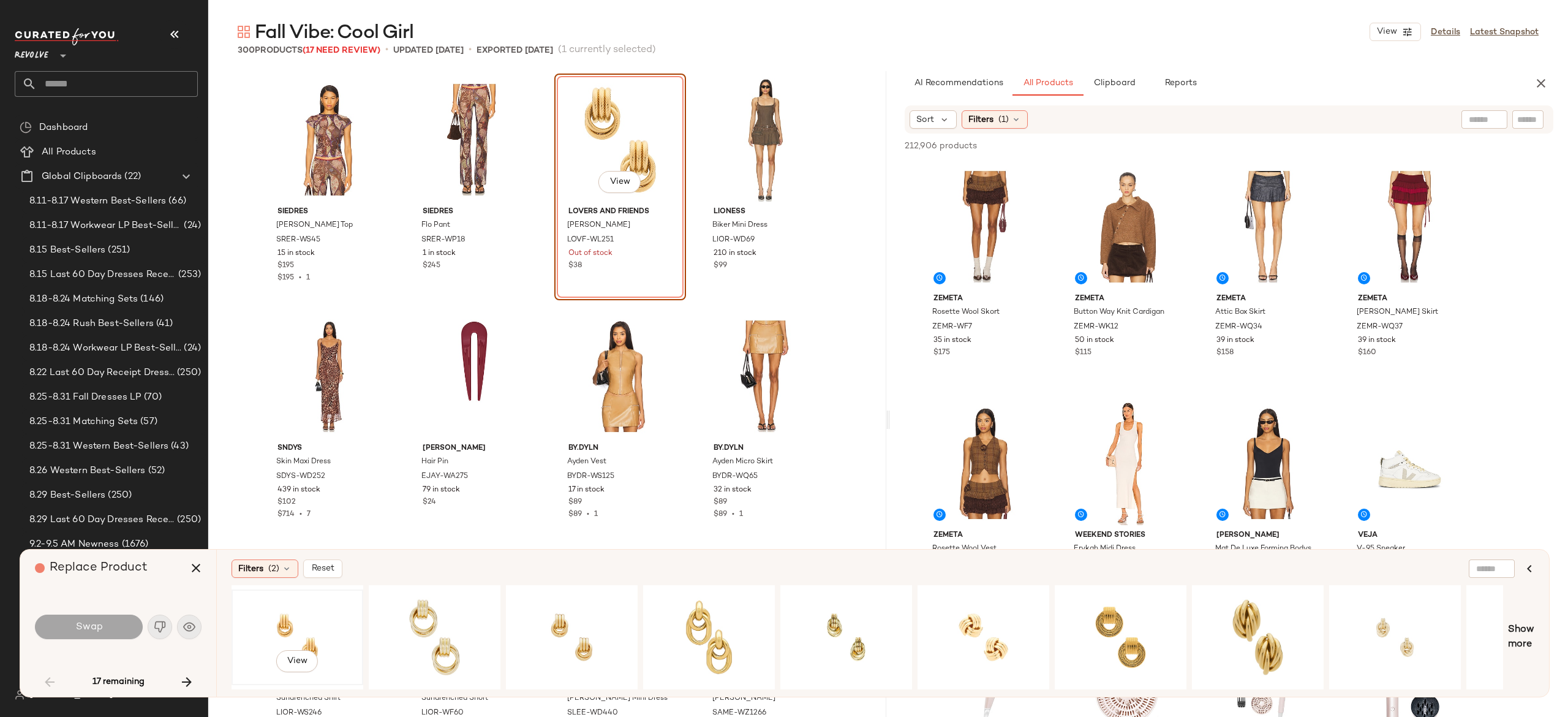
click at [293, 627] on div "View" at bounding box center [298, 637] width 123 height 87
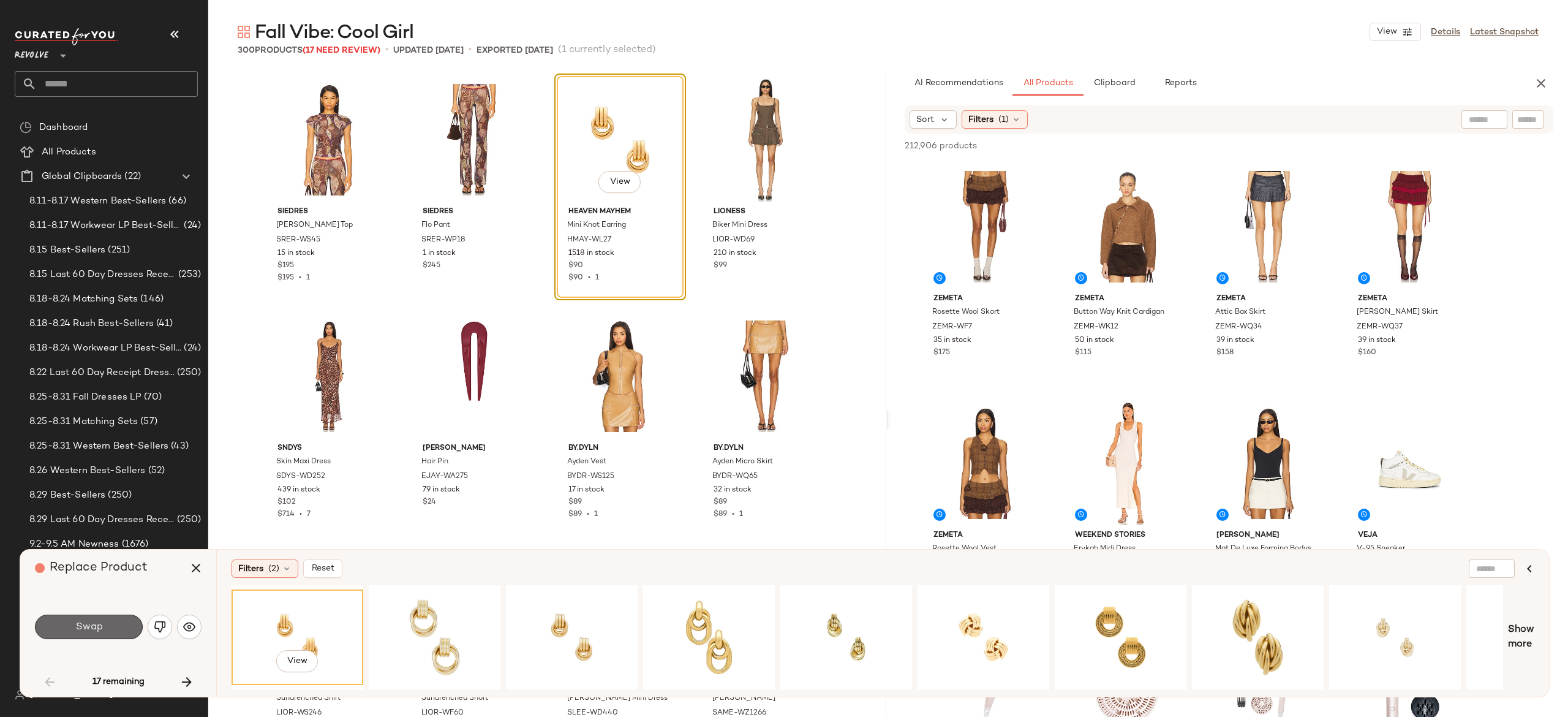
click at [121, 631] on button "Swap" at bounding box center [89, 626] width 108 height 25
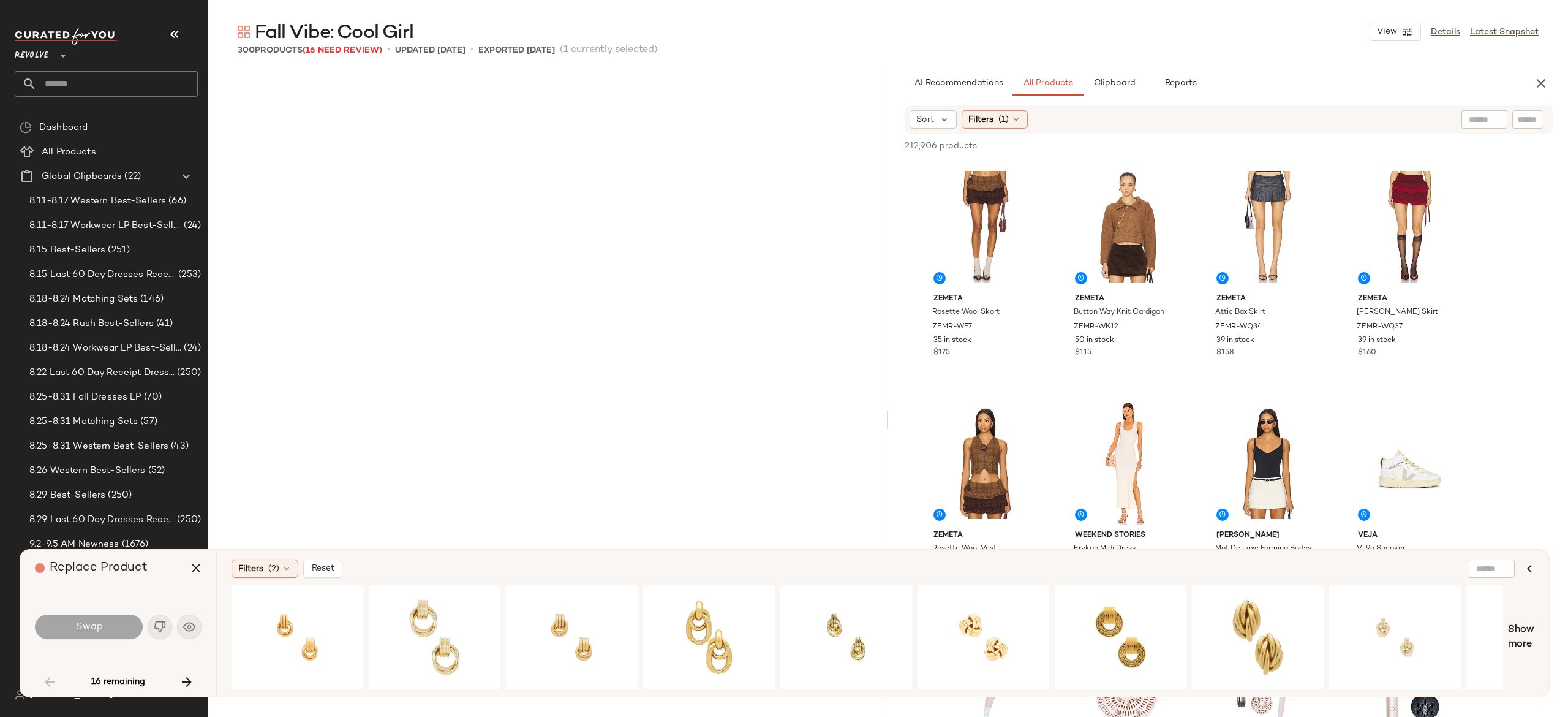
scroll to position [2601, 0]
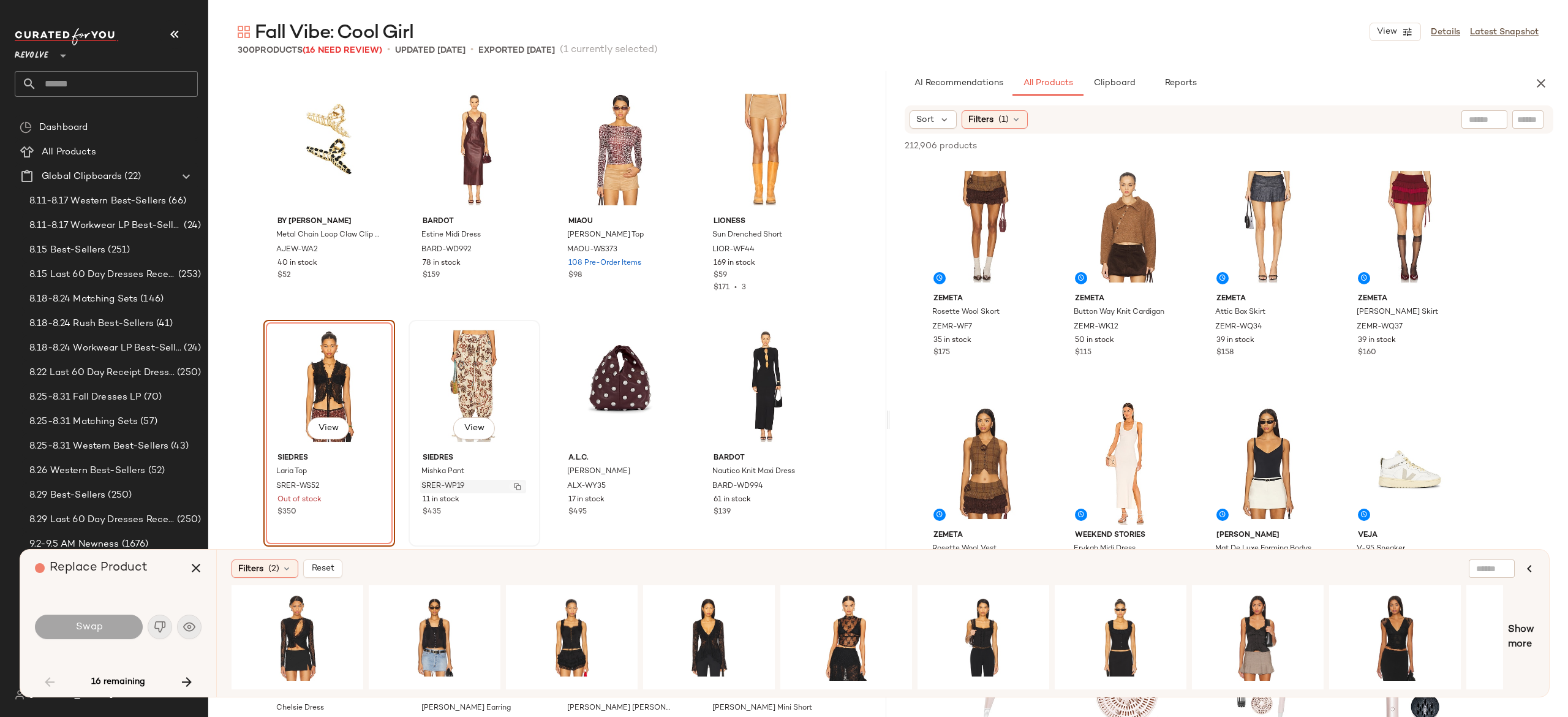
click at [521, 484] on button "button" at bounding box center [518, 486] width 17 height 11
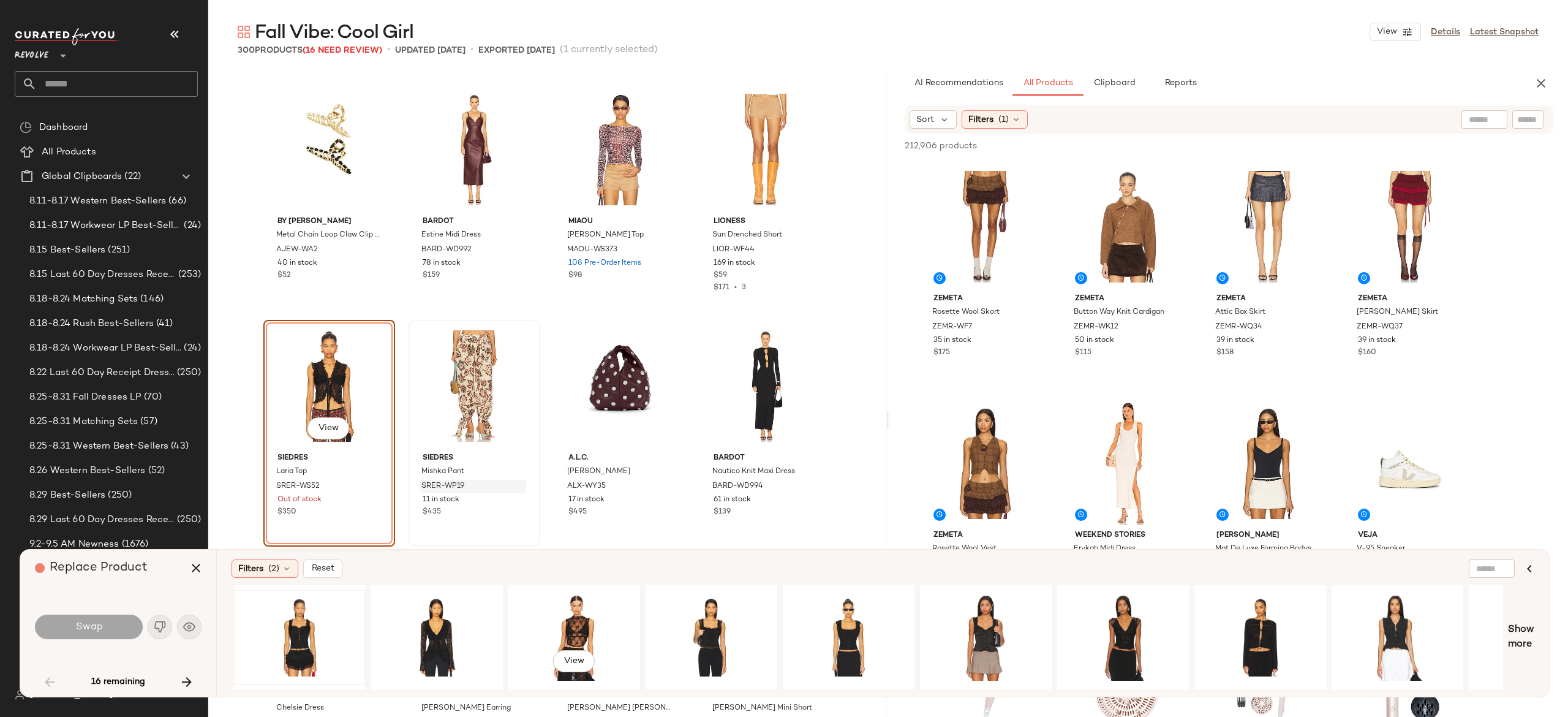
scroll to position [0, 273]
click at [1389, 612] on div "View" at bounding box center [1396, 637] width 123 height 87
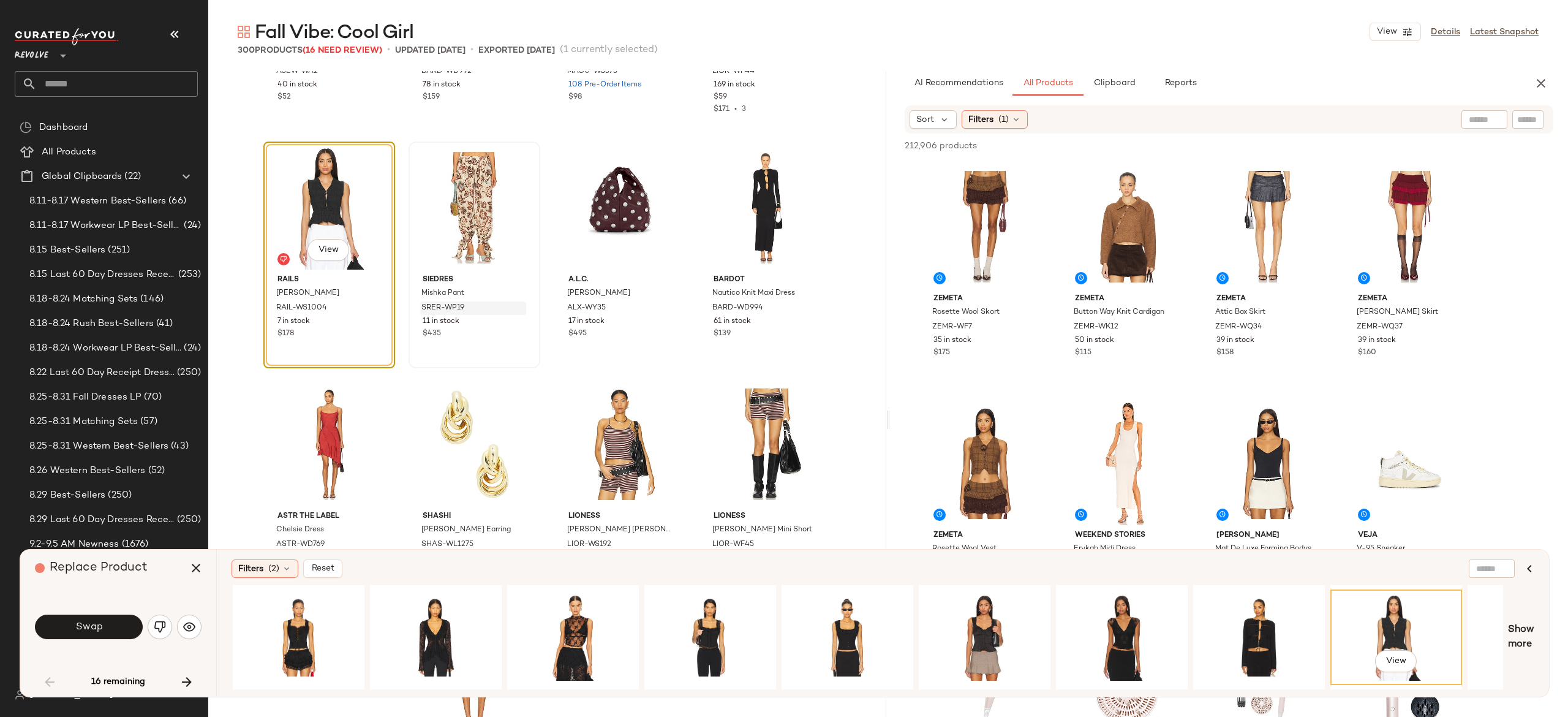
scroll to position [2780, 0]
click at [122, 622] on button "Swap" at bounding box center [89, 626] width 108 height 25
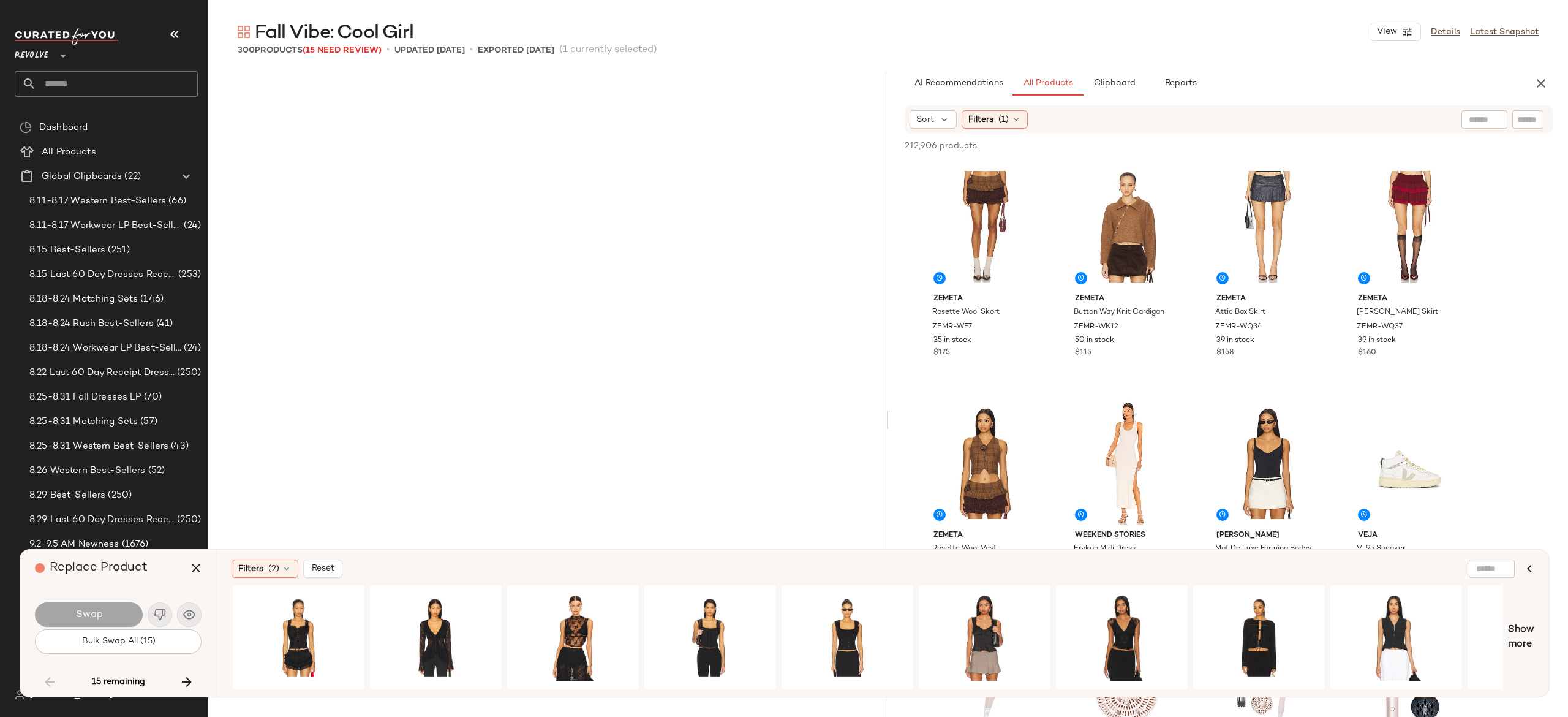
scroll to position [4493, 0]
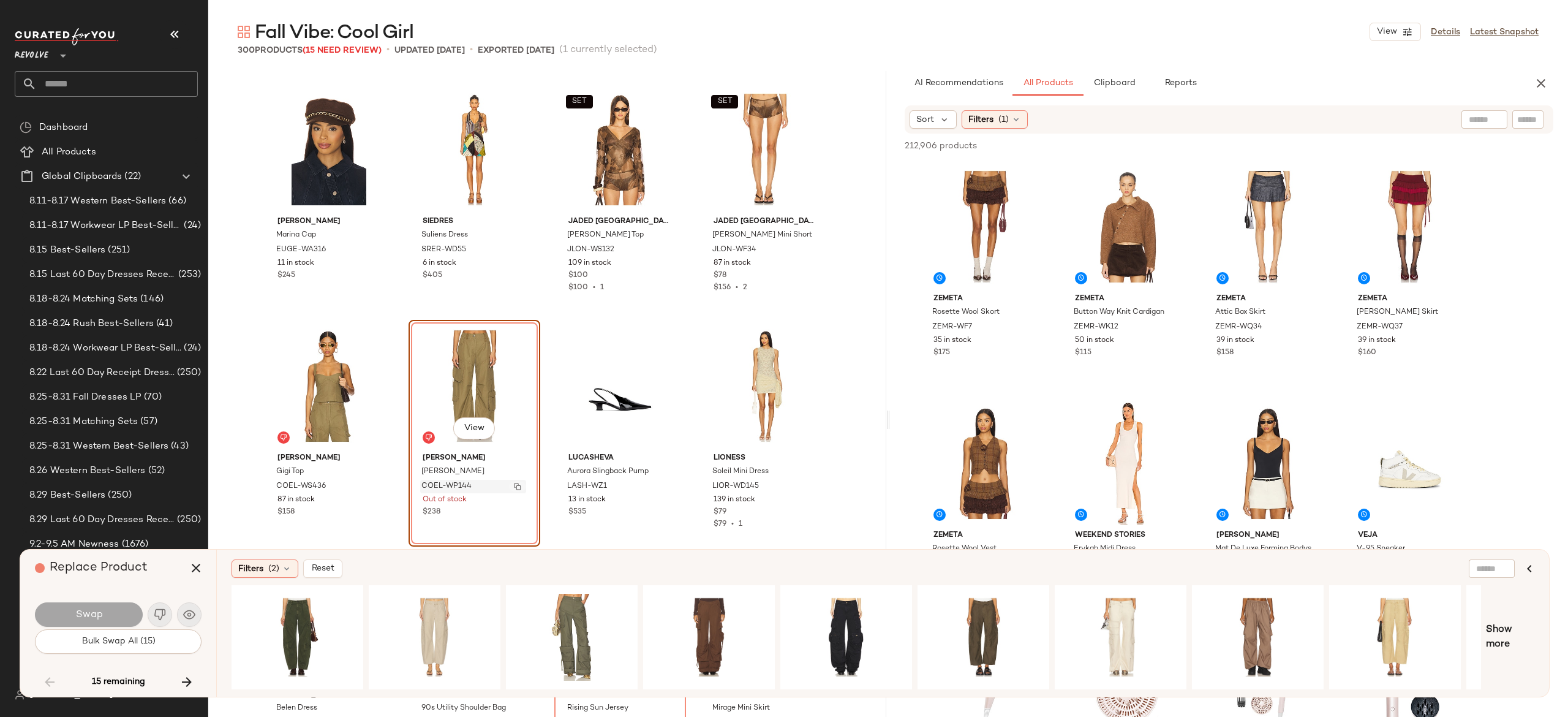
click at [509, 489] on button "button" at bounding box center [518, 486] width 17 height 11
click at [186, 678] on icon "button" at bounding box center [186, 681] width 15 height 15
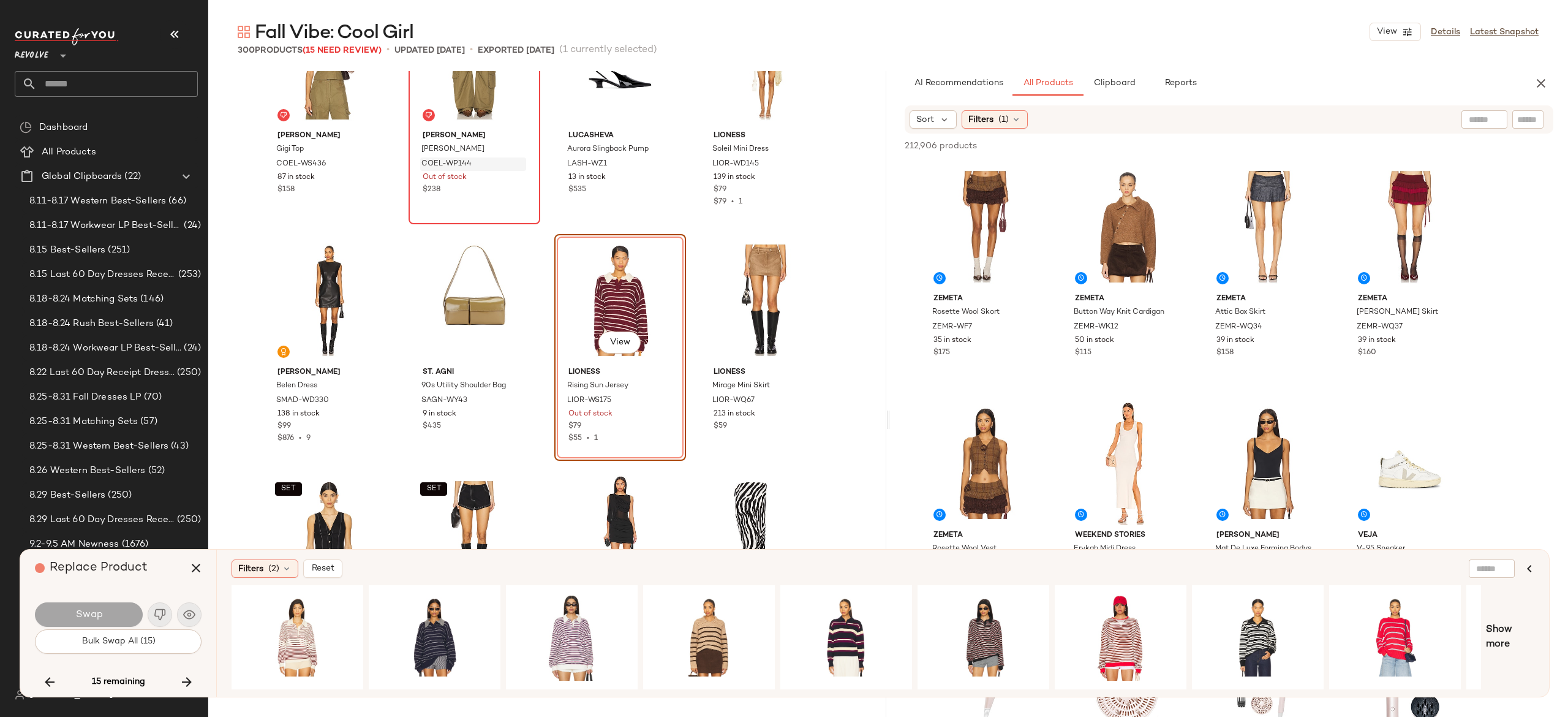
scroll to position [4840, 0]
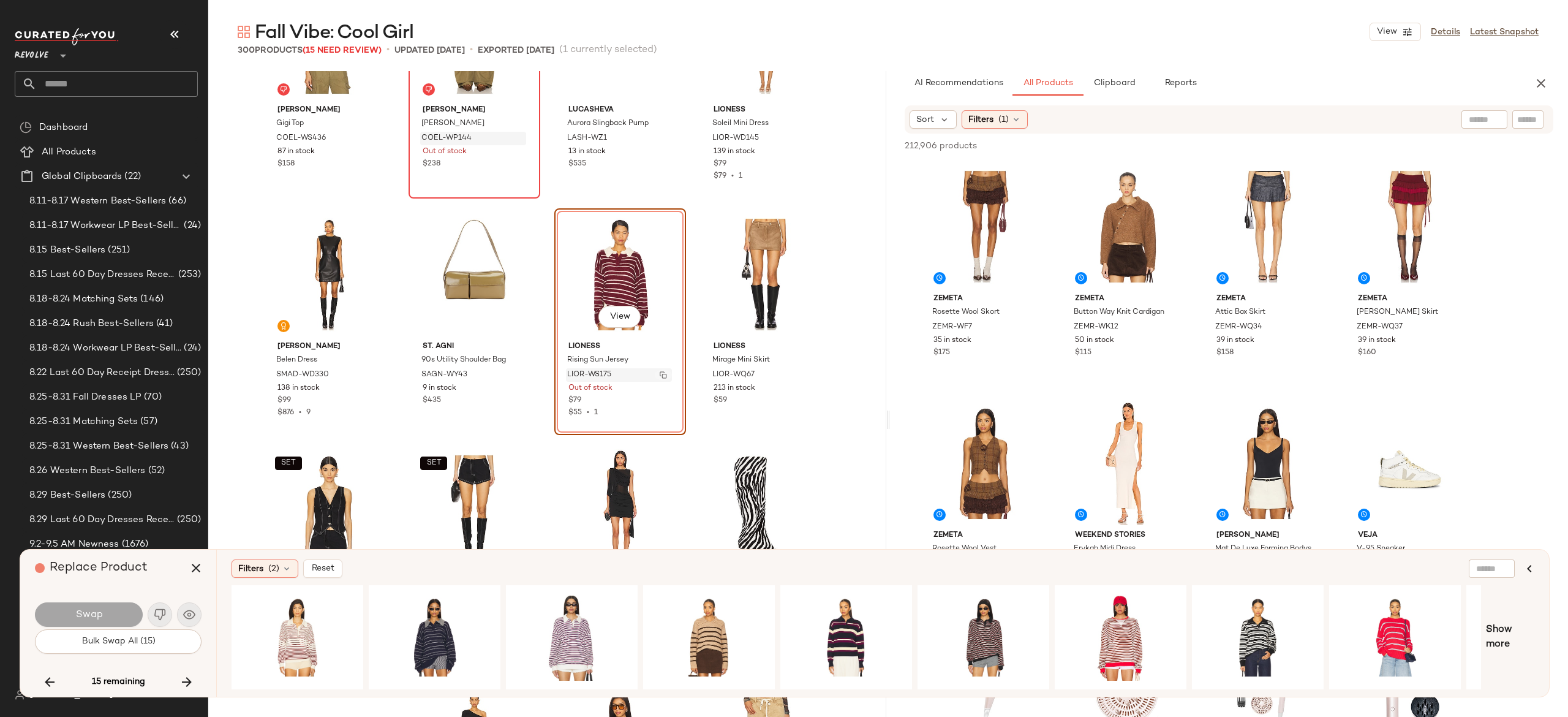
click at [660, 376] on img "button" at bounding box center [663, 375] width 8 height 8
click at [181, 685] on icon "button" at bounding box center [186, 681] width 15 height 15
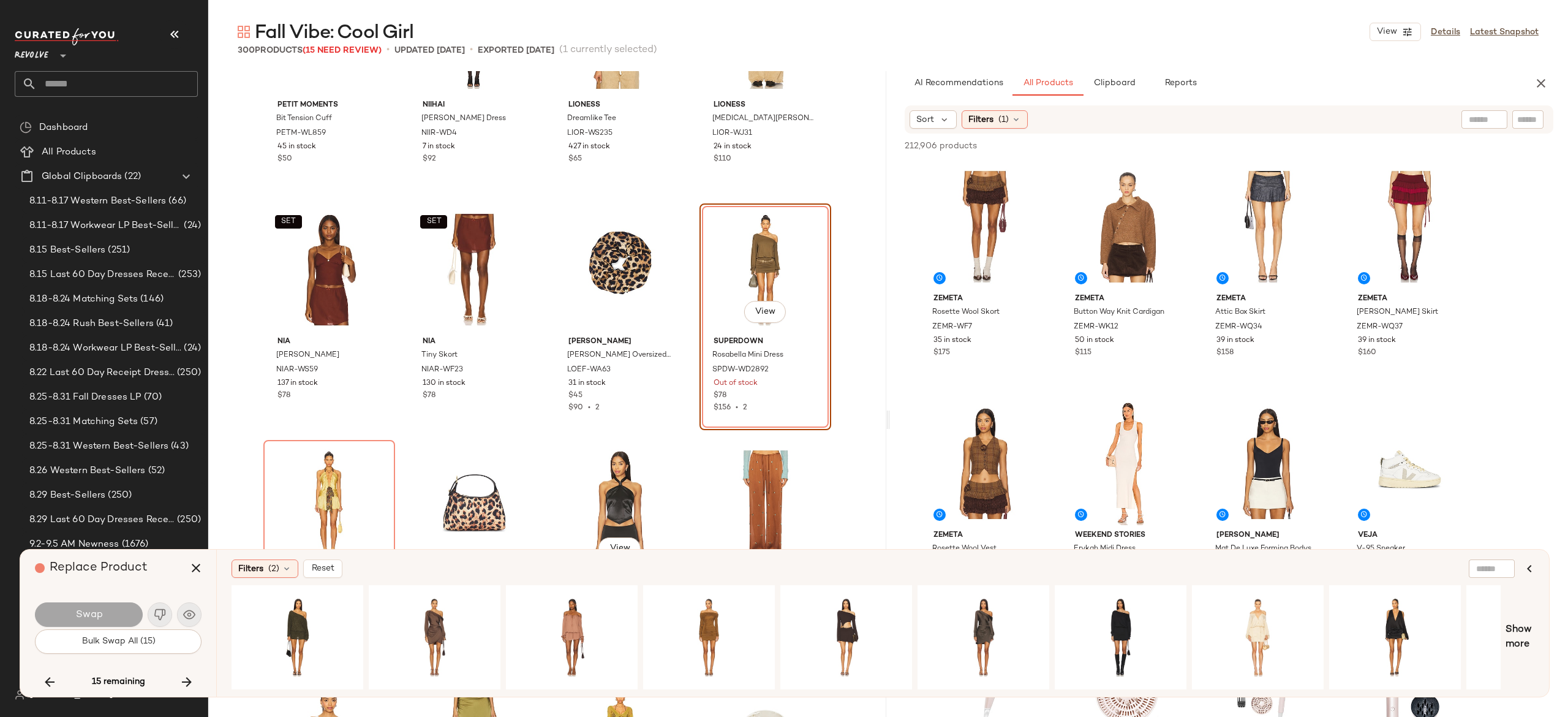
scroll to position [5552, 0]
click at [281, 607] on div "View" at bounding box center [298, 637] width 123 height 87
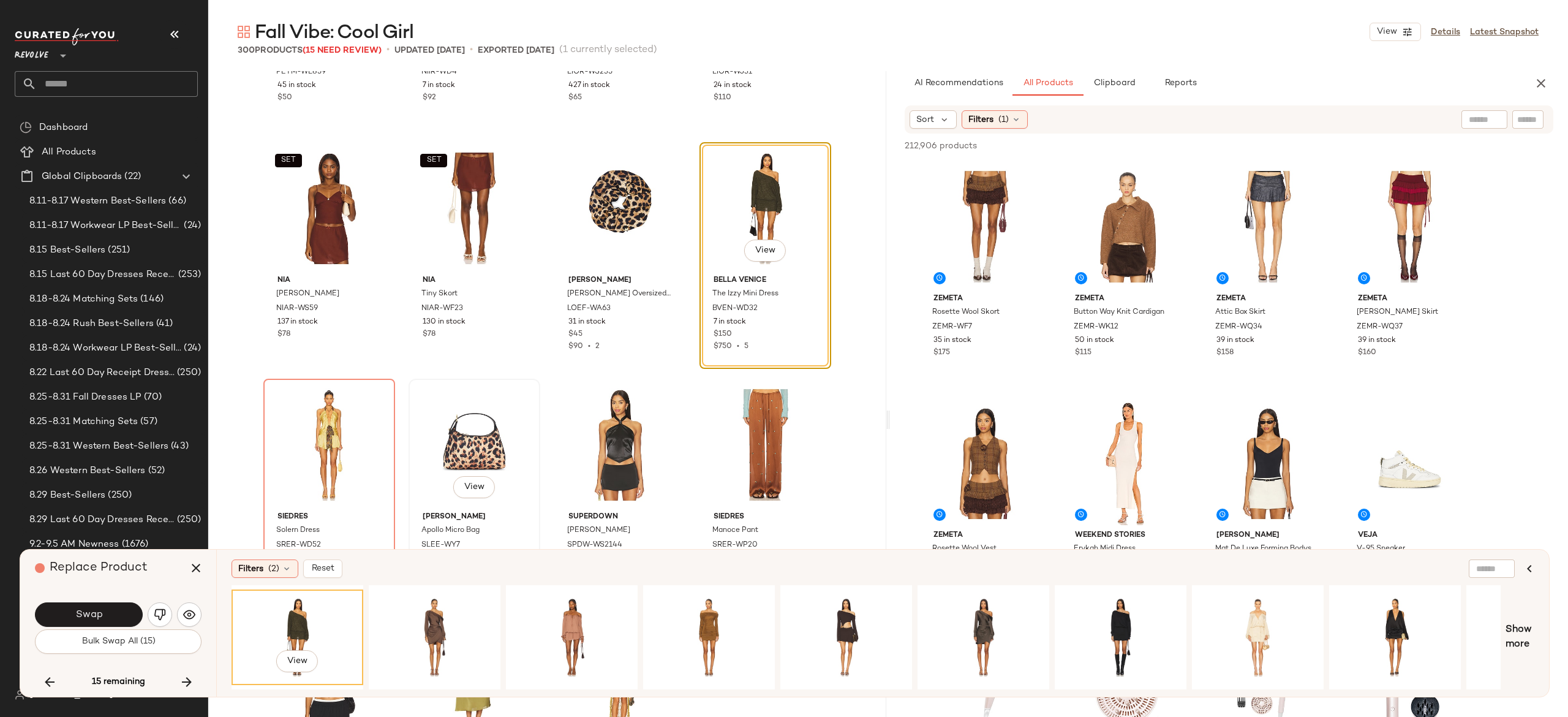
scroll to position [5621, 0]
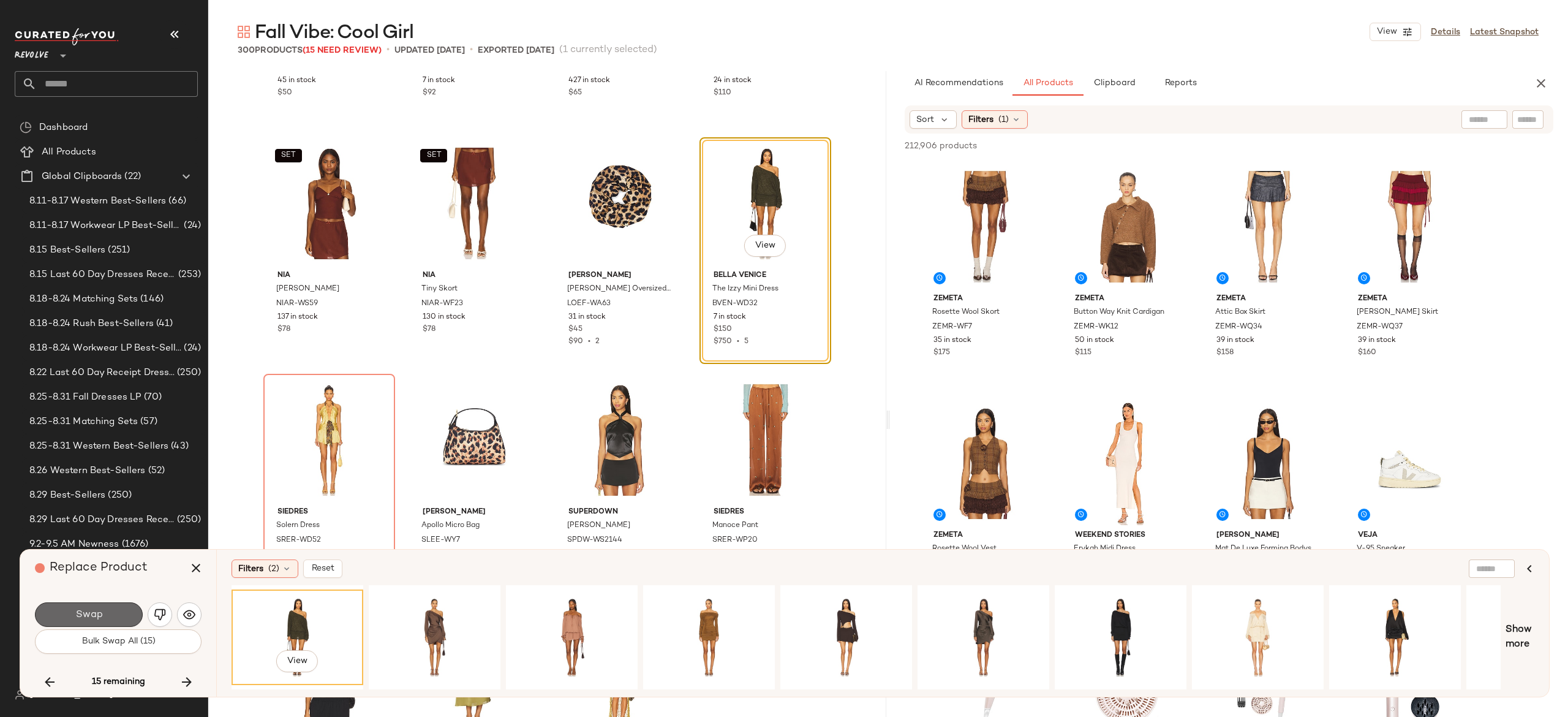
click at [131, 612] on button "Swap" at bounding box center [89, 614] width 108 height 25
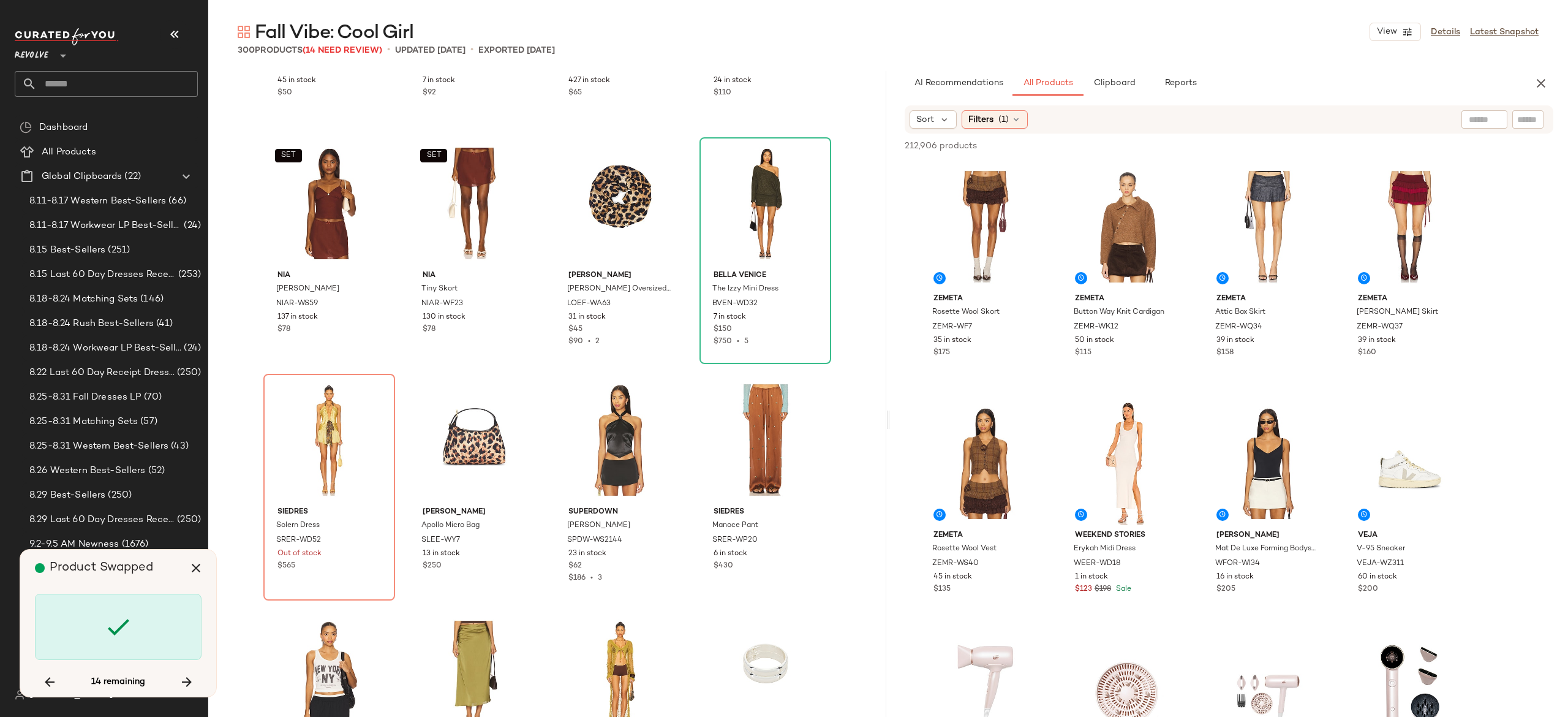
scroll to position [5675, 0]
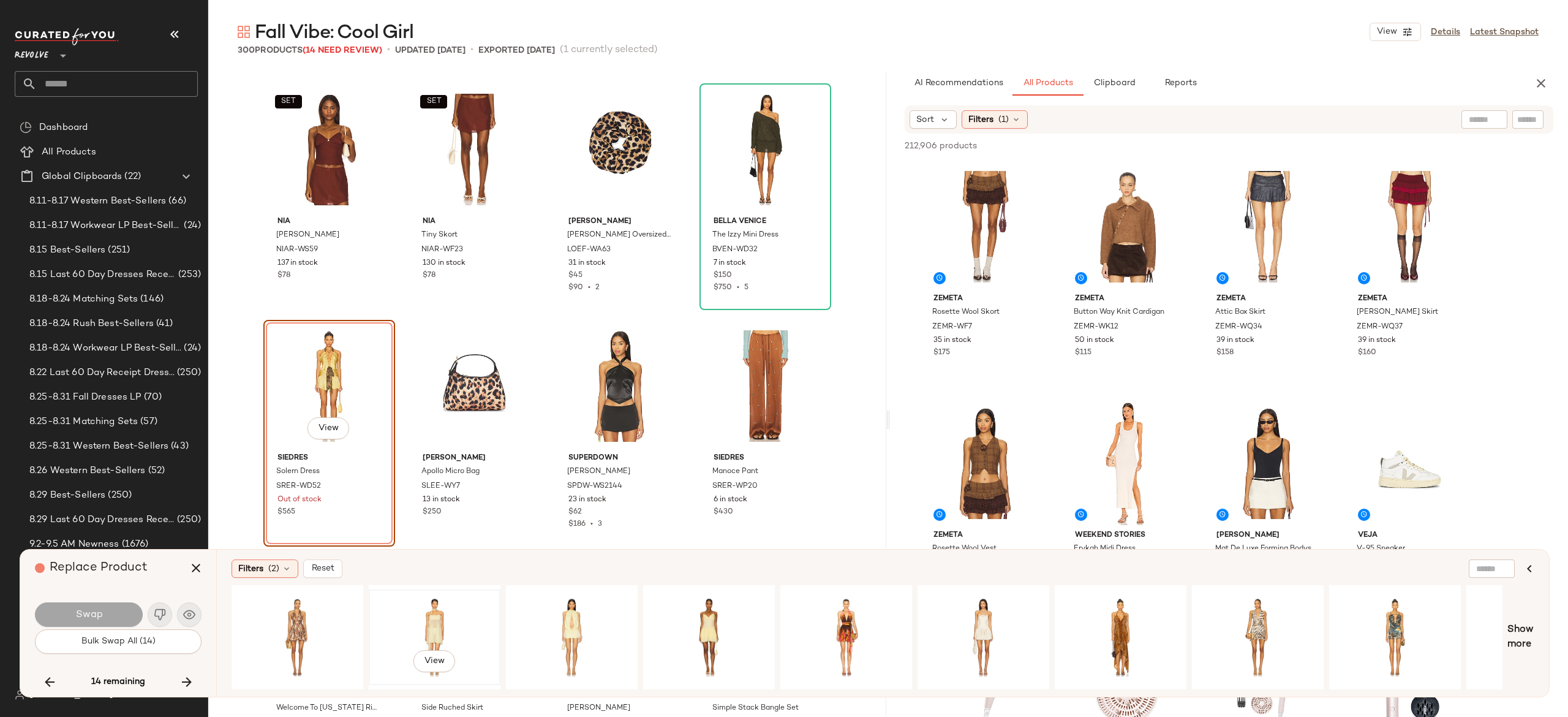
click at [435, 615] on div "View" at bounding box center [435, 637] width 123 height 87
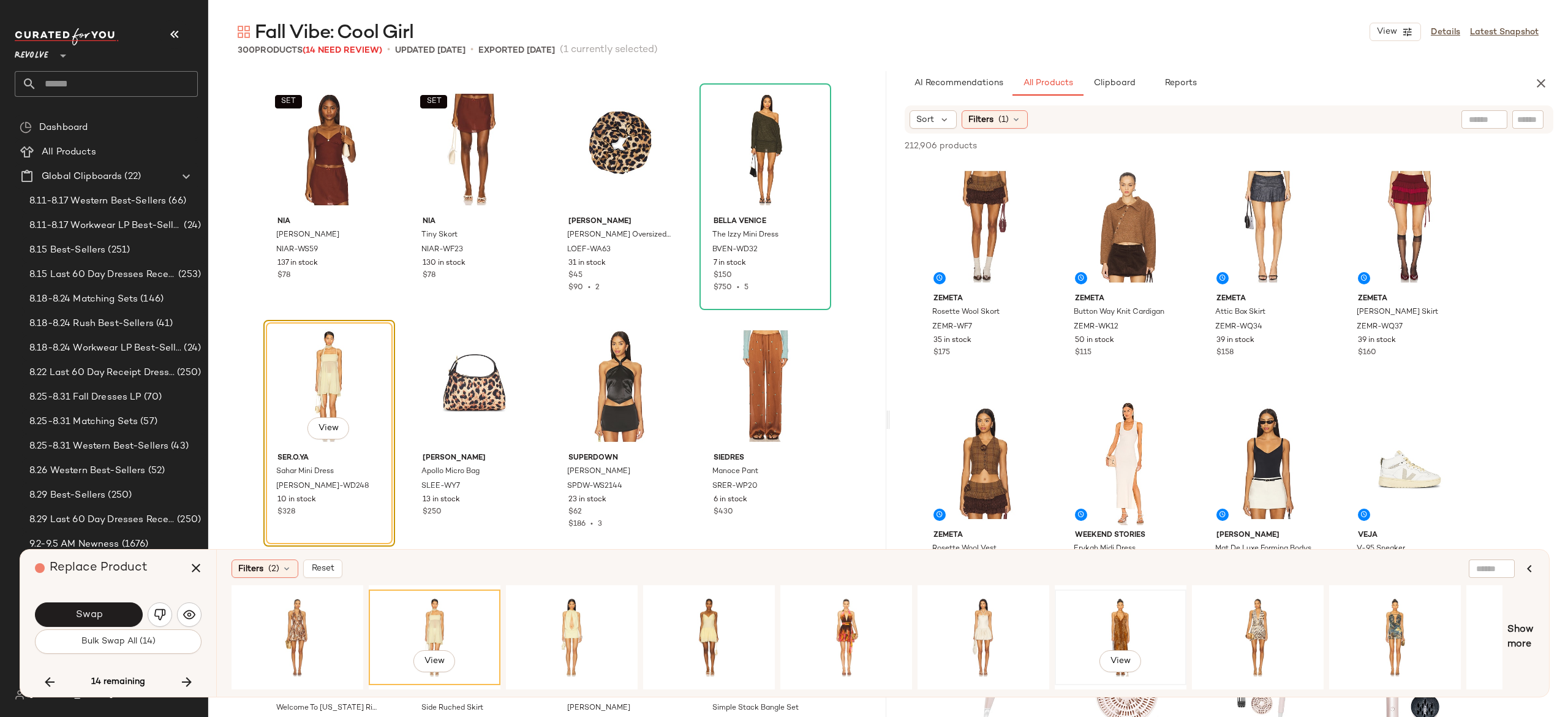
click at [1117, 625] on div "View" at bounding box center [1121, 637] width 123 height 87
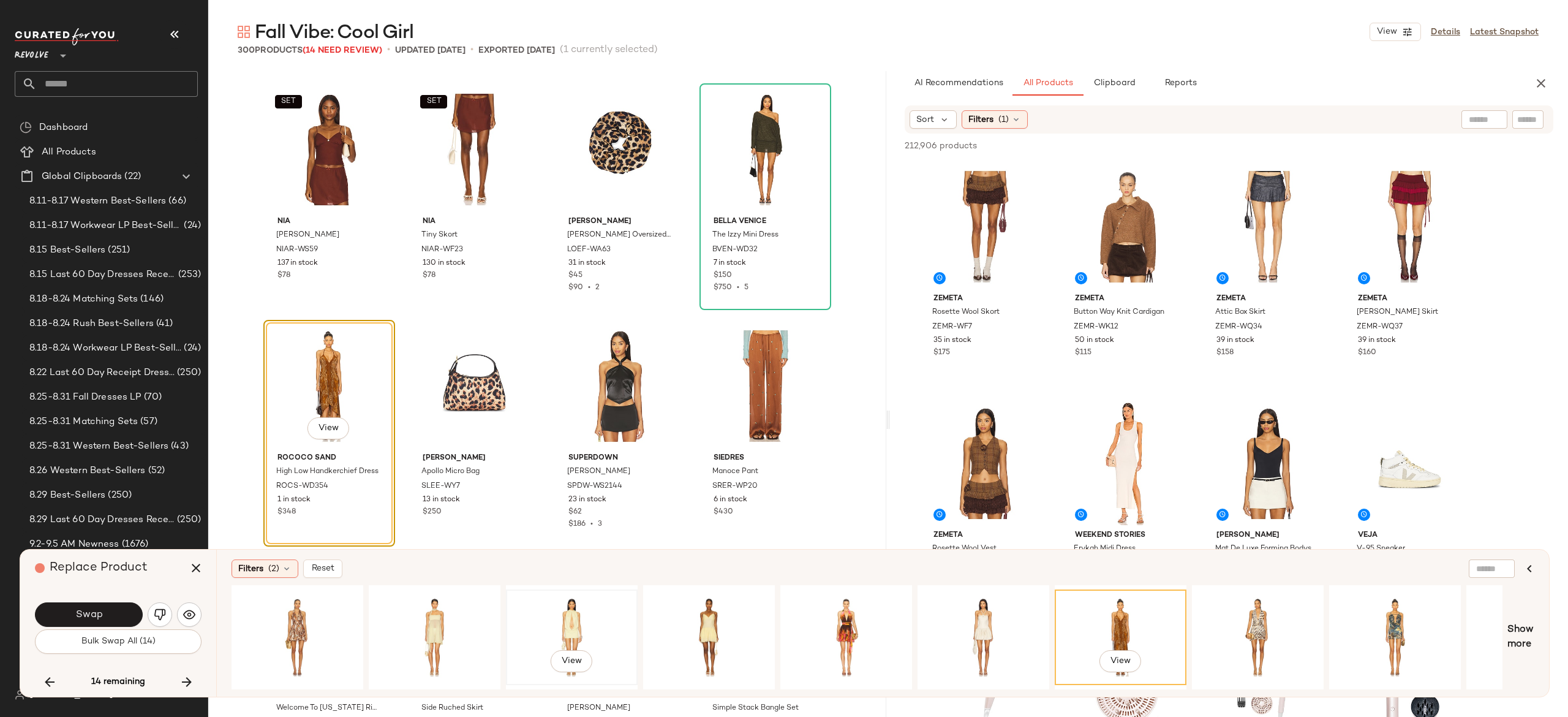
click at [572, 614] on div "View" at bounding box center [571, 637] width 123 height 87
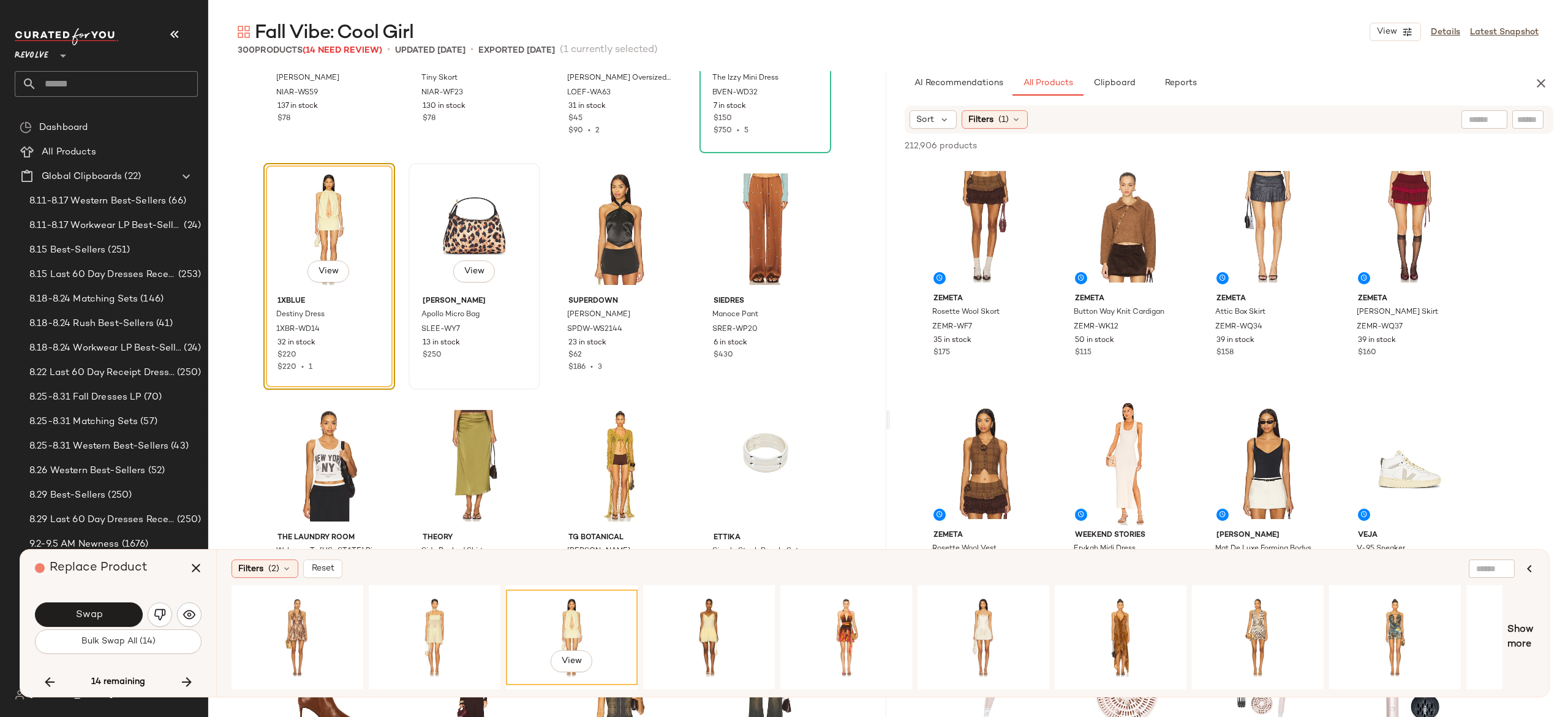
scroll to position [5846, 0]
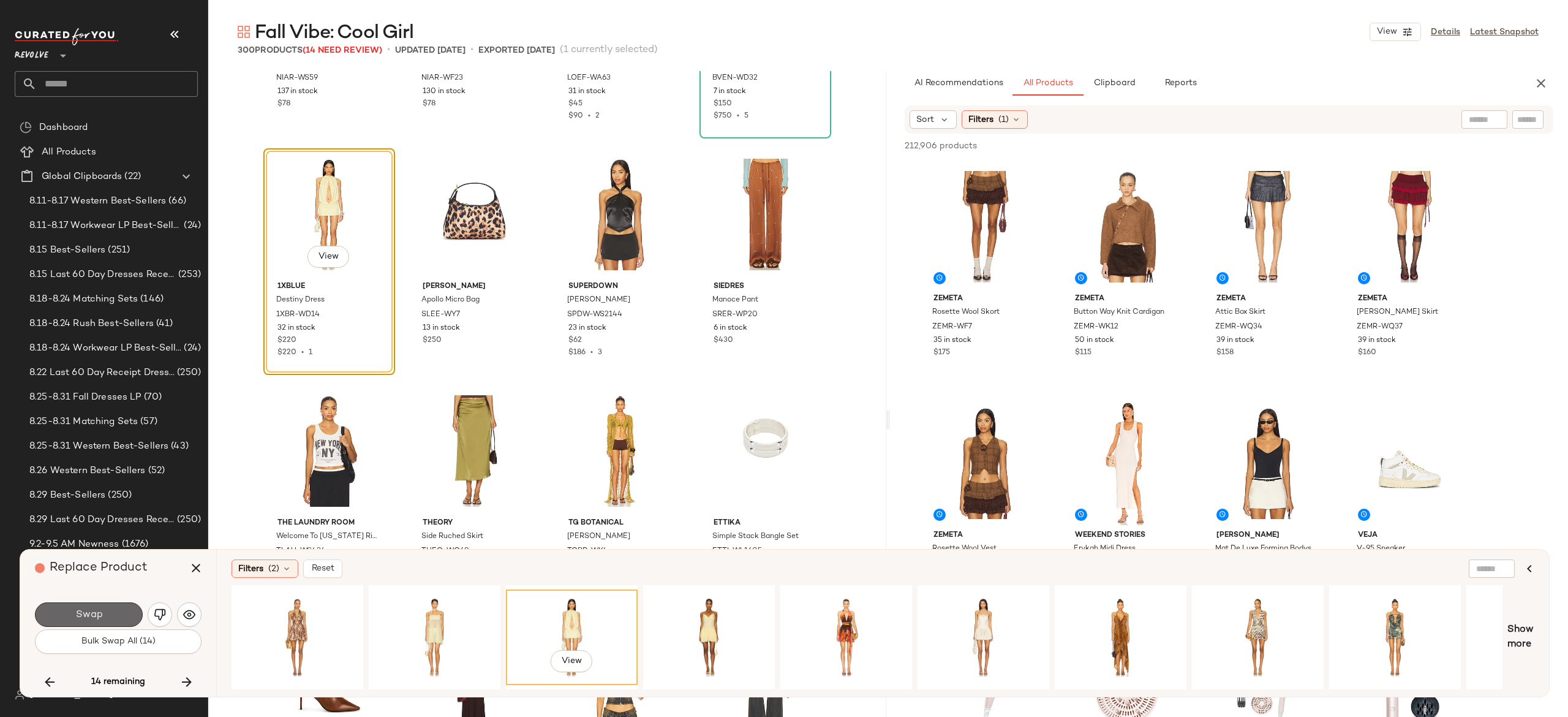
click at [121, 605] on button "Swap" at bounding box center [89, 614] width 108 height 25
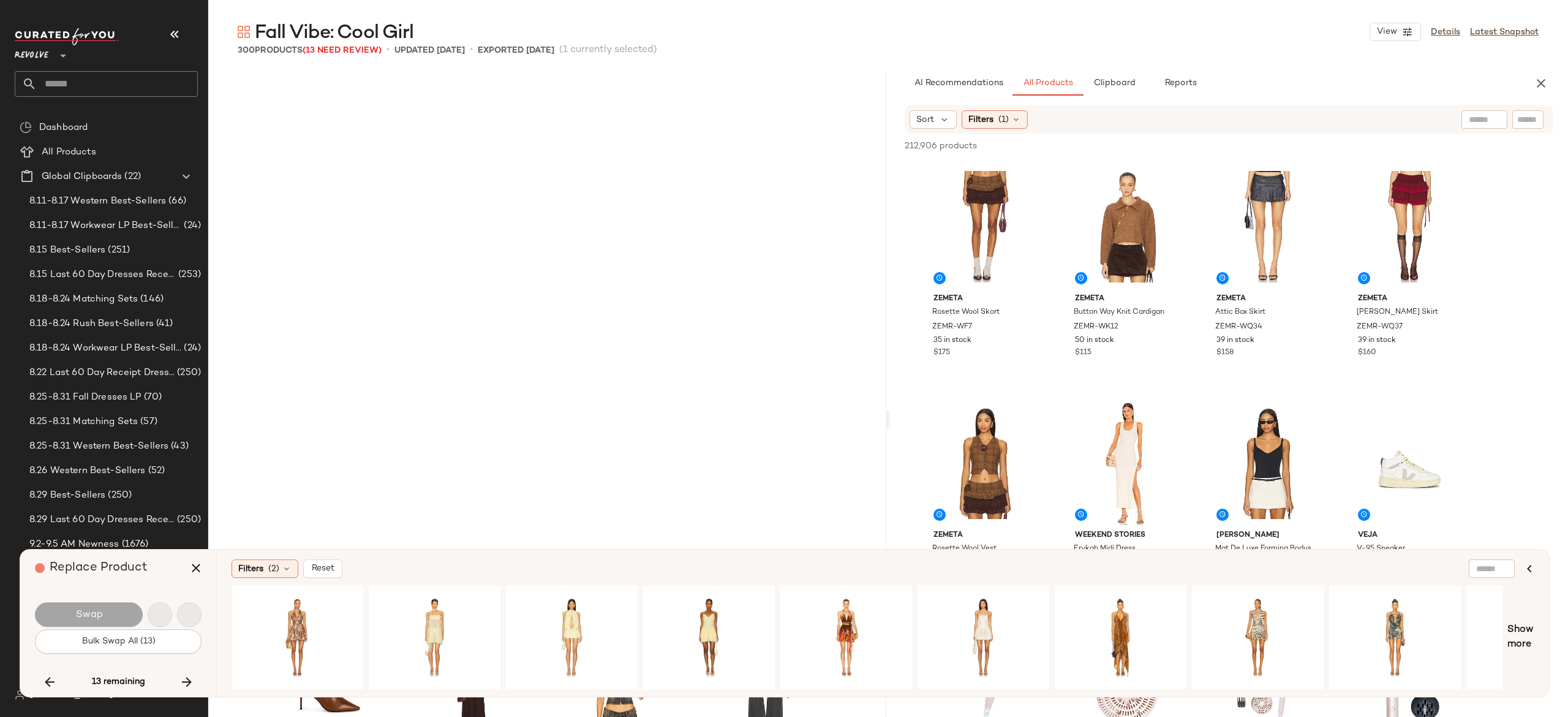
scroll to position [6385, 0]
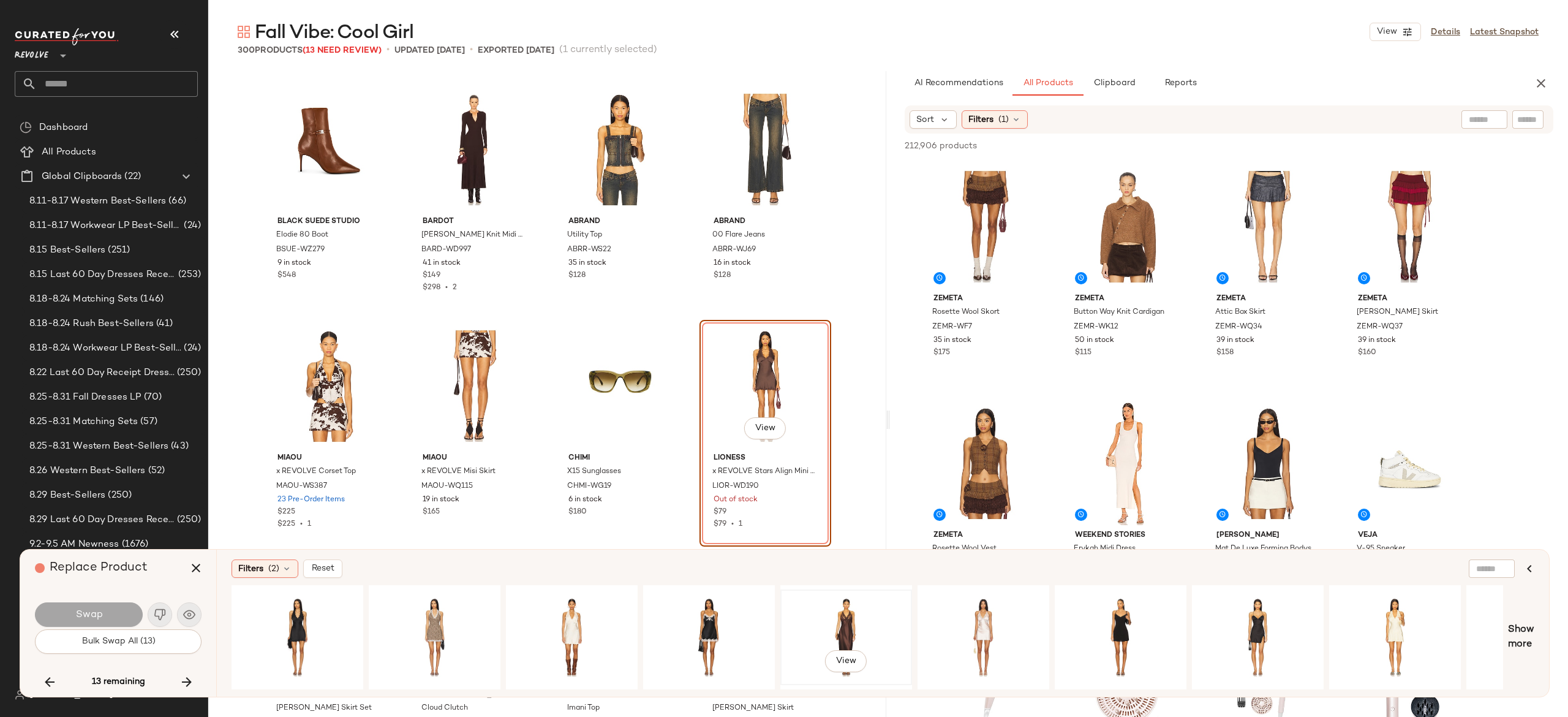
click at [840, 610] on div "View" at bounding box center [846, 637] width 123 height 87
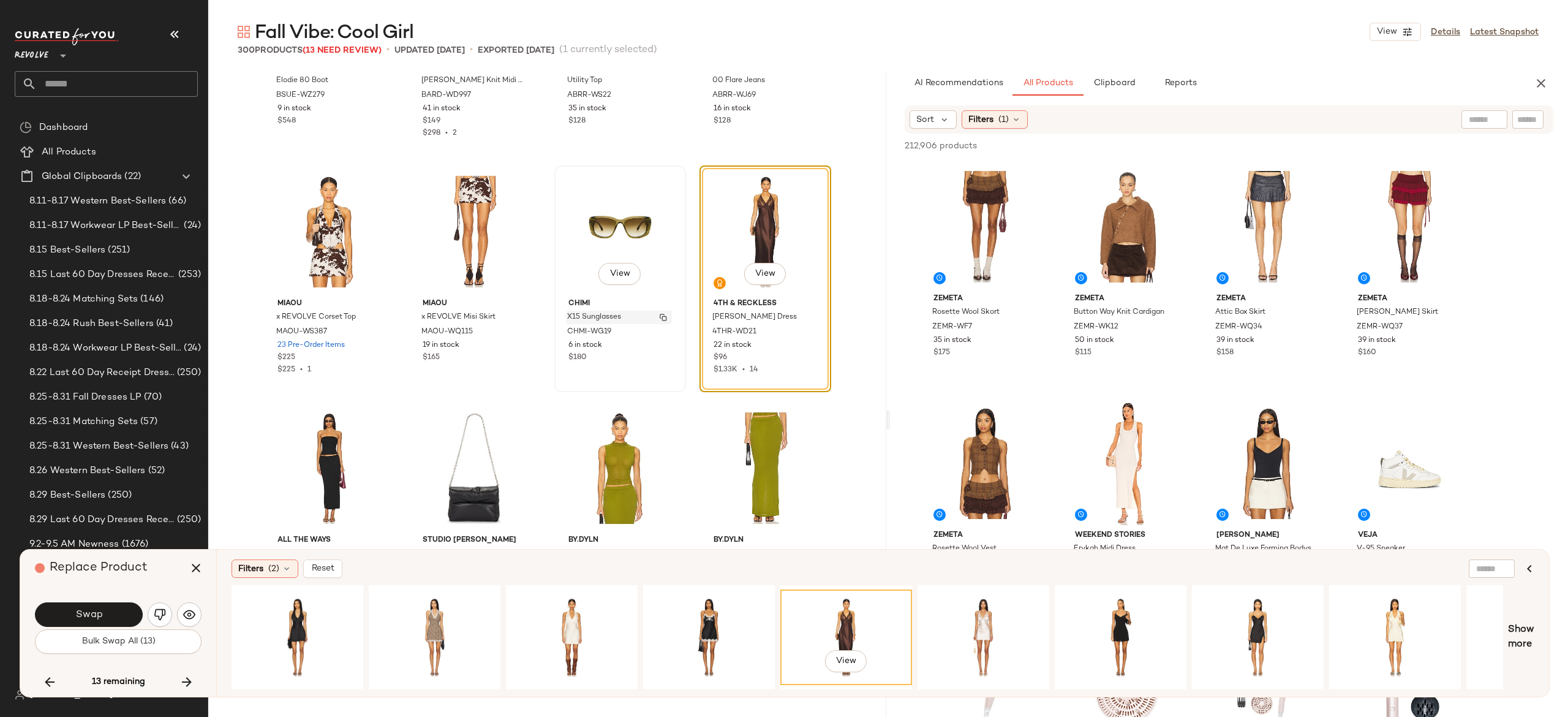
scroll to position [6568, 0]
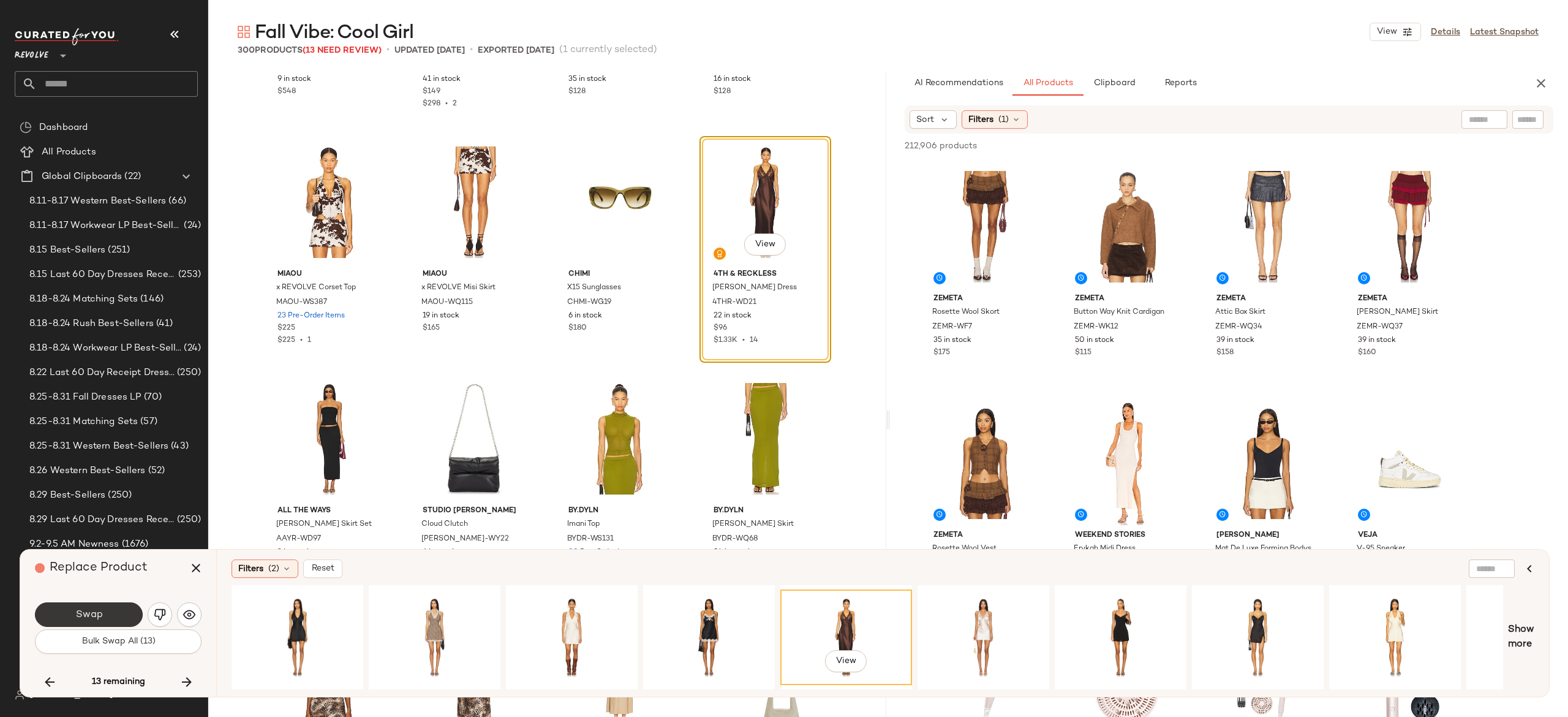
click at [124, 610] on button "Swap" at bounding box center [89, 614] width 108 height 25
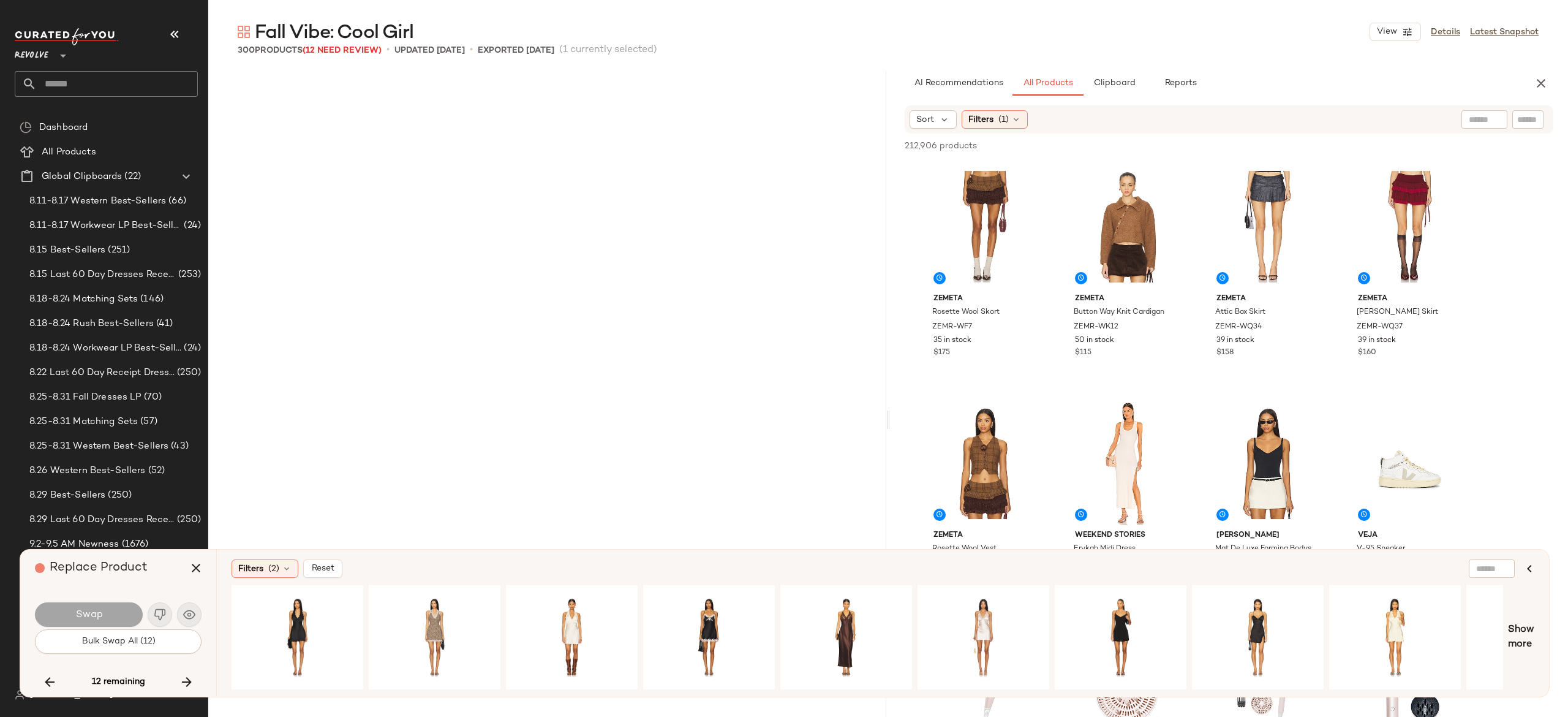
scroll to position [11114, 0]
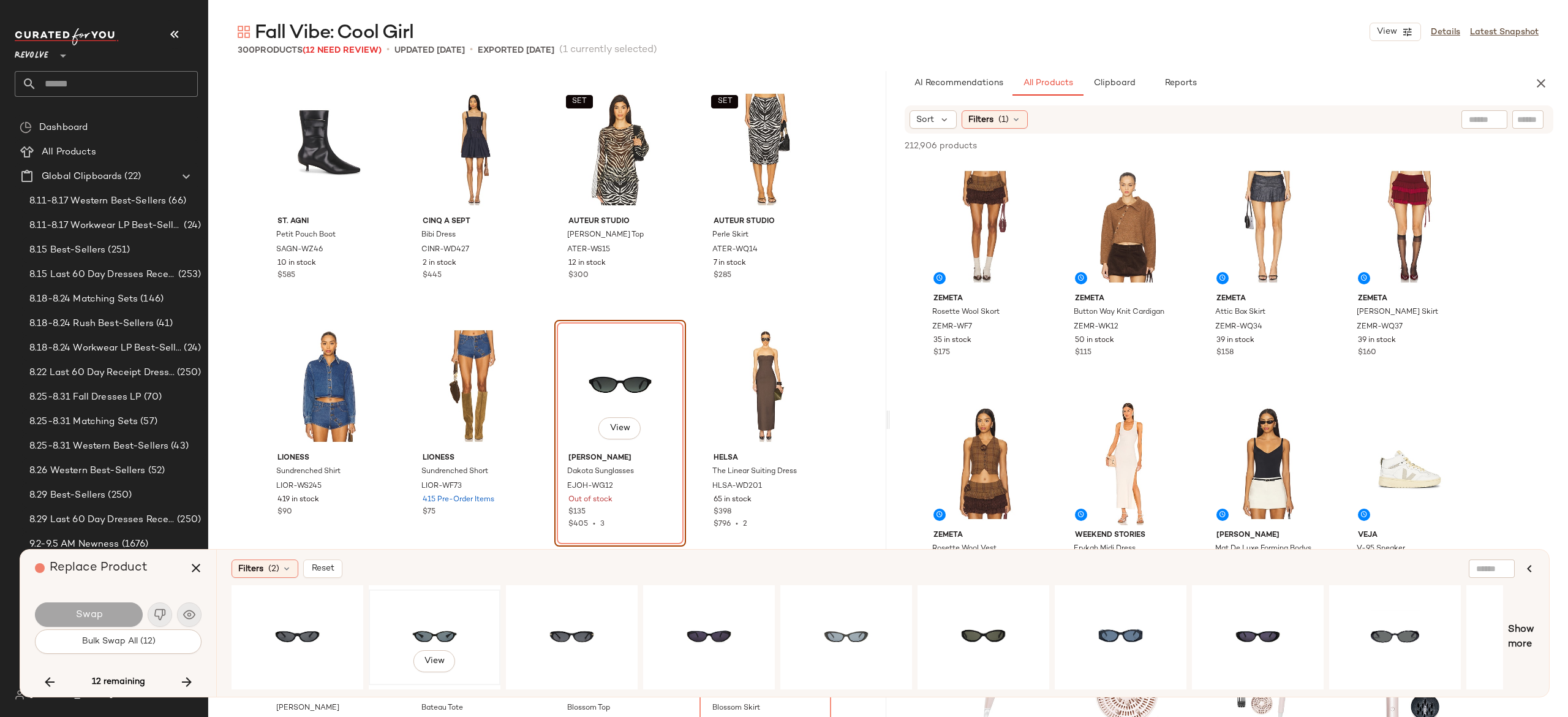
click at [446, 625] on div "View" at bounding box center [435, 637] width 123 height 87
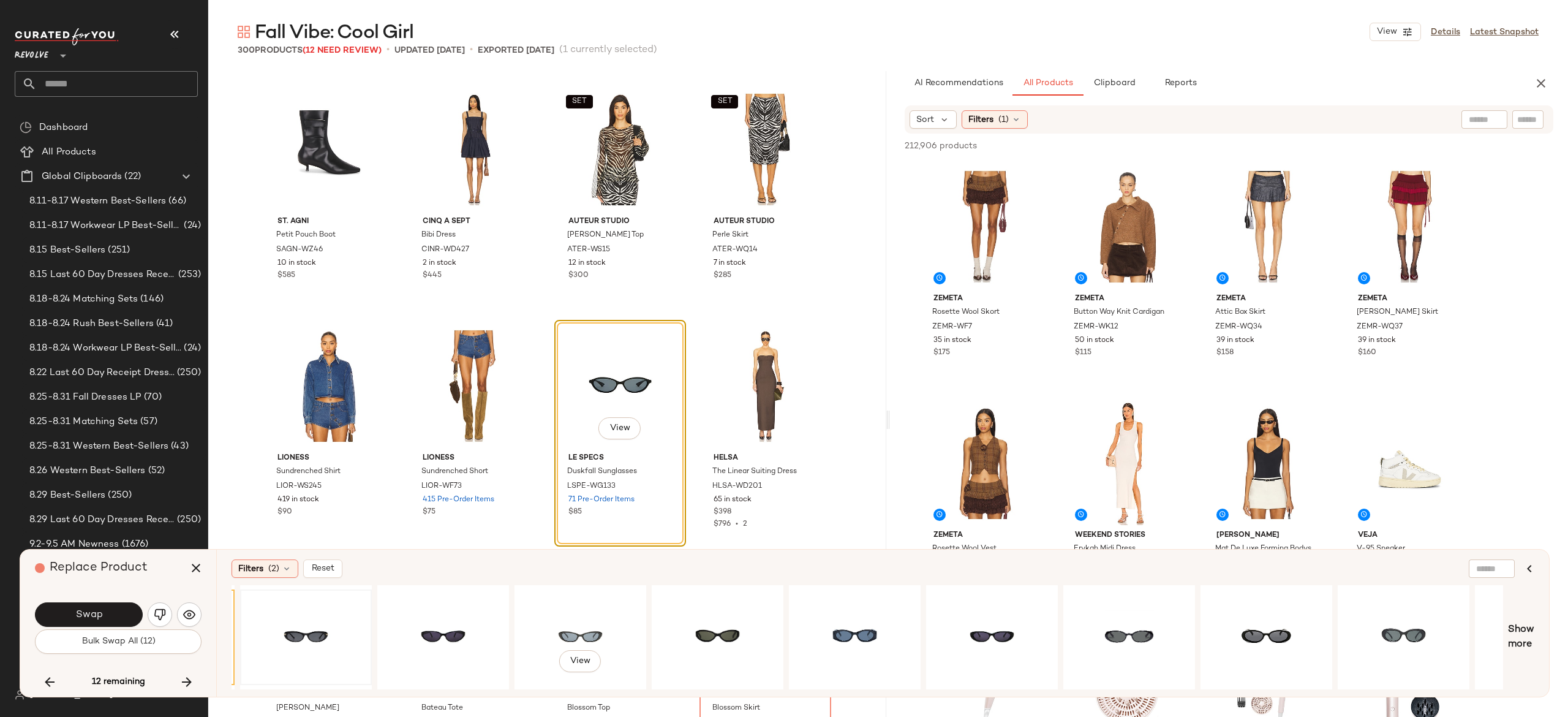
scroll to position [0, 277]
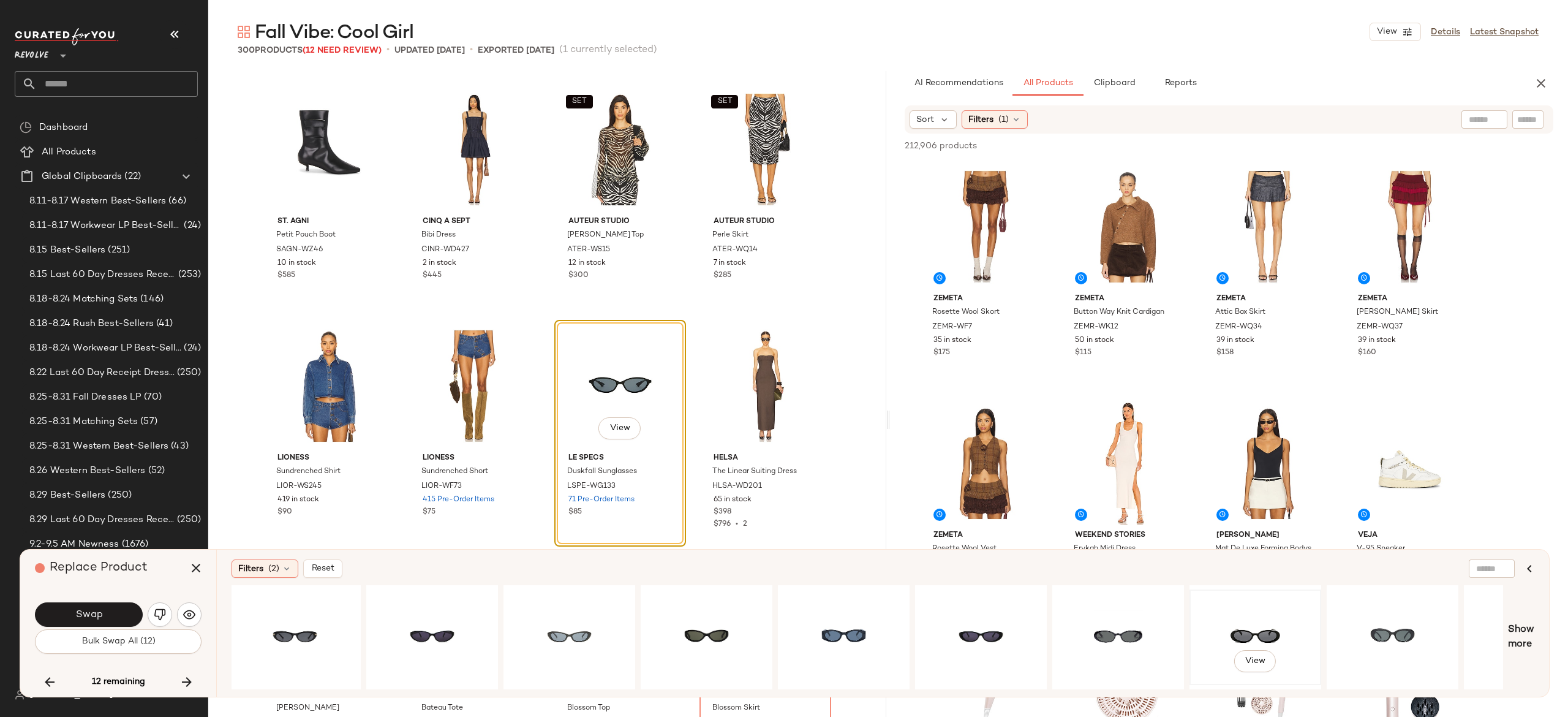
click at [1248, 629] on div "View" at bounding box center [1255, 637] width 123 height 87
click at [120, 609] on button "Swap" at bounding box center [89, 614] width 108 height 25
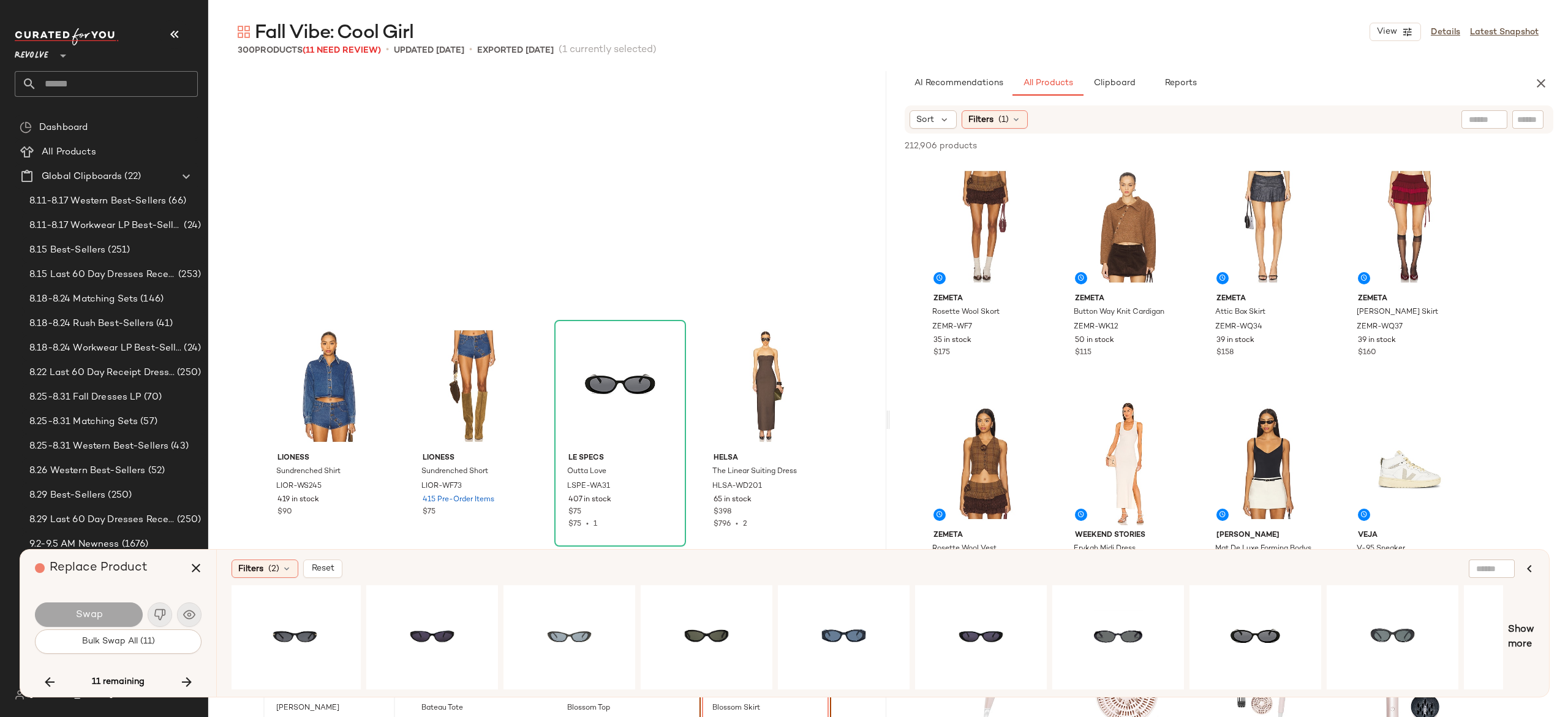
scroll to position [11350, 0]
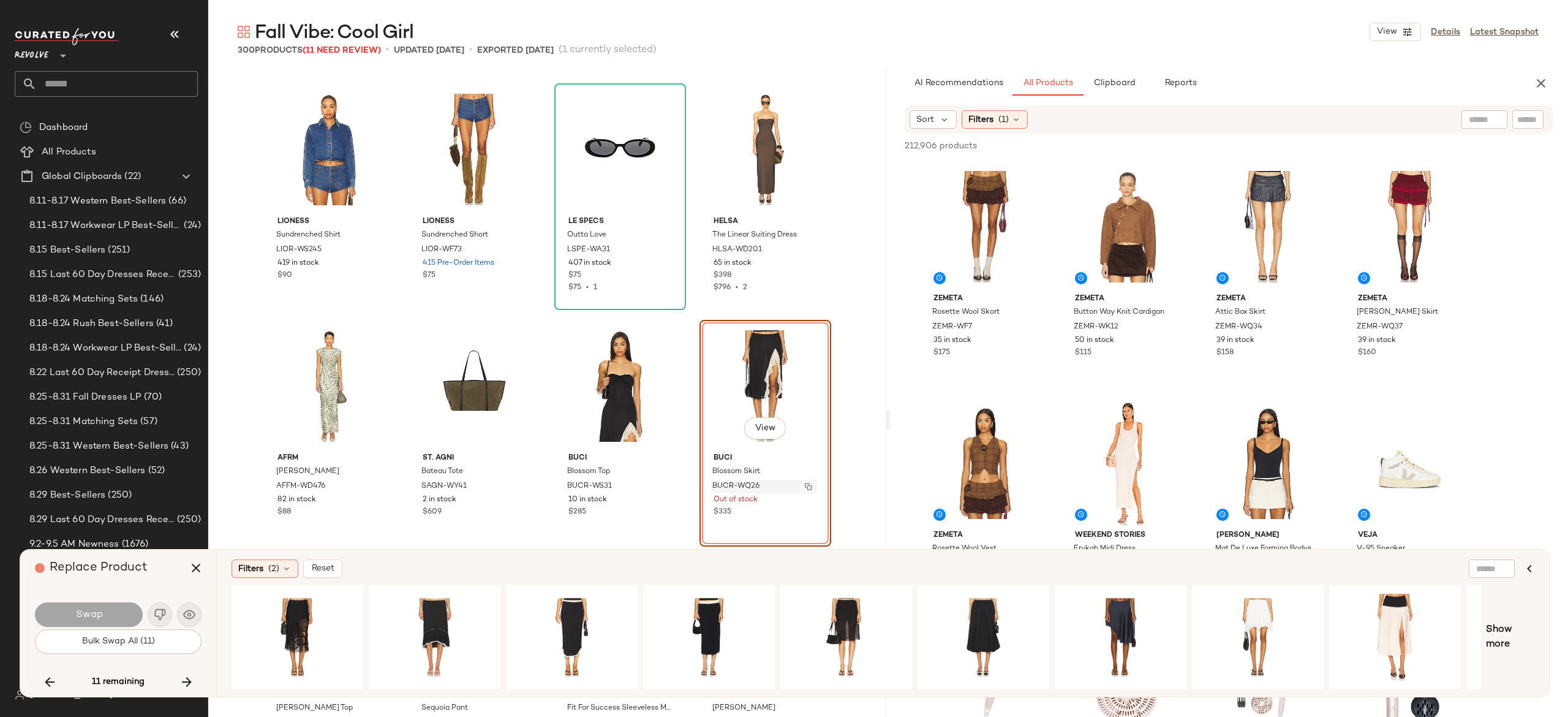
click at [805, 488] on img "button" at bounding box center [808, 486] width 8 height 8
click at [186, 678] on icon "button" at bounding box center [186, 681] width 15 height 15
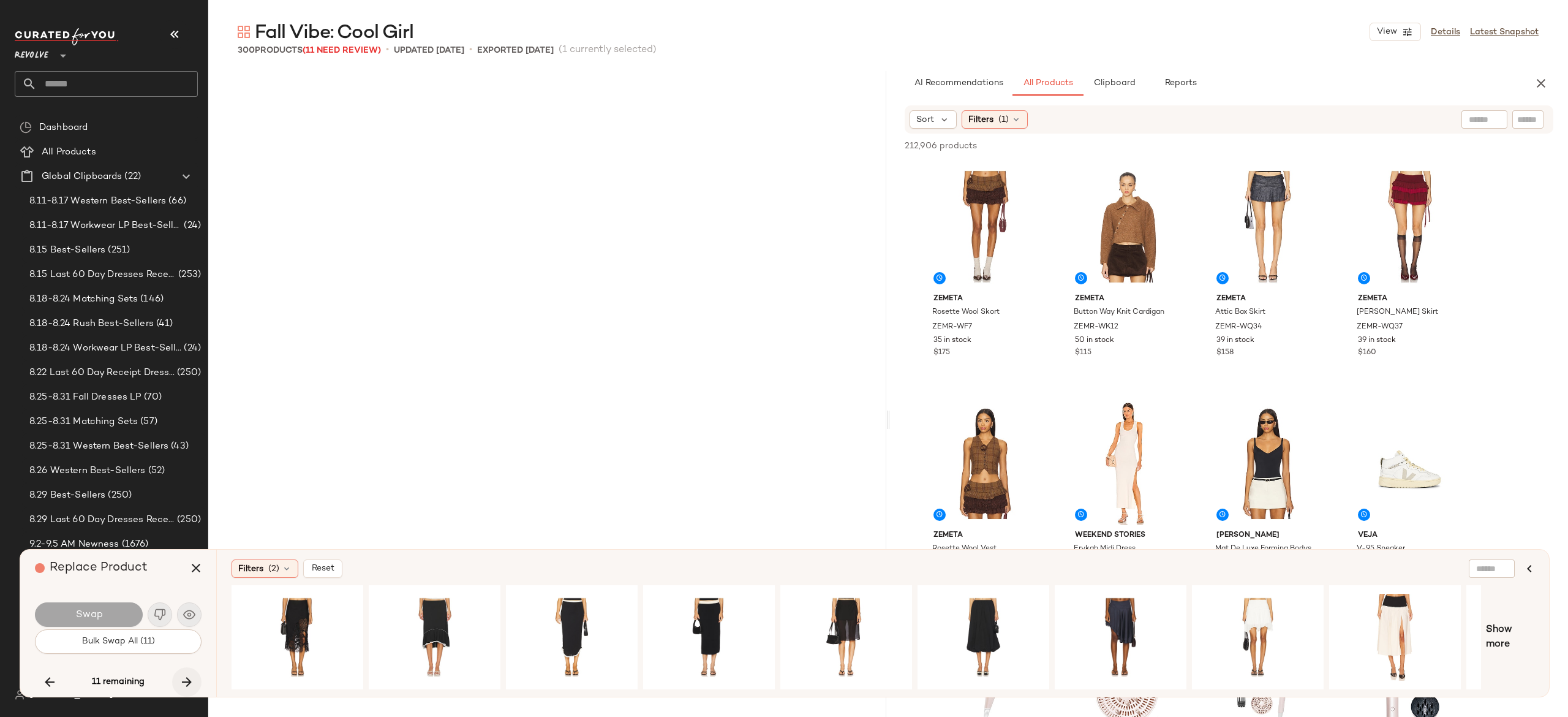
scroll to position [12059, 0]
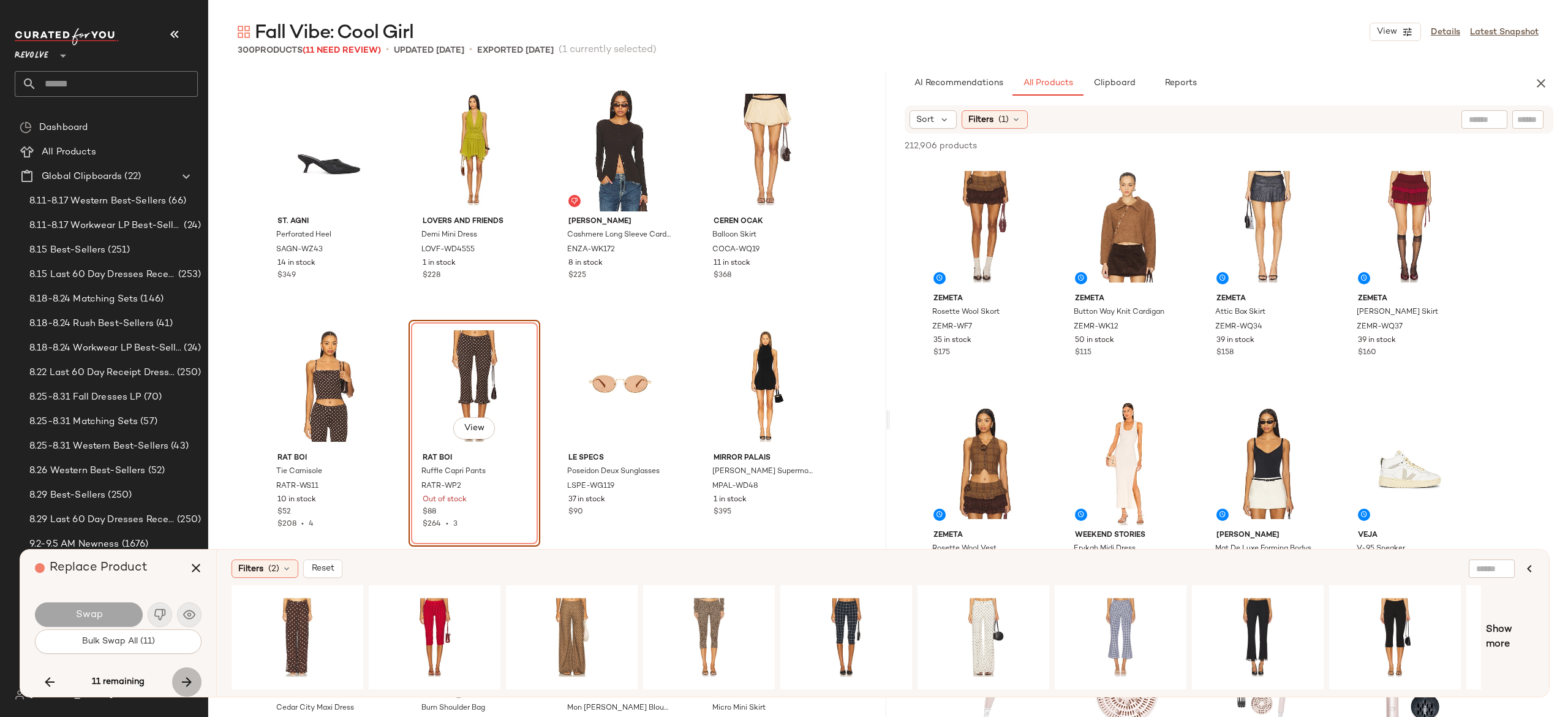
click at [185, 678] on icon "button" at bounding box center [186, 681] width 15 height 15
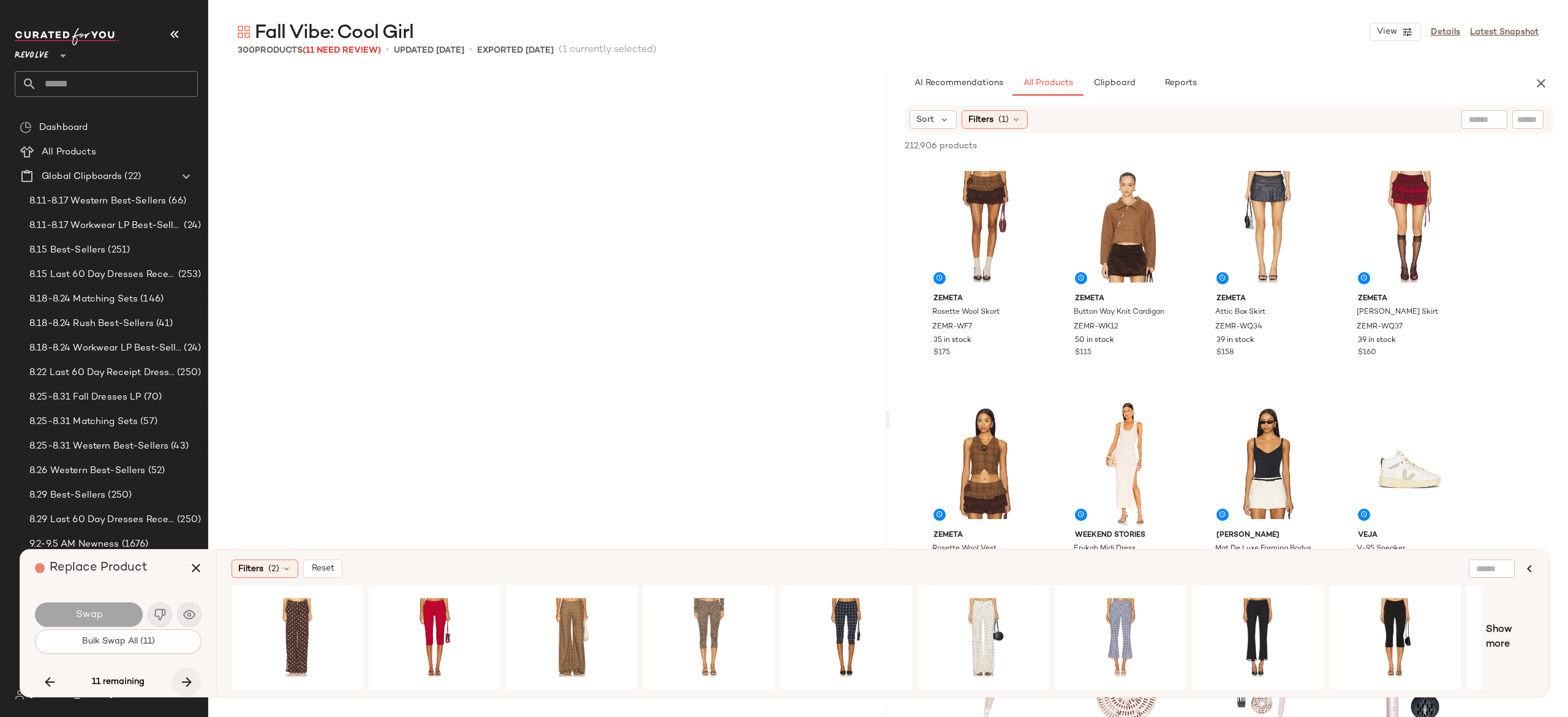
scroll to position [14660, 0]
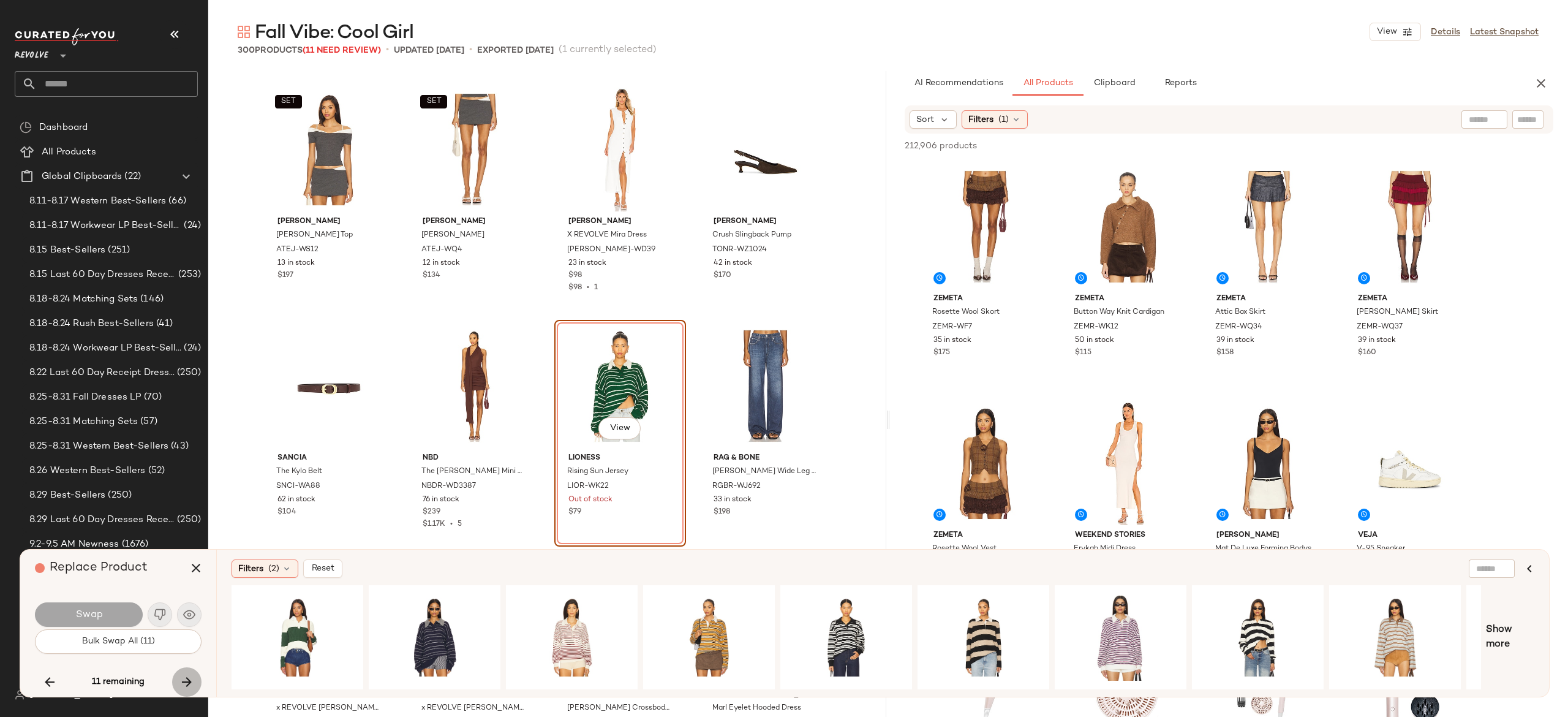
click at [185, 678] on icon "button" at bounding box center [186, 681] width 15 height 15
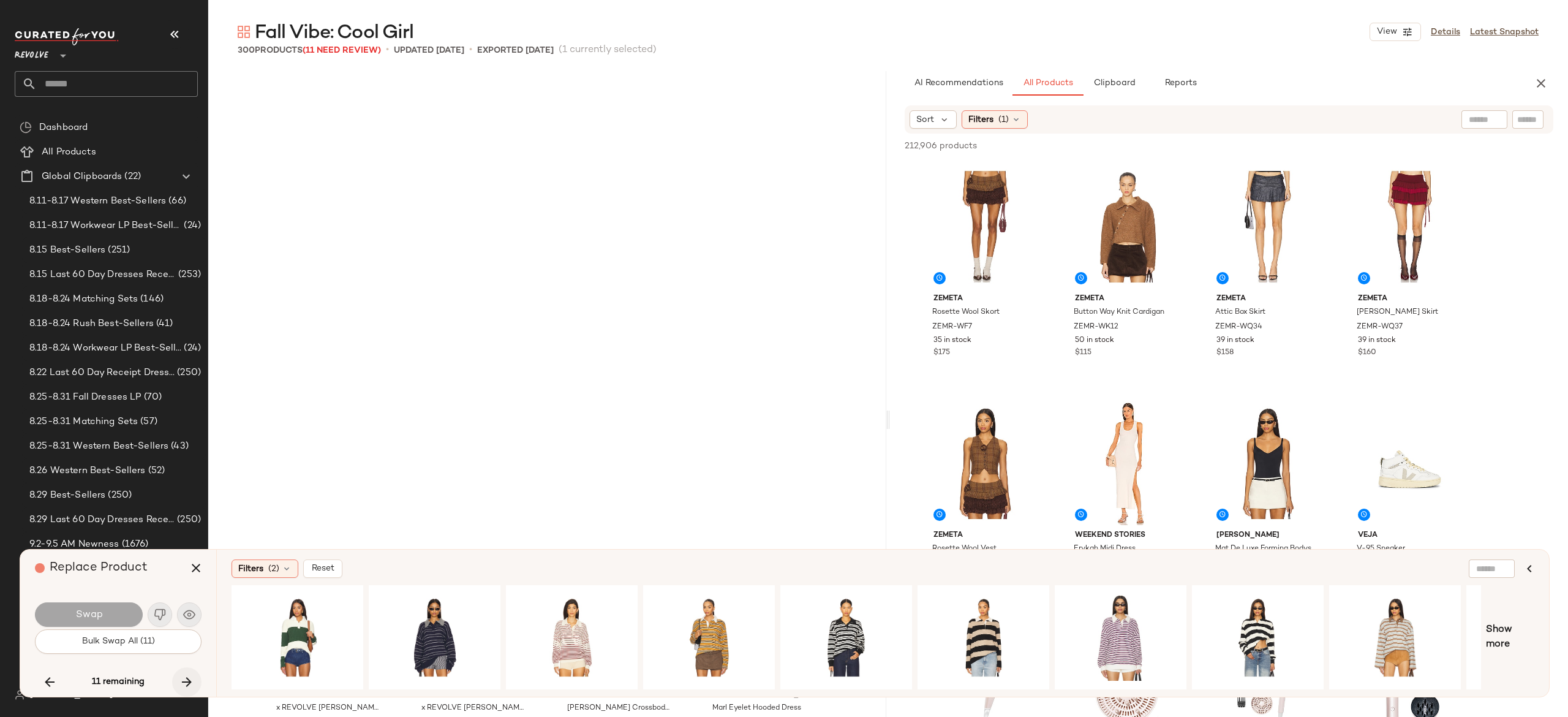
scroll to position [15133, 0]
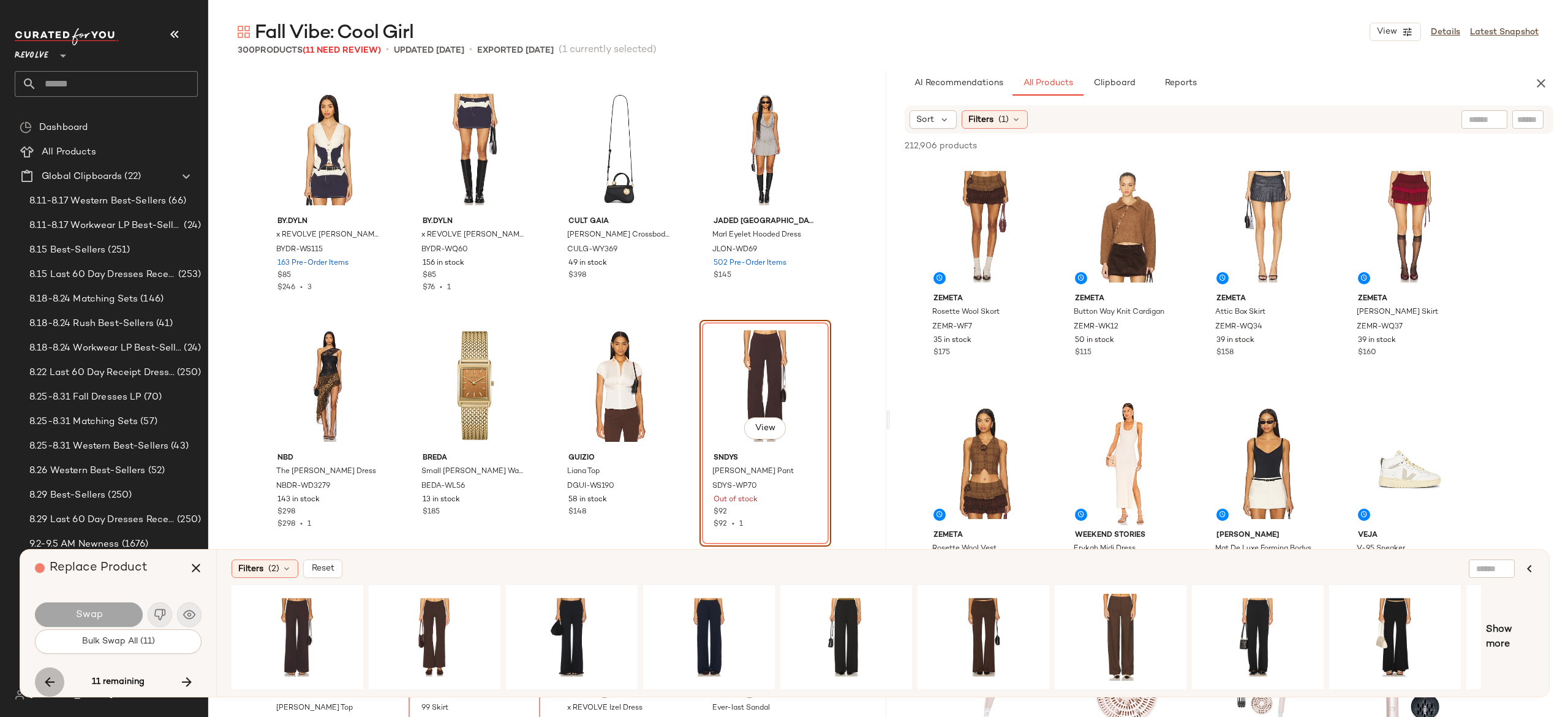
click at [45, 673] on button "button" at bounding box center [50, 682] width 29 height 29
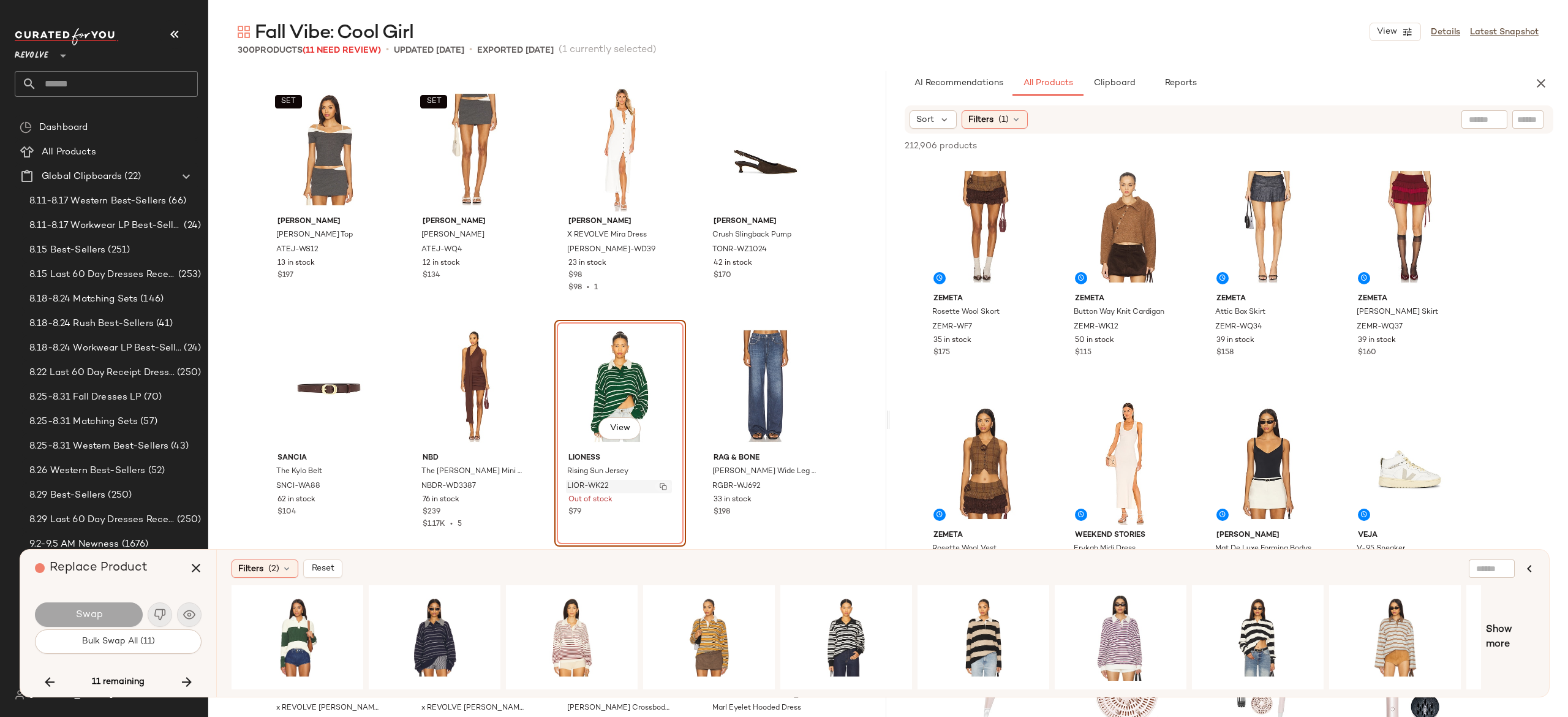
click at [660, 486] on img "button" at bounding box center [663, 486] width 8 height 8
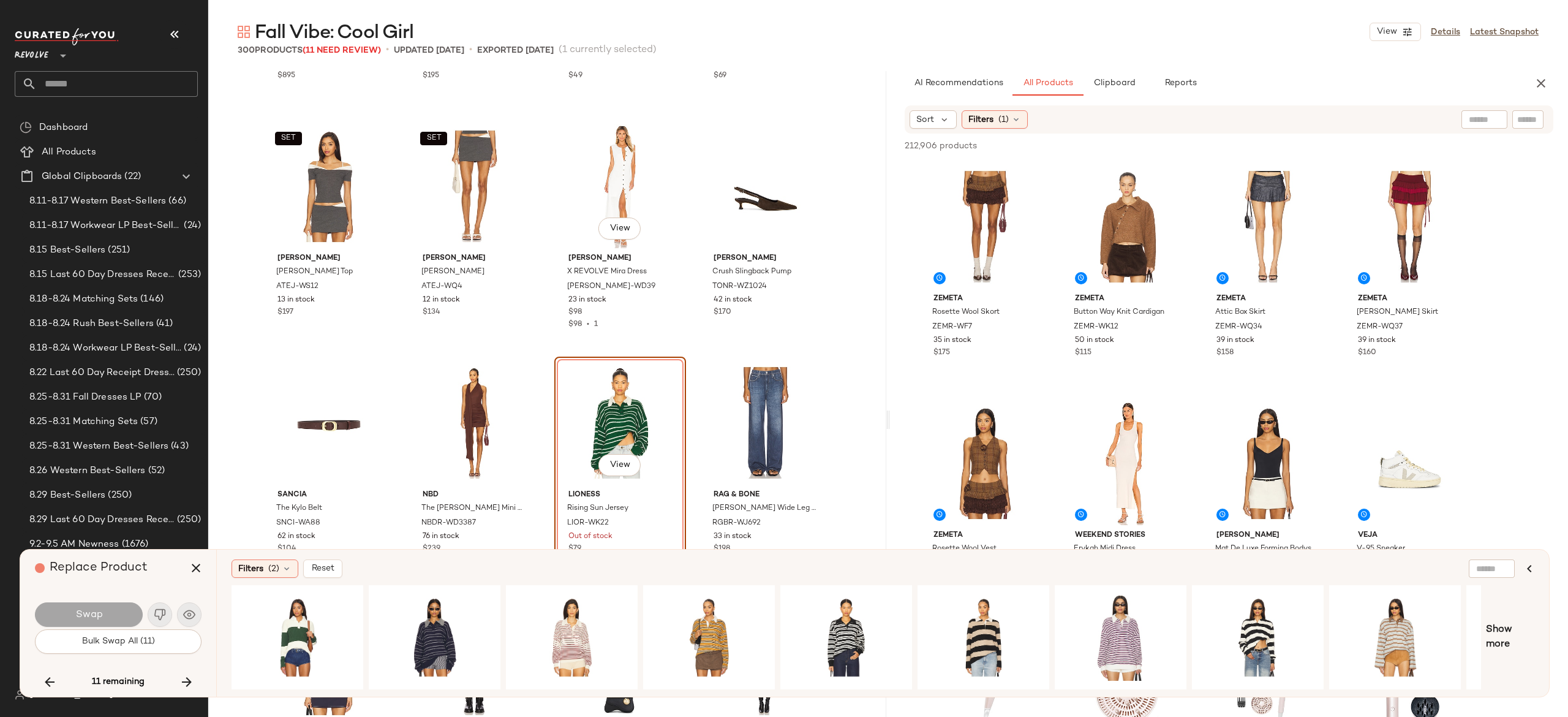
scroll to position [14634, 0]
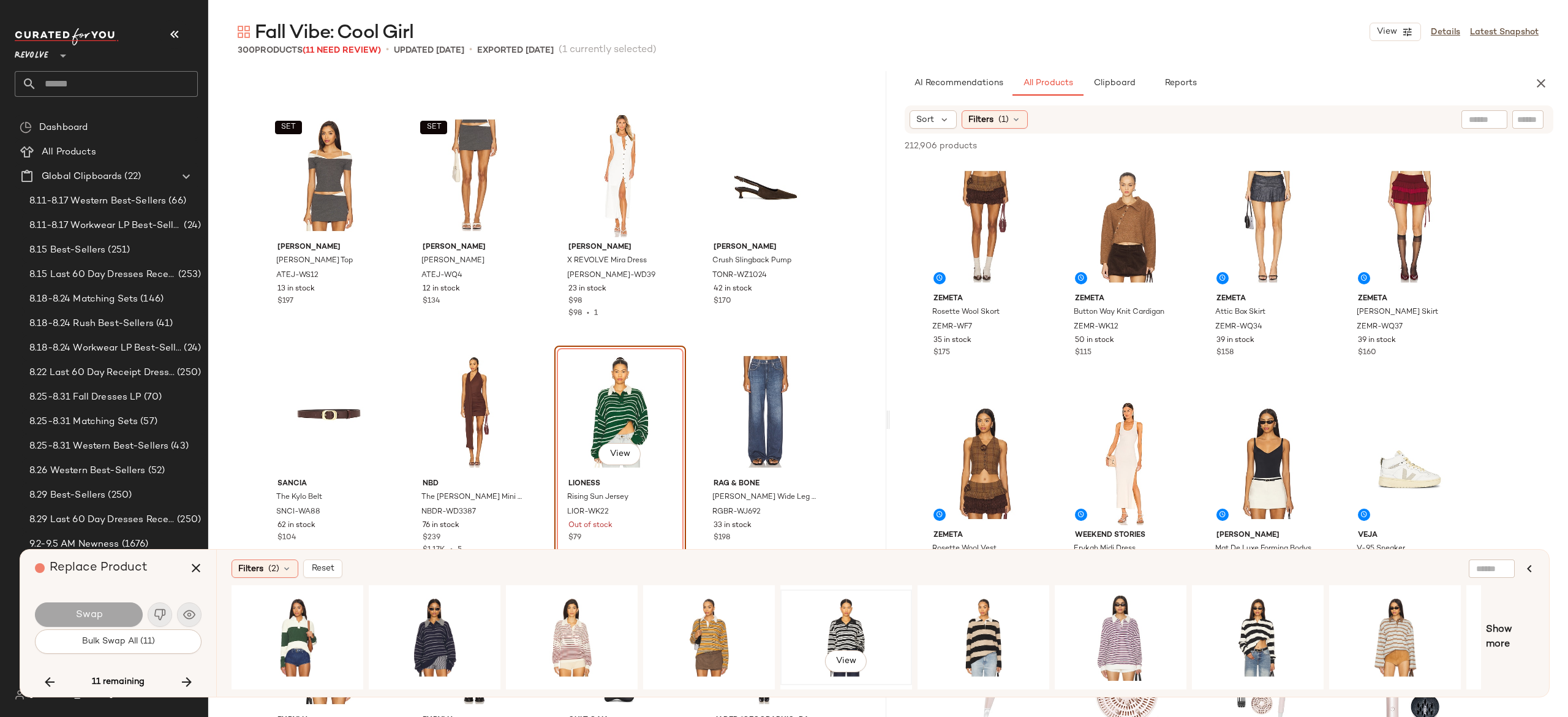
click at [875, 605] on div "View" at bounding box center [846, 637] width 123 height 87
click at [117, 609] on button "Swap" at bounding box center [89, 614] width 108 height 25
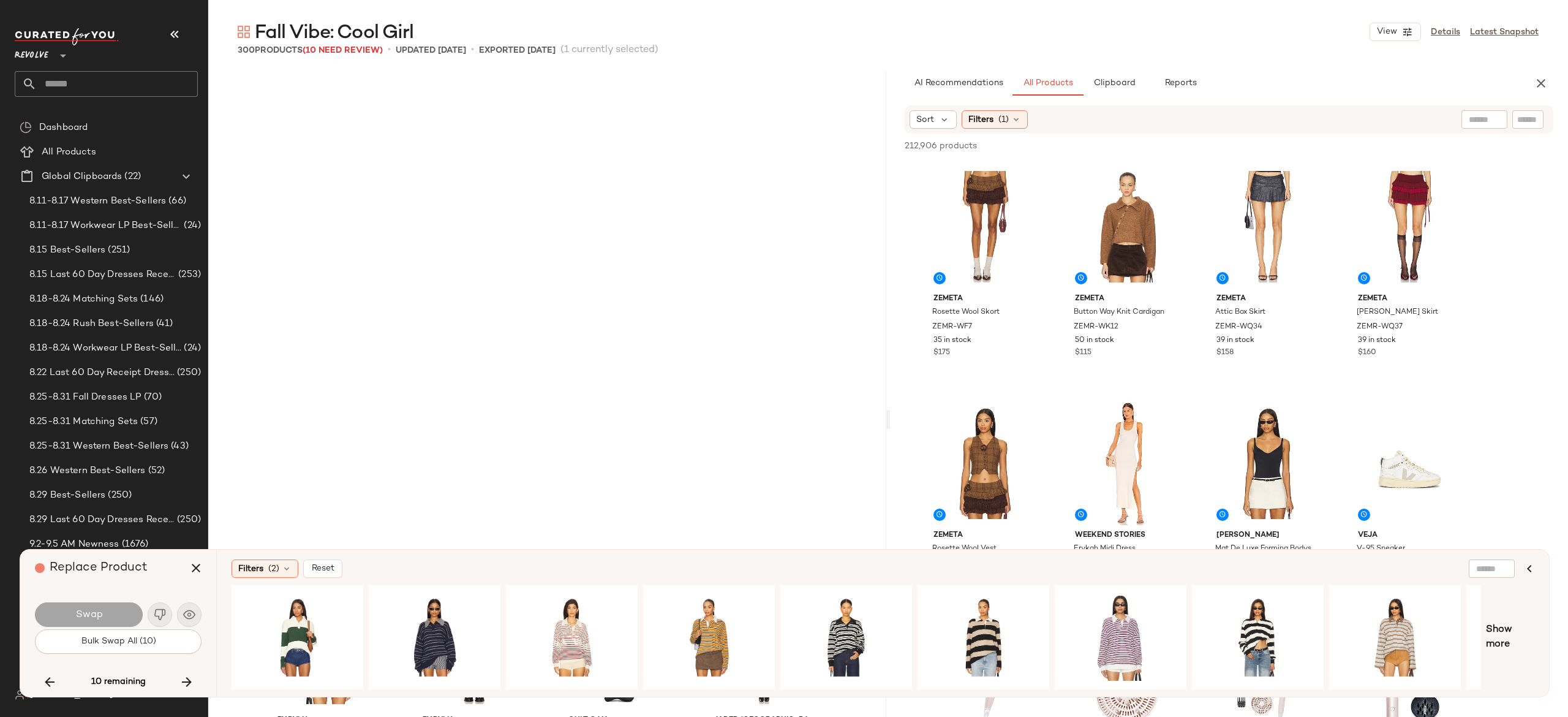
scroll to position [15133, 0]
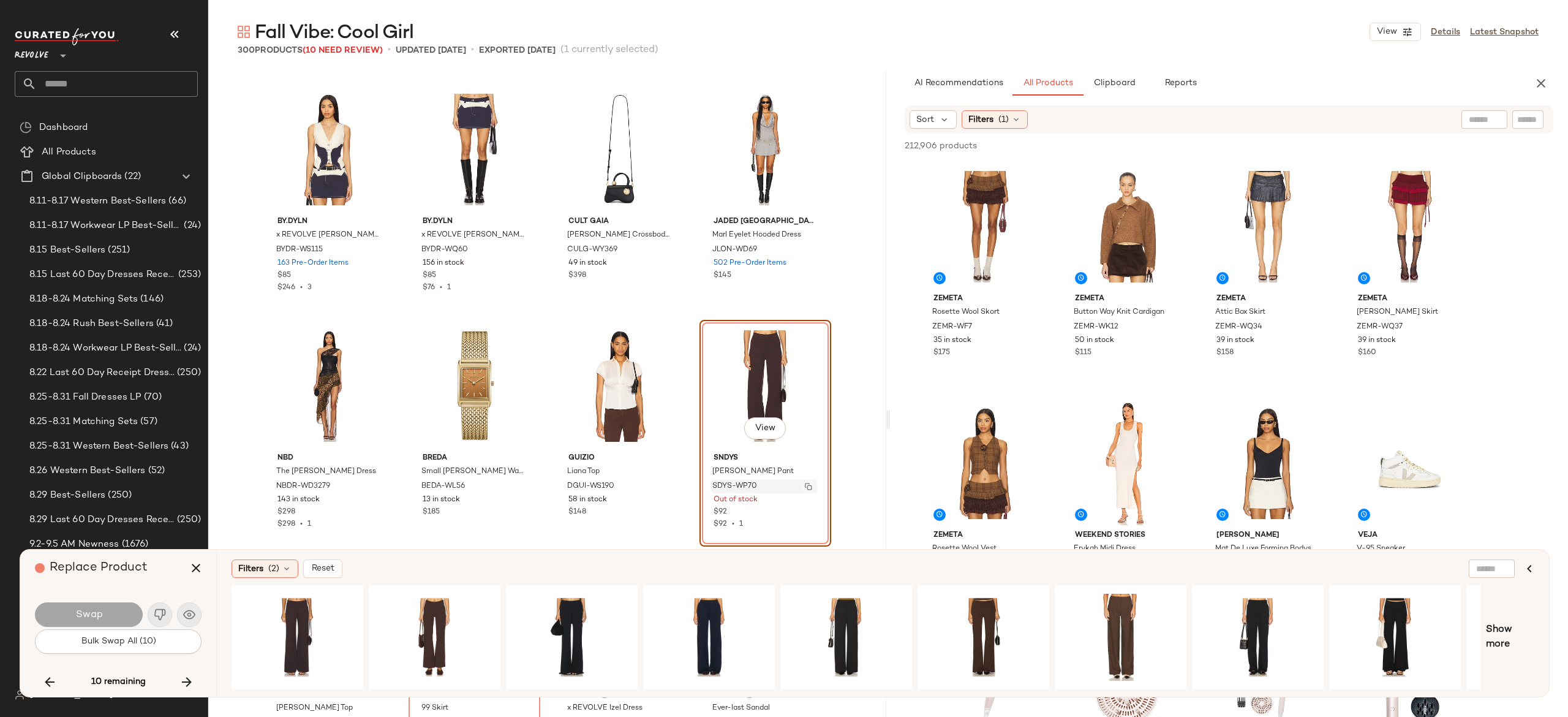
click at [807, 485] on img "button" at bounding box center [808, 486] width 8 height 8
click at [435, 625] on div "View" at bounding box center [435, 637] width 123 height 87
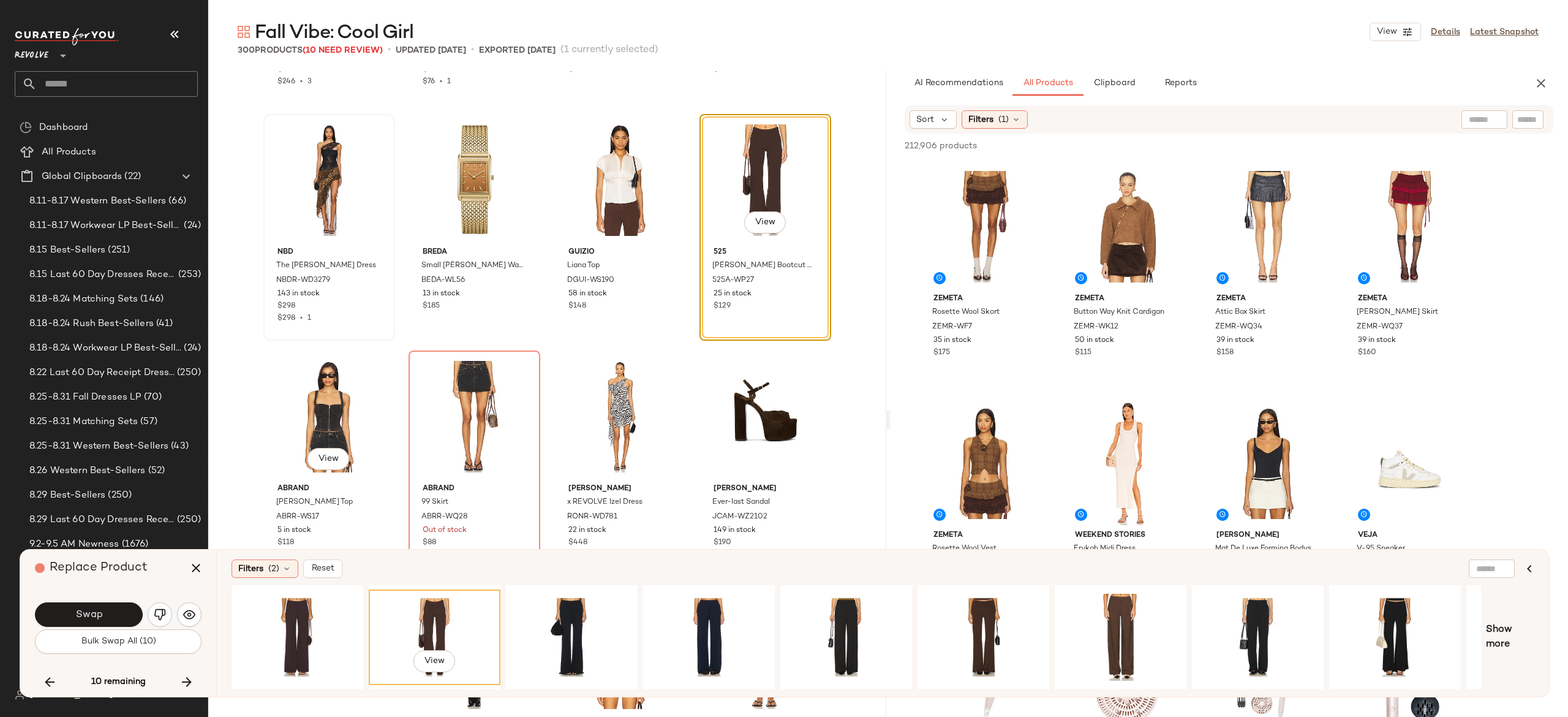
scroll to position [15341, 0]
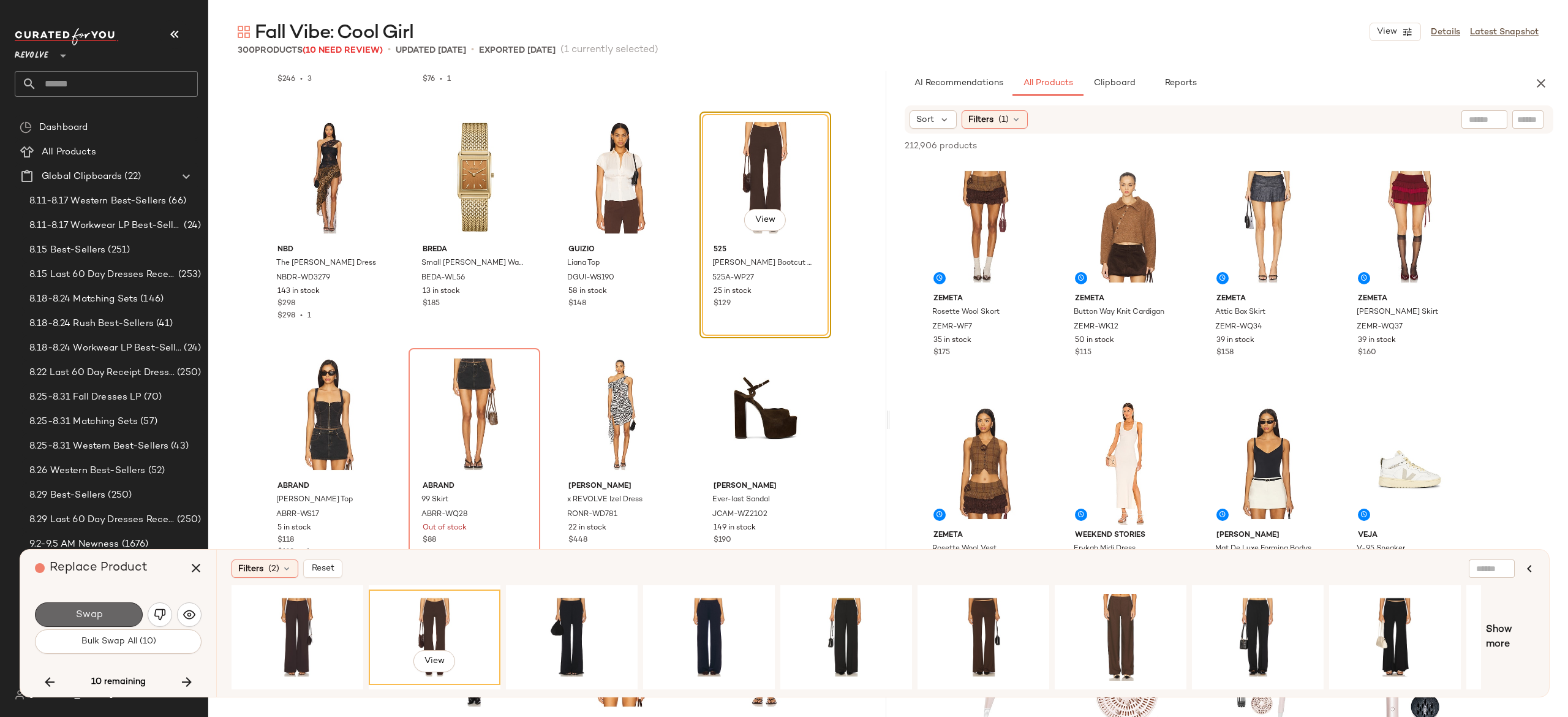
click at [111, 610] on button "Swap" at bounding box center [89, 614] width 108 height 25
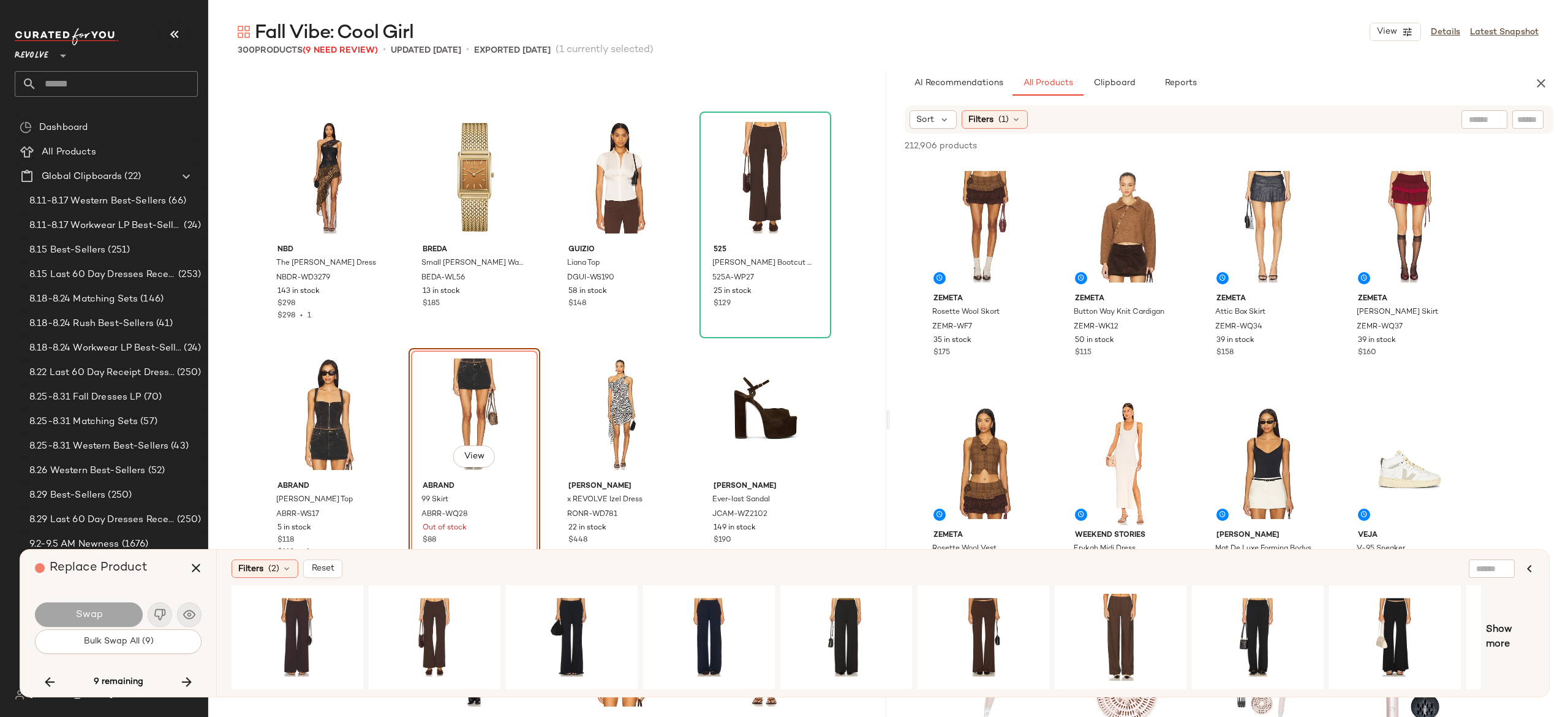
scroll to position [15369, 0]
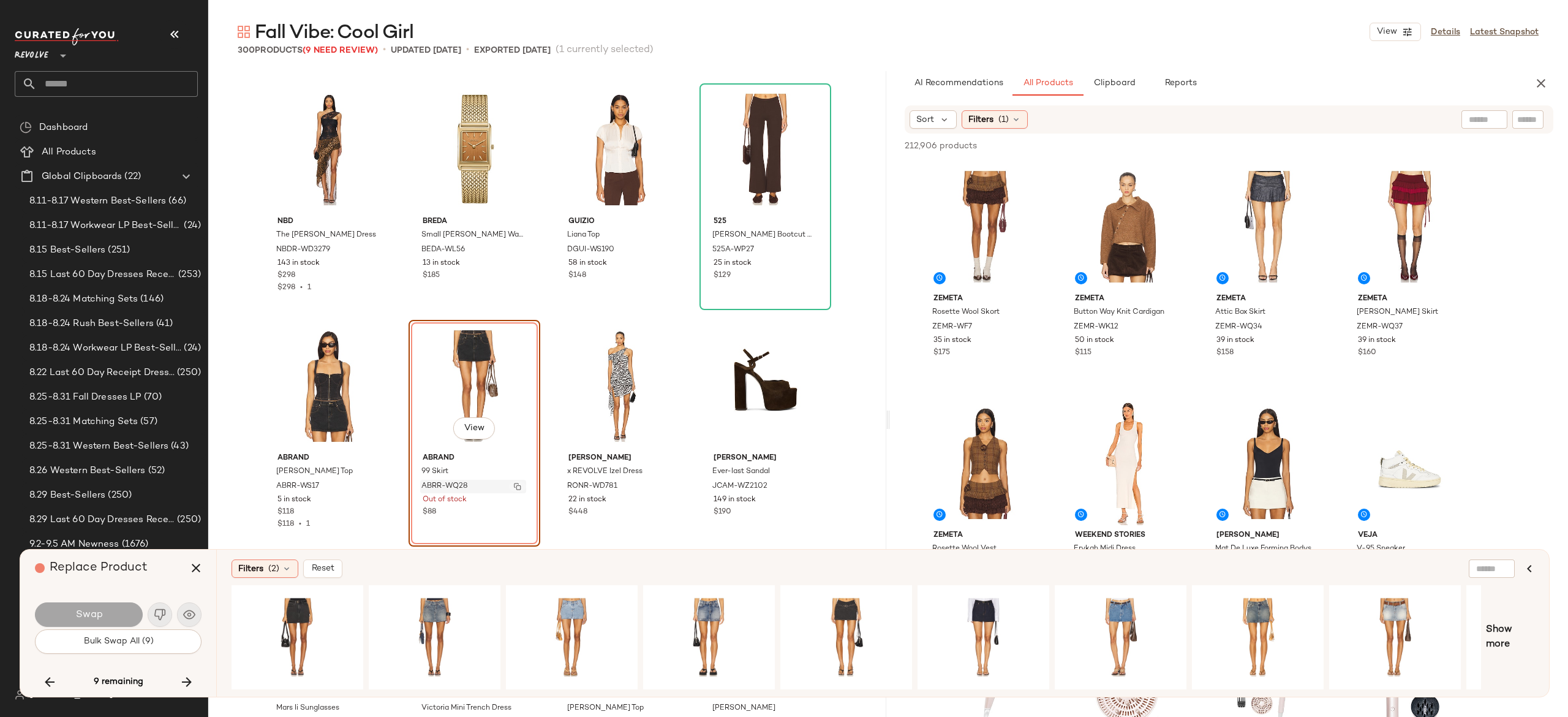
click at [514, 483] on img "button" at bounding box center [518, 486] width 8 height 8
click at [186, 676] on icon "button" at bounding box center [186, 681] width 15 height 15
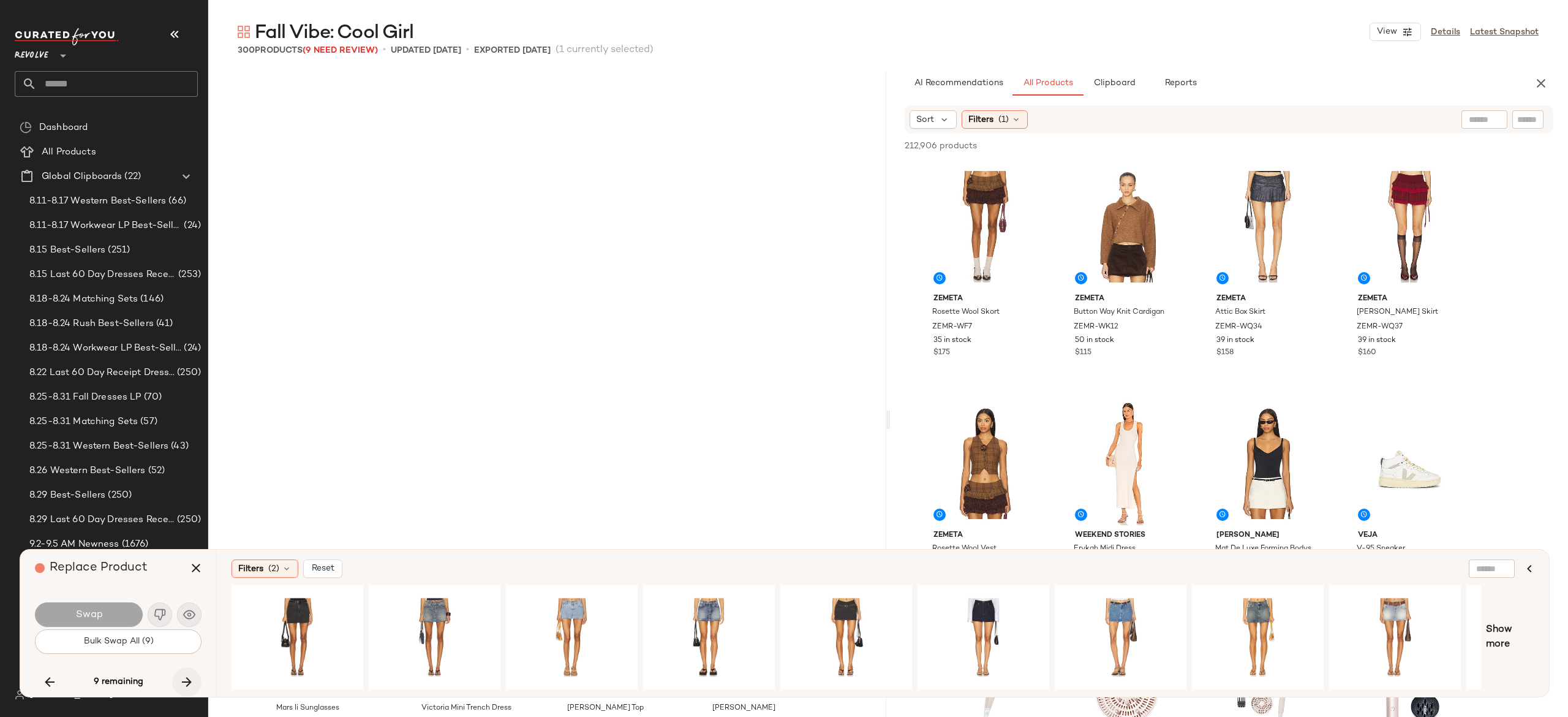
scroll to position [15842, 0]
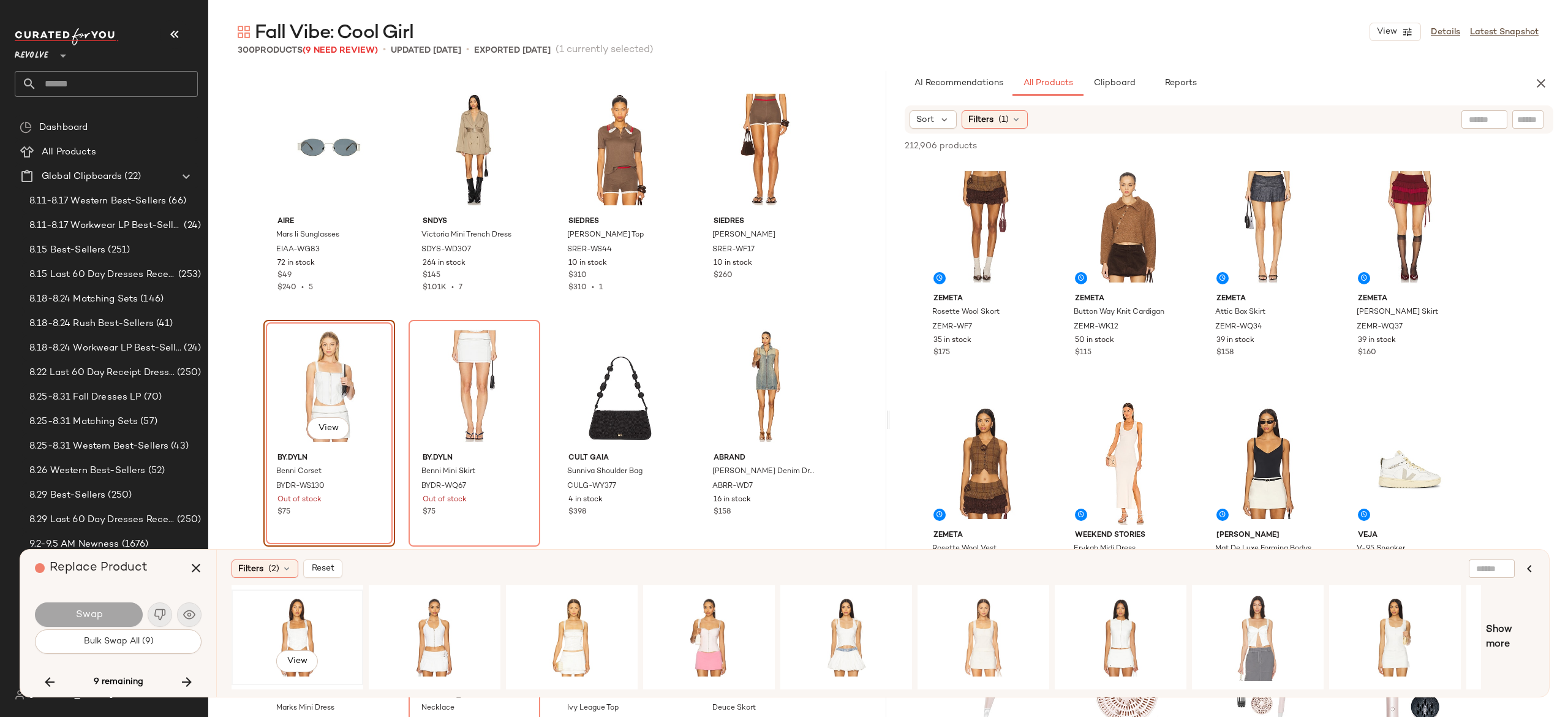
click at [303, 622] on div "View" at bounding box center [298, 637] width 123 height 87
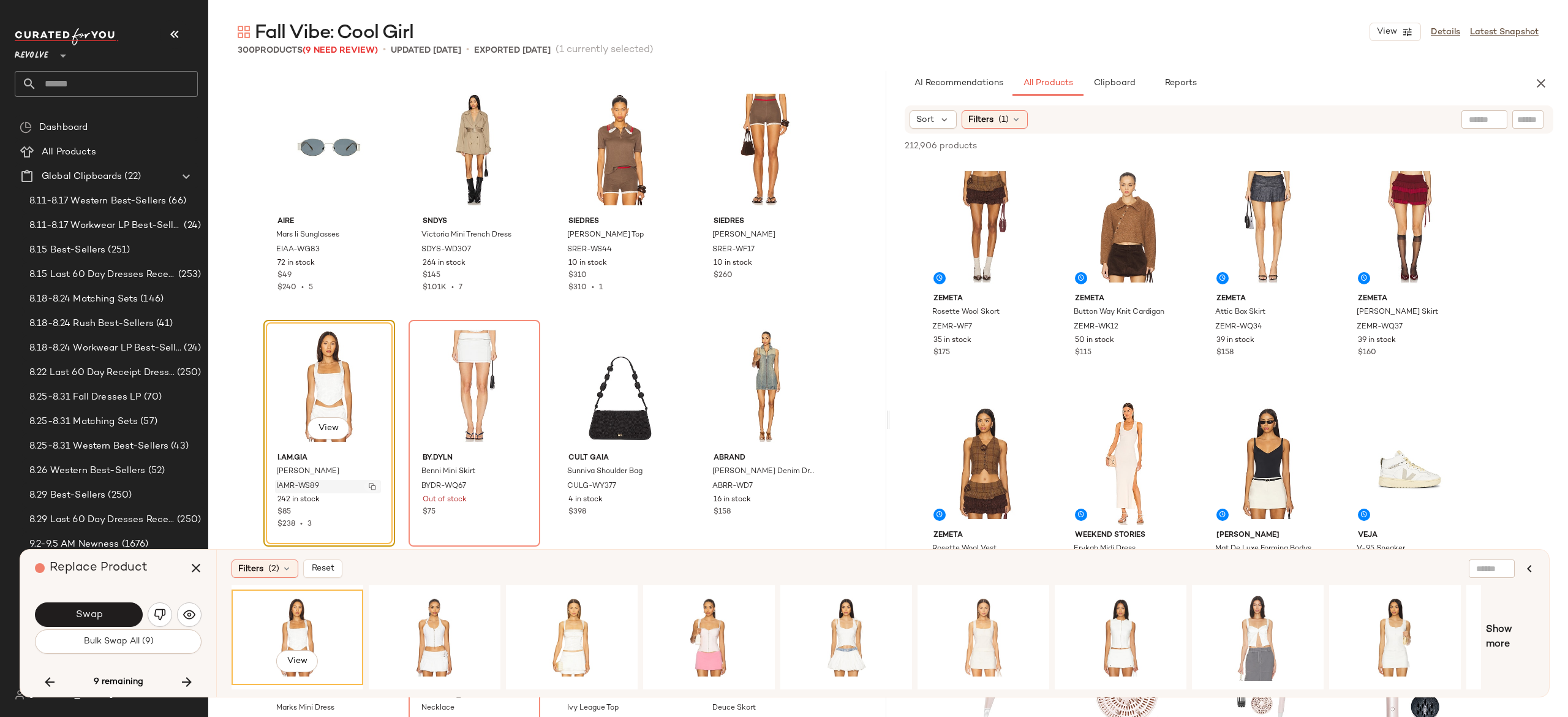
click at [369, 485] on img "button" at bounding box center [372, 486] width 8 height 8
click at [1524, 120] on input "Filter" at bounding box center [1487, 119] width 104 height 13
paste input "*********"
type input "*********"
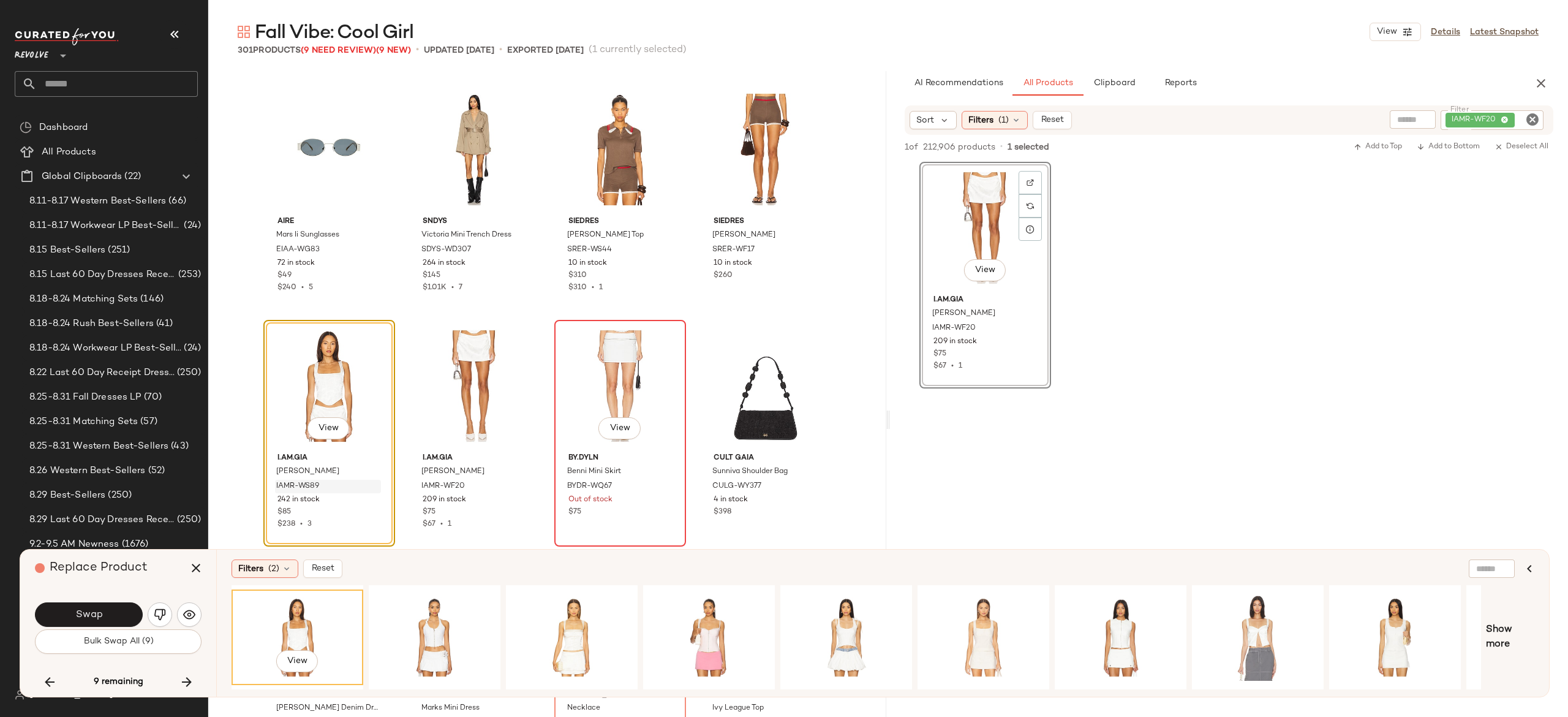
click at [606, 380] on div "View" at bounding box center [620, 386] width 123 height 124
click at [204, 566] on button "button" at bounding box center [196, 568] width 29 height 29
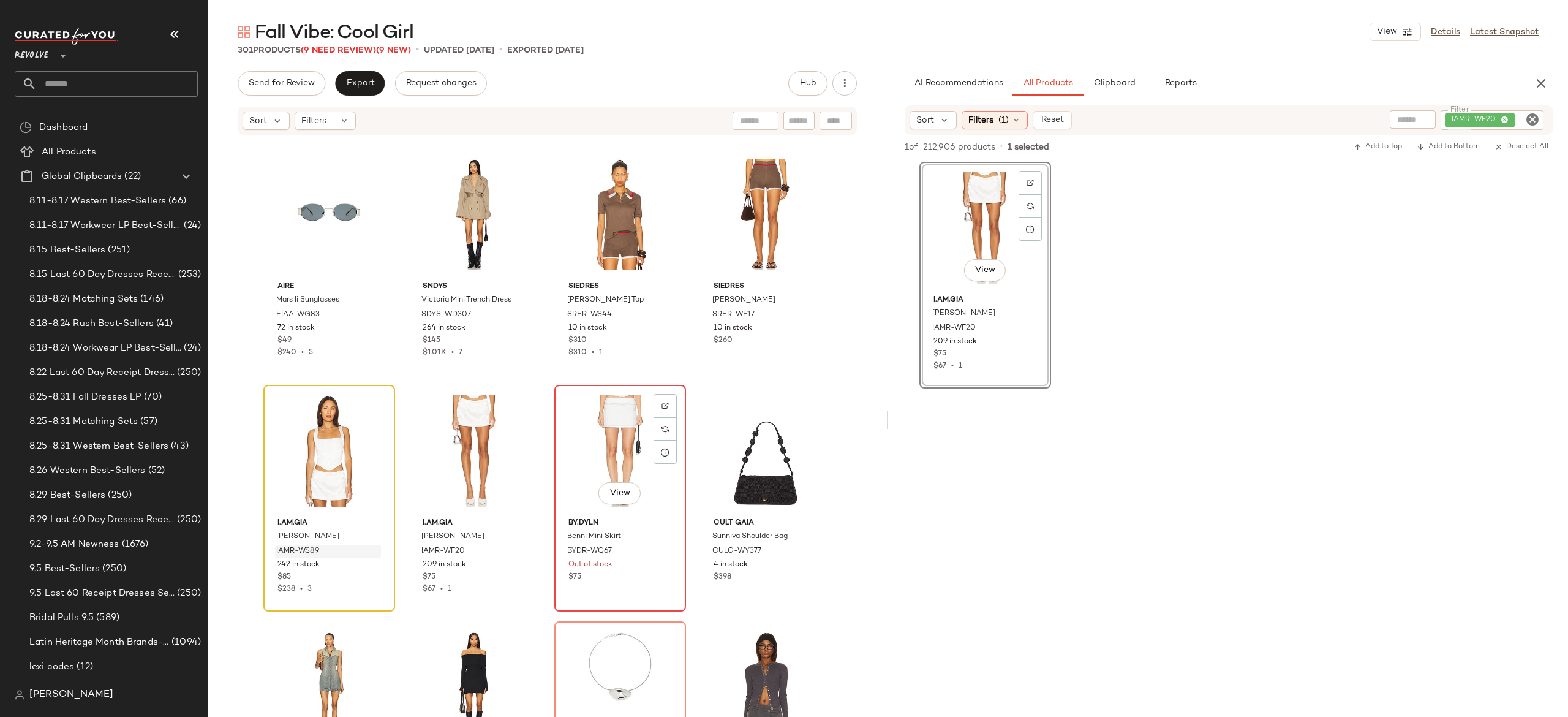
click at [595, 450] on div "View" at bounding box center [620, 451] width 123 height 124
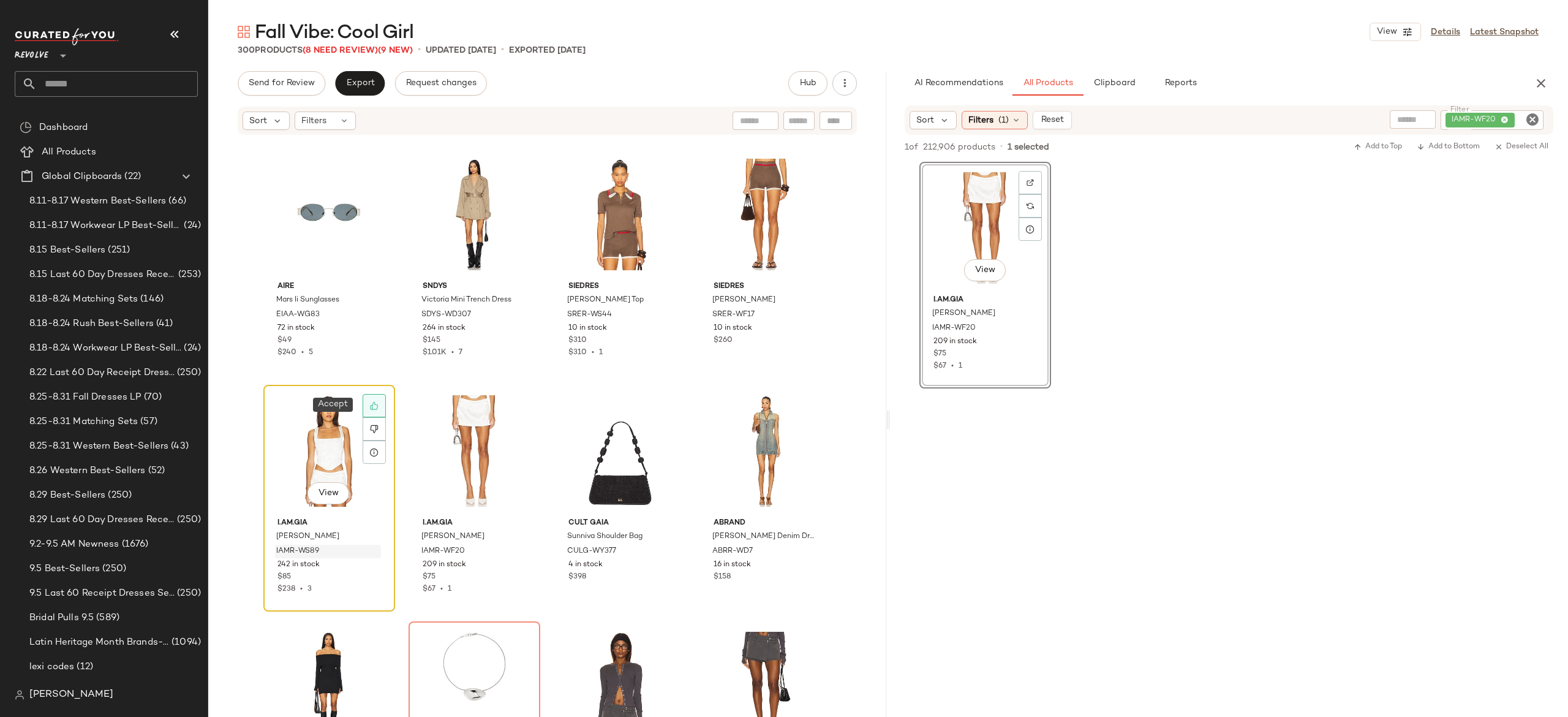
click at [365, 408] on div at bounding box center [374, 405] width 23 height 23
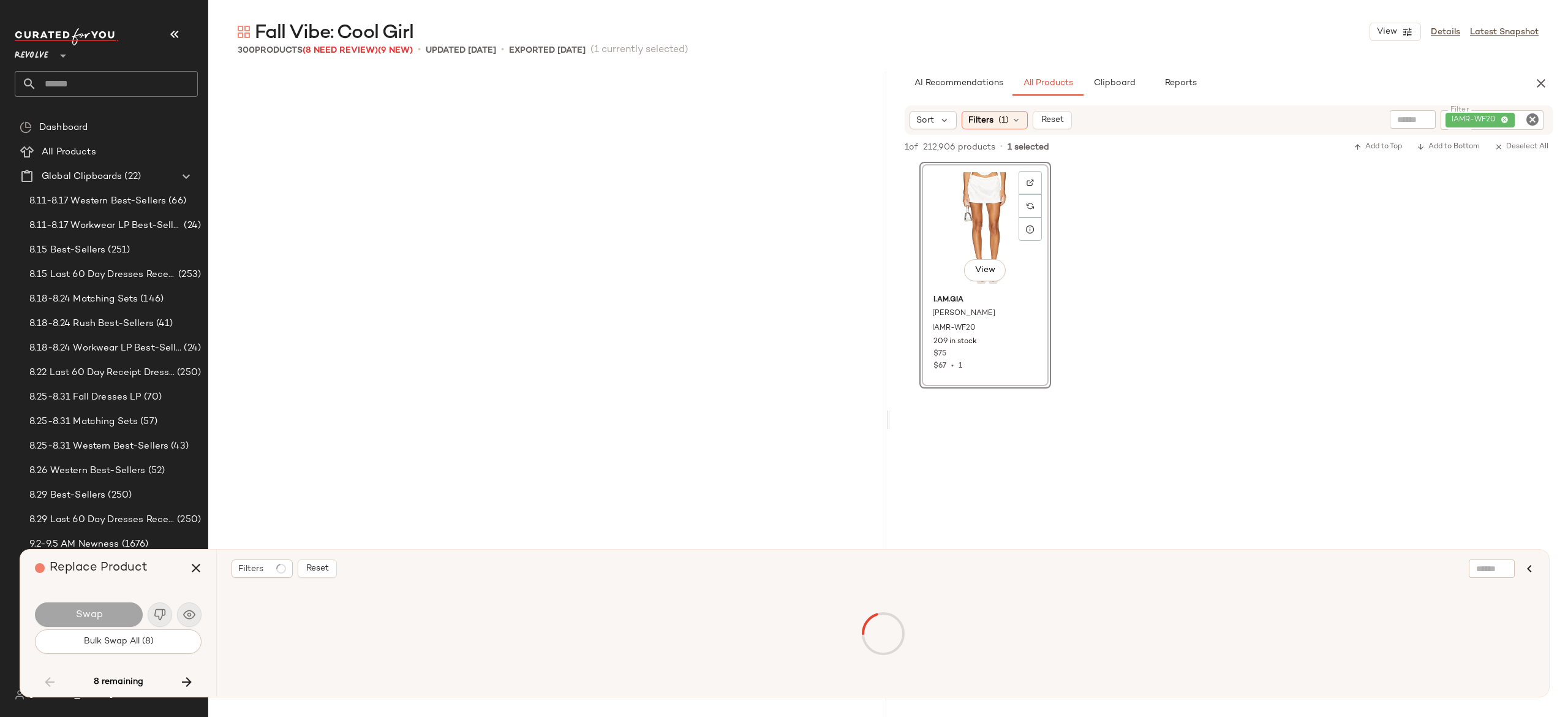
scroll to position [4493, 0]
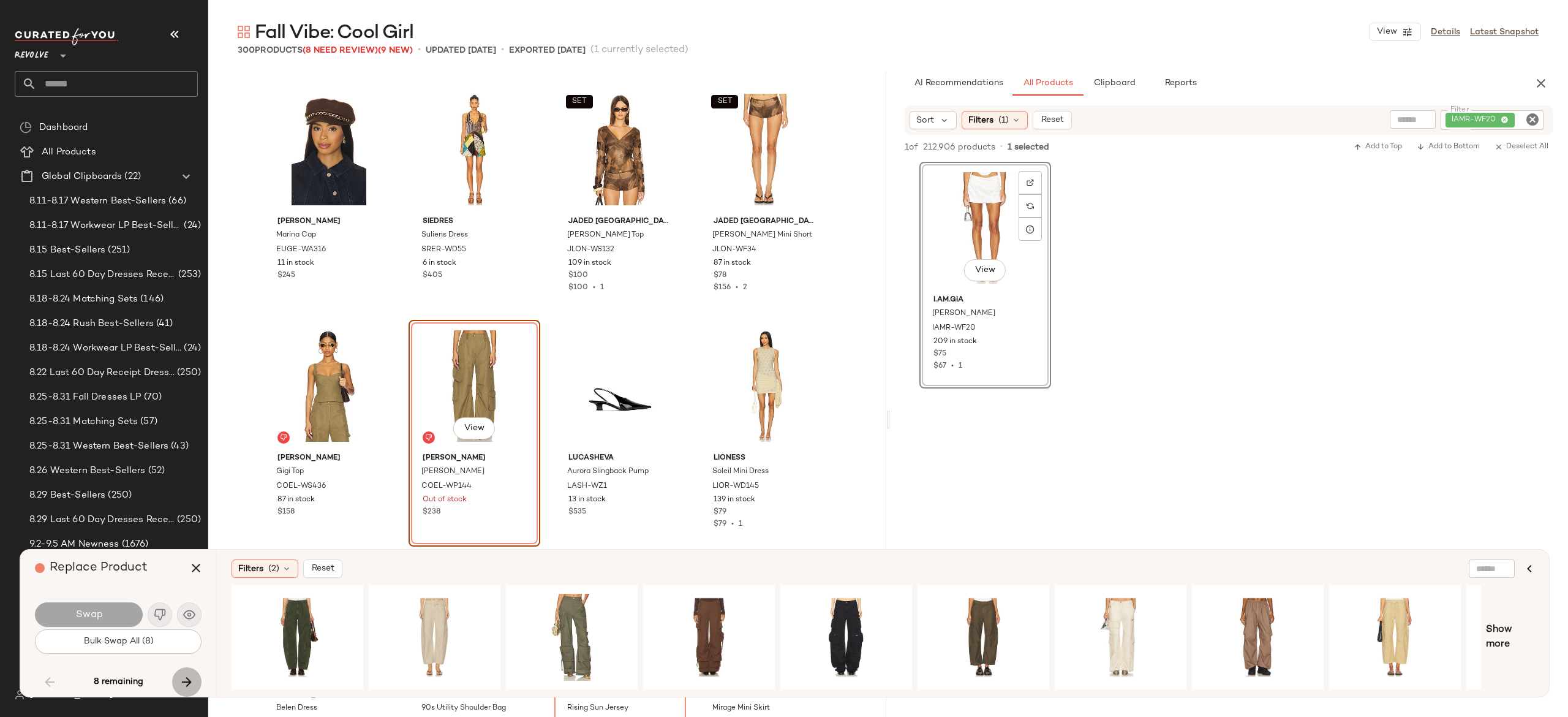
click at [185, 681] on icon "button" at bounding box center [186, 681] width 15 height 15
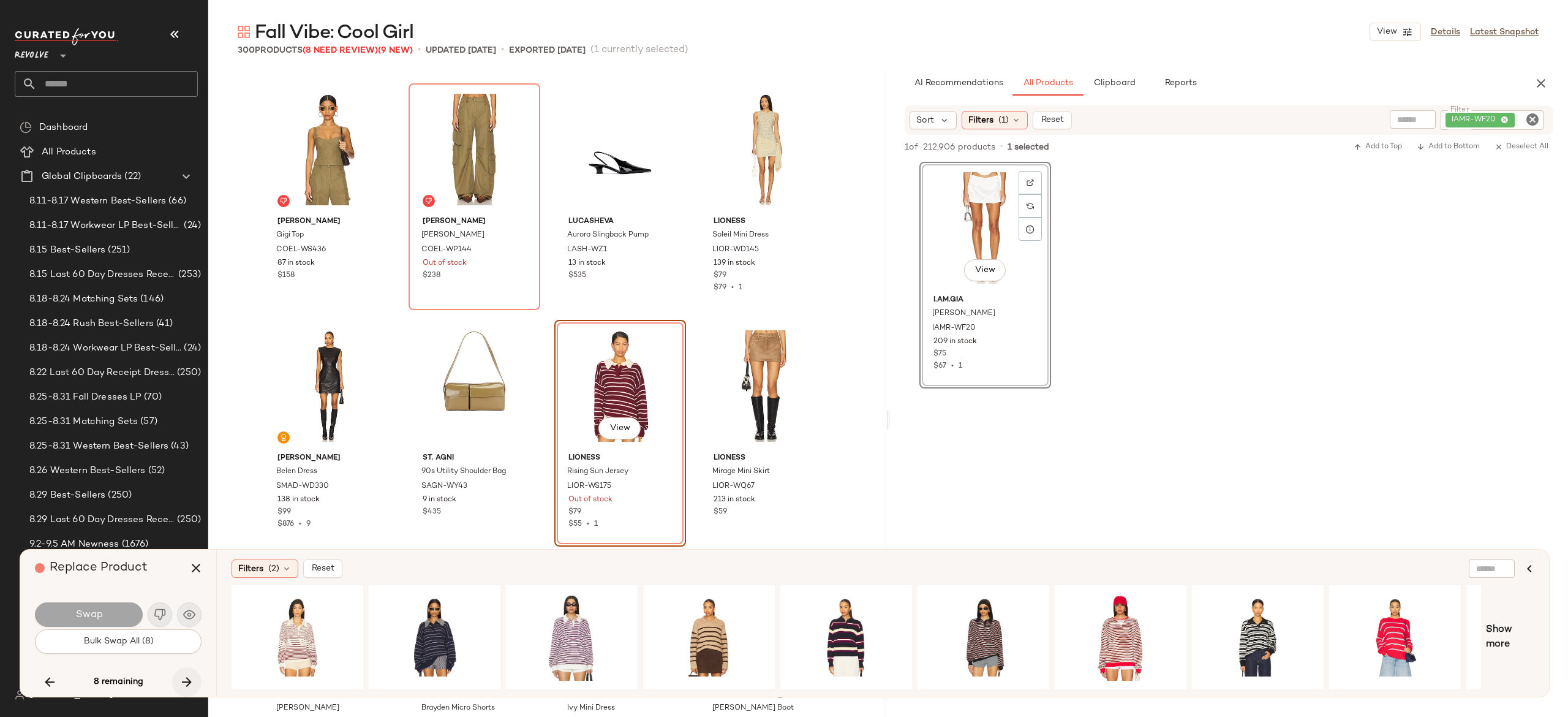
click at [185, 681] on icon "button" at bounding box center [186, 681] width 15 height 15
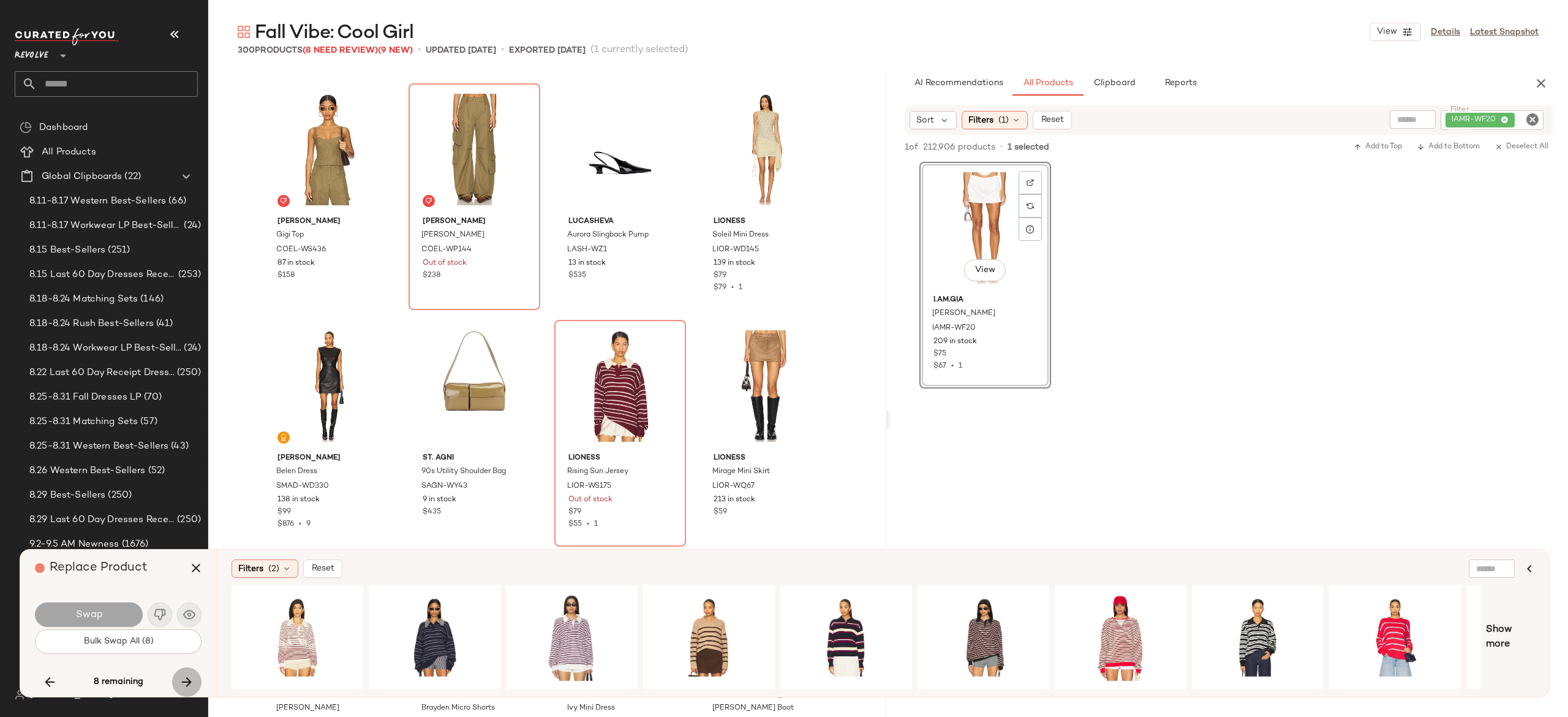
scroll to position [11350, 0]
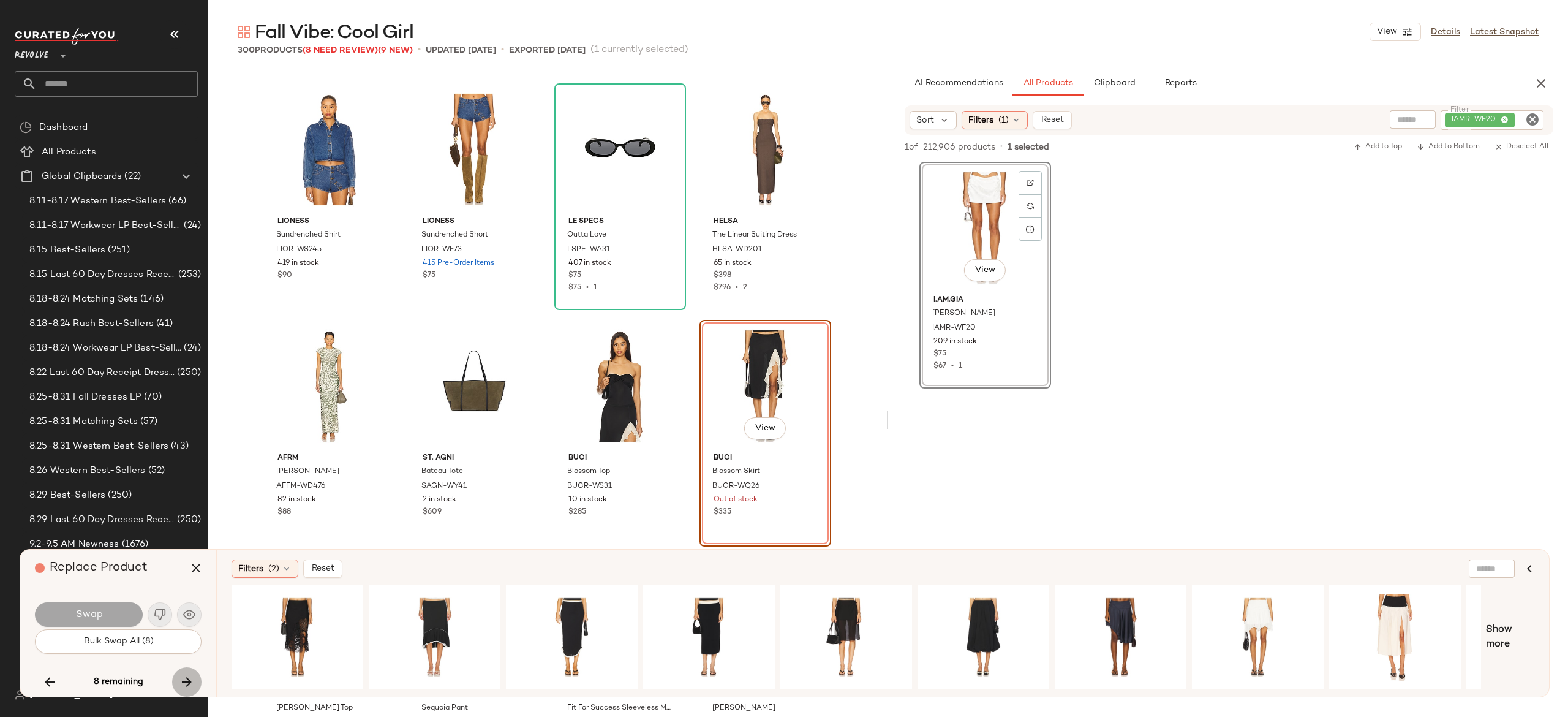
click at [185, 681] on icon "button" at bounding box center [186, 681] width 15 height 15
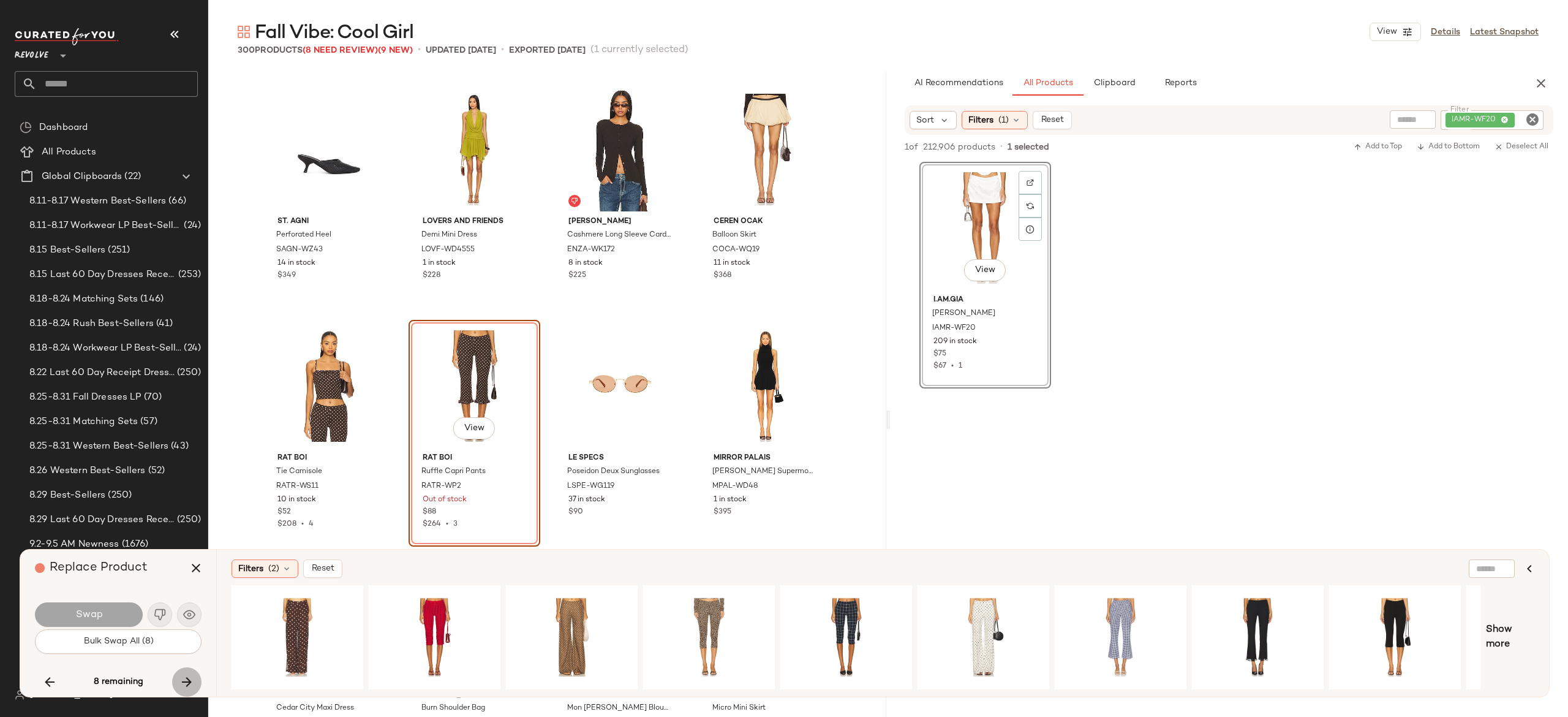
click at [185, 681] on icon "button" at bounding box center [186, 681] width 15 height 15
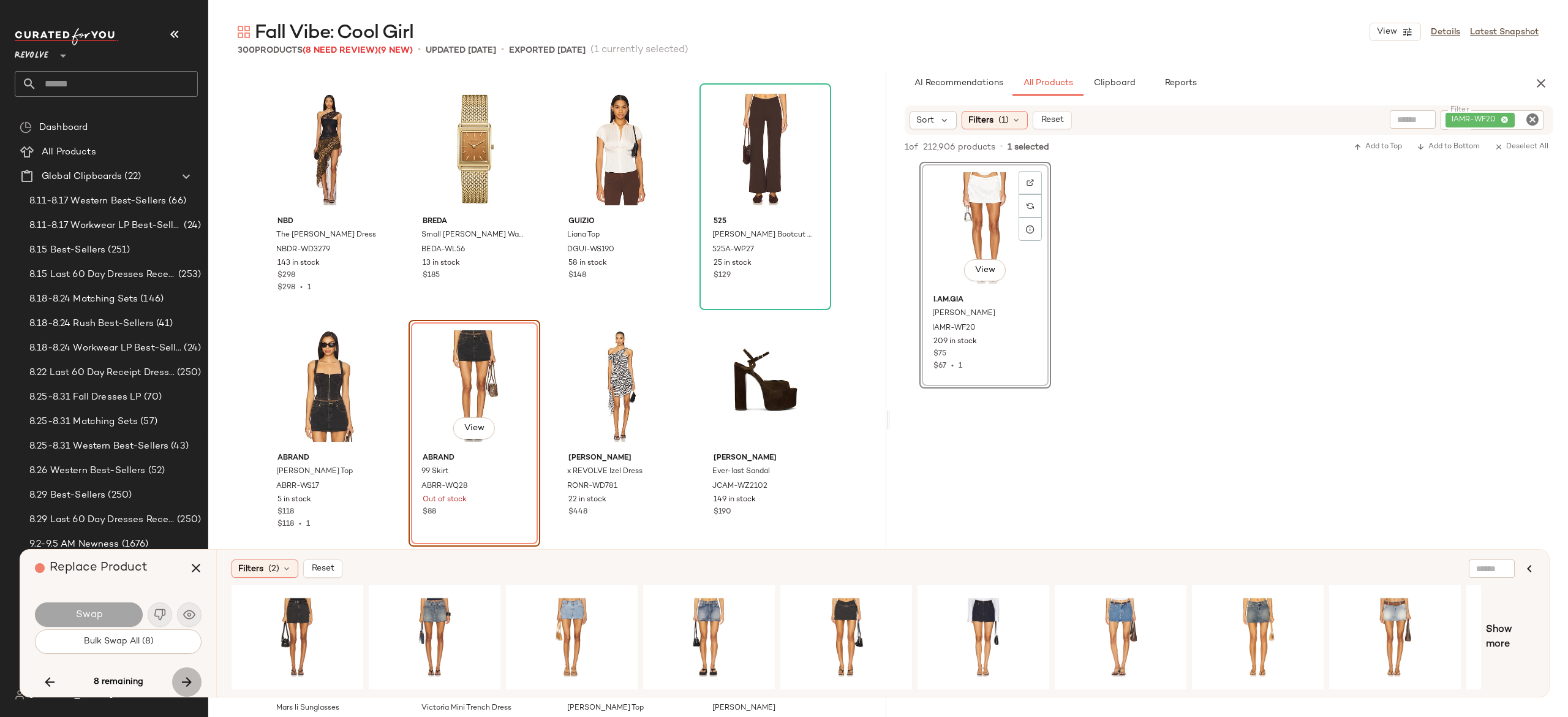
click at [185, 681] on icon "button" at bounding box center [186, 681] width 15 height 15
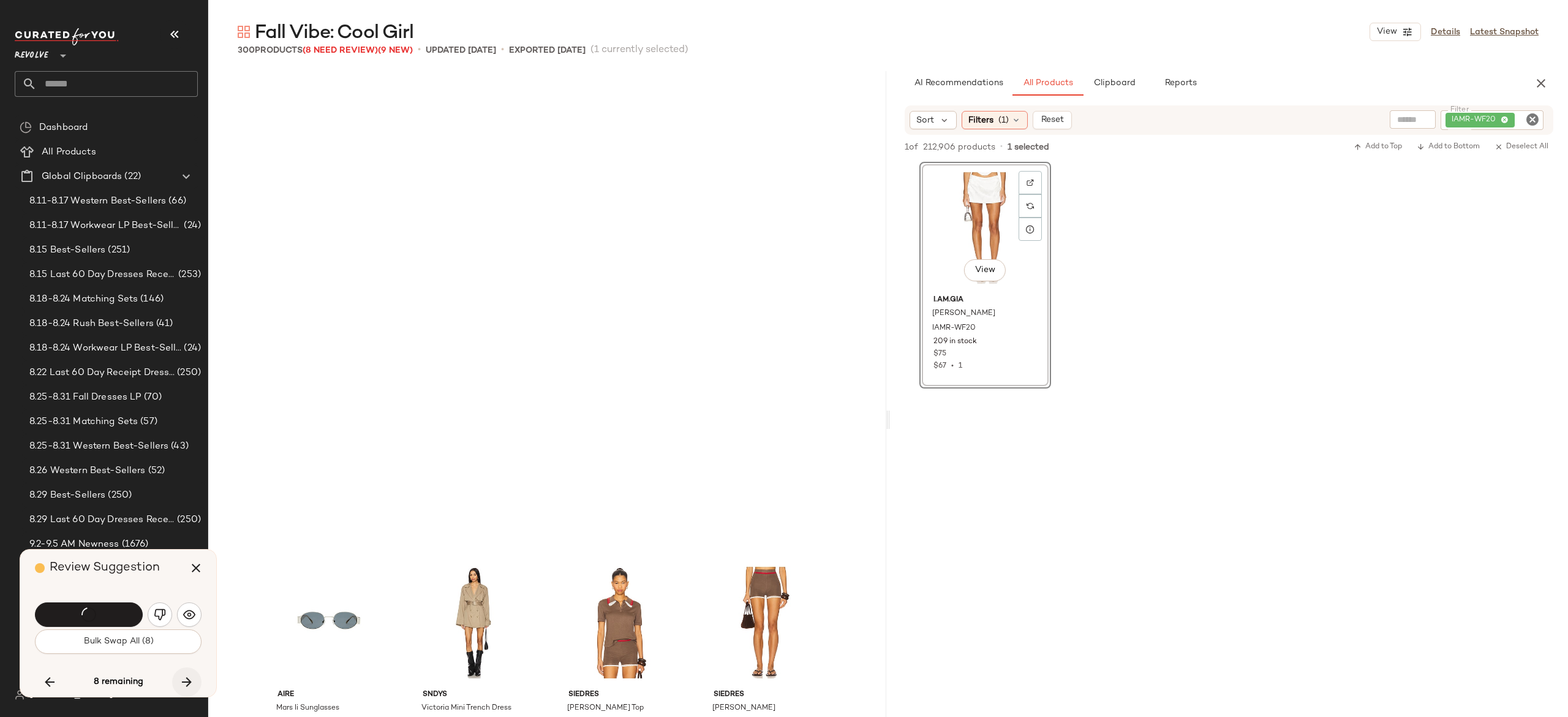
scroll to position [15842, 0]
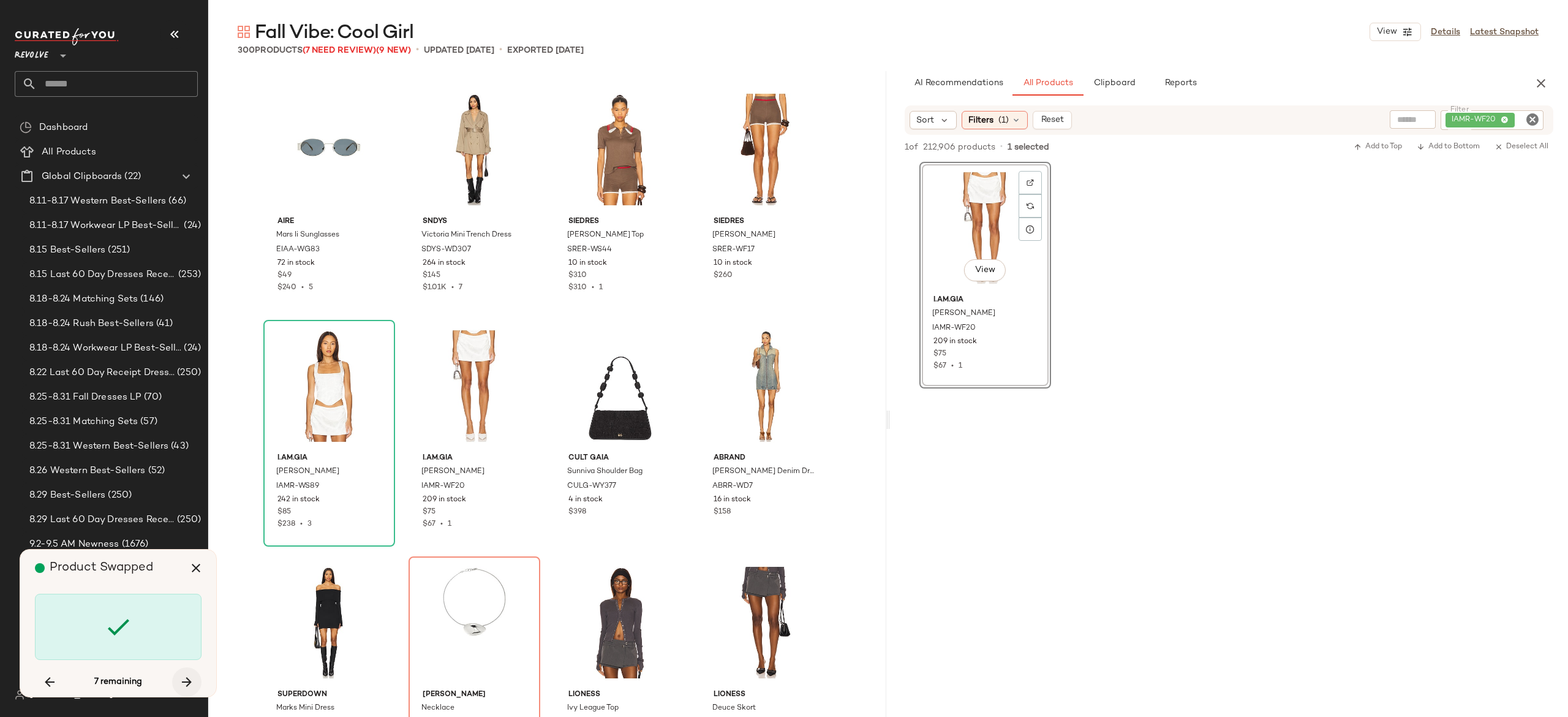
scroll to position [16079, 0]
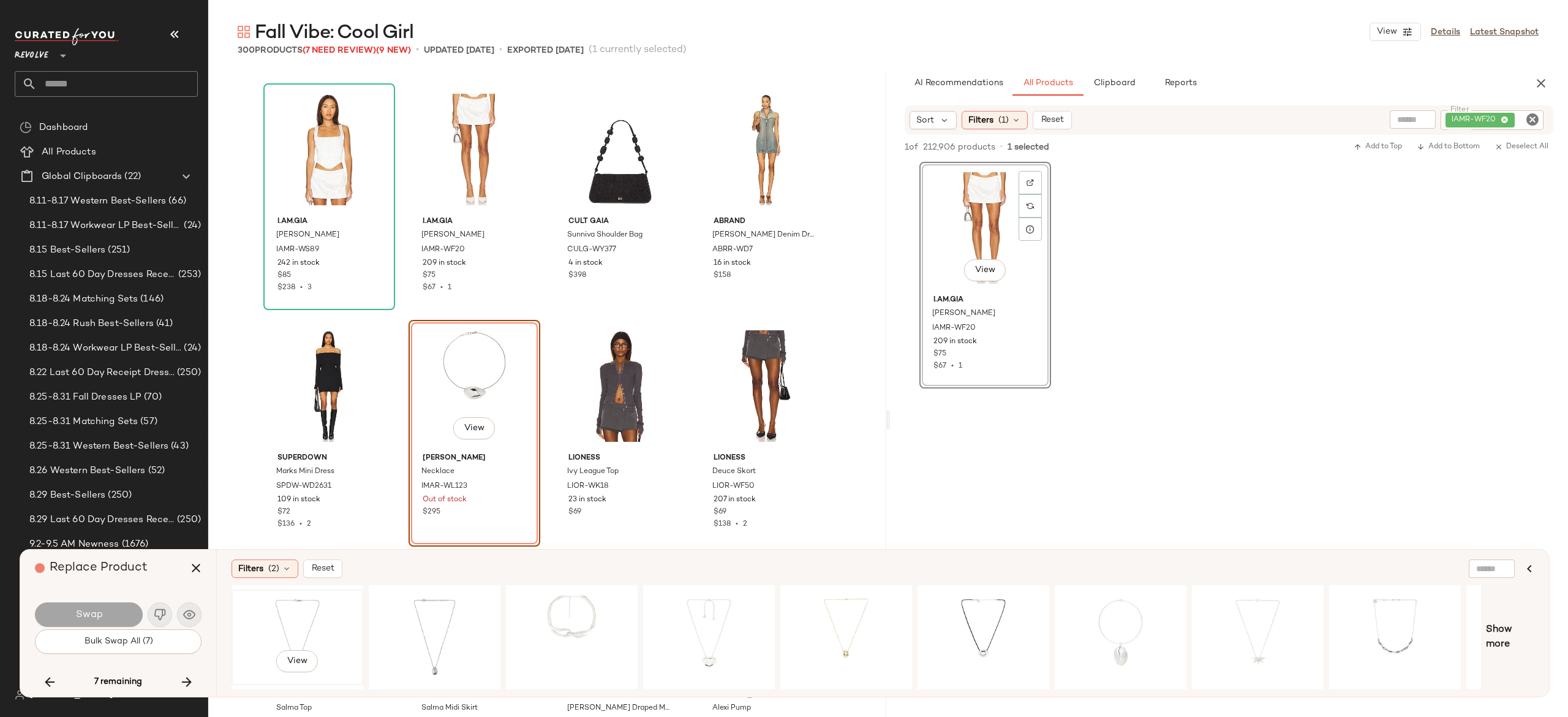
click at [295, 613] on div "View" at bounding box center [298, 637] width 123 height 87
click at [431, 612] on div "View" at bounding box center [435, 637] width 123 height 87
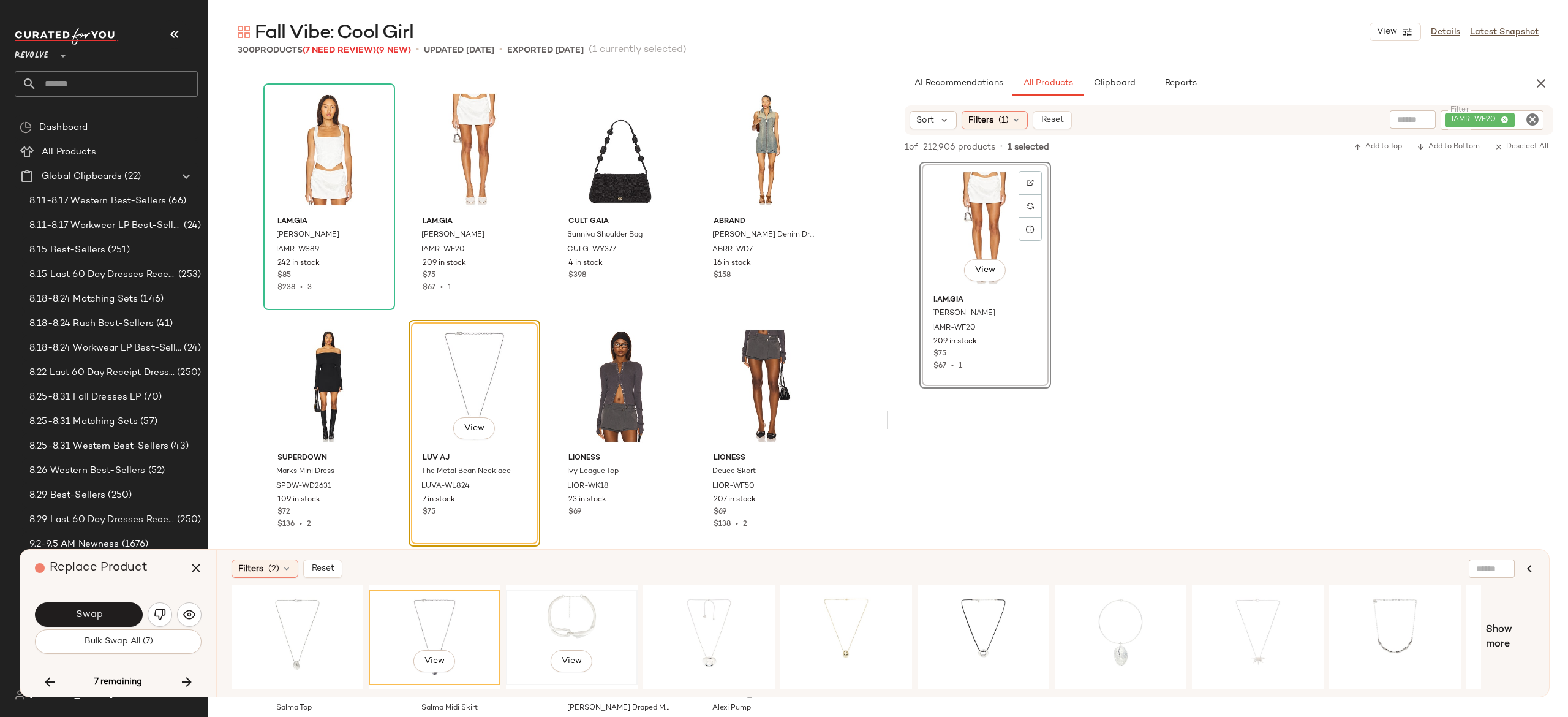
click at [572, 602] on div "View" at bounding box center [571, 637] width 123 height 87
click at [435, 612] on div "View" at bounding box center [435, 637] width 123 height 87
click at [102, 609] on span "Swap" at bounding box center [88, 615] width 27 height 12
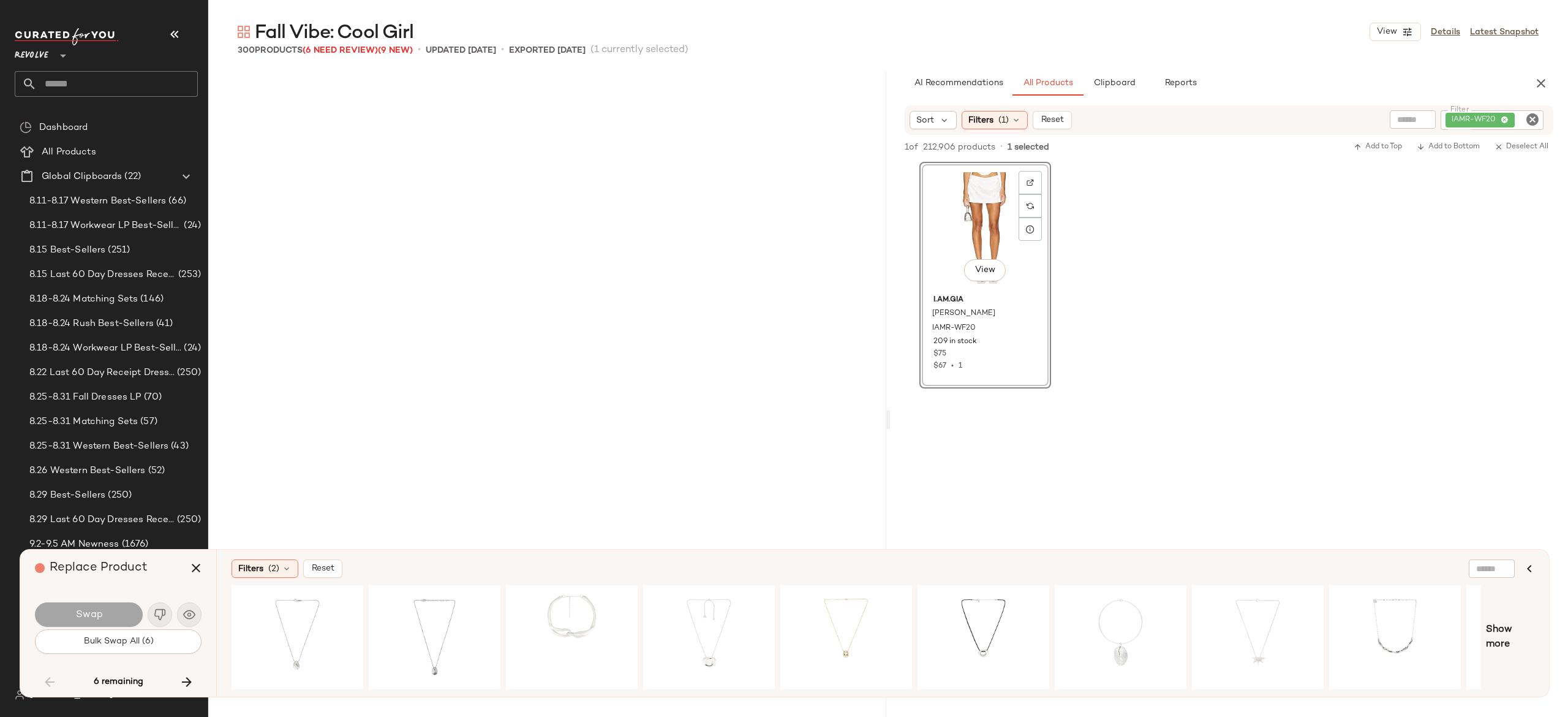
scroll to position [4493, 0]
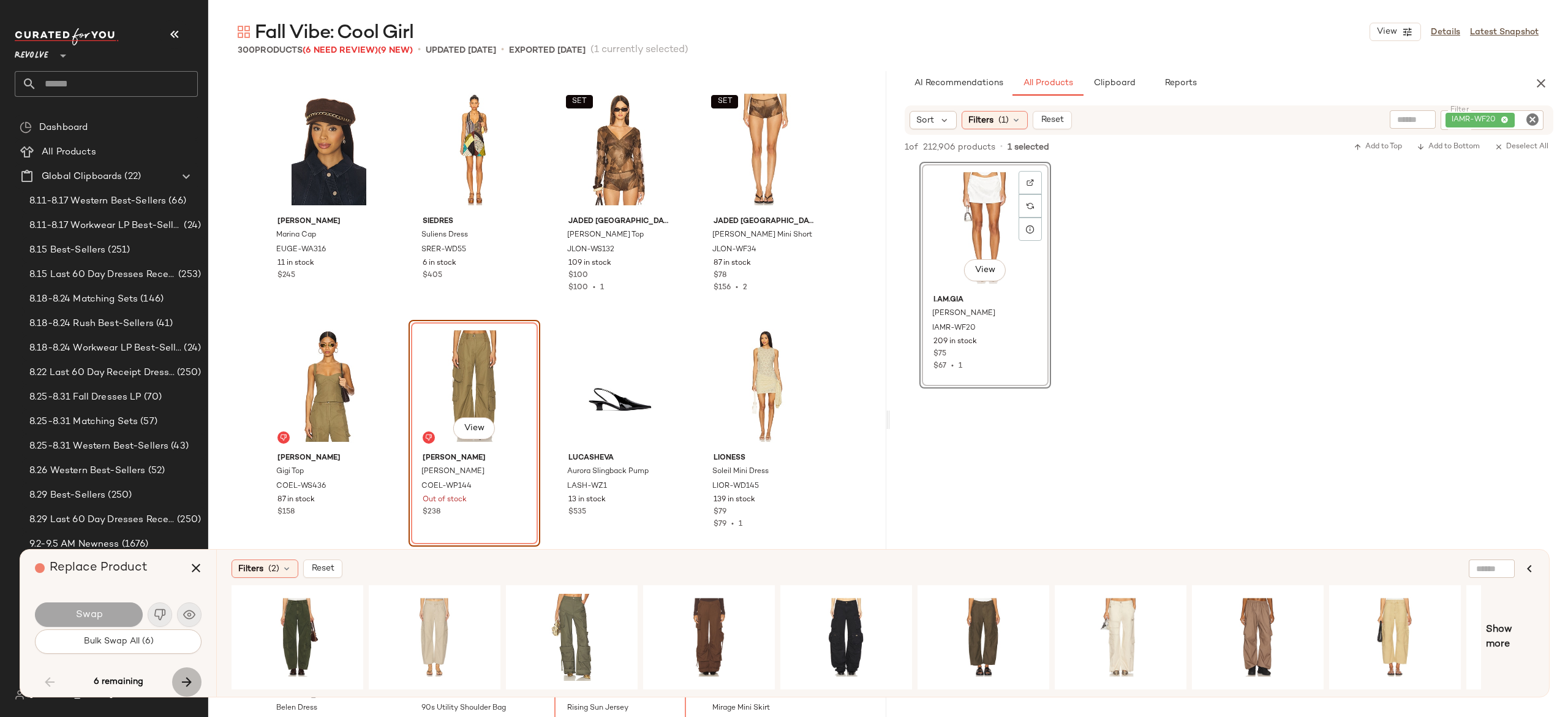
click at [186, 681] on icon "button" at bounding box center [186, 681] width 15 height 15
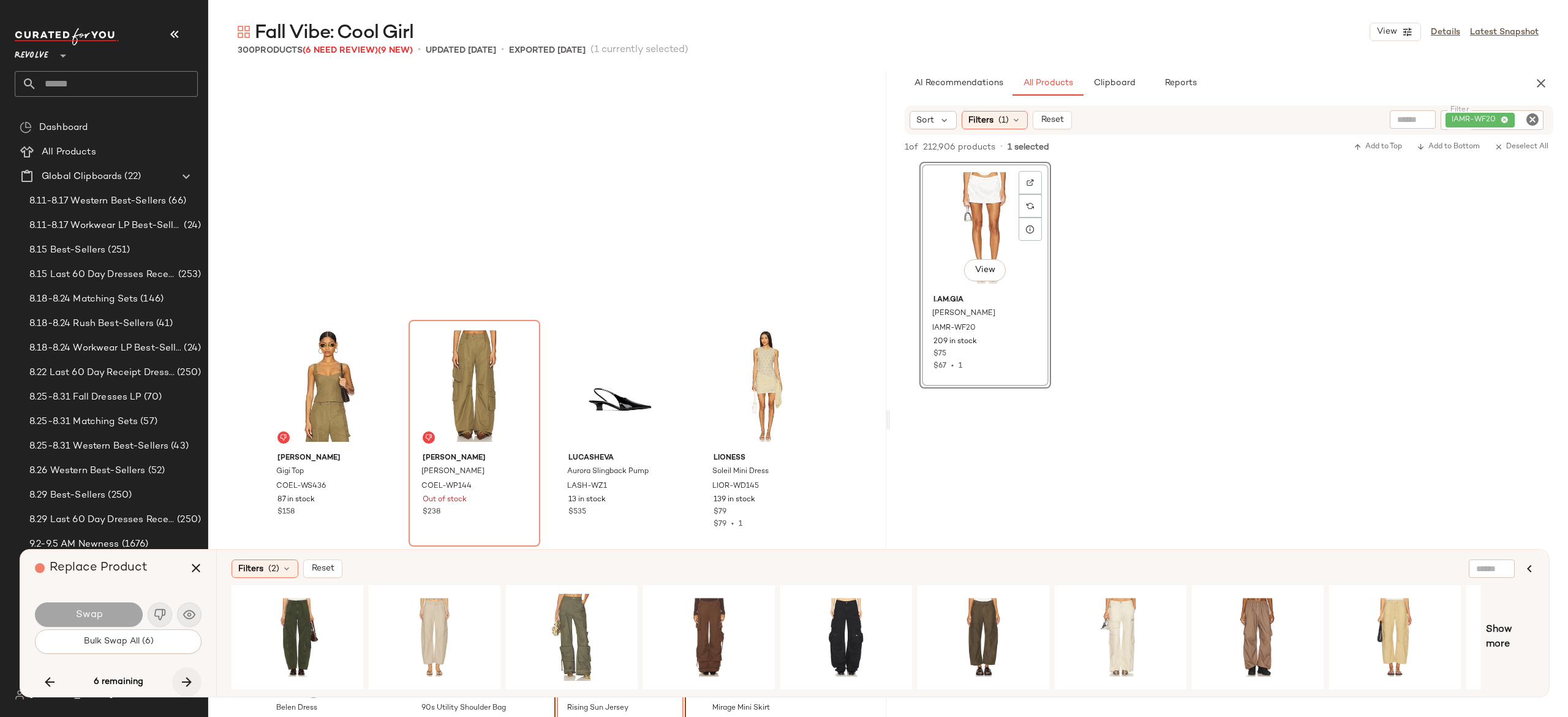
scroll to position [4729, 0]
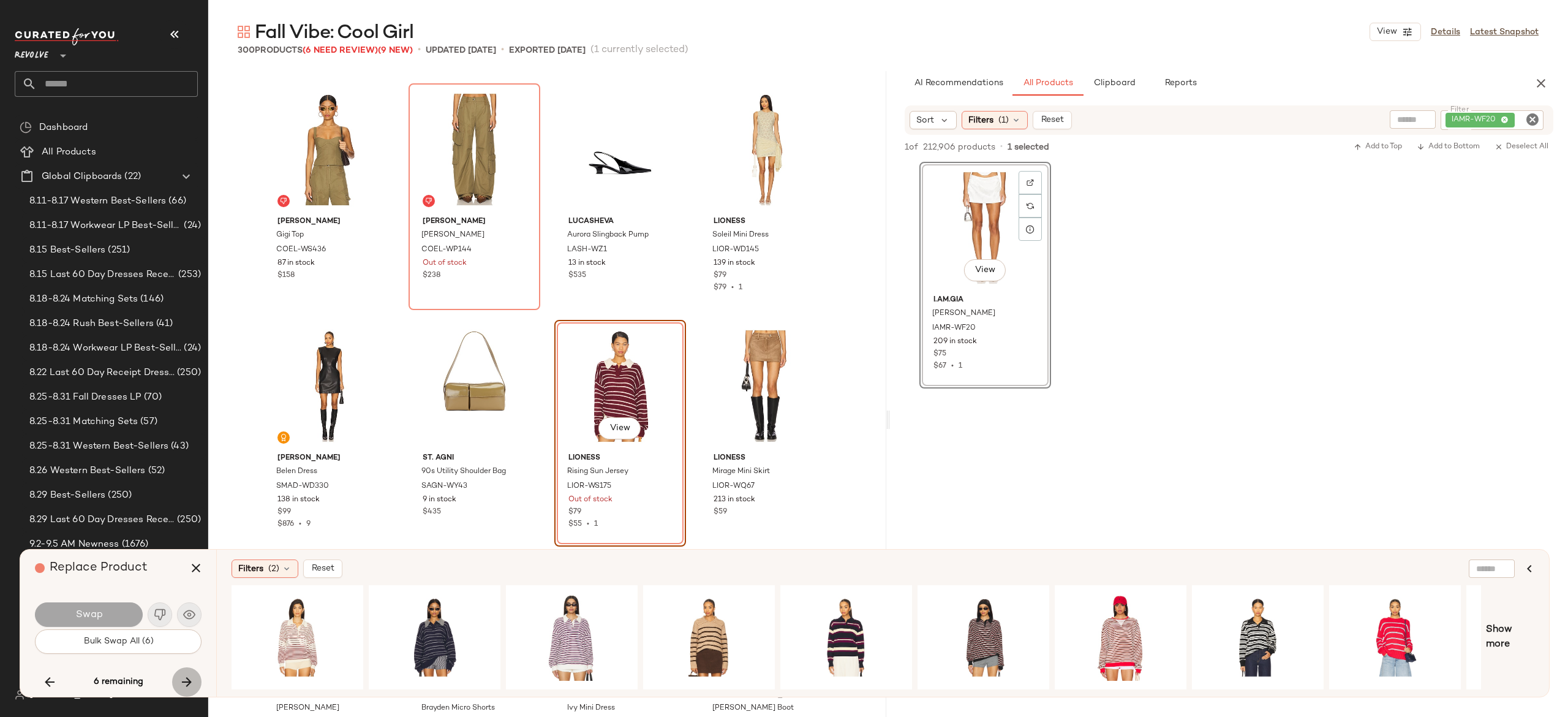
click at [186, 678] on icon "button" at bounding box center [186, 681] width 15 height 15
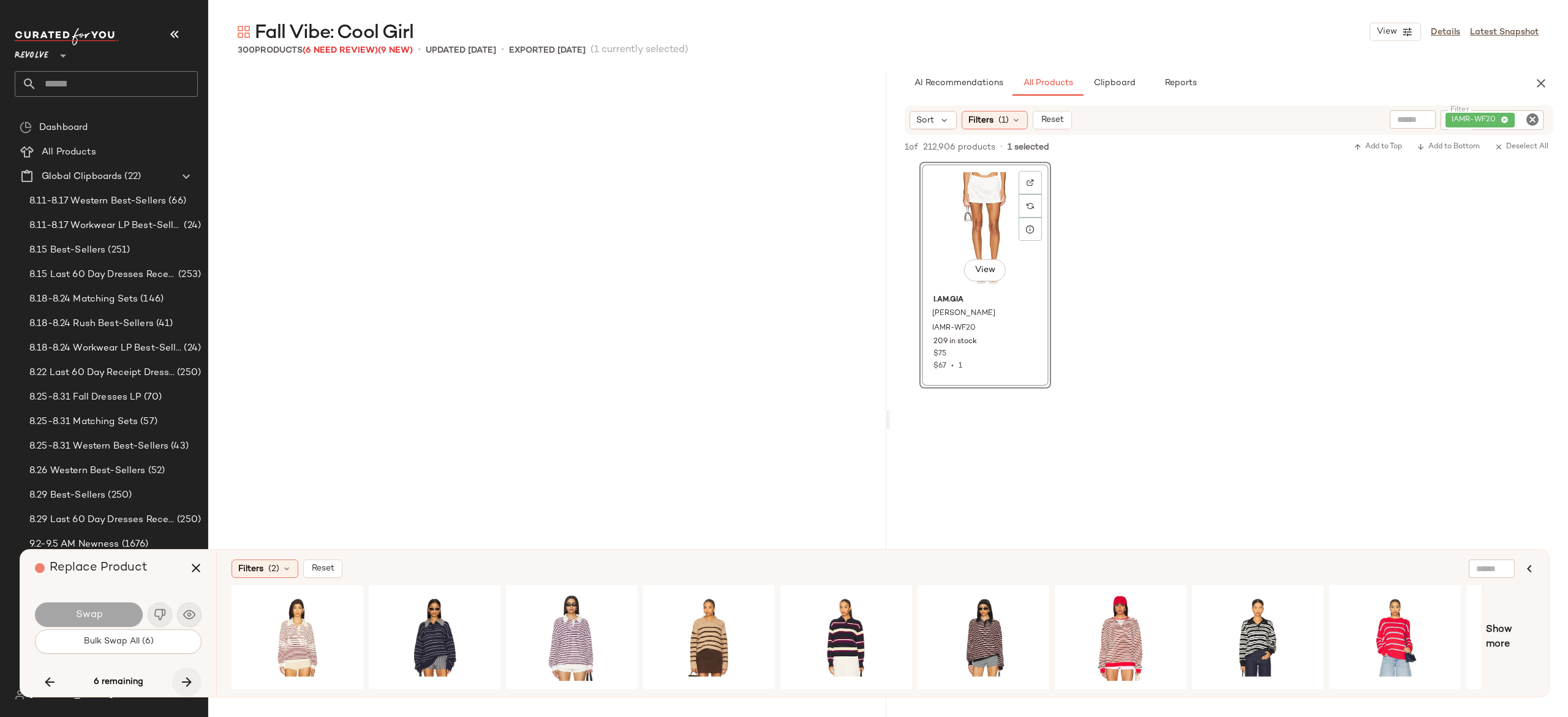
scroll to position [11350, 0]
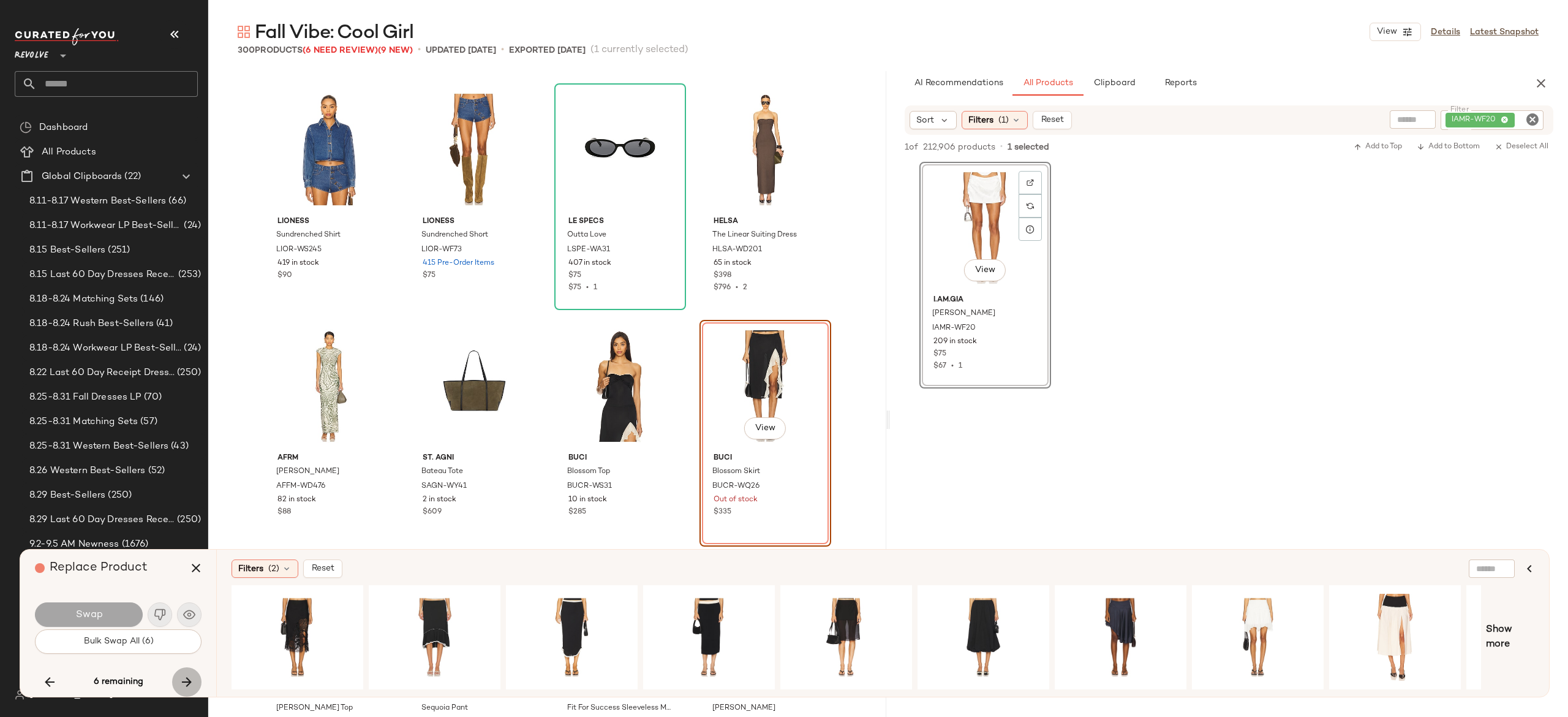
click at [185, 678] on icon "button" at bounding box center [186, 681] width 15 height 15
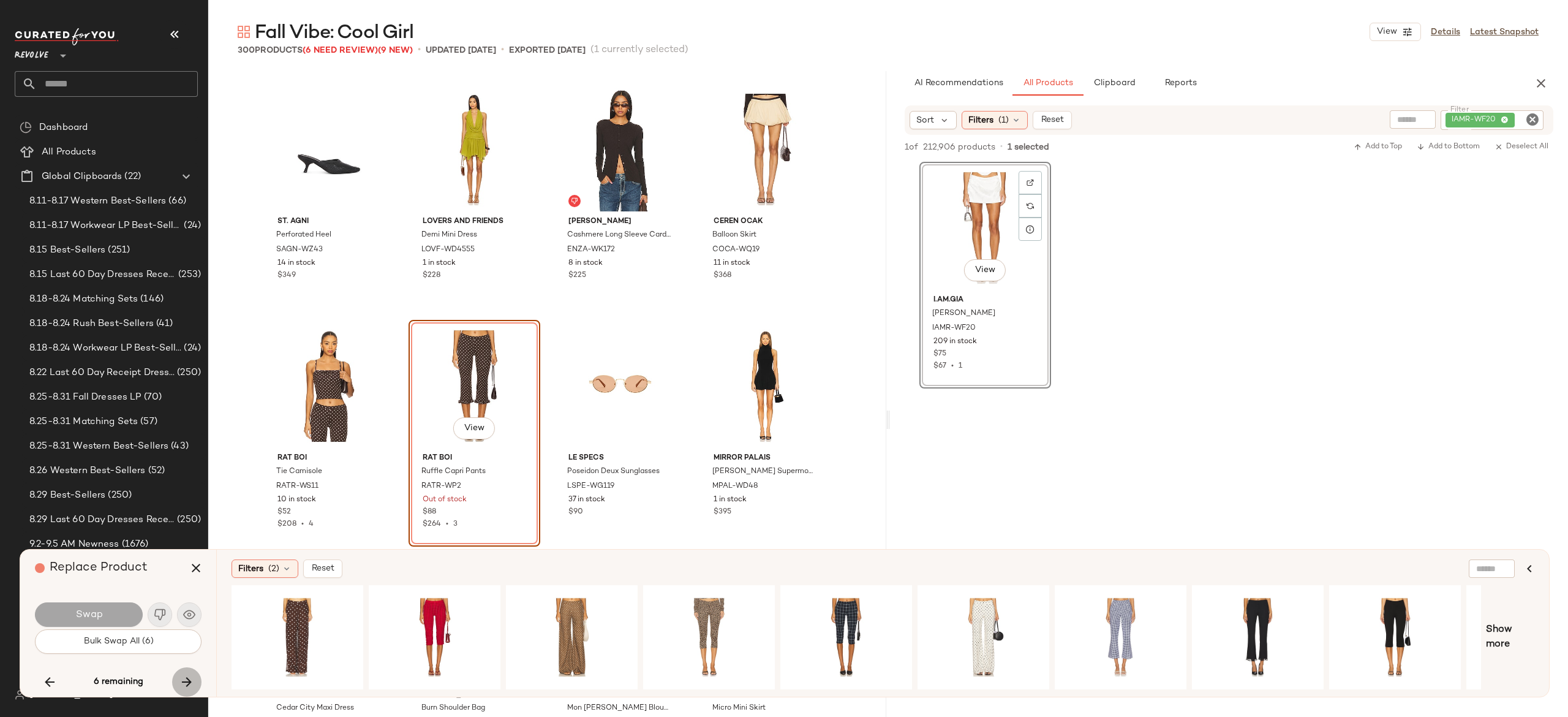
click at [185, 678] on icon "button" at bounding box center [186, 681] width 15 height 15
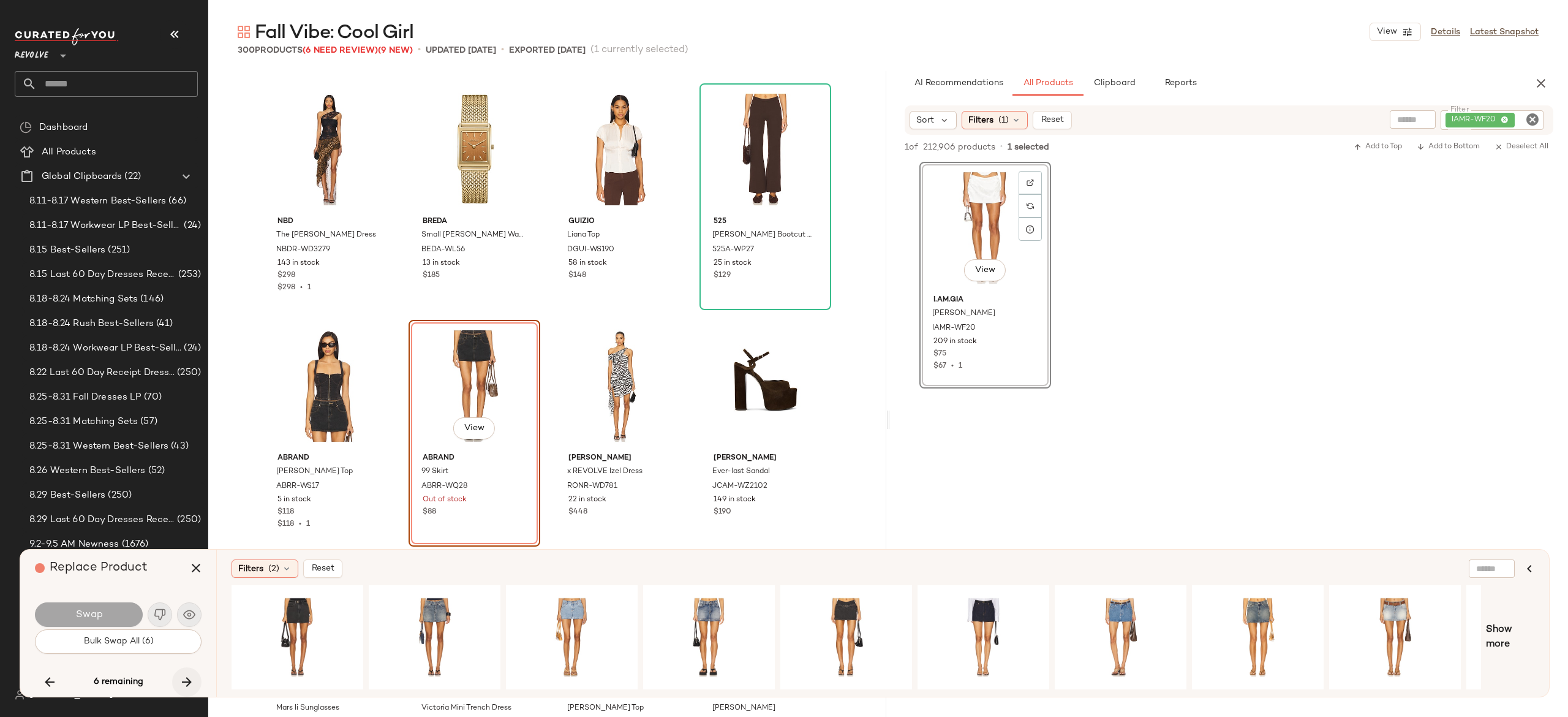
click at [185, 678] on icon "button" at bounding box center [186, 681] width 15 height 15
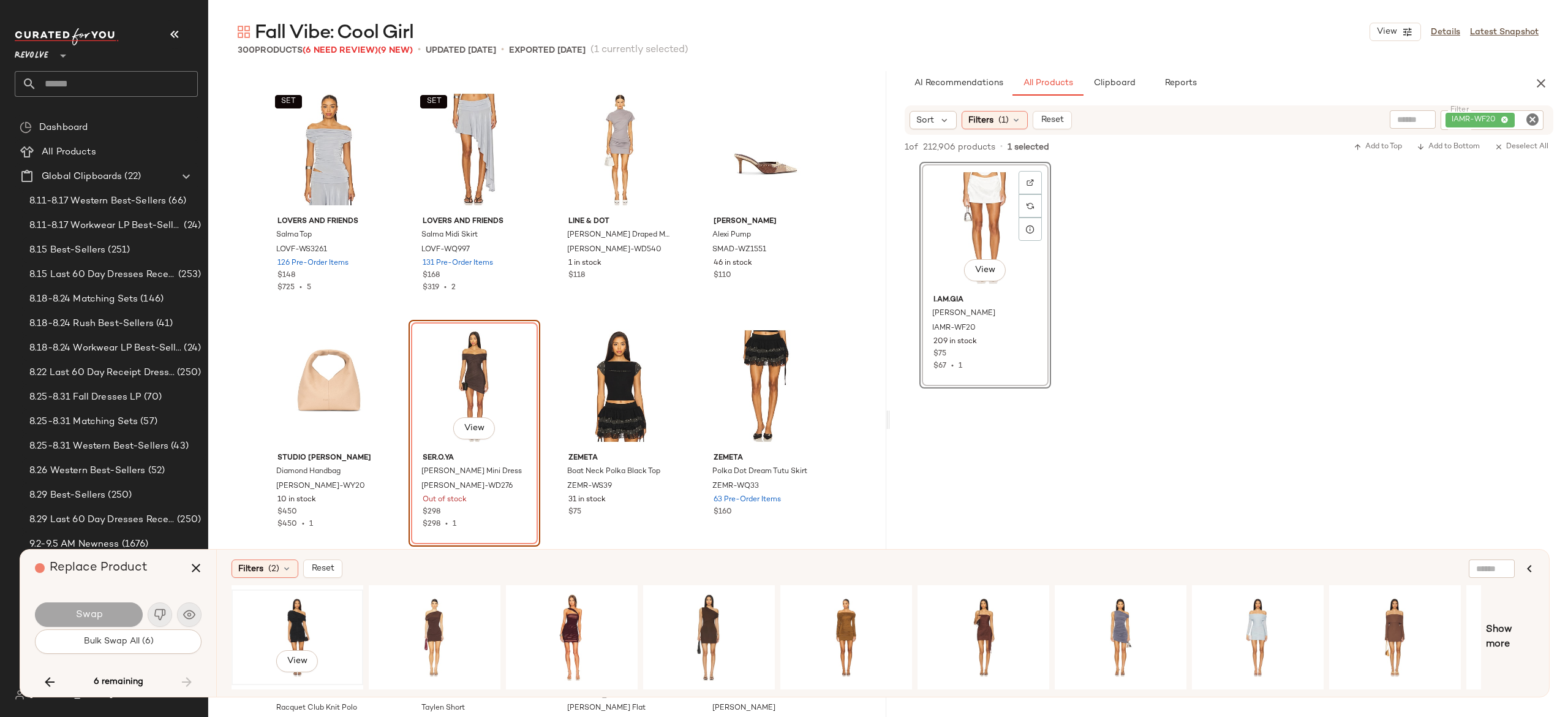
click at [297, 619] on div "View" at bounding box center [298, 637] width 123 height 87
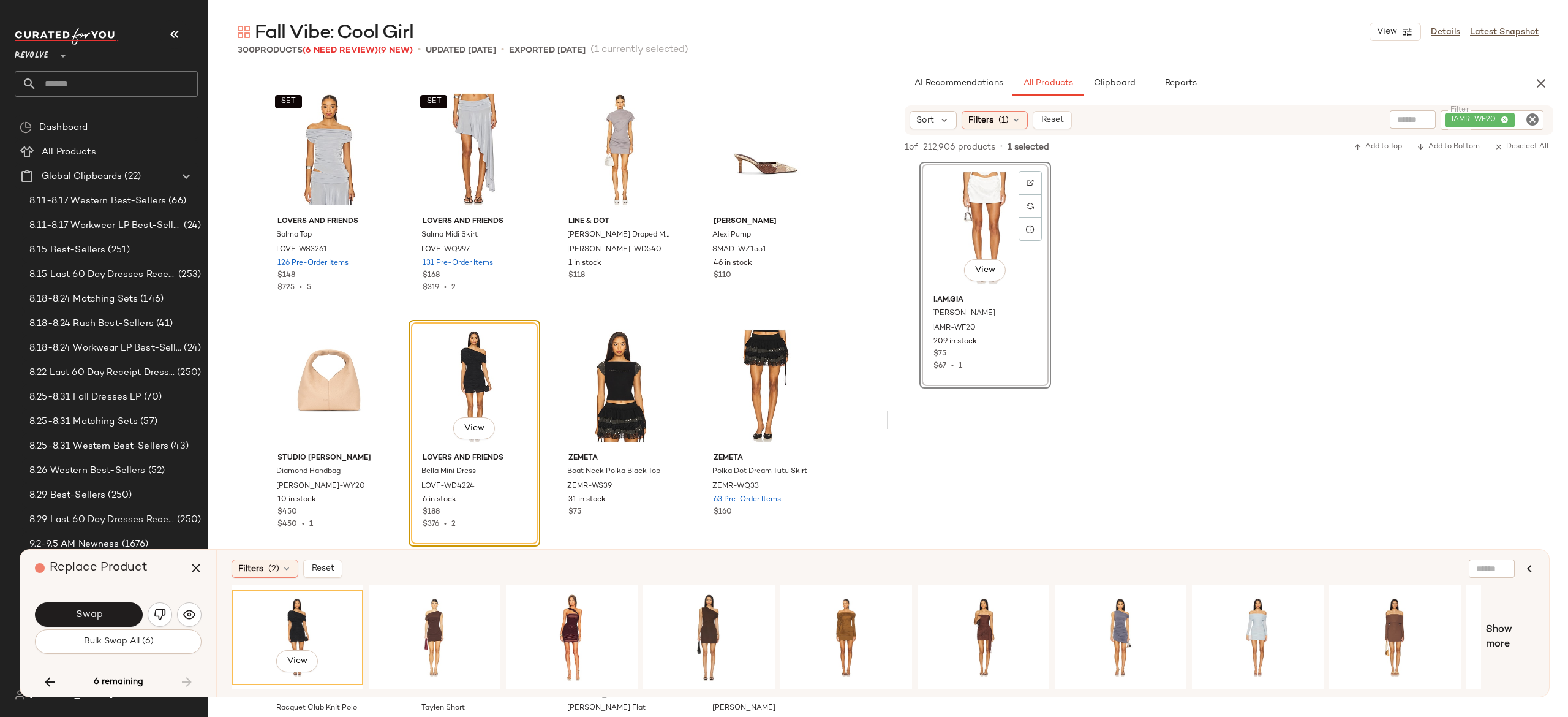
scroll to position [0, 115]
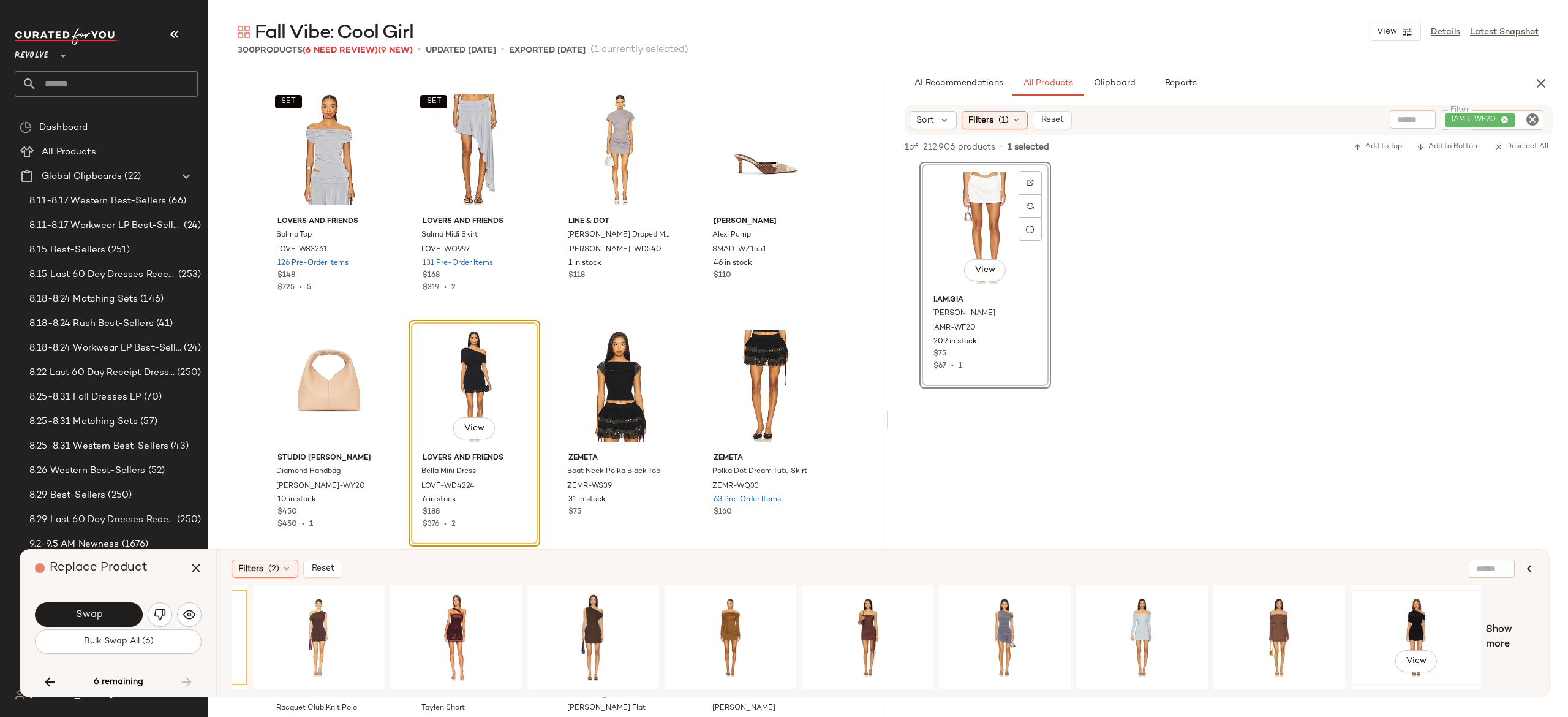
click at [1407, 614] on div "View" at bounding box center [1417, 637] width 123 height 87
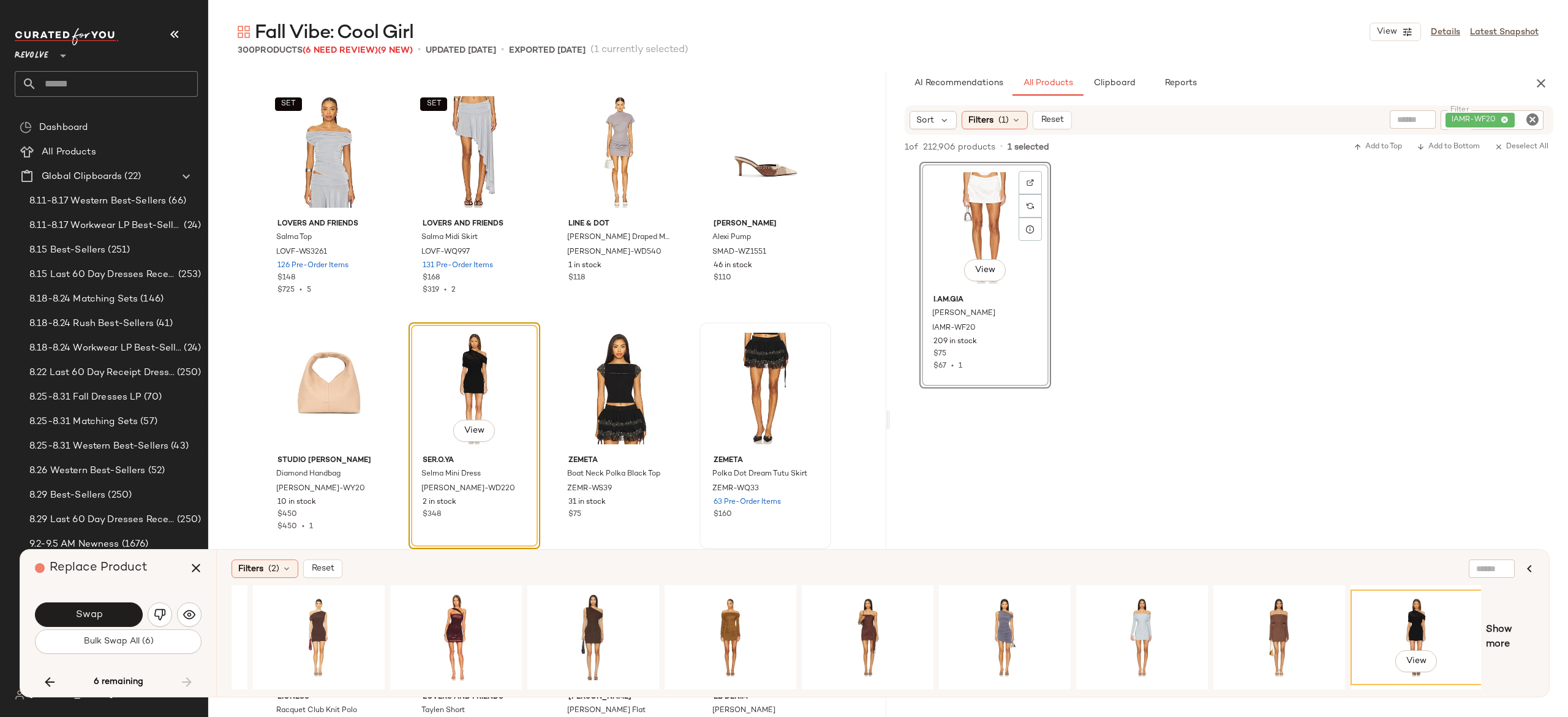
scroll to position [16547, 0]
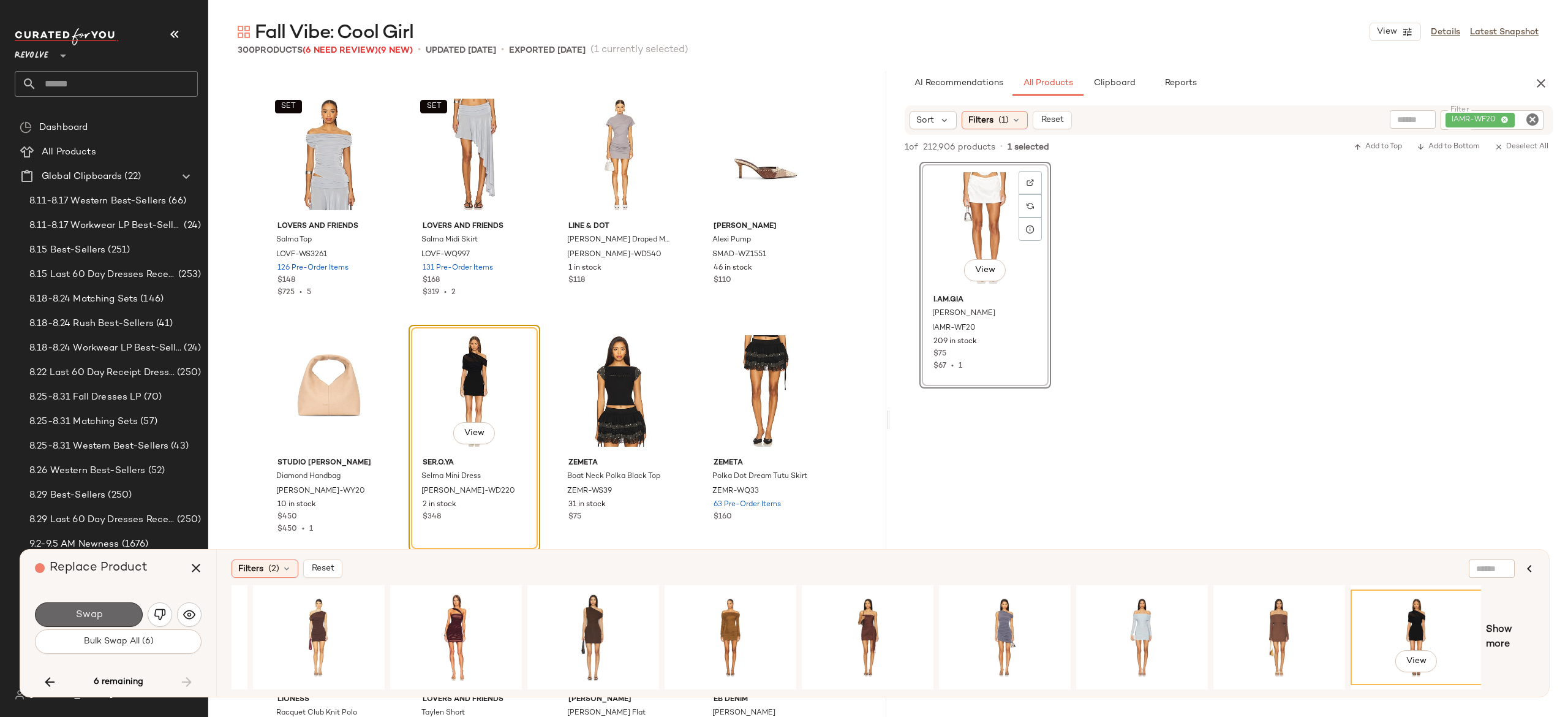
click at [117, 607] on button "Swap" at bounding box center [89, 614] width 108 height 25
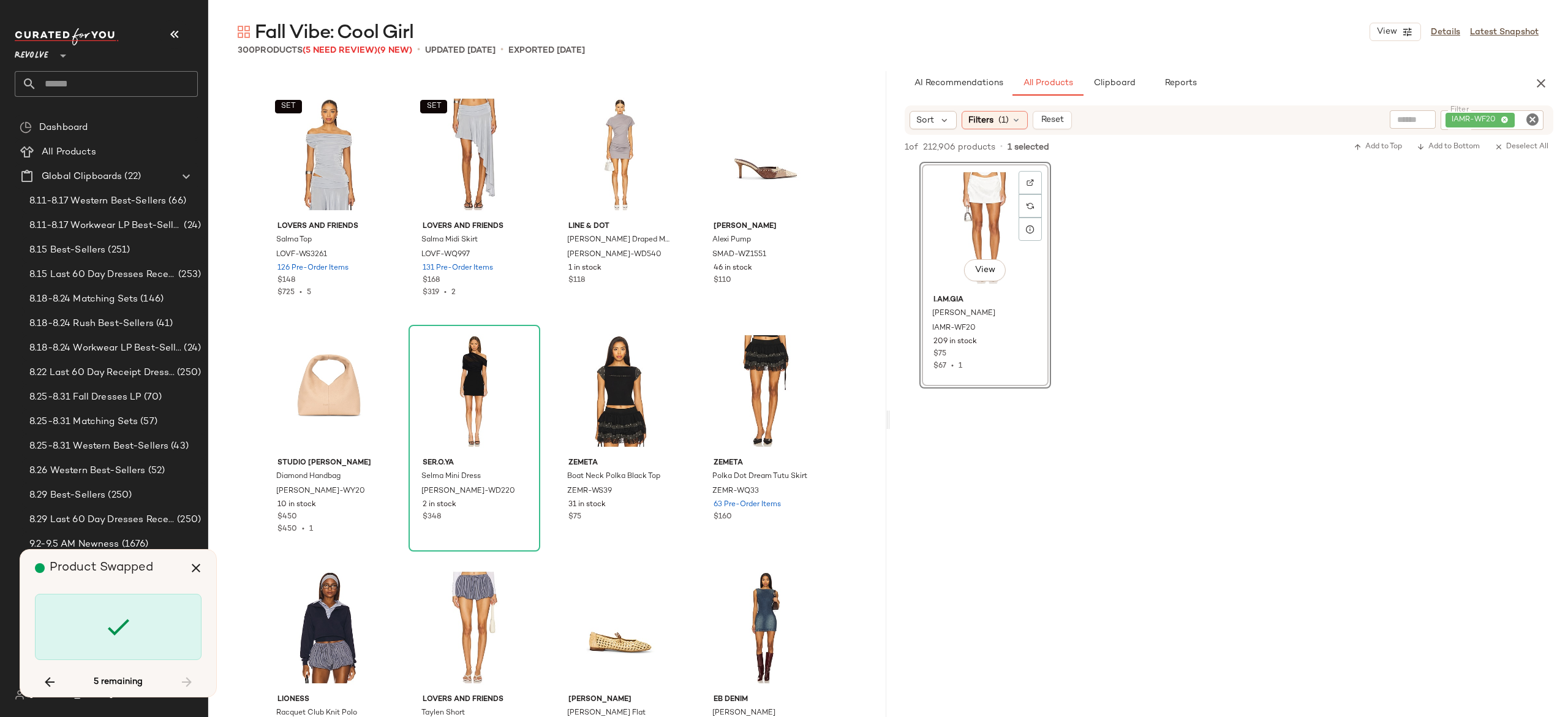
scroll to position [4493, 0]
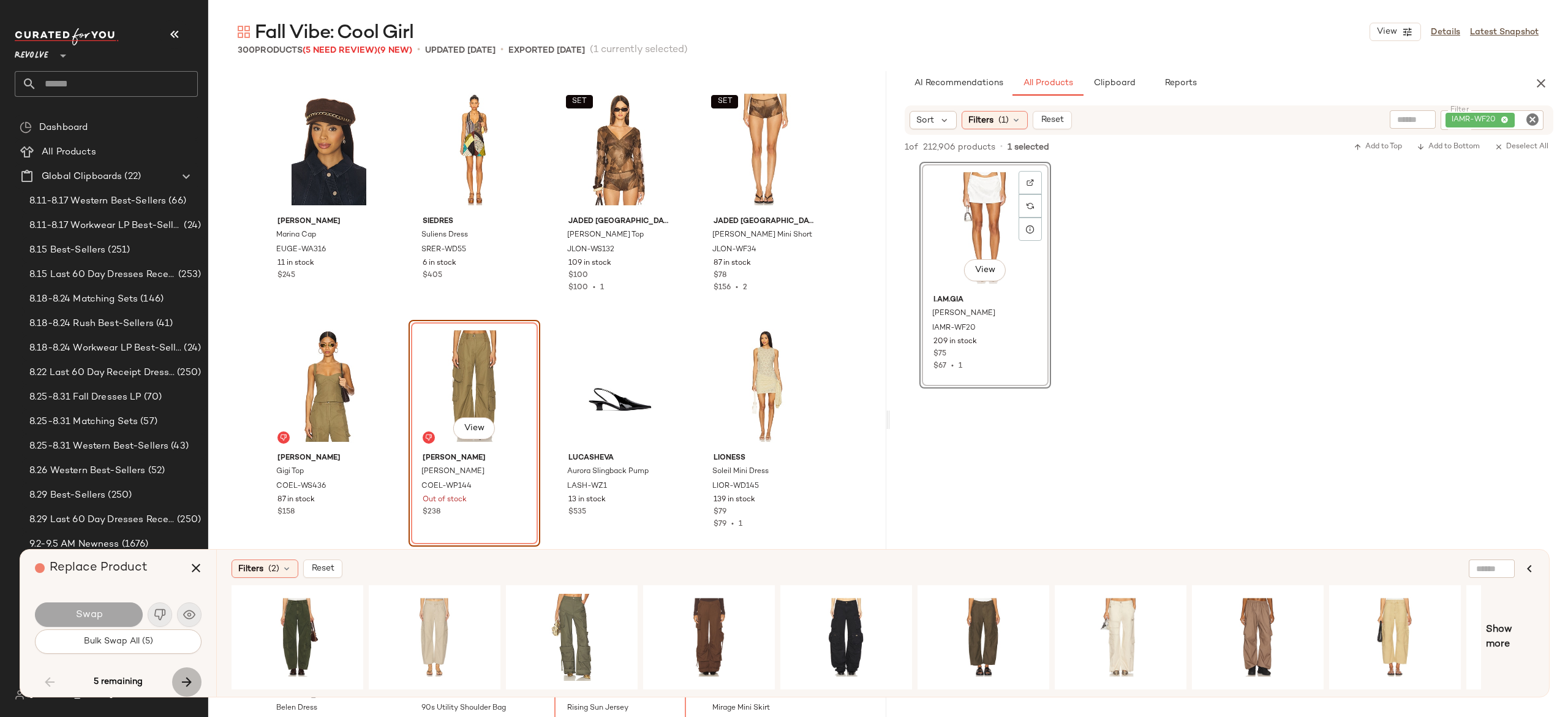
click at [182, 673] on button "button" at bounding box center [186, 682] width 29 height 29
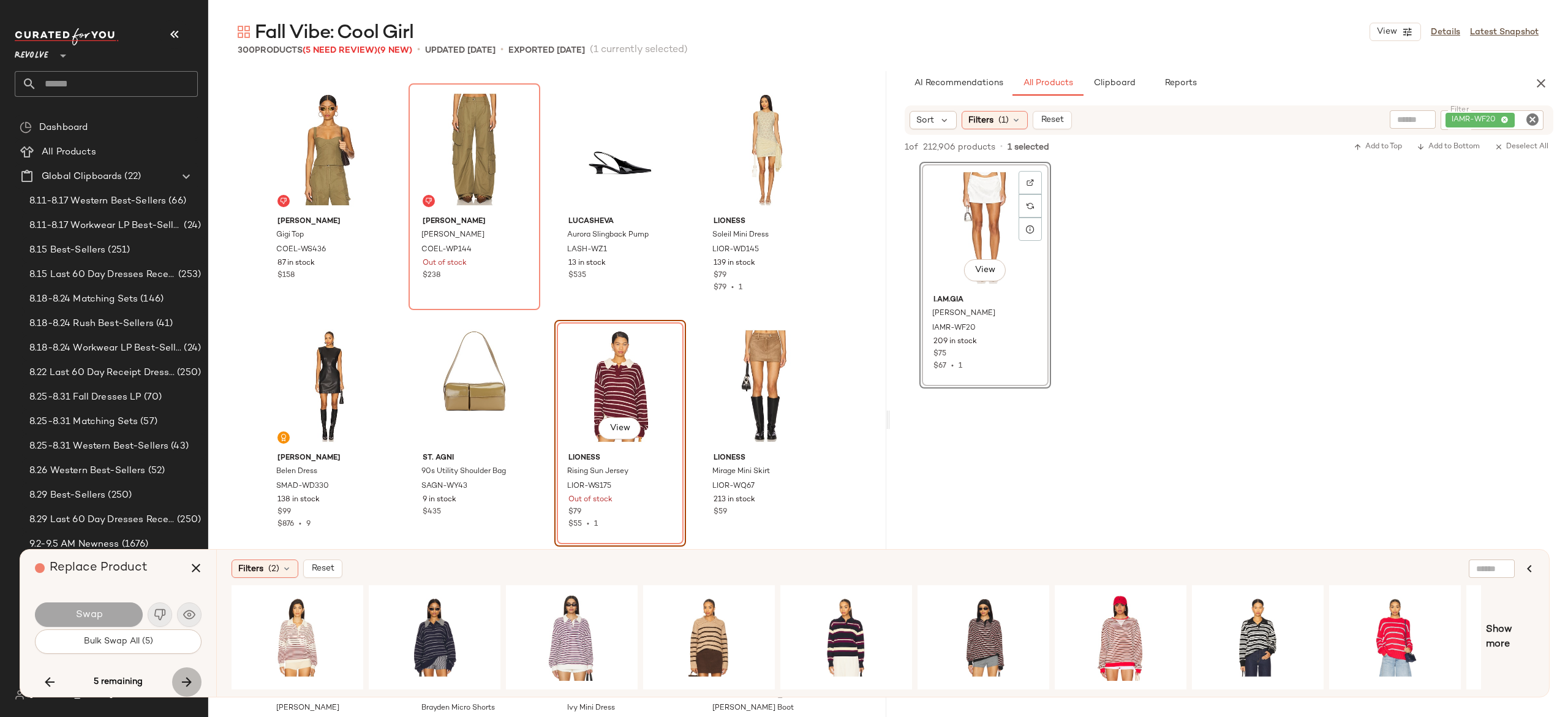
click at [182, 673] on button "button" at bounding box center [186, 682] width 29 height 29
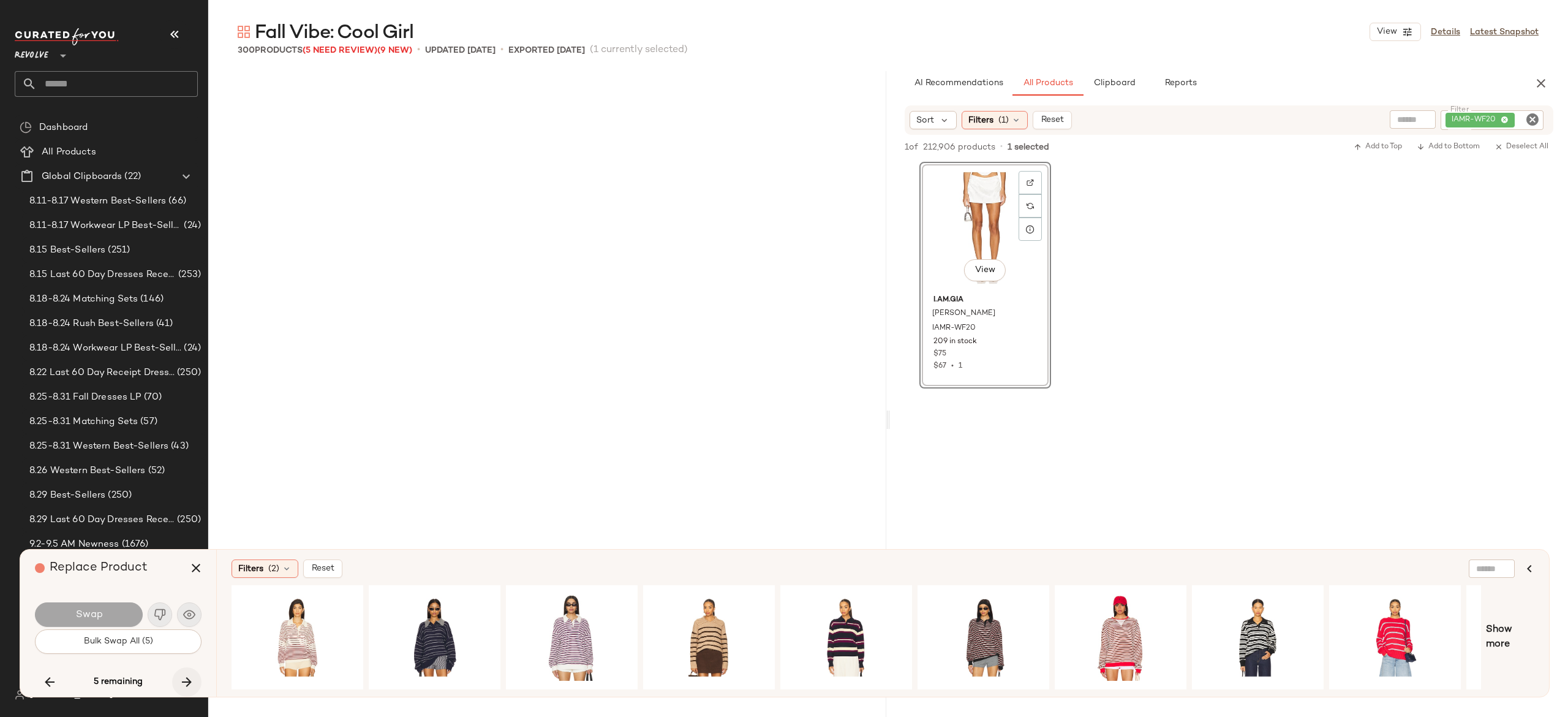
scroll to position [11350, 0]
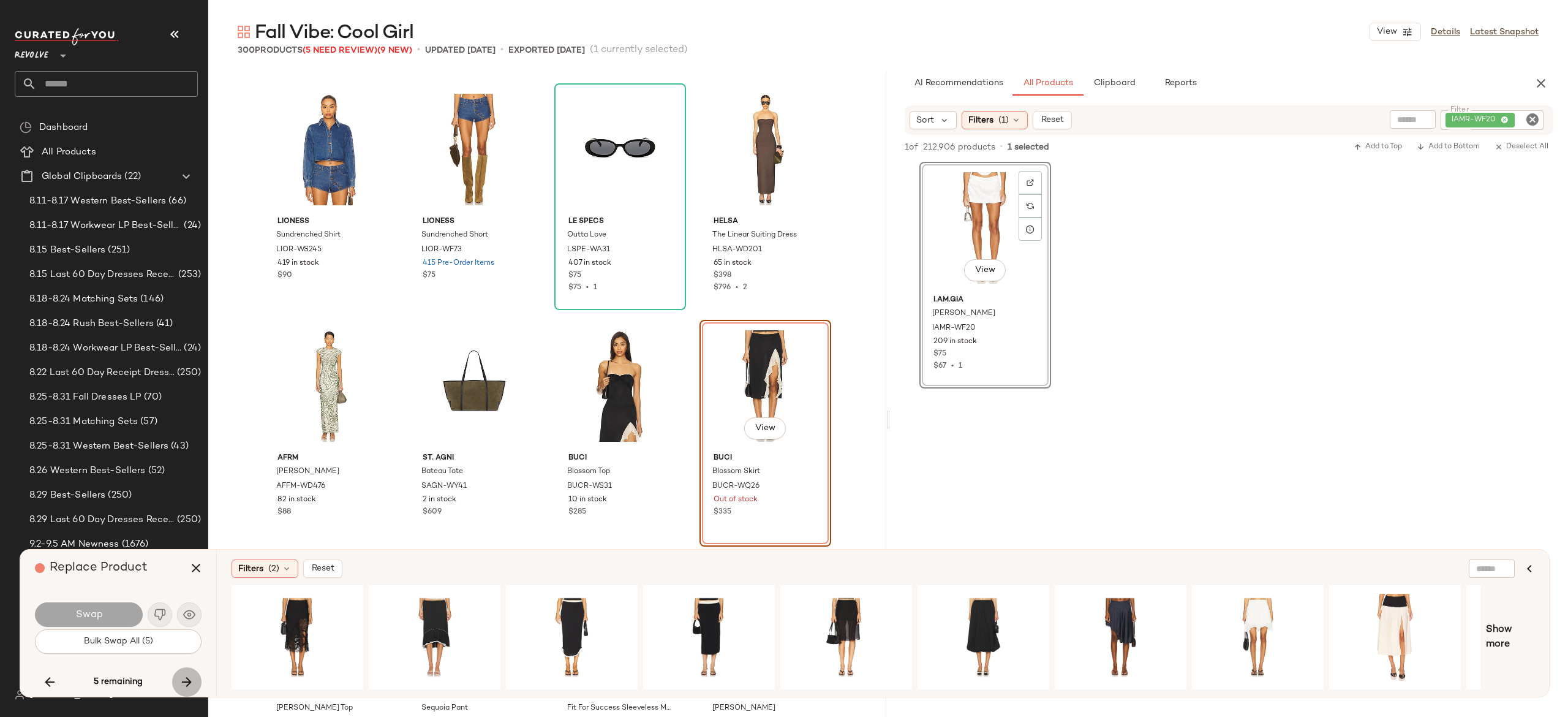
click at [182, 673] on button "button" at bounding box center [186, 682] width 29 height 29
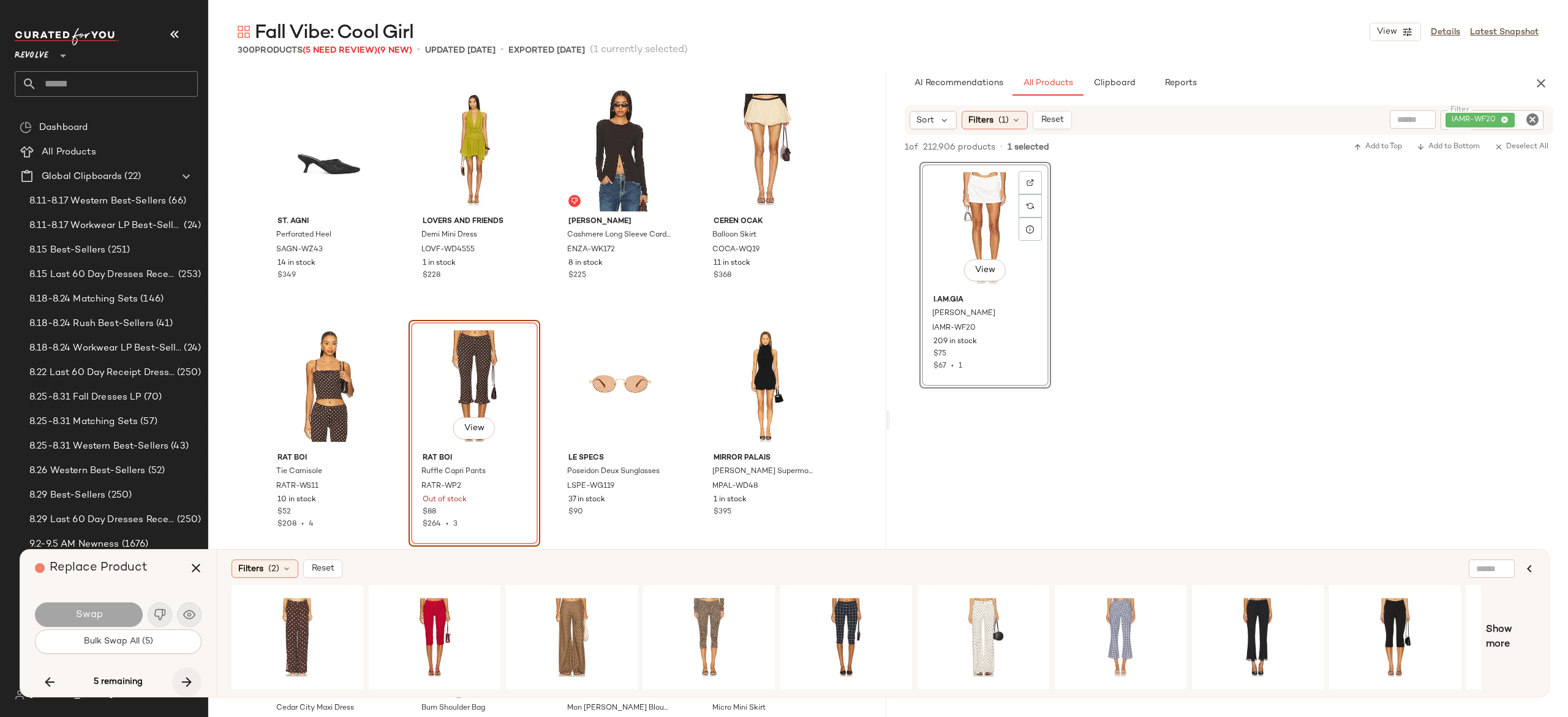
click at [182, 673] on button "button" at bounding box center [186, 682] width 29 height 29
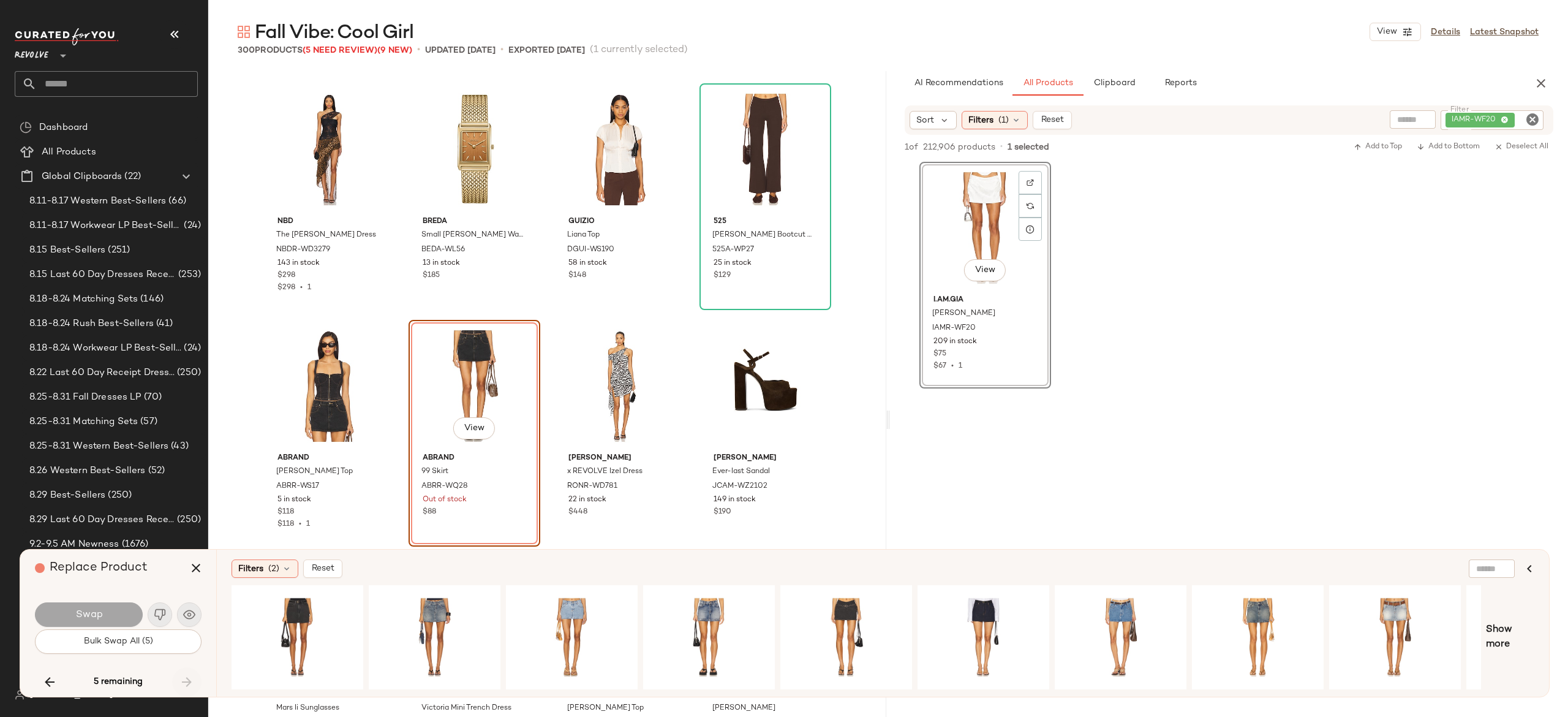
click at [182, 673] on div "5 remaining" at bounding box center [118, 682] width 167 height 29
click at [195, 568] on icon "button" at bounding box center [196, 567] width 15 height 15
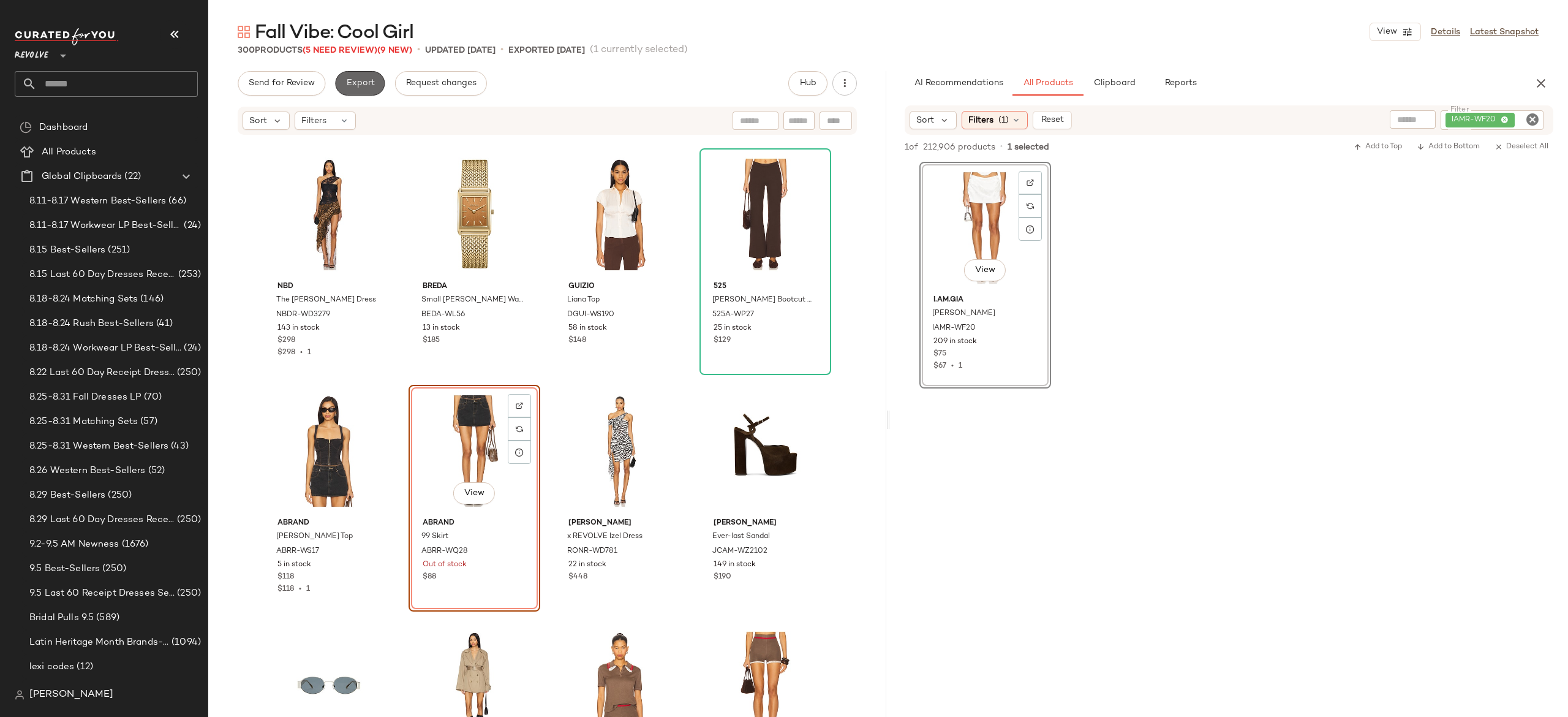
click at [365, 77] on button "Export" at bounding box center [360, 83] width 50 height 25
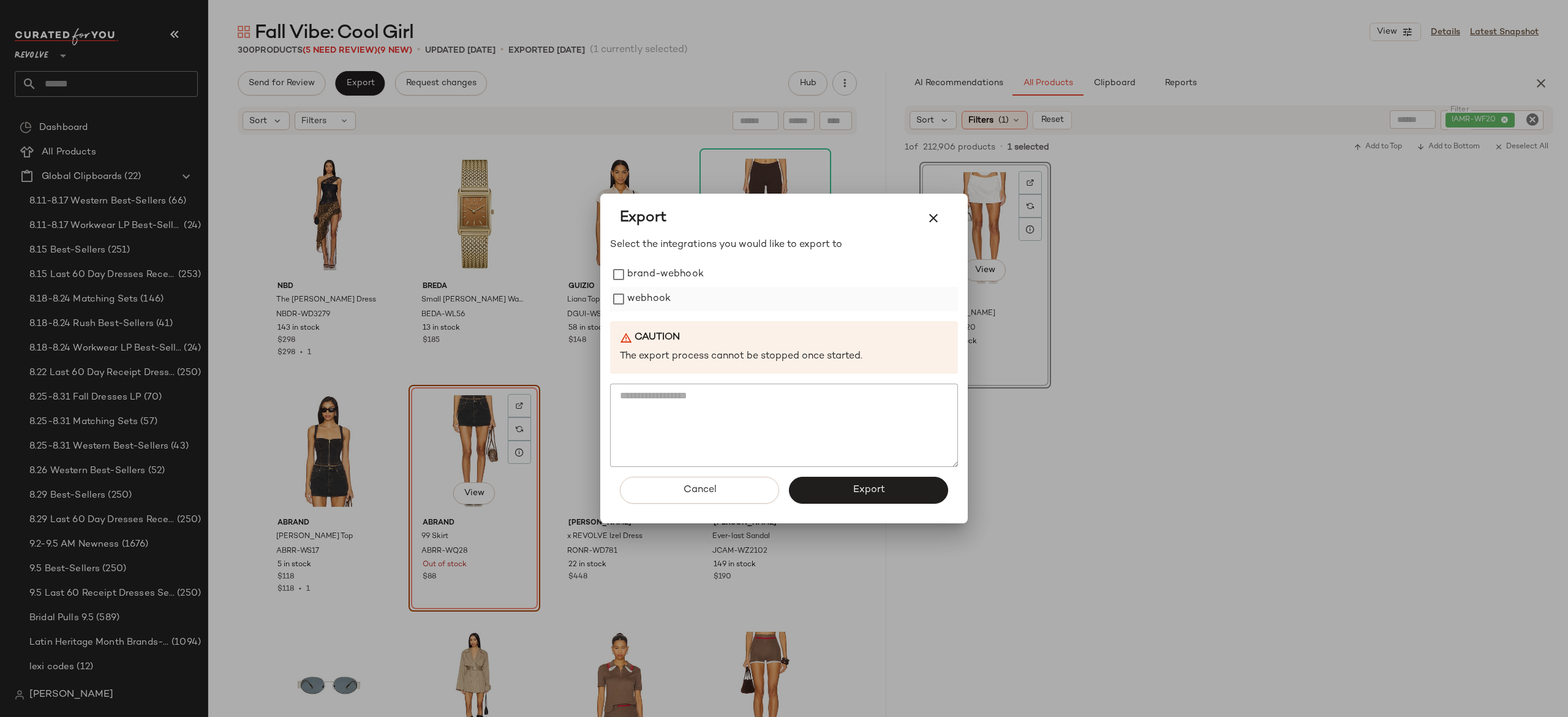
click at [647, 299] on label "webhook" at bounding box center [648, 299] width 44 height 25
click at [816, 495] on button "Export" at bounding box center [868, 490] width 159 height 27
